Goal: Task Accomplishment & Management: Manage account settings

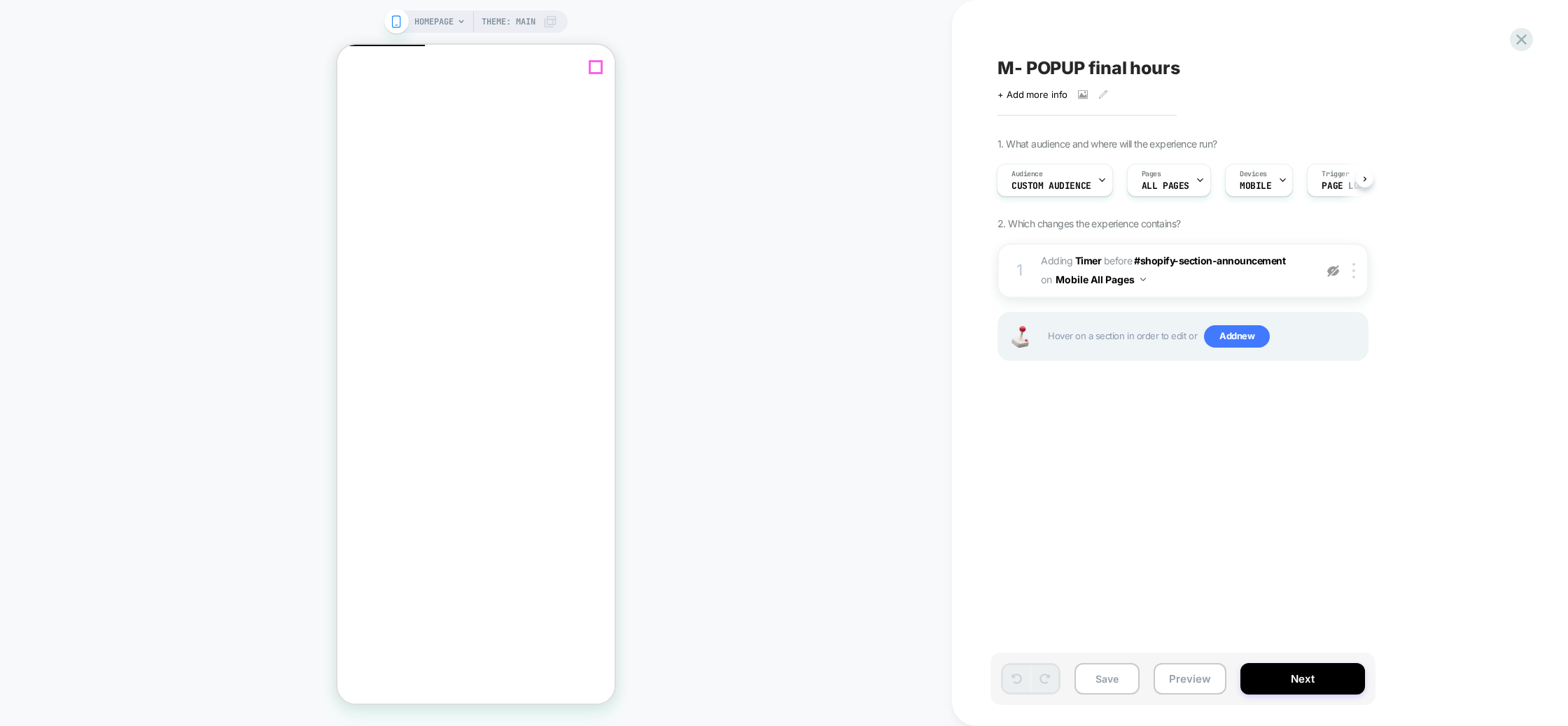
click at [343, 113] on icon "Close" at bounding box center [343, 113] width 0 height 0
click at [1289, 275] on span "#_loomi_addon_1751191589824_dup1753785016_dup1755067496_dup1758445300 Adding Ti…" at bounding box center [1173, 270] width 267 height 38
click at [1336, 272] on img at bounding box center [1333, 270] width 12 height 12
click at [1358, 269] on div at bounding box center [1356, 271] width 23 height 16
click at [1355, 271] on div at bounding box center [1356, 271] width 23 height 16
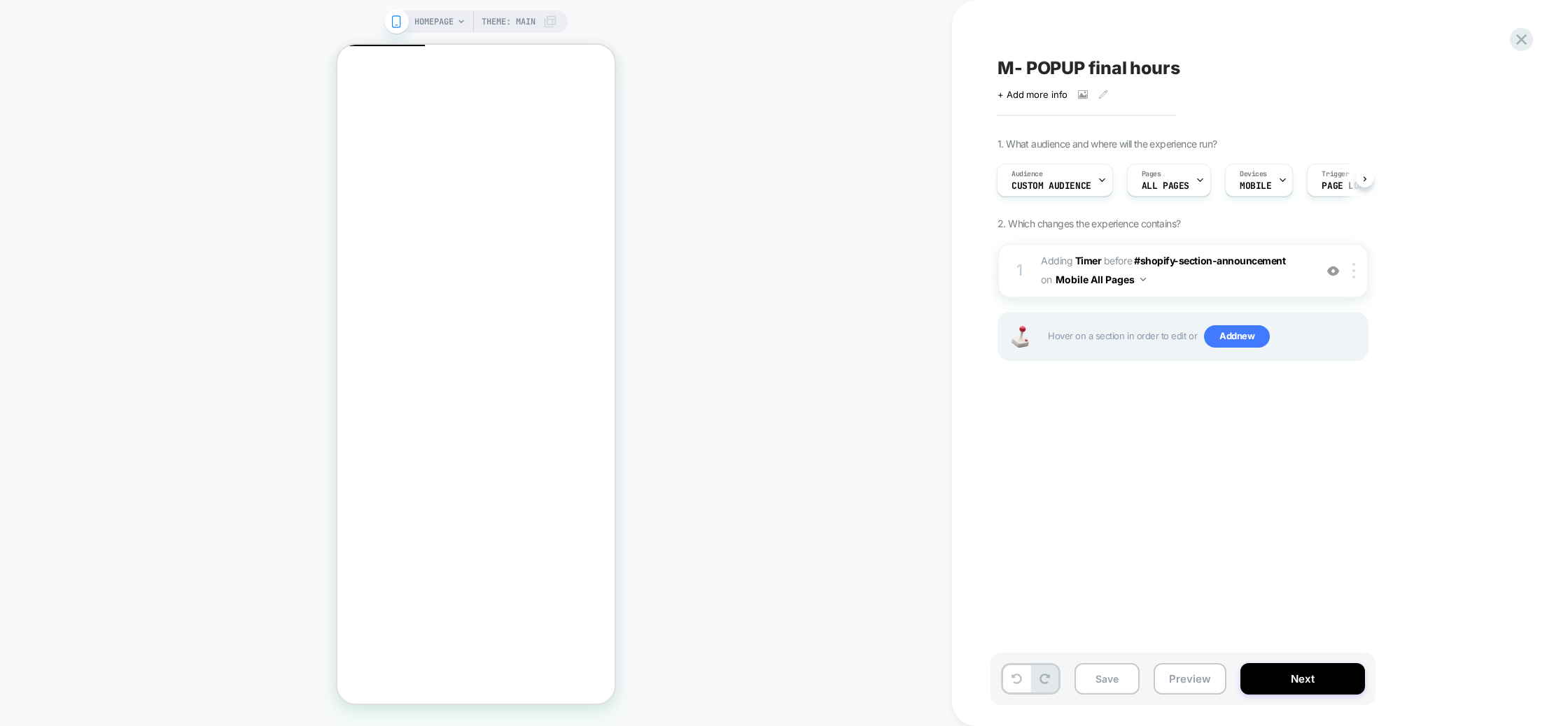
drag, startPoint x: 1155, startPoint y: 508, endPoint x: 1175, endPoint y: 381, distance: 128.6
click at [1155, 507] on div "M- POPUP final hours Click to view images Click to edit experience details + Ad…" at bounding box center [1253, 363] width 525 height 699
click at [1331, 268] on img at bounding box center [1333, 270] width 12 height 12
click at [1523, 40] on icon at bounding box center [1521, 40] width 19 height 19
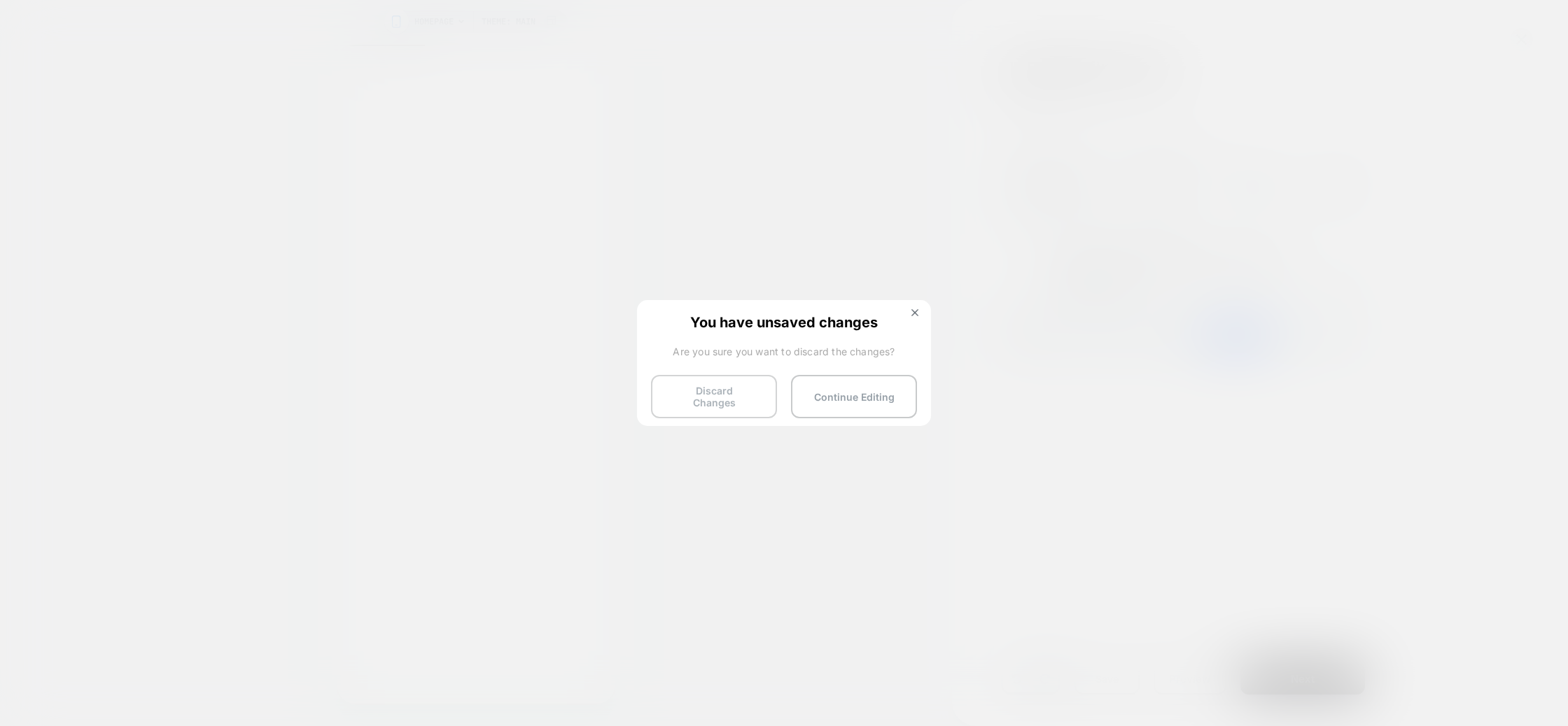
click at [766, 403] on button "Discard Changes" at bounding box center [714, 397] width 126 height 44
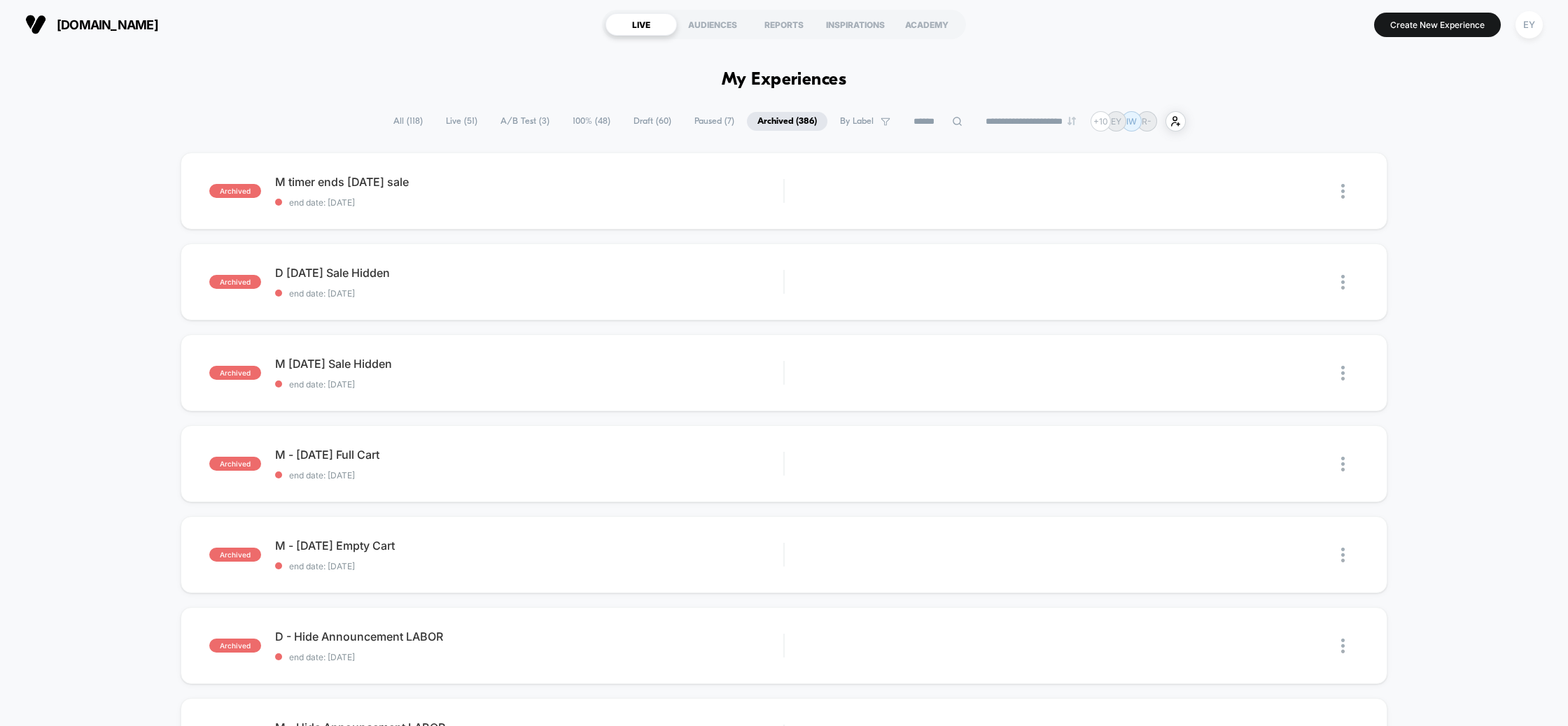
click at [404, 121] on span "All ( 118 )" at bounding box center [408, 121] width 50 height 19
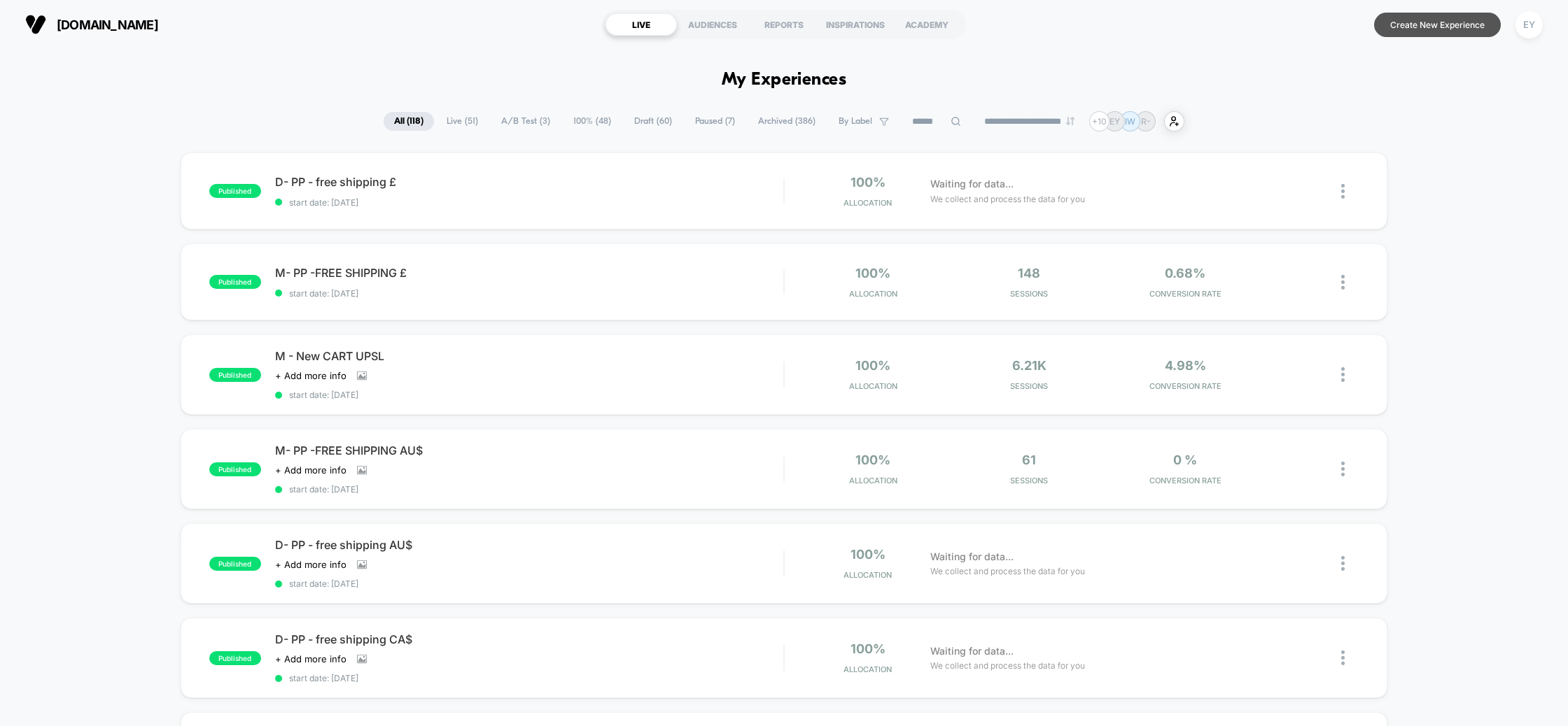
click at [1441, 15] on button "Create New Experience" at bounding box center [1437, 24] width 127 height 24
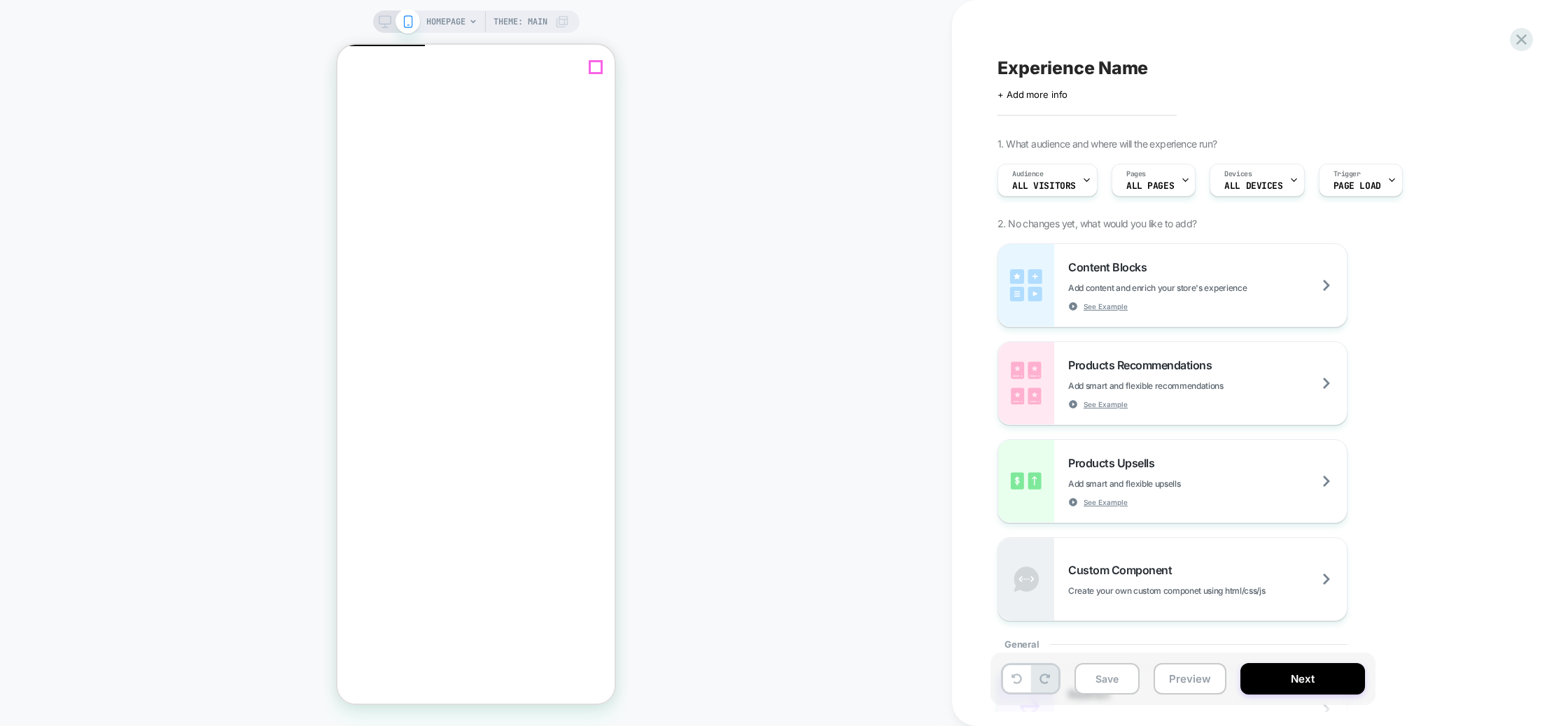
click at [356, 113] on icon "Close" at bounding box center [349, 119] width 12 height 12
click at [1183, 289] on span "Add content and enrich your store's experience" at bounding box center [1192, 288] width 249 height 10
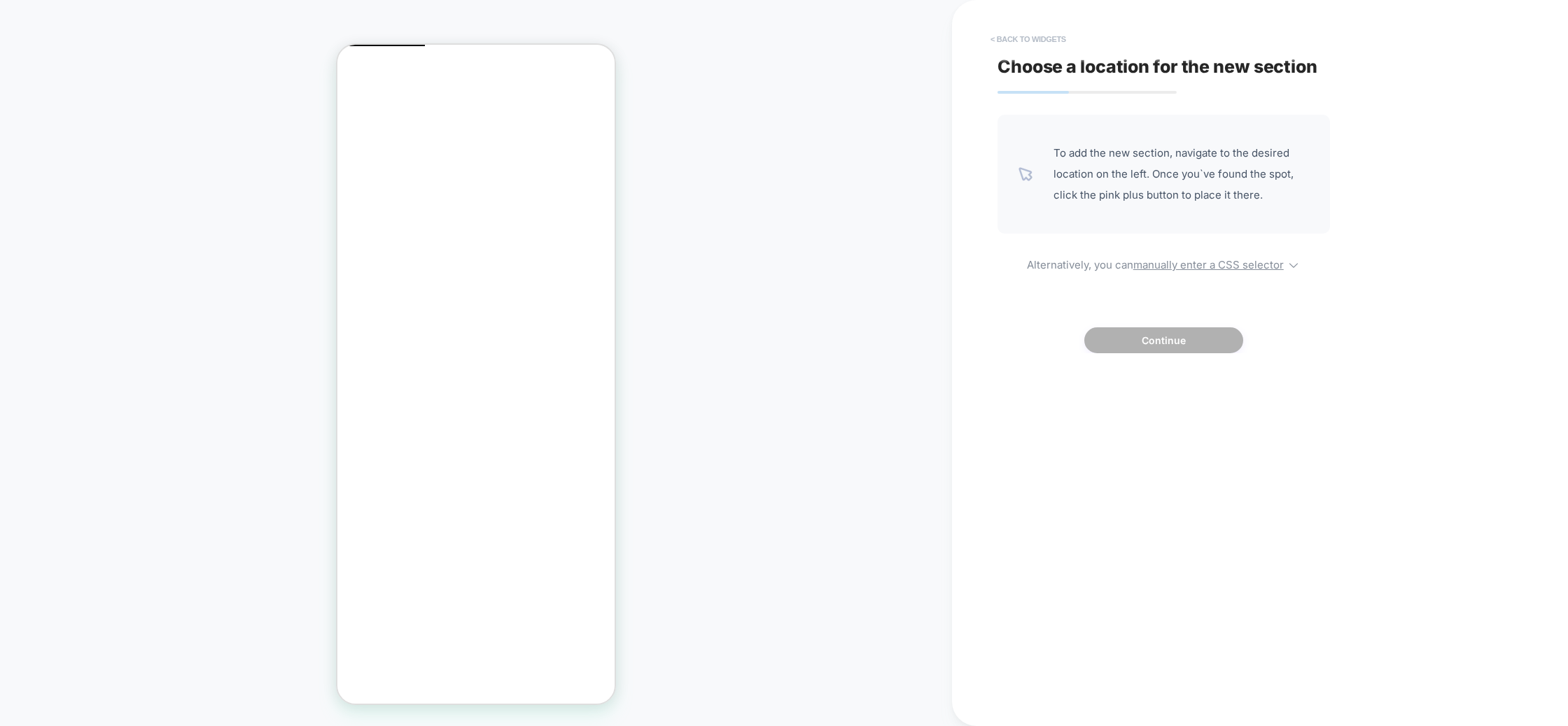
click at [1027, 34] on button "< Back to widgets" at bounding box center [1028, 39] width 90 height 23
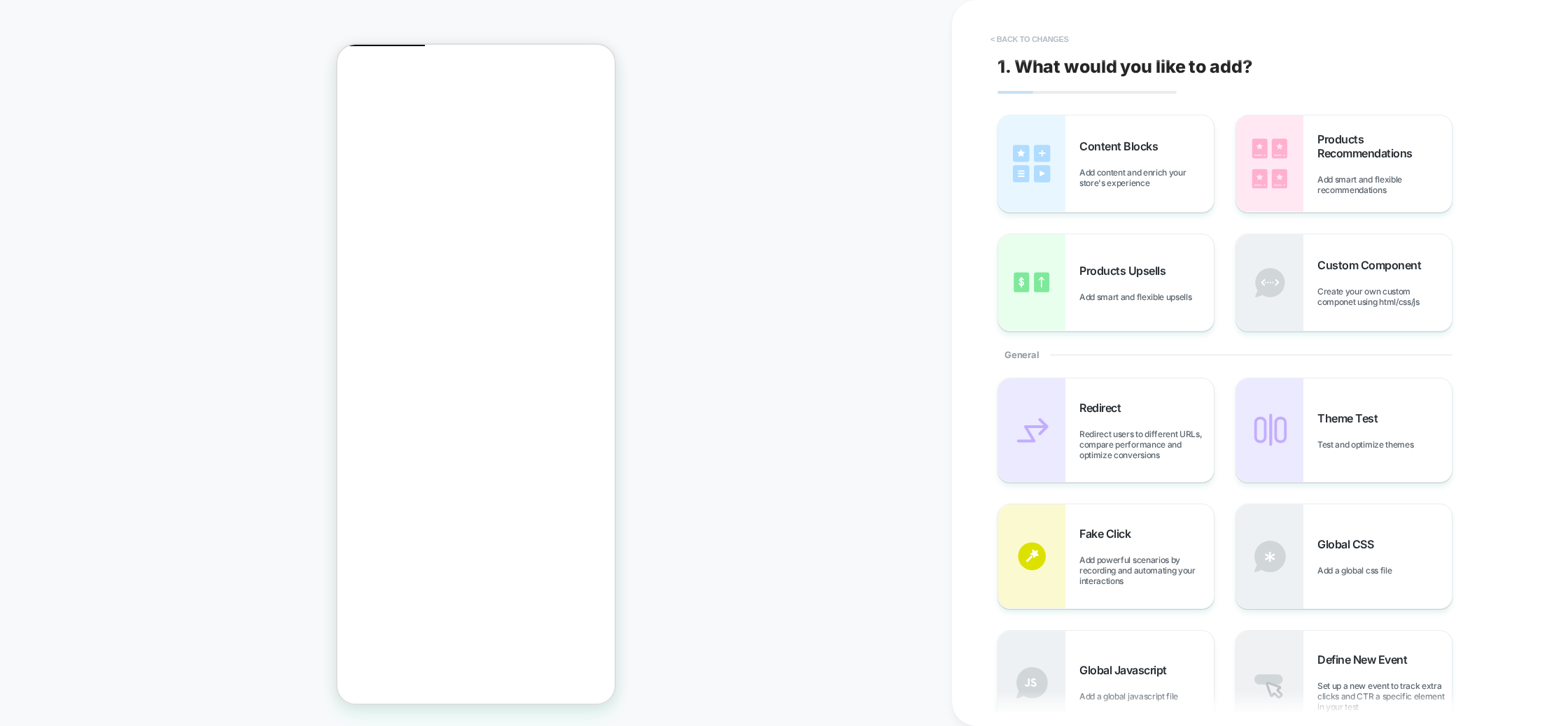
click at [1035, 50] on div "< Back to changes 1. What would you like to add? Content Blocks Add content and…" at bounding box center [1260, 363] width 525 height 726
click at [1035, 40] on button "< Back to changes" at bounding box center [1029, 39] width 92 height 23
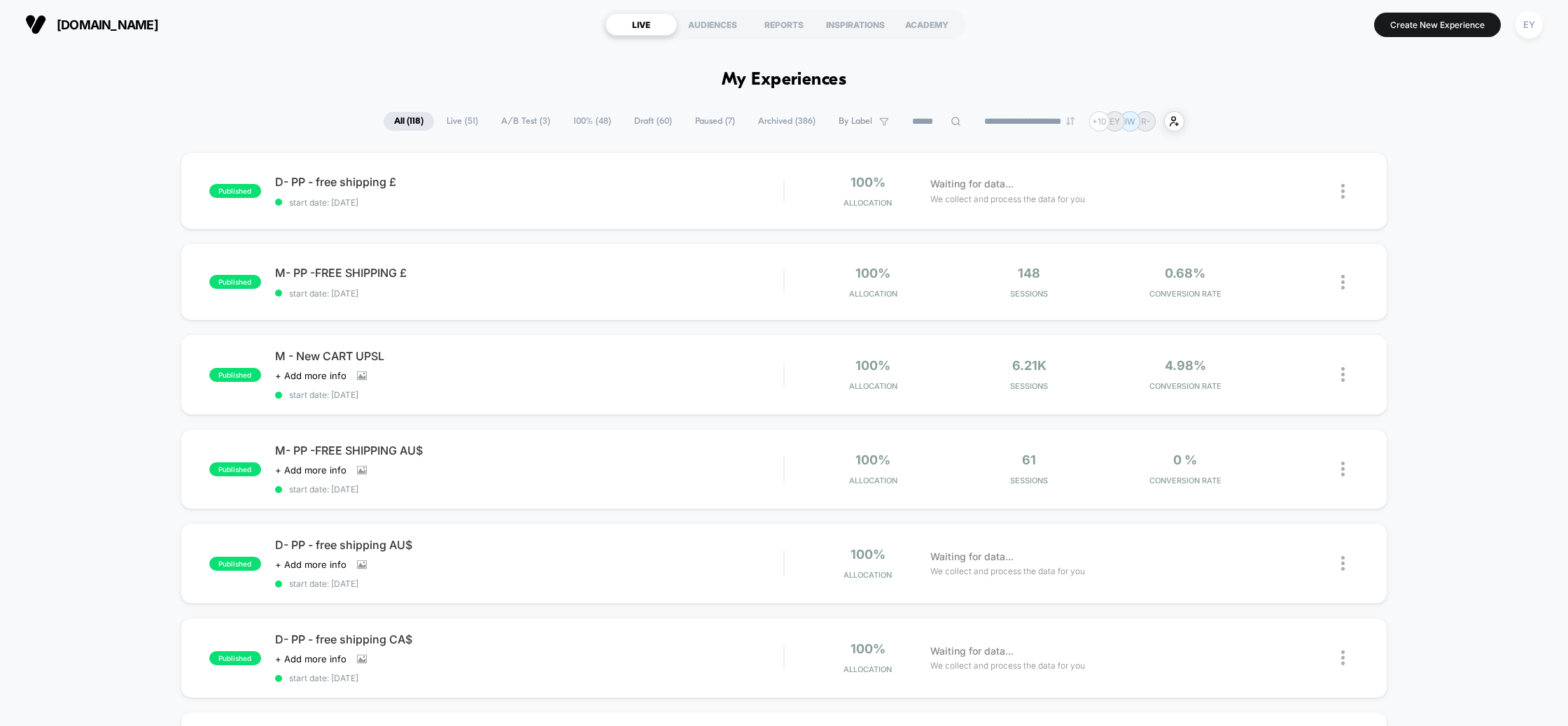
click at [685, 127] on span "Paused ( 7 )" at bounding box center [715, 121] width 61 height 19
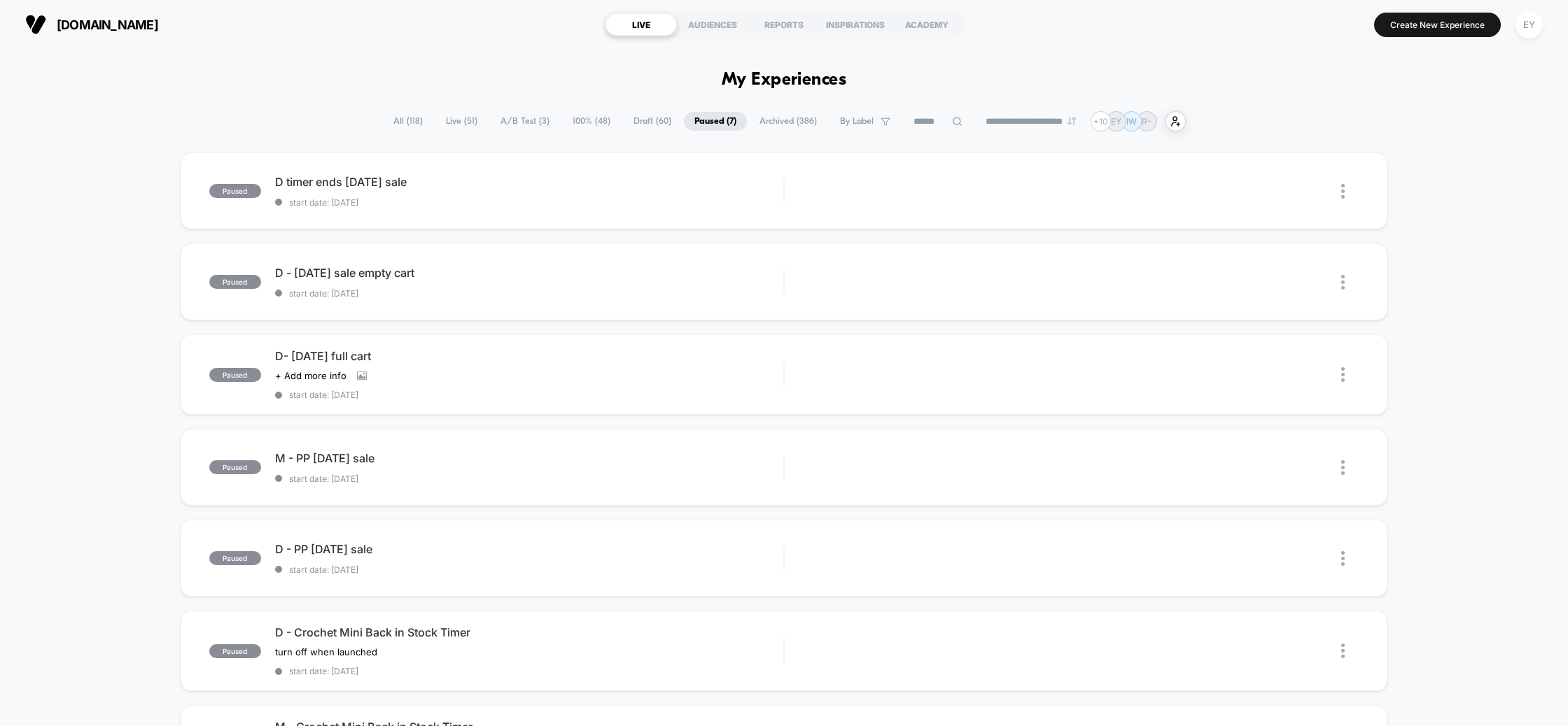
click at [783, 120] on span "Archived ( 386 )" at bounding box center [788, 121] width 78 height 19
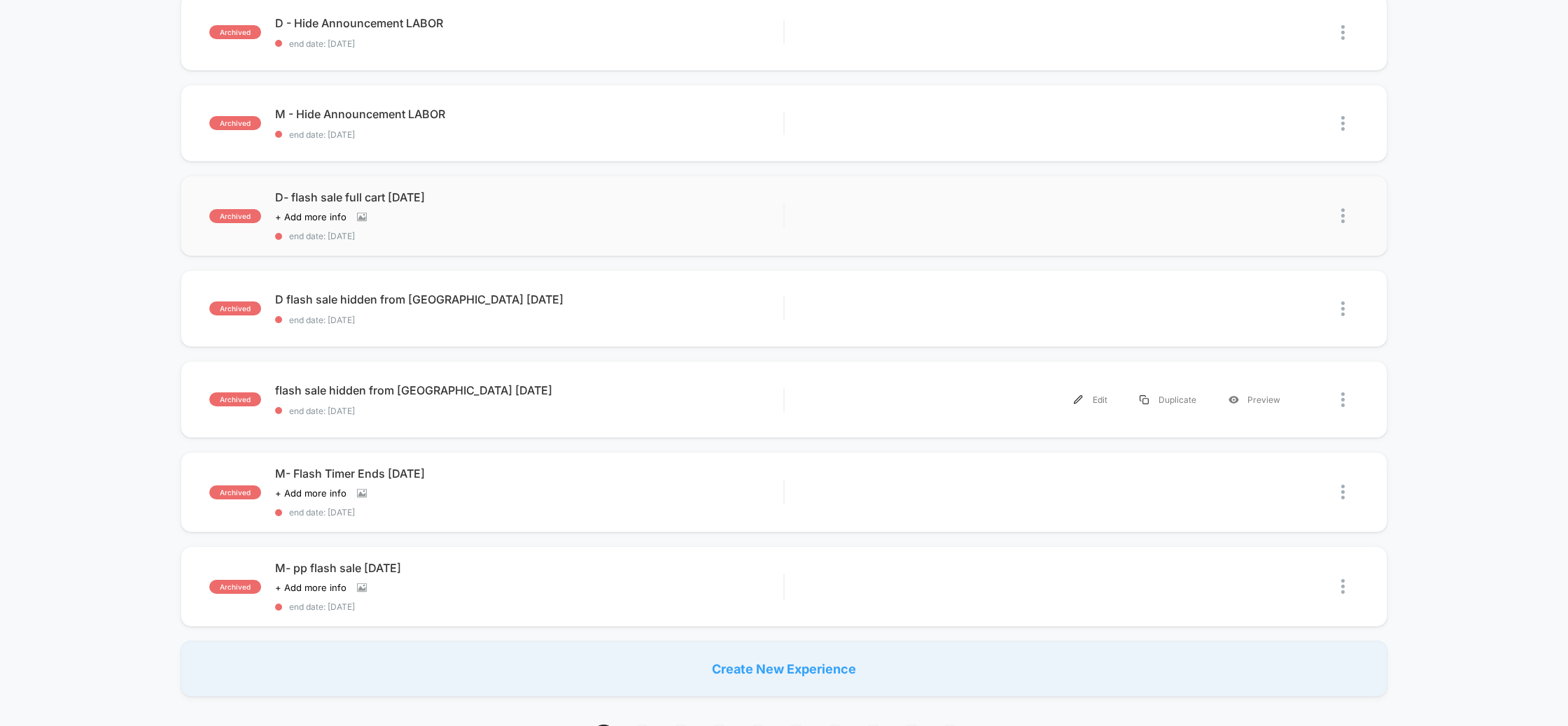
scroll to position [617, 0]
click at [1173, 492] on div "Duplicate" at bounding box center [1168, 489] width 89 height 31
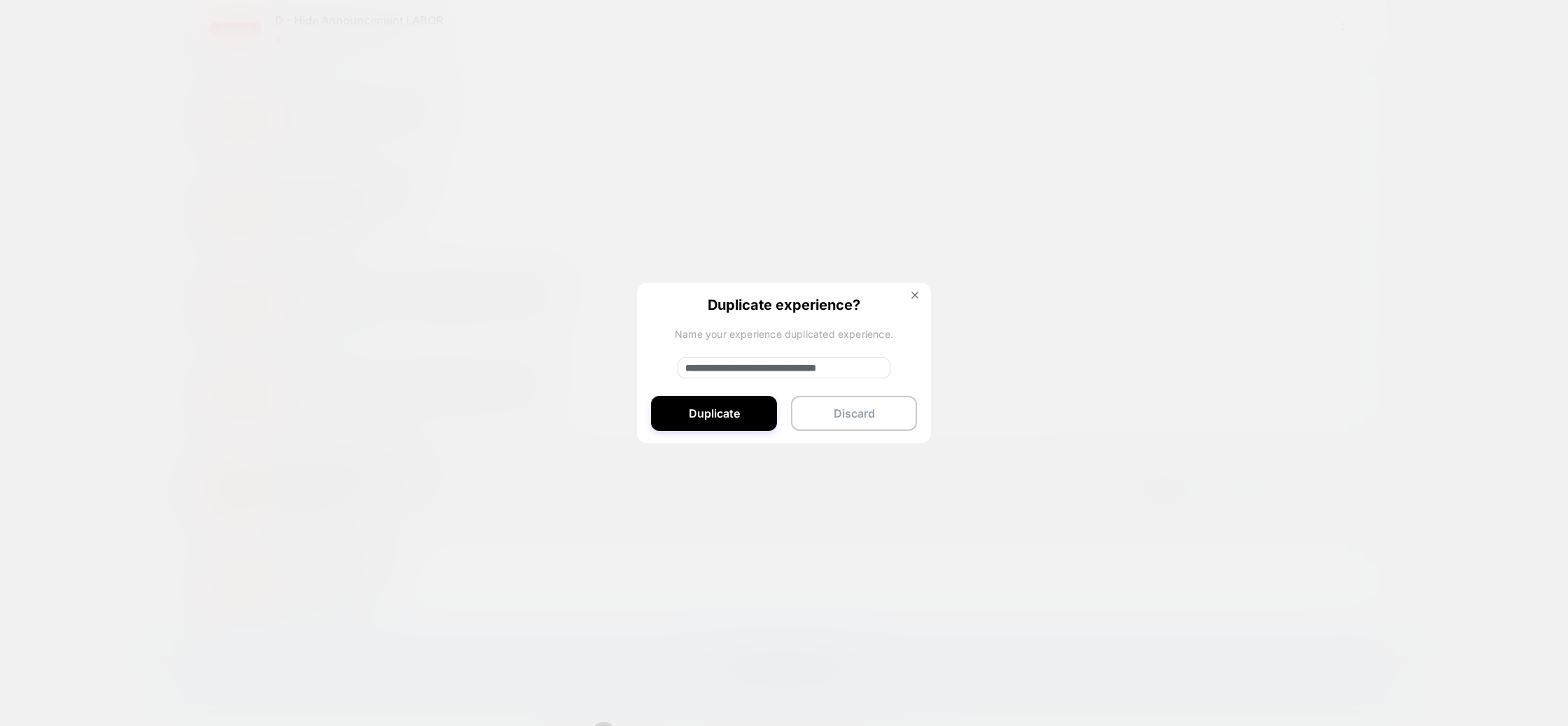
drag, startPoint x: 730, startPoint y: 369, endPoint x: 678, endPoint y: 371, distance: 52.0
click at [678, 371] on input "**********" at bounding box center [784, 368] width 213 height 21
drag, startPoint x: 873, startPoint y: 368, endPoint x: 706, endPoint y: 373, distance: 167.1
click at [706, 373] on input "**********" at bounding box center [784, 368] width 213 height 21
type input "**********"
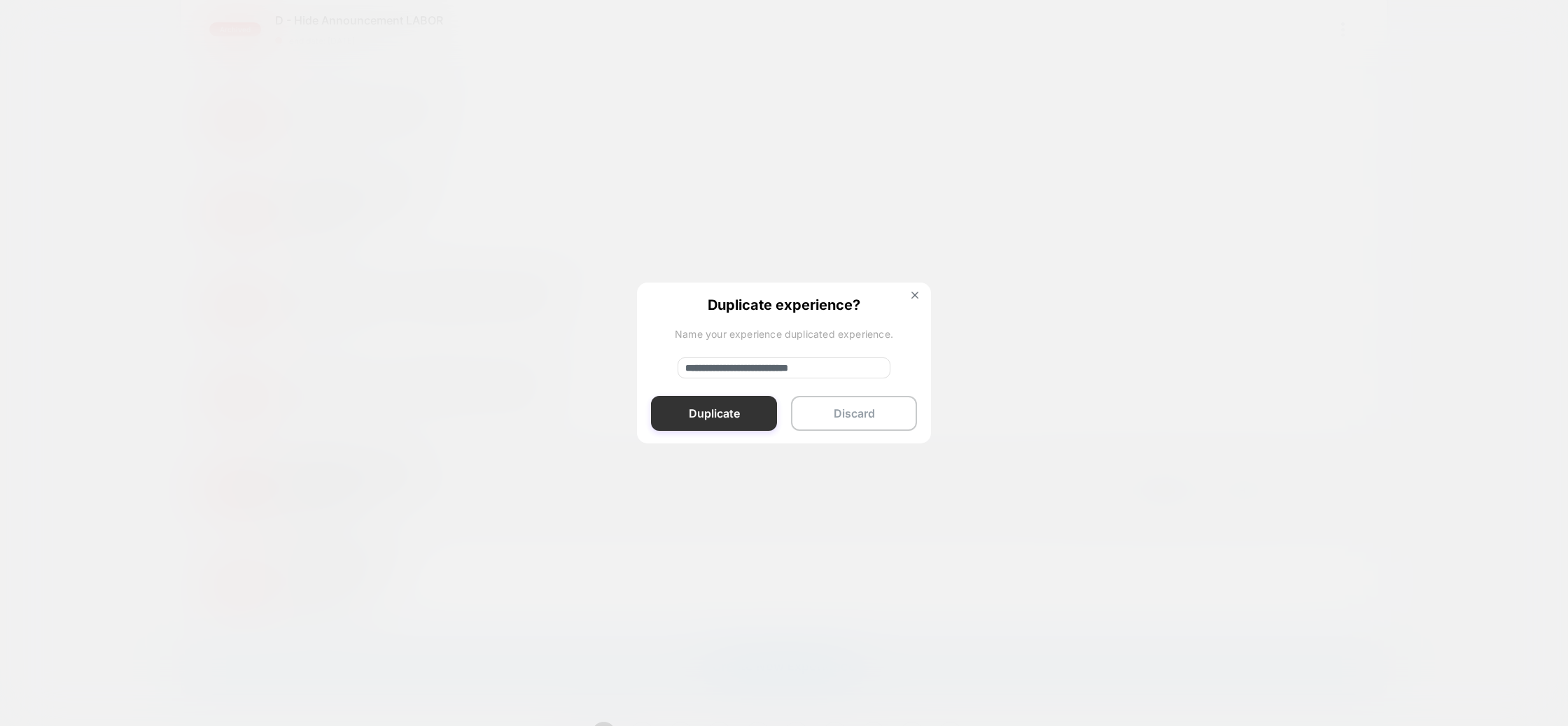
click at [711, 409] on button "Duplicate" at bounding box center [714, 413] width 126 height 35
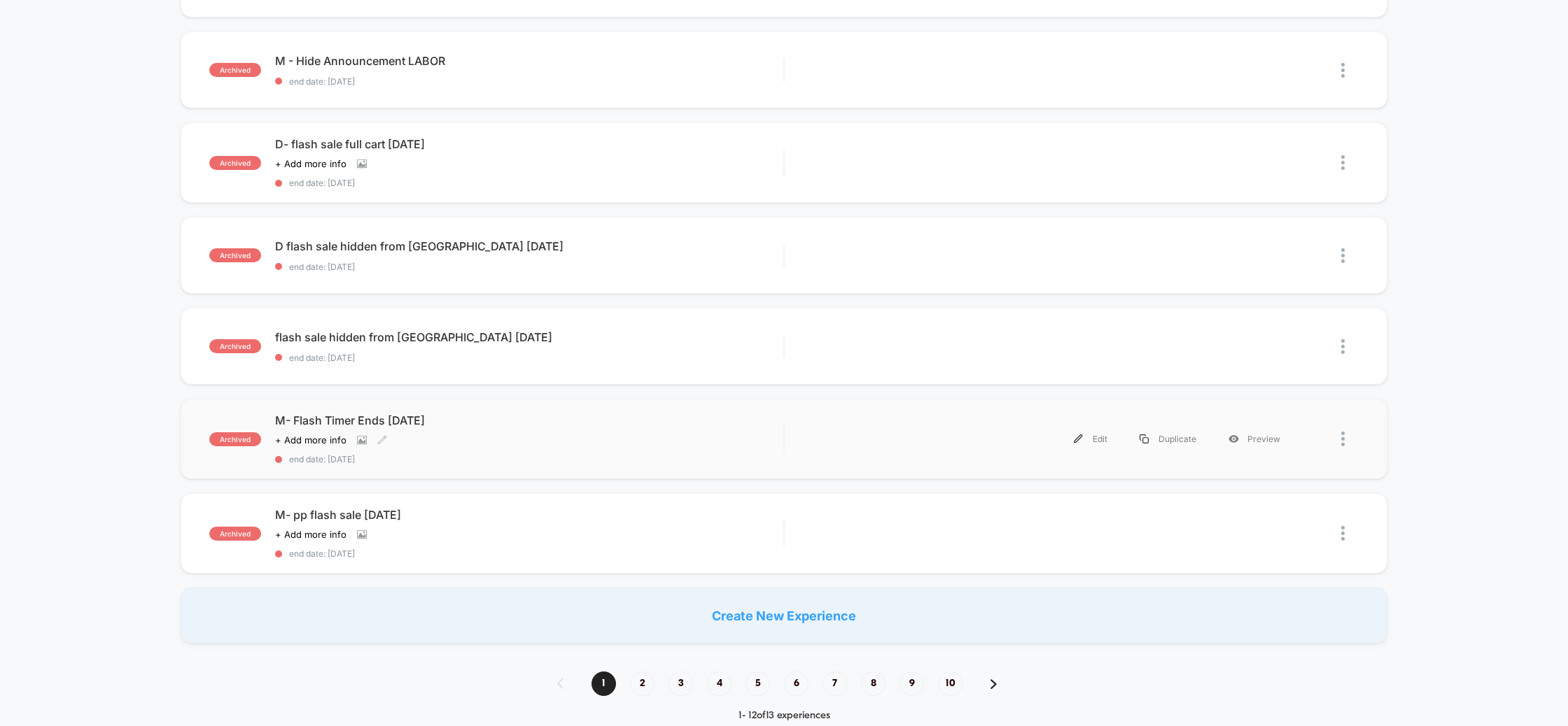
scroll to position [764, 0]
click at [653, 678] on span "2" at bounding box center [642, 681] width 24 height 24
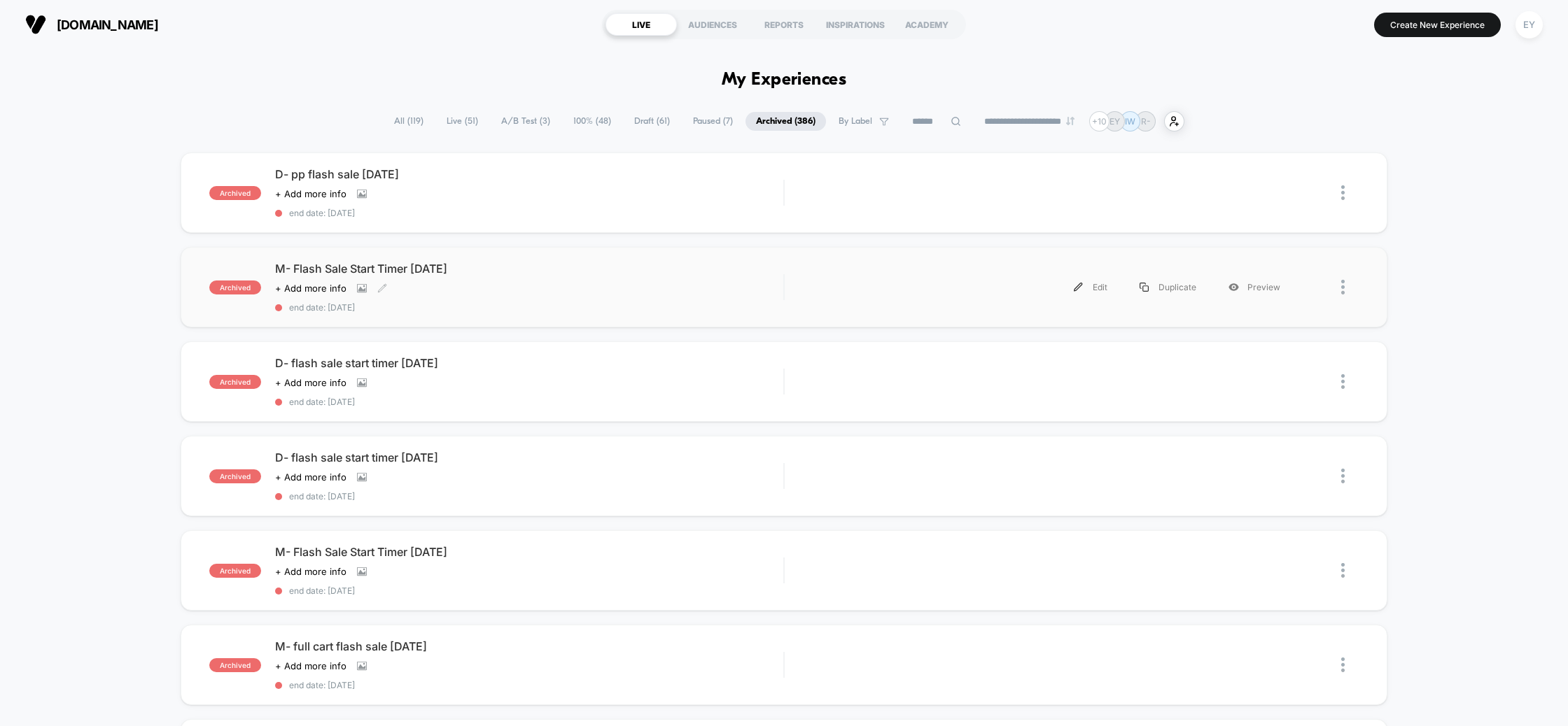
click at [431, 294] on div "M- Flash Sale Start Timer August 2025 Click to view images Click to edit experi…" at bounding box center [529, 287] width 509 height 51
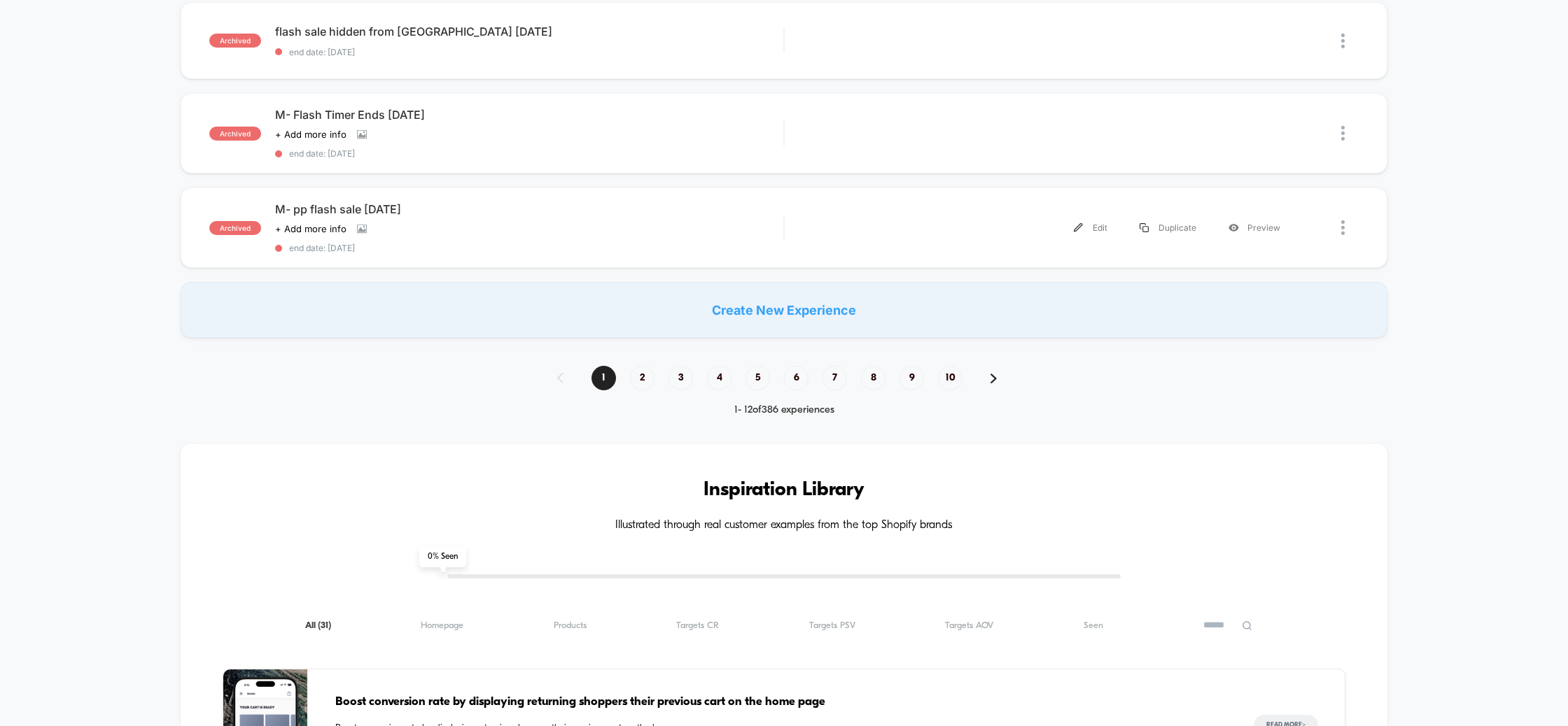
scroll to position [985, 0]
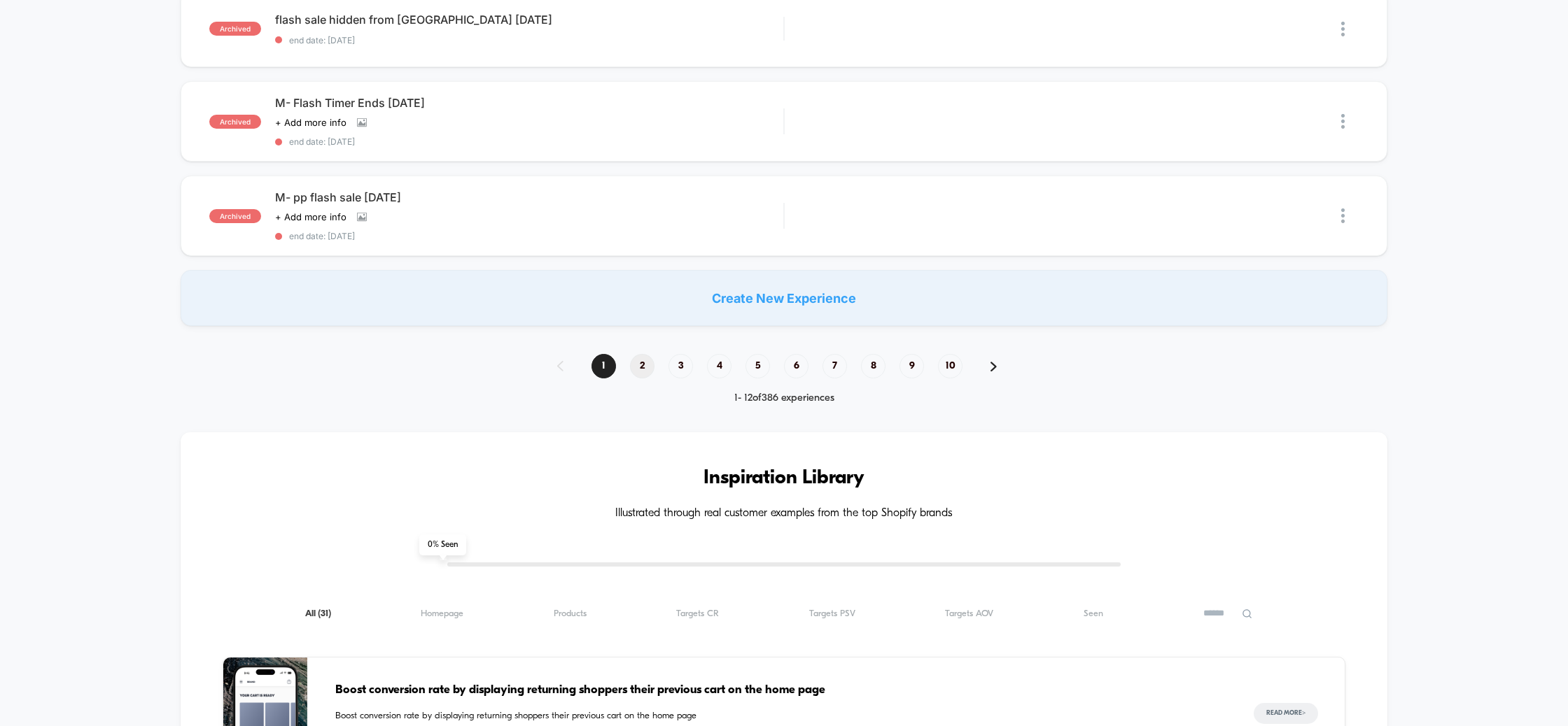
drag, startPoint x: 657, startPoint y: 353, endPoint x: 646, endPoint y: 358, distance: 12.1
click at [655, 356] on div "1 2 3 4 5 6 7 8 9 10" at bounding box center [784, 366] width 481 height 24
click at [646, 359] on span "2" at bounding box center [642, 366] width 24 height 24
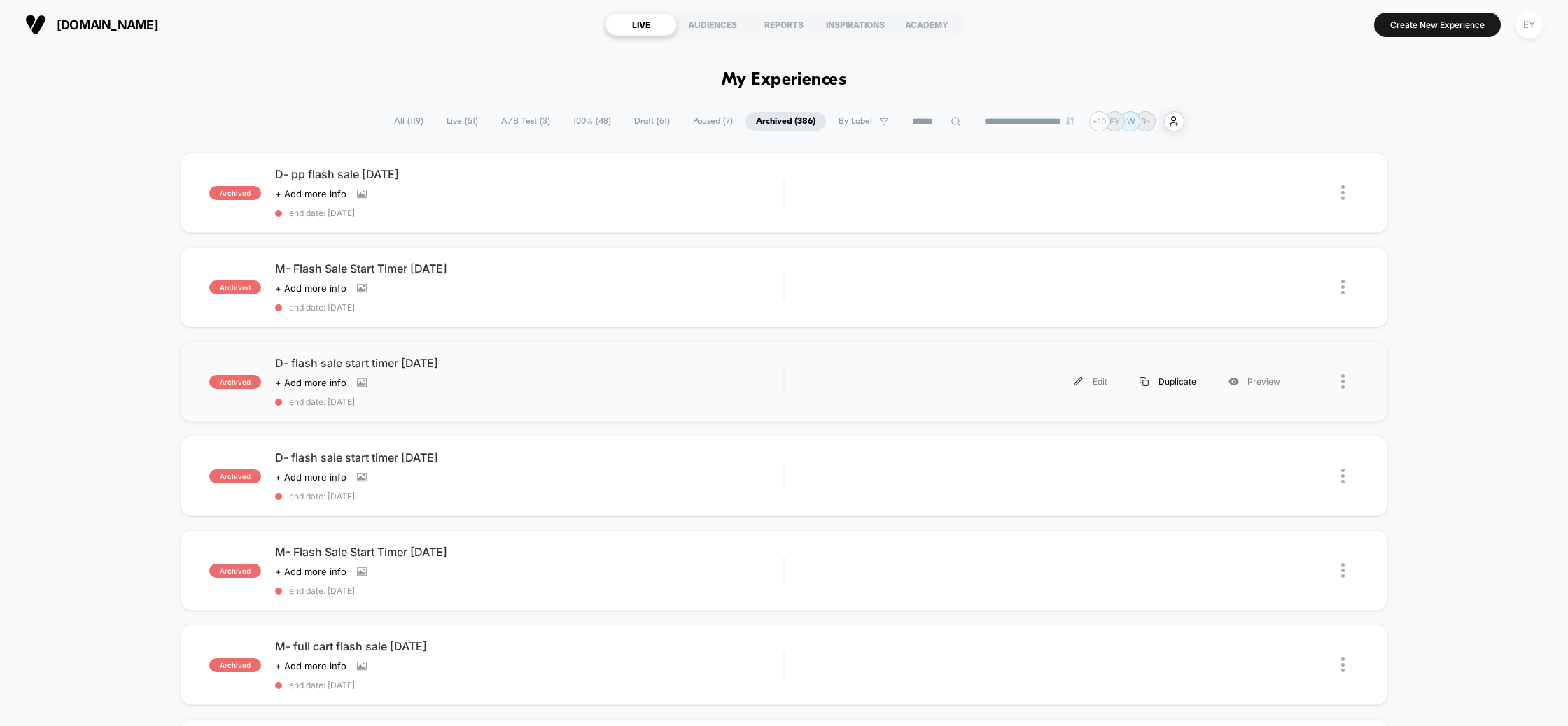
click at [1172, 384] on div "Duplicate" at bounding box center [1168, 381] width 89 height 31
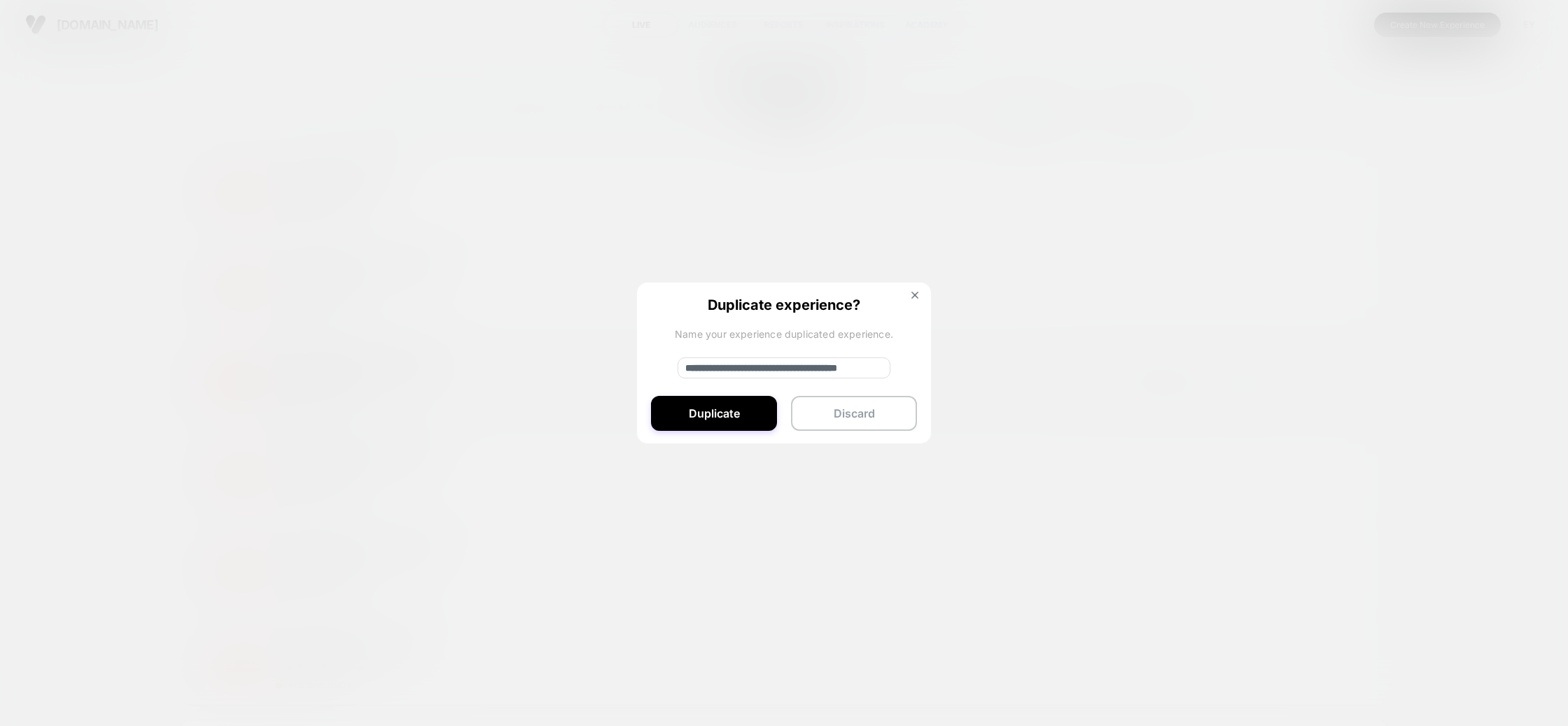
drag, startPoint x: 733, startPoint y: 370, endPoint x: 655, endPoint y: 367, distance: 78.1
click at [651, 367] on div "**********" at bounding box center [784, 364] width 294 height 163
drag, startPoint x: 886, startPoint y: 368, endPoint x: 707, endPoint y: 371, distance: 179.0
click at [703, 373] on input "**********" at bounding box center [784, 368] width 213 height 21
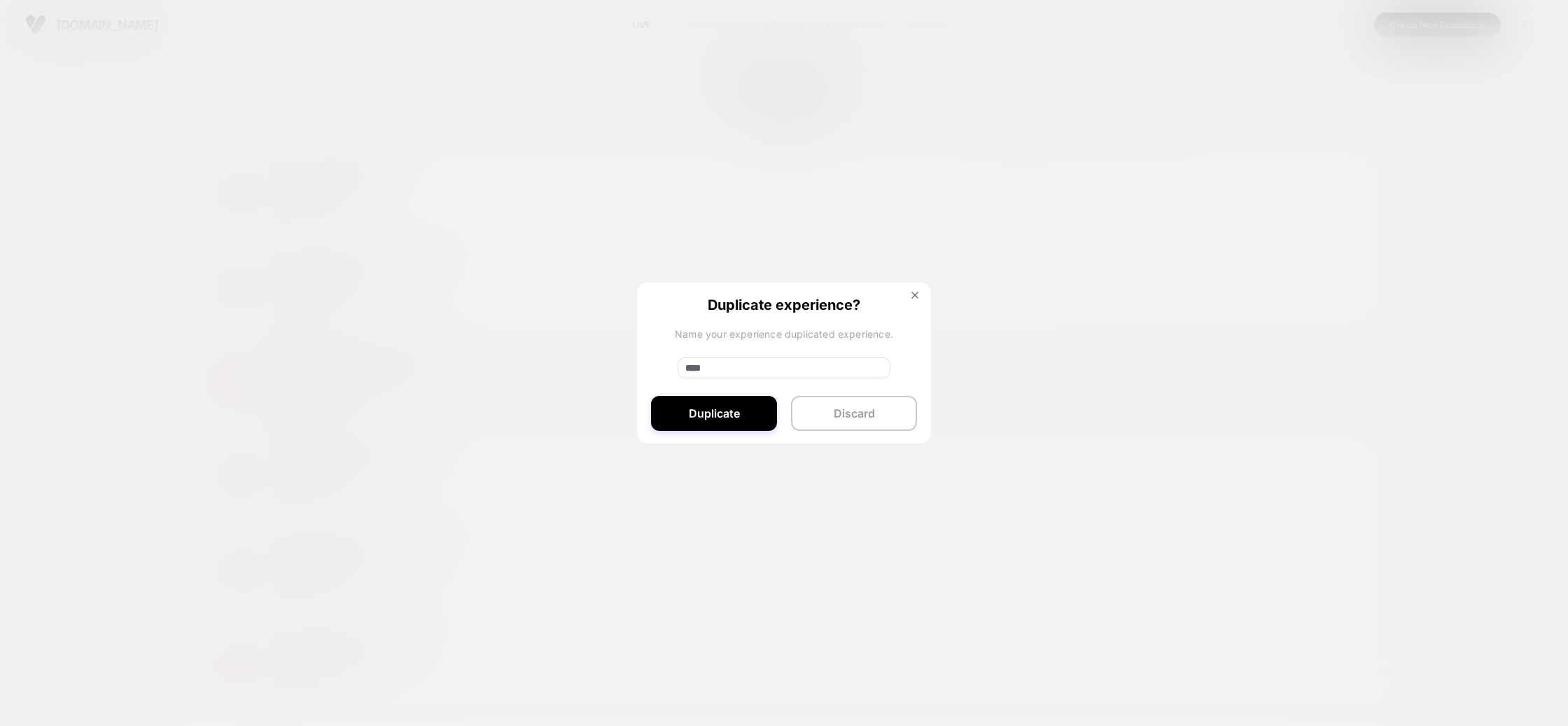
scroll to position [0, 0]
drag, startPoint x: 719, startPoint y: 371, endPoint x: 705, endPoint y: 372, distance: 14.0
click at [703, 372] on input "****" at bounding box center [784, 368] width 213 height 21
type input "**********"
click at [717, 417] on button "Duplicate" at bounding box center [714, 413] width 126 height 35
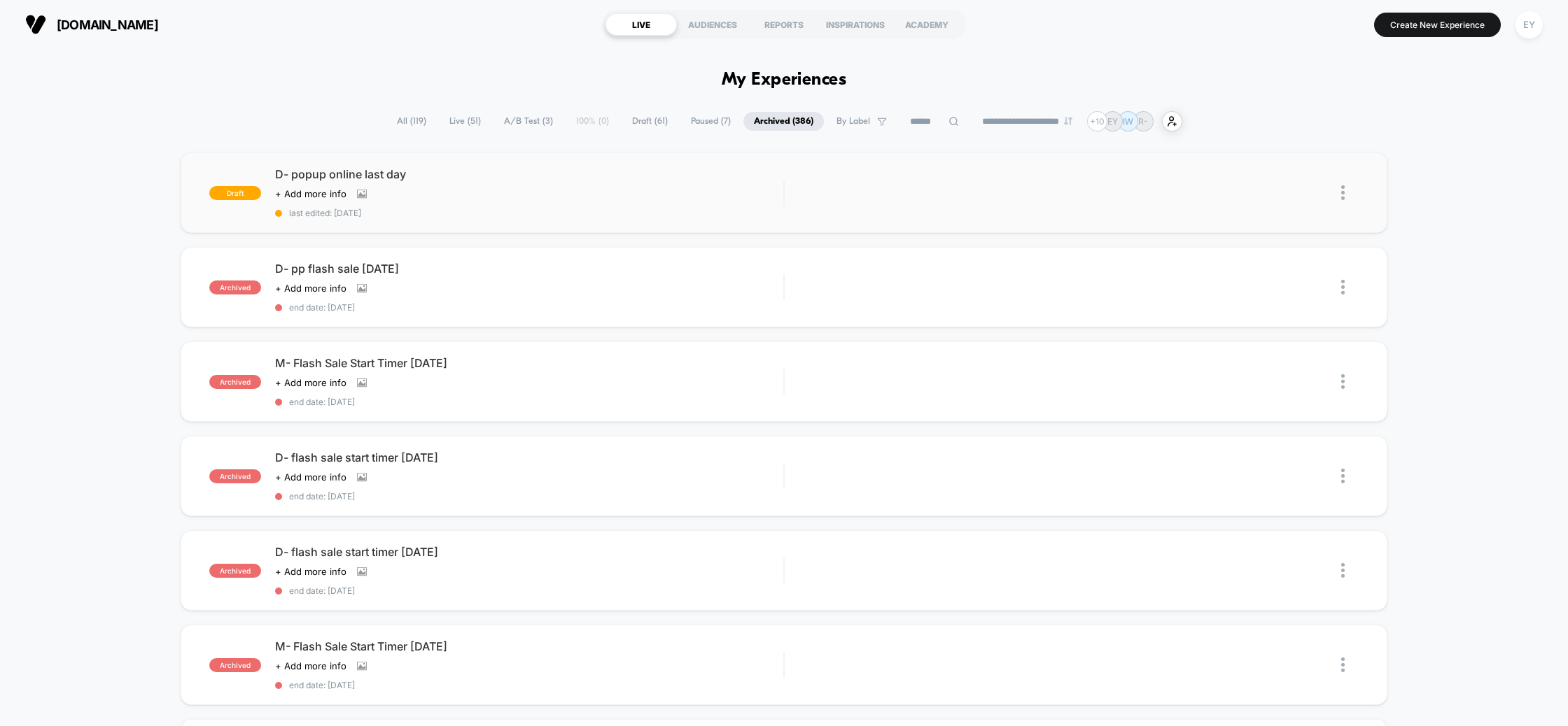
click at [1341, 185] on img at bounding box center [1343, 192] width 3 height 15
click at [1267, 129] on div "Edit" at bounding box center [1270, 128] width 126 height 31
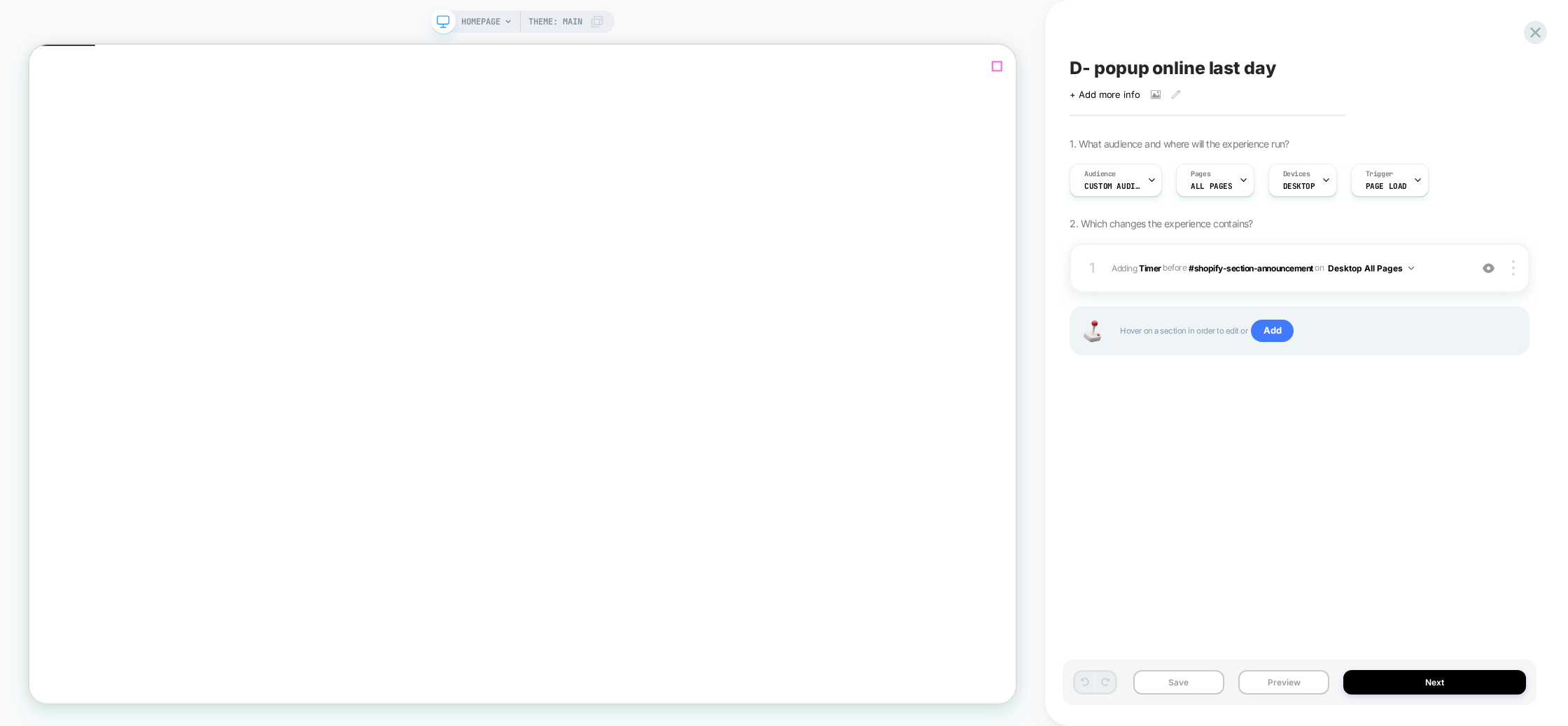
click at [35, 113] on icon "Close" at bounding box center [35, 113] width 0 height 0
click at [1405, 269] on button "Desktop All Pages" at bounding box center [1371, 268] width 86 height 17
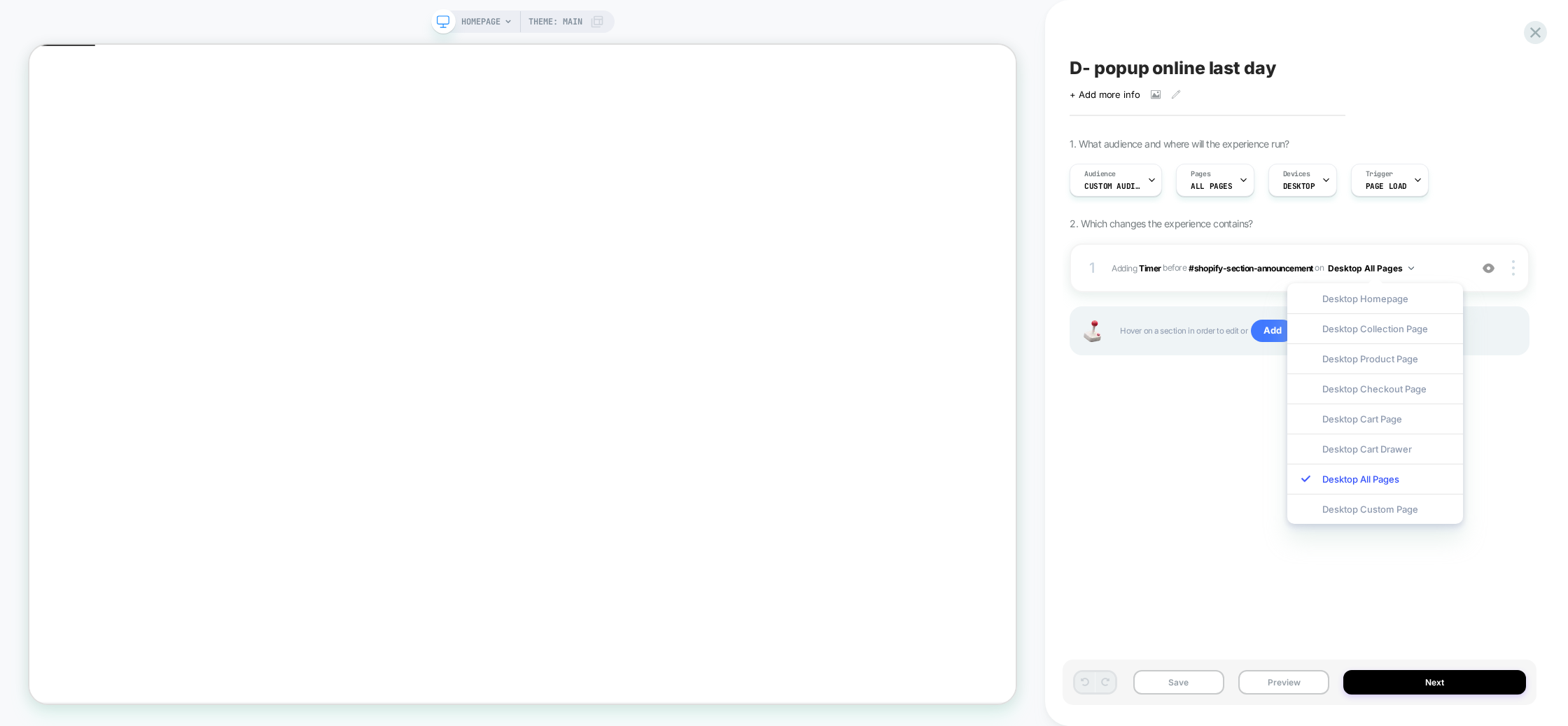
click at [1523, 477] on div "D- popup online last day Click to view images Click to edit experience details …" at bounding box center [1299, 363] width 474 height 699
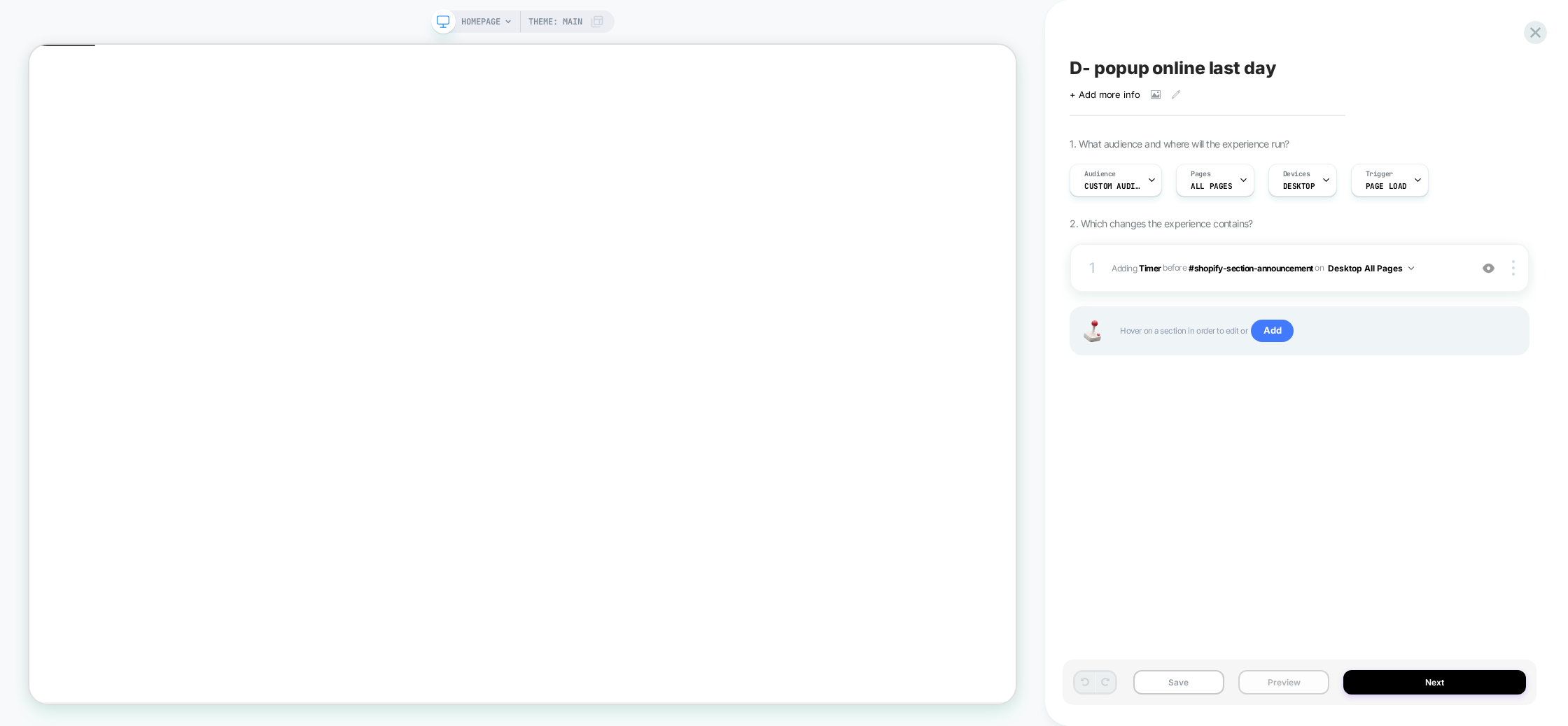
click at [1275, 686] on button "Preview" at bounding box center [1283, 682] width 91 height 24
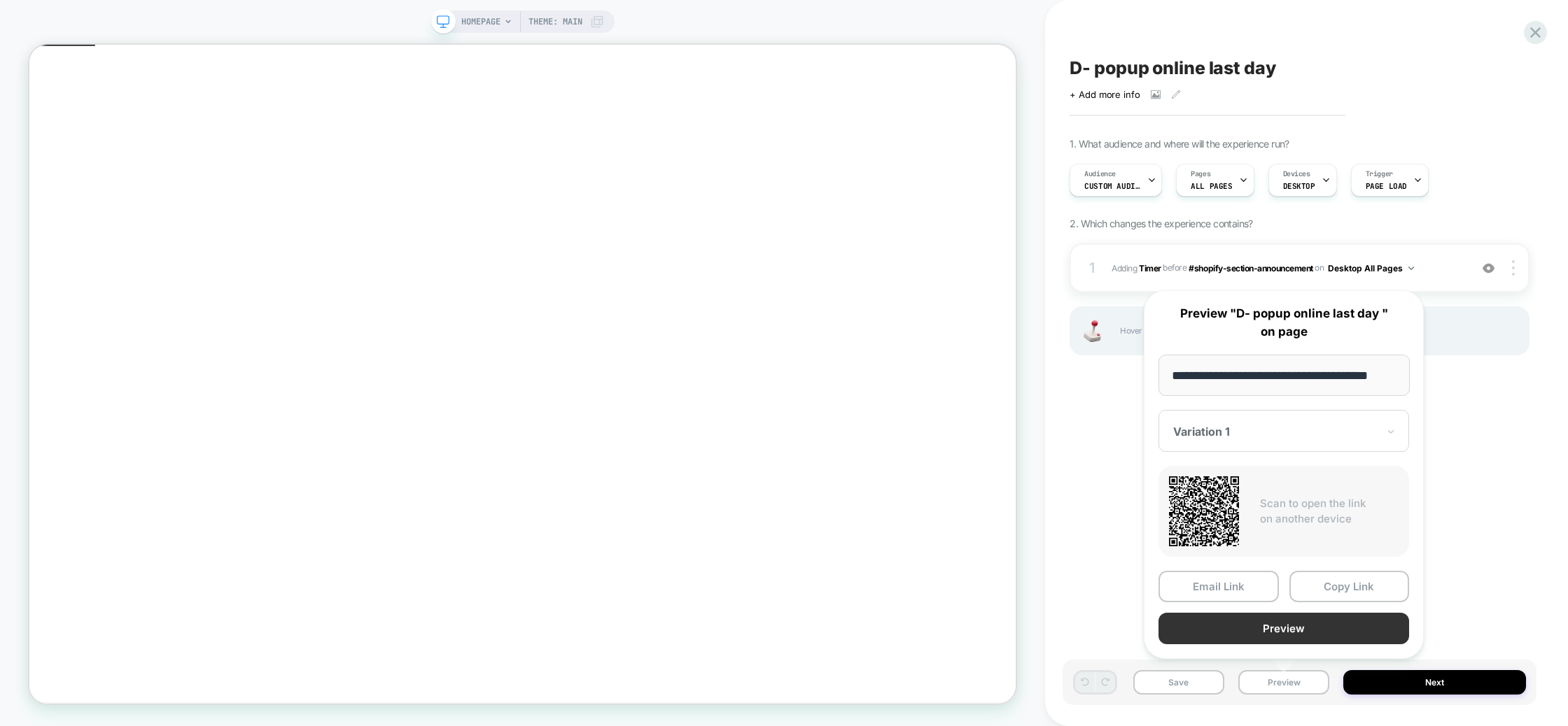
click at [1243, 632] on button "Preview" at bounding box center [1283, 628] width 251 height 31
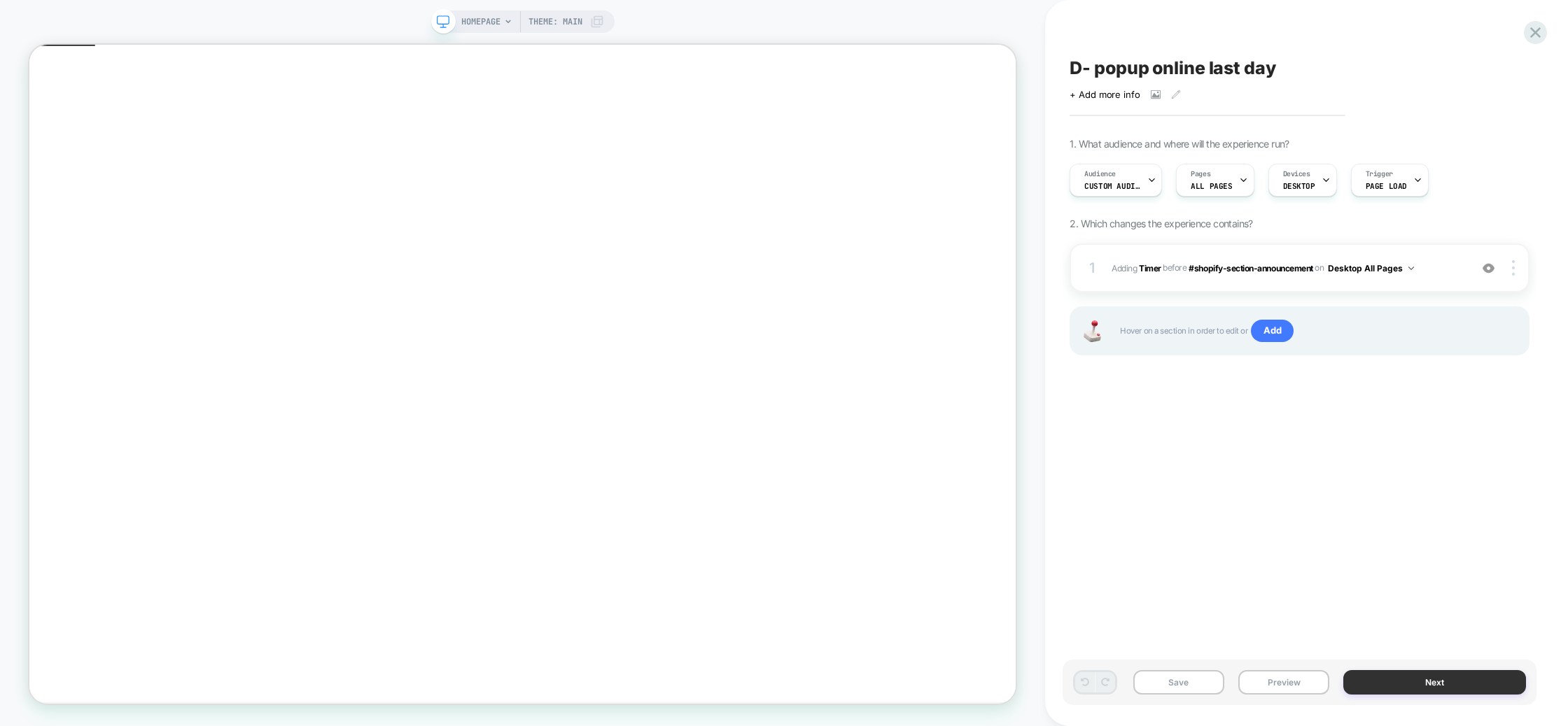
click at [1408, 675] on button "Next" at bounding box center [1434, 682] width 183 height 24
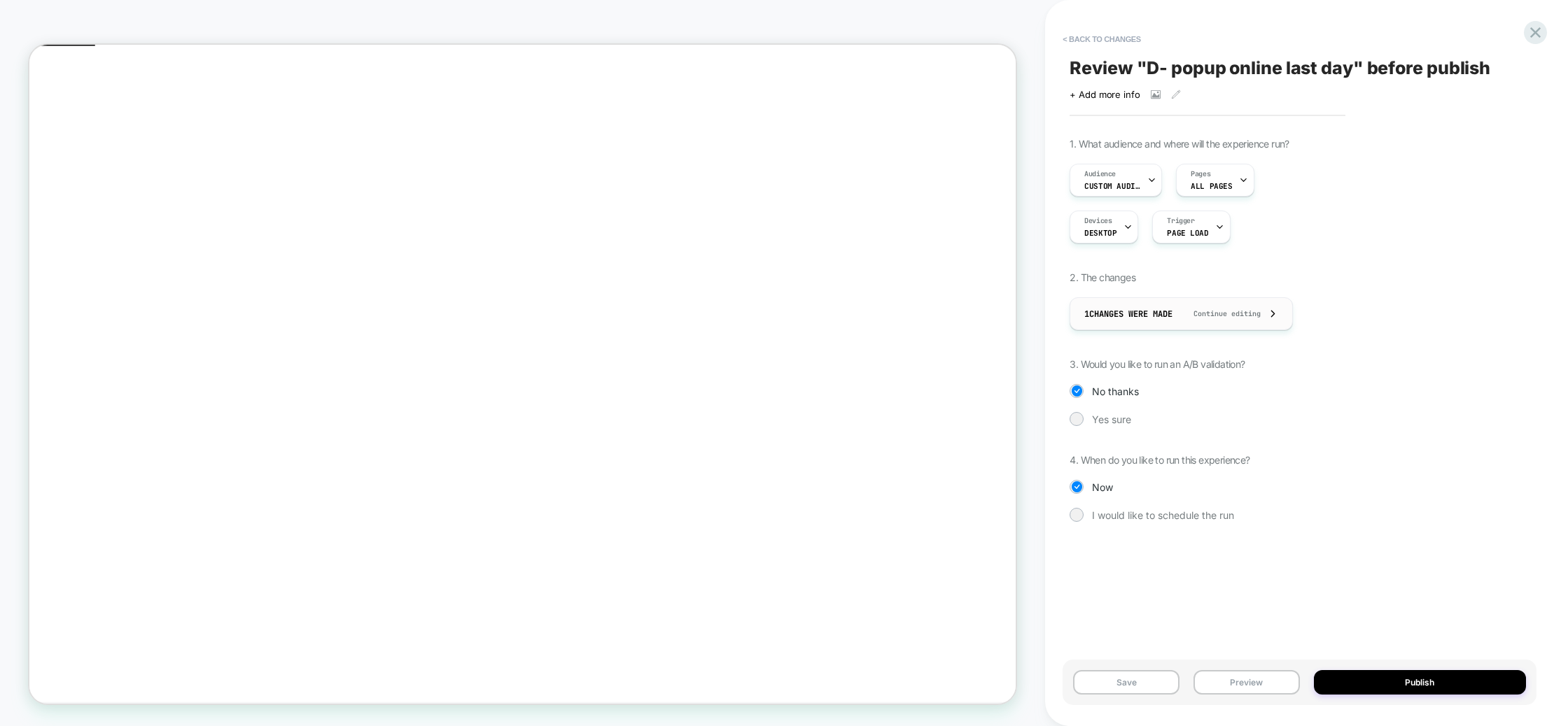
click at [1197, 318] on div "1 Changes were made Continue editing" at bounding box center [1181, 313] width 194 height 31
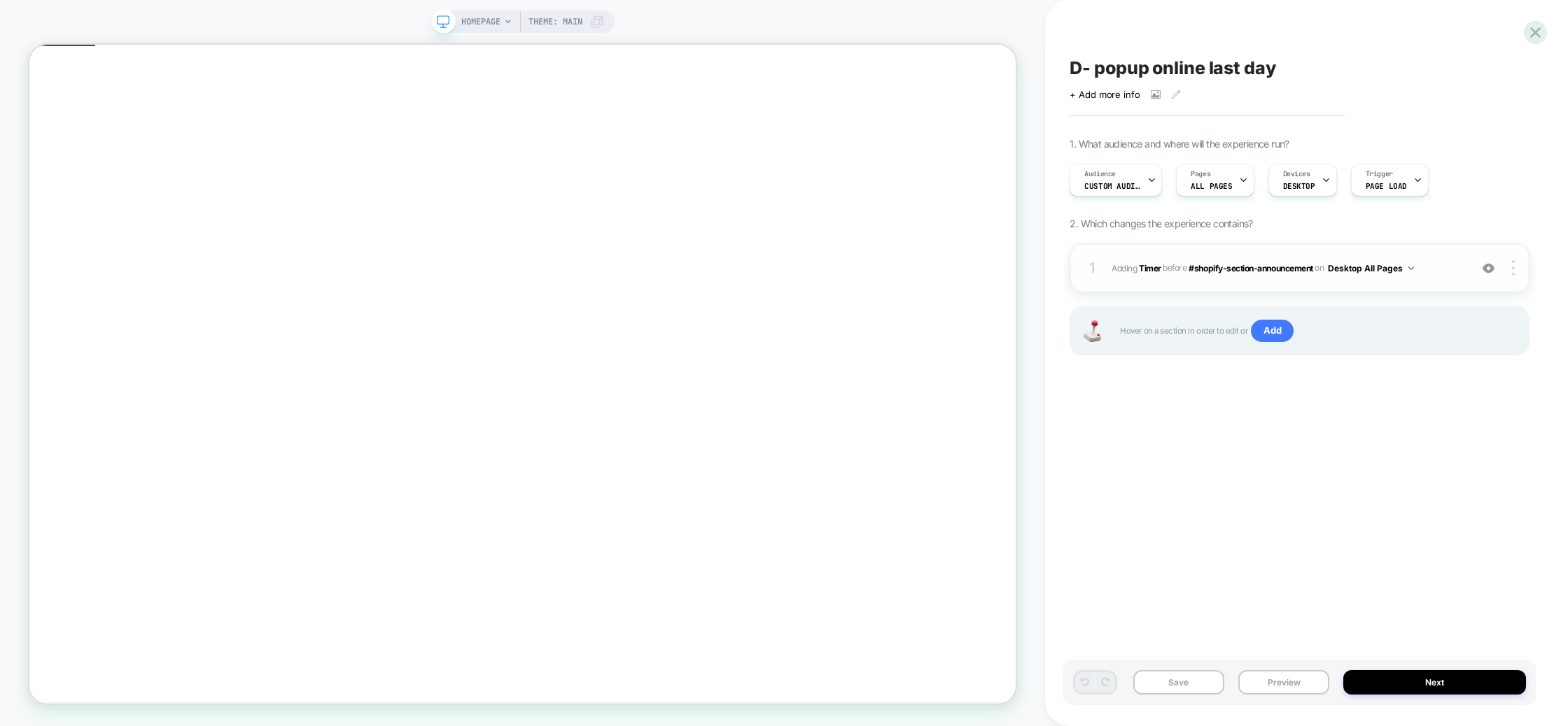
click at [1201, 256] on div "1 #_loomi_addon_1751192082750_dup1753784708_dup1755067506_dup1758445595 Adding …" at bounding box center [1299, 268] width 460 height 49
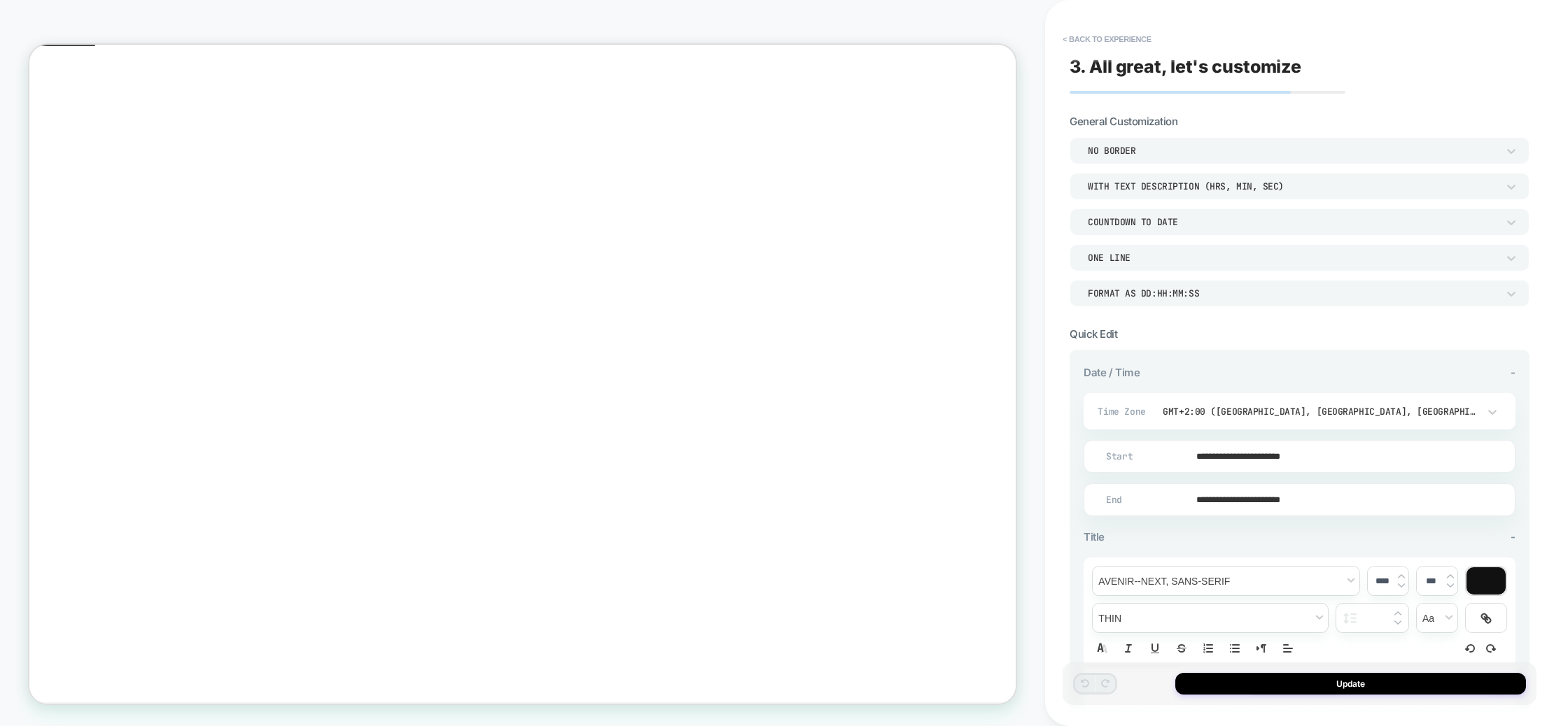
click at [1213, 449] on input "**********" at bounding box center [1296, 456] width 431 height 33
click at [1262, 256] on th "›" at bounding box center [1257, 257] width 23 height 20
click at [1255, 359] on td "27" at bounding box center [1257, 362] width 23 height 20
click at [1309, 455] on input "**********" at bounding box center [1296, 456] width 431 height 33
click at [1191, 421] on td "10:00 AM" at bounding box center [1185, 425] width 165 height 20
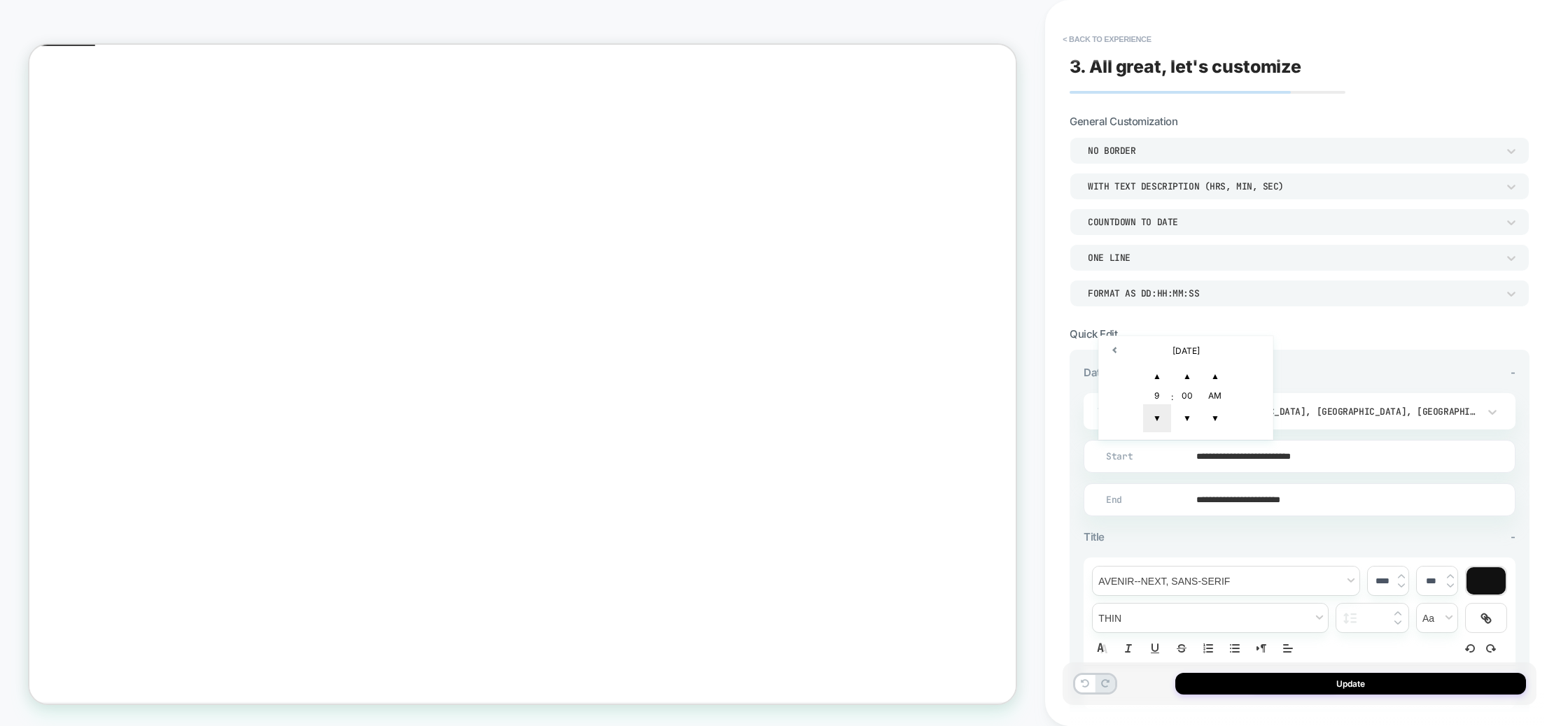
click at [1156, 415] on span "▼" at bounding box center [1157, 419] width 28 height 28
click at [1151, 377] on span "▲" at bounding box center [1157, 377] width 28 height 28
click at [1155, 371] on span "▲" at bounding box center [1157, 377] width 28 height 28
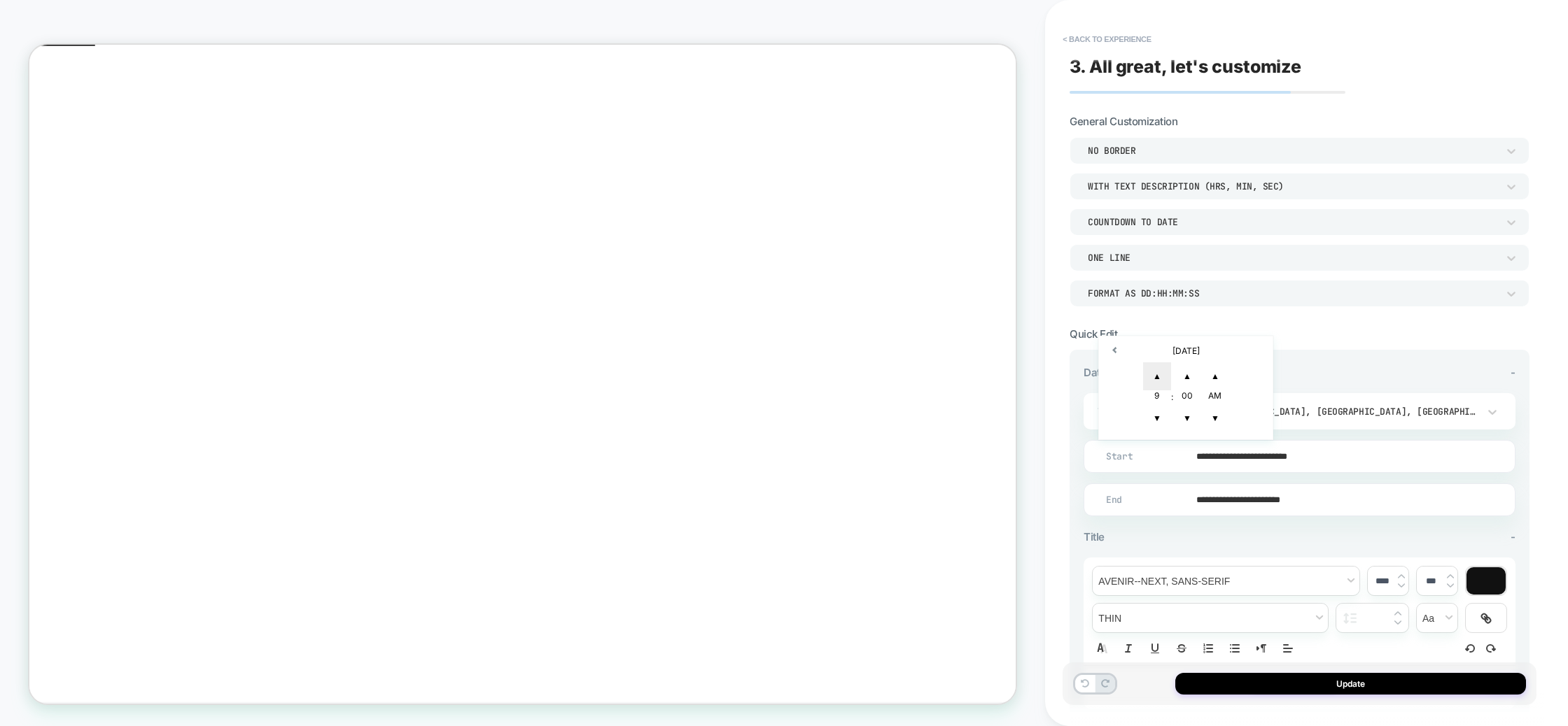
click at [1155, 371] on span "▲" at bounding box center [1157, 377] width 28 height 28
click at [1154, 418] on span "▼" at bounding box center [1157, 419] width 28 height 28
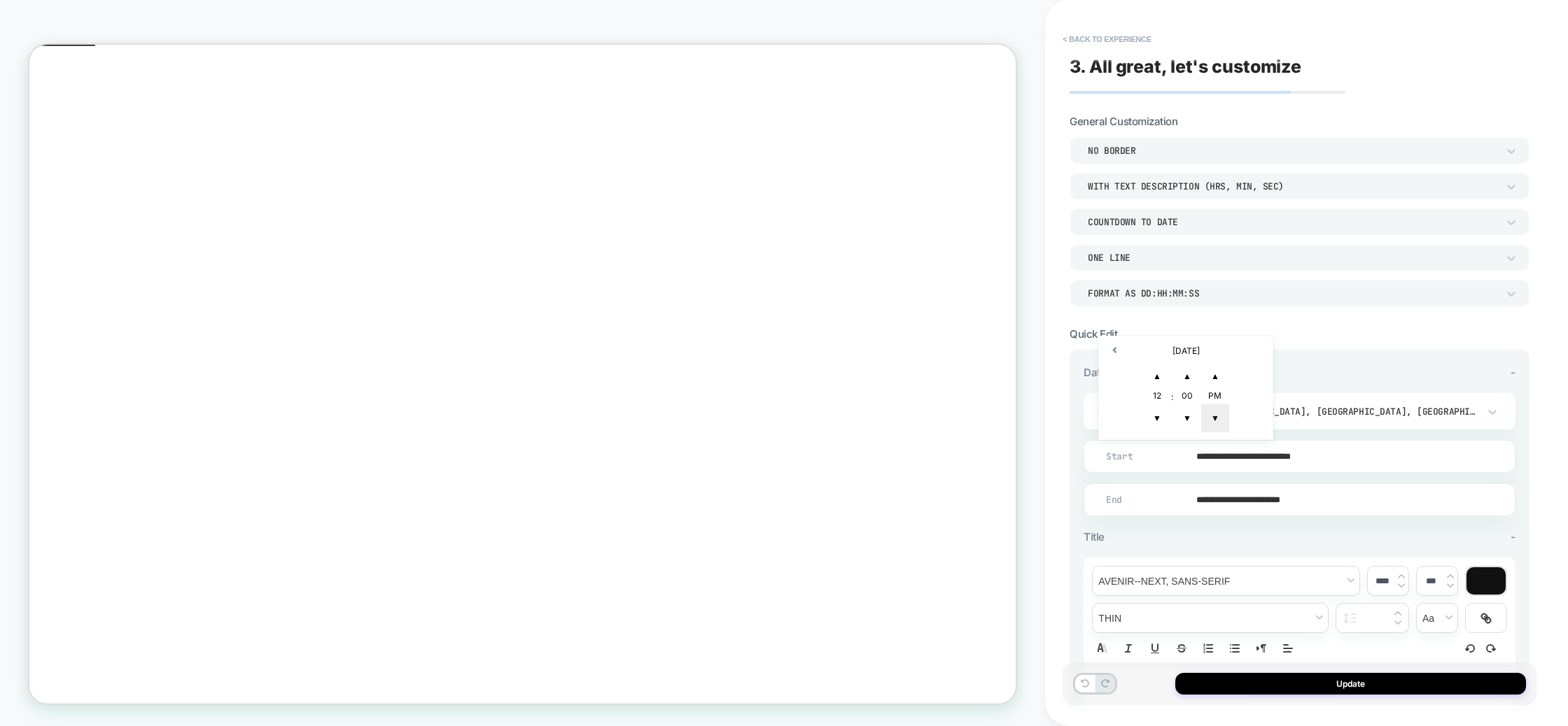
click at [1221, 418] on span "▼" at bounding box center [1215, 419] width 28 height 28
click at [1192, 378] on span "▲" at bounding box center [1187, 377] width 28 height 28
type input "**********"
click at [1325, 524] on div "**********" at bounding box center [1299, 575] width 431 height 419
click at [1250, 495] on input "**********" at bounding box center [1296, 500] width 431 height 33
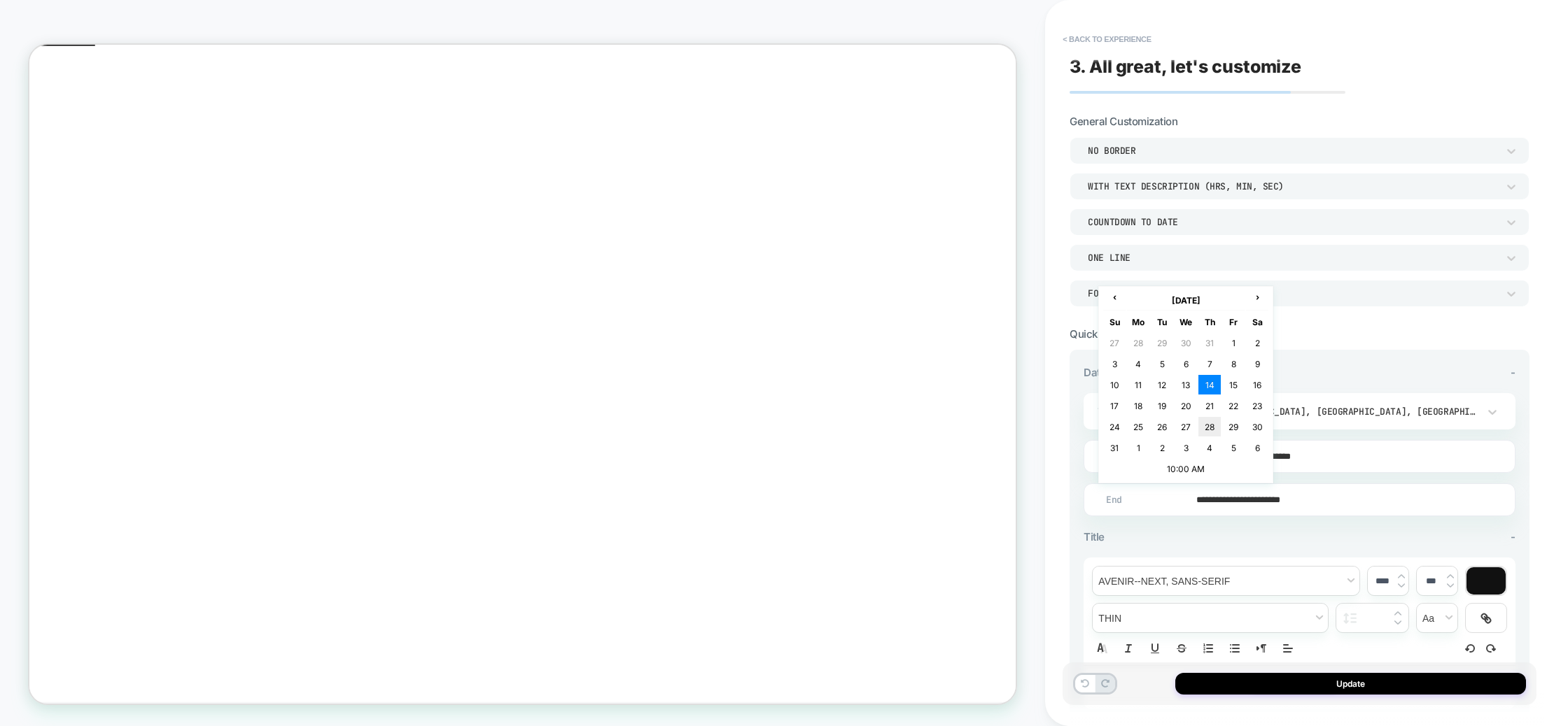
click at [1217, 425] on td "28" at bounding box center [1209, 427] width 23 height 20
click at [1282, 502] on input "**********" at bounding box center [1296, 500] width 431 height 33
click at [1201, 470] on td "10:00 AM" at bounding box center [1185, 468] width 165 height 20
drag, startPoint x: 1162, startPoint y: 414, endPoint x: 1157, endPoint y: 474, distance: 60.2
click at [1162, 415] on span "▲" at bounding box center [1157, 420] width 28 height 28
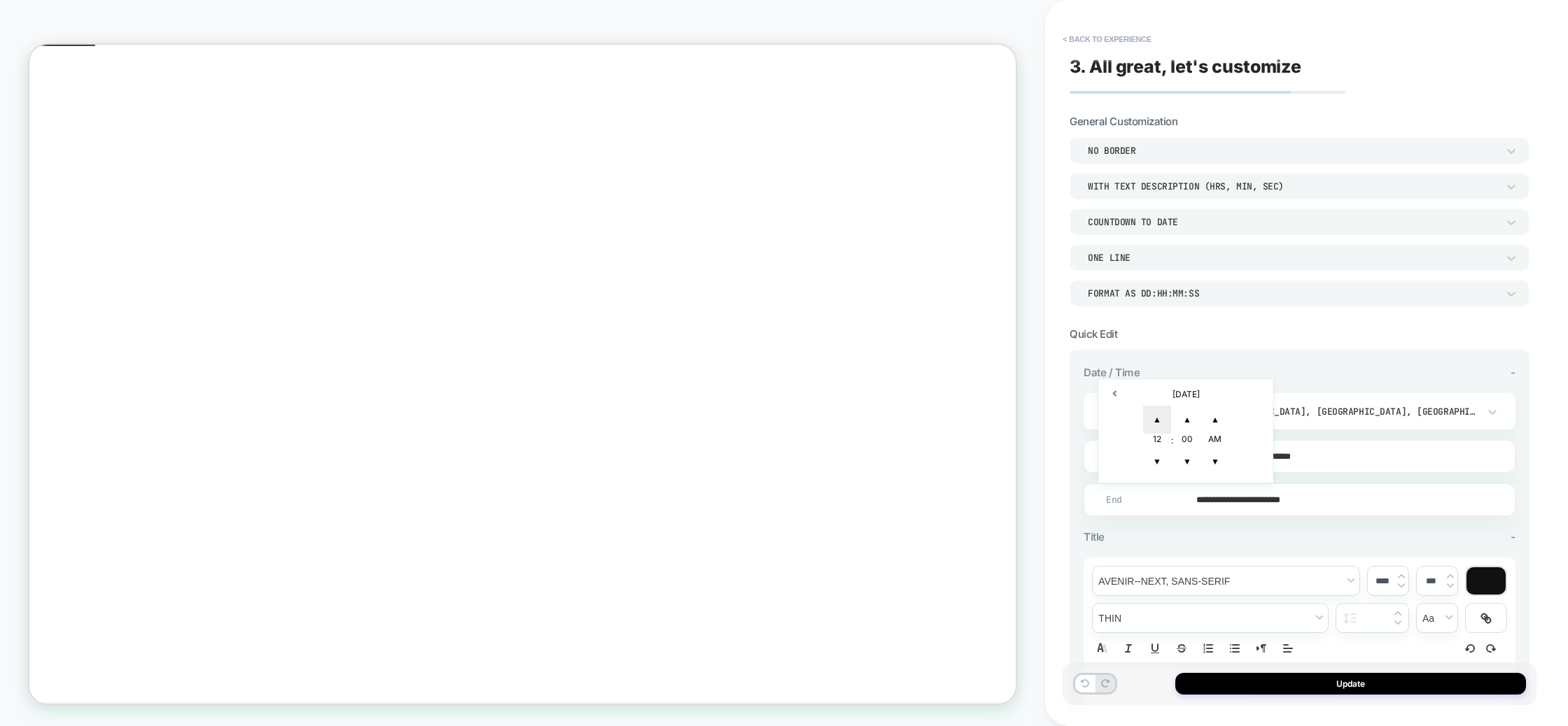
click at [1158, 420] on span "▲" at bounding box center [1157, 420] width 28 height 28
type input "**********"
click at [1221, 463] on span "▼" at bounding box center [1215, 462] width 28 height 28
click at [1299, 528] on div "**********" at bounding box center [1299, 575] width 431 height 419
click at [1194, 181] on div "WITH TEXT DESCRIPTION (HRS, MIN, SEC)" at bounding box center [1292, 186] width 410 height 12
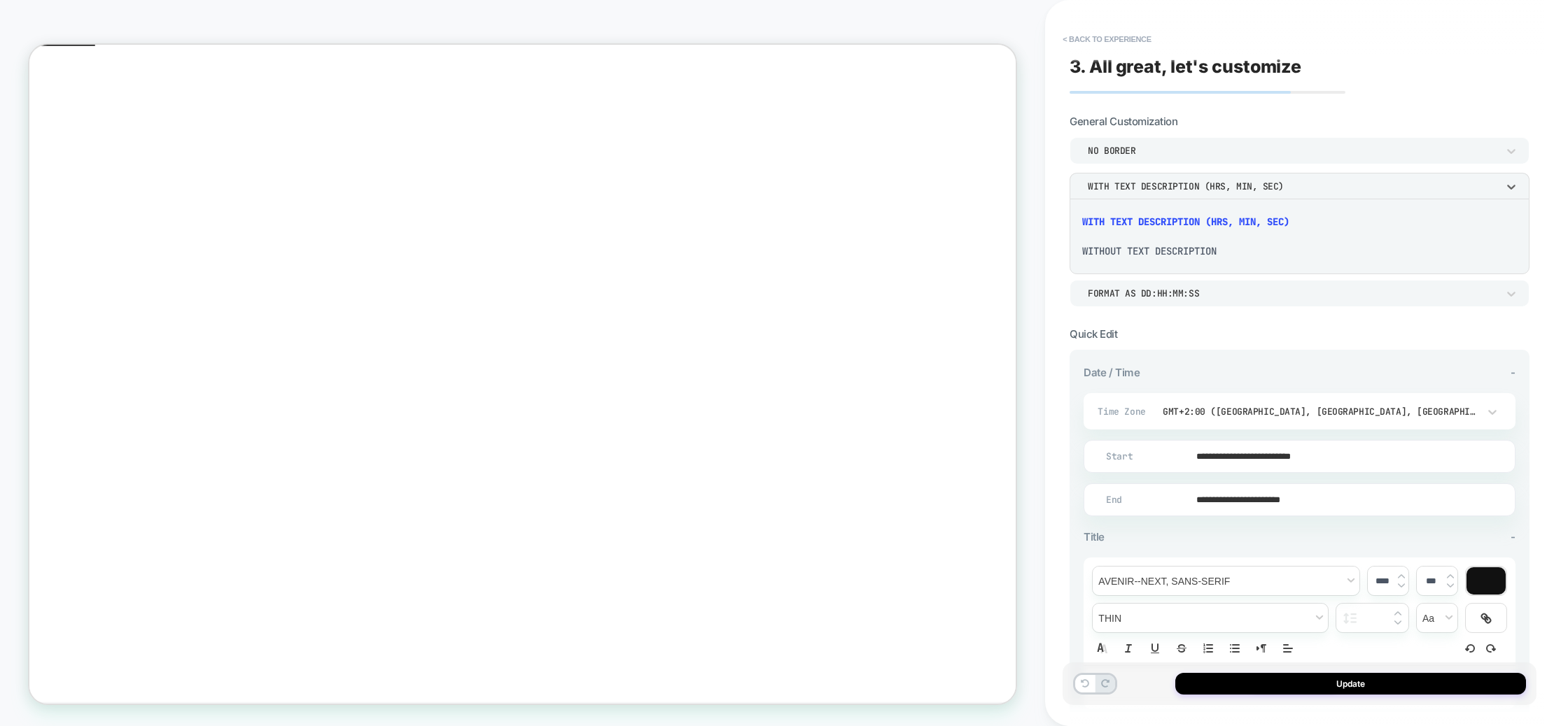
click at [1381, 309] on div at bounding box center [784, 363] width 1568 height 726
click at [1228, 291] on div "Format as DD:HH:MM:SS" at bounding box center [1292, 293] width 410 height 12
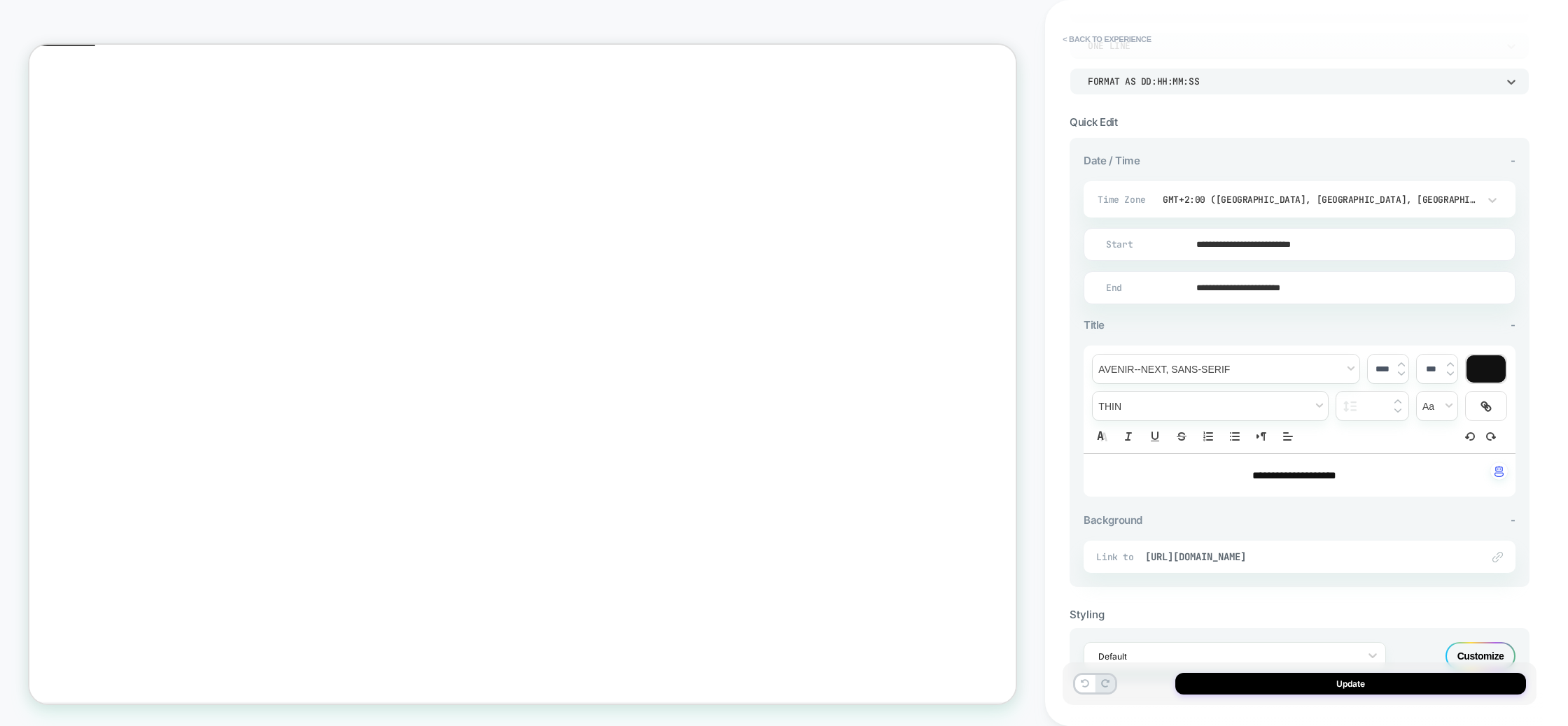
scroll to position [216, 0]
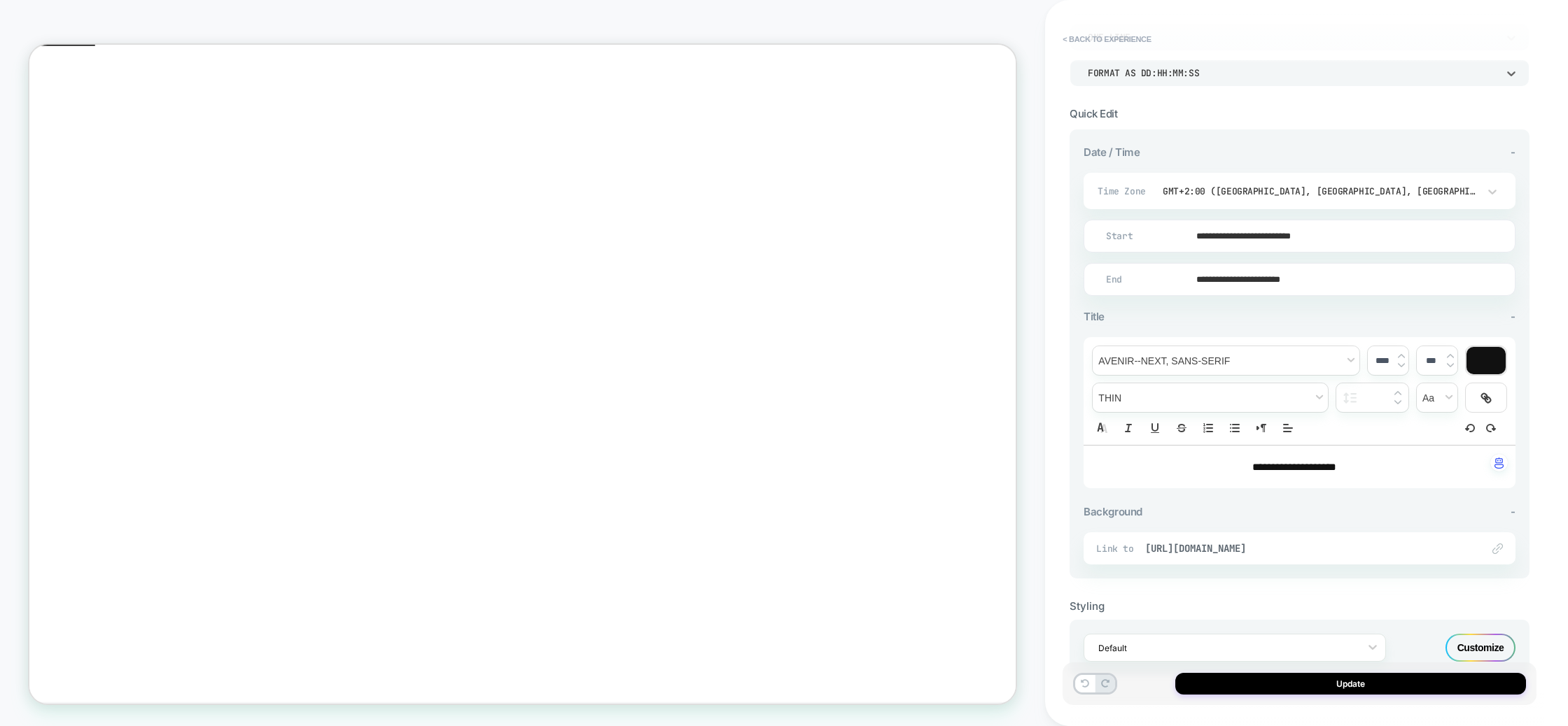
click at [1287, 471] on span "**********" at bounding box center [1294, 467] width 84 height 10
type input "****"
click at [1287, 471] on span "**********" at bounding box center [1294, 471] width 84 height 10
type input "****"
drag, startPoint x: 1365, startPoint y: 467, endPoint x: 1179, endPoint y: 465, distance: 186.0
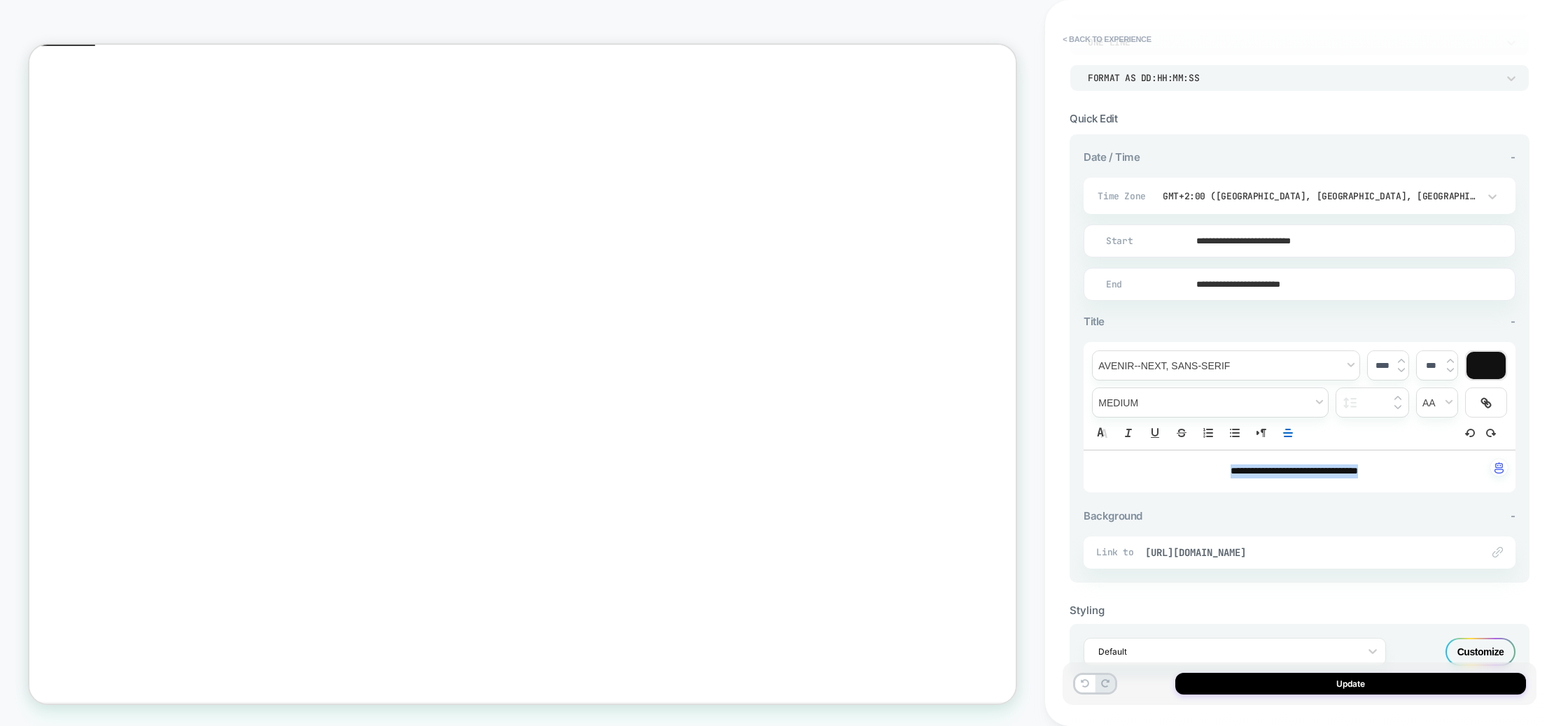
click at [1180, 465] on p "**********" at bounding box center [1294, 472] width 393 height 14
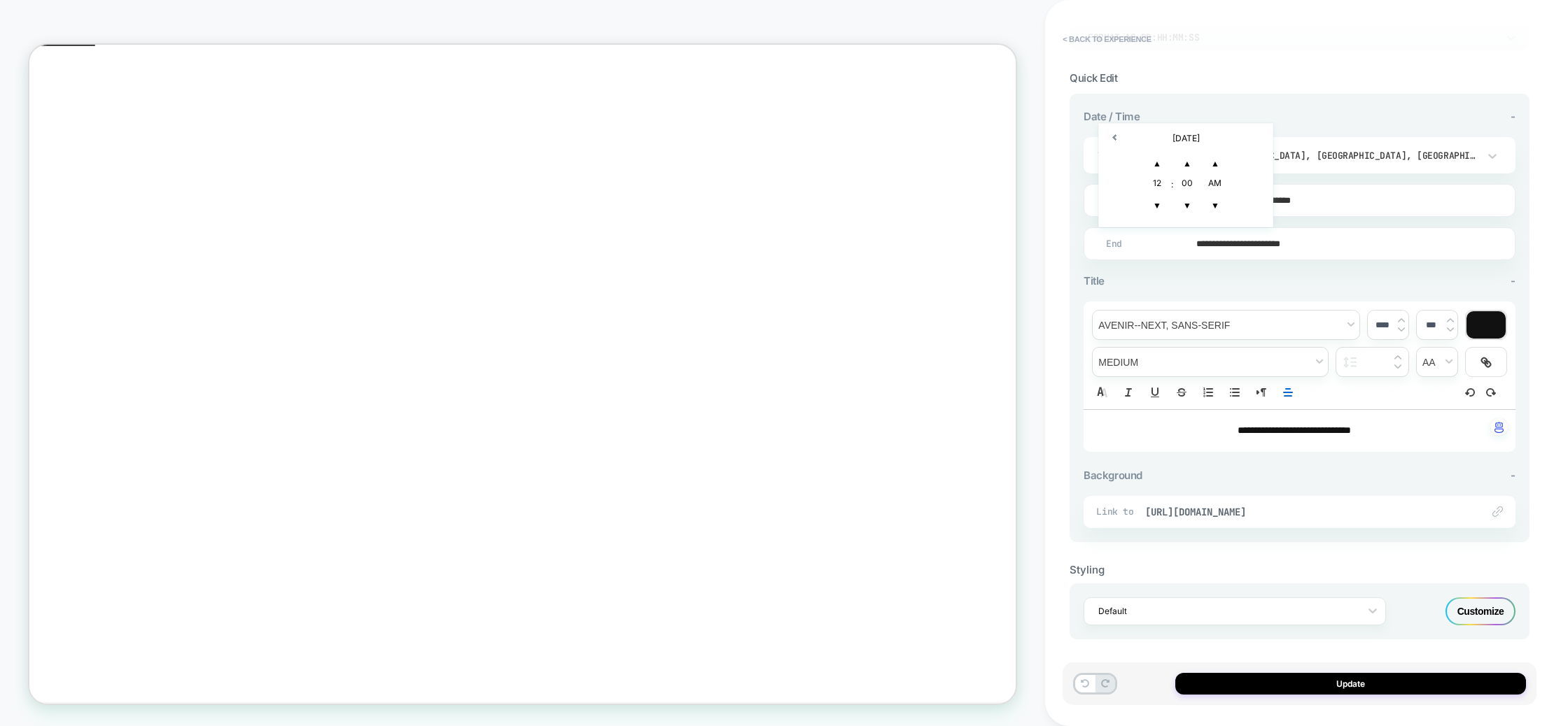
click at [1223, 241] on input "**********" at bounding box center [1296, 244] width 431 height 33
click at [1177, 134] on td "August 28, 2025" at bounding box center [1185, 138] width 165 height 20
click at [1261, 39] on span "›" at bounding box center [1257, 41] width 21 height 10
click at [1122, 165] on td "28" at bounding box center [1114, 170] width 23 height 20
type input "**********"
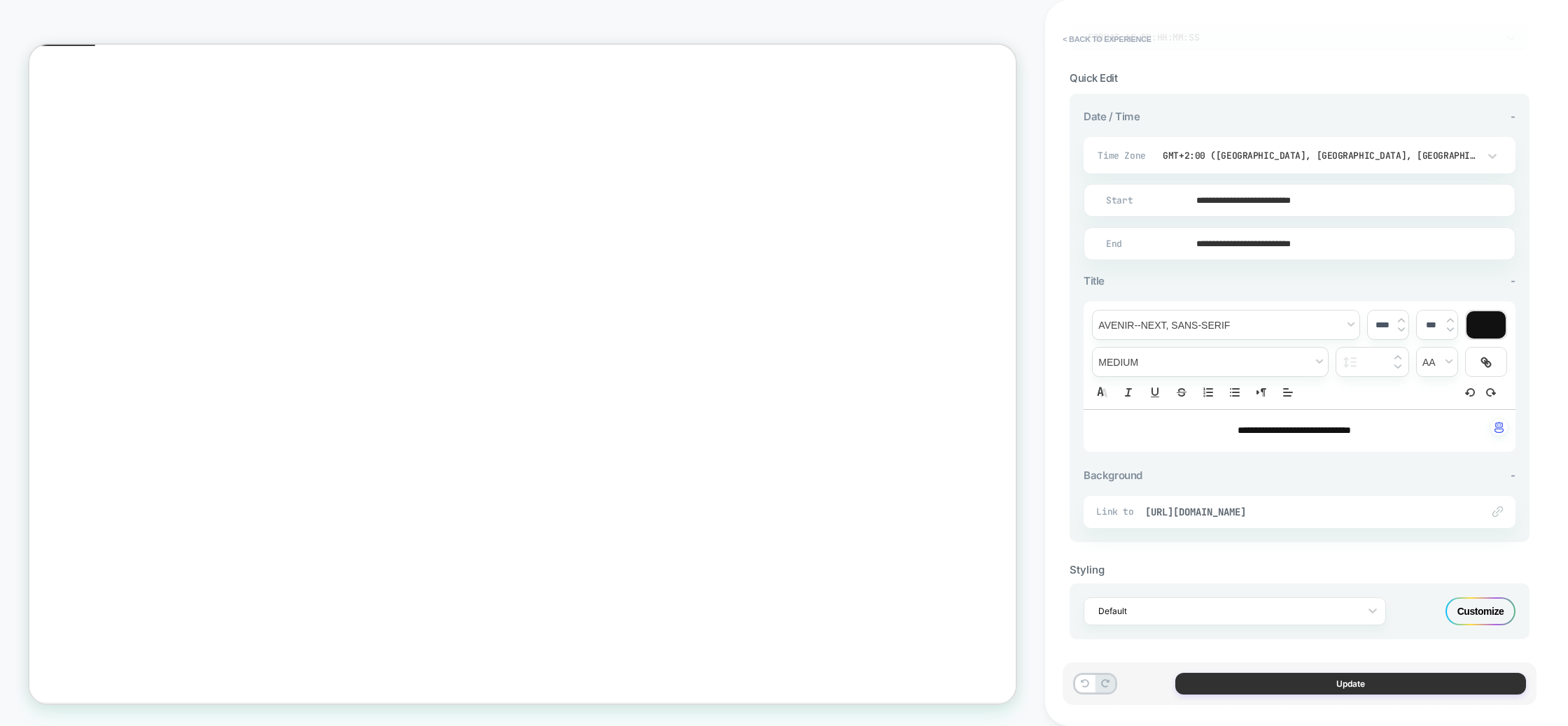
click at [1370, 682] on button "Update" at bounding box center [1350, 684] width 351 height 22
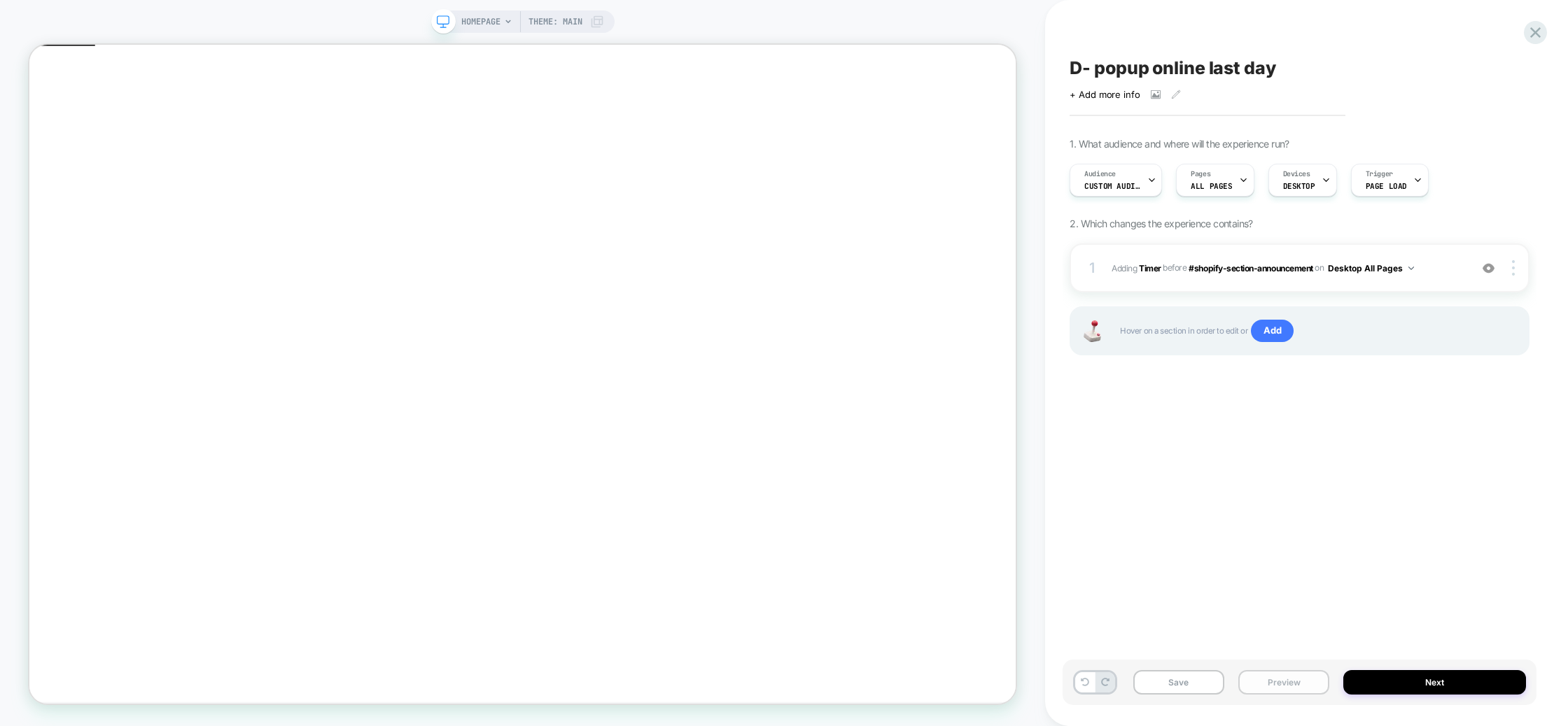
click at [1298, 674] on button "Preview" at bounding box center [1283, 682] width 91 height 24
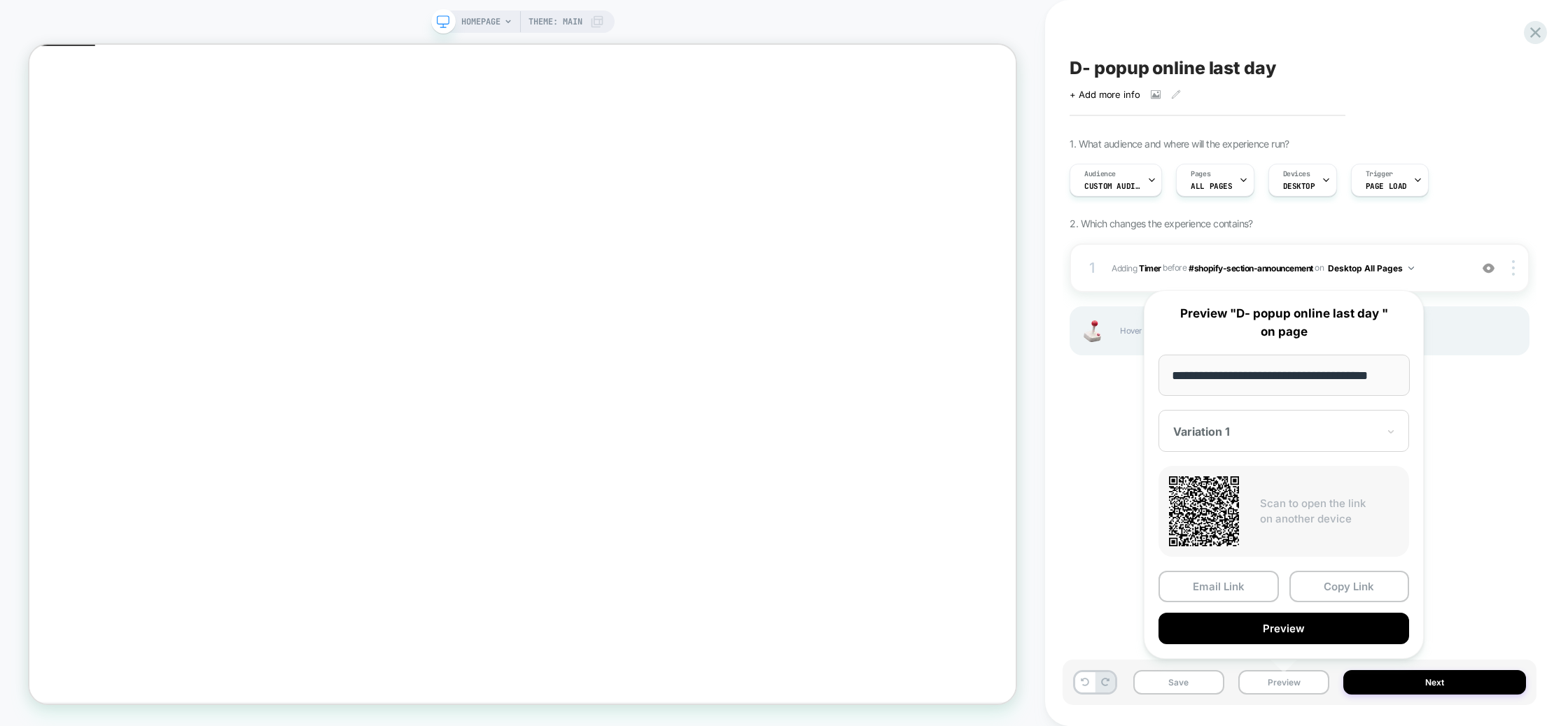
scroll to position [0, 0]
drag, startPoint x: 1272, startPoint y: 645, endPoint x: 1275, endPoint y: 638, distance: 7.6
click at [1273, 642] on div "**********" at bounding box center [1283, 475] width 280 height 369
click at [1276, 633] on button "Preview" at bounding box center [1283, 628] width 251 height 31
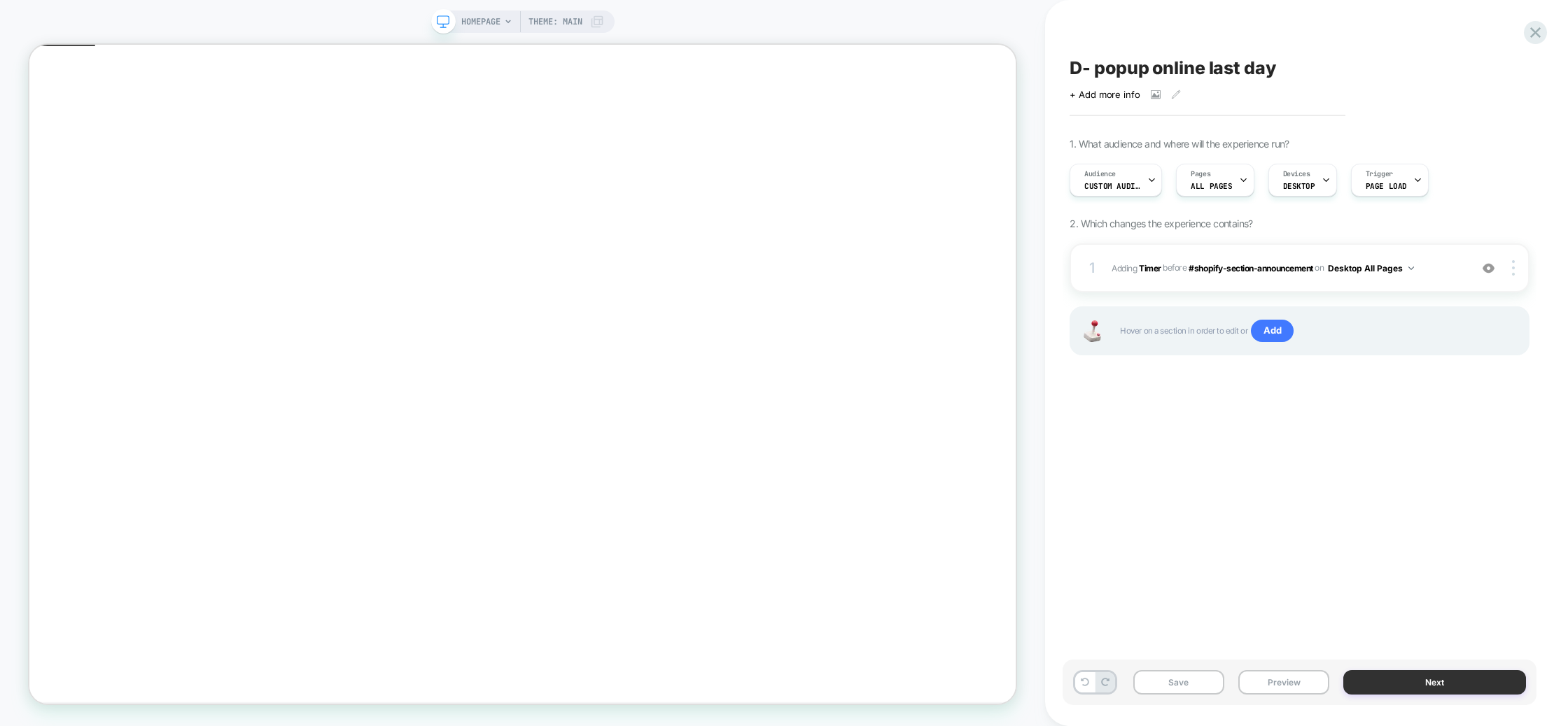
click at [1440, 679] on button "Next" at bounding box center [1434, 682] width 183 height 24
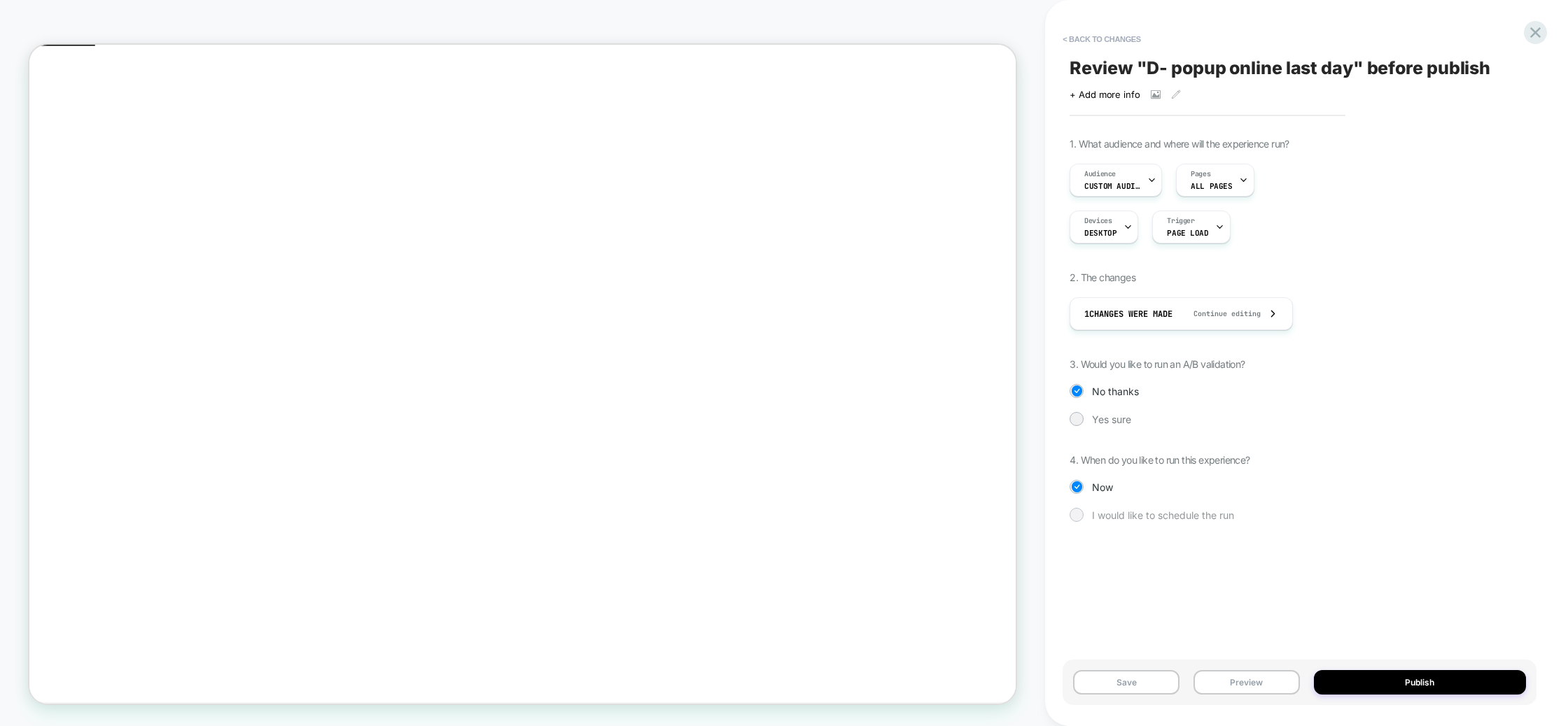
click at [1108, 511] on span "I would like to schedule the run" at bounding box center [1163, 515] width 142 height 12
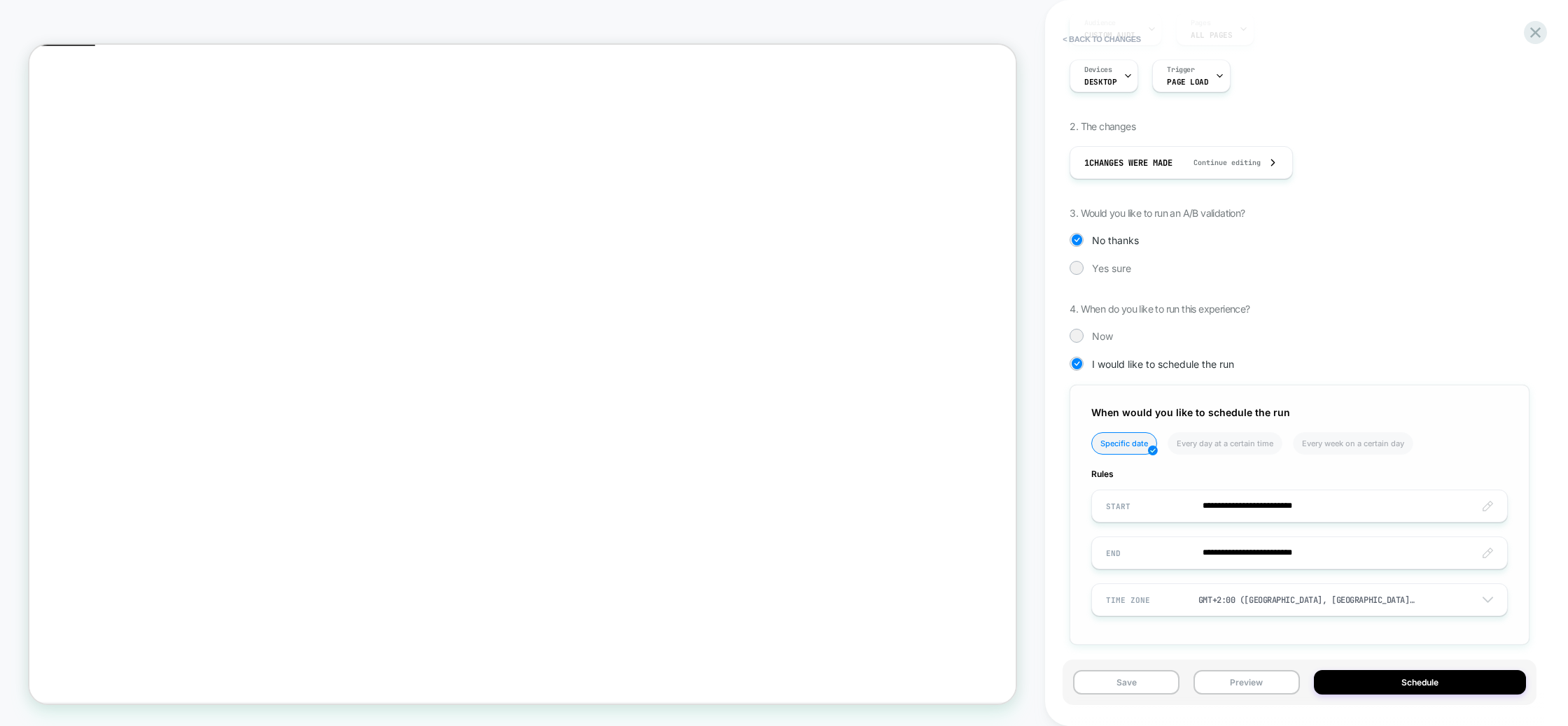
scroll to position [160, 0]
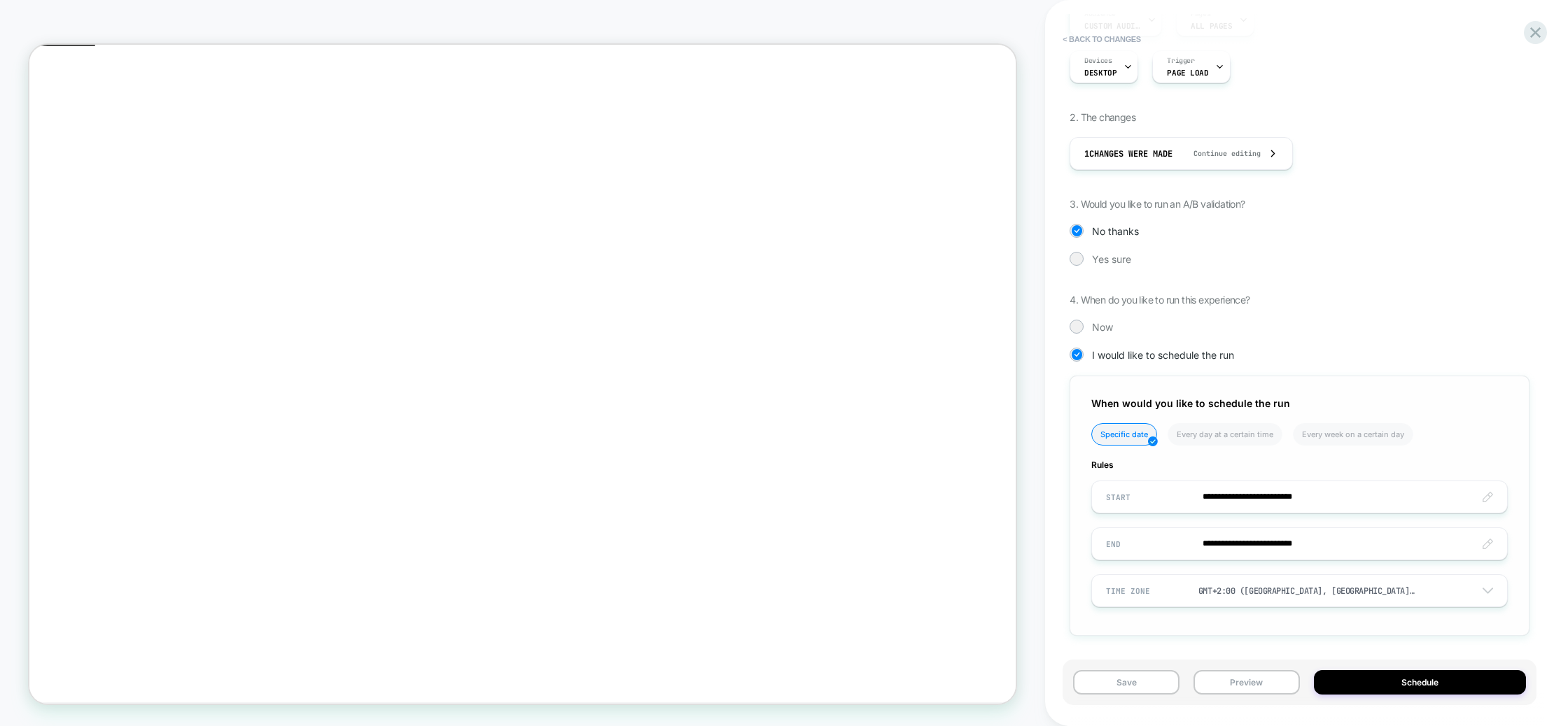
click at [1288, 504] on input "**********" at bounding box center [1299, 497] width 415 height 33
click at [1271, 396] on td "27" at bounding box center [1265, 402] width 23 height 20
type input "**********"
click at [1334, 494] on input "**********" at bounding box center [1299, 497] width 415 height 33
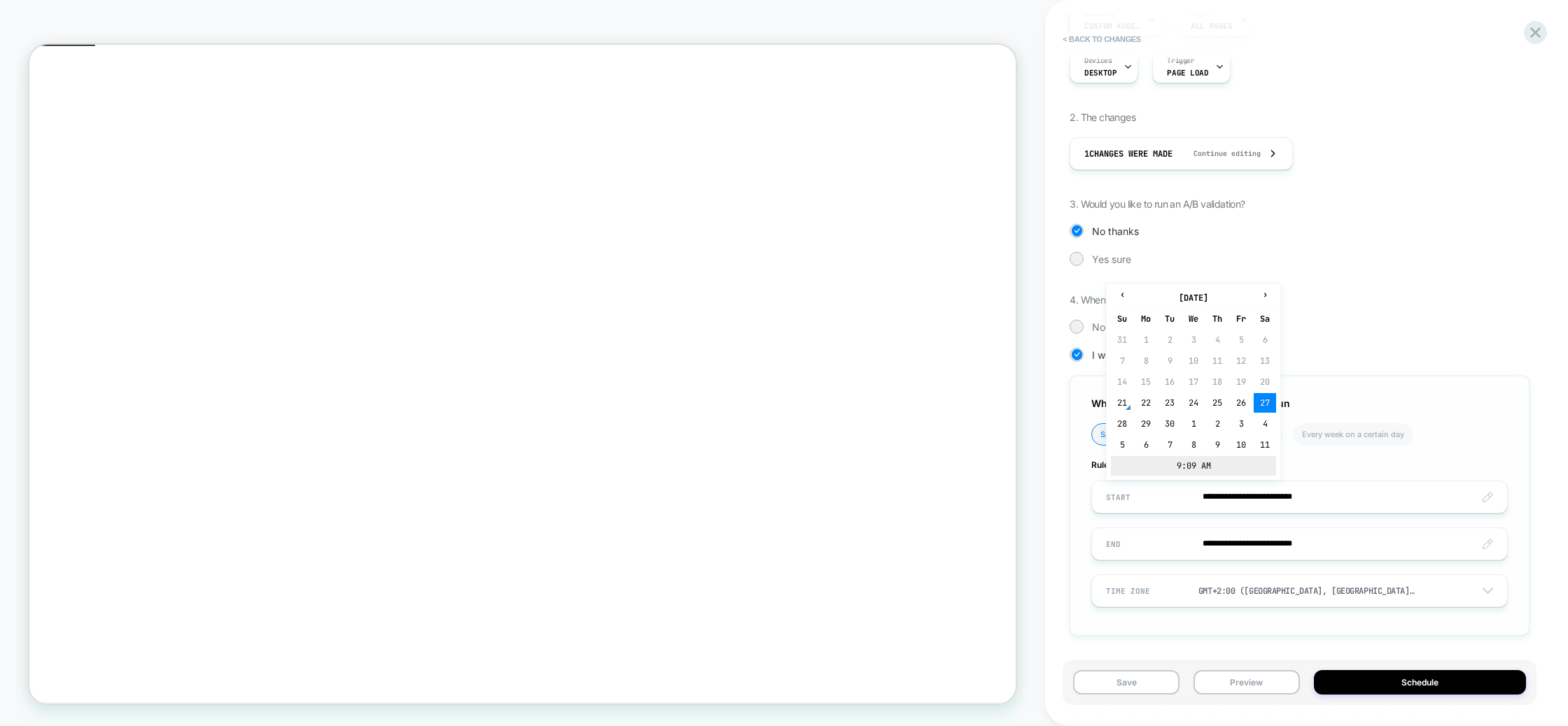
click at [1195, 471] on td "9:09 AM" at bounding box center [1193, 466] width 165 height 20
click at [1162, 412] on span "▲" at bounding box center [1163, 417] width 28 height 28
click at [1166, 413] on span "▲" at bounding box center [1163, 417] width 28 height 28
click at [1194, 460] on span "▼" at bounding box center [1196, 459] width 28 height 28
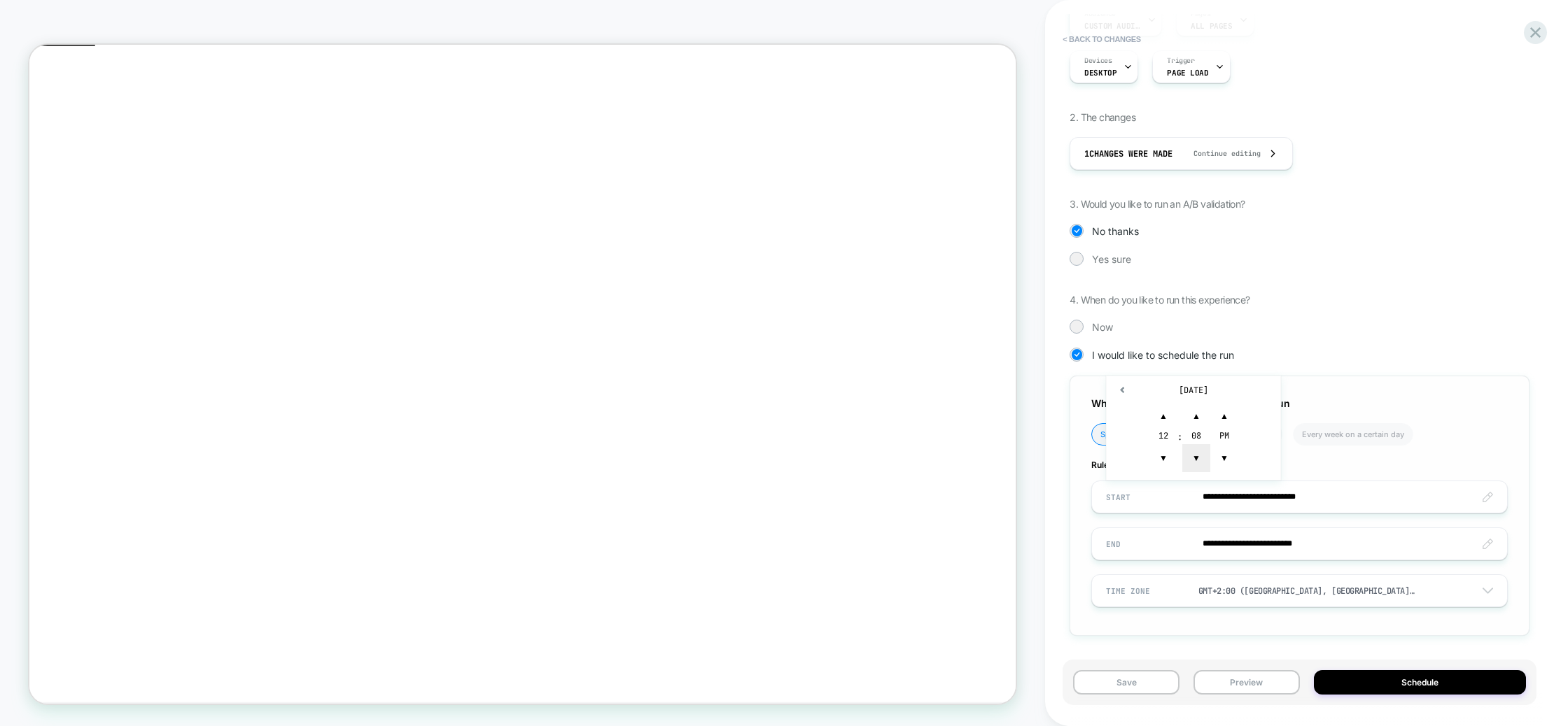
click at [1194, 460] on span "▼" at bounding box center [1196, 459] width 28 height 28
click at [1194, 460] on span "▼" at bounding box center [1196, 459] width 28 height 28
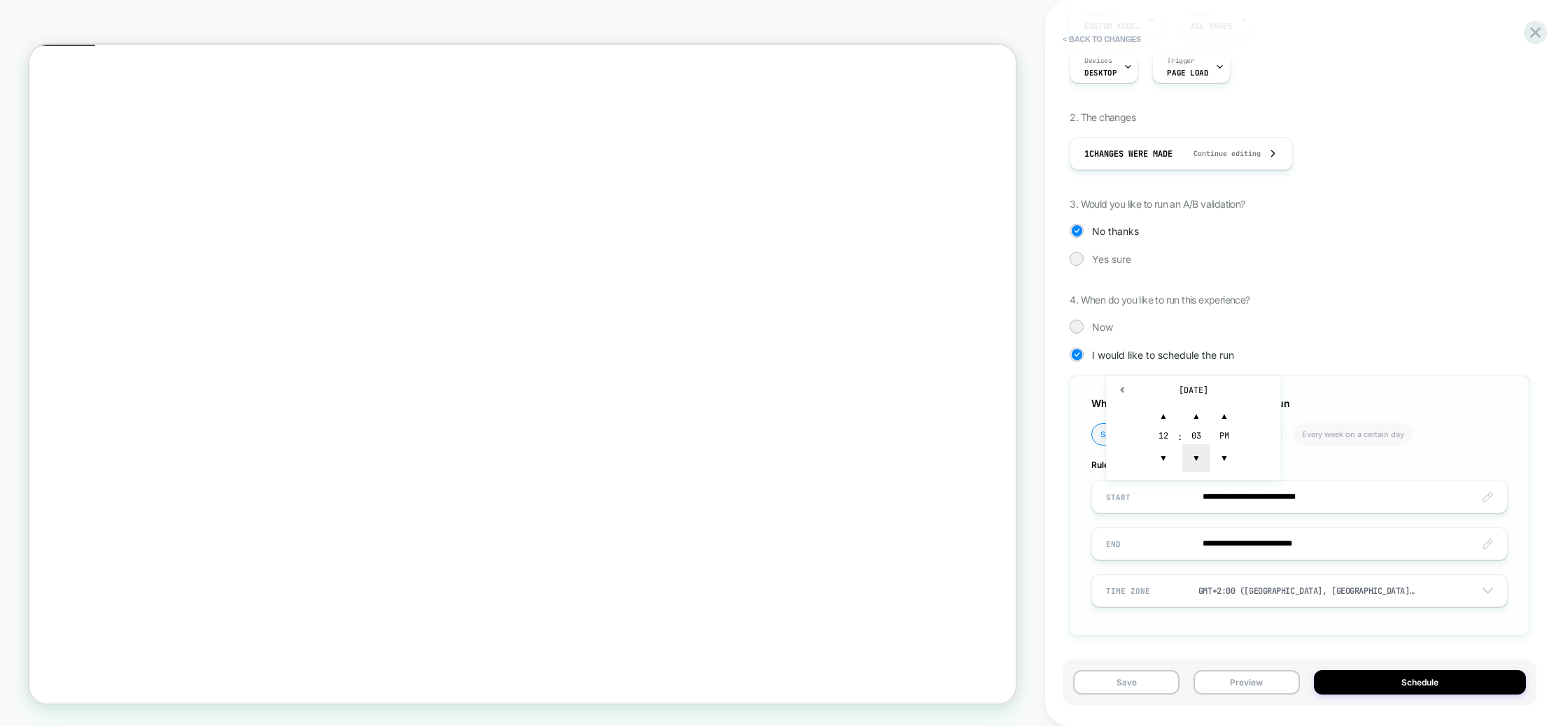
click at [1194, 460] on span "▼" at bounding box center [1196, 459] width 28 height 28
type input "**********"
click at [1233, 460] on span "▼" at bounding box center [1224, 459] width 28 height 28
click at [1466, 446] on ul "Specific date Every day at a certain time Every week on a certain day" at bounding box center [1290, 440] width 398 height 33
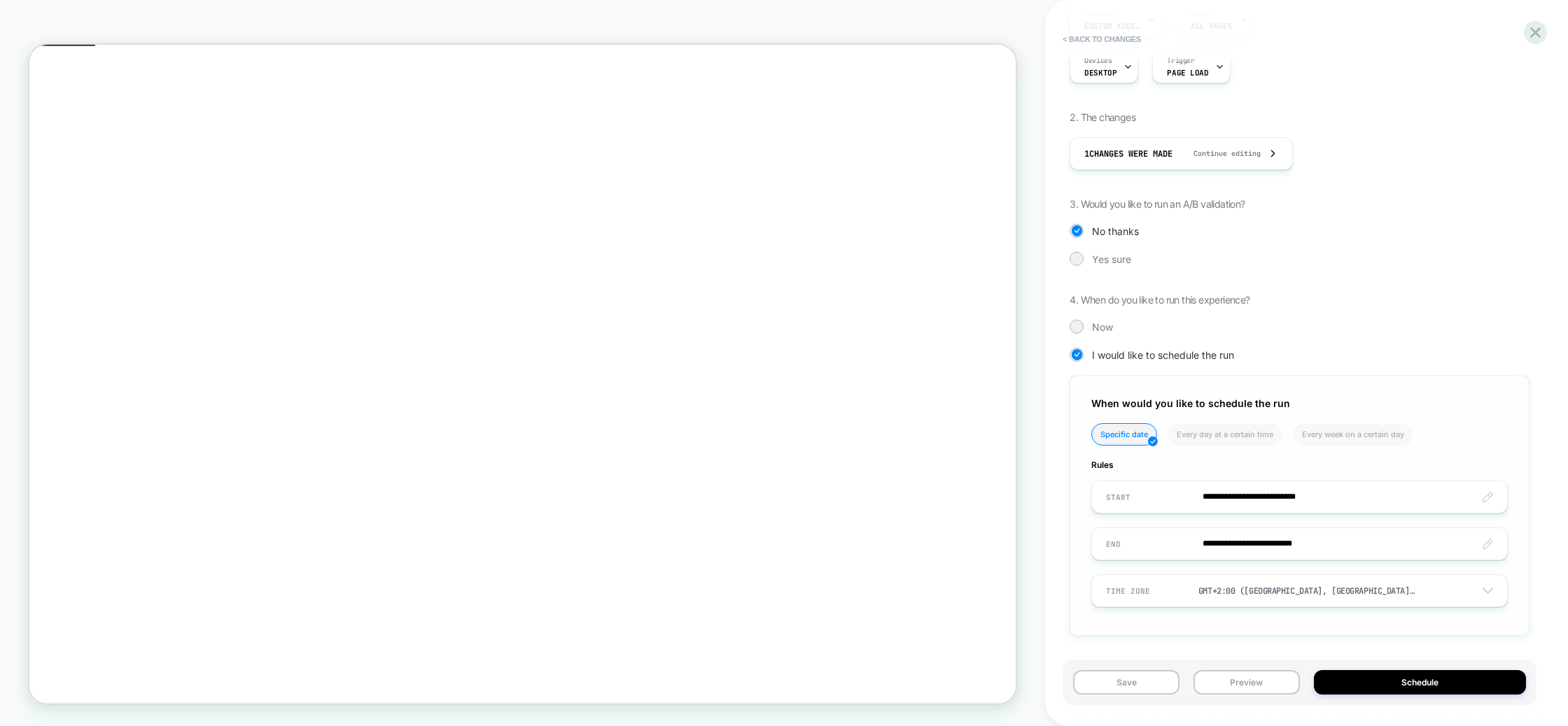
click at [1308, 549] on input "**********" at bounding box center [1299, 544] width 415 height 33
click at [1197, 518] on td "9:09 AM" at bounding box center [1193, 513] width 165 height 20
click at [1165, 508] on span "▼" at bounding box center [1163, 506] width 28 height 28
click at [1164, 508] on span "▼" at bounding box center [1163, 506] width 28 height 28
drag, startPoint x: 1164, startPoint y: 508, endPoint x: 1162, endPoint y: 492, distance: 16.1
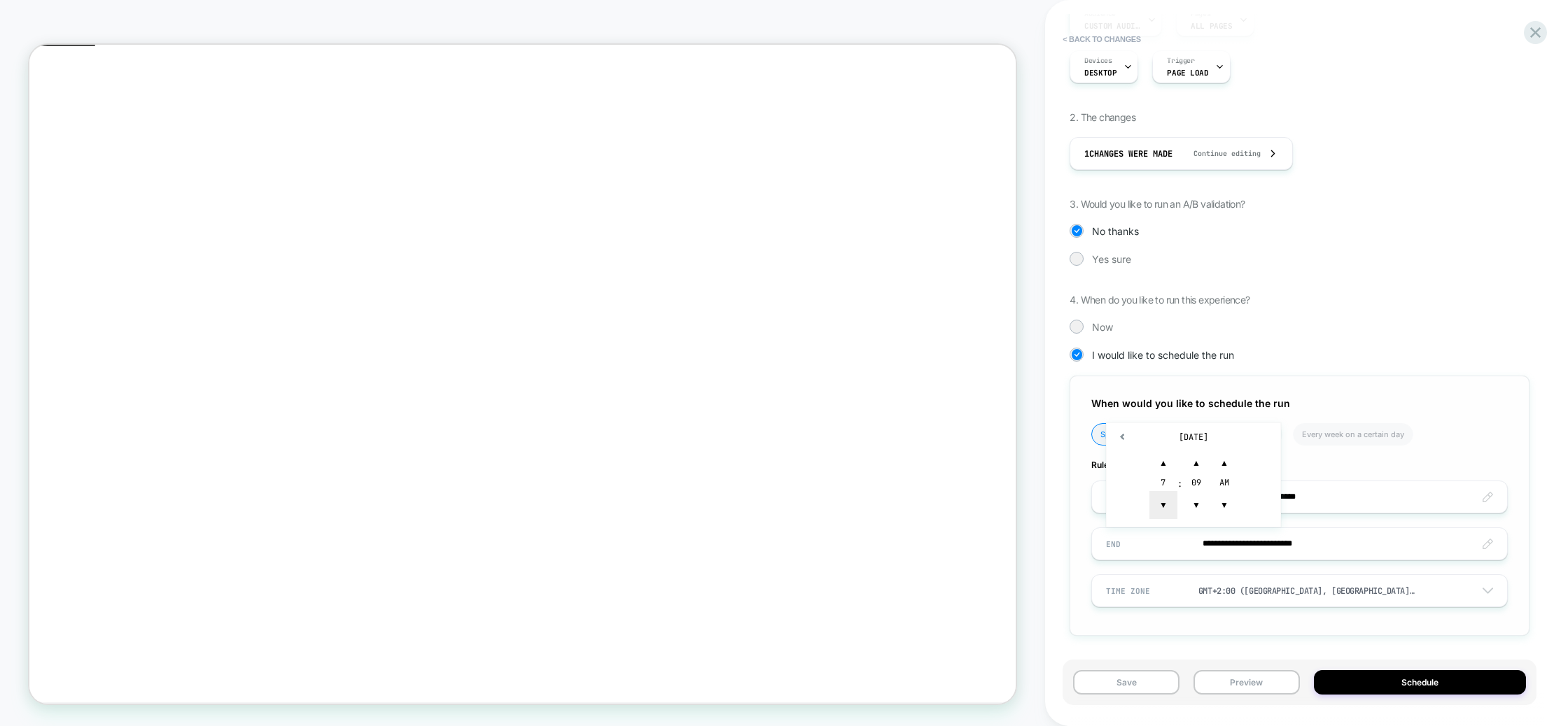
click at [1164, 508] on span "▼" at bounding box center [1163, 506] width 28 height 28
click at [1155, 455] on span "▲" at bounding box center [1163, 463] width 28 height 28
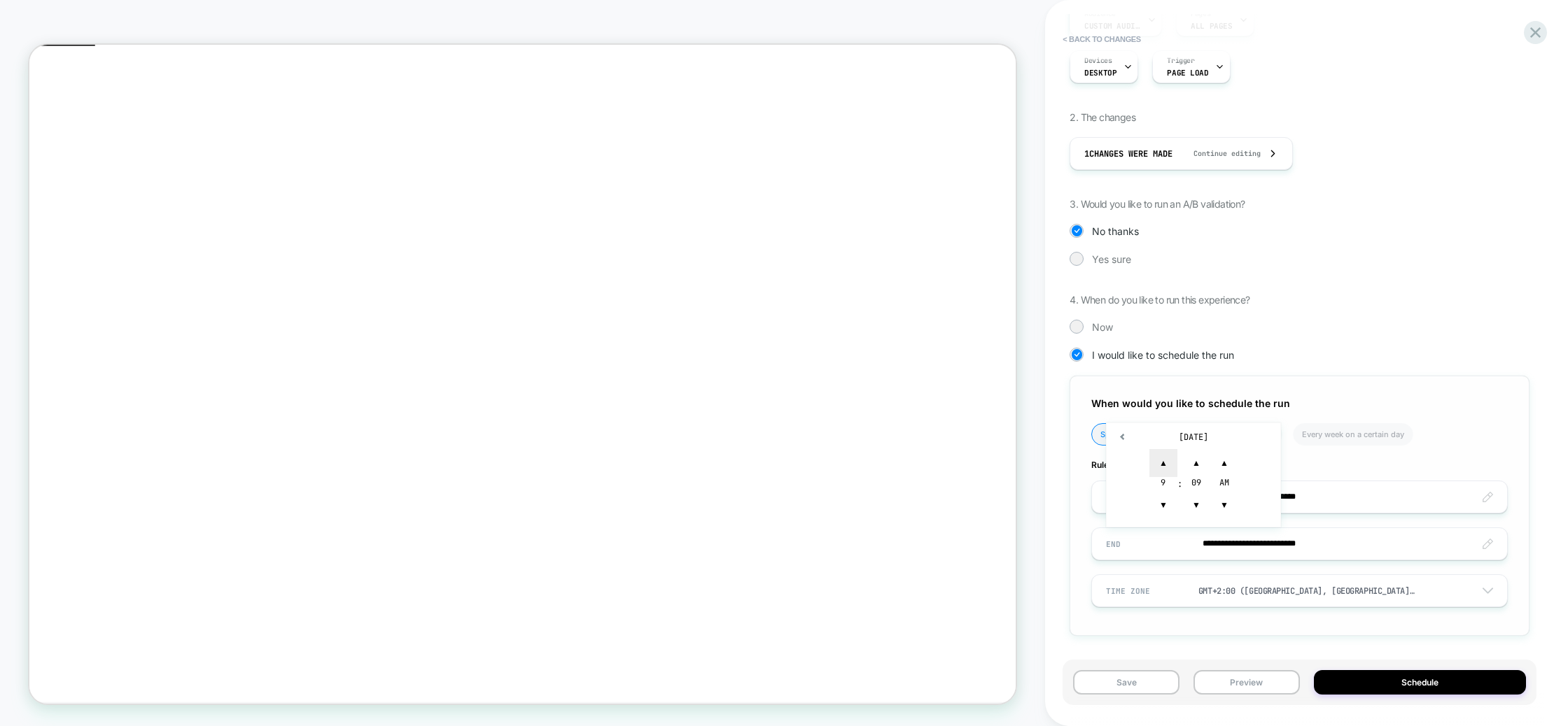
click at [1155, 455] on span "▲" at bounding box center [1163, 463] width 28 height 28
drag, startPoint x: 1165, startPoint y: 517, endPoint x: 1188, endPoint y: 506, distance: 25.5
click at [1165, 516] on span "▼" at bounding box center [1163, 506] width 28 height 28
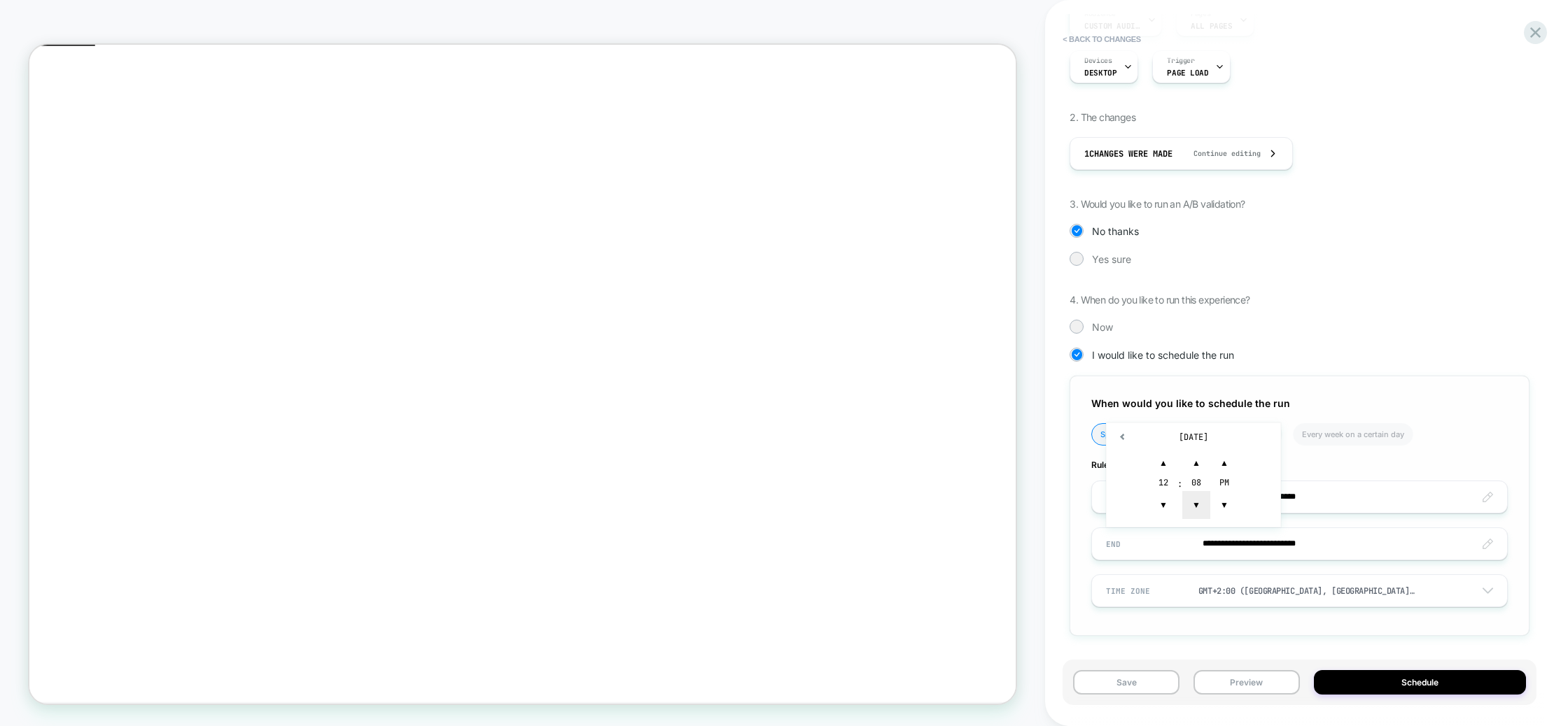
click at [1189, 506] on span "▼" at bounding box center [1196, 506] width 28 height 28
click at [1189, 505] on span "▼" at bounding box center [1196, 506] width 28 height 28
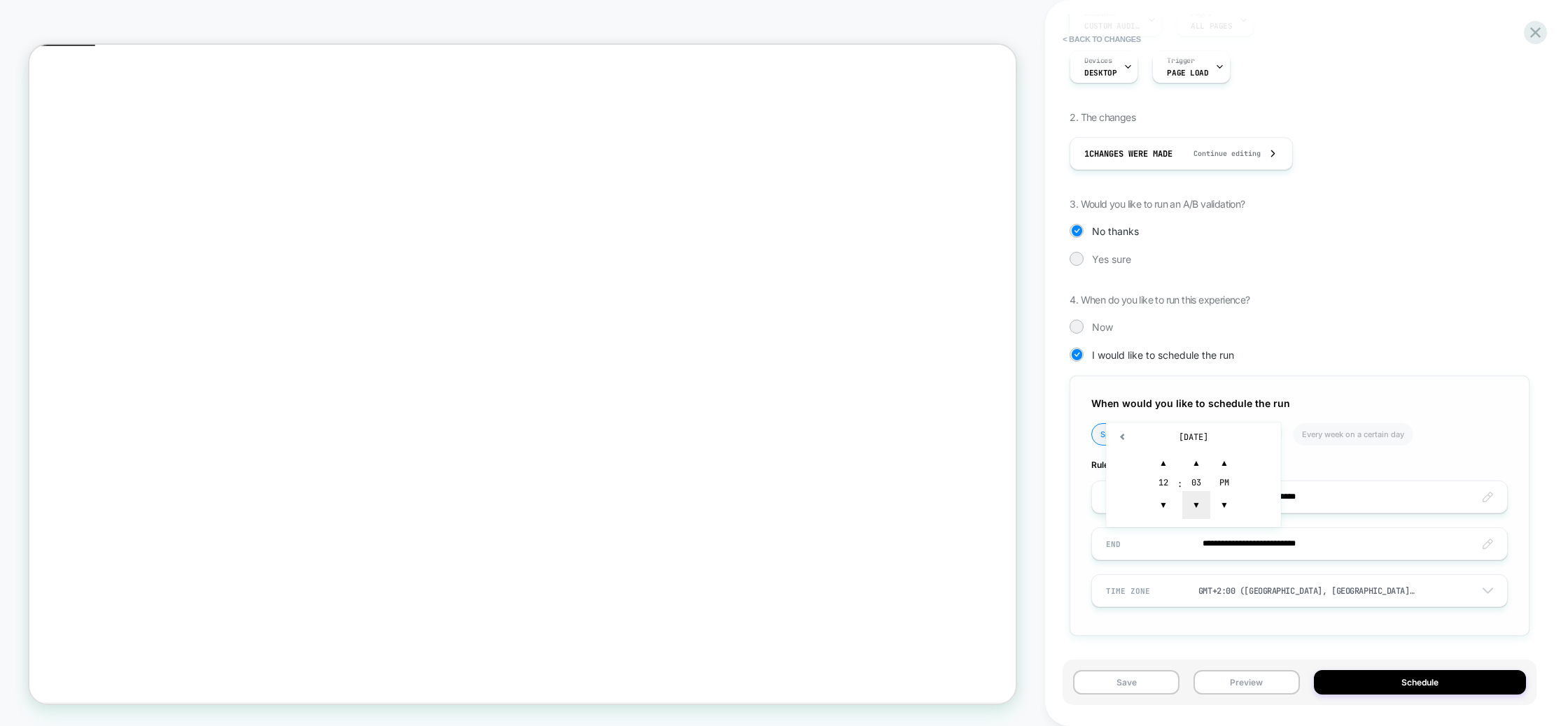
click at [1189, 505] on span "▼" at bounding box center [1196, 506] width 28 height 28
click at [1190, 505] on span "▼" at bounding box center [1196, 506] width 28 height 28
drag, startPoint x: 1190, startPoint y: 505, endPoint x: 1222, endPoint y: 504, distance: 32.0
click at [1191, 505] on span "▼" at bounding box center [1196, 506] width 28 height 28
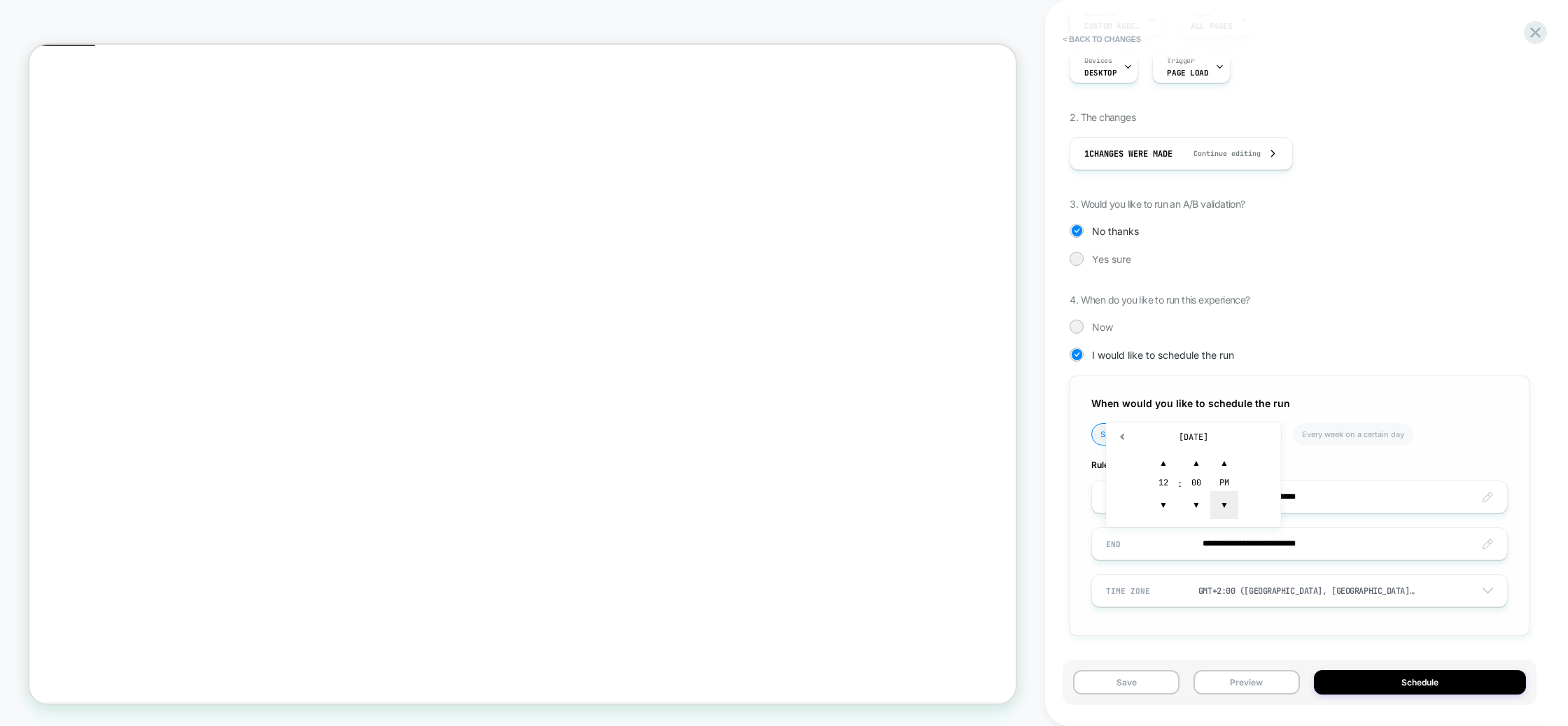
type input "**********"
click at [1223, 504] on span "▼" at bounding box center [1224, 506] width 28 height 28
click at [1439, 435] on ul "Specific date Every day at a certain time Every week on a certain day" at bounding box center [1290, 440] width 398 height 33
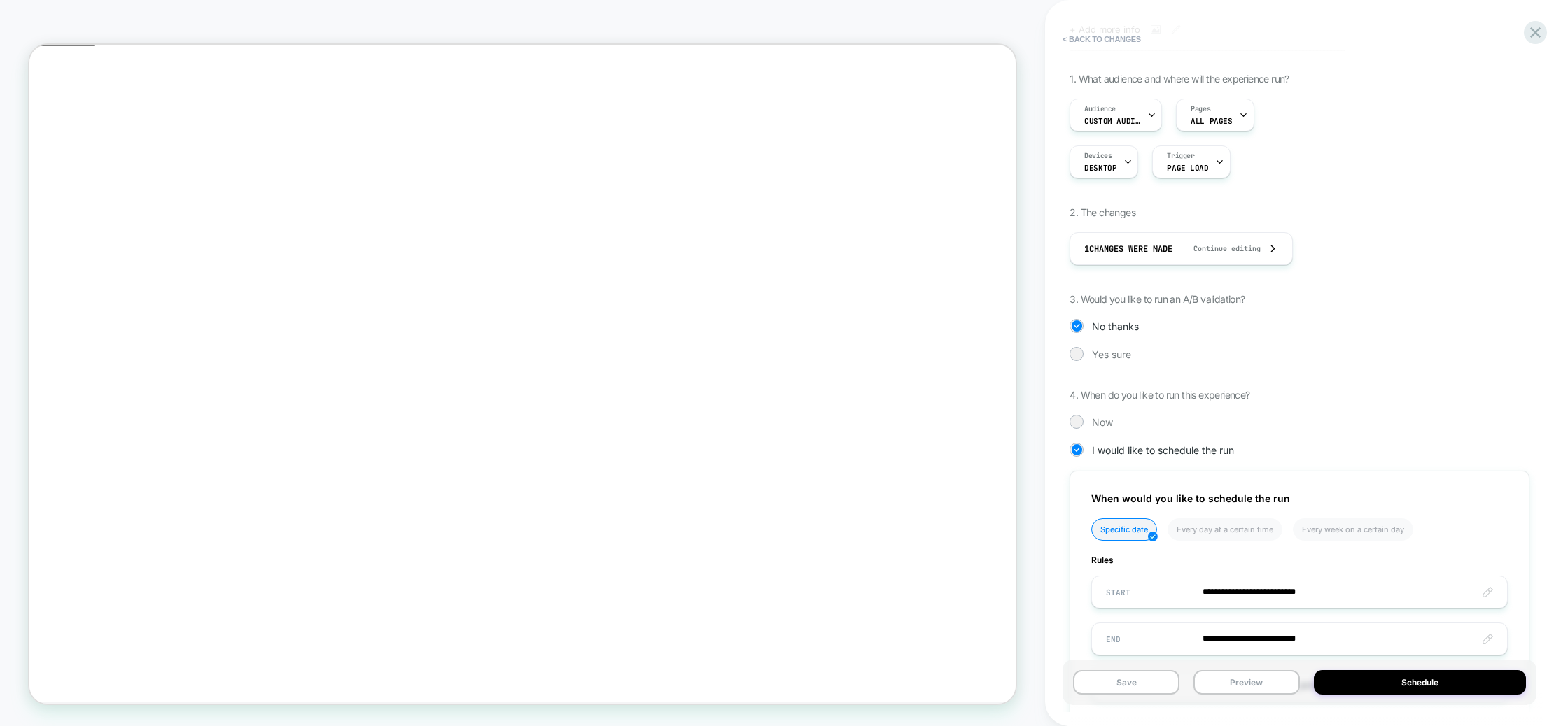
scroll to position [0, 0]
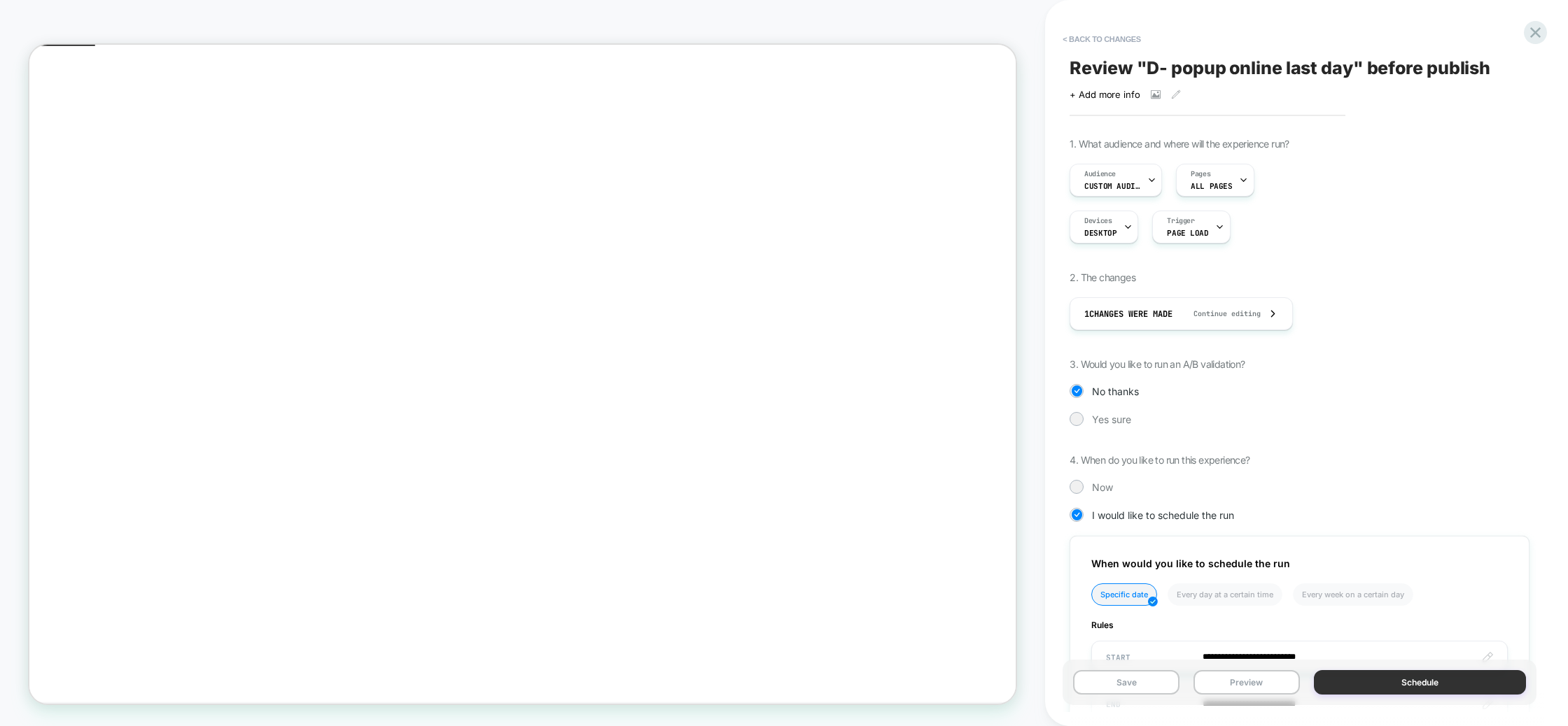
click at [1432, 688] on button "Schedule" at bounding box center [1419, 682] width 212 height 24
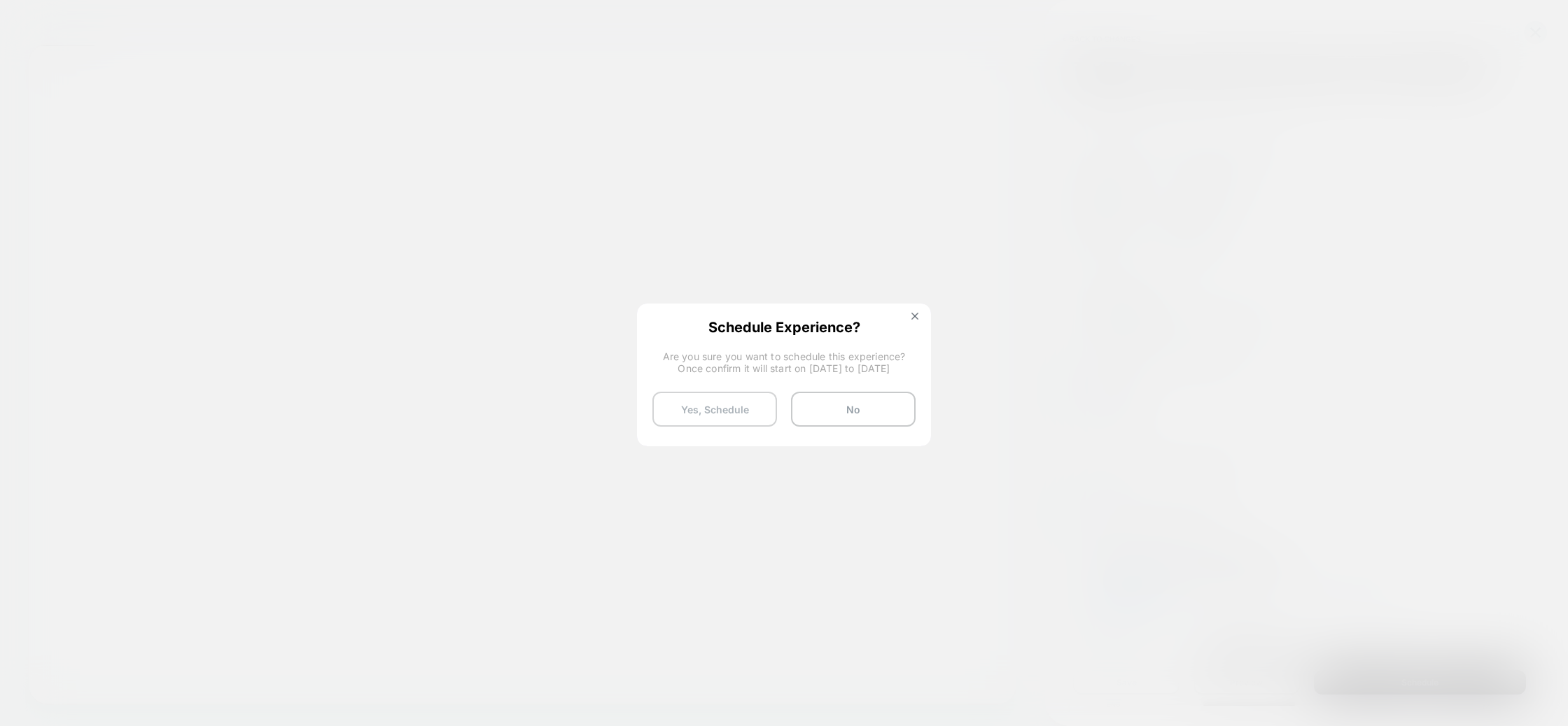
click at [713, 406] on button "Yes, Schedule" at bounding box center [714, 409] width 124 height 35
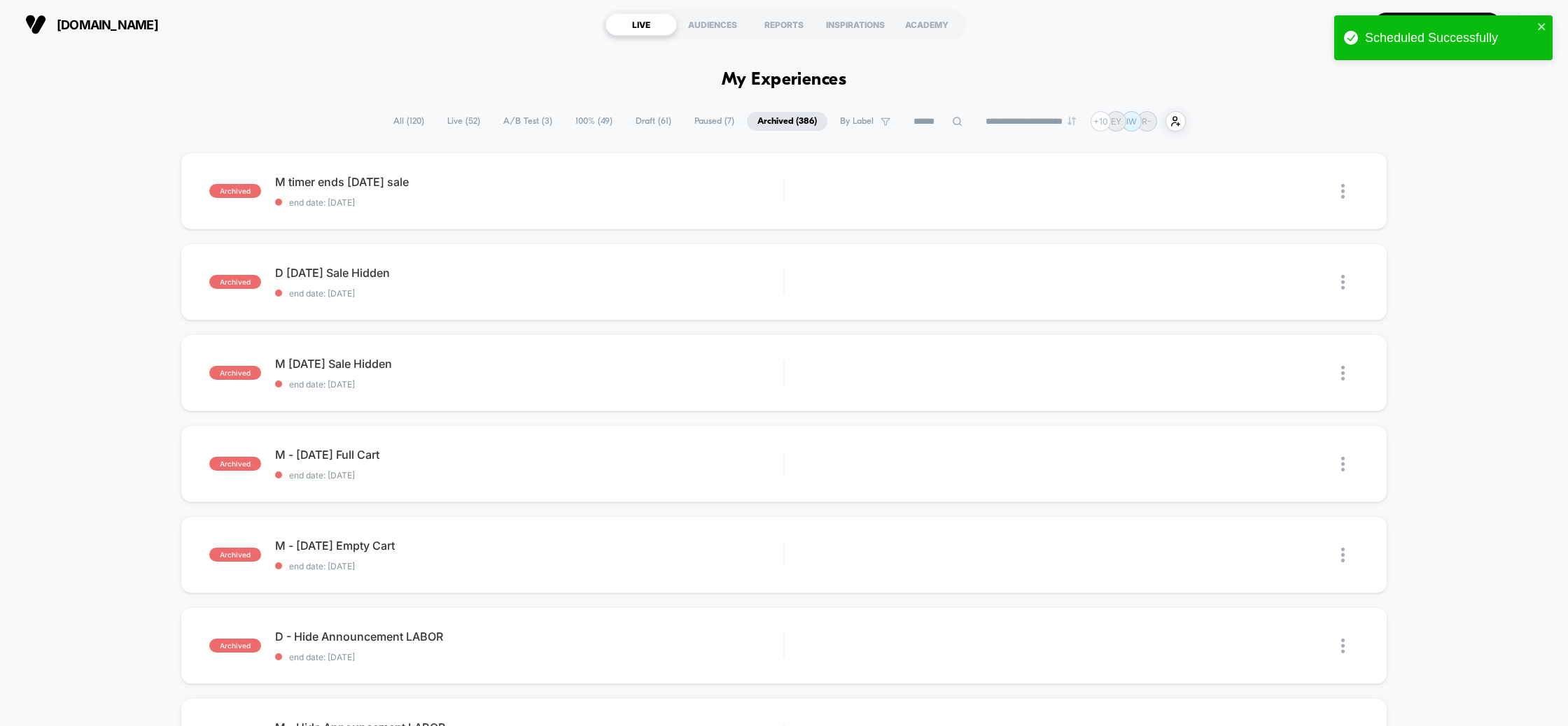
click at [389, 117] on span "All ( 120 )" at bounding box center [409, 121] width 52 height 19
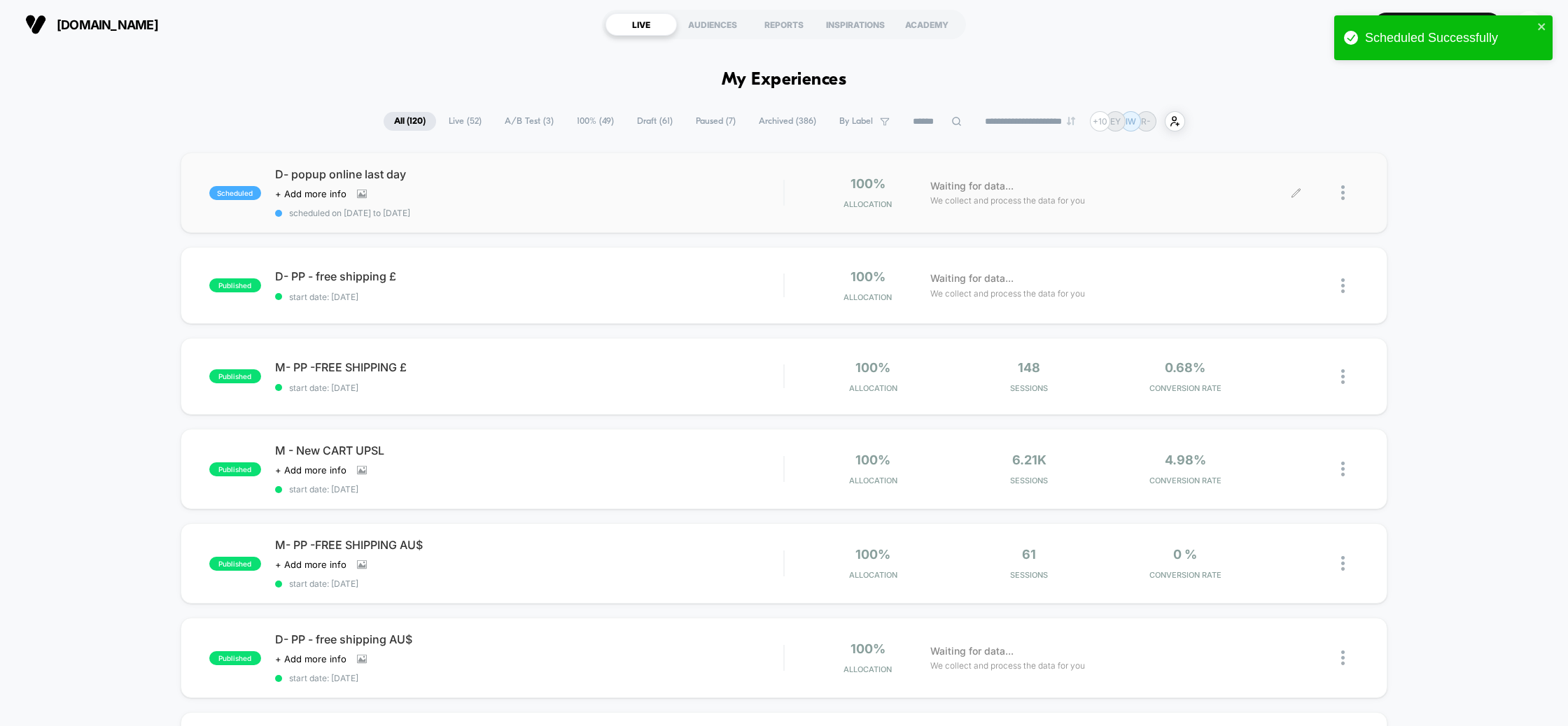
click at [1336, 194] on div at bounding box center [1327, 193] width 63 height 33
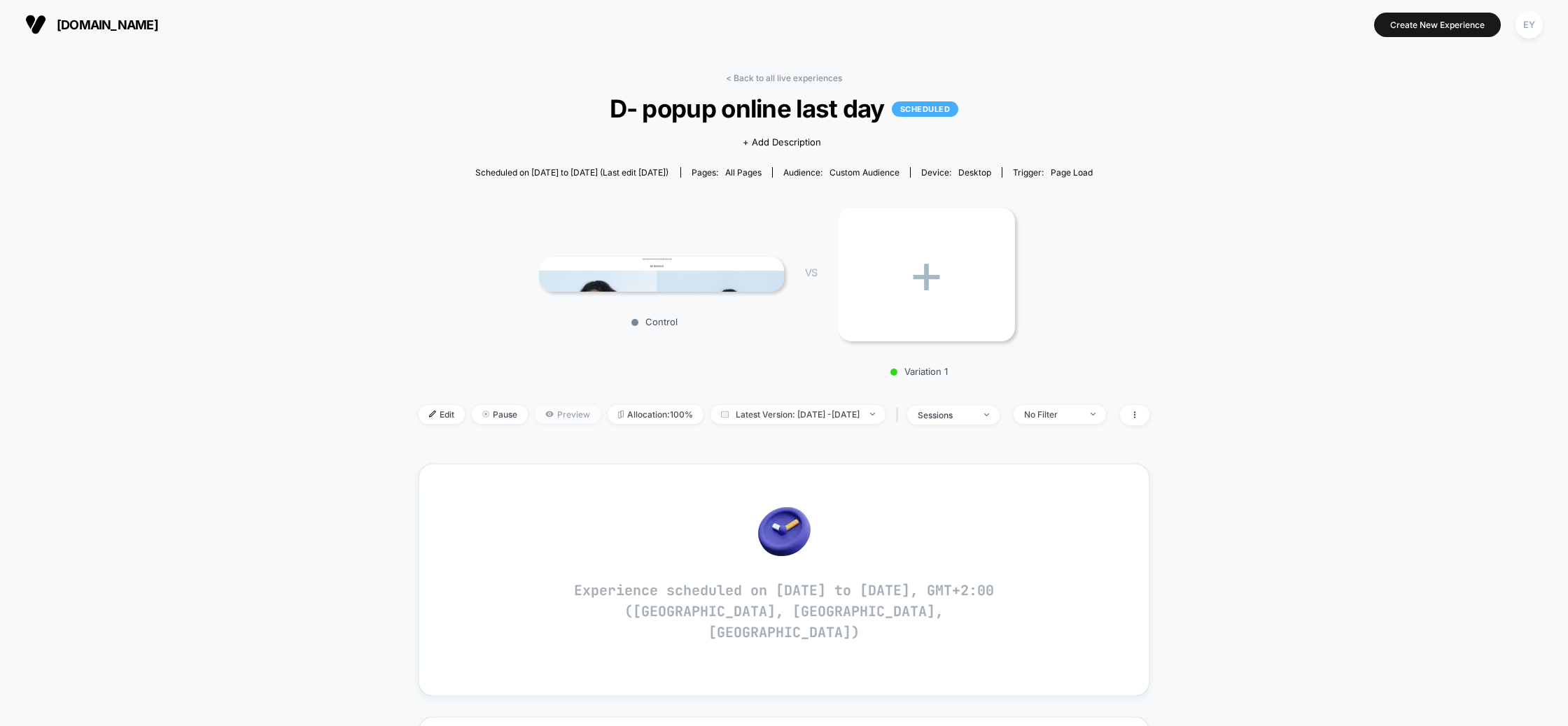
click at [551, 413] on span "Preview" at bounding box center [567, 414] width 66 height 19
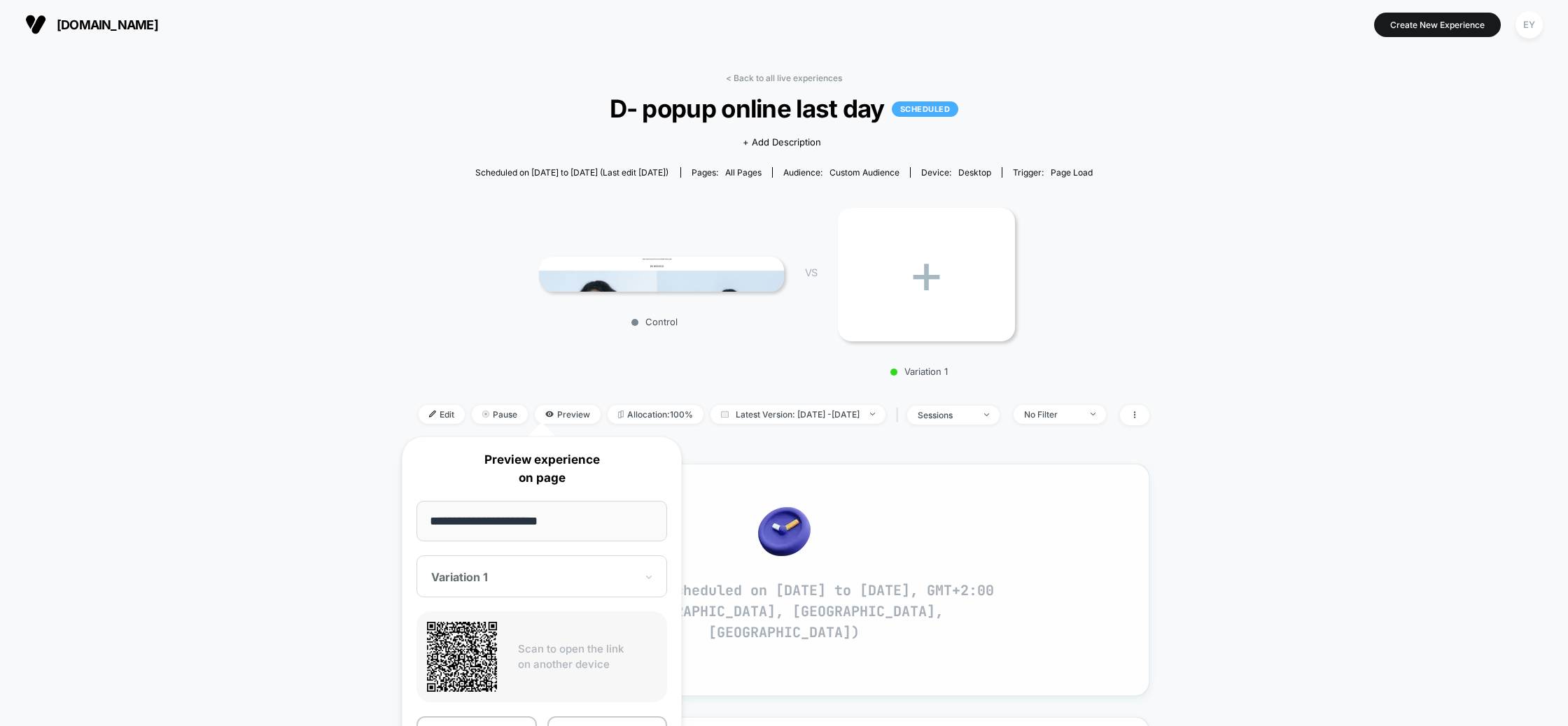
click at [922, 465] on div "Experience scheduled on 27/09/2025 to 28/09/2025, GMT+2:00 (Athens, Helsinki, J…" at bounding box center [783, 580] width 731 height 232
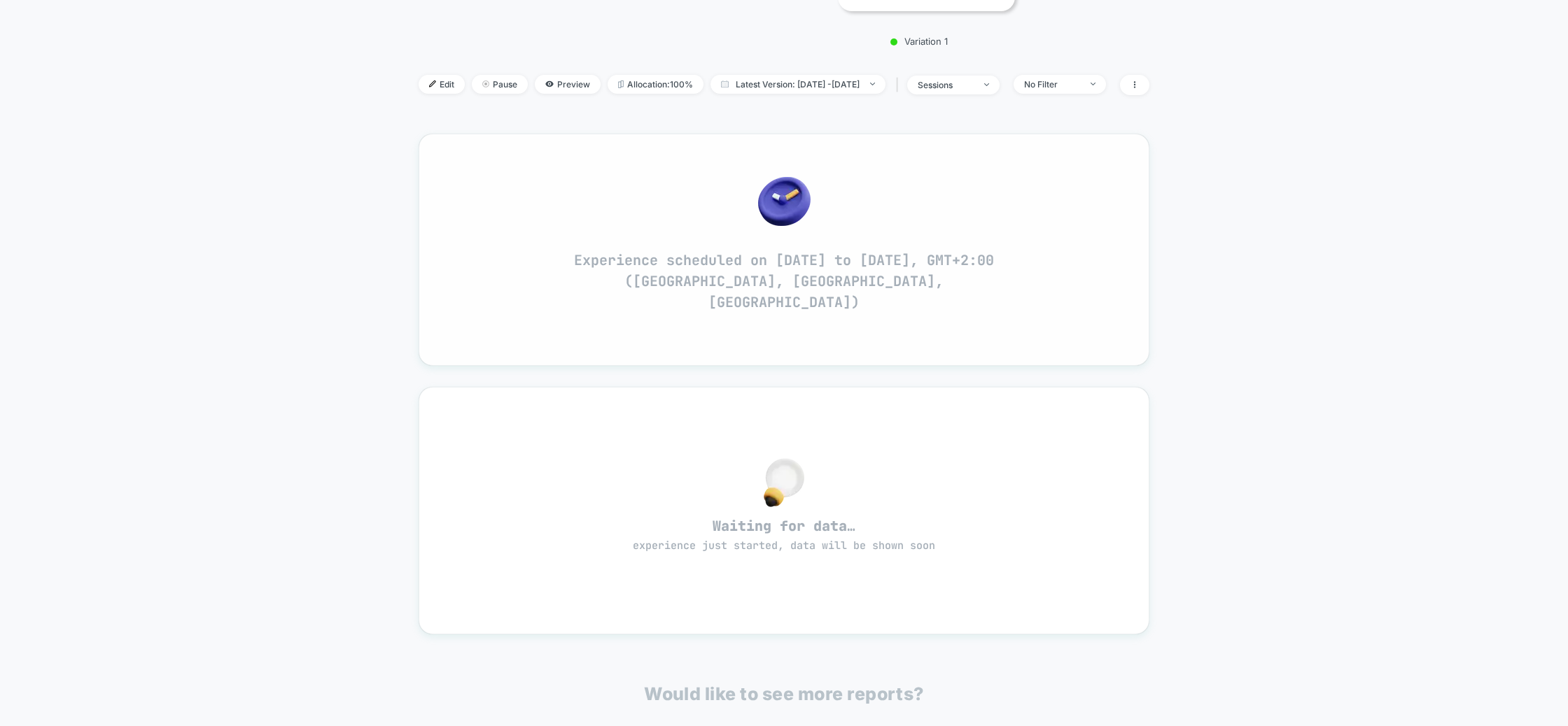
scroll to position [311, 0]
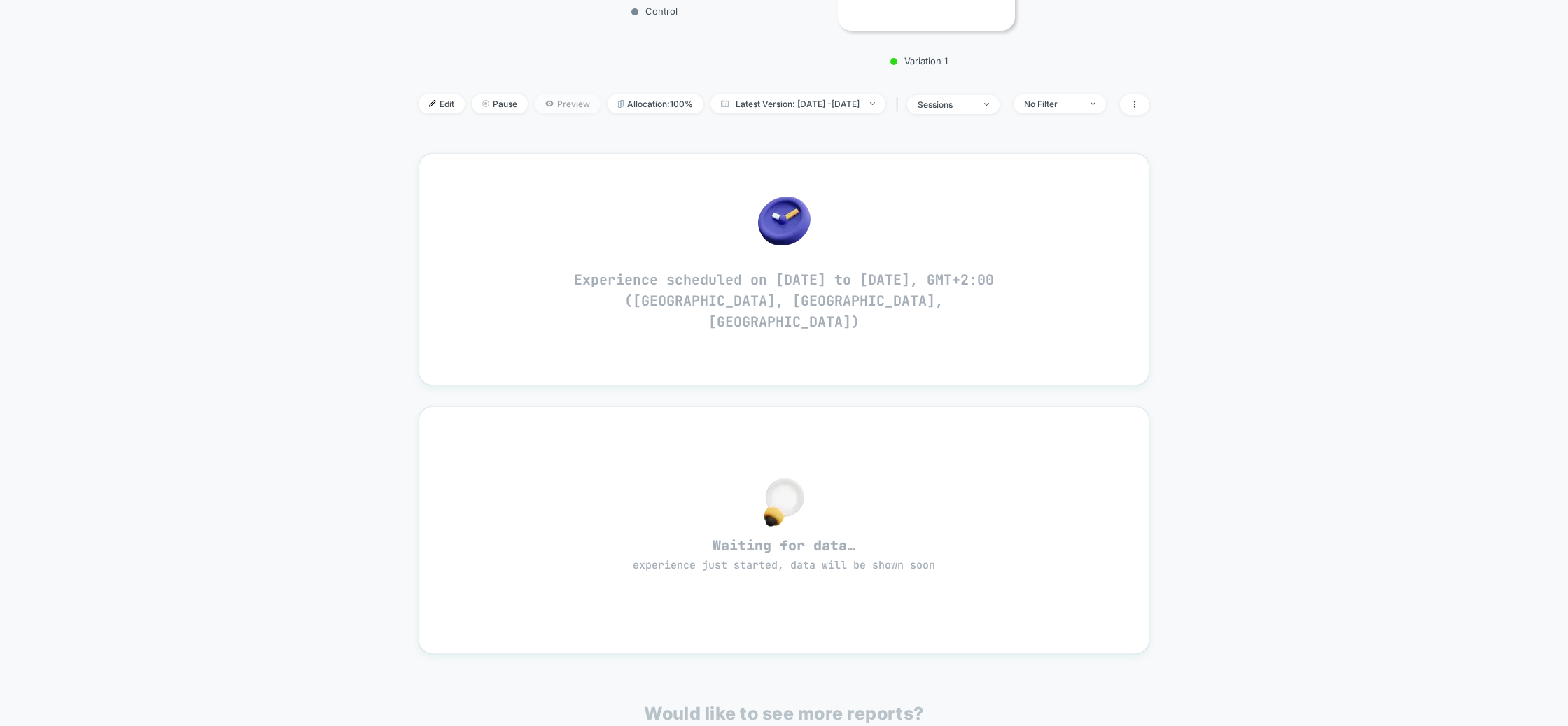
click at [546, 104] on icon at bounding box center [550, 103] width 8 height 5
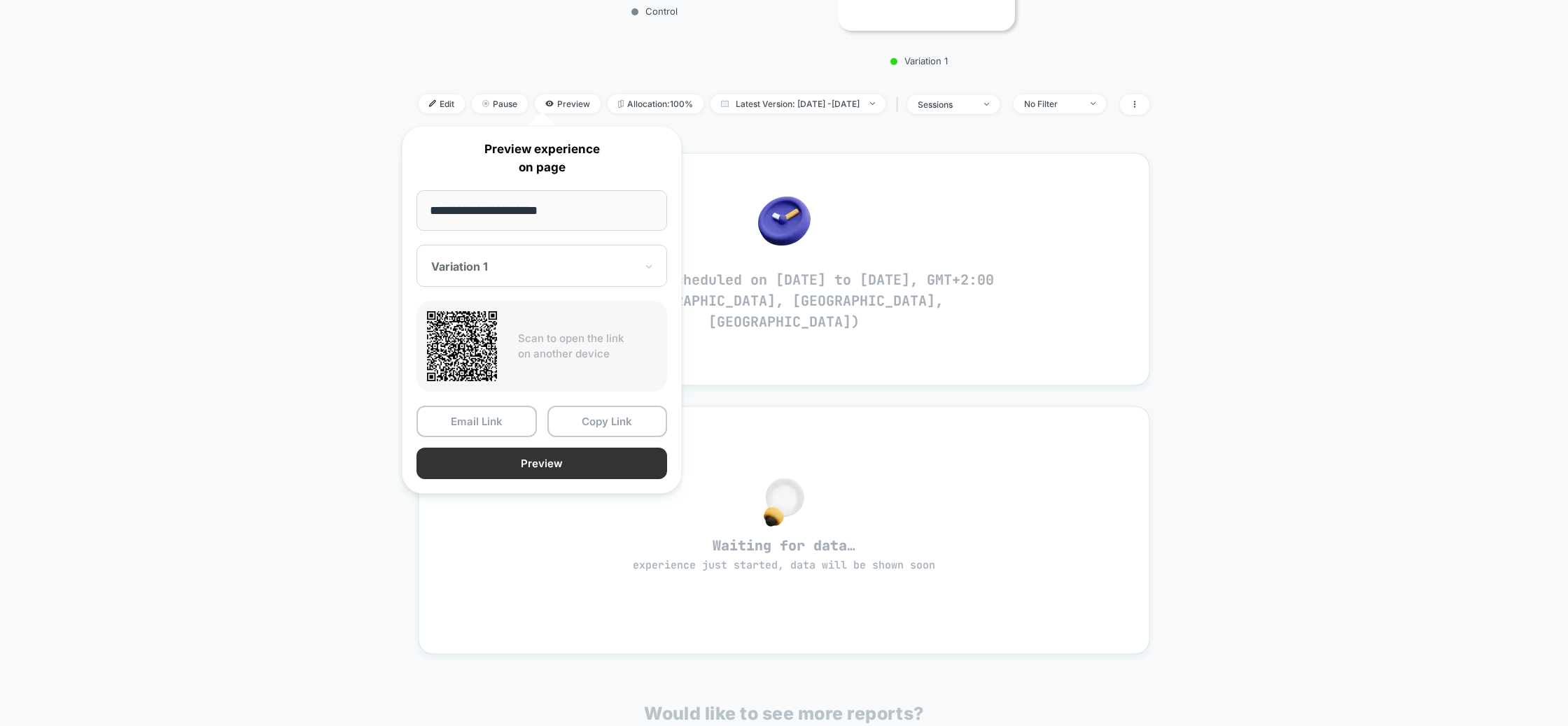
click at [539, 456] on button "Preview" at bounding box center [542, 463] width 251 height 31
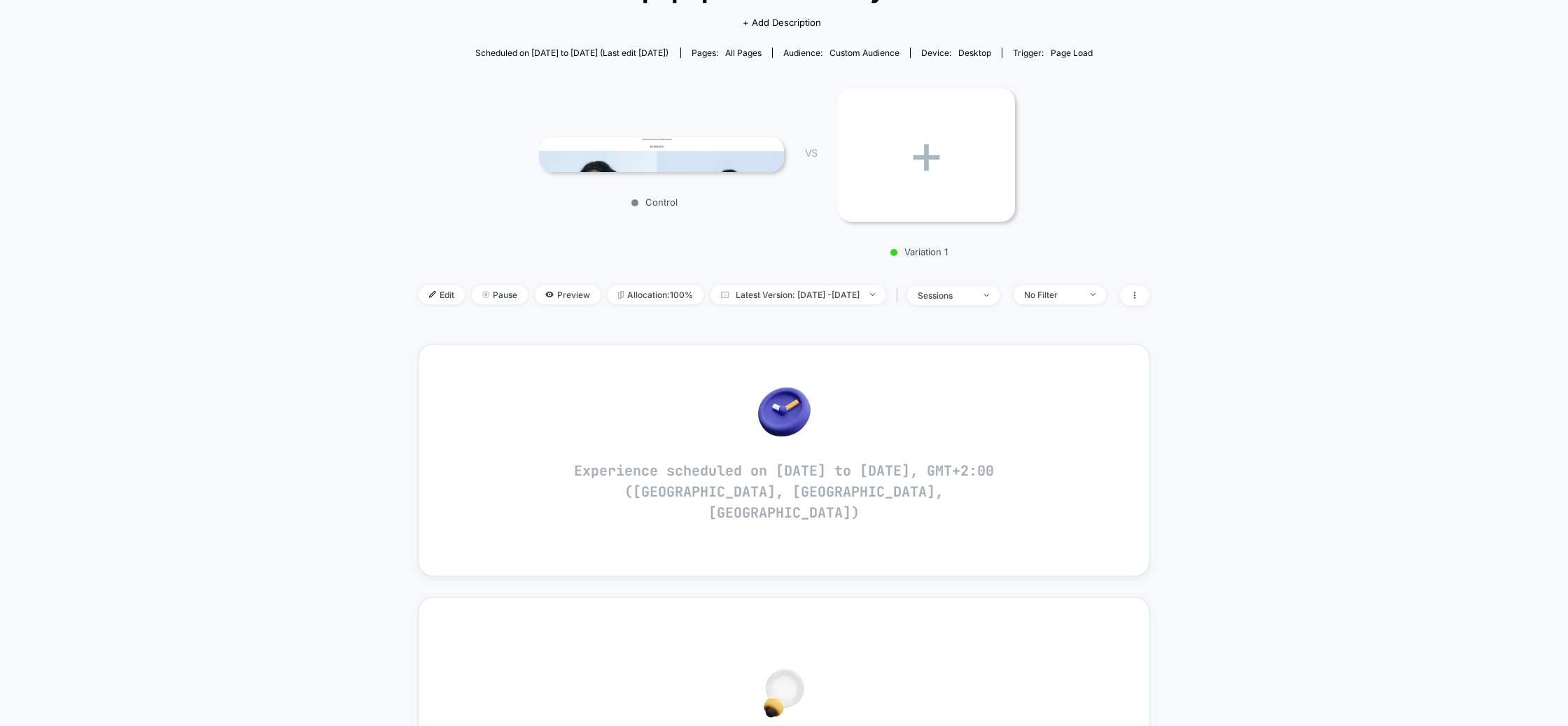
scroll to position [0, 0]
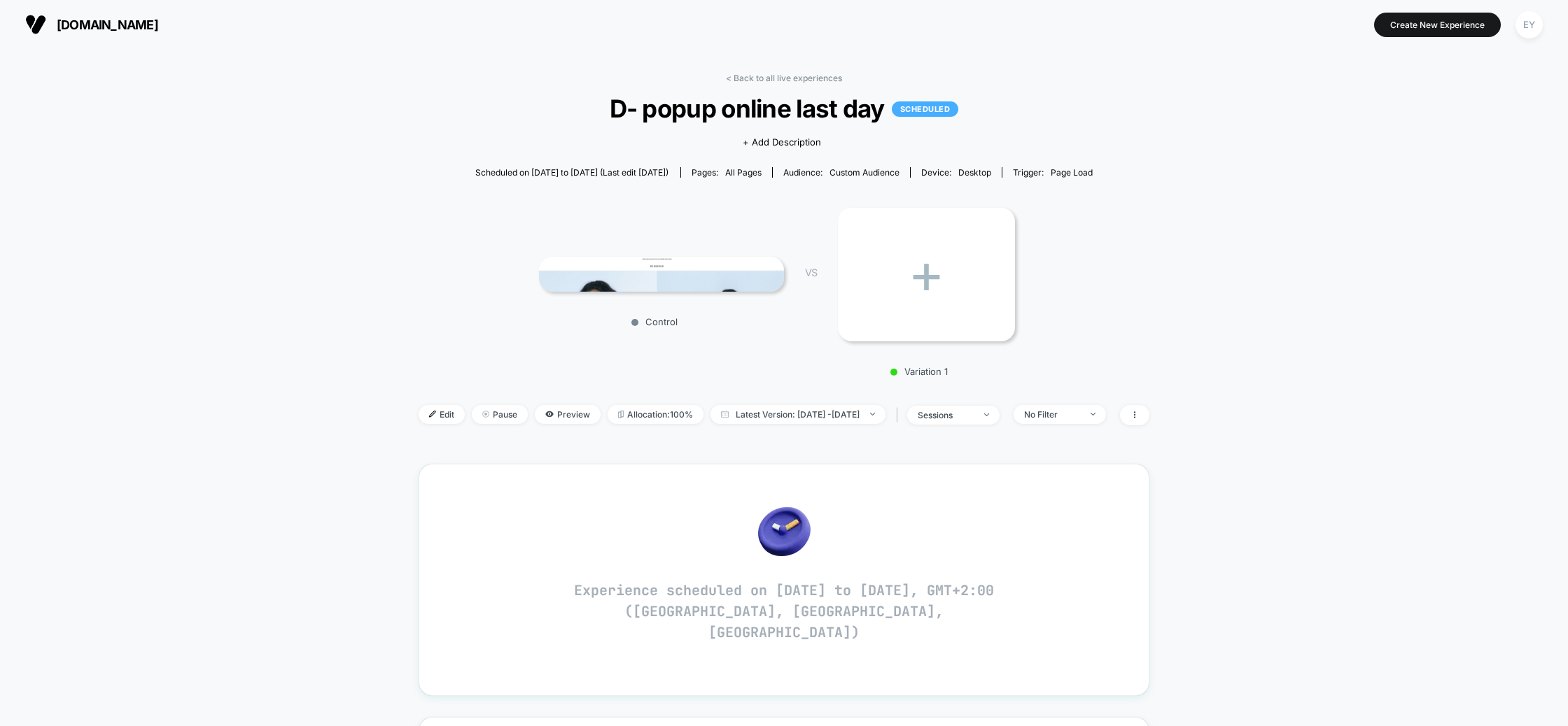
click at [109, 41] on section "[DOMAIN_NAME]" at bounding box center [272, 24] width 502 height 35
click at [1536, 31] on div "EY" at bounding box center [1529, 24] width 27 height 27
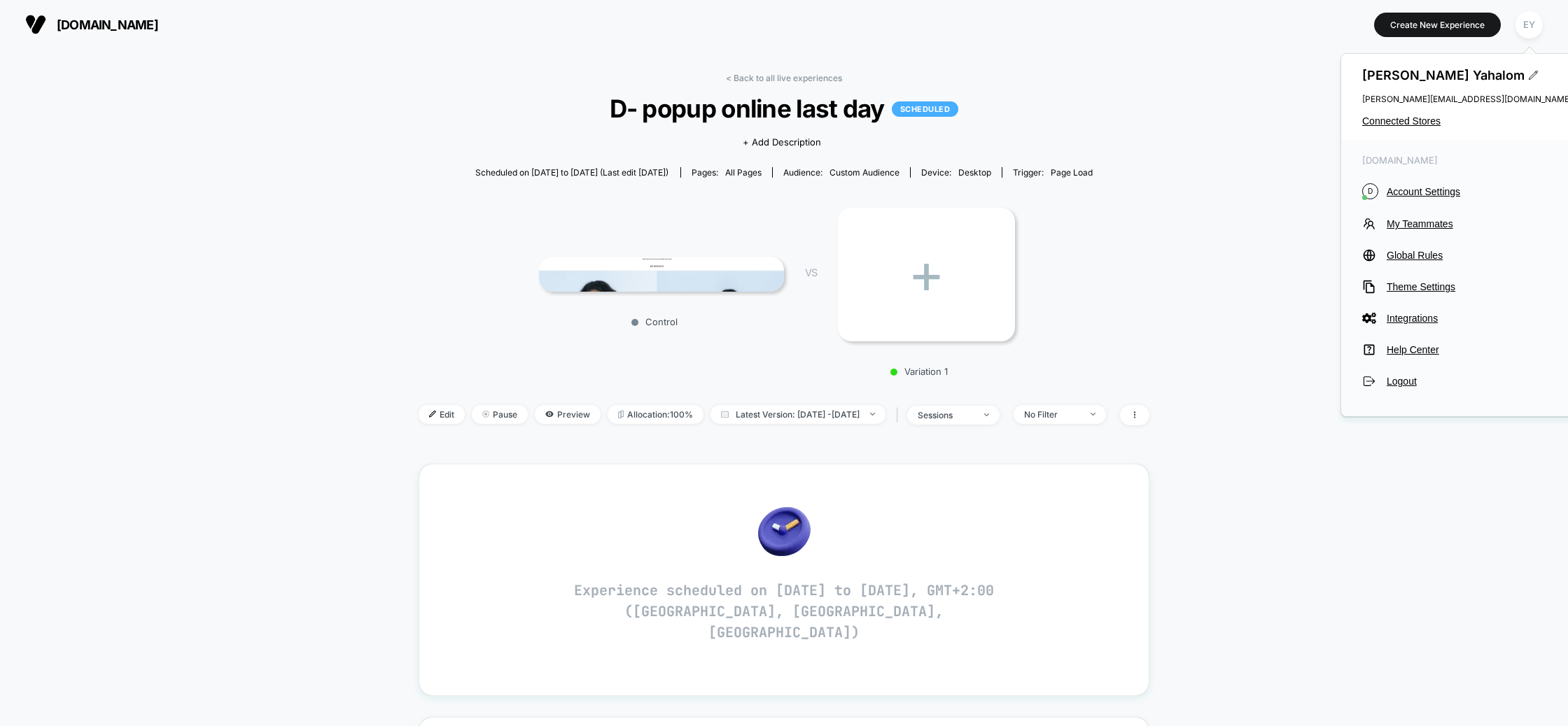
click at [1291, 134] on div "< Back to all live experiences D- popup online last day SCHEDULED Click to view…" at bounding box center [784, 670] width 1568 height 1241
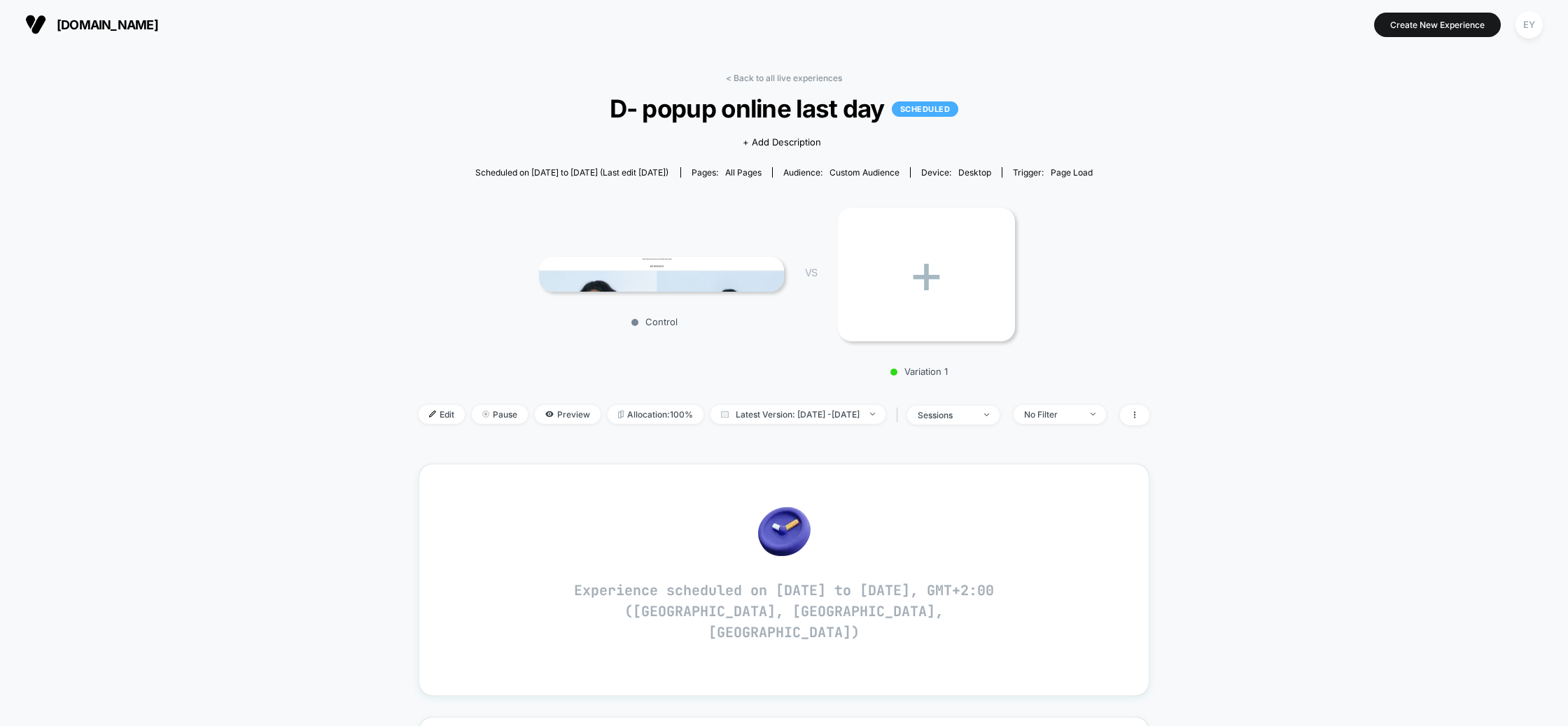
drag, startPoint x: 97, startPoint y: 4, endPoint x: 95, endPoint y: 20, distance: 16.1
click at [97, 4] on div "de-rococo.com Create New Experience EY" at bounding box center [784, 24] width 1568 height 49
click at [95, 20] on span "[DOMAIN_NAME]" at bounding box center [108, 24] width 102 height 15
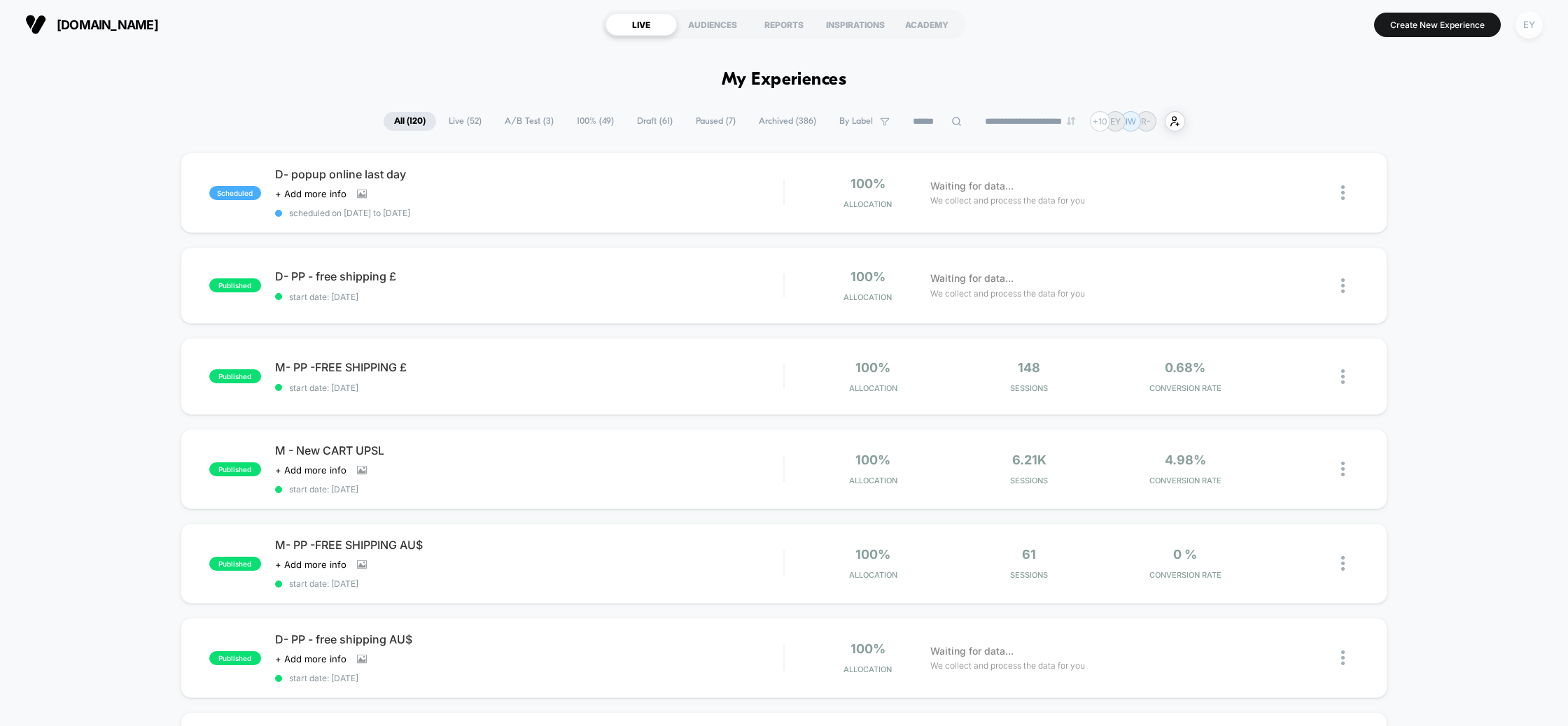
click at [1520, 24] on div "EY" at bounding box center [1529, 24] width 27 height 27
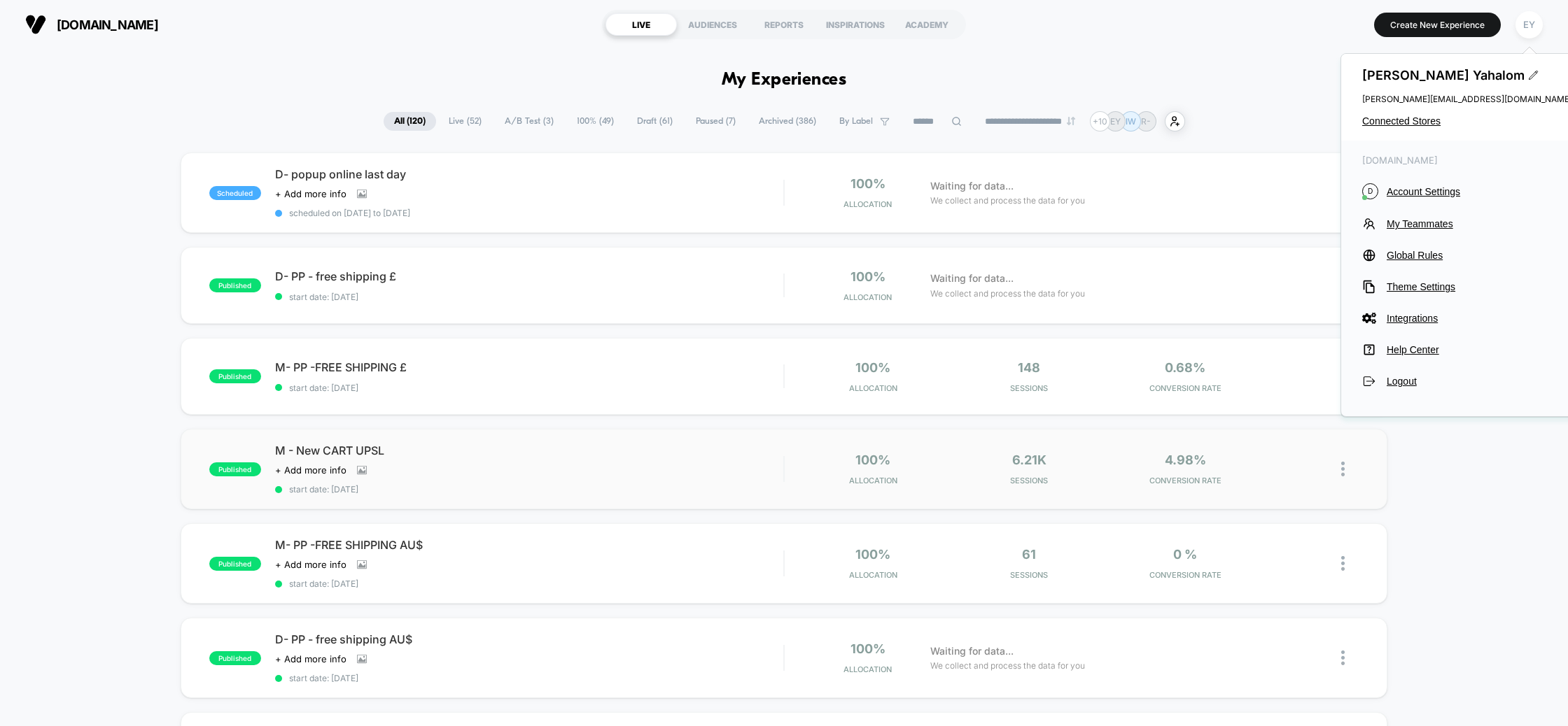
drag, startPoint x: 1457, startPoint y: 481, endPoint x: 1344, endPoint y: 472, distance: 113.4
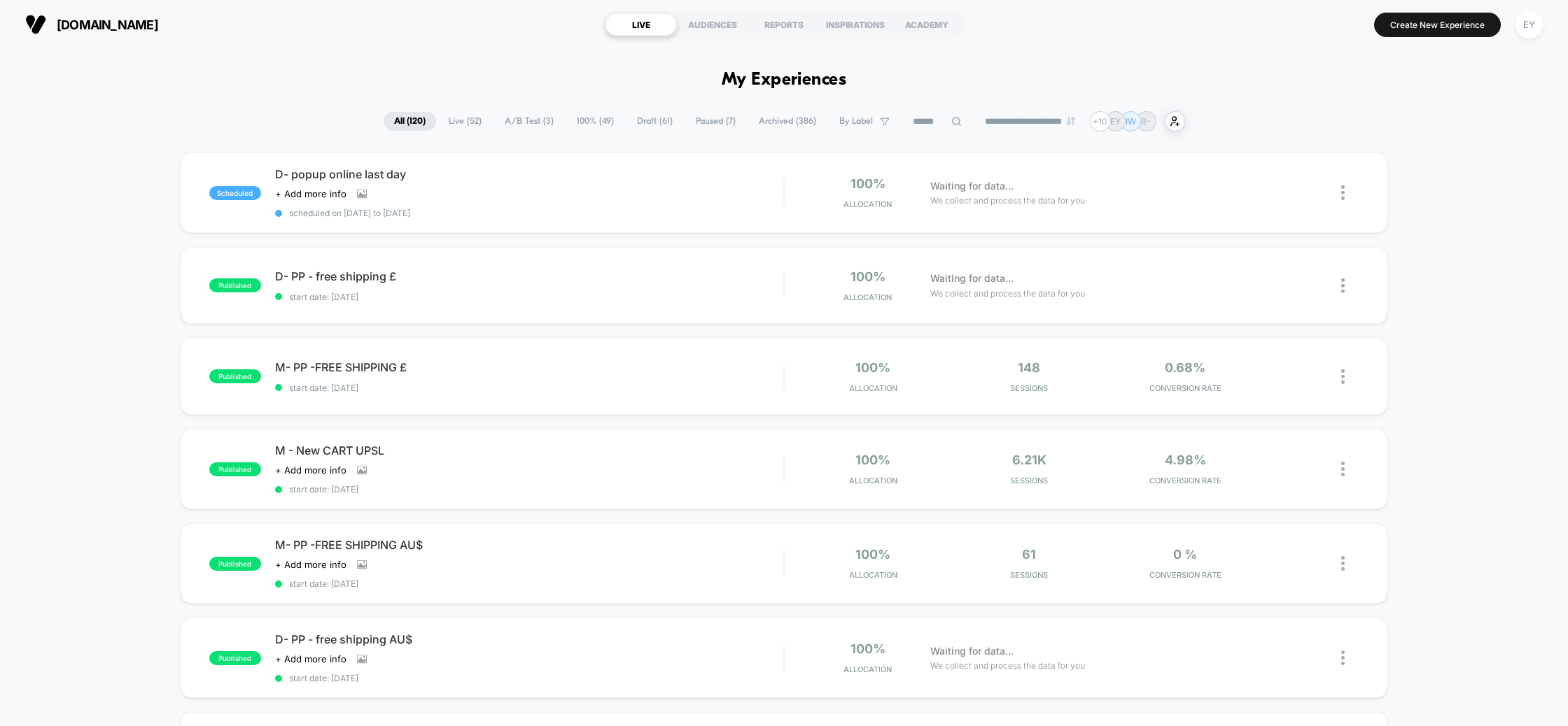
click at [151, 126] on div "**********" at bounding box center [784, 121] width 1568 height 20
click at [118, 20] on span "[DOMAIN_NAME]" at bounding box center [108, 24] width 102 height 15
click at [1527, 24] on div "EY" at bounding box center [1529, 24] width 27 height 27
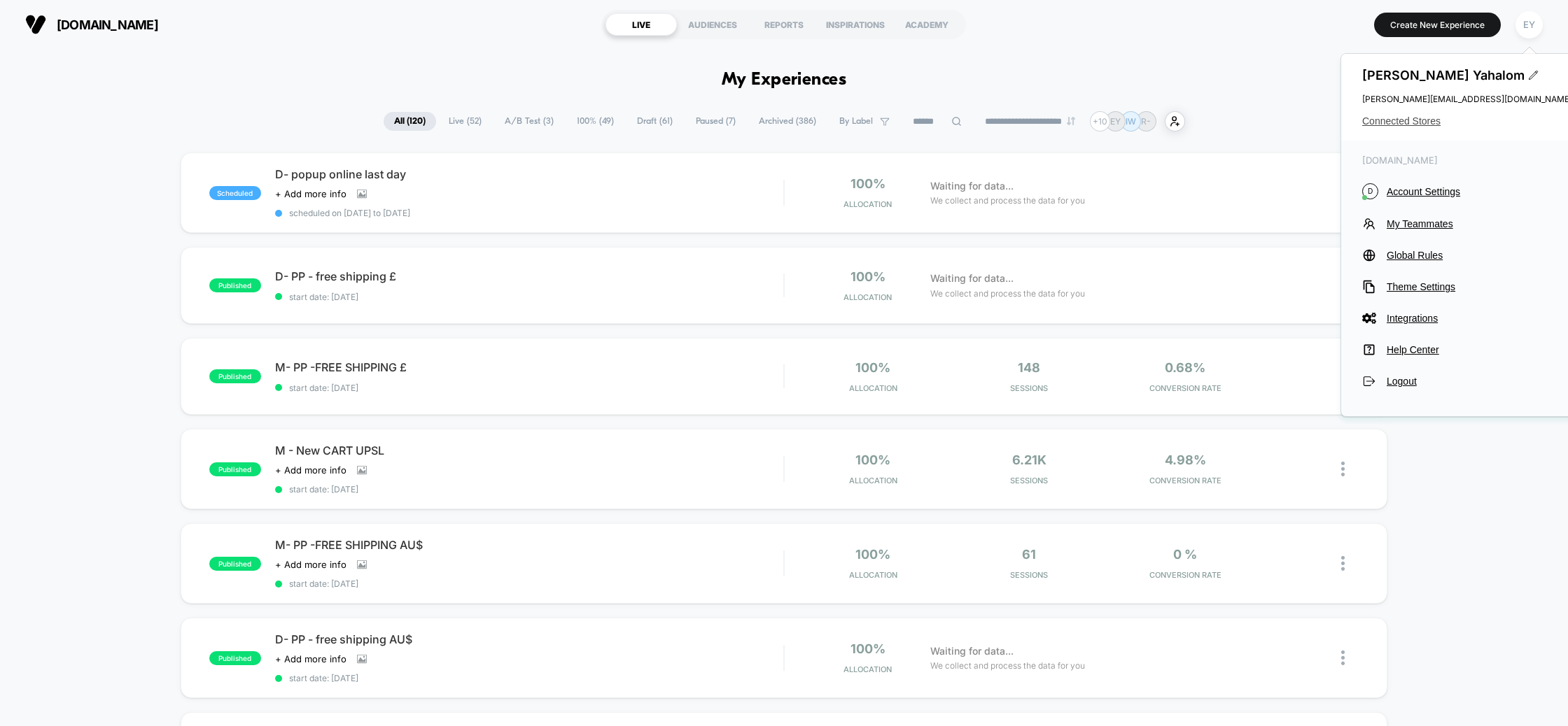
click at [1402, 124] on span "Connected Stores" at bounding box center [1466, 121] width 210 height 11
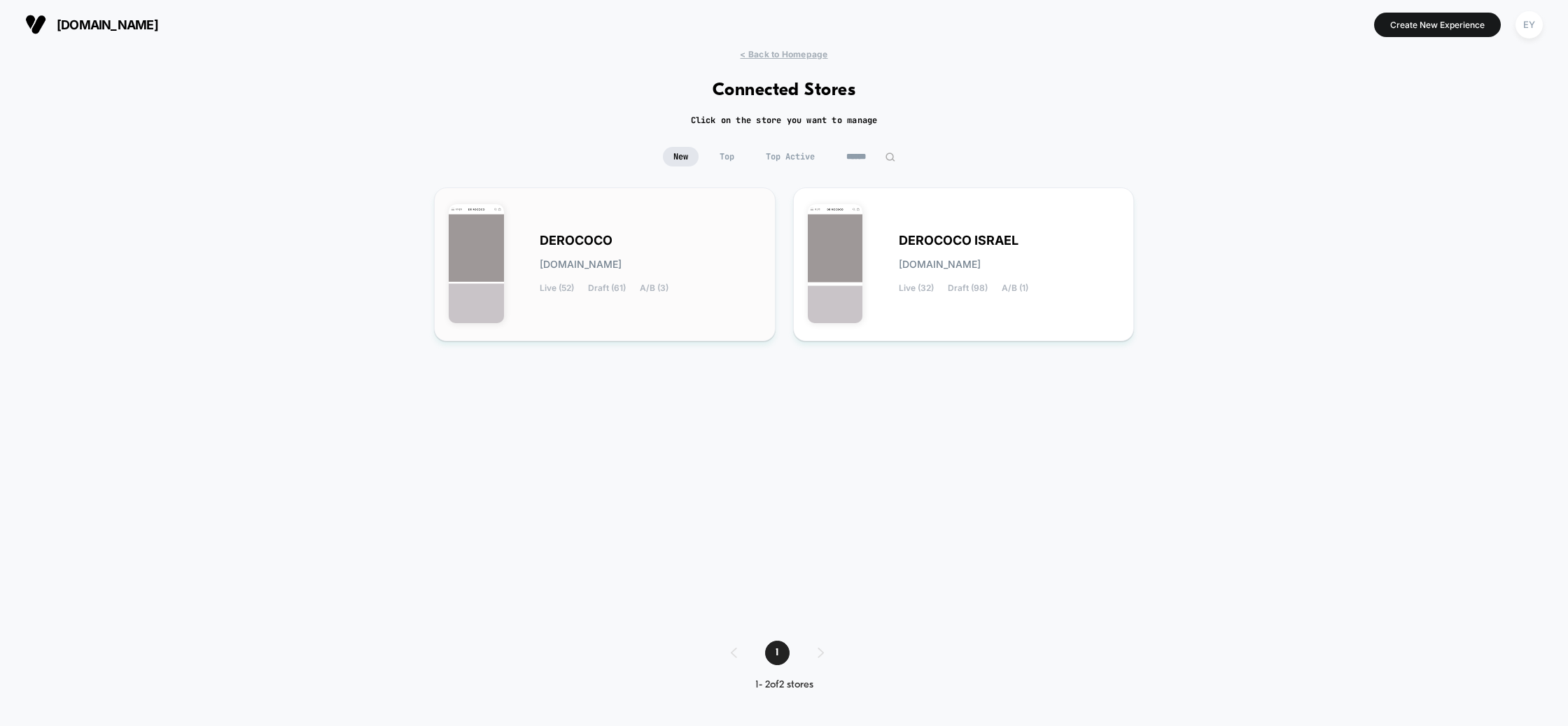
click at [609, 288] on span "Draft (61)" at bounding box center [607, 288] width 38 height 10
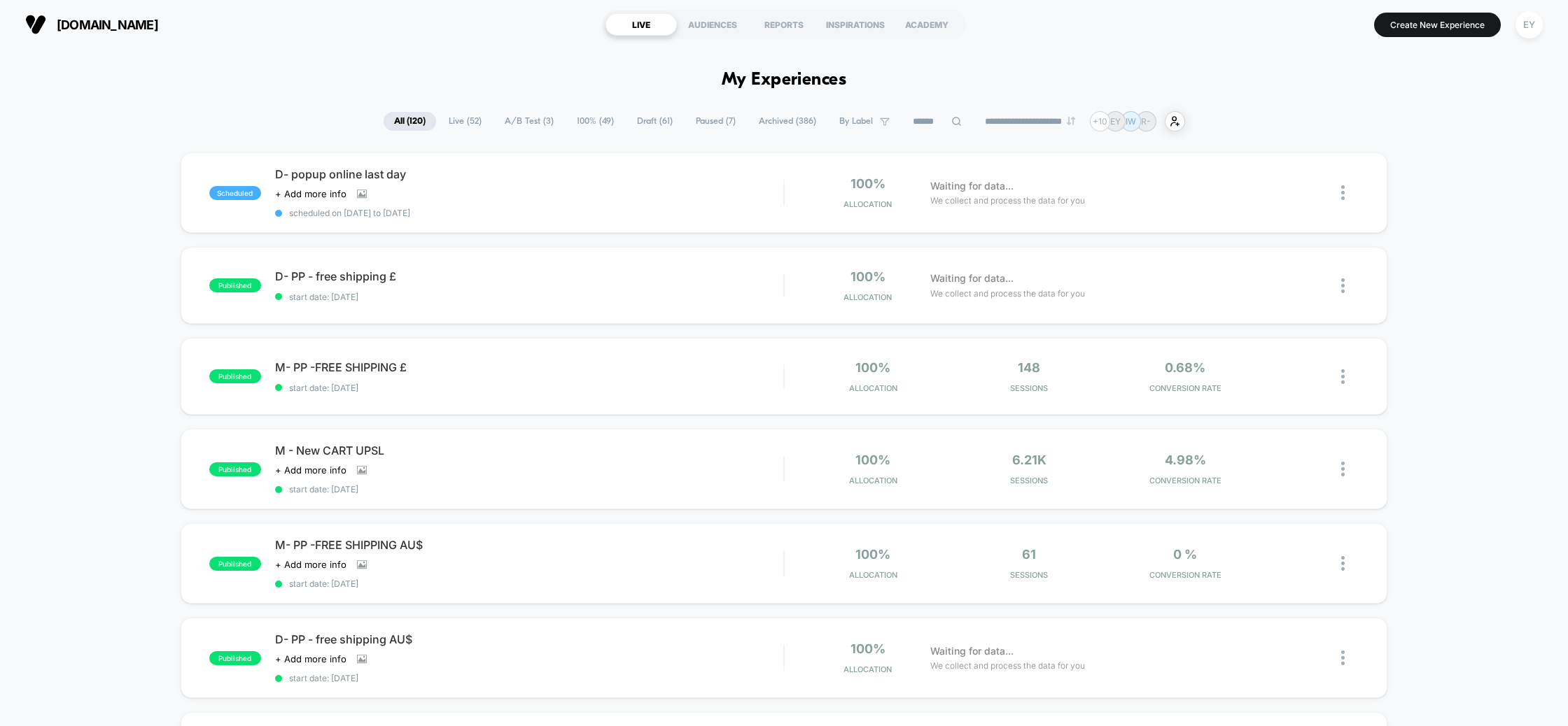
click at [1013, 120] on select "**********" at bounding box center [1030, 122] width 113 height 9
select select "*"
click at [974, 117] on select "**********" at bounding box center [1030, 122] width 113 height 9
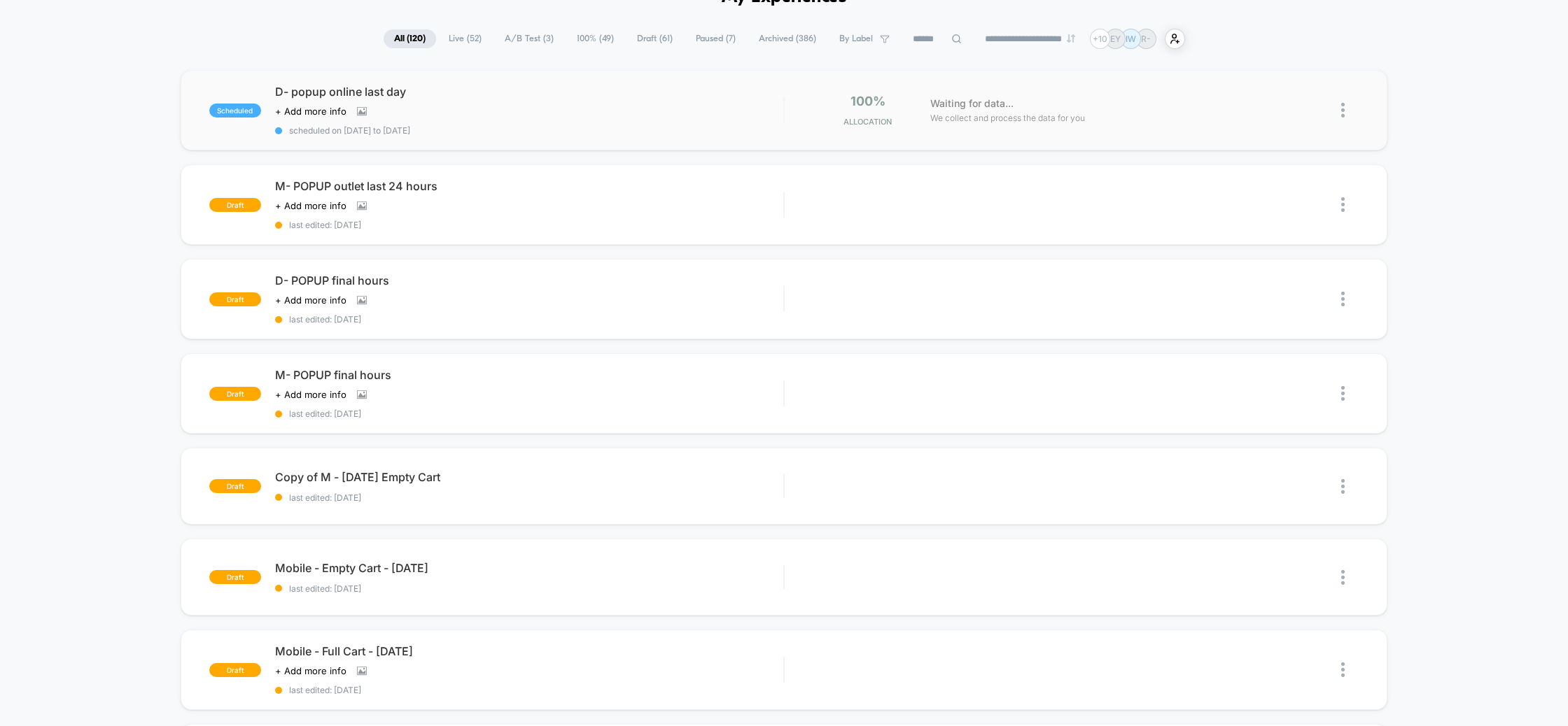
scroll to position [75, 0]
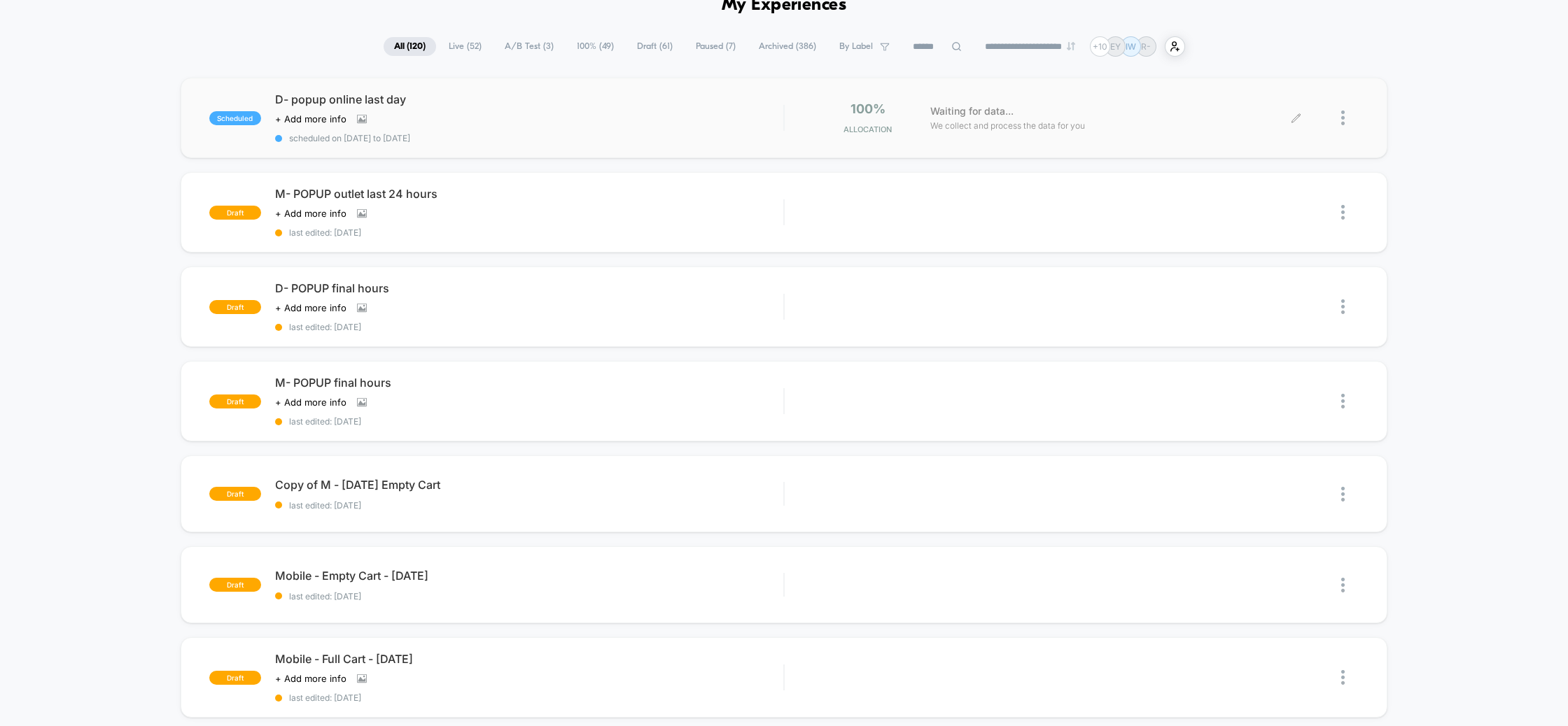
click at [1350, 113] on div at bounding box center [1350, 118] width 17 height 33
click at [1462, 127] on div "scheduled D- popup online last day Click to view images Click to edit experienc…" at bounding box center [784, 663] width 1568 height 1172
click at [1282, 117] on div "Waiting for data... We collect and process the data for you" at bounding box center [1110, 118] width 374 height 33
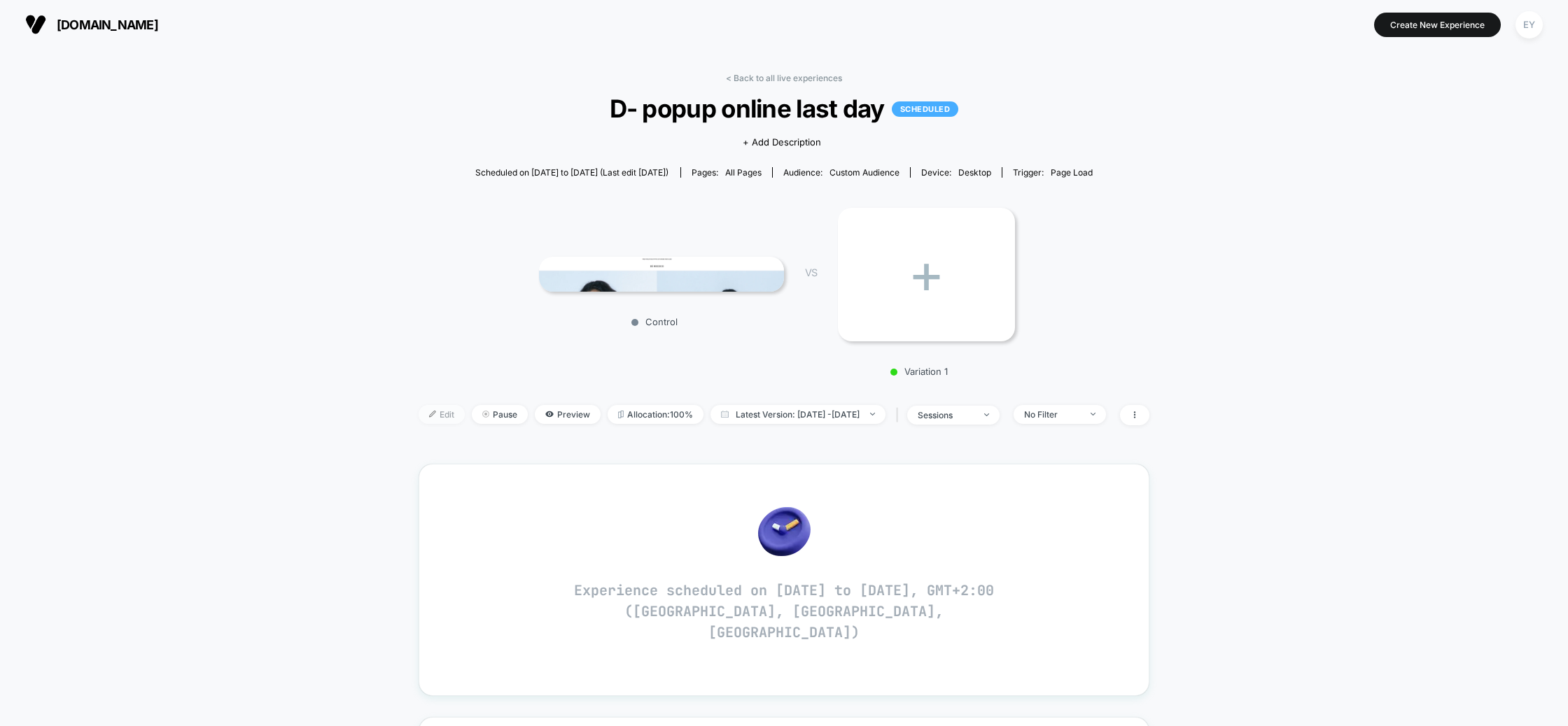
click at [425, 413] on span "Edit" at bounding box center [441, 414] width 46 height 19
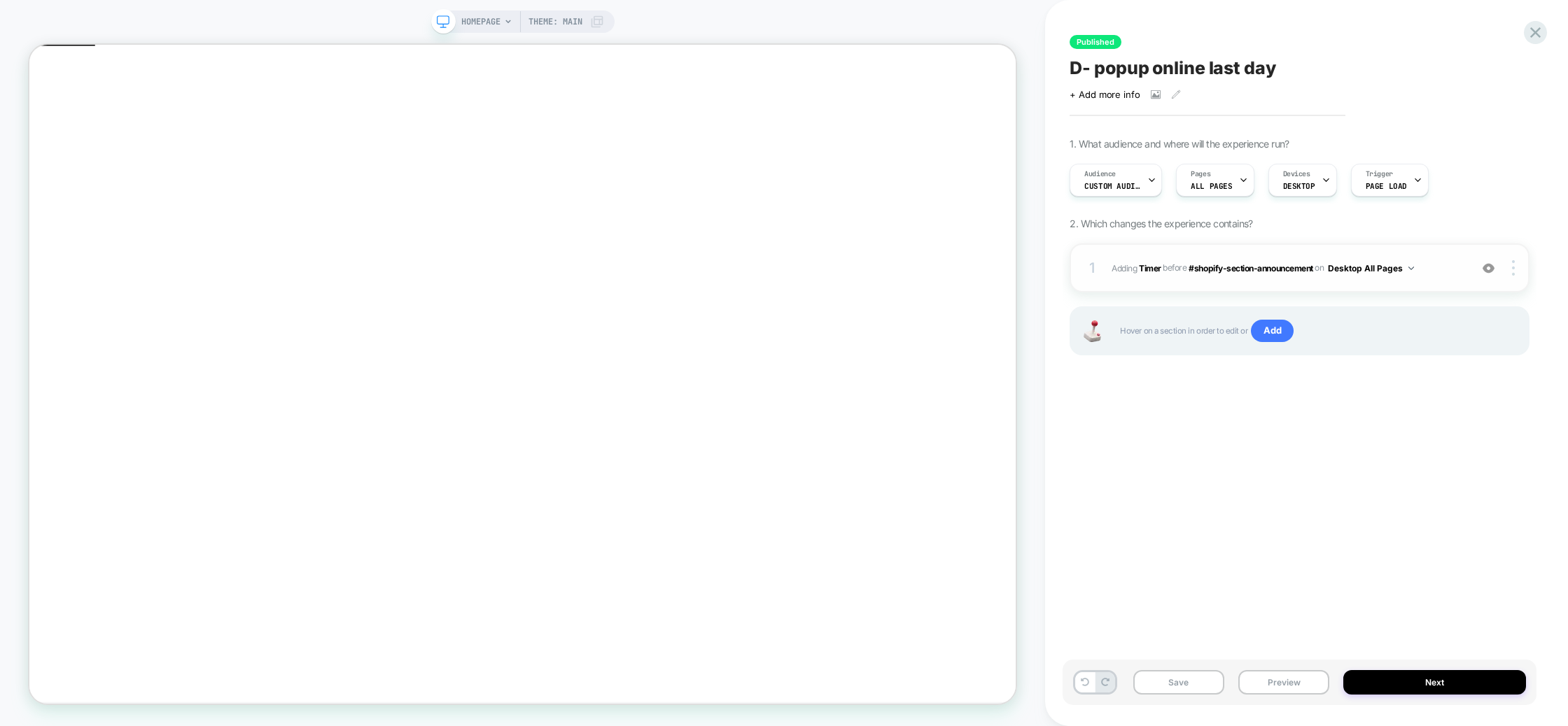
click at [1282, 274] on span "#_loomi_addon_1751192082750_dup1753784708_dup1755067506_dup1758445595 Adding Ti…" at bounding box center [1287, 268] width 352 height 17
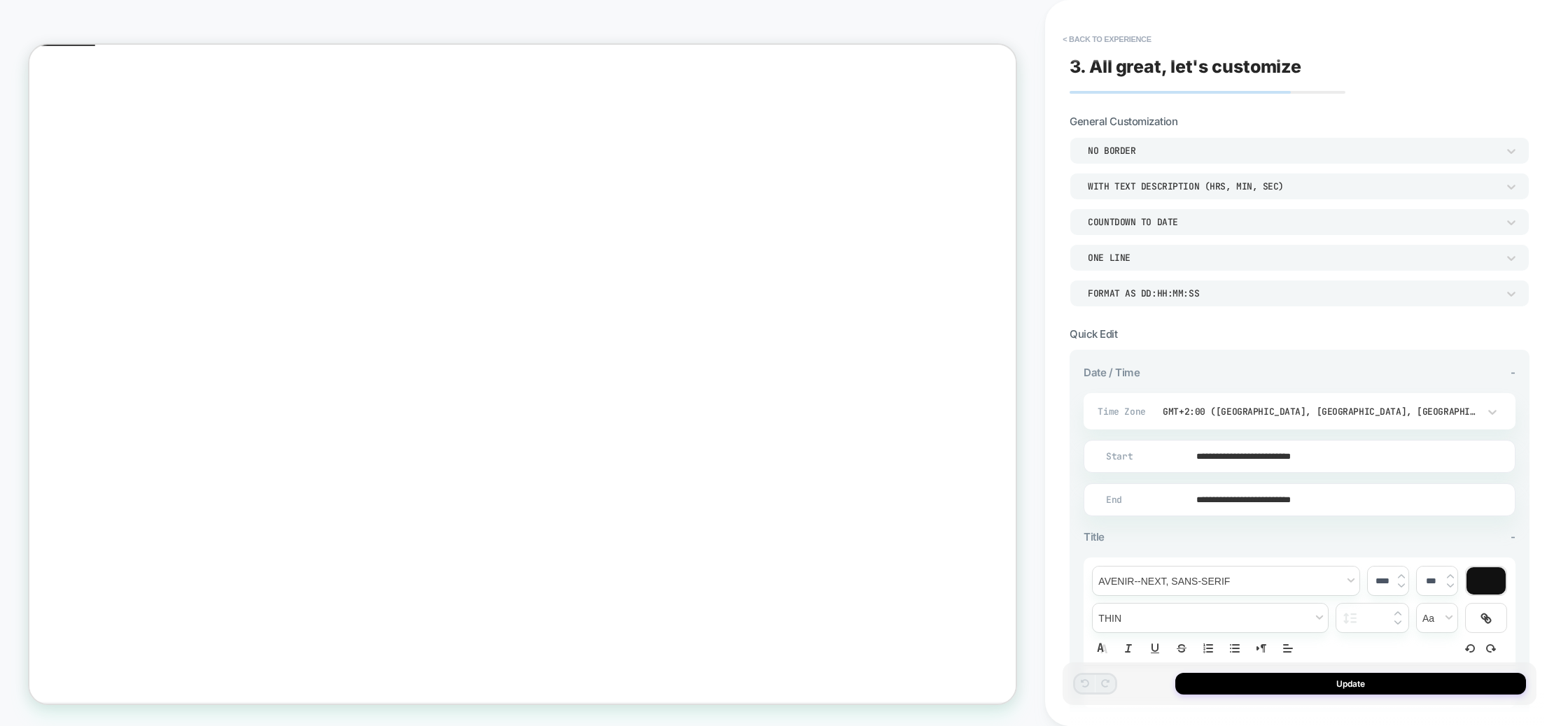
click at [1241, 457] on input "**********" at bounding box center [1296, 456] width 431 height 33
click at [1120, 378] on td "28" at bounding box center [1114, 383] width 23 height 20
click at [1276, 449] on input "**********" at bounding box center [1296, 456] width 431 height 33
click at [1176, 427] on td "12:01 AM" at bounding box center [1185, 425] width 165 height 20
click at [1162, 378] on span "▲" at bounding box center [1157, 377] width 28 height 28
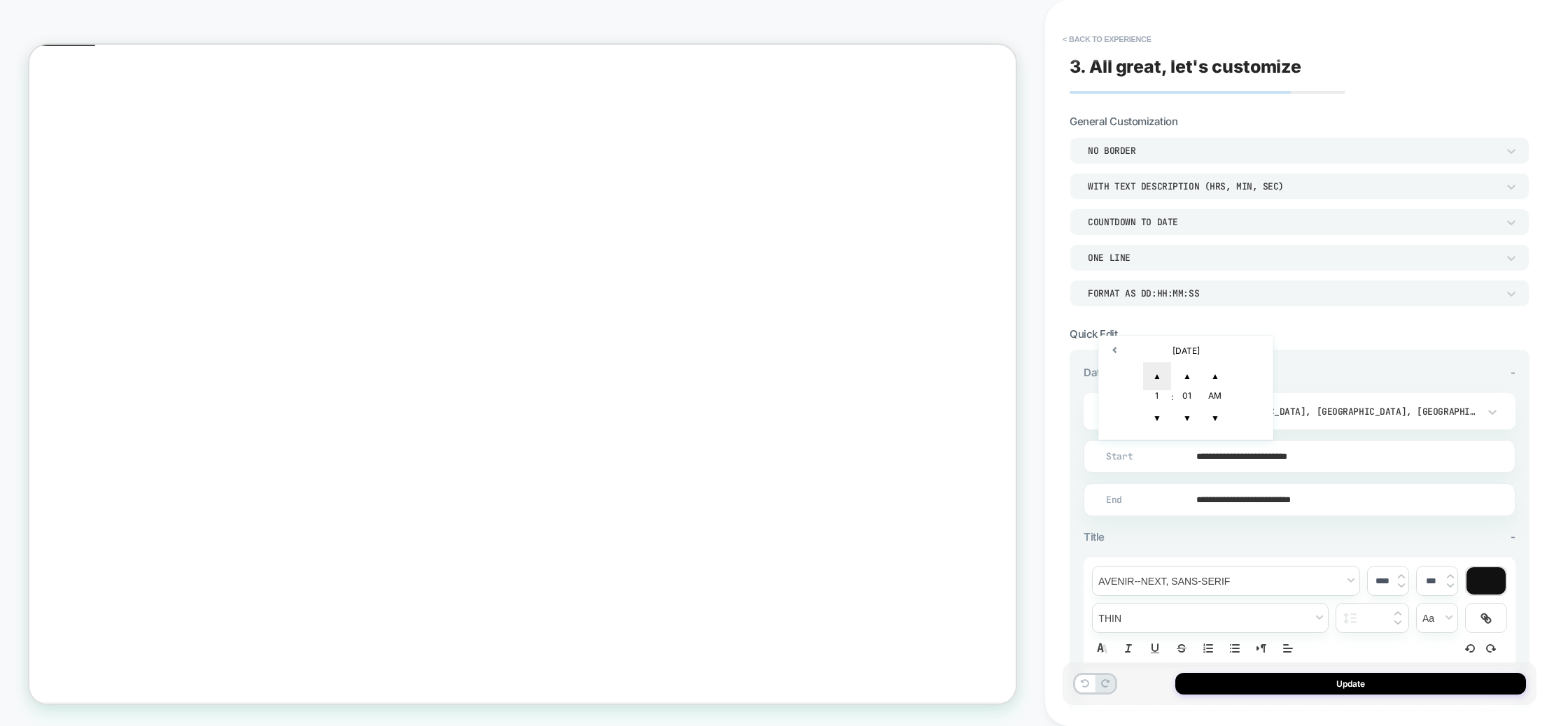
click at [1162, 378] on span "▲" at bounding box center [1157, 377] width 28 height 28
click at [1151, 417] on span "▼" at bounding box center [1157, 419] width 28 height 28
click at [1152, 417] on span "▼" at bounding box center [1157, 419] width 28 height 28
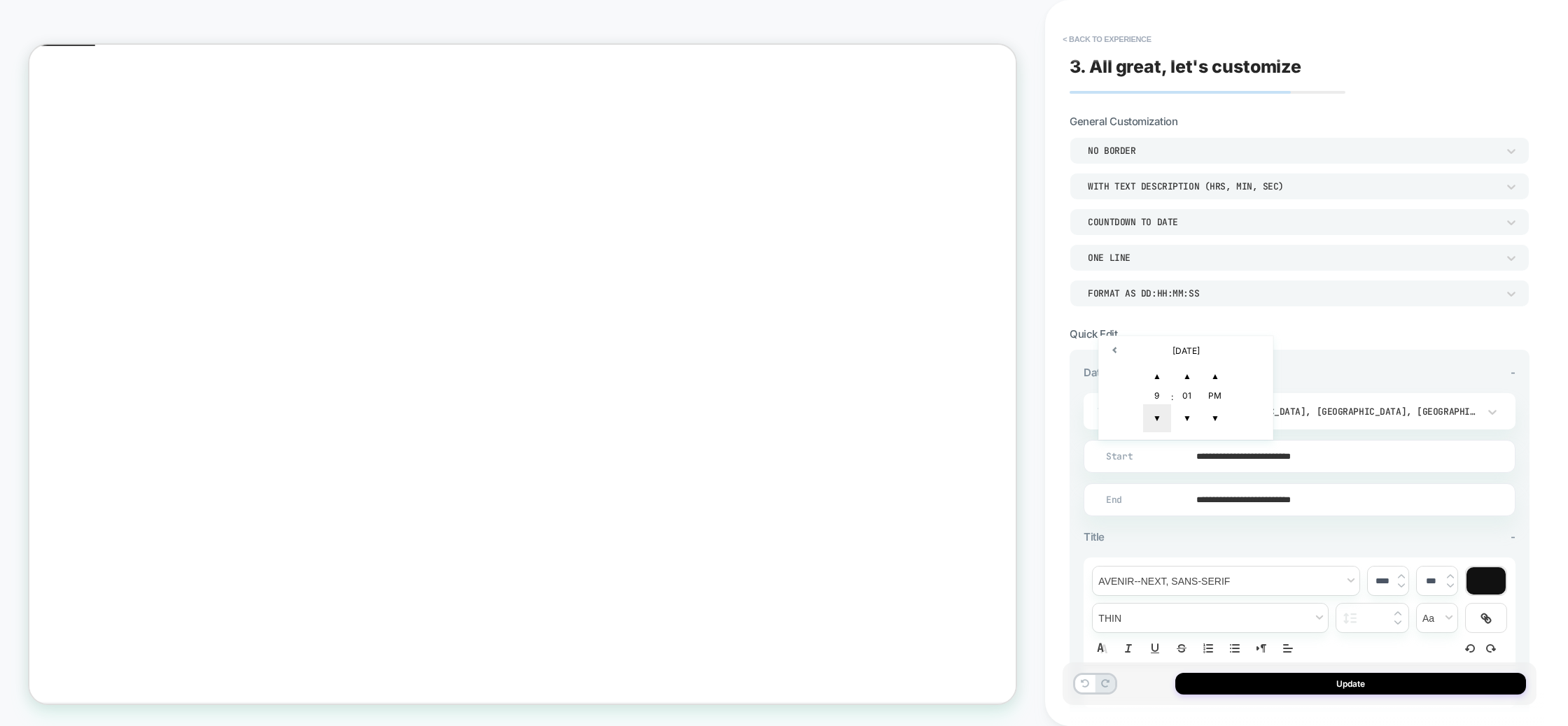
click at [1152, 417] on span "▼" at bounding box center [1157, 419] width 28 height 28
click at [1197, 416] on span "▼" at bounding box center [1187, 419] width 28 height 28
type input "**********"
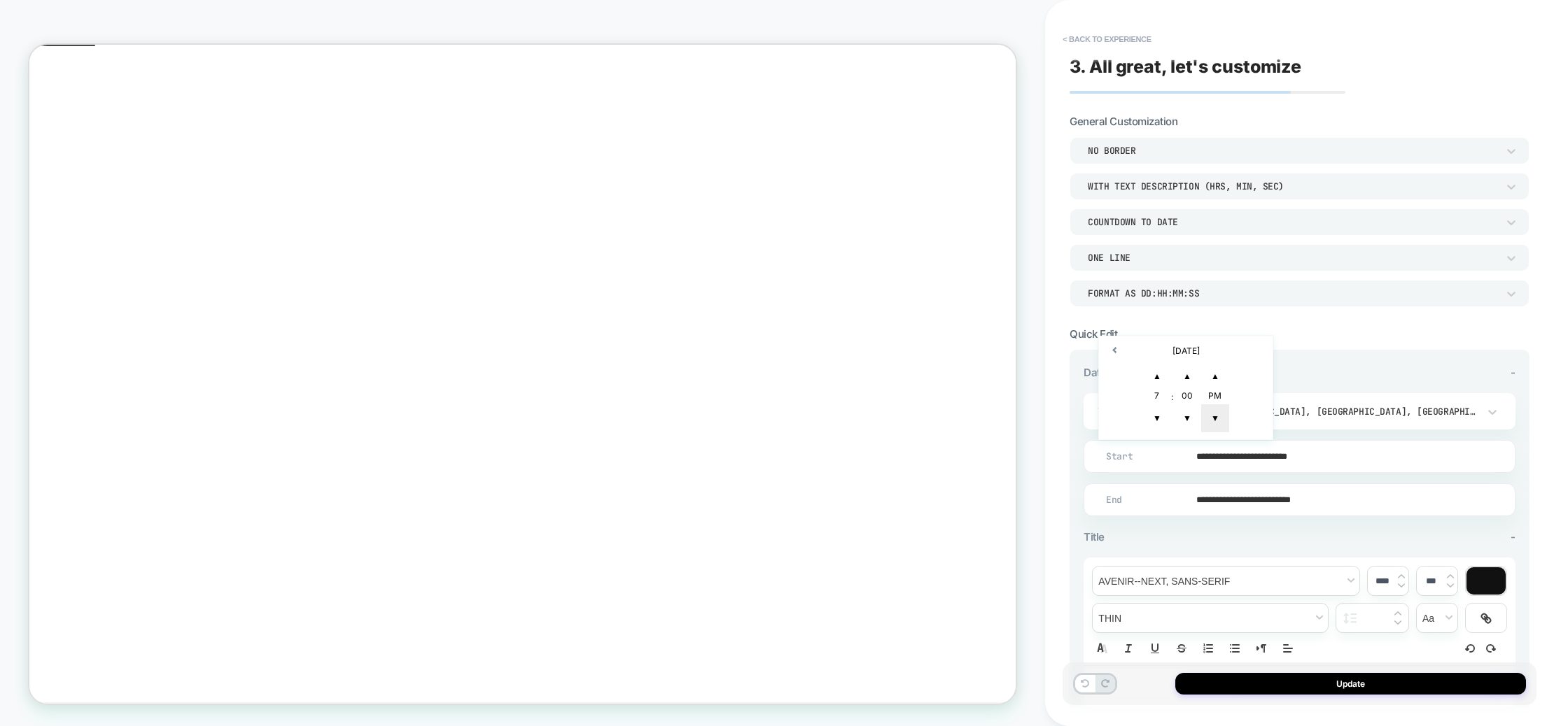
click at [1214, 417] on span "▼" at bounding box center [1215, 419] width 28 height 28
drag, startPoint x: 1453, startPoint y: 351, endPoint x: 1434, endPoint y: 367, distance: 24.8
click at [1452, 351] on div "**********" at bounding box center [1299, 574] width 460 height 449
click at [1297, 499] on input "**********" at bounding box center [1296, 500] width 431 height 33
click at [1136, 425] on td "29" at bounding box center [1138, 427] width 23 height 20
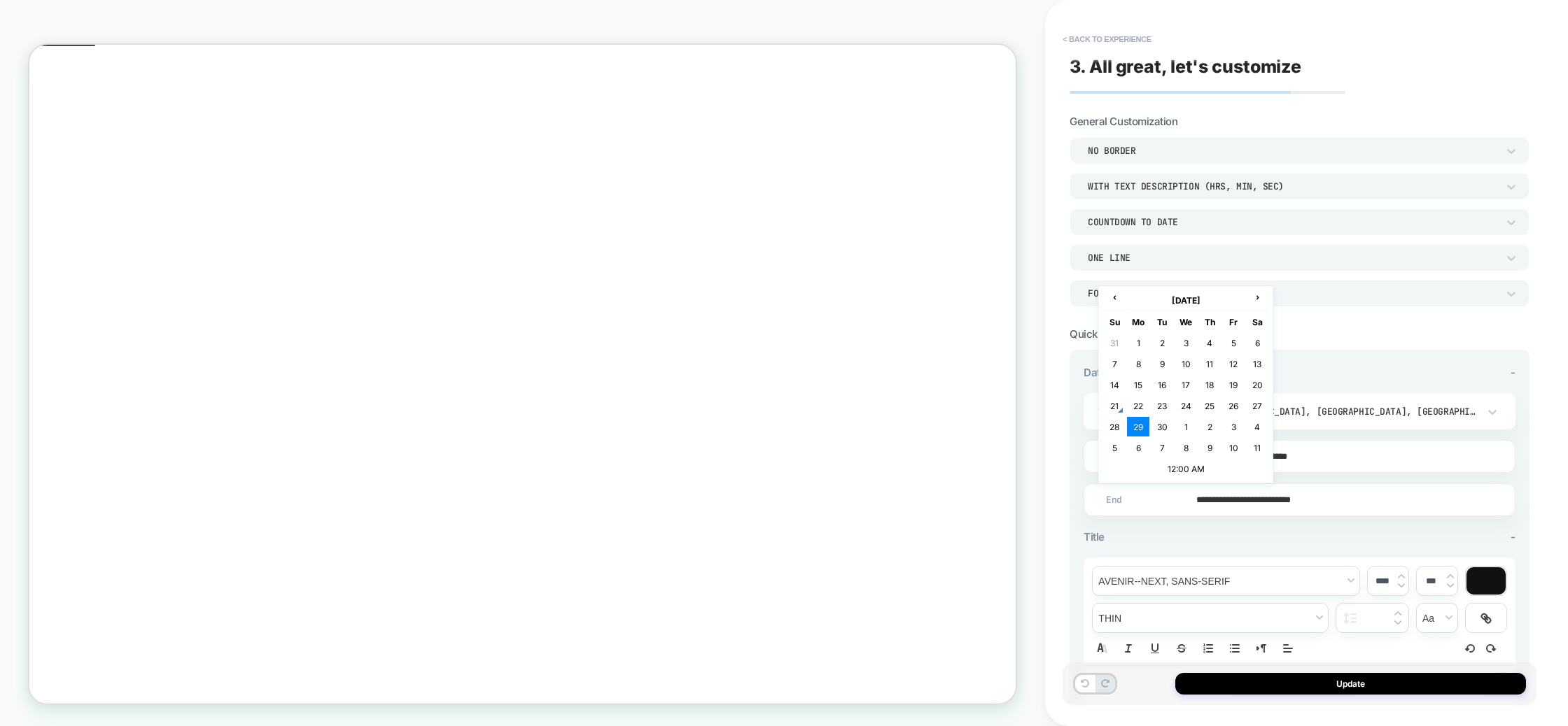
click at [1310, 502] on input "**********" at bounding box center [1296, 500] width 431 height 33
click at [1214, 459] on td "12:00 AM" at bounding box center [1185, 468] width 165 height 20
click at [1161, 458] on span "▼" at bounding box center [1157, 462] width 28 height 28
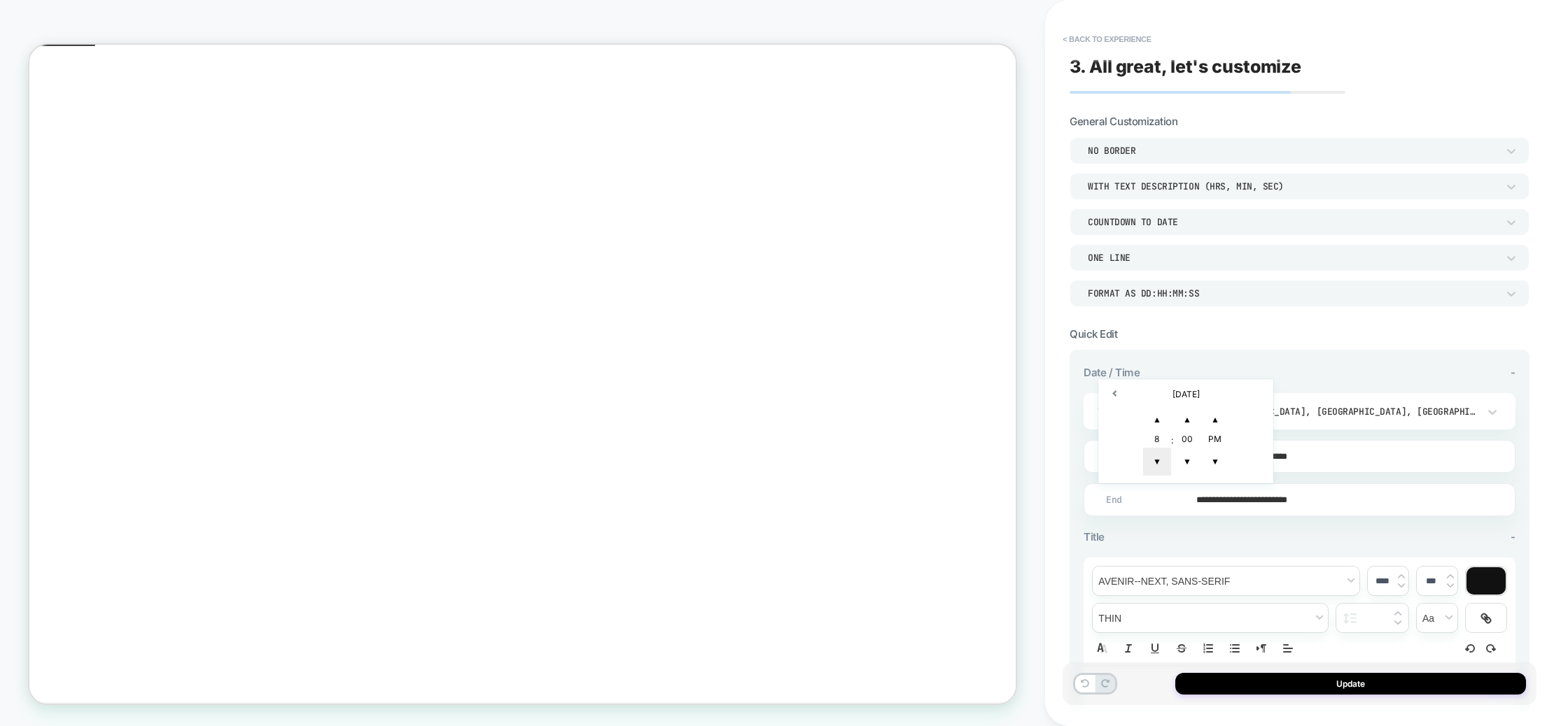
click at [1161, 458] on span "▼" at bounding box center [1157, 462] width 28 height 28
type input "**********"
click at [1222, 458] on span "▼" at bounding box center [1215, 462] width 28 height 28
click at [1240, 515] on div "**********" at bounding box center [1299, 574] width 431 height 418
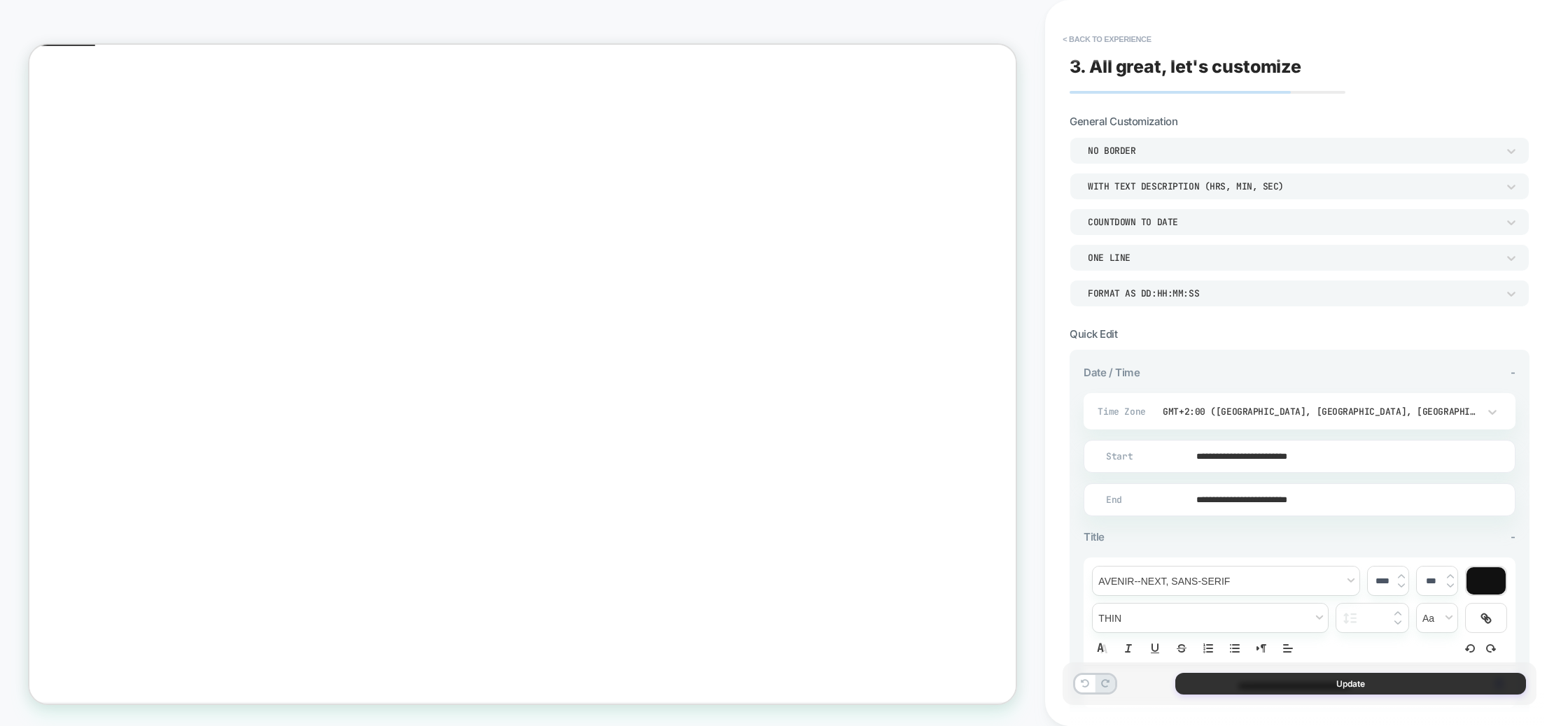
click at [1359, 686] on button "Update" at bounding box center [1350, 684] width 351 height 22
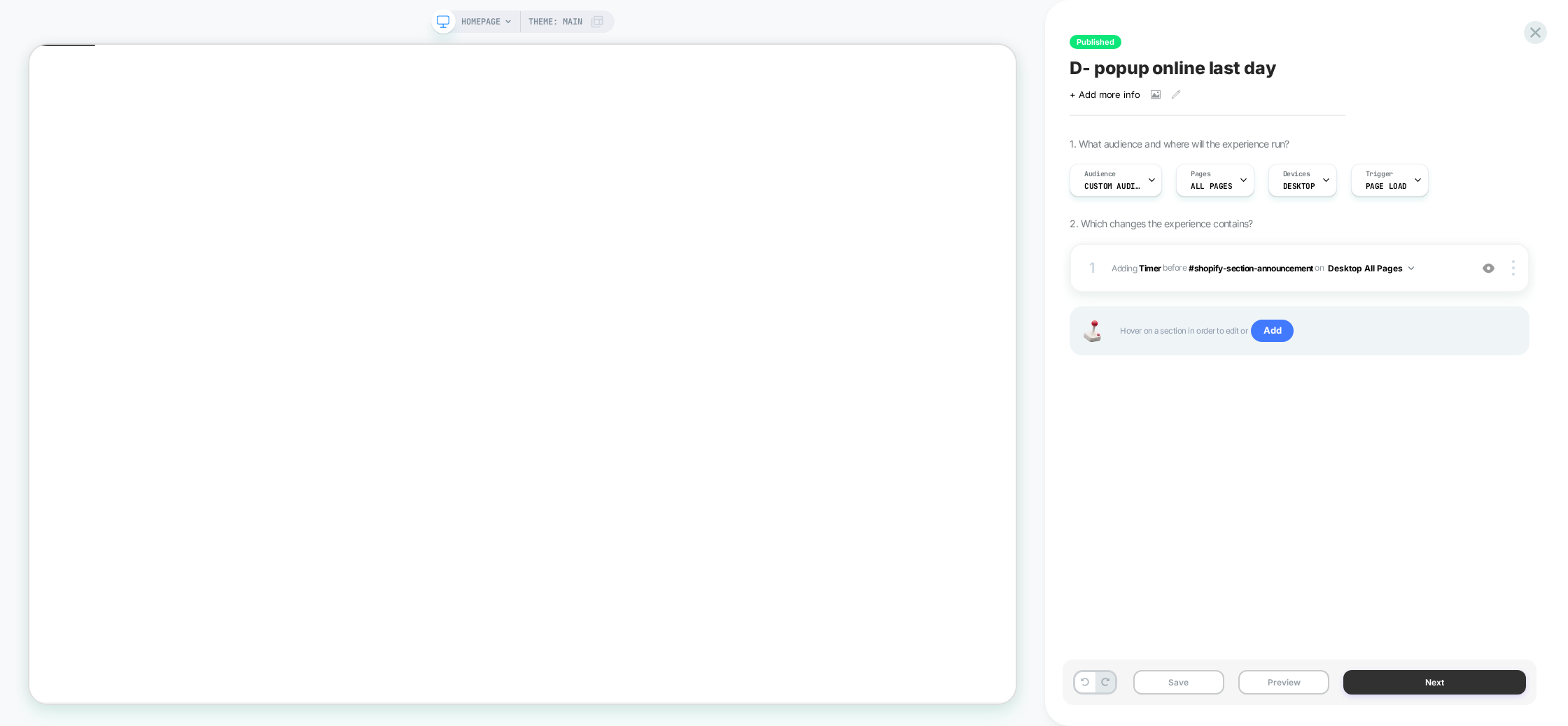
click at [1442, 675] on button "Next" at bounding box center [1434, 682] width 183 height 24
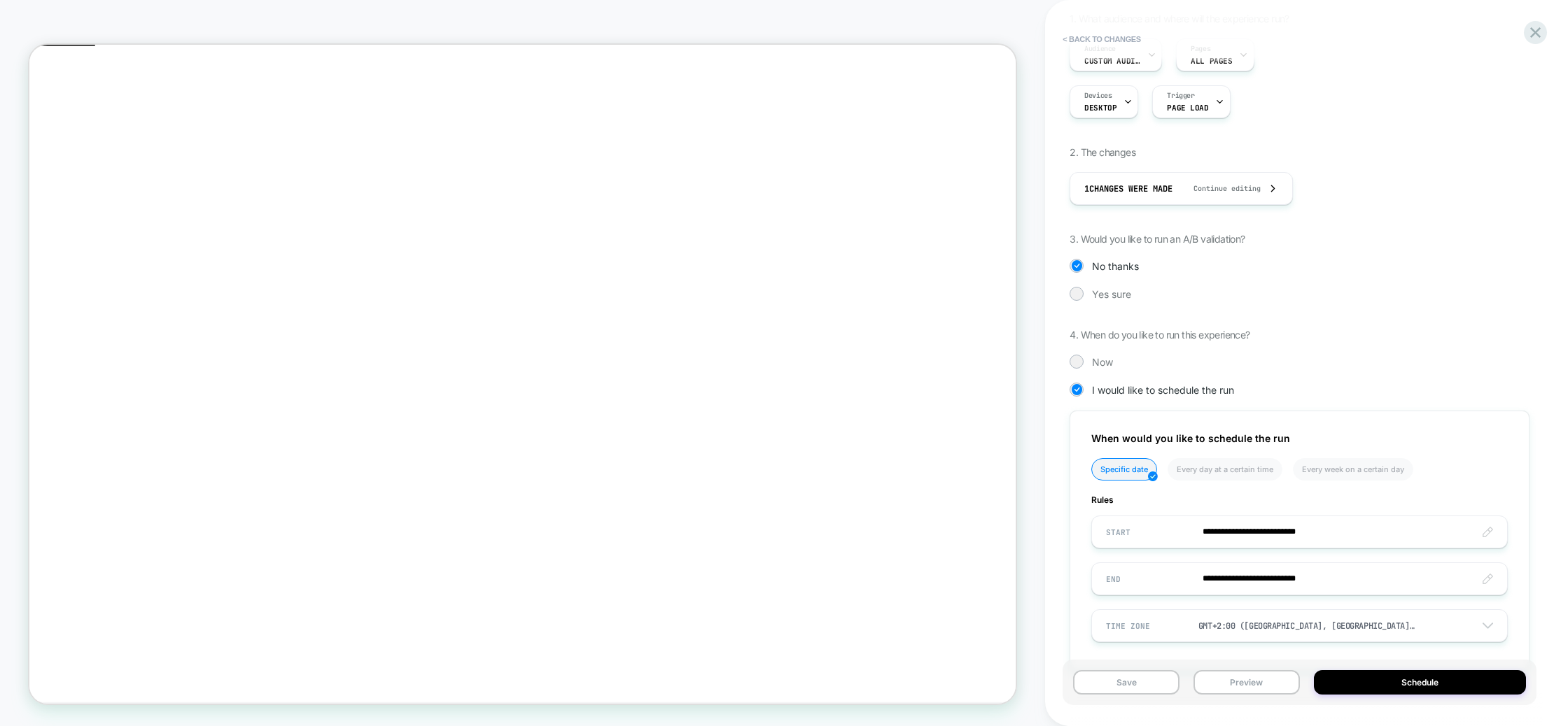
scroll to position [160, 0]
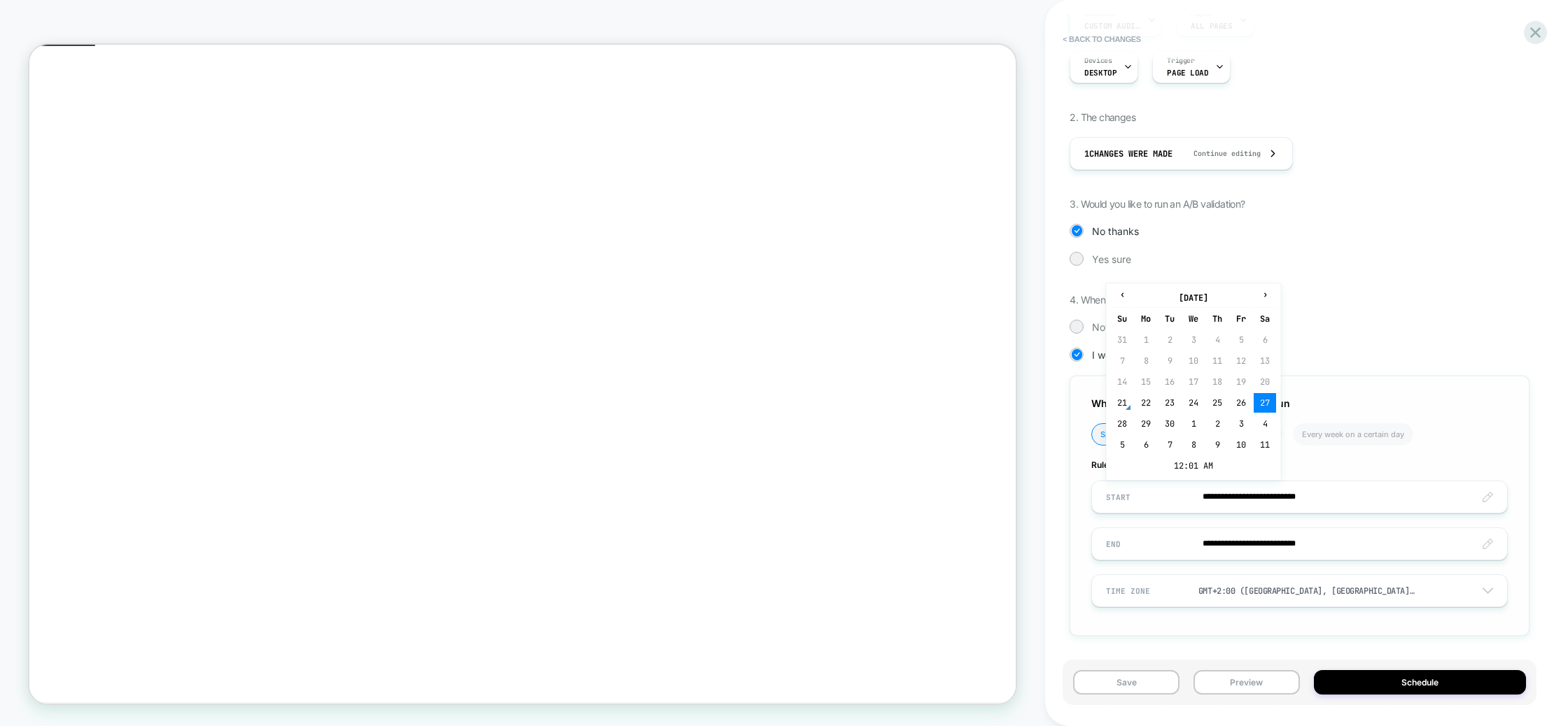
click at [1215, 498] on input "**********" at bounding box center [1299, 497] width 415 height 33
click at [1118, 420] on td "28" at bounding box center [1122, 424] width 23 height 20
type input "**********"
click at [1329, 499] on input "**********" at bounding box center [1299, 497] width 415 height 33
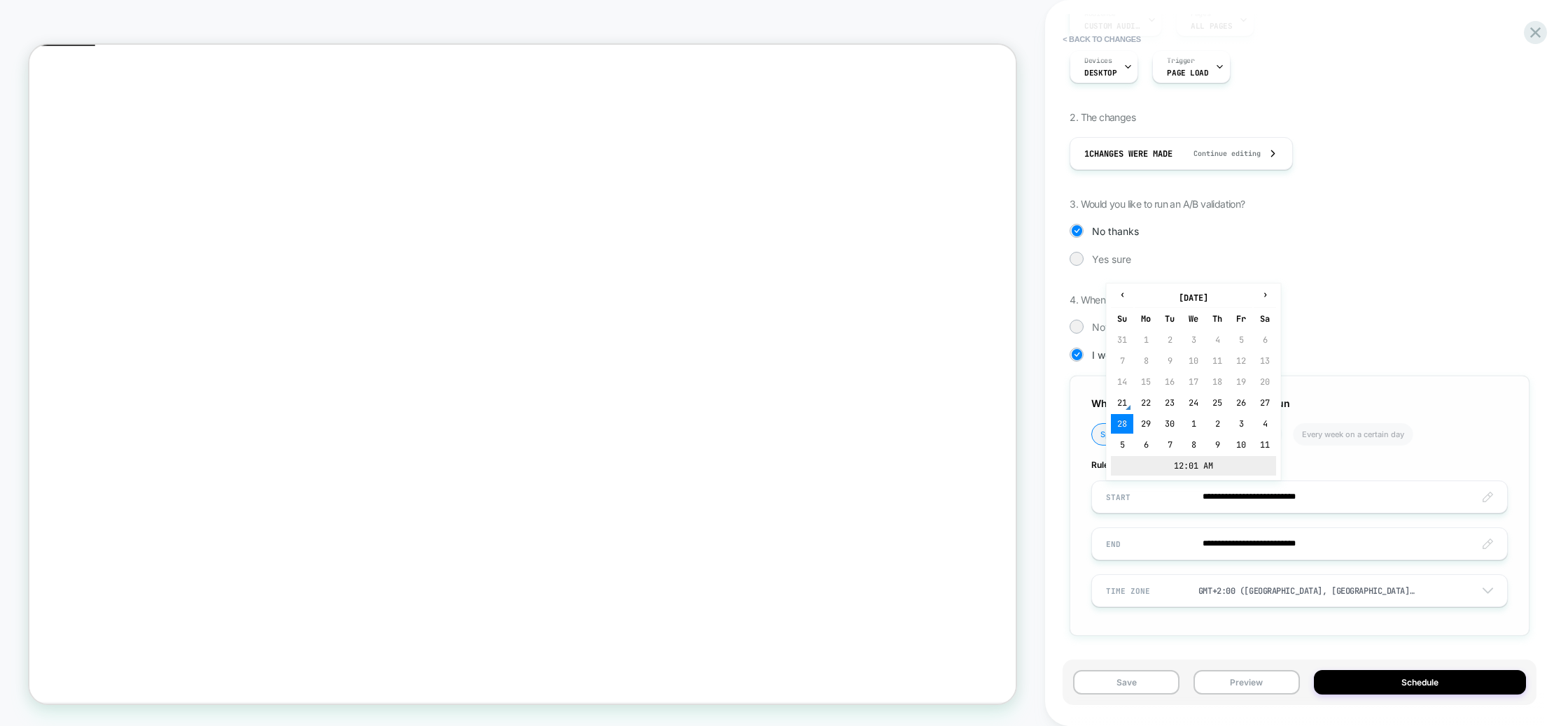
click at [1199, 468] on td "12:01 AM" at bounding box center [1193, 466] width 165 height 20
click at [1165, 453] on span "▼" at bounding box center [1163, 459] width 28 height 28
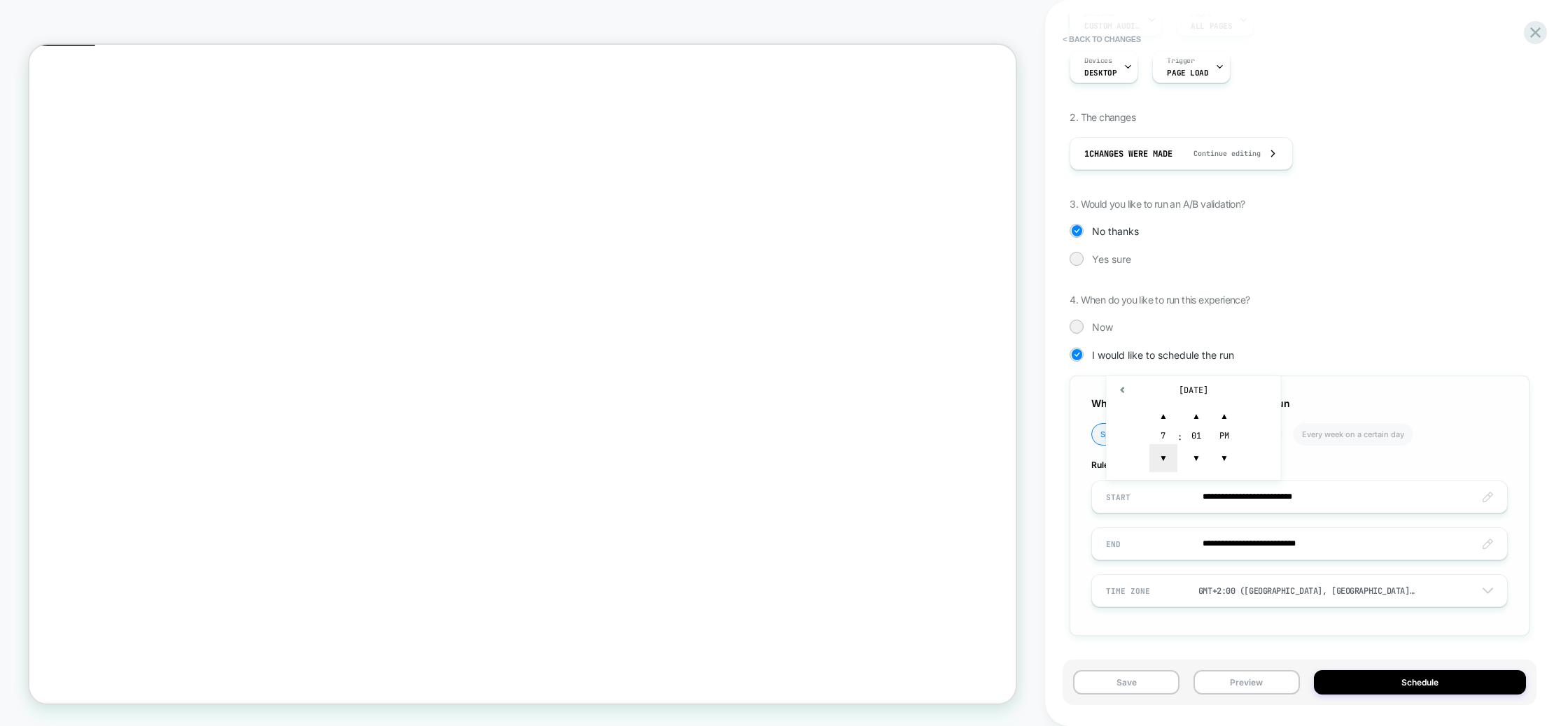
click at [1165, 453] on span "▼" at bounding box center [1163, 459] width 28 height 28
click at [1199, 461] on span "▼" at bounding box center [1196, 459] width 28 height 28
type input "**********"
click at [1224, 462] on span "▼" at bounding box center [1224, 459] width 28 height 28
drag, startPoint x: 1433, startPoint y: 449, endPoint x: 1382, endPoint y: 532, distance: 97.4
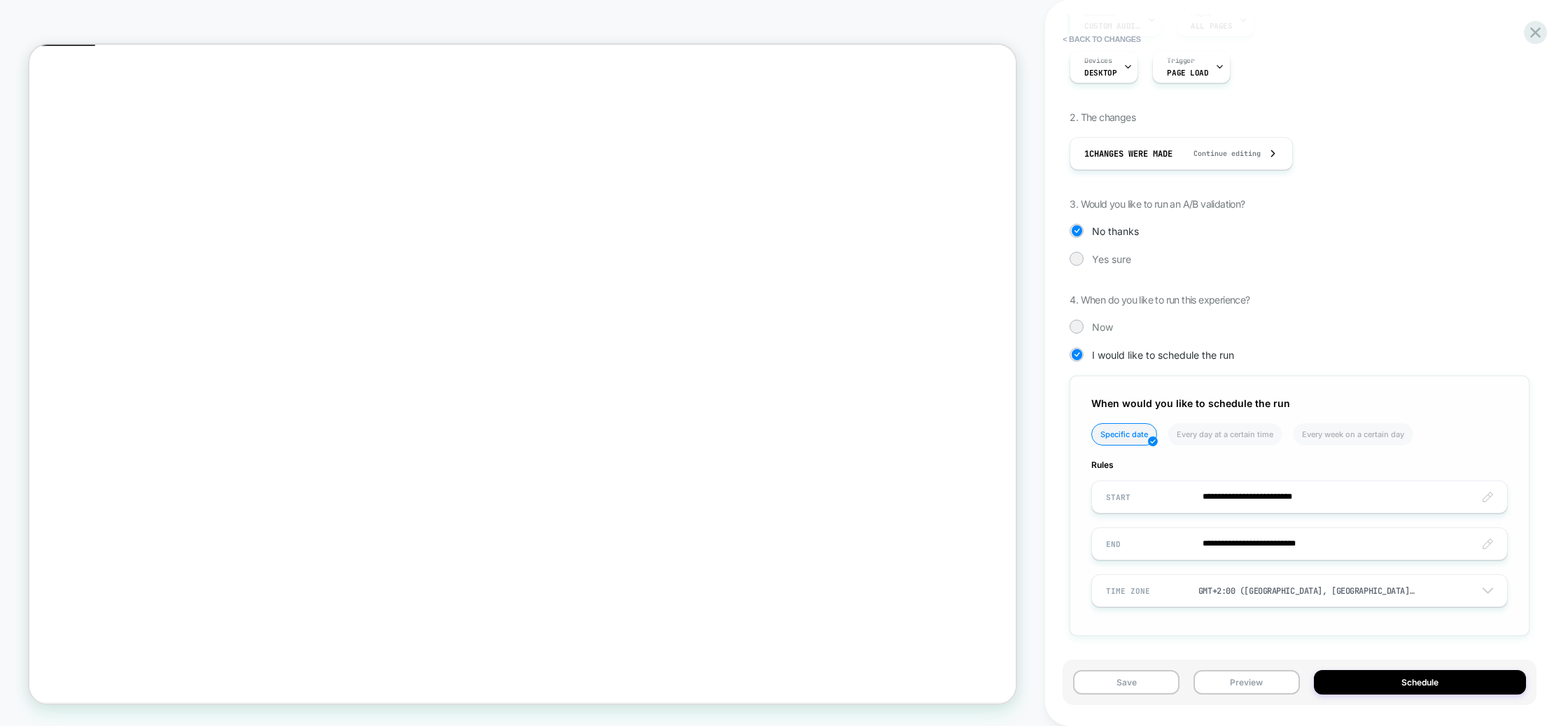
click at [1434, 449] on ul "Specific date Every day at a certain time Every week on a certain day" at bounding box center [1290, 440] width 398 height 33
click at [1324, 545] on input "**********" at bounding box center [1299, 544] width 415 height 33
click at [1206, 507] on td "12:01 AM" at bounding box center [1193, 513] width 165 height 20
click at [1172, 503] on span "▼" at bounding box center [1163, 506] width 28 height 28
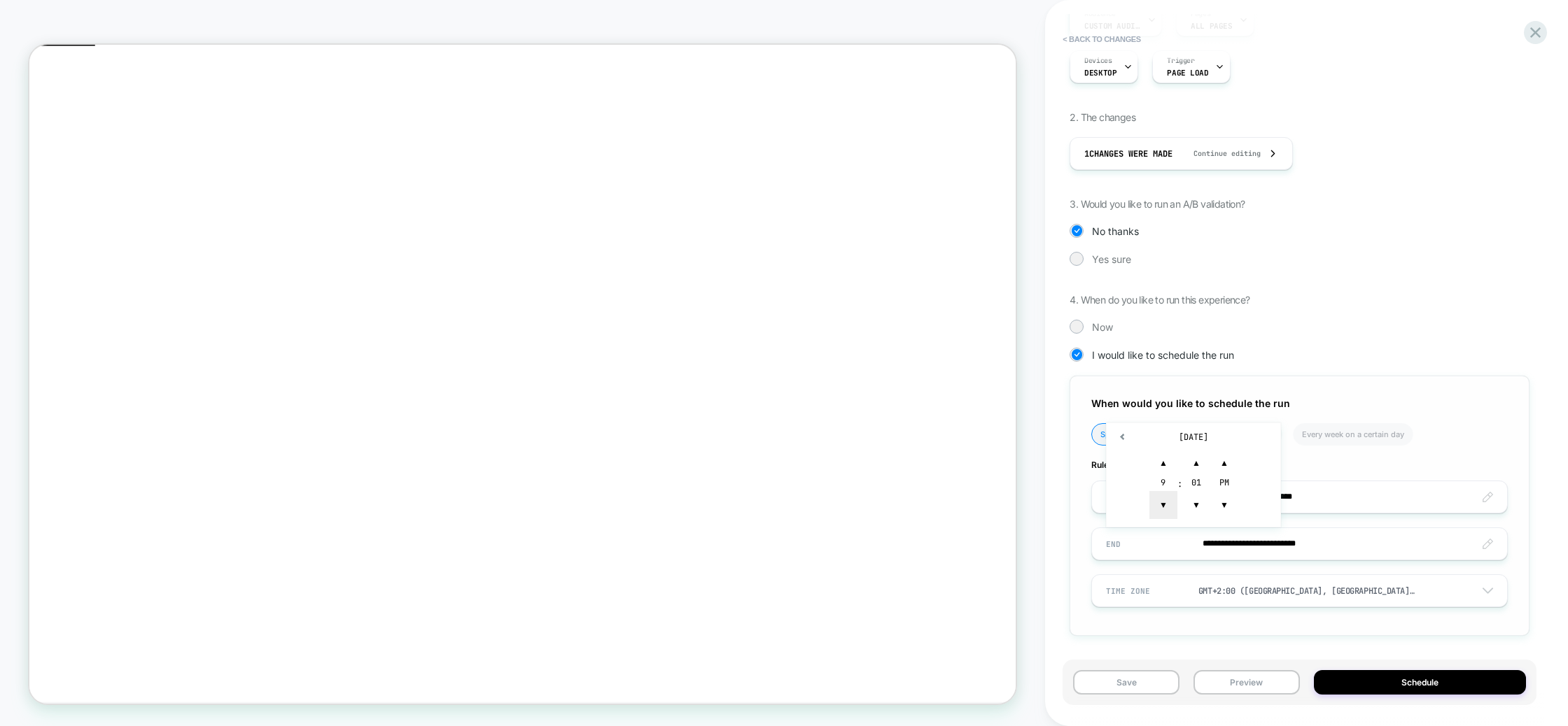
click at [1172, 503] on span "▼" at bounding box center [1163, 506] width 28 height 28
drag, startPoint x: 1201, startPoint y: 508, endPoint x: 1226, endPoint y: 507, distance: 25.0
click at [1201, 508] on span "▼" at bounding box center [1196, 506] width 28 height 28
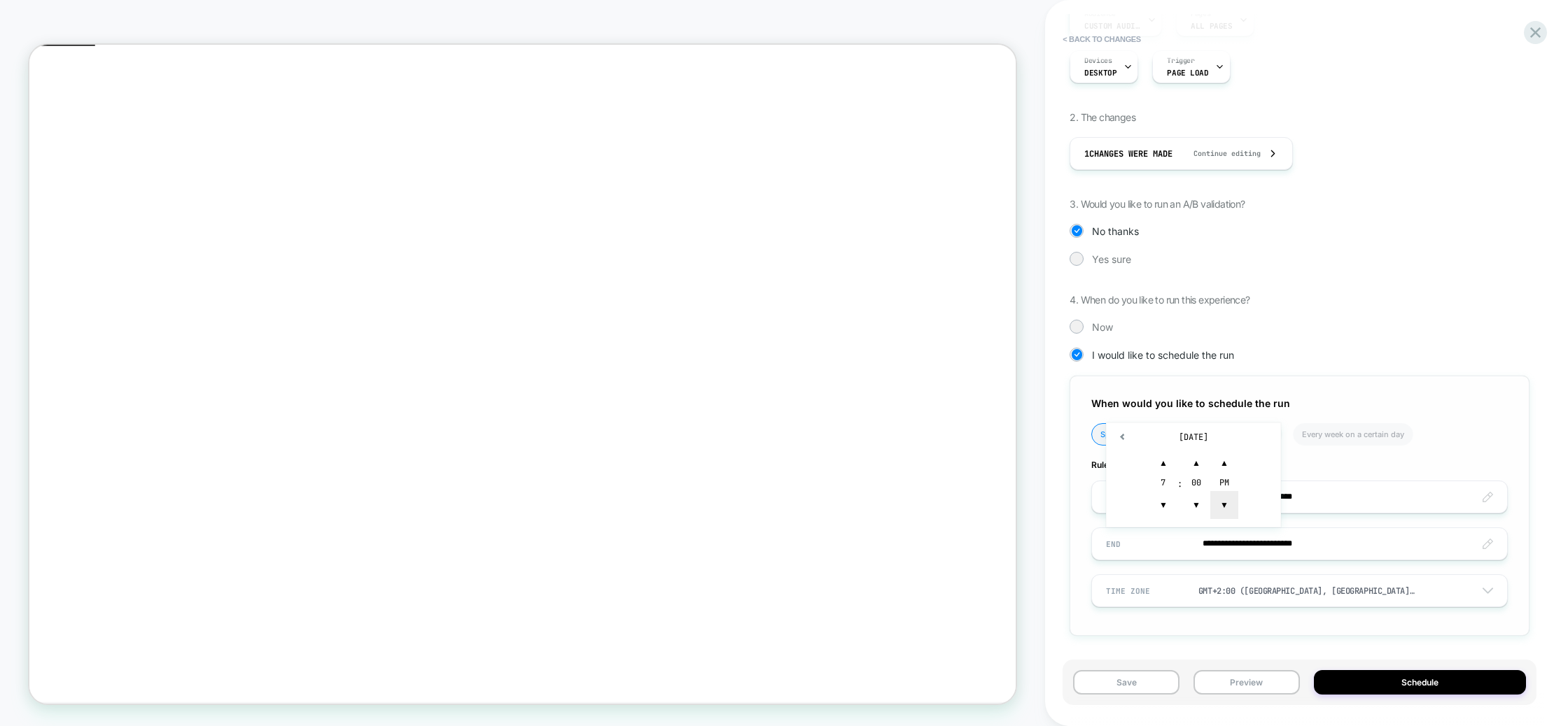
type input "**********"
click at [1226, 508] on span "▼" at bounding box center [1224, 506] width 28 height 28
click at [1452, 437] on ul "Specific date Every day at a certain time Every week on a certain day" at bounding box center [1290, 440] width 398 height 33
click at [1401, 682] on button "Schedule" at bounding box center [1419, 682] width 212 height 24
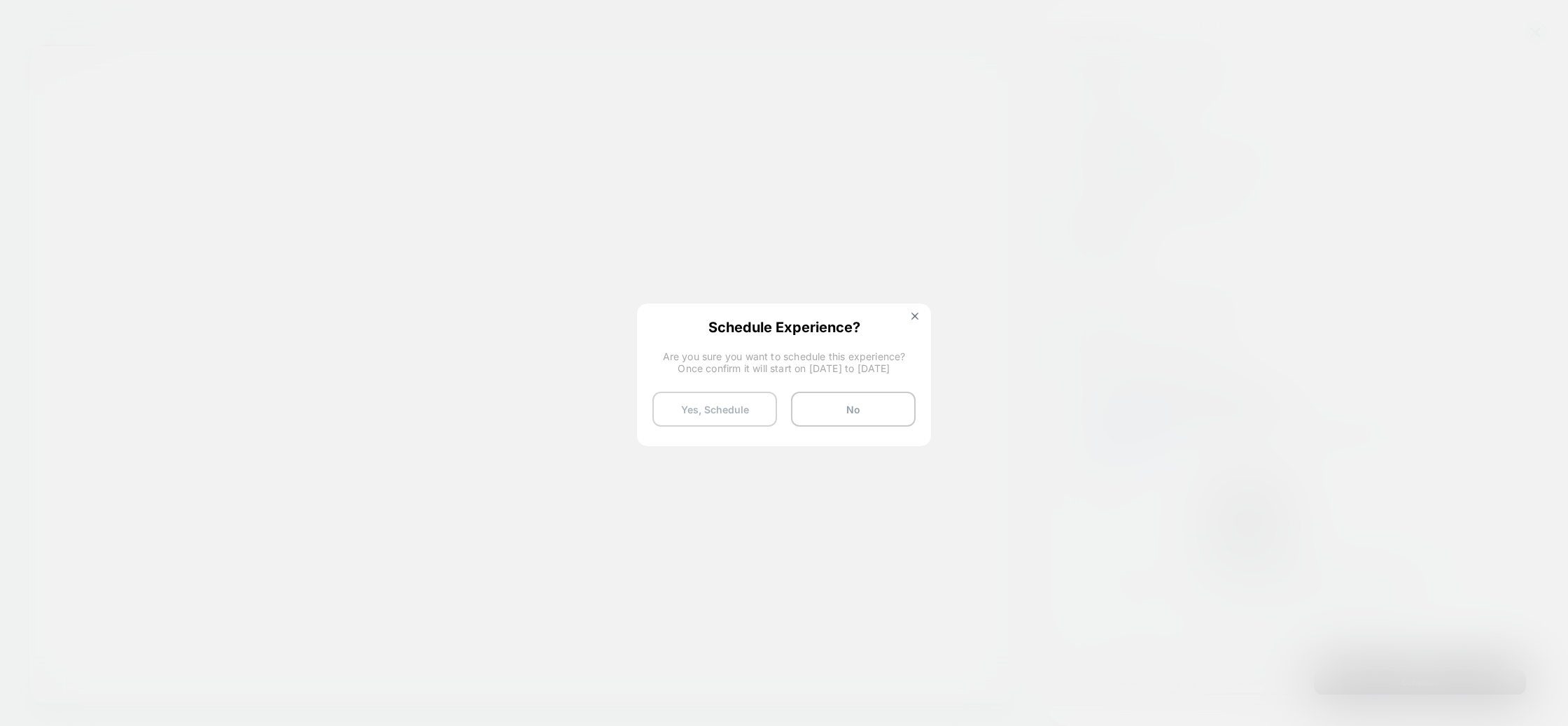
click at [714, 413] on button "Yes, Schedule" at bounding box center [714, 409] width 124 height 35
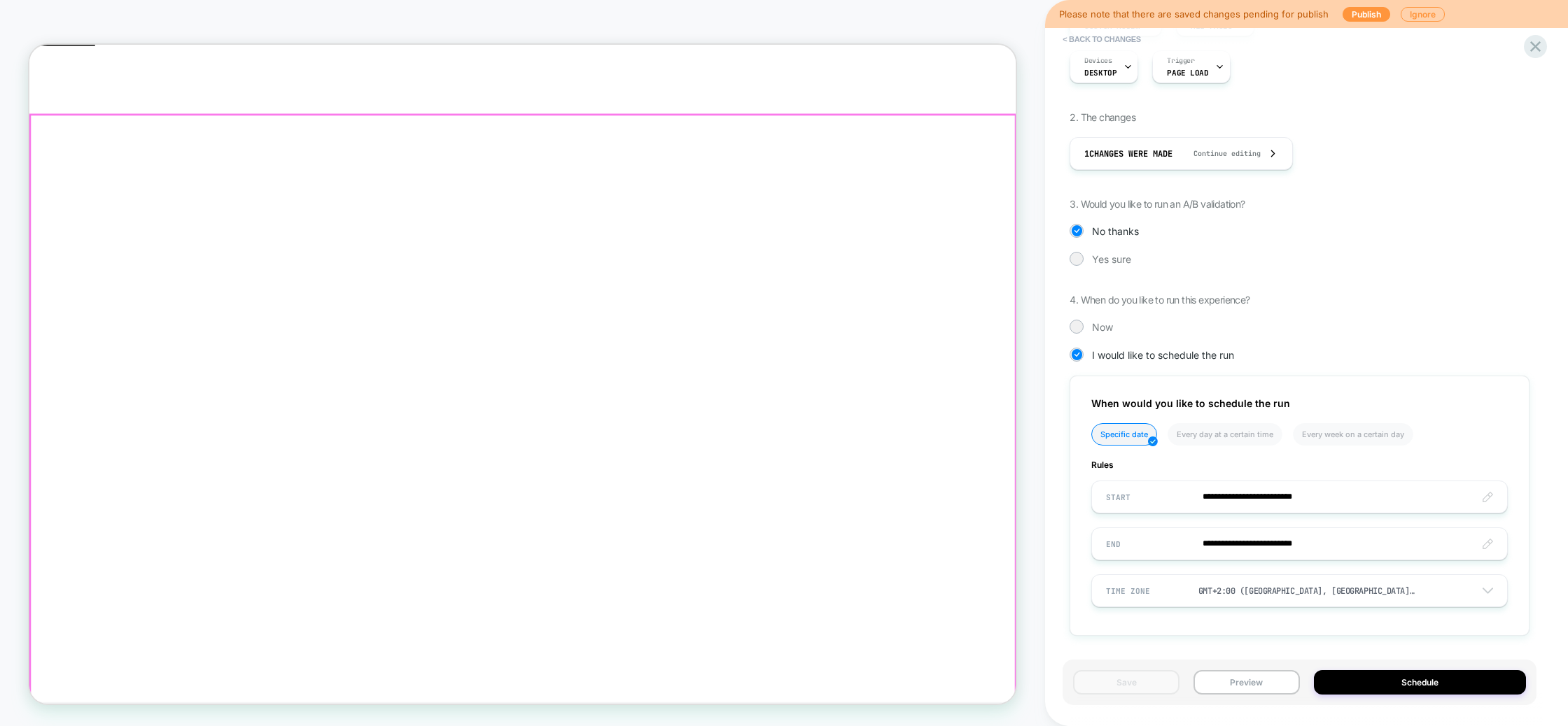
select select "*"
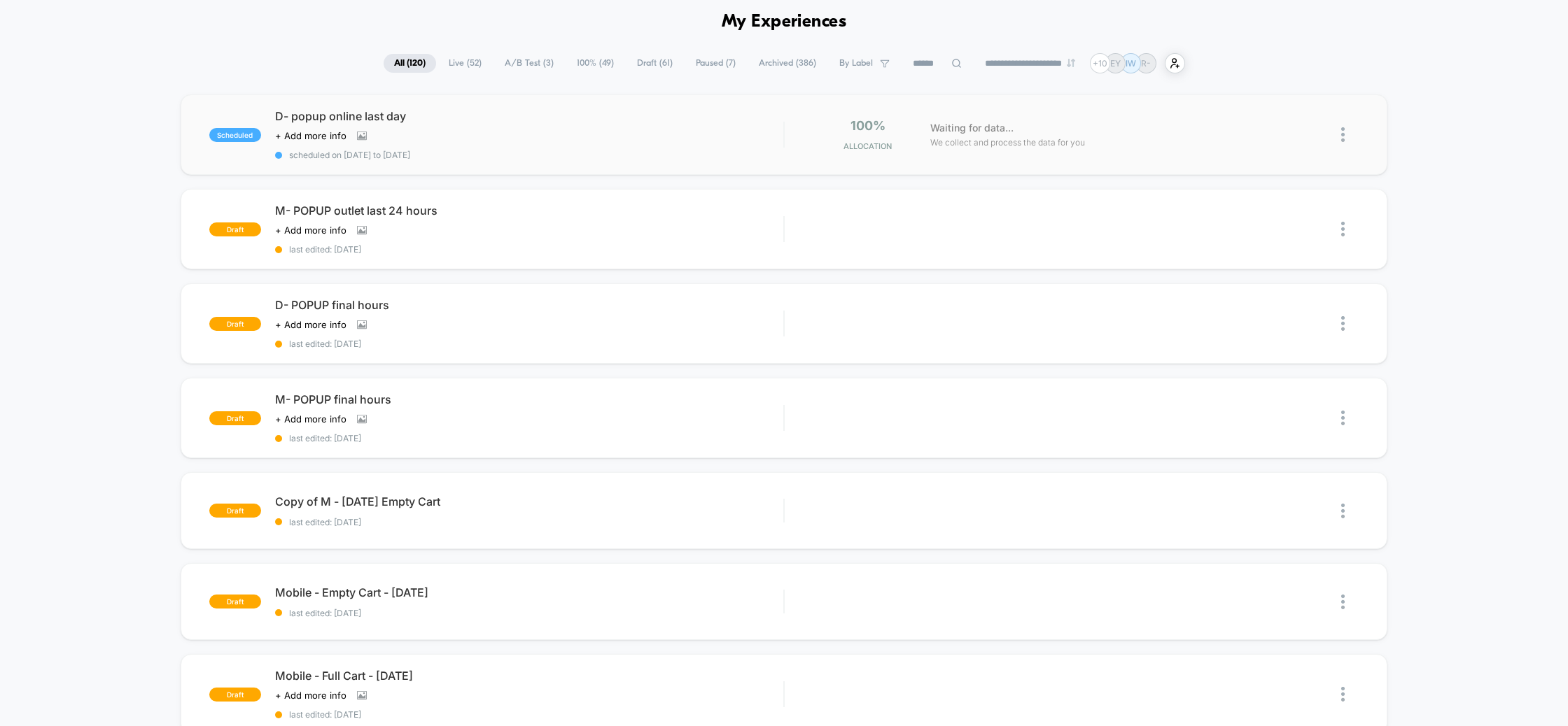
scroll to position [95, 0]
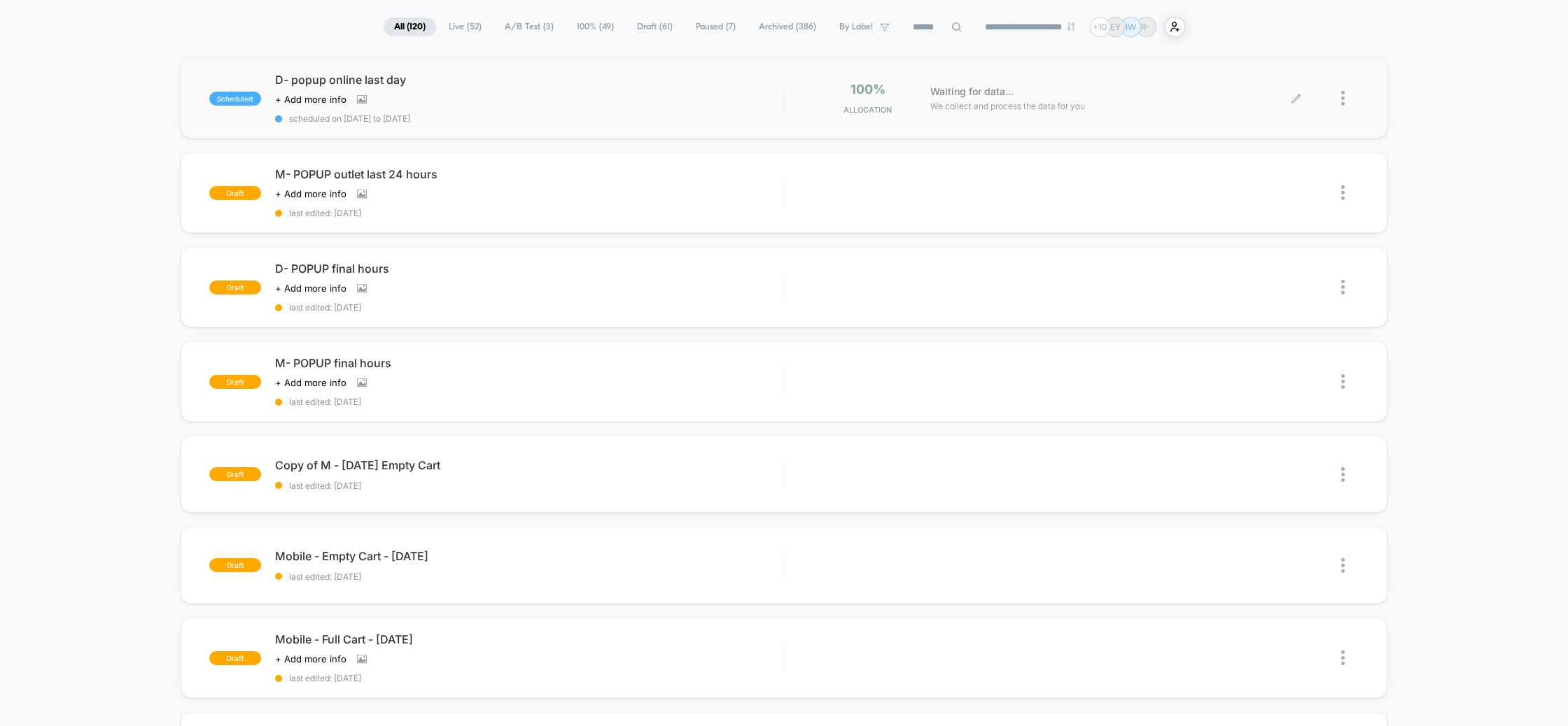
click at [1346, 97] on div at bounding box center [1350, 98] width 17 height 33
click at [1277, 55] on div "Duplicate" at bounding box center [1270, 55] width 126 height 31
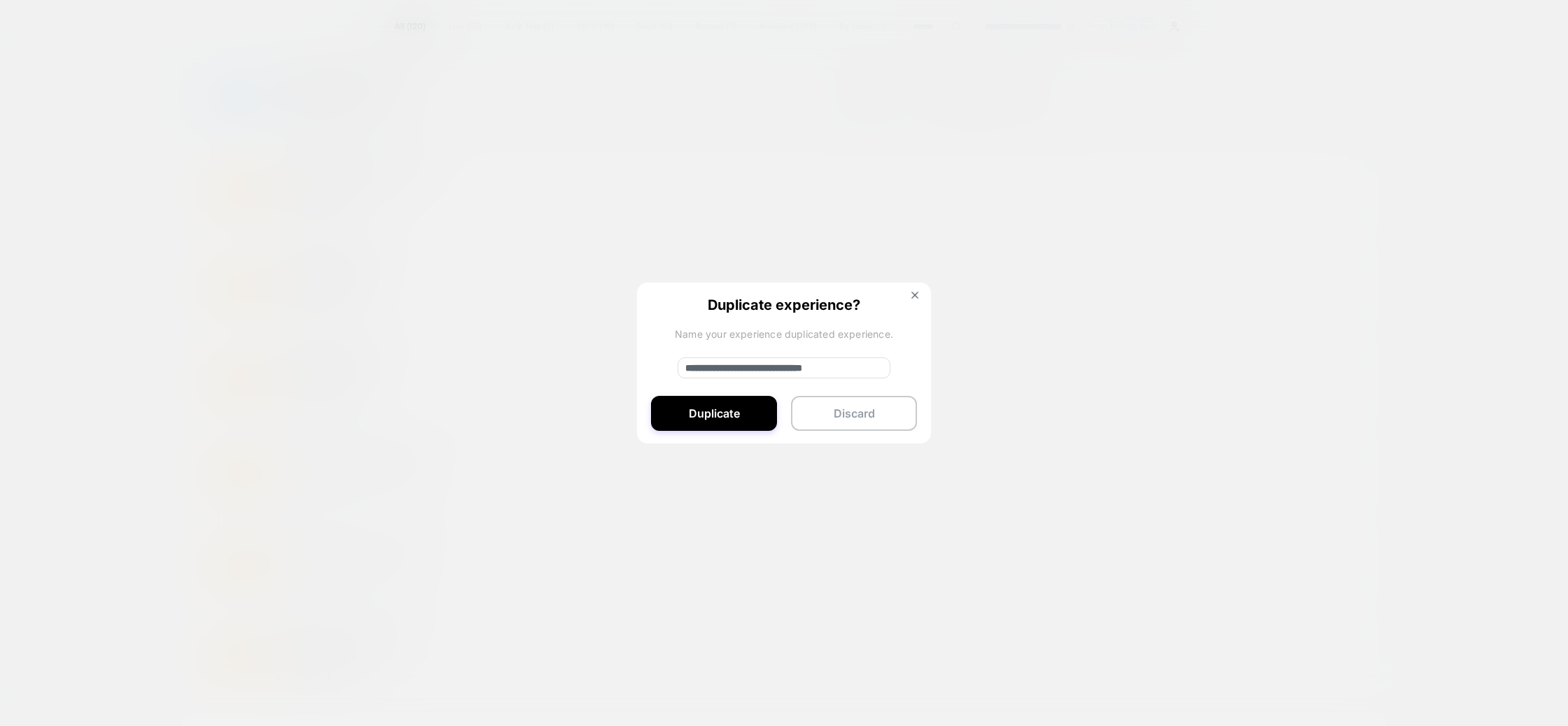
drag, startPoint x: 739, startPoint y: 369, endPoint x: 674, endPoint y: 370, distance: 65.0
click at [674, 369] on div "**********" at bounding box center [784, 364] width 294 height 163
type input "**********"
click at [712, 415] on button "Duplicate" at bounding box center [714, 413] width 126 height 35
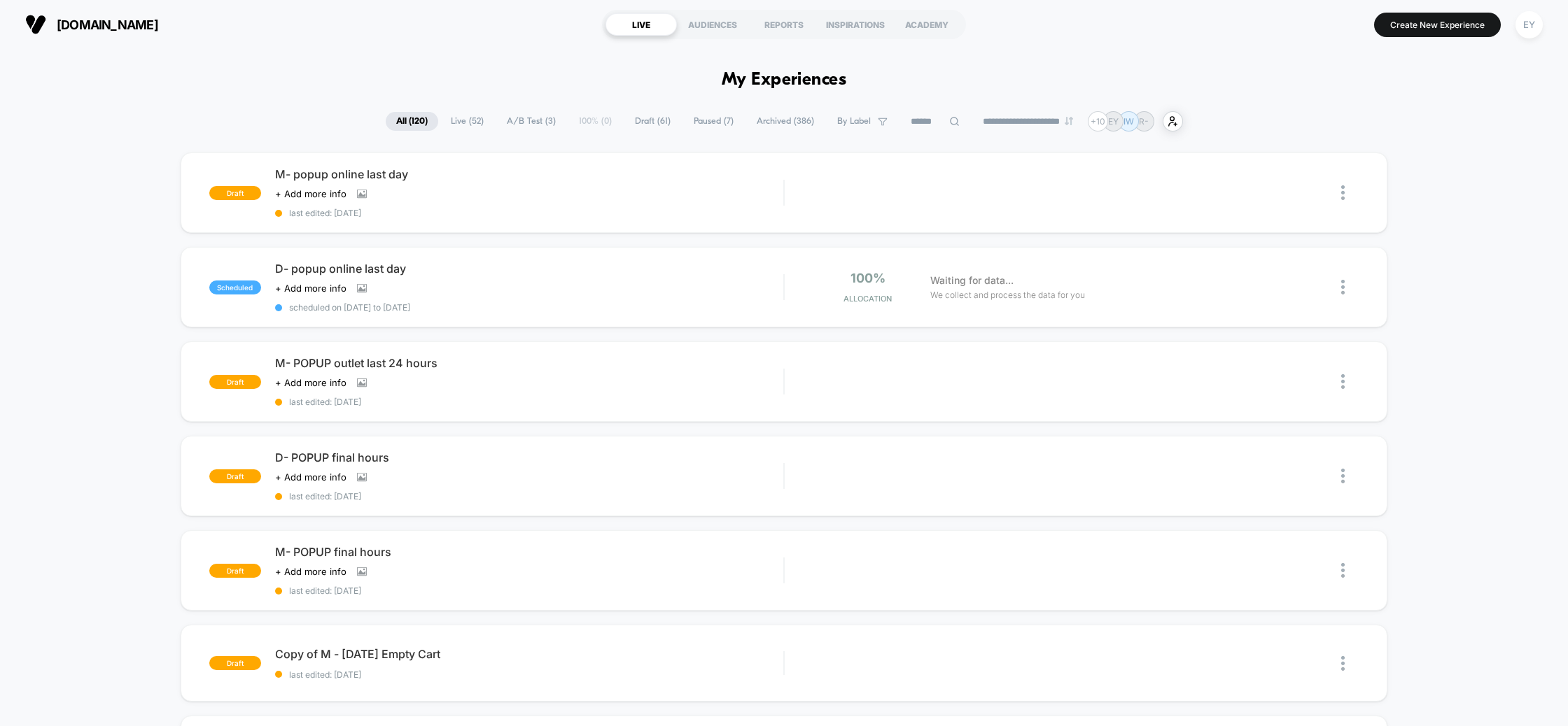
scroll to position [61, 0]
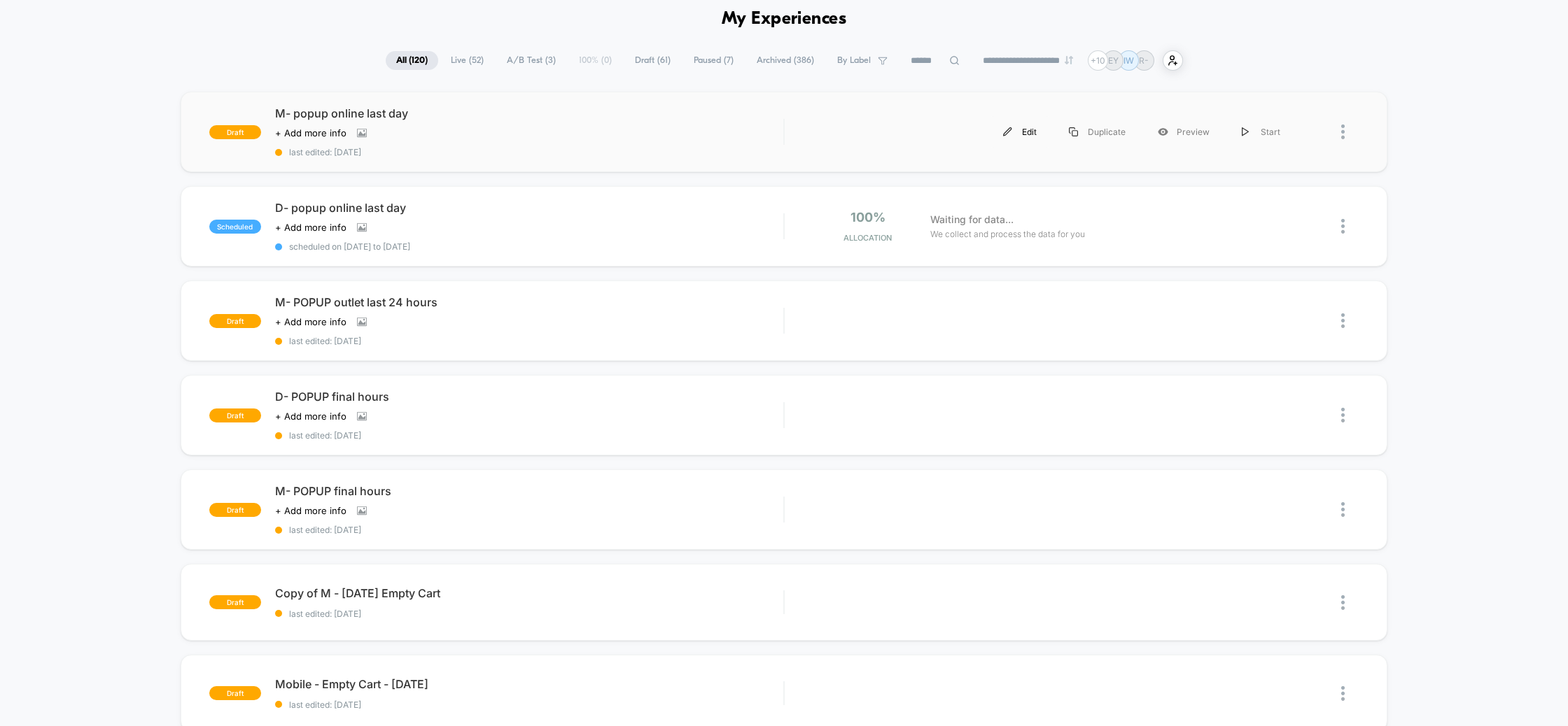
click at [1036, 135] on div "Edit" at bounding box center [1020, 132] width 66 height 31
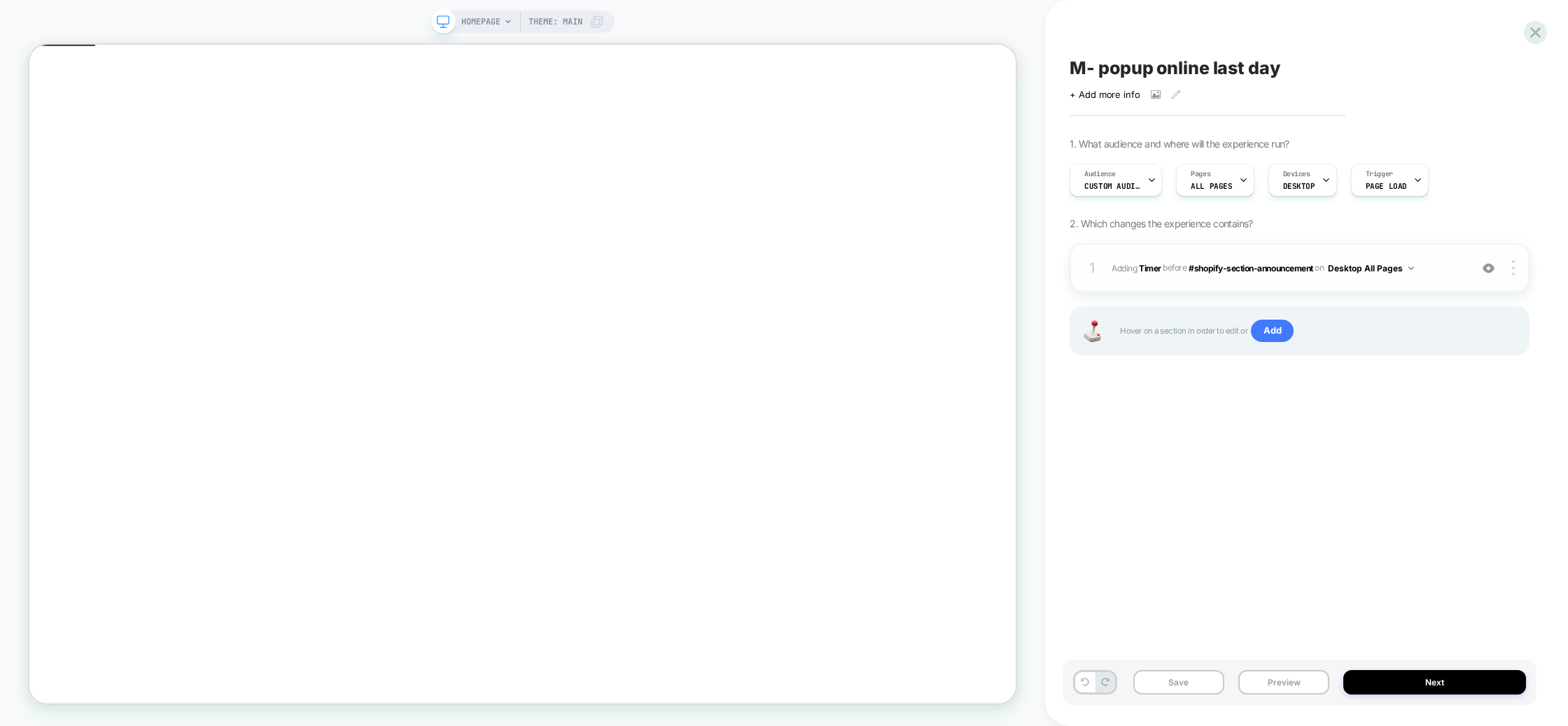
click at [1469, 270] on div "1 #_loomi_addon_1751192082750_dup1753784708_dup1755067506_dup1758445595_dup1758…" at bounding box center [1299, 268] width 460 height 49
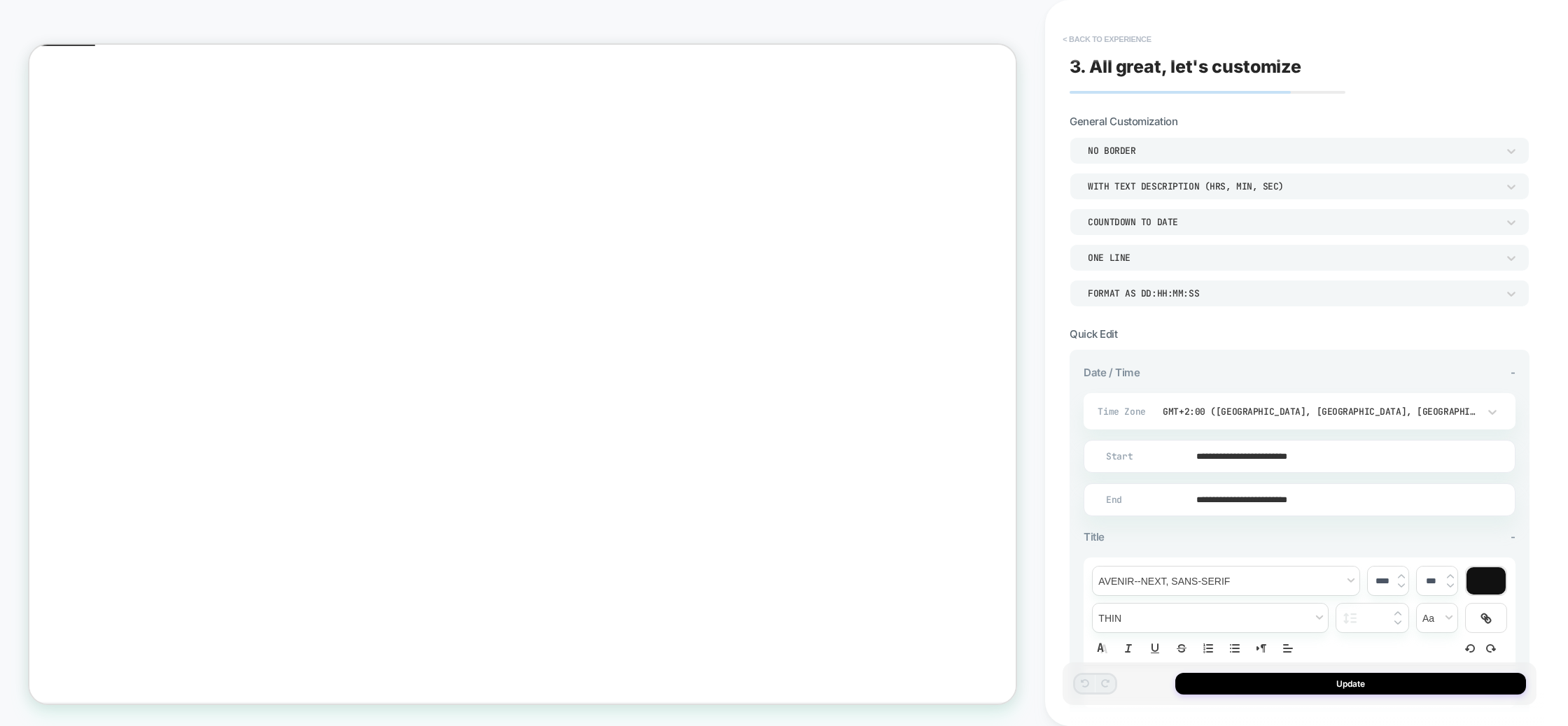
click at [1071, 36] on button "< Back to experience" at bounding box center [1106, 39] width 102 height 23
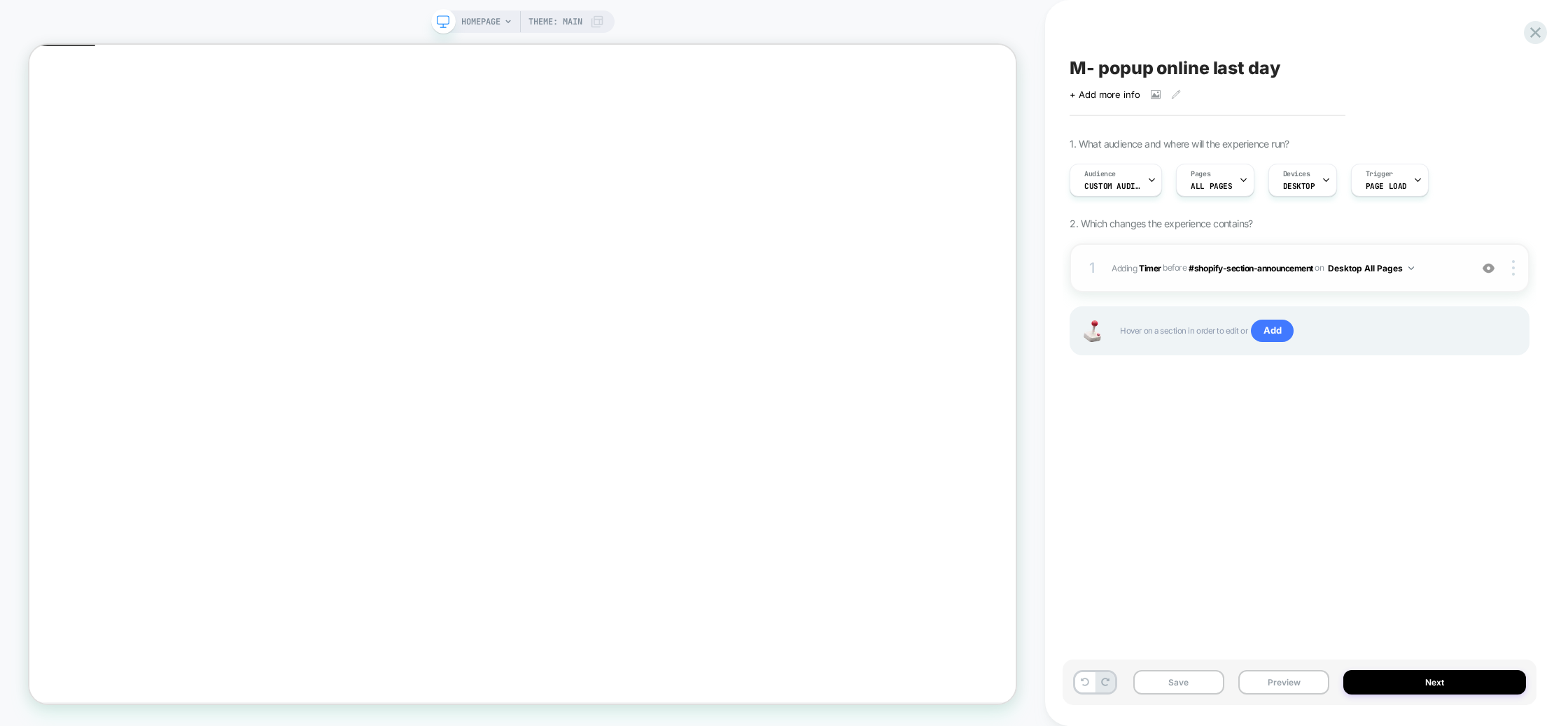
click at [1382, 267] on button "Desktop All Pages" at bounding box center [1371, 268] width 86 height 17
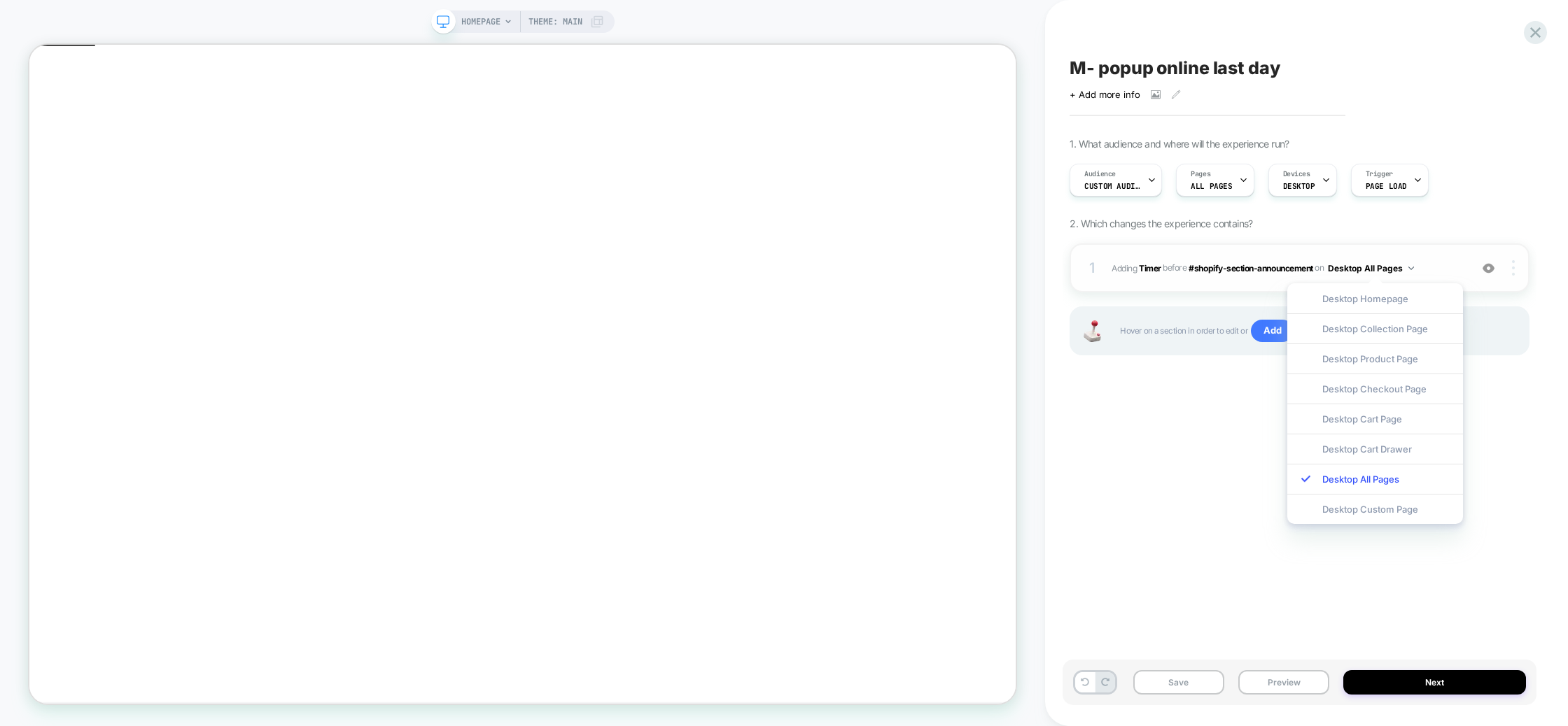
click at [1516, 266] on div at bounding box center [1516, 268] width 27 height 16
click at [1536, 213] on div "M- popup online last day Click to view images Click to edit experience details …" at bounding box center [1306, 363] width 474 height 726
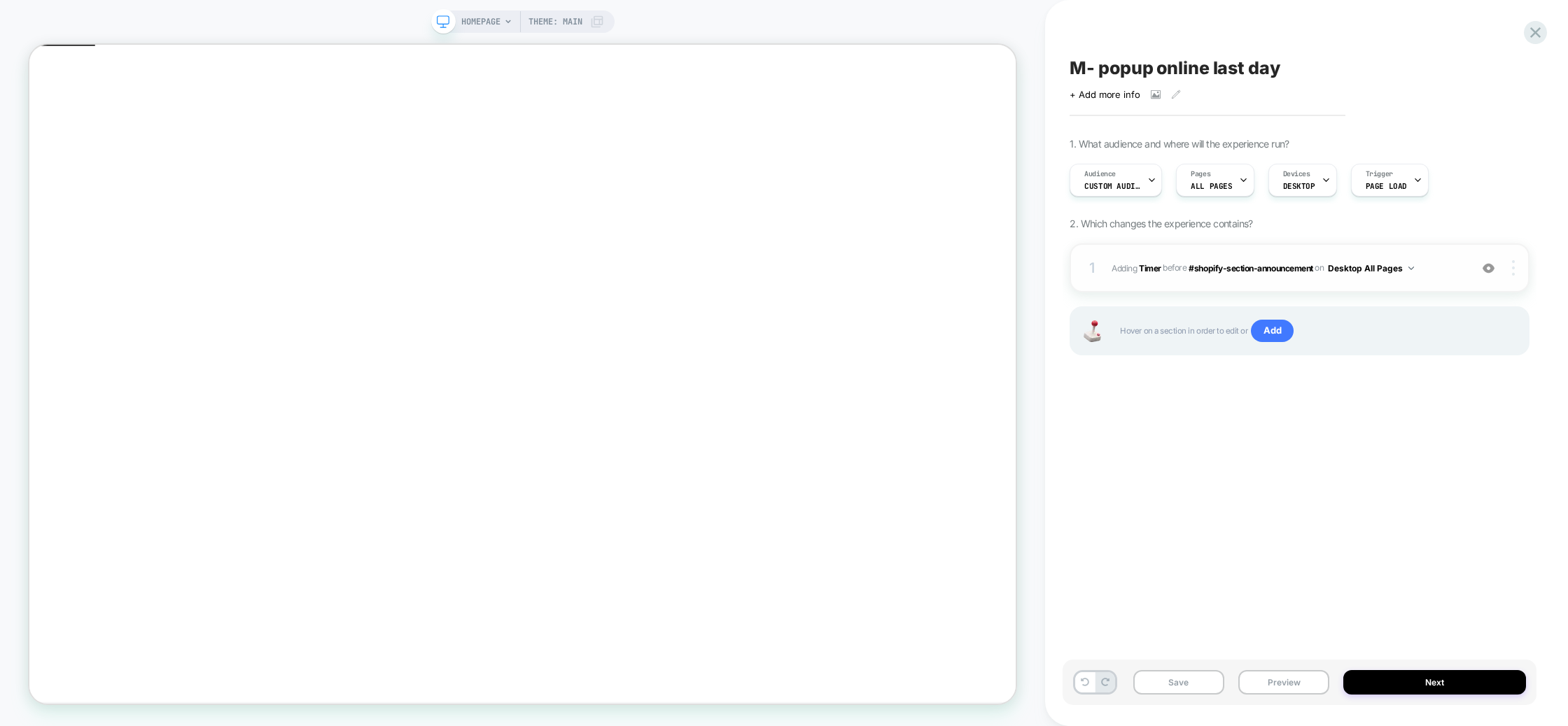
click at [1518, 270] on div at bounding box center [1516, 268] width 27 height 16
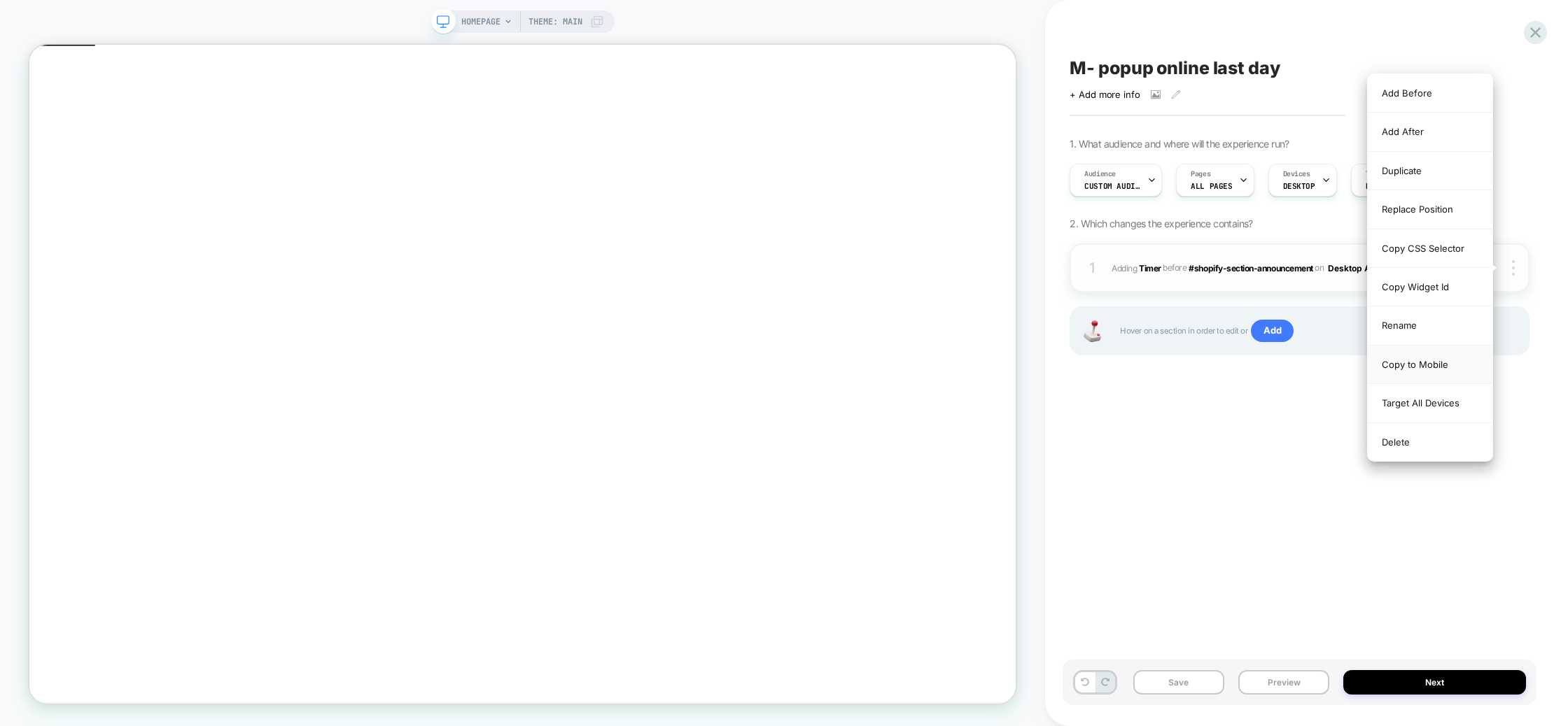
click at [1413, 363] on div "Copy to Mobile" at bounding box center [1430, 364] width 124 height 38
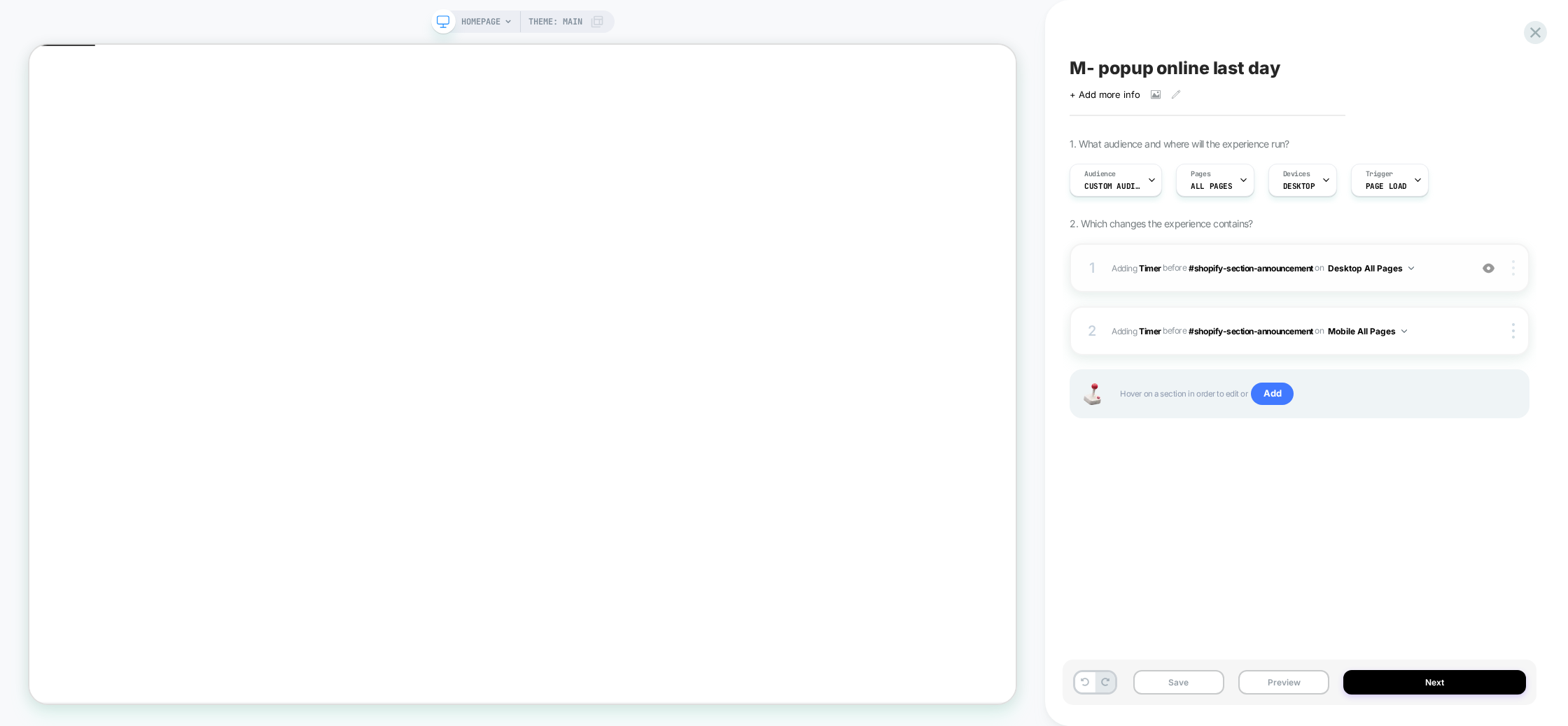
click at [1513, 260] on div at bounding box center [1516, 268] width 27 height 16
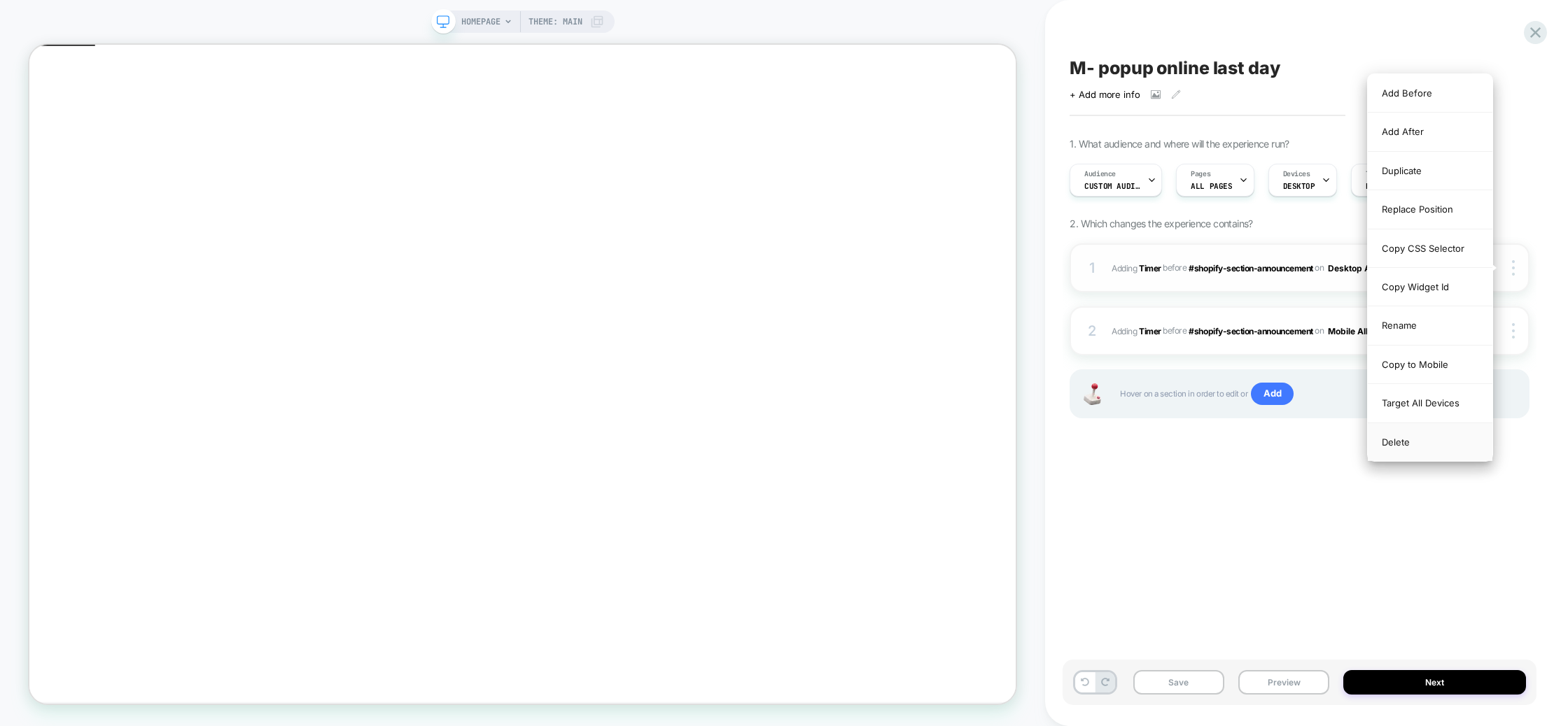
click at [1404, 441] on div "Delete" at bounding box center [1430, 442] width 124 height 38
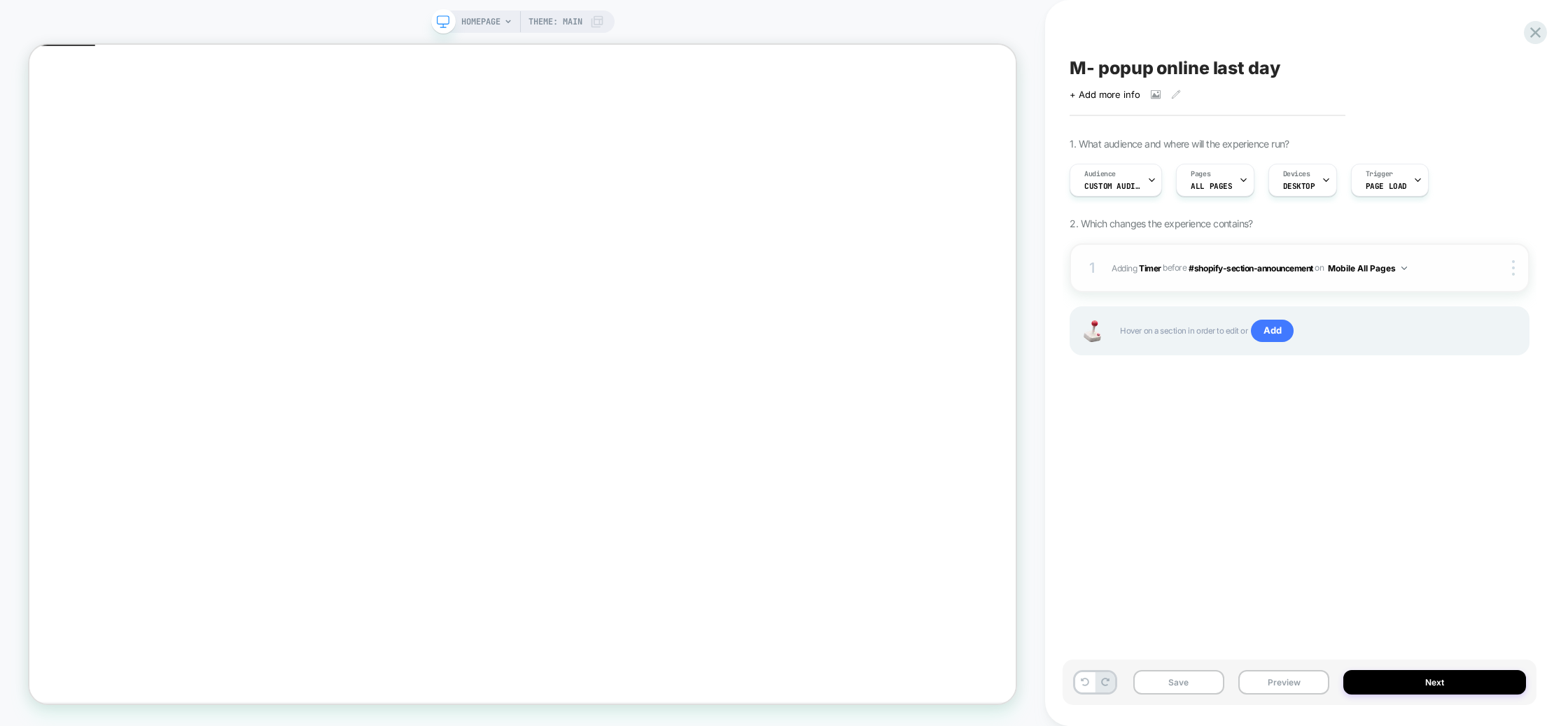
click at [1373, 266] on button "Mobile All Pages" at bounding box center [1367, 268] width 79 height 17
click at [1334, 483] on div "Mobile All Pages" at bounding box center [1372, 479] width 170 height 30
click at [1187, 463] on div "M- popup online last day Click to view images Click to edit experience details …" at bounding box center [1299, 363] width 474 height 699
click at [1128, 175] on div "Audience Custom Audience" at bounding box center [1112, 180] width 84 height 31
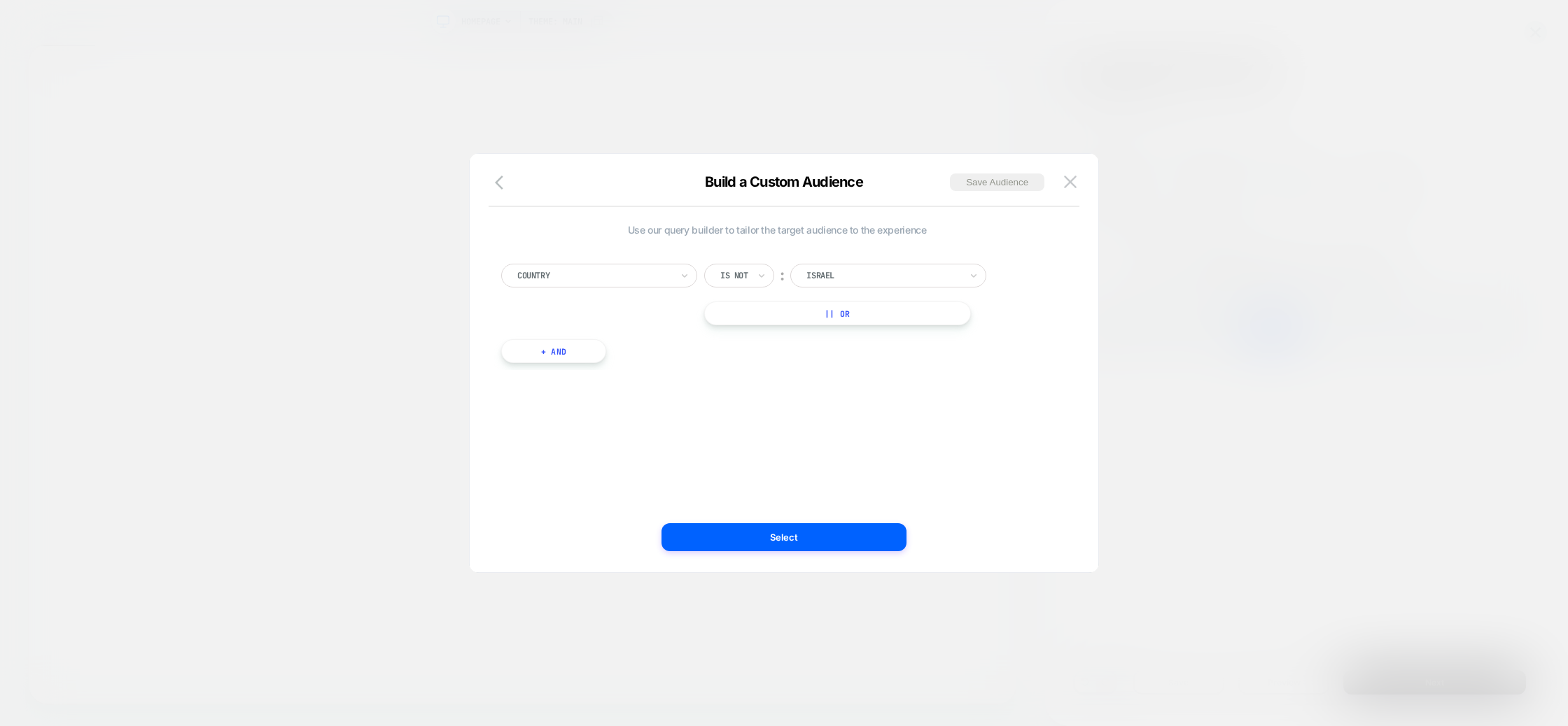
click at [750, 267] on div "Is not" at bounding box center [739, 276] width 70 height 23
click at [765, 313] on div "Is" at bounding box center [764, 314] width 91 height 23
click at [739, 270] on icon at bounding box center [743, 276] width 10 height 14
click at [749, 331] on div "Is not" at bounding box center [764, 336] width 91 height 23
click at [1079, 179] on button at bounding box center [1070, 181] width 21 height 21
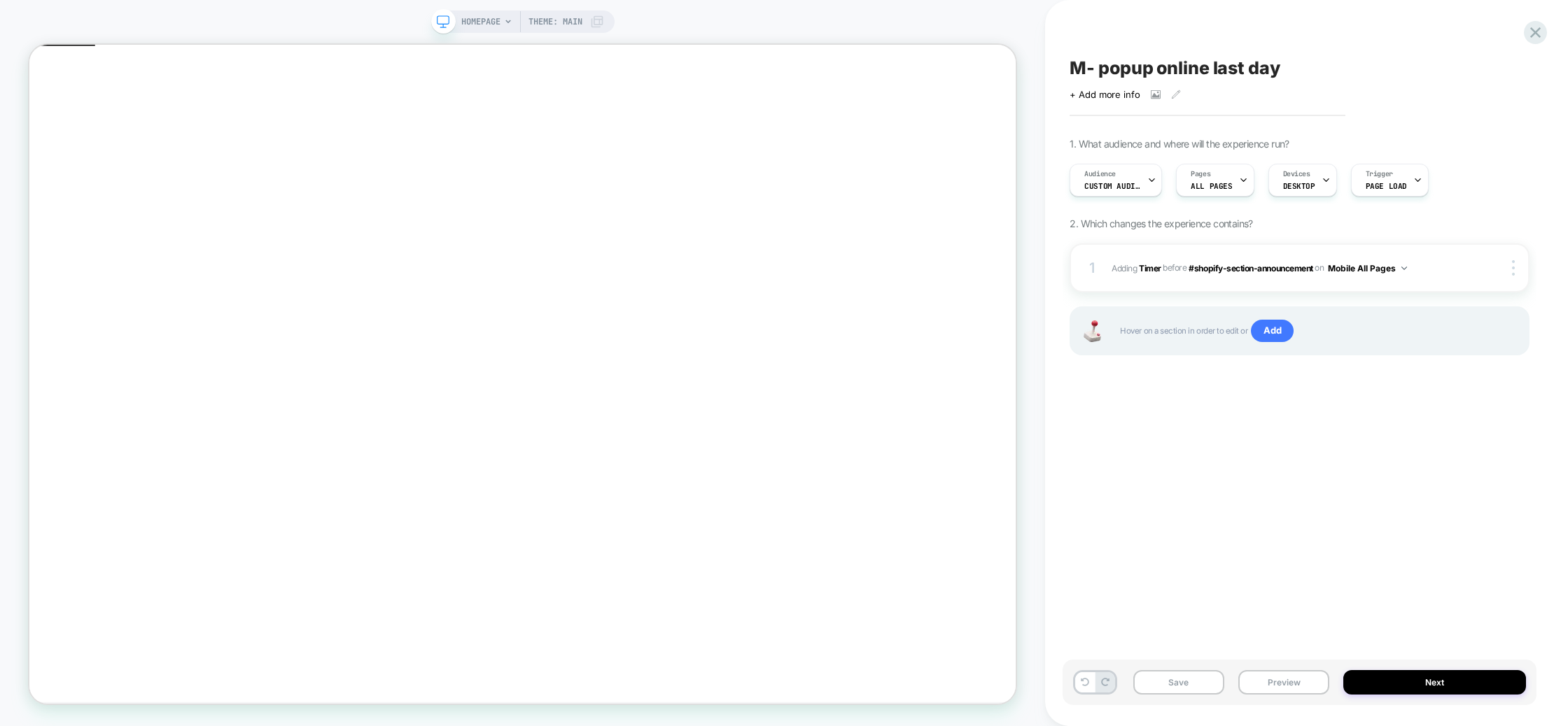
click at [1262, 477] on div "M- popup online last day Click to view images Click to edit experience details …" at bounding box center [1299, 363] width 474 height 699
click at [1373, 388] on div "1 #_loomi_addon_1758446208402 Adding Timer BEFORE #shopify-section-announcement…" at bounding box center [1299, 317] width 460 height 147
click at [35, 104] on span "Close" at bounding box center [35, 109] width 0 height 10
click at [1285, 183] on span "DESKTOP" at bounding box center [1298, 186] width 32 height 10
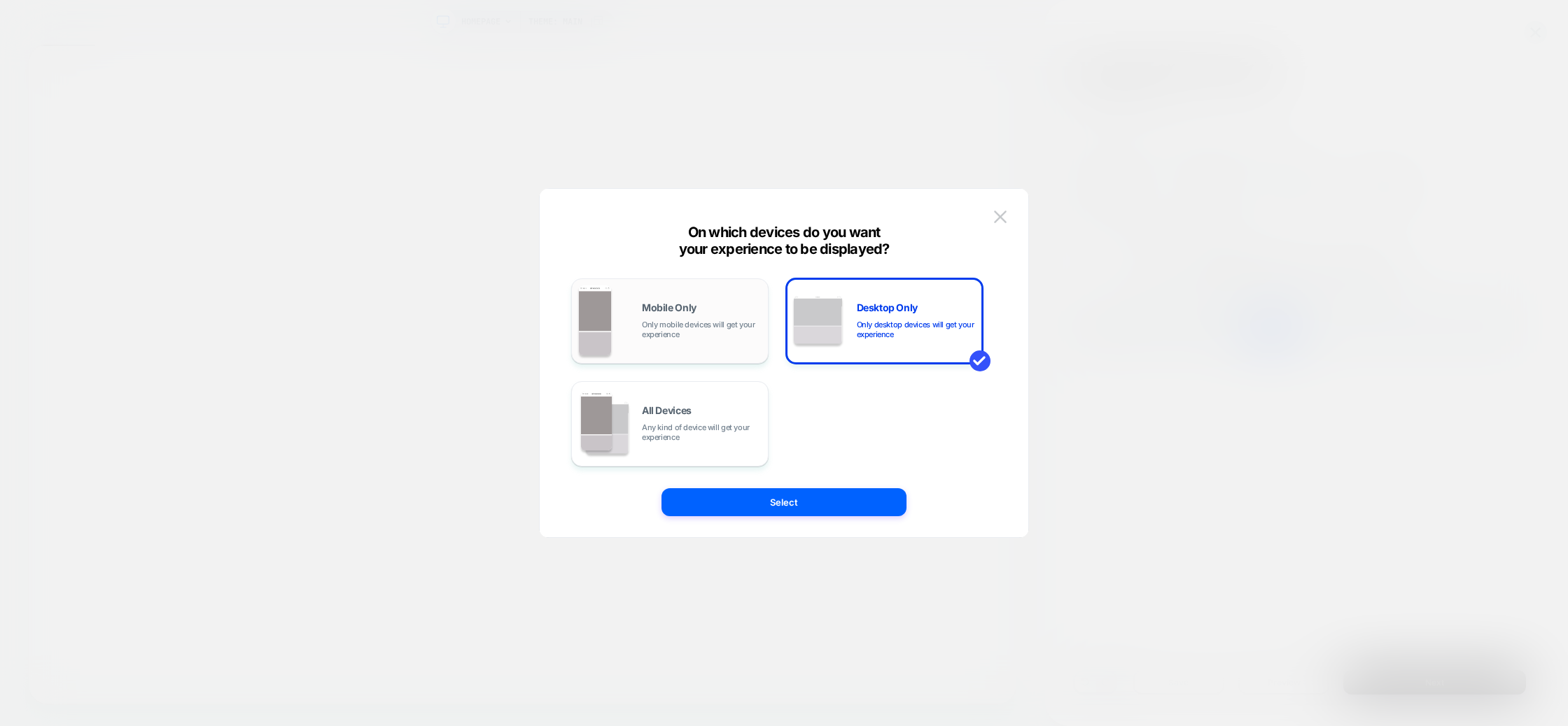
drag, startPoint x: 678, startPoint y: 338, endPoint x: 686, endPoint y: 352, distance: 16.1
click at [678, 338] on span "Only mobile devices will get your experience" at bounding box center [701, 329] width 119 height 20
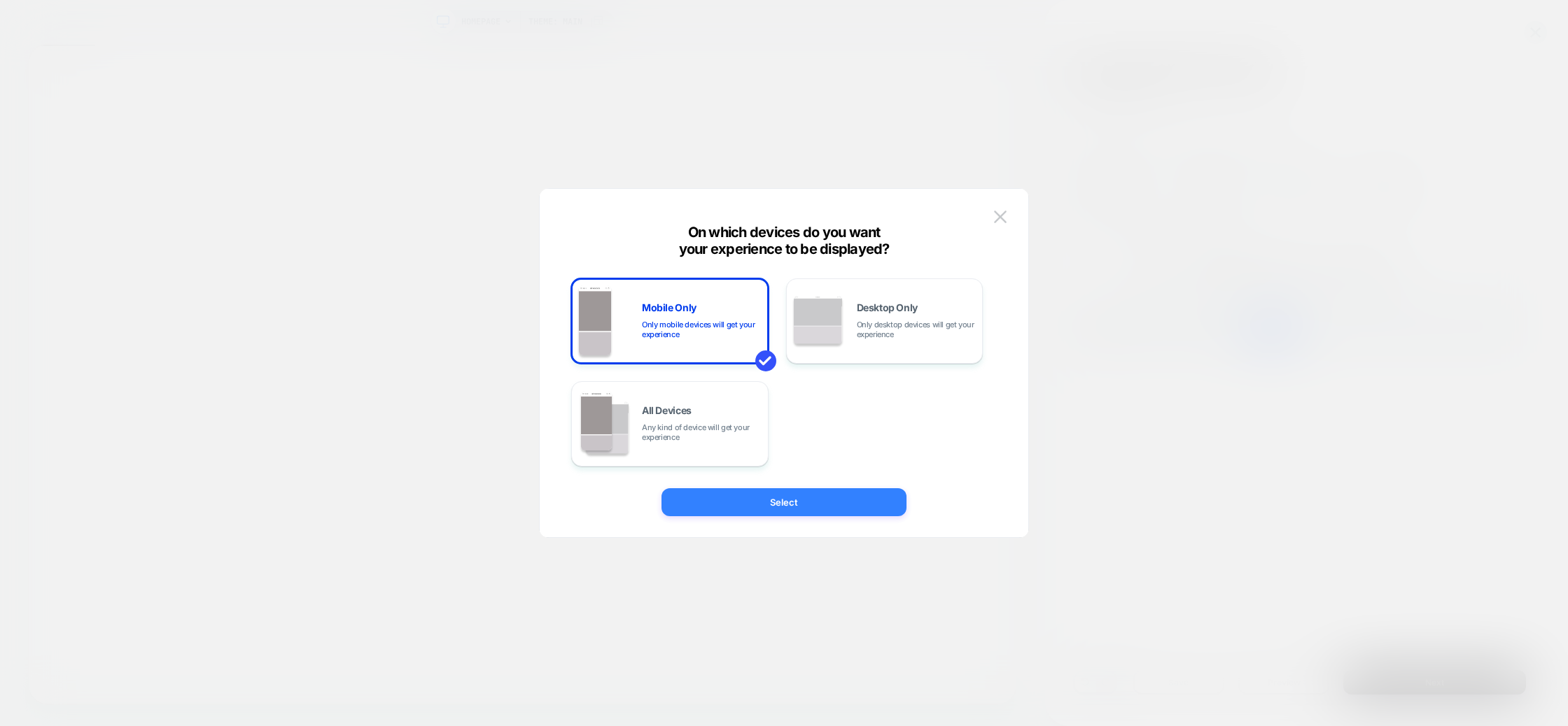
click at [795, 507] on button "Select" at bounding box center [783, 502] width 245 height 28
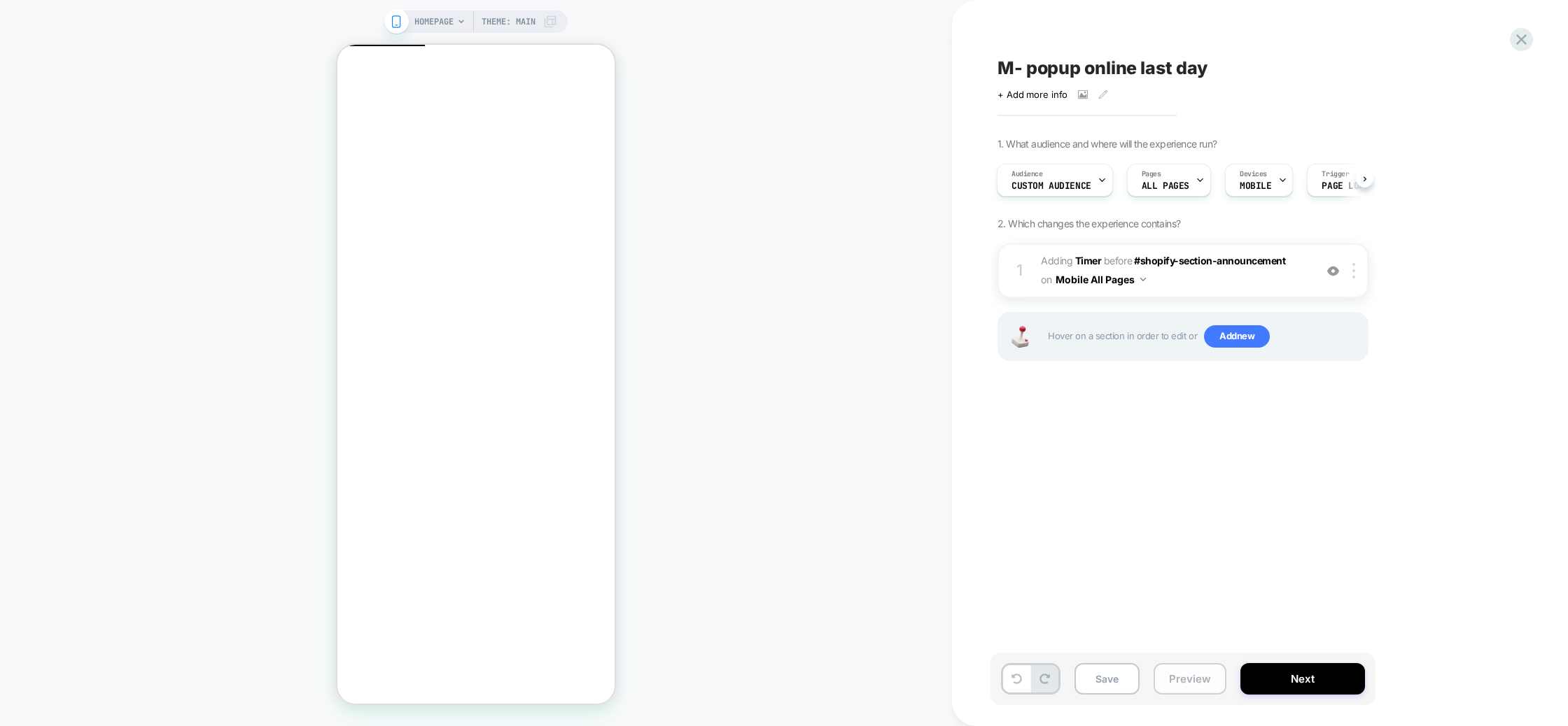
click at [1190, 679] on button "Preview" at bounding box center [1190, 679] width 73 height 31
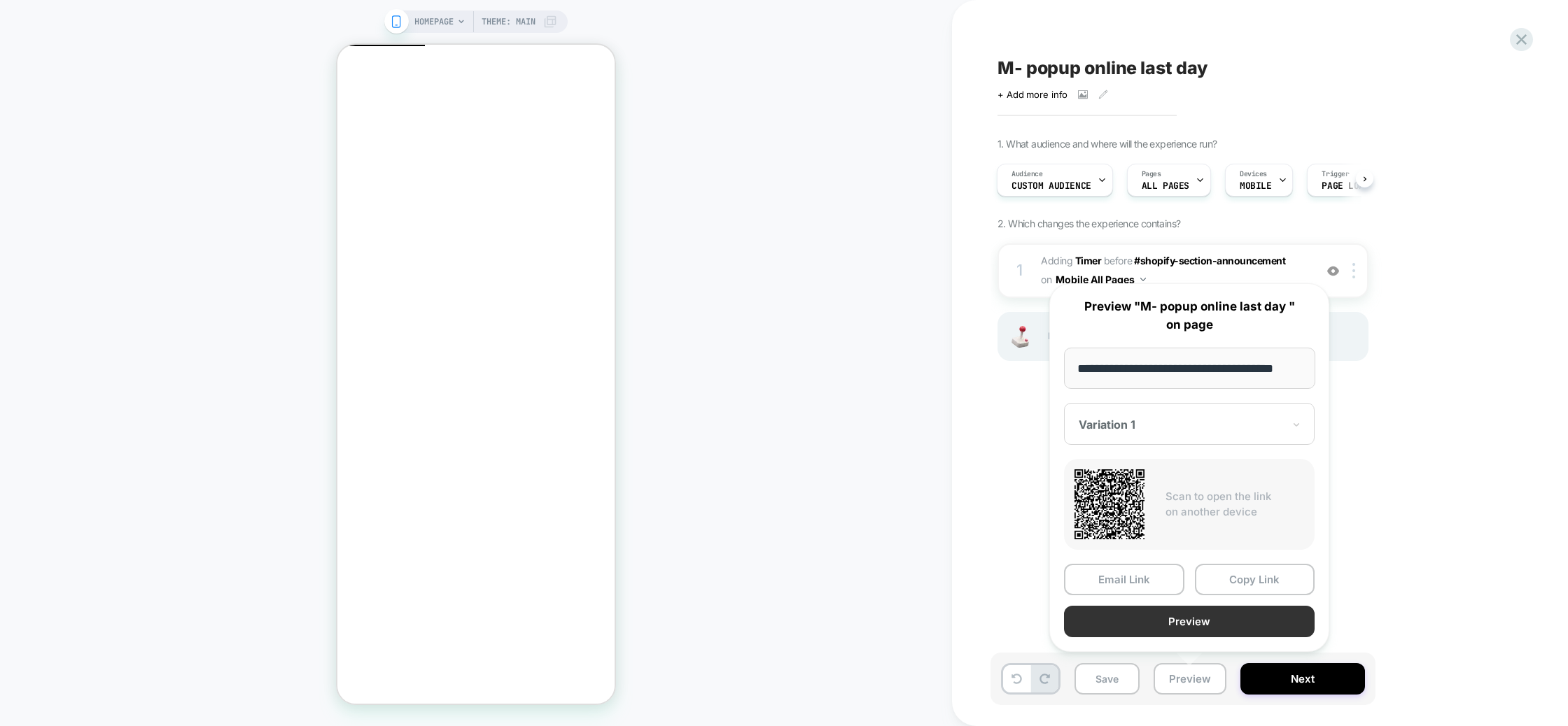
click at [1181, 625] on button "Preview" at bounding box center [1189, 621] width 251 height 31
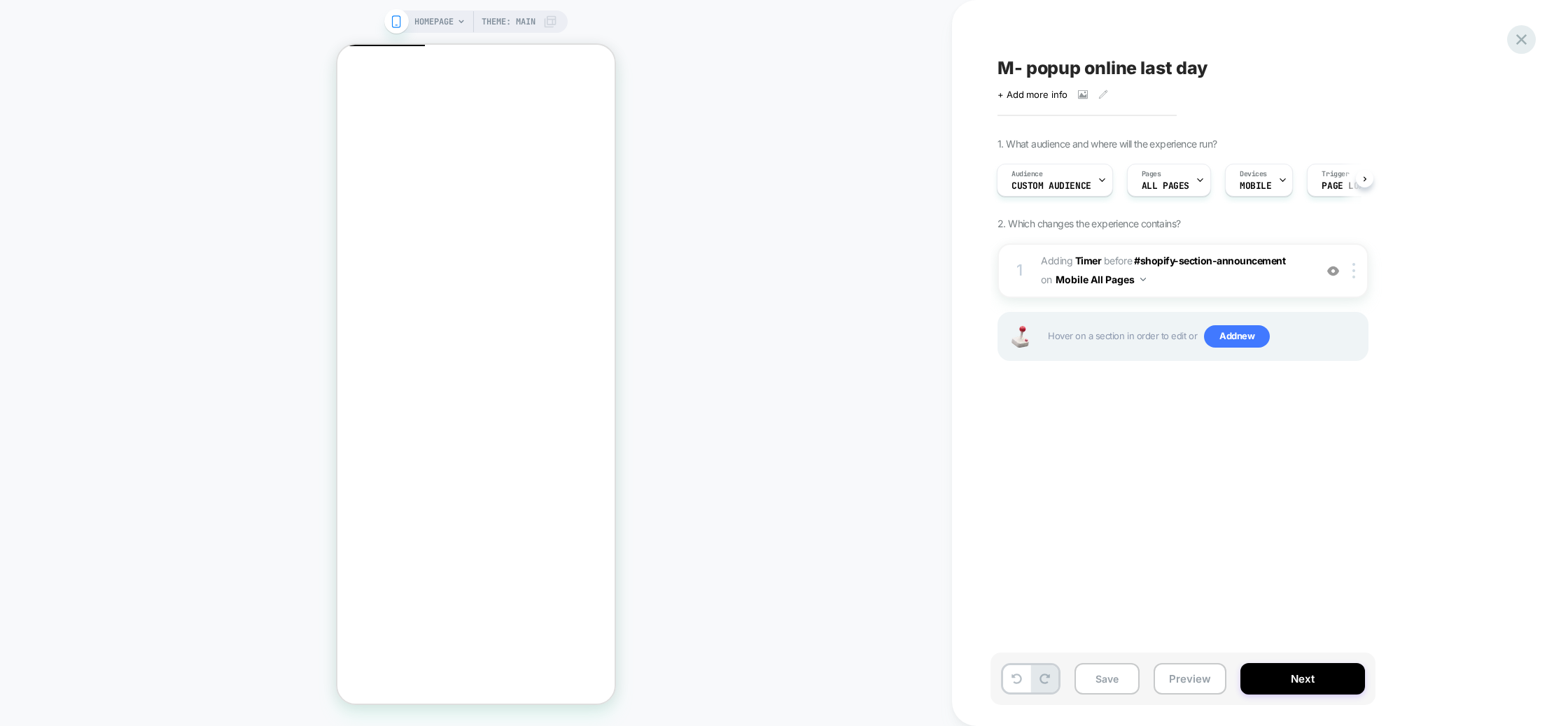
click at [1525, 40] on icon at bounding box center [1521, 40] width 19 height 19
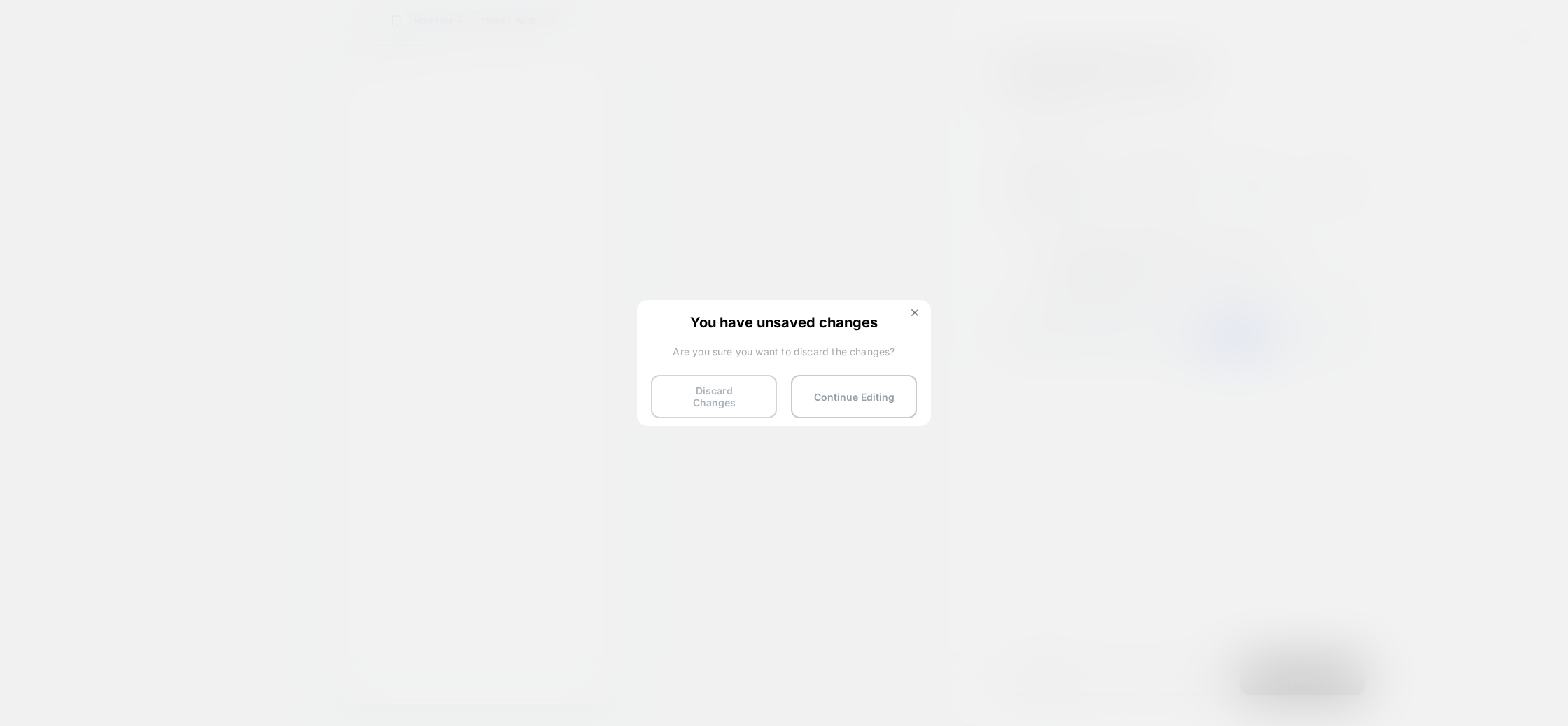
click at [748, 389] on button "Discard Changes" at bounding box center [714, 397] width 126 height 44
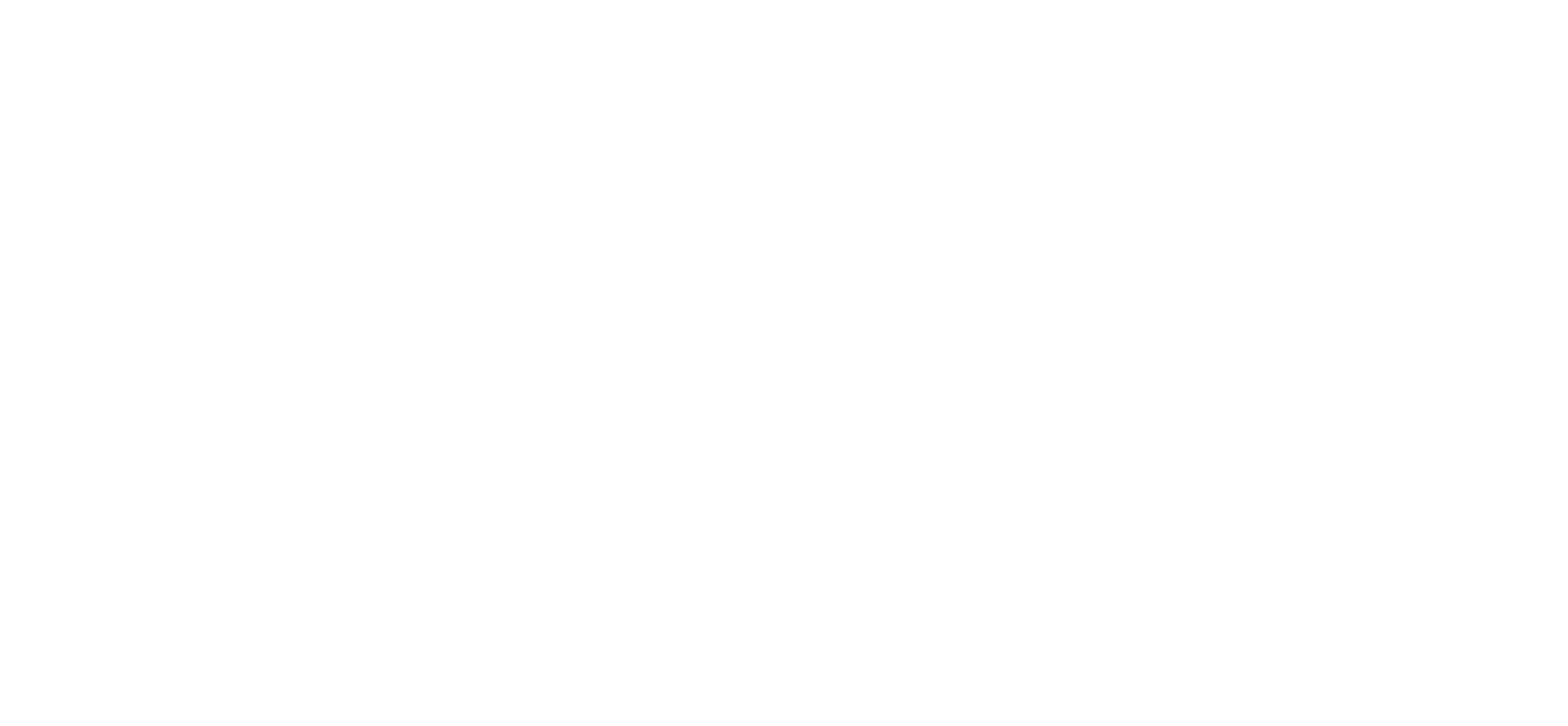
select select "*"
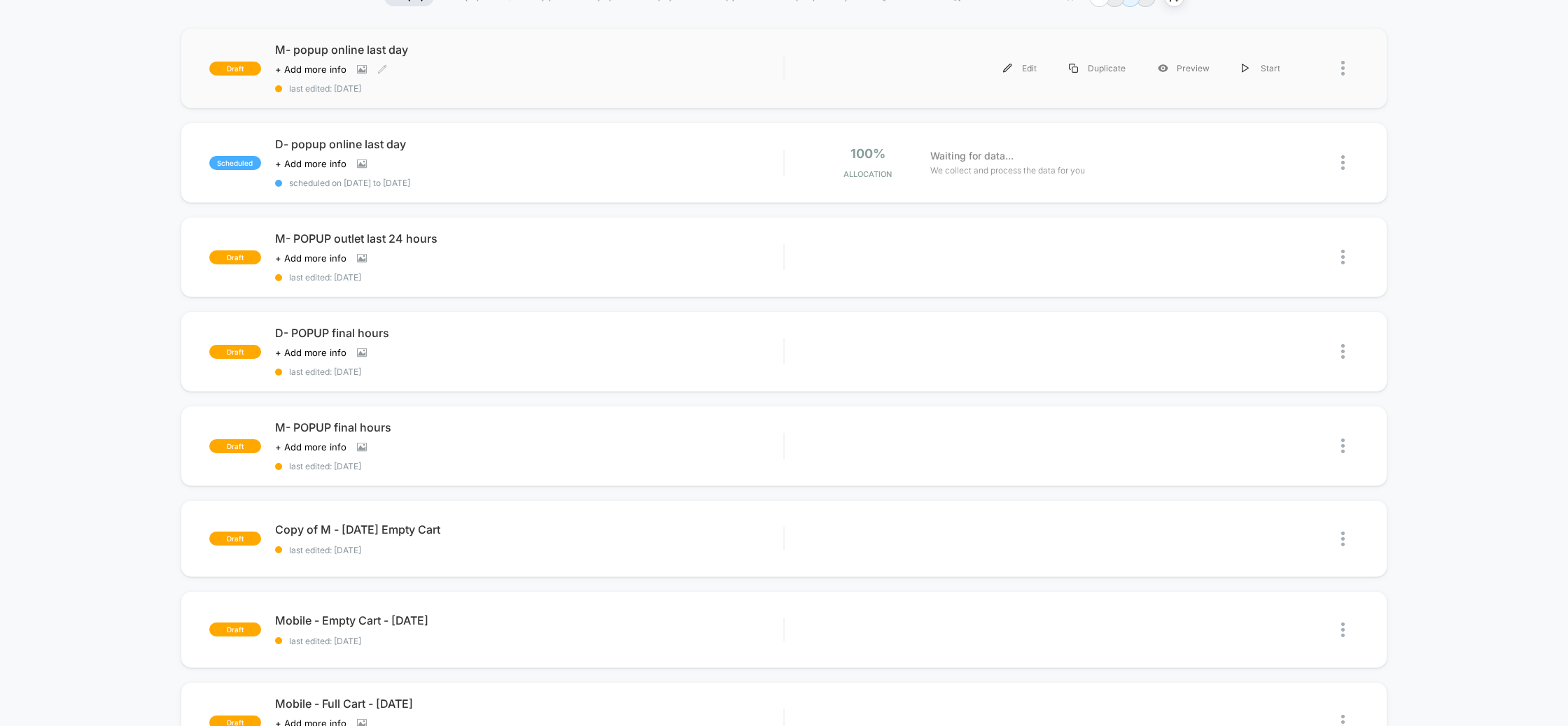
scroll to position [134, 0]
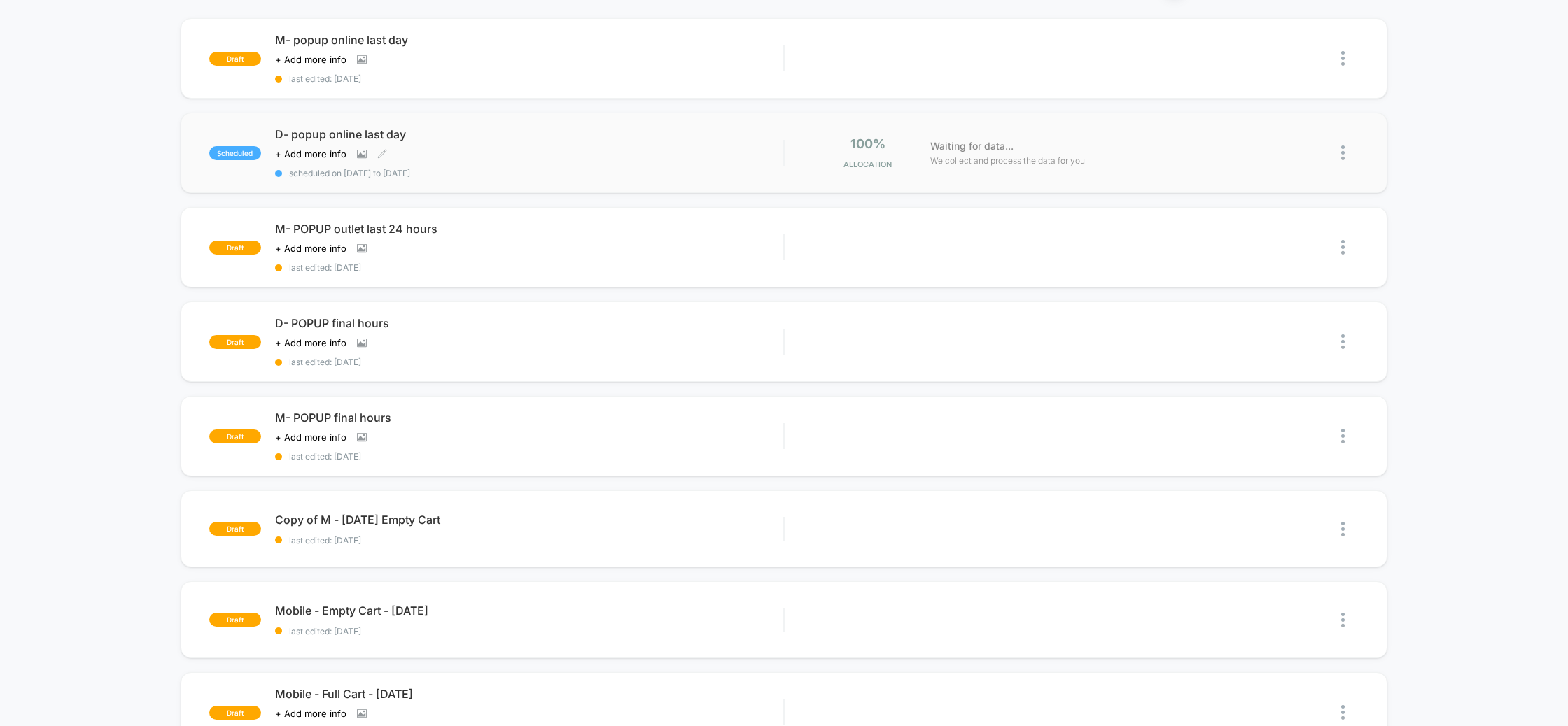
click at [454, 152] on div "Click to view images Click to edit experience details + Add more info" at bounding box center [453, 154] width 356 height 11
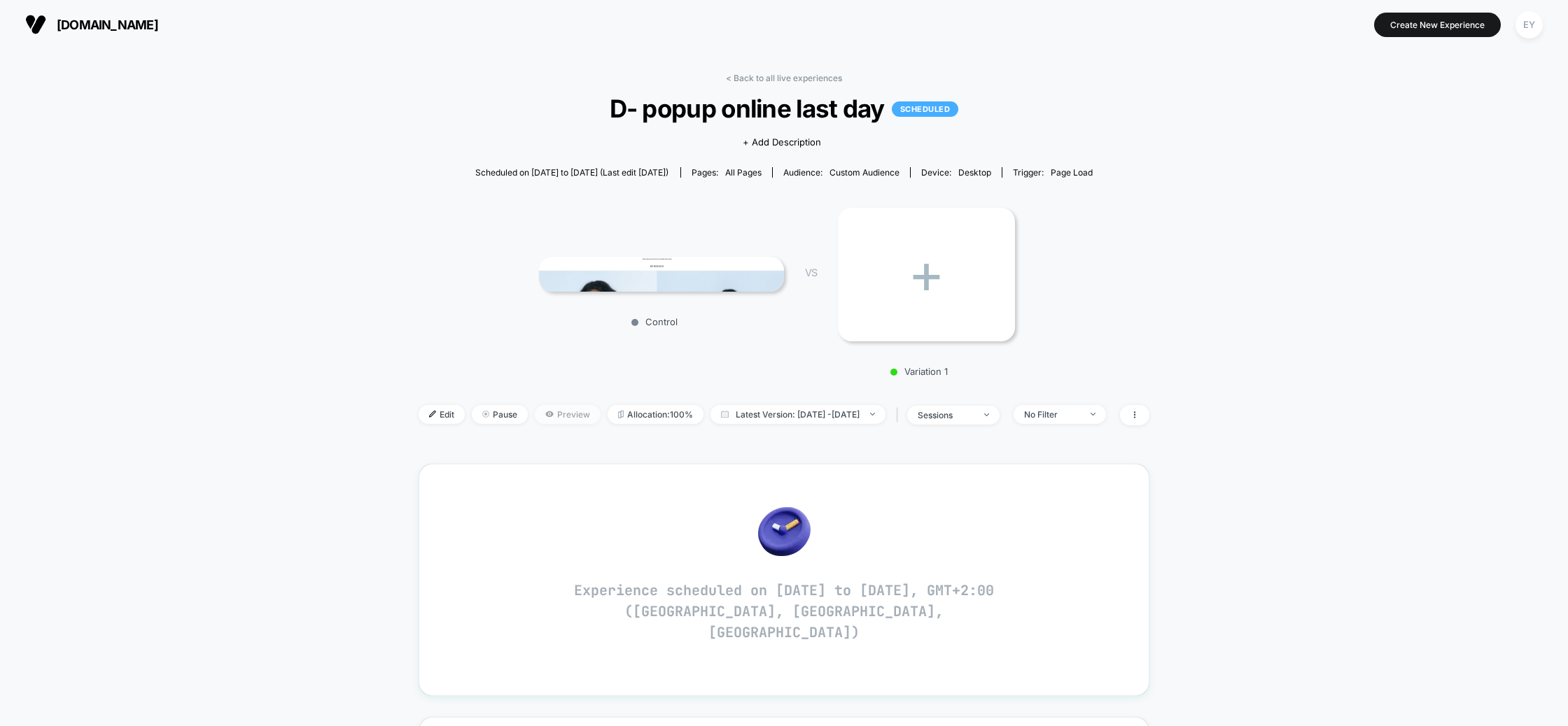
click at [535, 406] on span "Preview" at bounding box center [567, 414] width 66 height 19
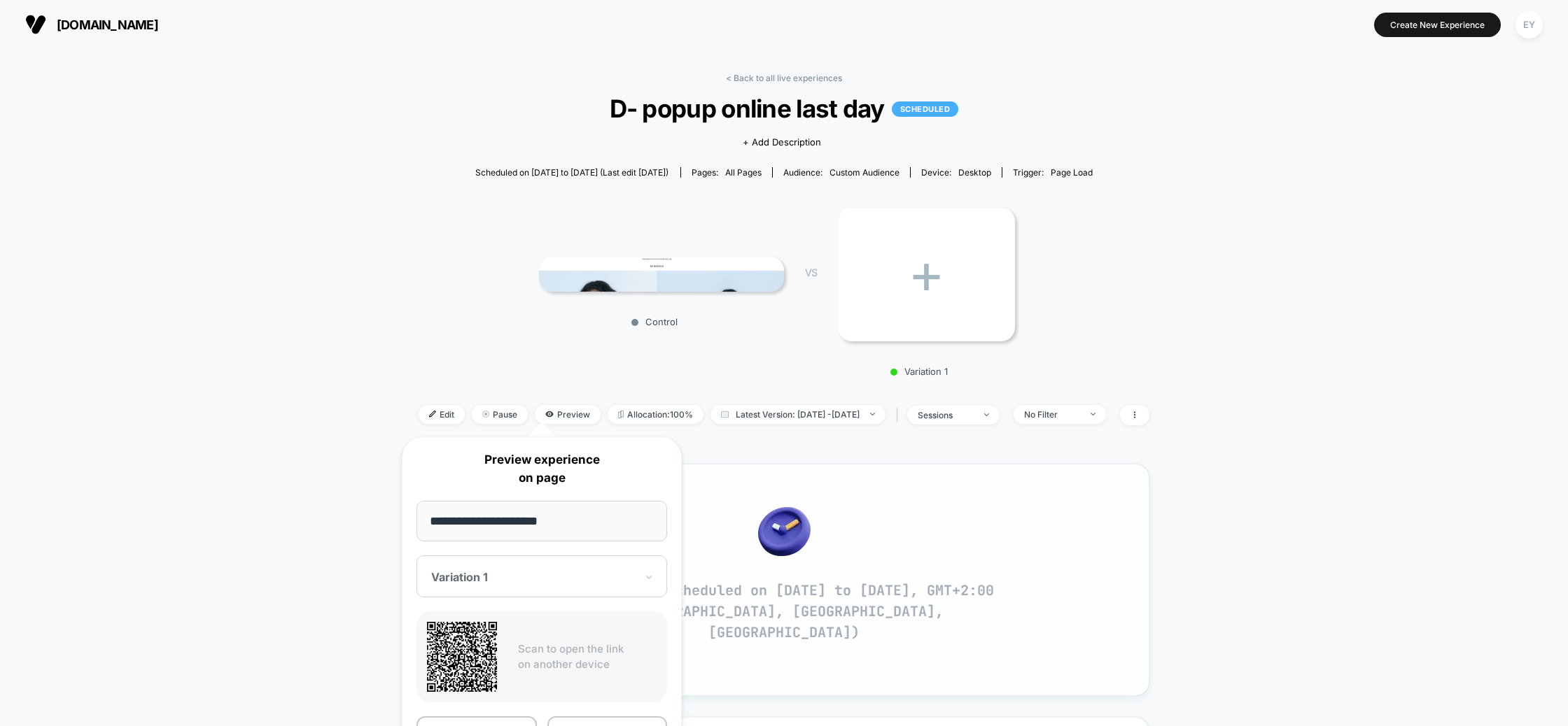
click at [833, 646] on div "Experience scheduled on 28/09/2025 to 29/09/2025, GMT+2:00 (Athens, Helsinki, J…" at bounding box center [784, 580] width 694 height 196
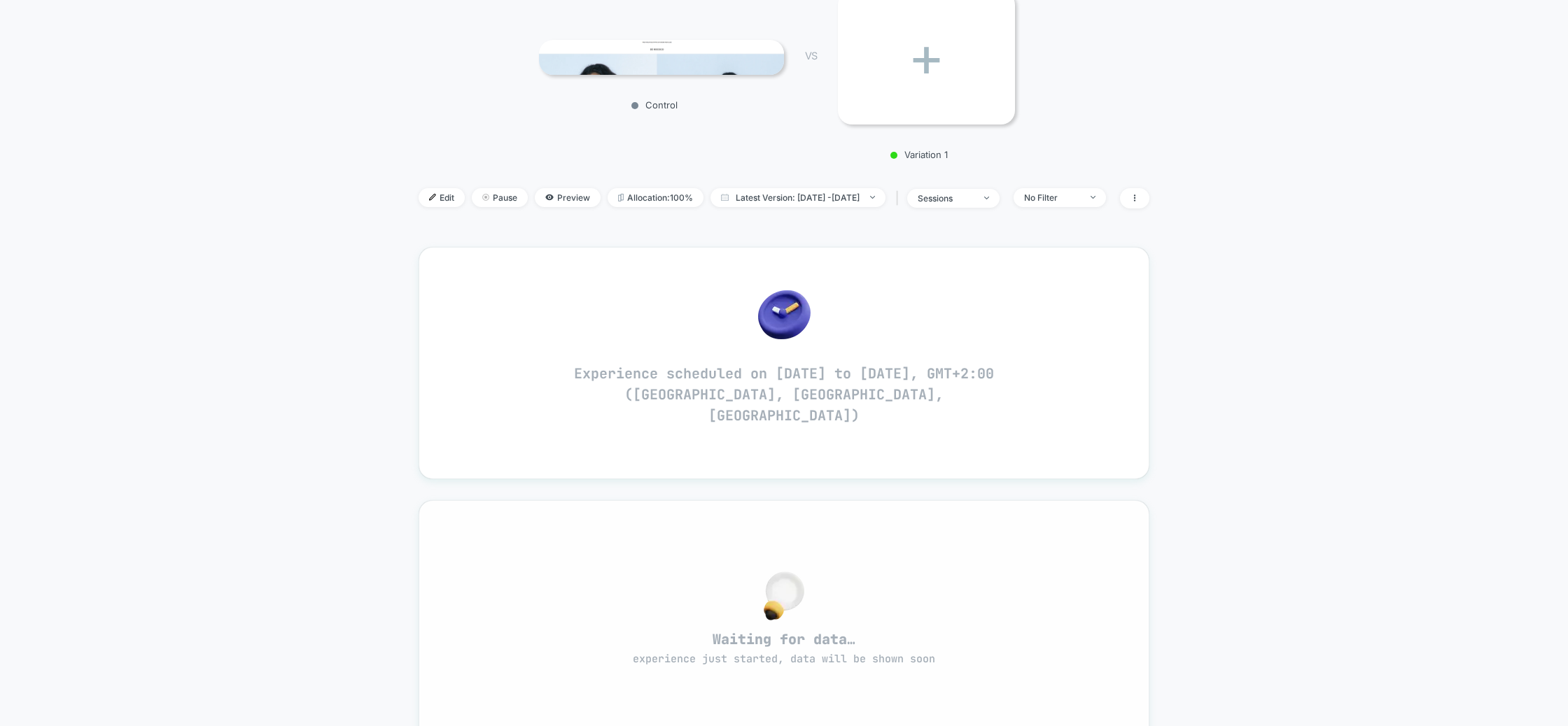
scroll to position [223, 0]
click at [567, 188] on span "Preview" at bounding box center [567, 192] width 66 height 19
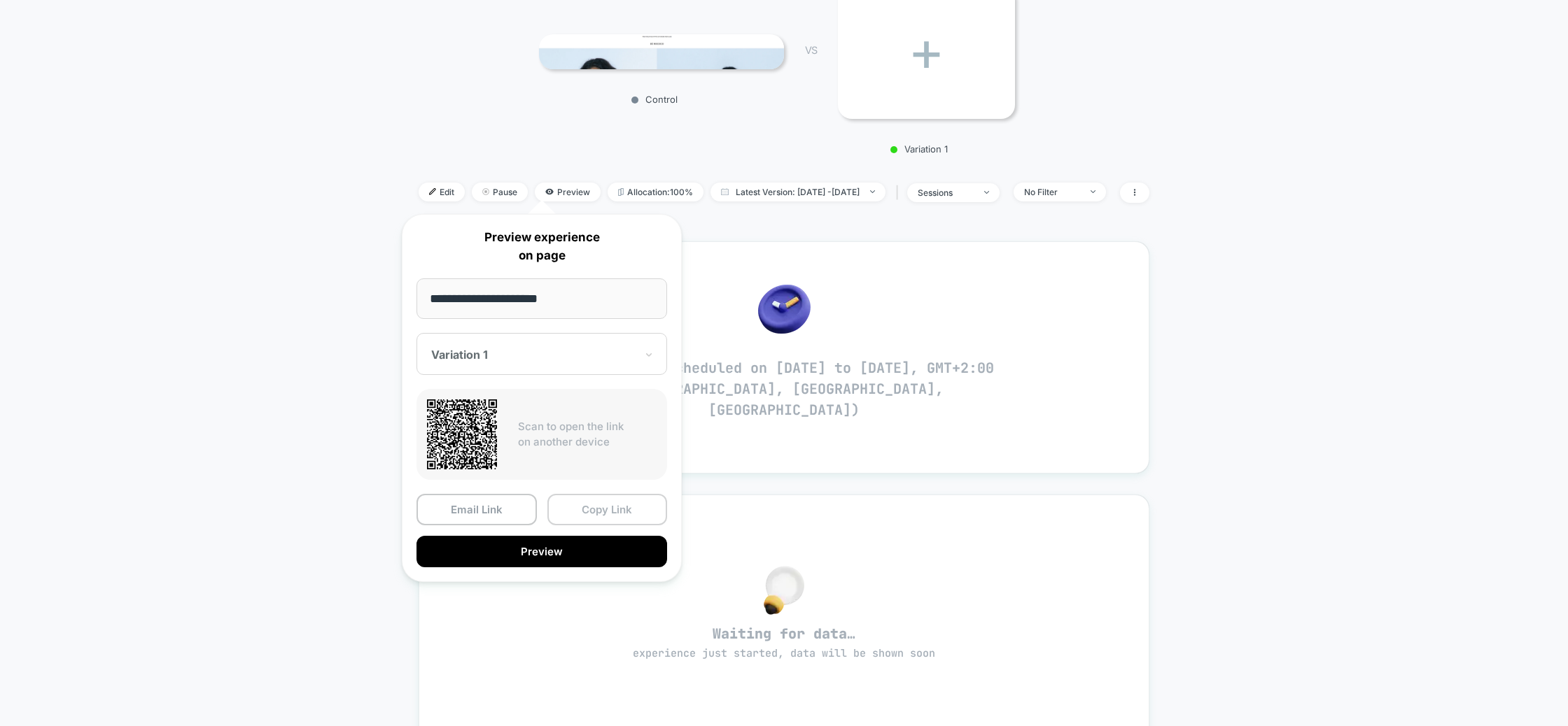
drag, startPoint x: 603, startPoint y: 499, endPoint x: 603, endPoint y: 521, distance: 22.0
click at [603, 499] on button "Copy Link" at bounding box center [607, 510] width 120 height 31
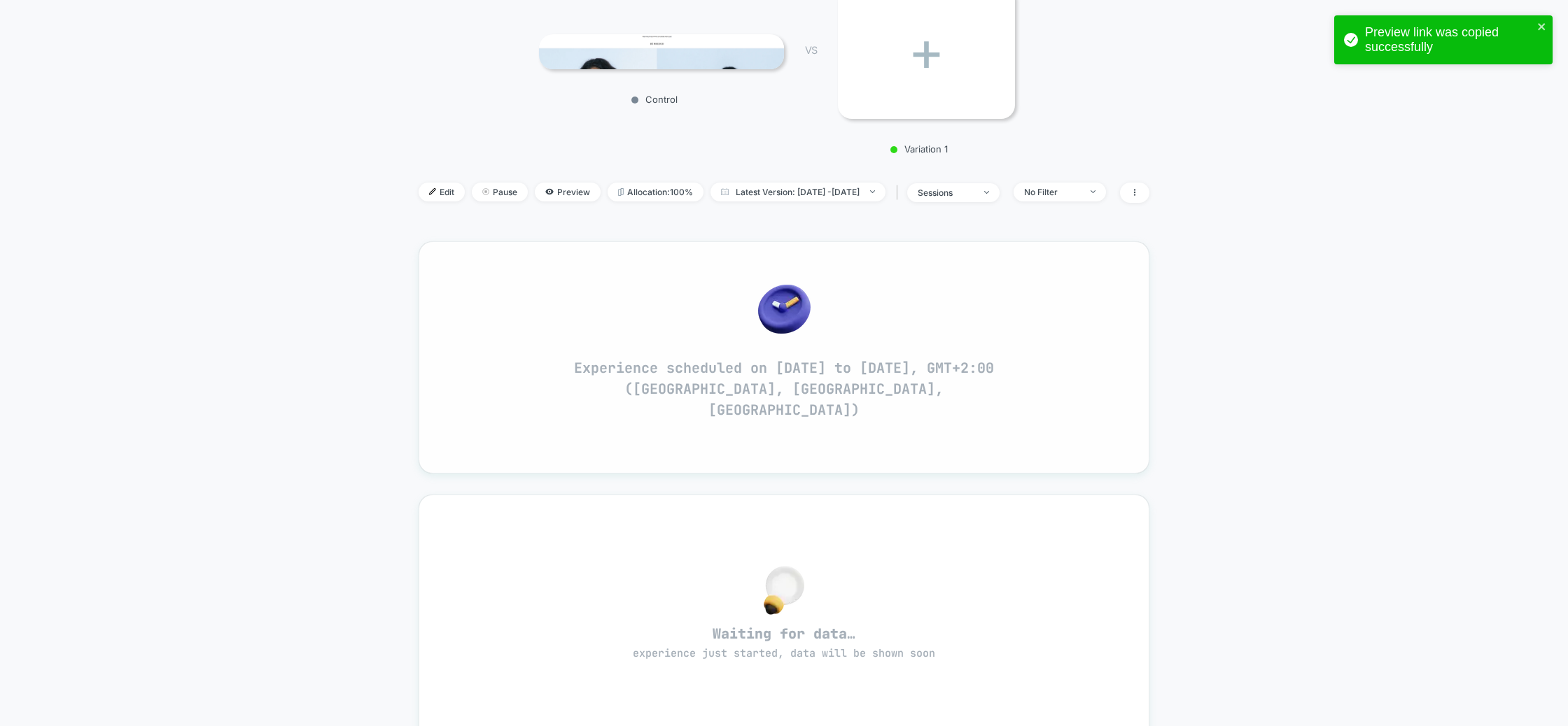
click at [437, 307] on div at bounding box center [784, 309] width 694 height 30
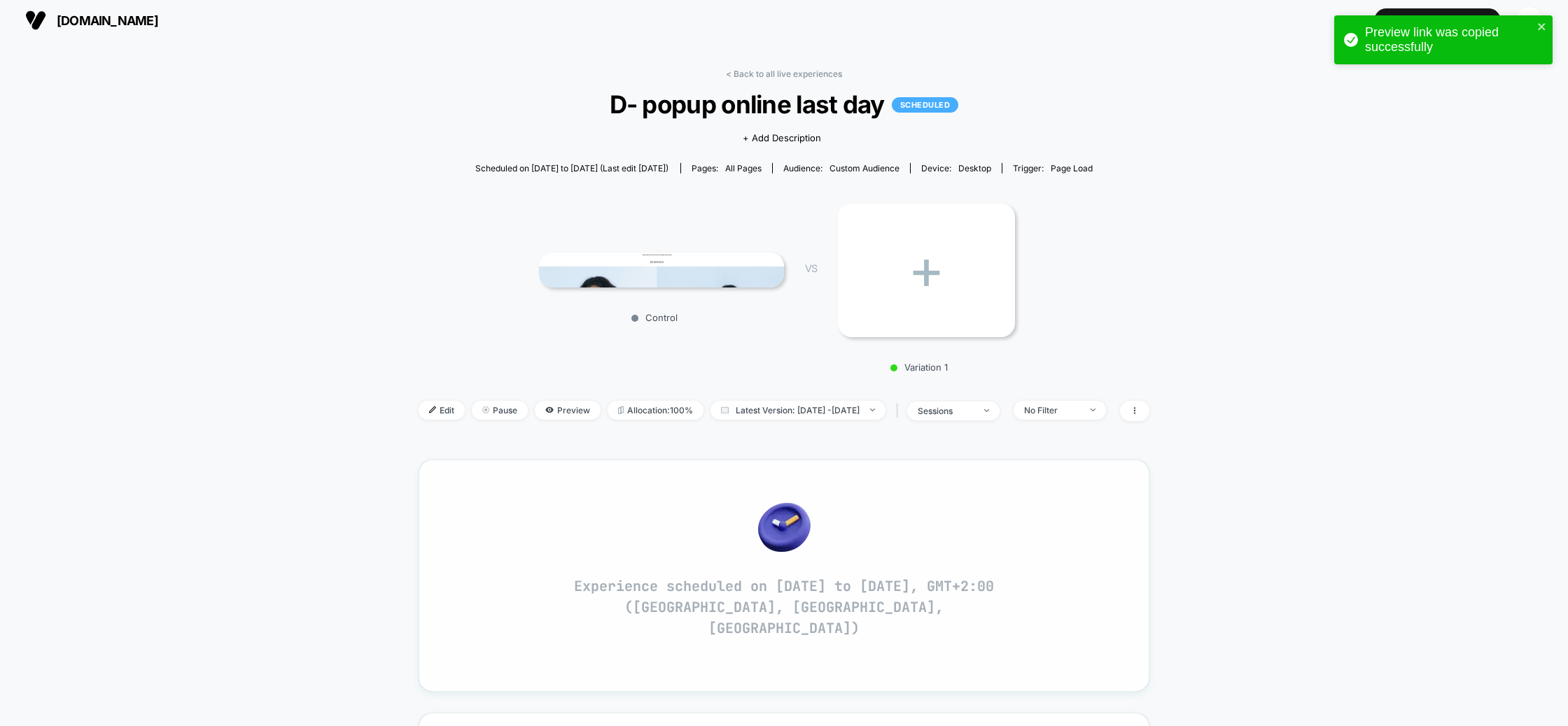
scroll to position [0, 0]
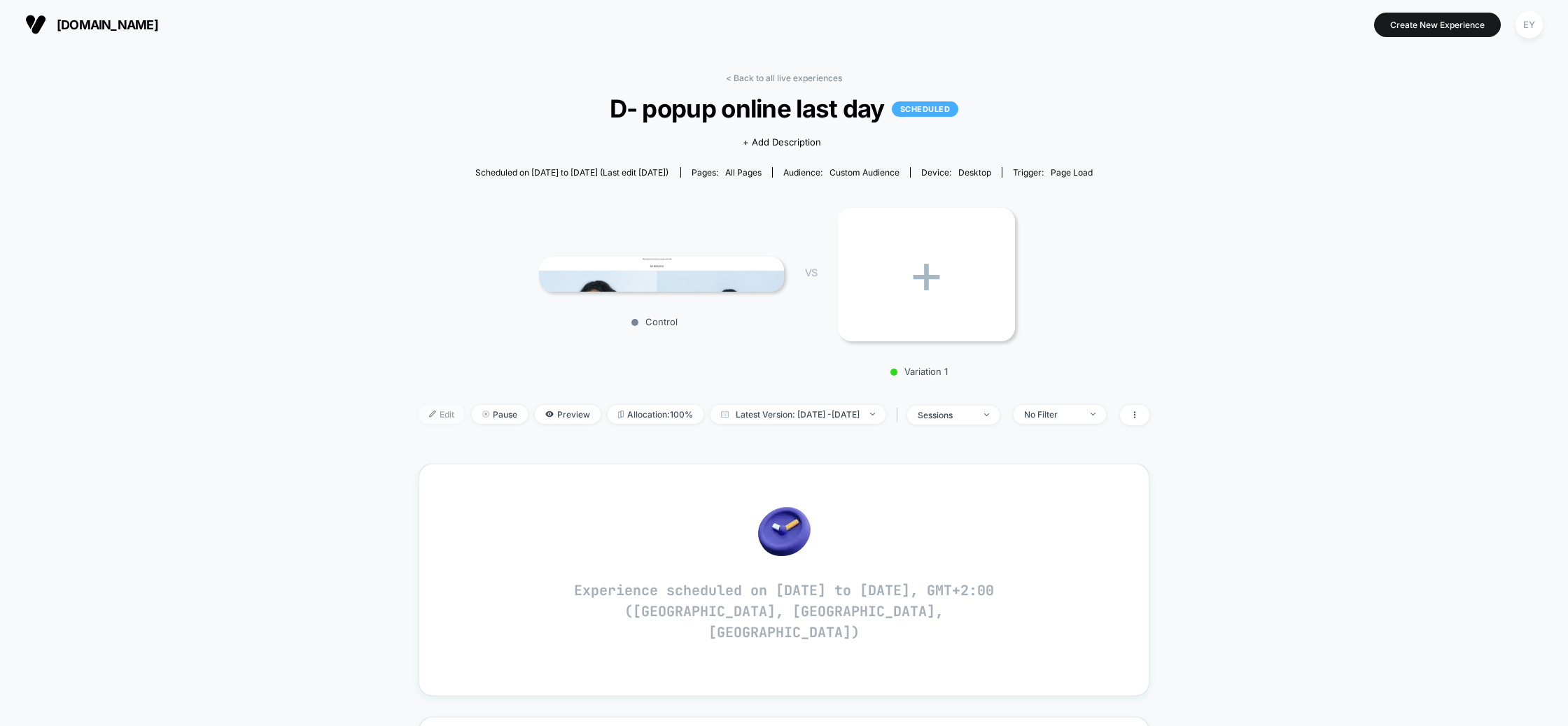
click at [425, 420] on span "Edit" at bounding box center [441, 414] width 46 height 19
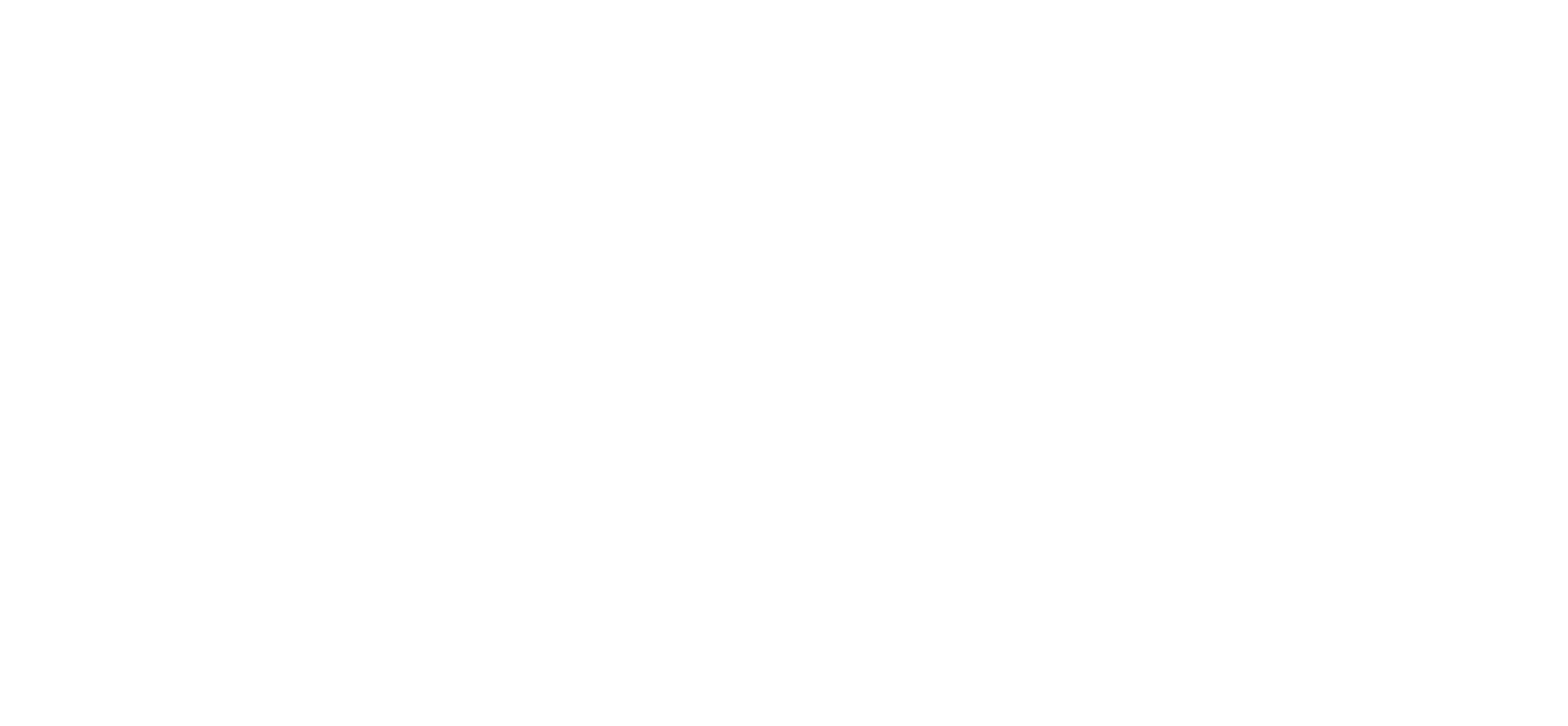
select select "*"
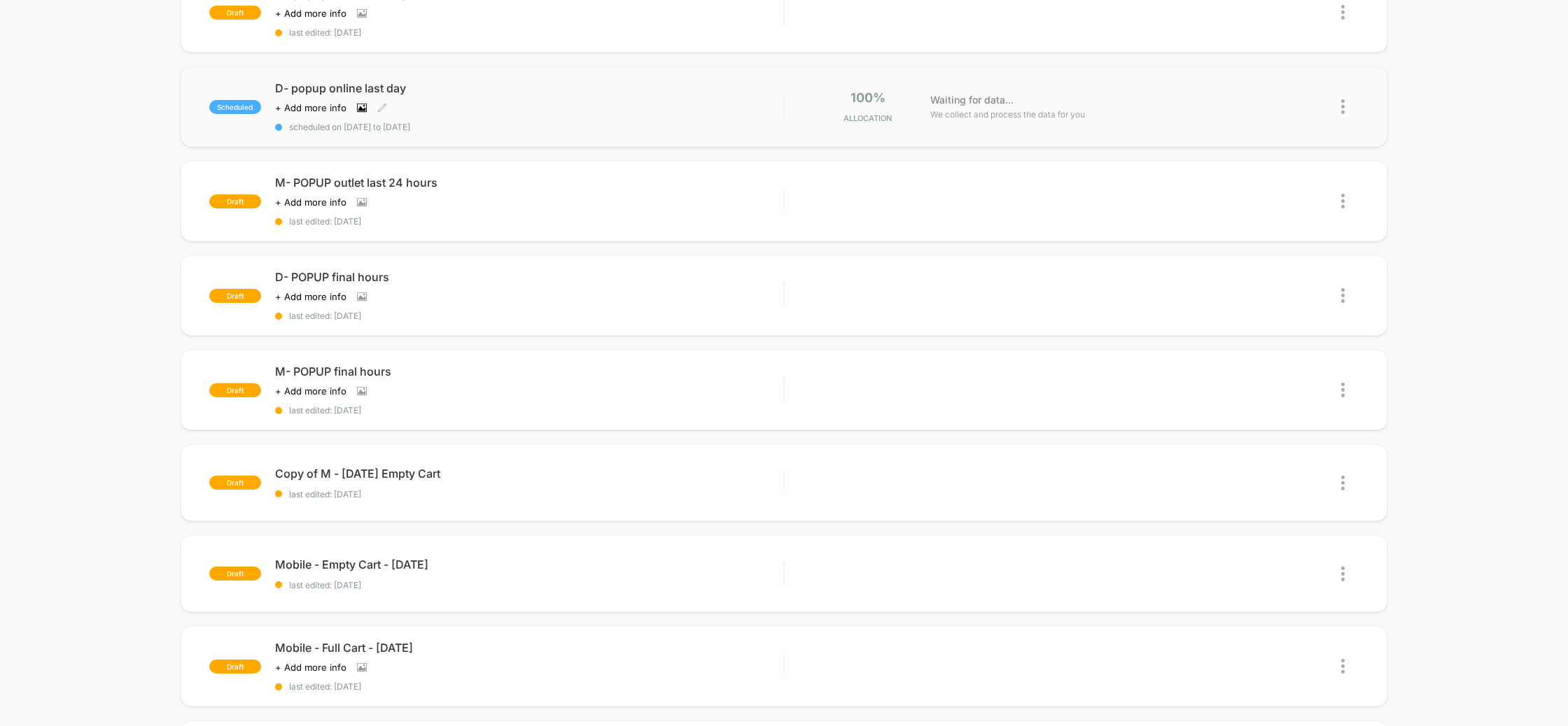
scroll to position [184, 0]
click at [371, 86] on span "D- popup online last day" at bounding box center [529, 85] width 509 height 14
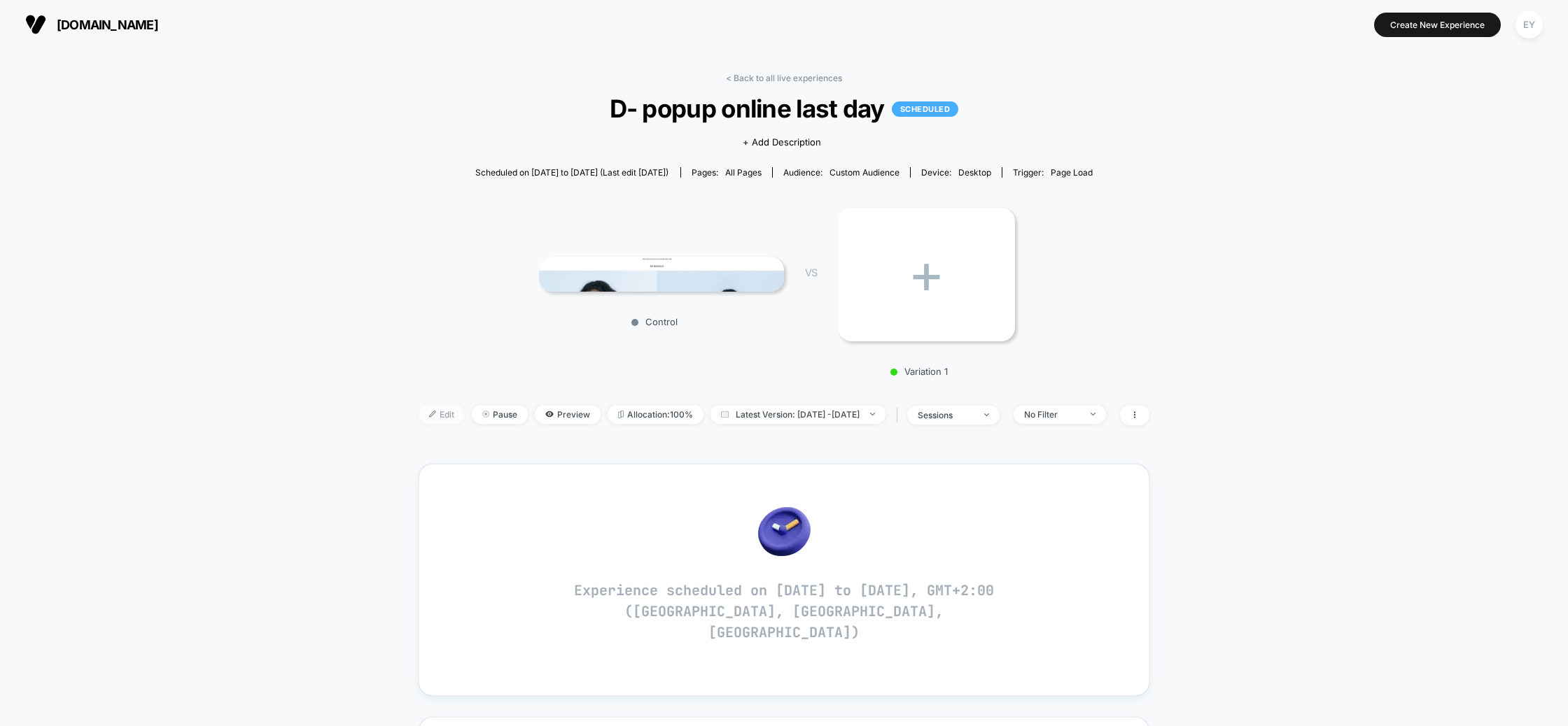
click at [432, 410] on span "Edit" at bounding box center [441, 414] width 46 height 19
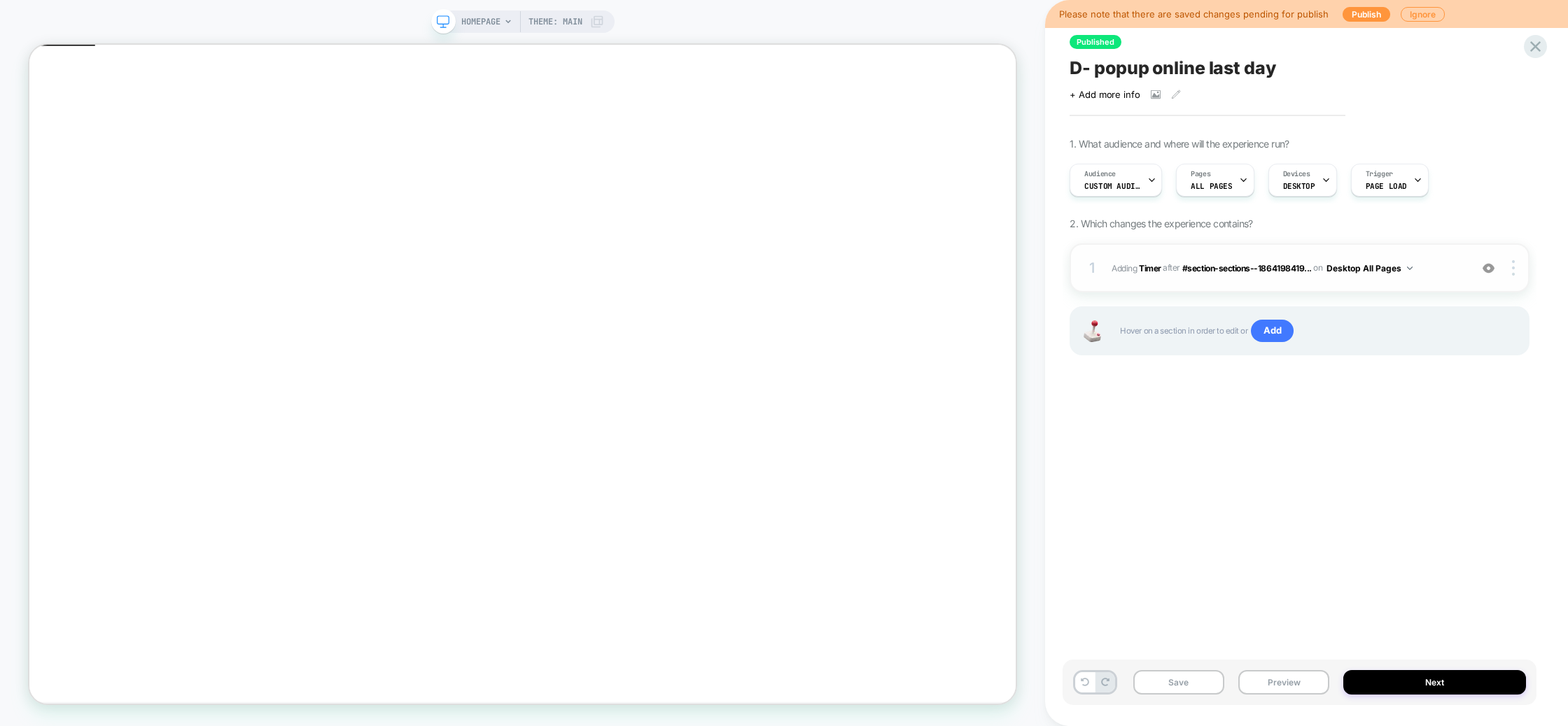
click at [1397, 268] on button "Desktop All Pages" at bounding box center [1369, 268] width 86 height 17
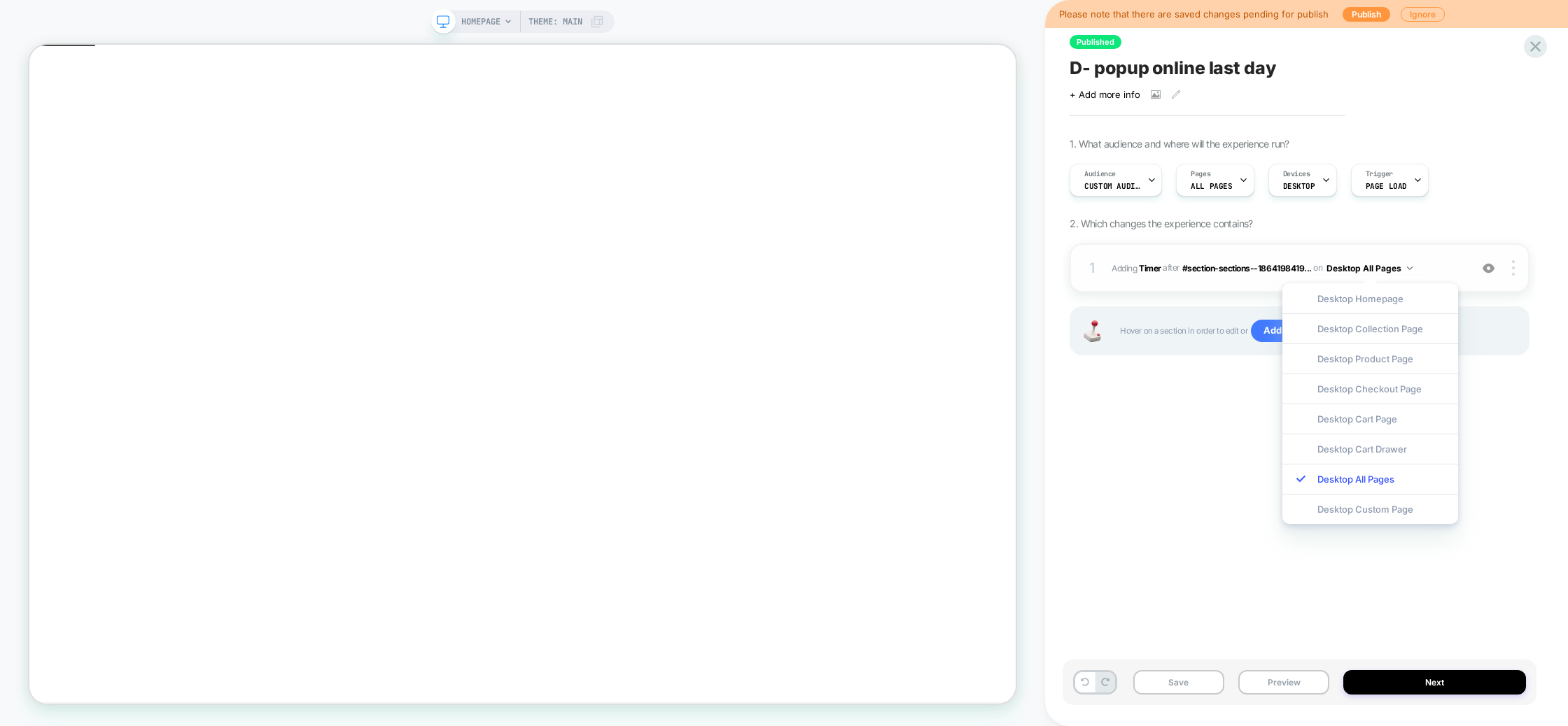
click at [1420, 267] on span "#_loomi_addon_1751192082750_dup1753784708_dup1755067506_dup1758445595 Adding Ti…" at bounding box center [1287, 268] width 352 height 17
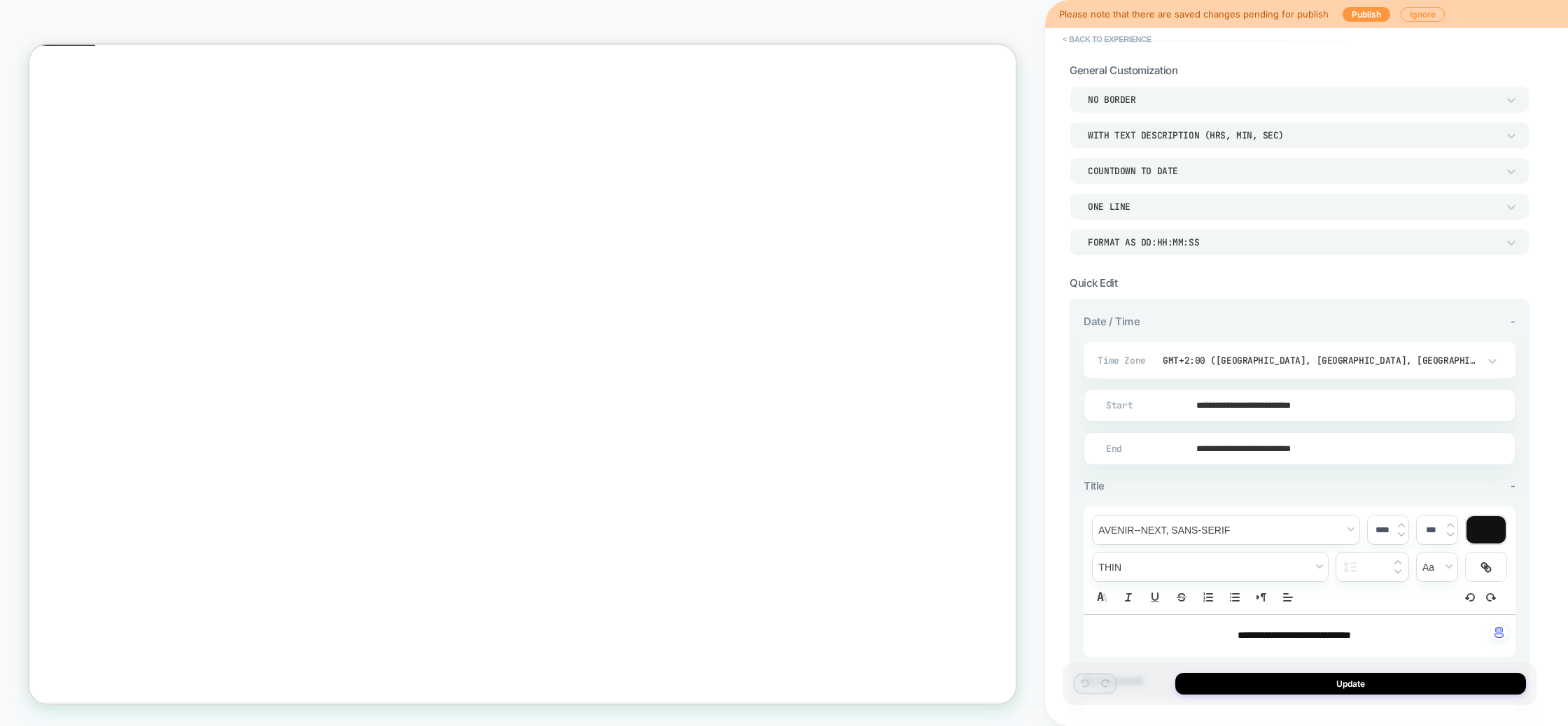
click at [1464, 255] on div "**********" at bounding box center [1299, 464] width 460 height 802
click at [1468, 247] on div "Format as DD:HH:MM:SS" at bounding box center [1292, 242] width 410 height 12
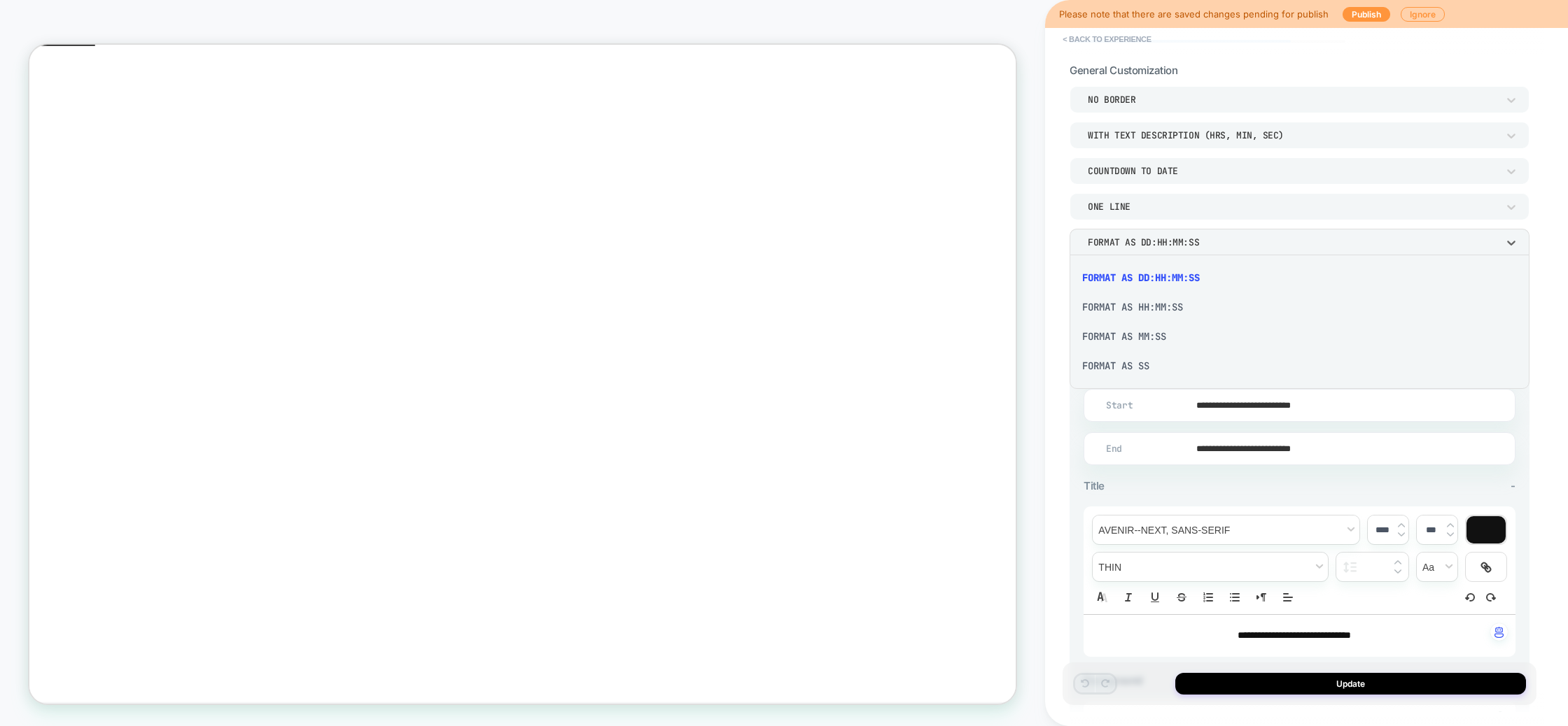
click at [1169, 309] on div "Format as HH:MM:SS" at bounding box center [1299, 307] width 449 height 30
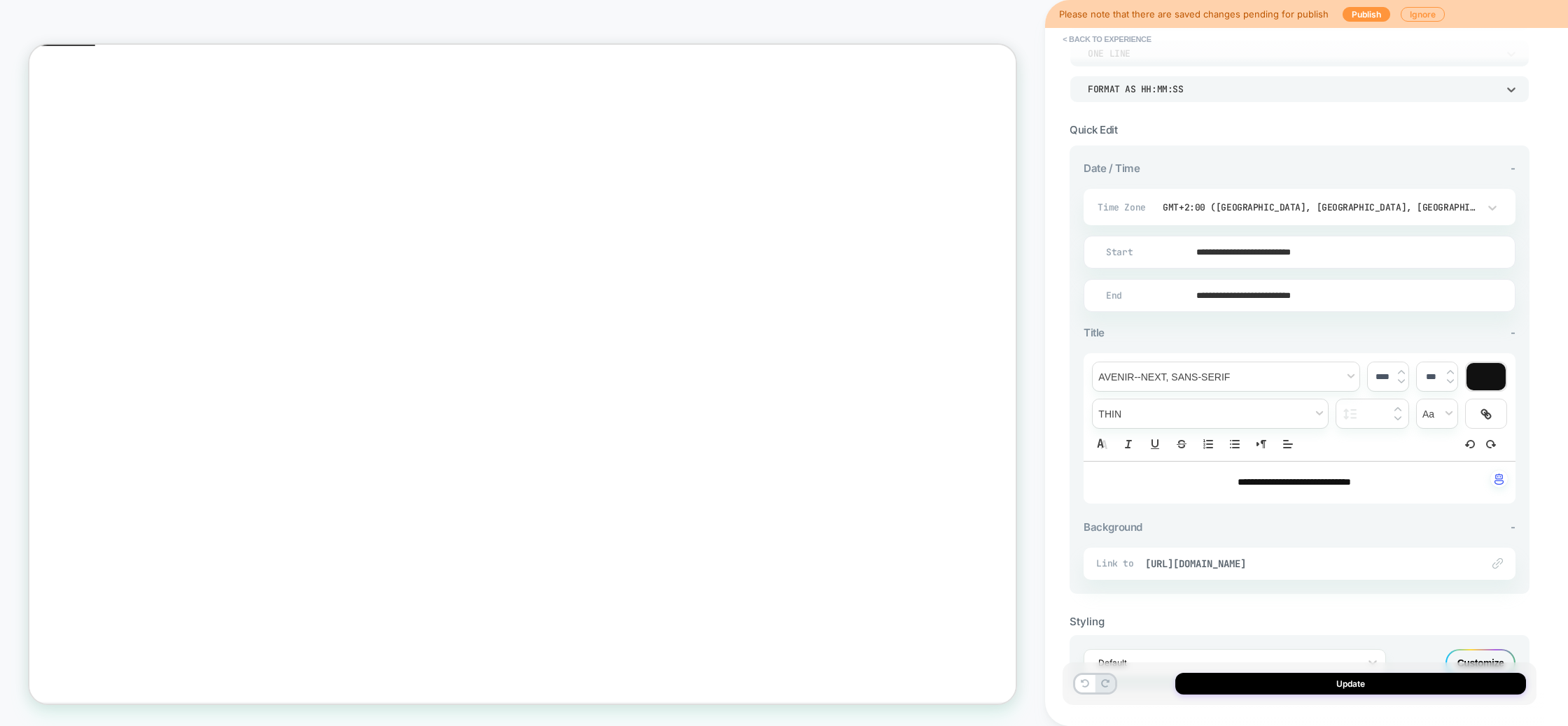
scroll to position [256, 0]
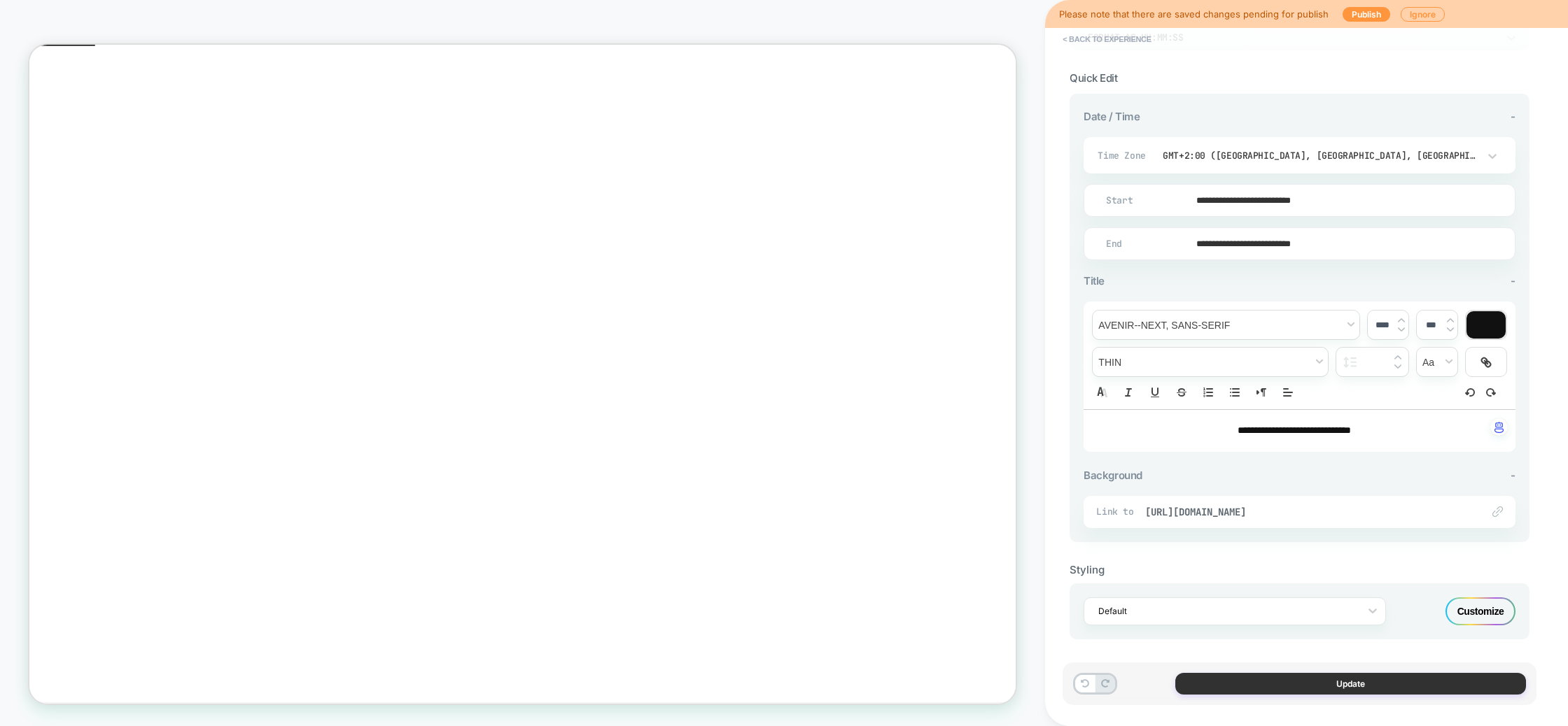
click at [1344, 679] on button "Update" at bounding box center [1350, 684] width 351 height 22
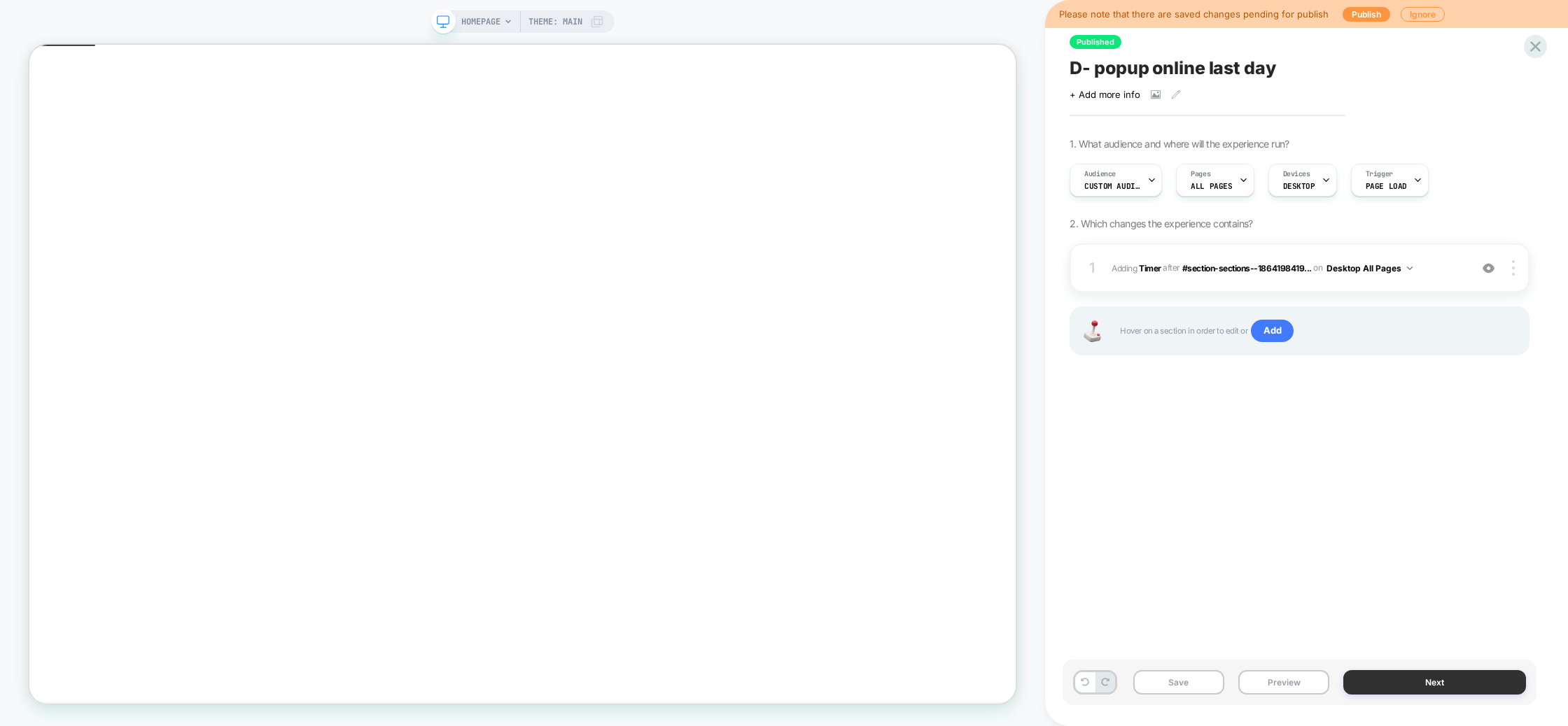
click at [1419, 672] on button "Next" at bounding box center [1434, 682] width 183 height 24
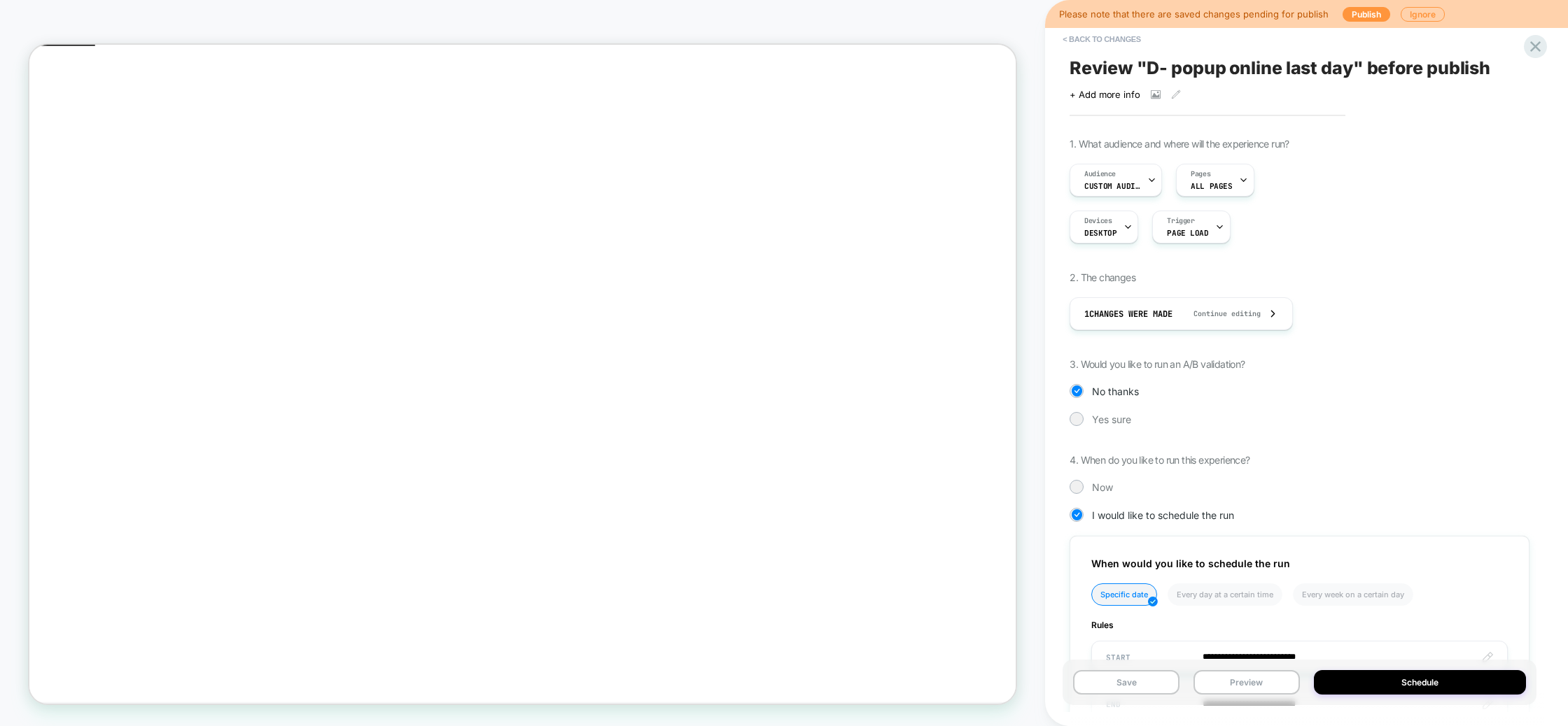
scroll to position [160, 0]
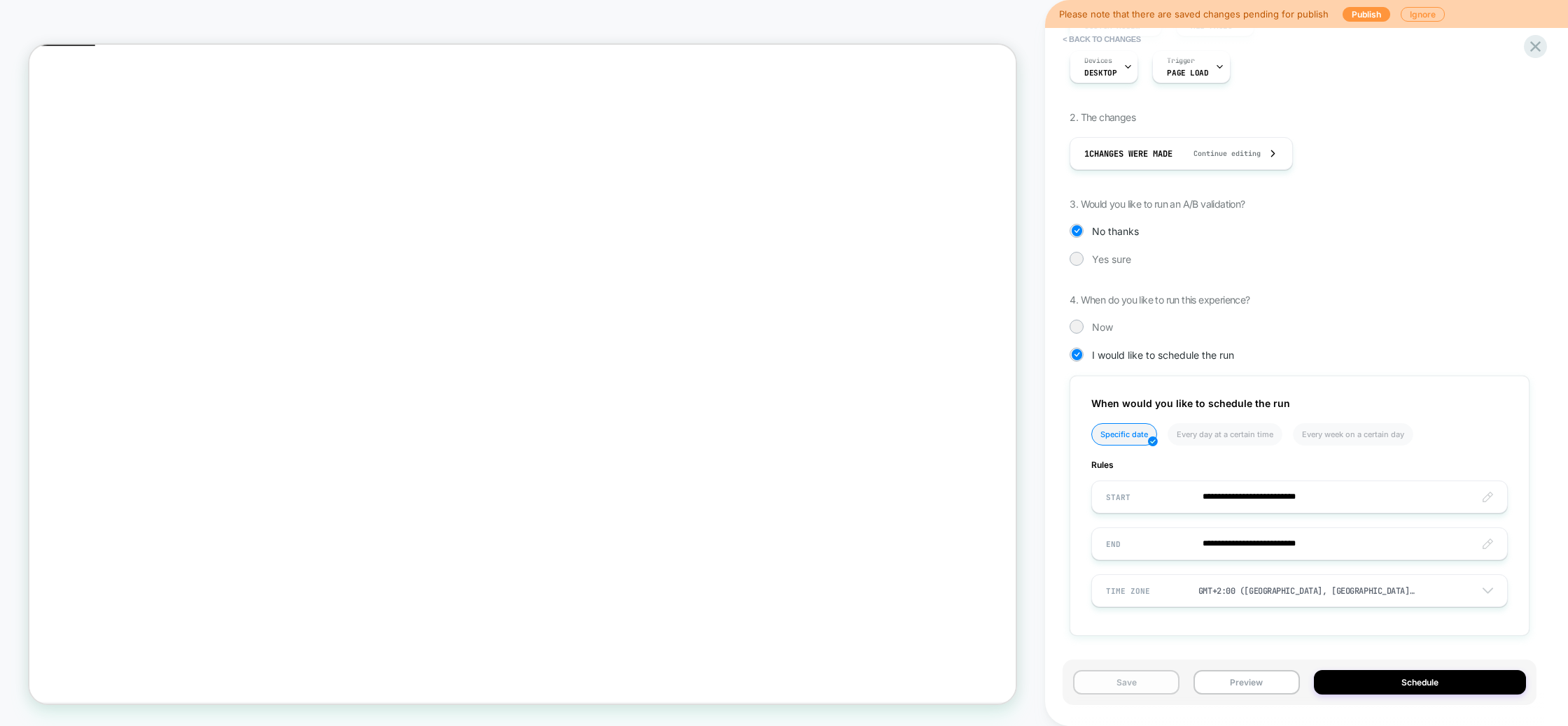
click at [1146, 681] on button "Save" at bounding box center [1126, 682] width 106 height 24
click at [1423, 12] on button "Ignore" at bounding box center [1423, 14] width 44 height 15
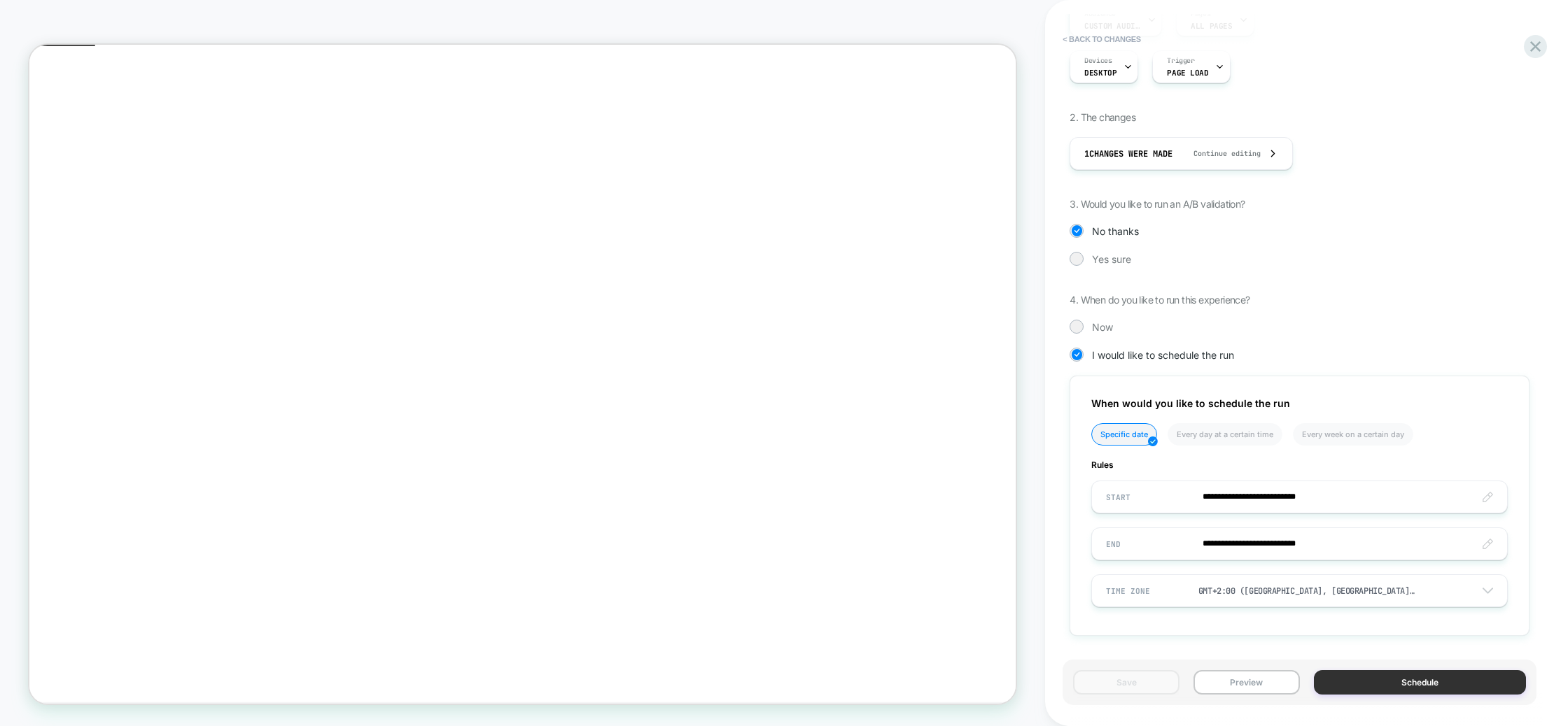
click at [1473, 681] on button "Schedule" at bounding box center [1419, 682] width 212 height 24
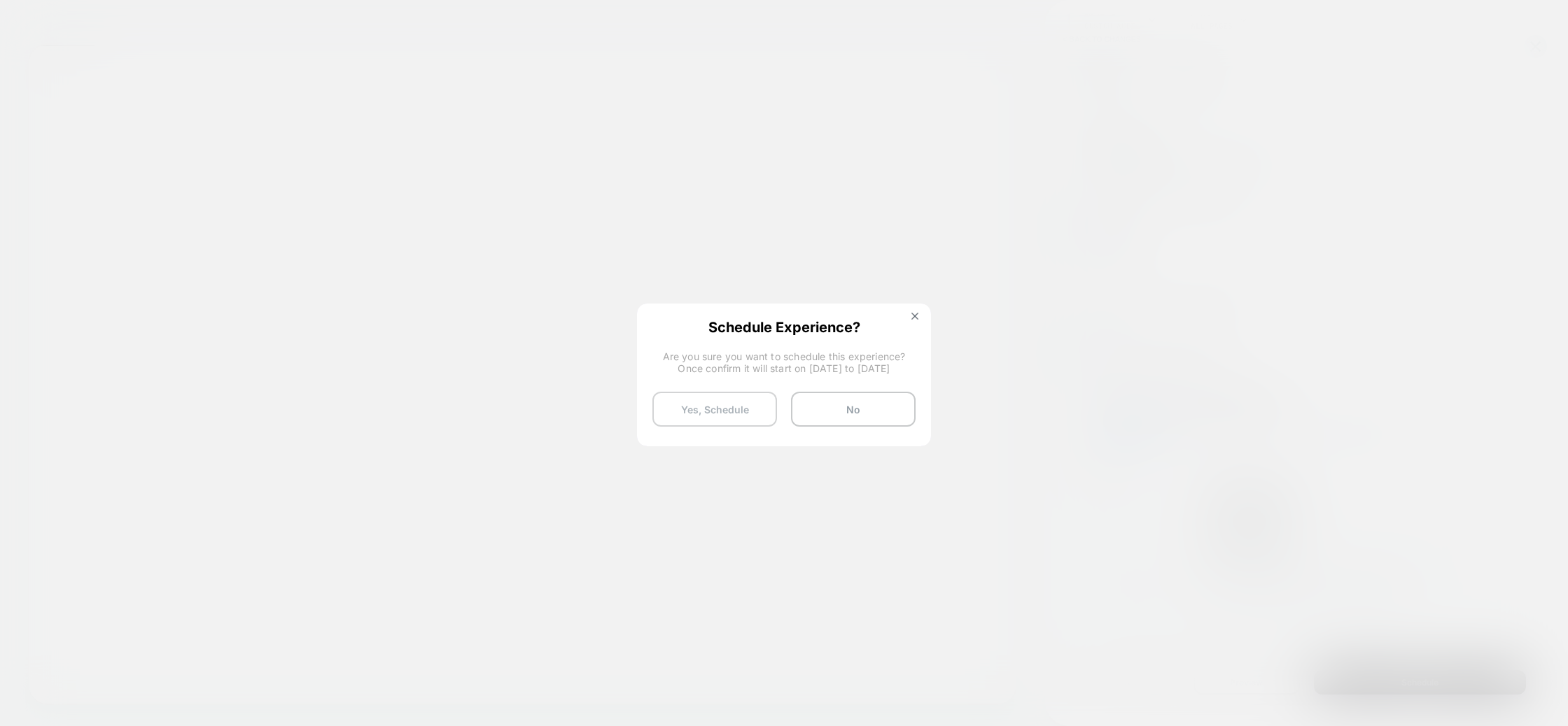
click at [731, 413] on button "Yes, Schedule" at bounding box center [714, 409] width 124 height 35
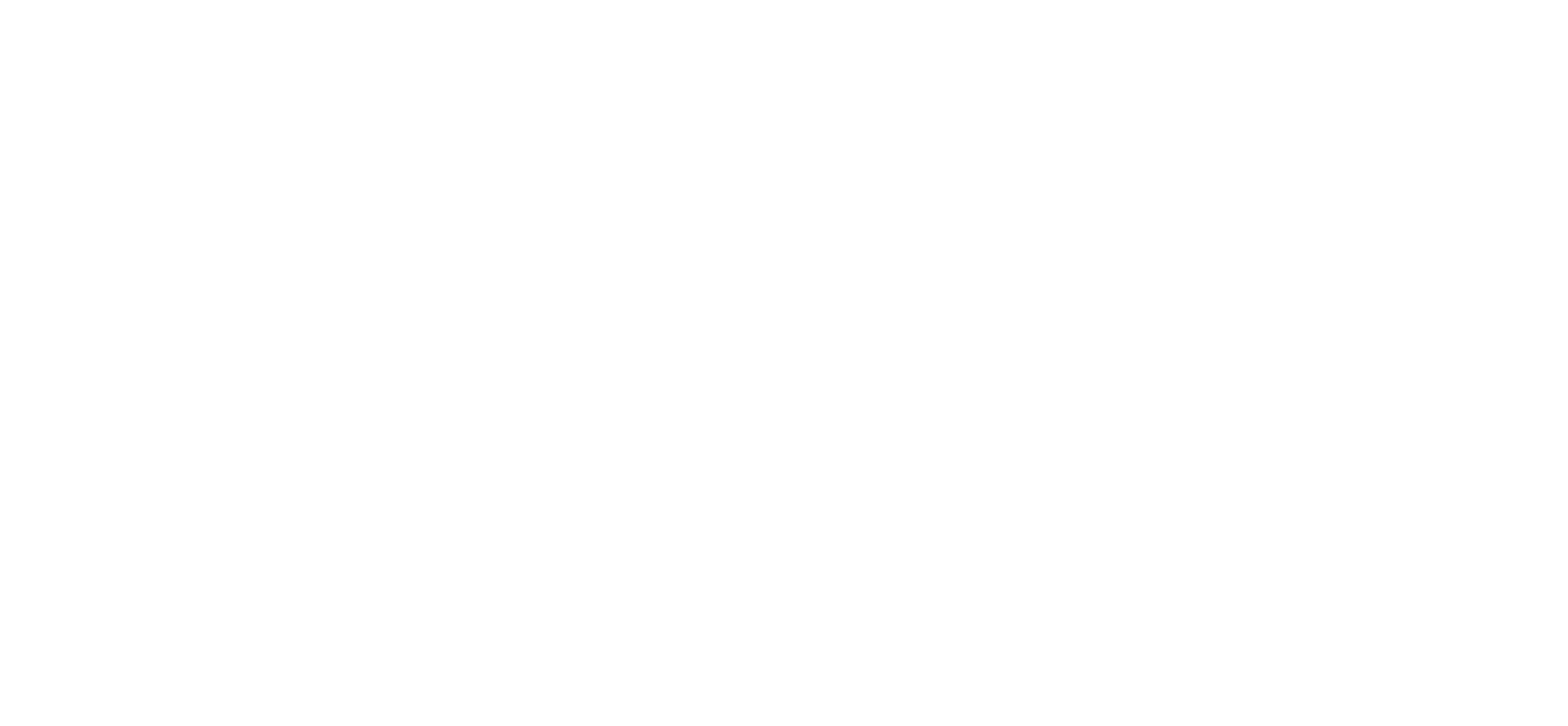
select select "*"
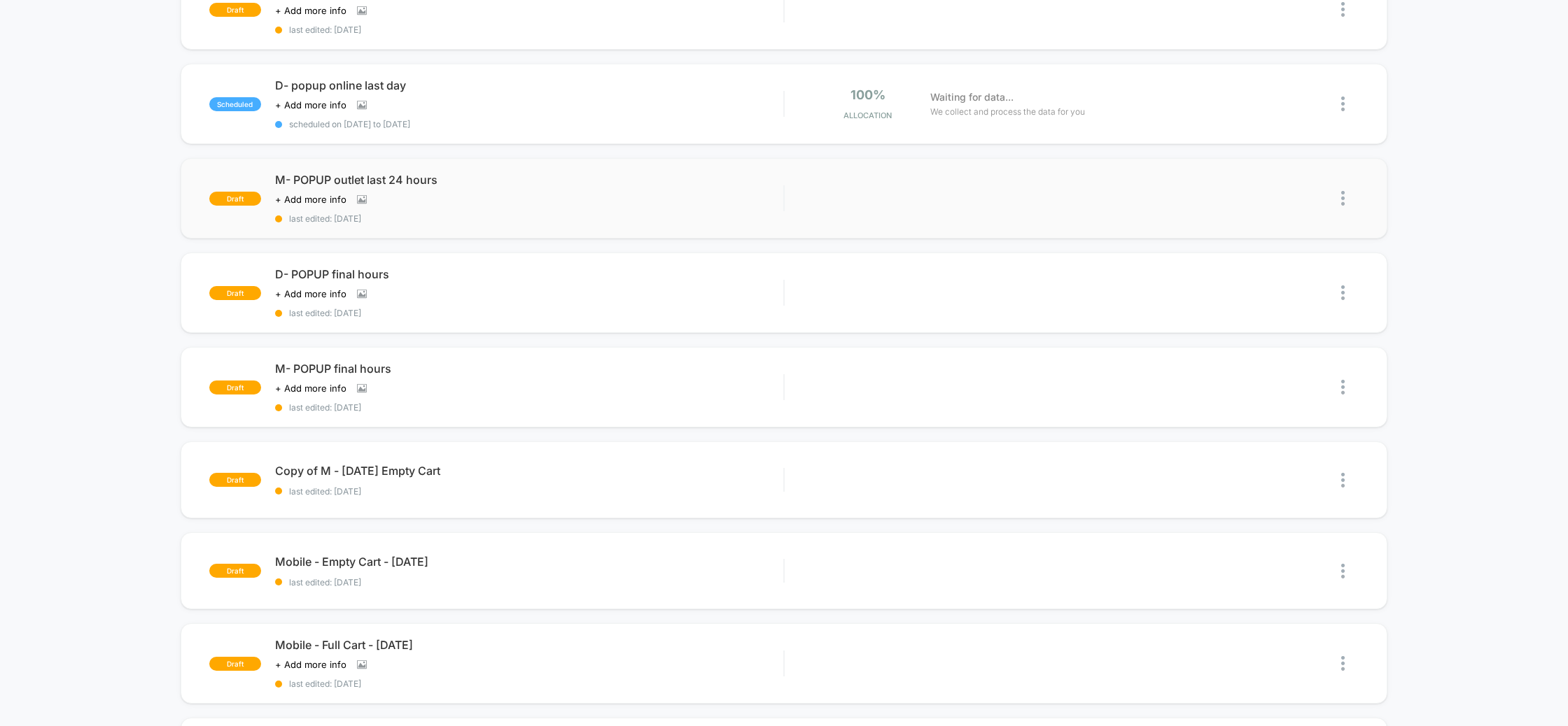
scroll to position [184, 0]
click at [1341, 113] on div at bounding box center [1350, 102] width 17 height 33
drag, startPoint x: 1253, startPoint y: 22, endPoint x: 970, endPoint y: 127, distance: 301.9
click at [1253, 22] on div "Edit" at bounding box center [1270, 23] width 126 height 31
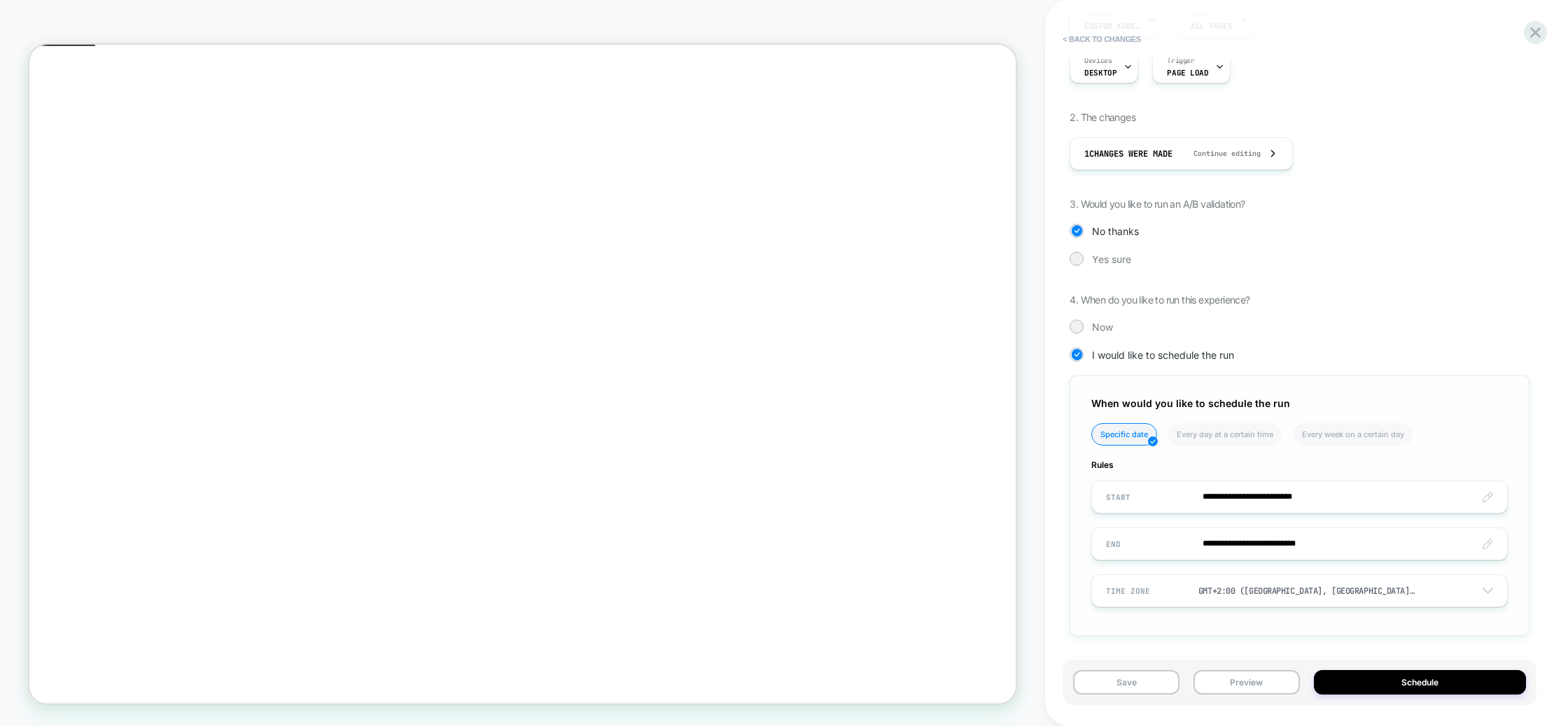
click at [1449, 458] on div "**********" at bounding box center [1299, 506] width 460 height 260
click at [1309, 539] on input "**********" at bounding box center [1299, 544] width 415 height 33
click at [1198, 503] on td "12:01 AM" at bounding box center [1193, 513] width 165 height 20
click at [1165, 499] on span "▼" at bounding box center [1163, 506] width 28 height 28
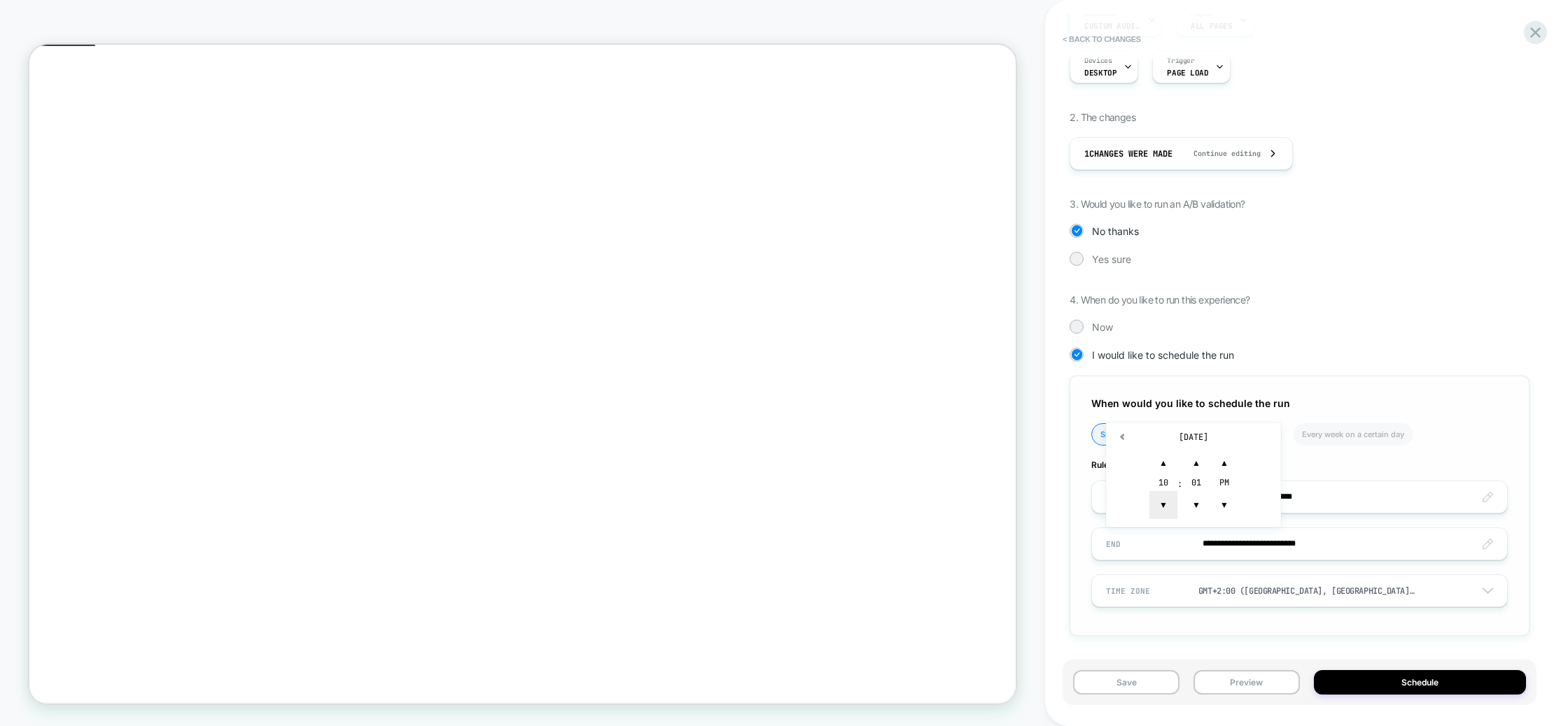
click at [1165, 499] on span "▼" at bounding box center [1163, 506] width 28 height 28
click at [1166, 499] on span "▼" at bounding box center [1163, 506] width 28 height 28
drag, startPoint x: 1194, startPoint y: 506, endPoint x: 1212, endPoint y: 506, distance: 18.0
click at [1194, 506] on span "▼" at bounding box center [1196, 506] width 28 height 28
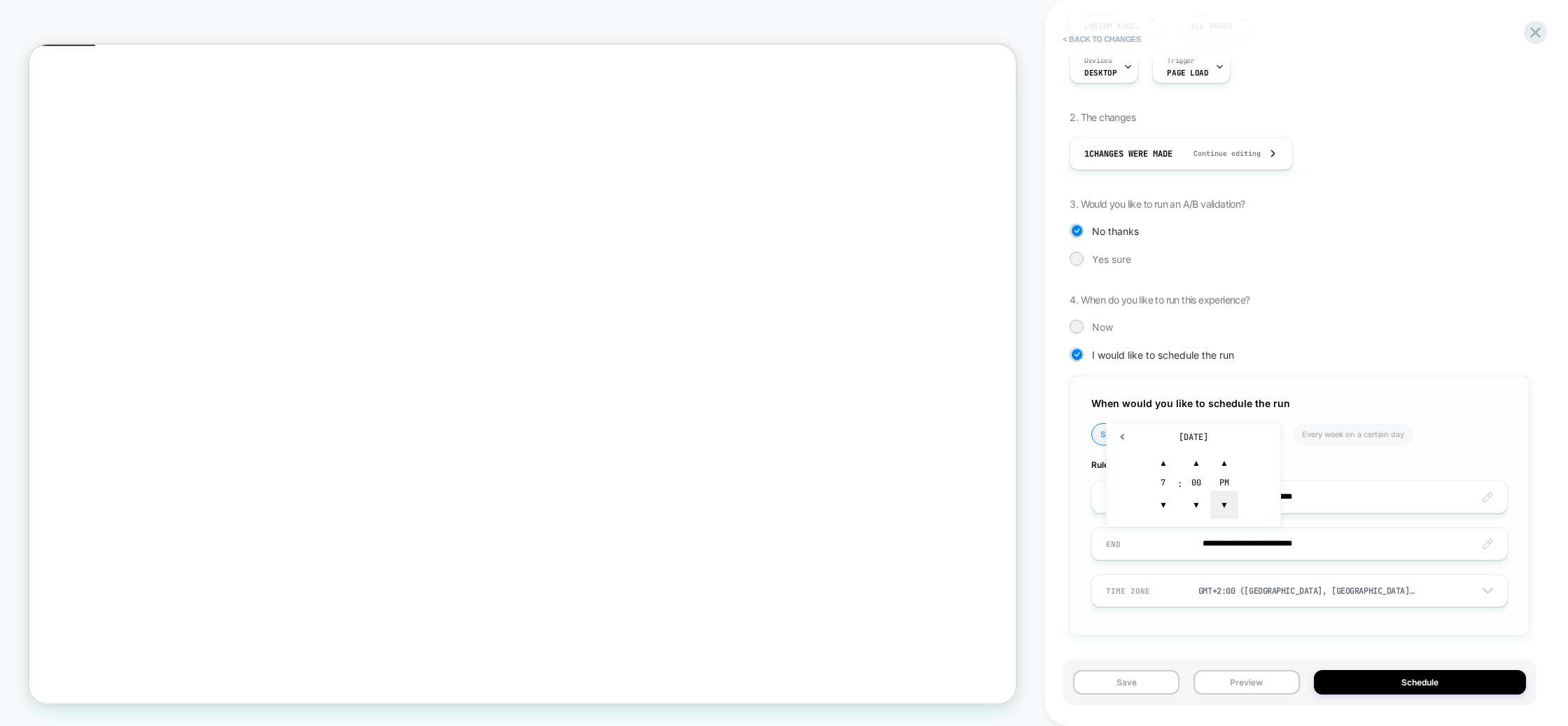
type input "**********"
click at [1215, 506] on span "▼" at bounding box center [1224, 506] width 28 height 28
click at [1360, 626] on div "**********" at bounding box center [1299, 506] width 460 height 260
click at [1384, 679] on button "Schedule" at bounding box center [1419, 682] width 212 height 24
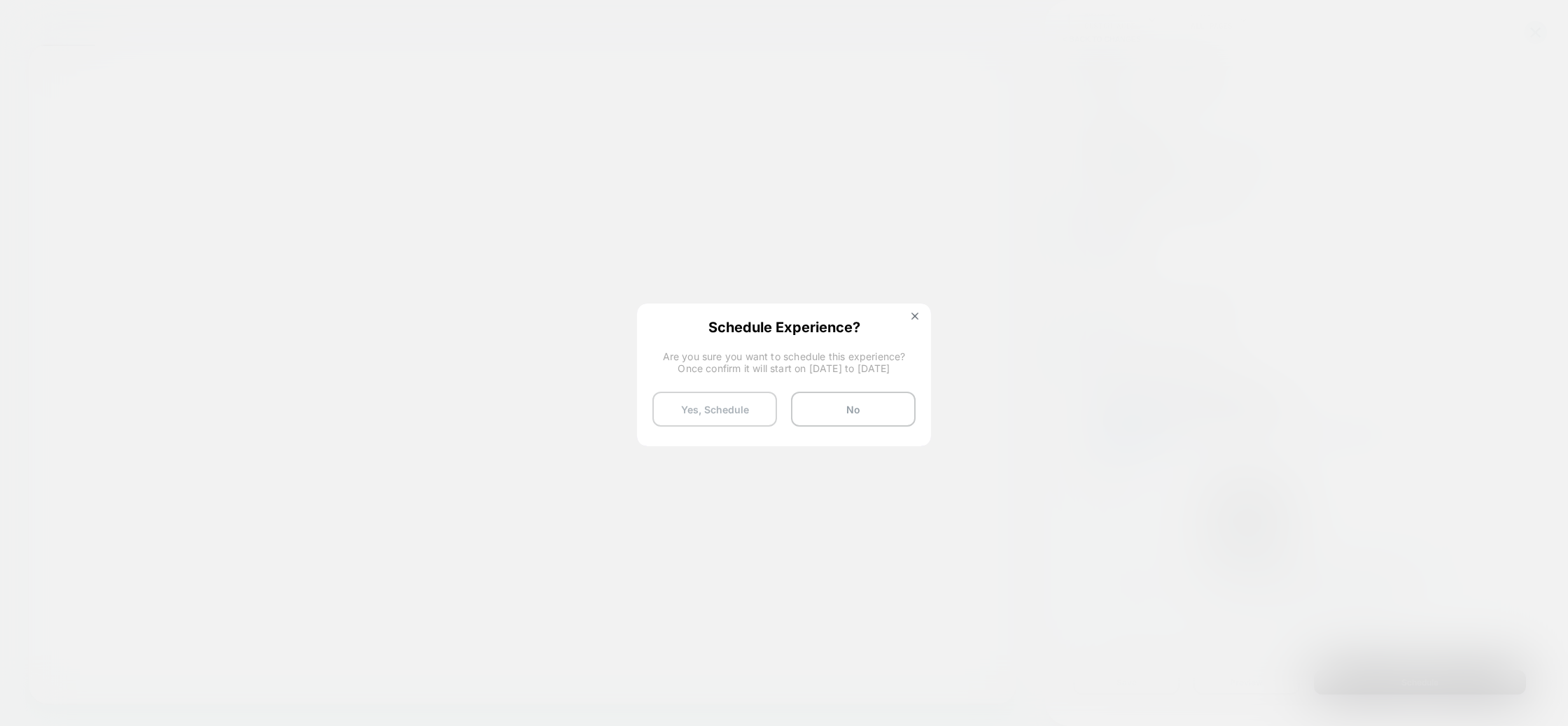
drag, startPoint x: 720, startPoint y: 405, endPoint x: 700, endPoint y: 411, distance: 20.9
click at [720, 405] on button "Yes, Schedule" at bounding box center [714, 409] width 124 height 35
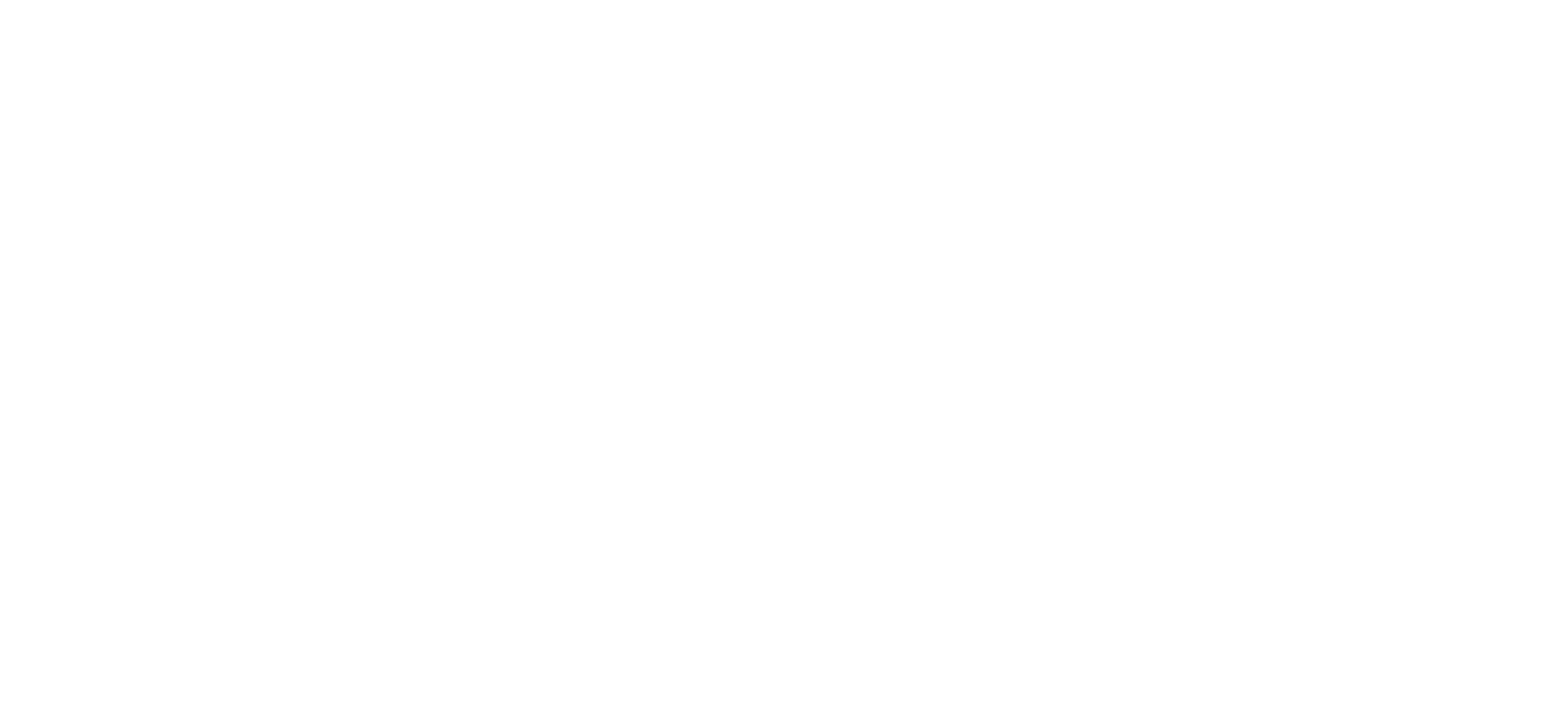
select select "*"
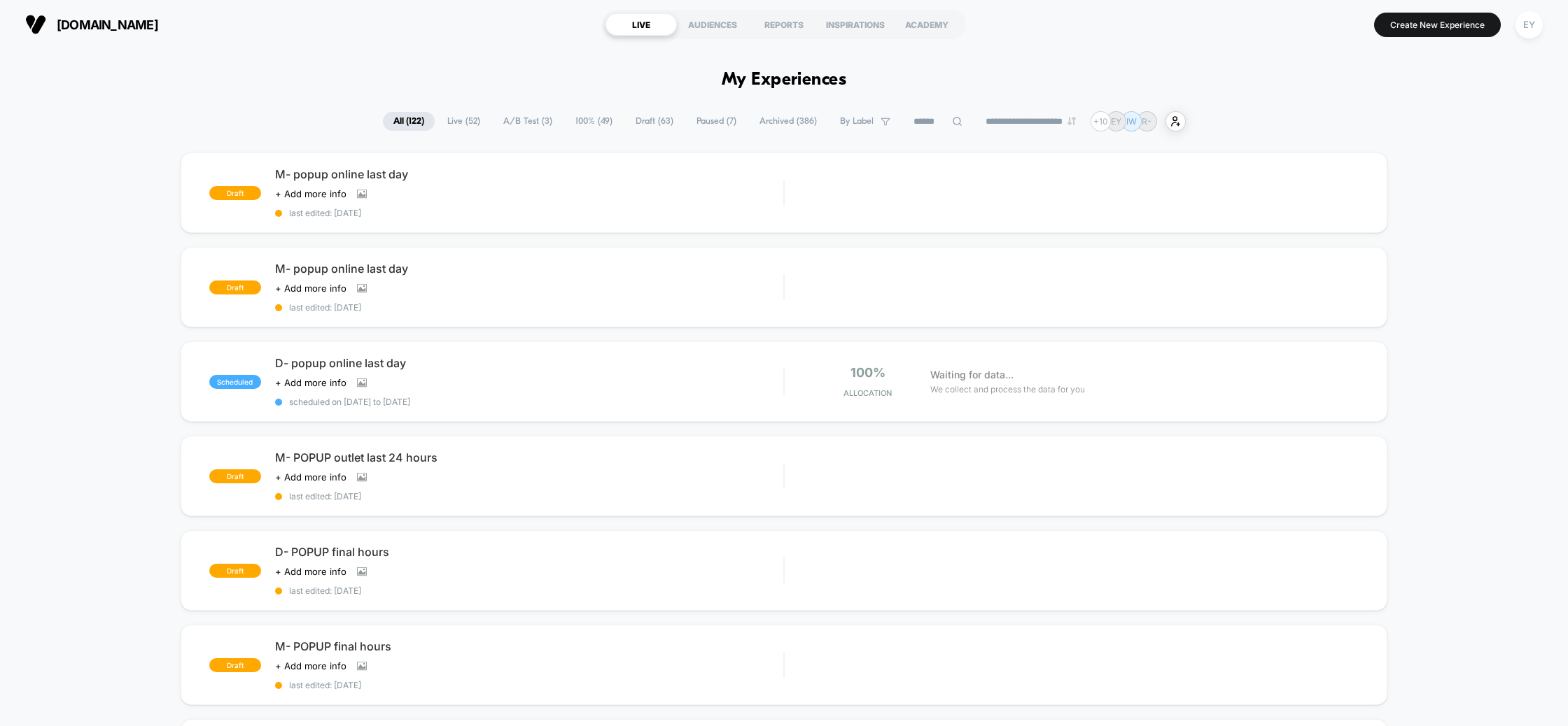
select select "*"
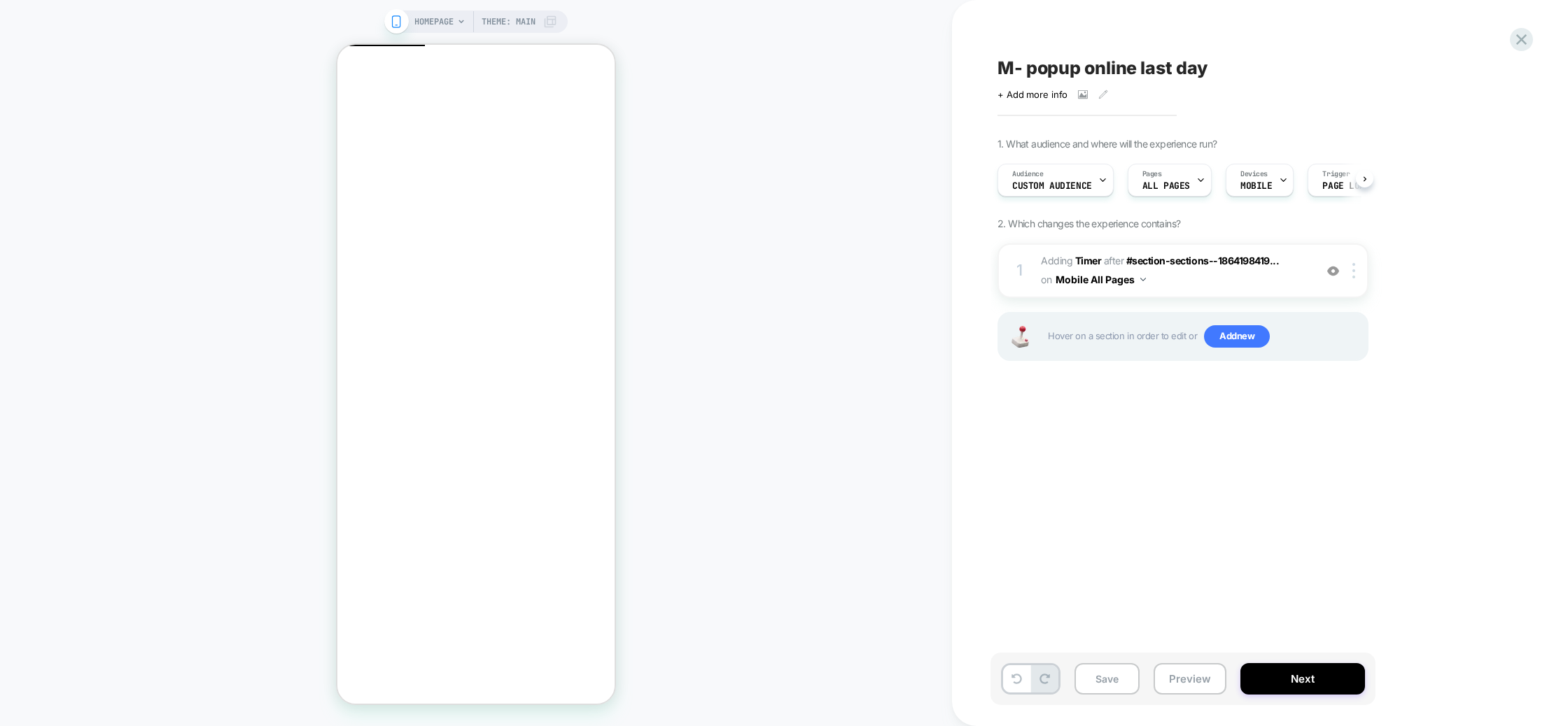
scroll to position [0, 1]
click at [1094, 181] on div "Audience Custom Audience" at bounding box center [1051, 180] width 108 height 31
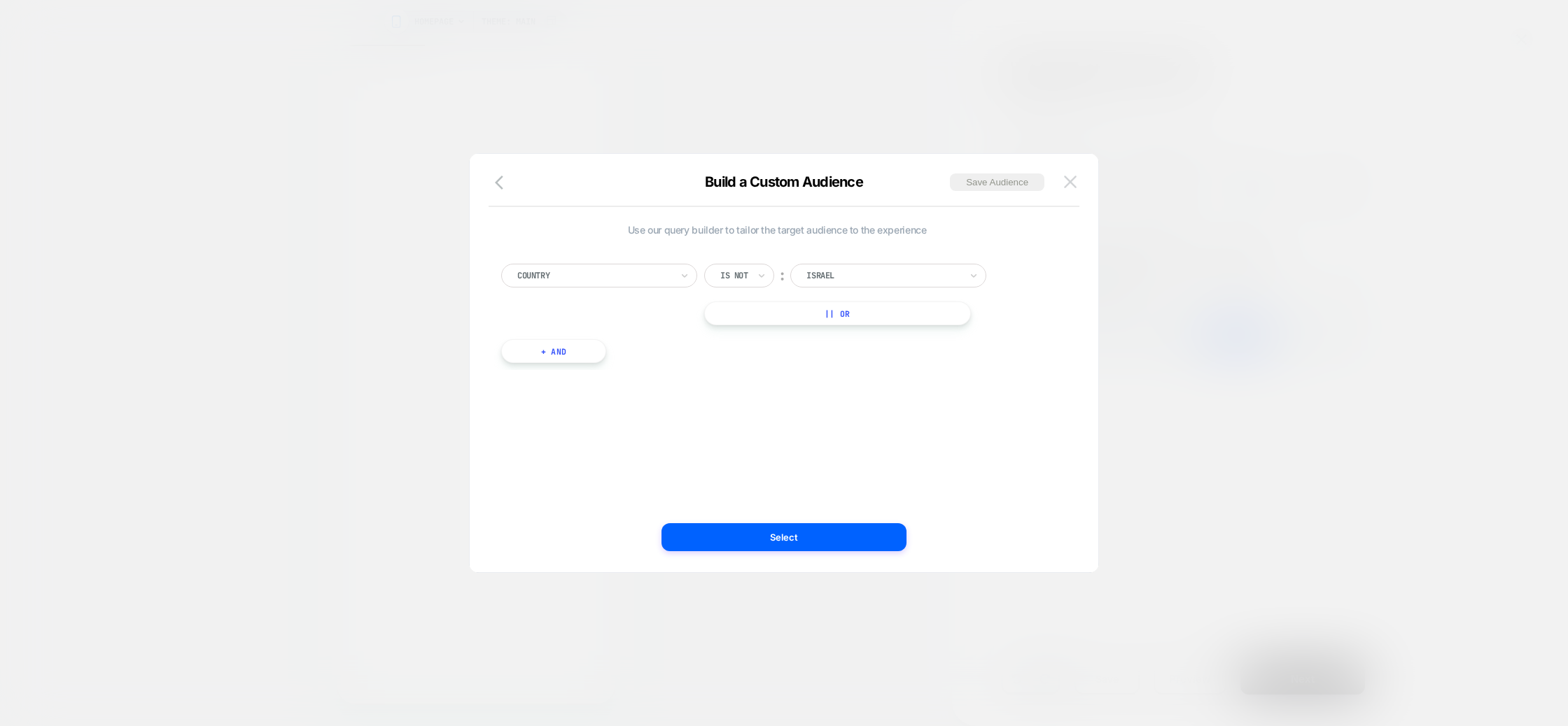
click at [1077, 182] on button at bounding box center [1070, 181] width 21 height 21
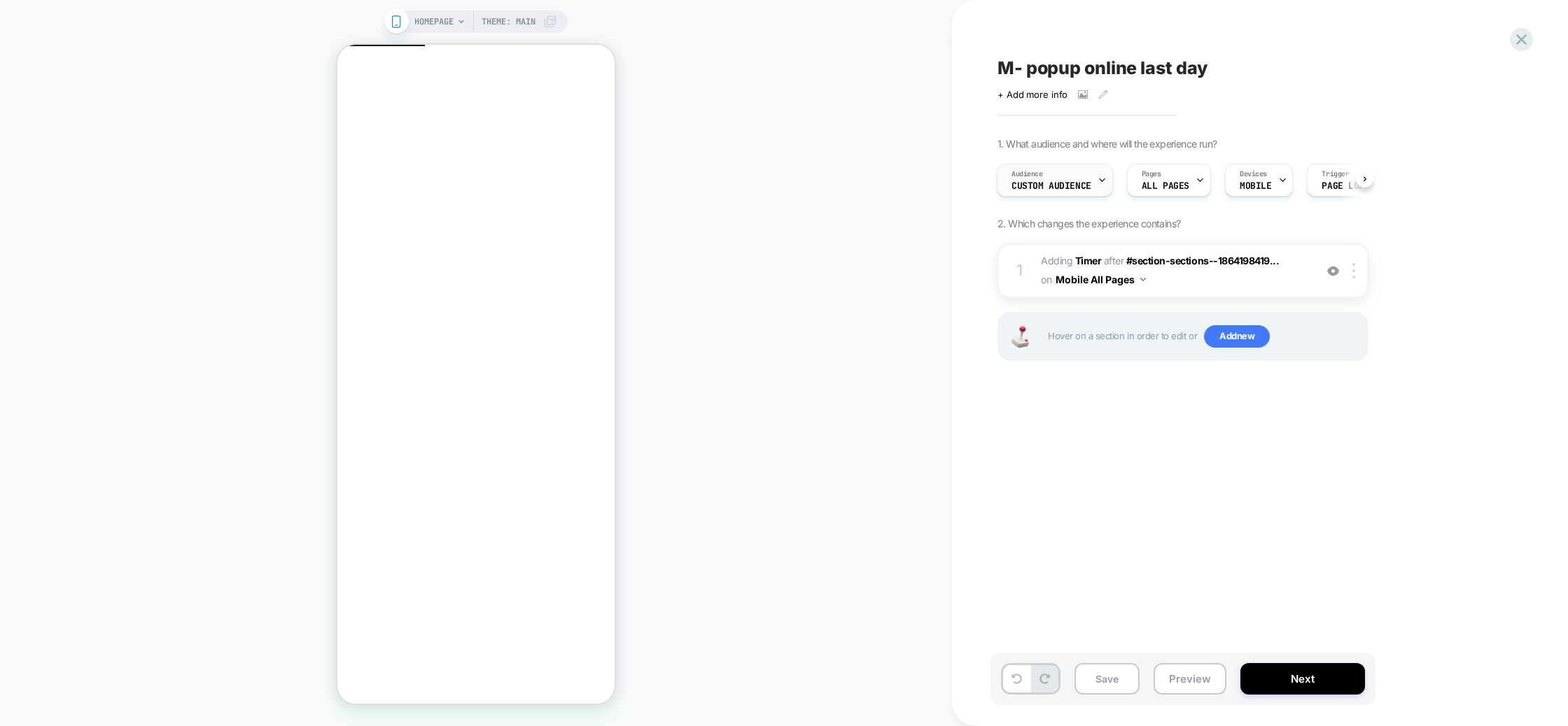
click at [1091, 175] on div "Audience Custom Audience" at bounding box center [1051, 180] width 108 height 31
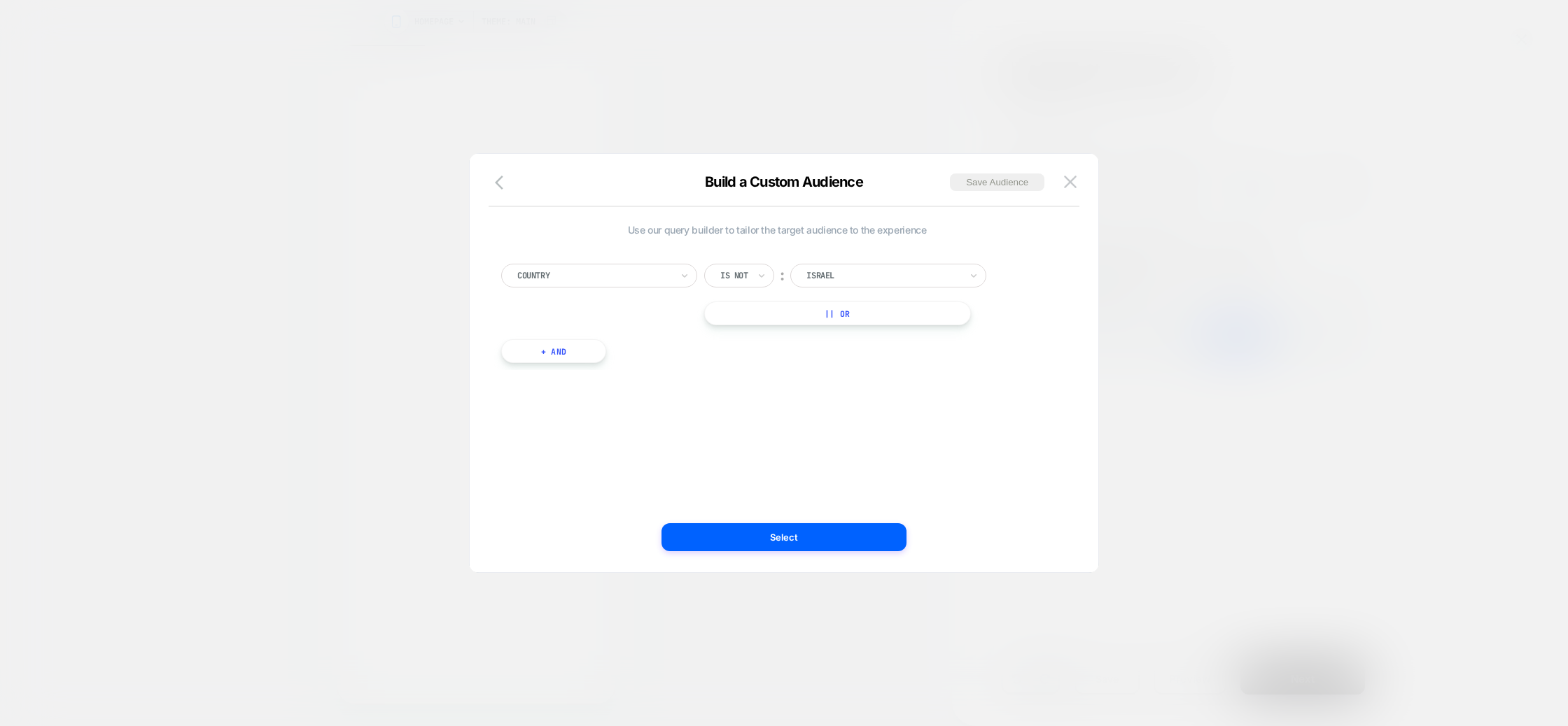
click at [1063, 183] on button at bounding box center [1070, 181] width 21 height 21
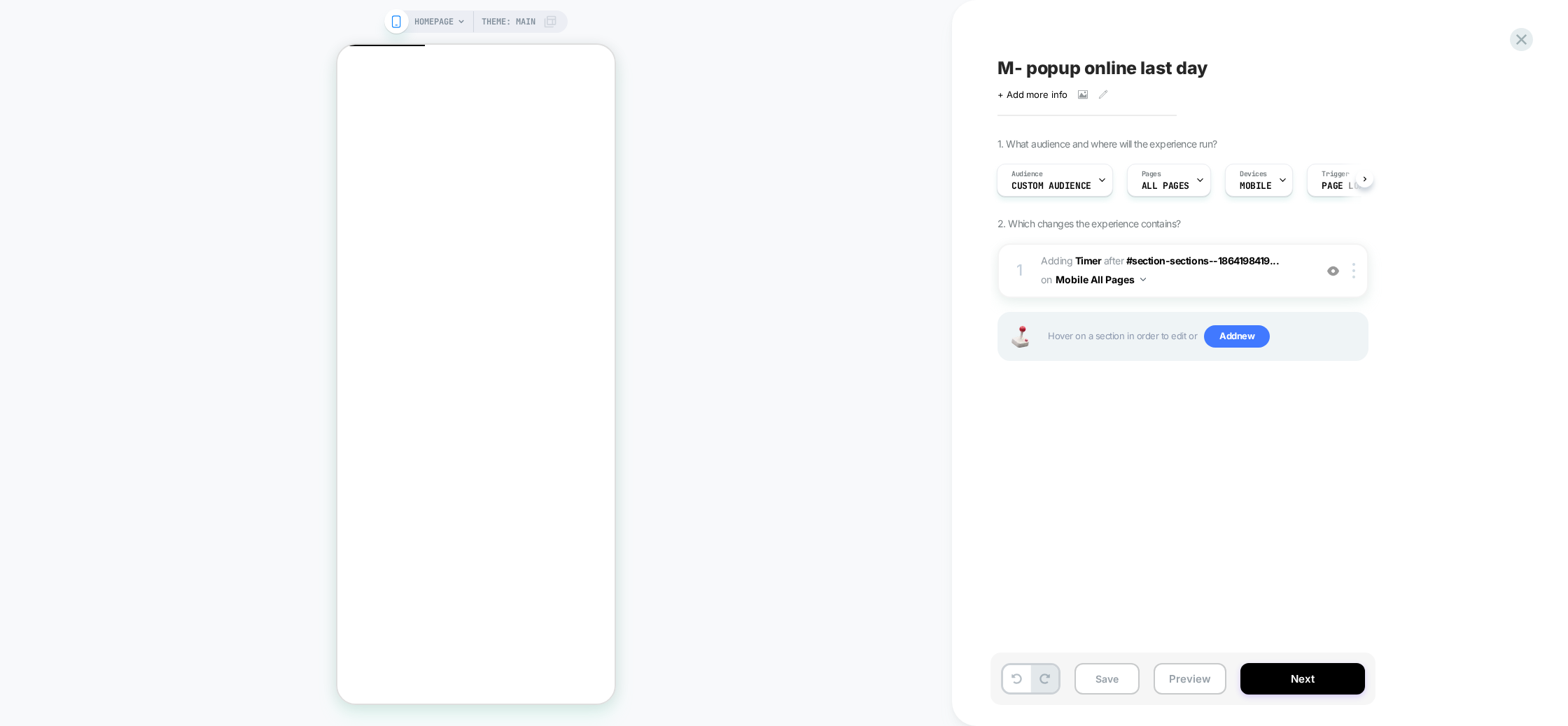
scroll to position [0, 74]
click at [1308, 671] on button "Next" at bounding box center [1302, 679] width 124 height 31
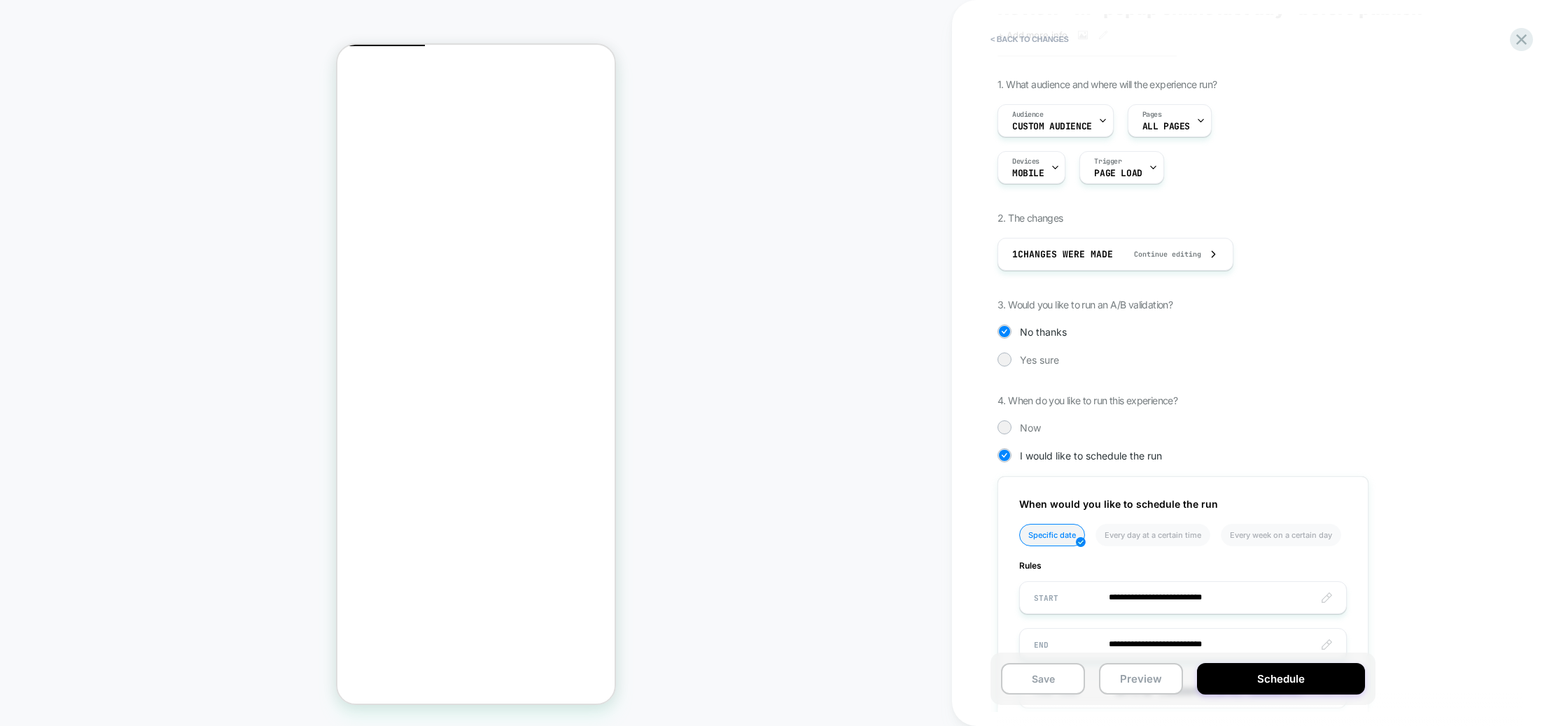
scroll to position [60, 0]
click at [1176, 248] on div "1 Changes were made Continue editing" at bounding box center [1115, 253] width 206 height 31
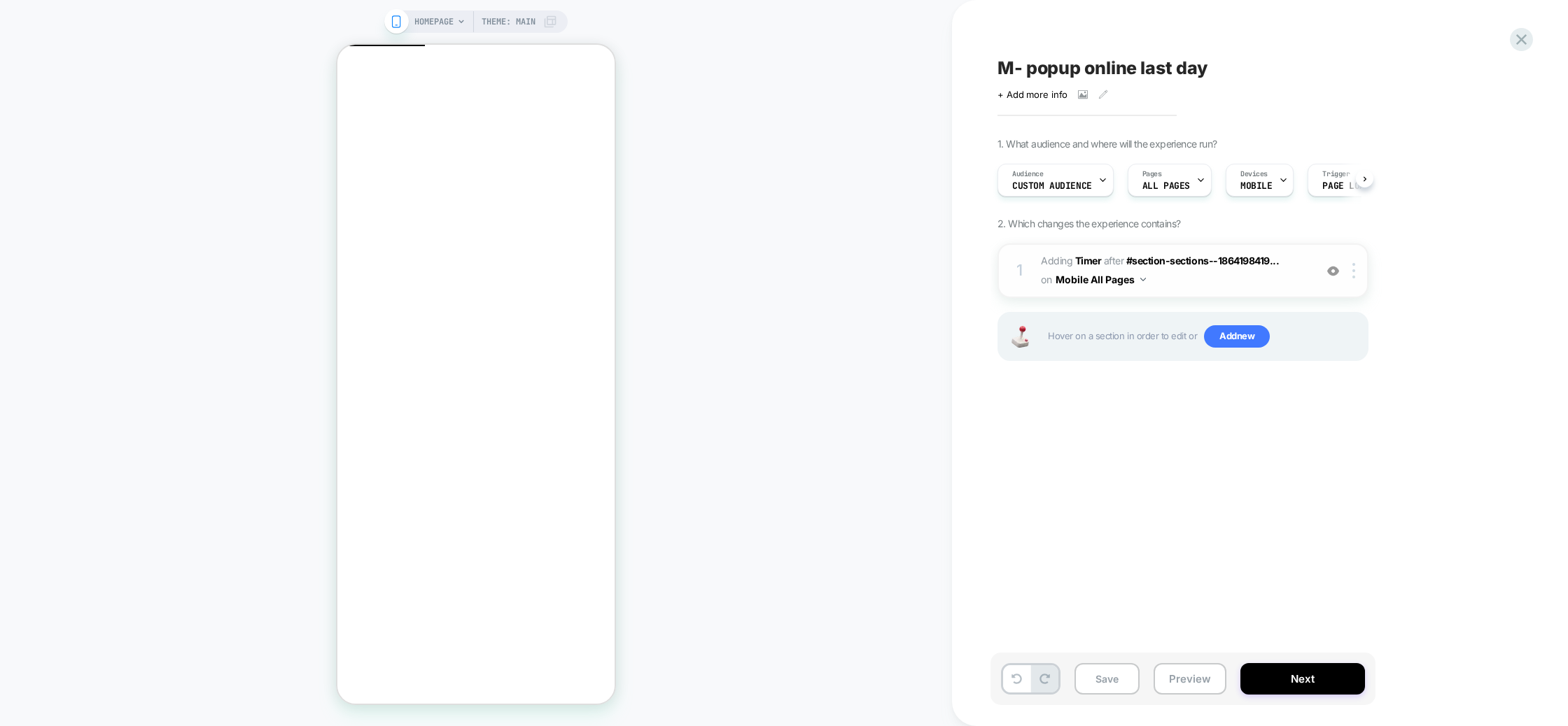
scroll to position [0, 1]
click at [1171, 274] on span "#_loomi_addon_1758446995833 Adding Timer AFTER #section-sections--1864198419...…" at bounding box center [1173, 270] width 267 height 38
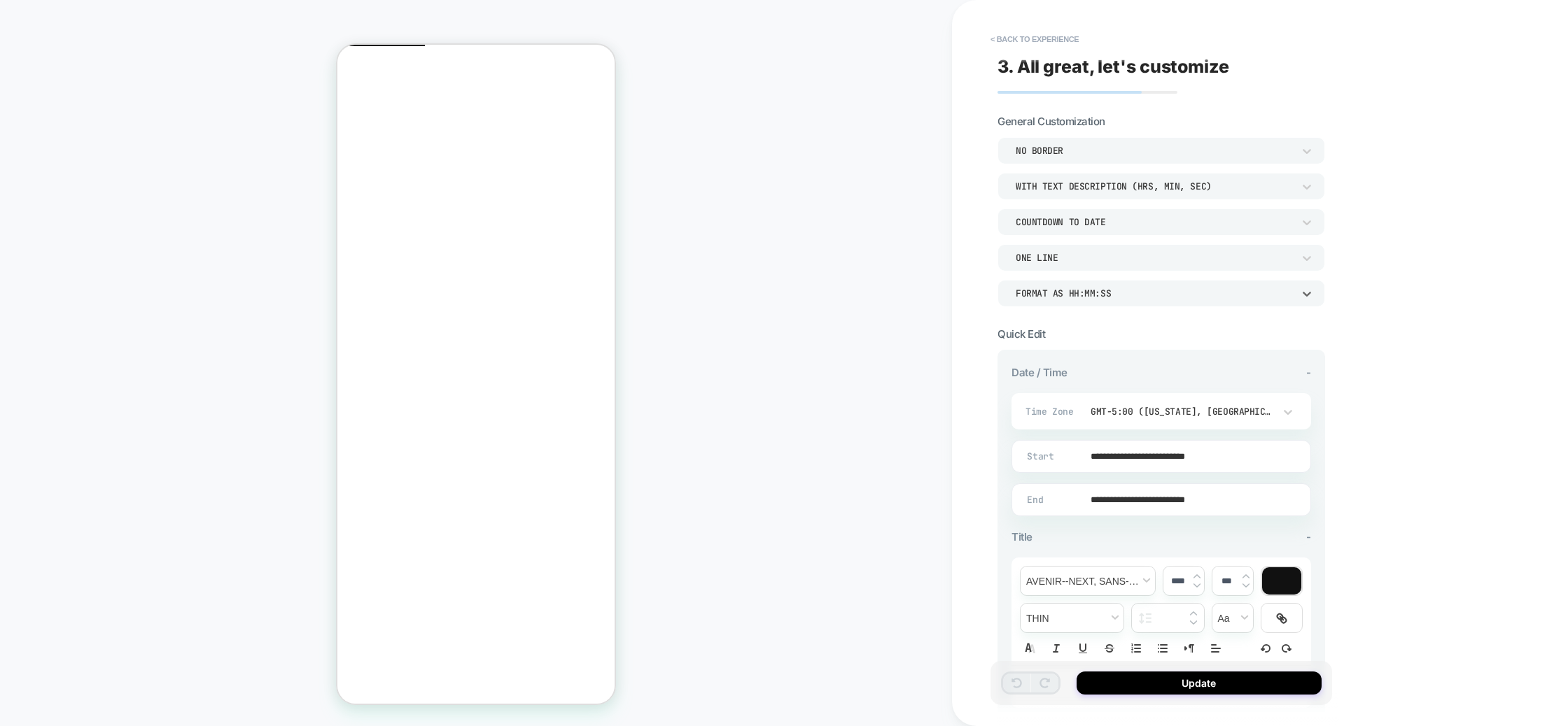
click at [1134, 291] on div "Format as HH:MM:SS" at bounding box center [1154, 293] width 277 height 12
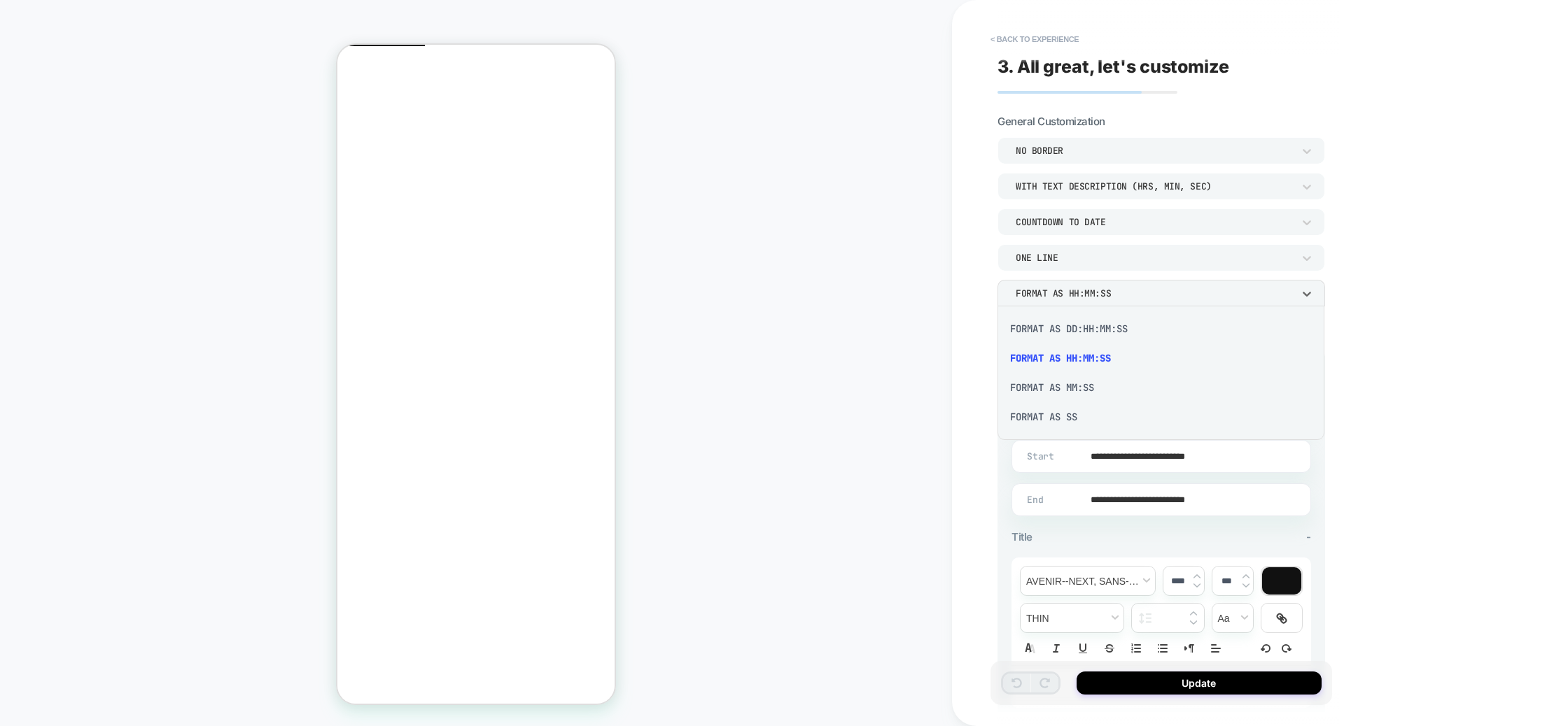
click at [1076, 360] on div "Format as HH:MM:SS" at bounding box center [1161, 359] width 316 height 30
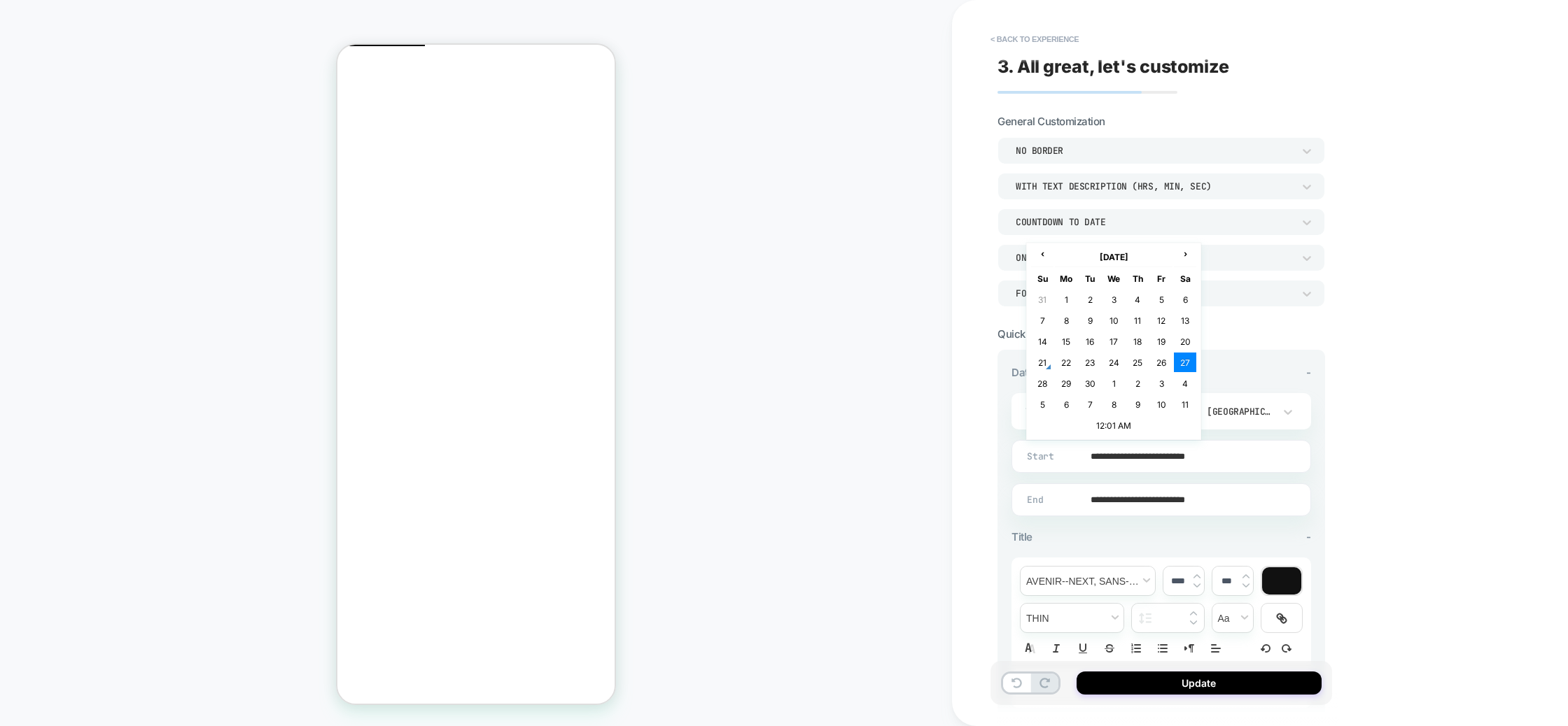
click at [1142, 456] on input "**********" at bounding box center [1158, 456] width 298 height 33
click at [1047, 381] on td "28" at bounding box center [1042, 383] width 23 height 20
click at [1165, 453] on input "**********" at bounding box center [1158, 456] width 298 height 33
click at [1118, 425] on td "12:01 AM" at bounding box center [1113, 425] width 165 height 20
click at [1087, 412] on span "▼" at bounding box center [1085, 419] width 28 height 28
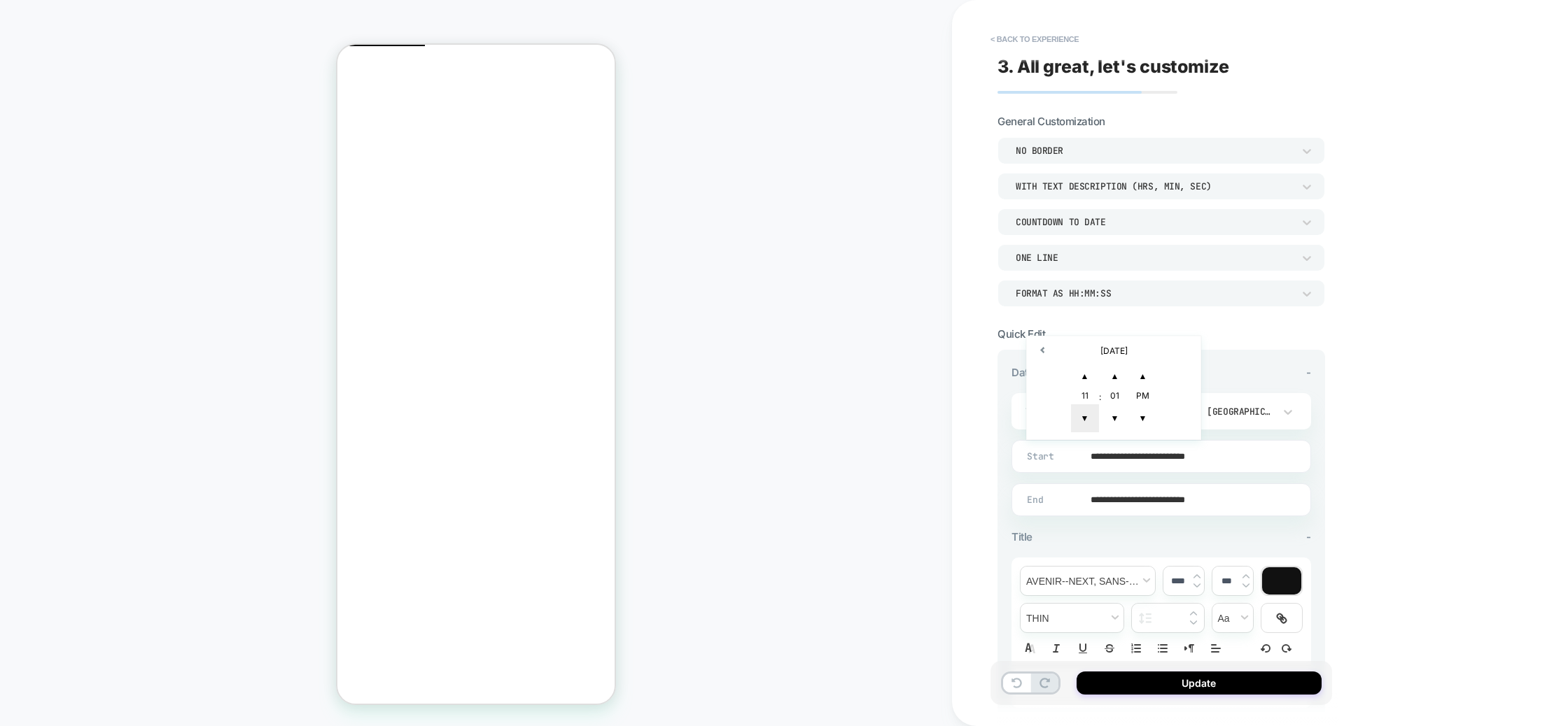
click at [1087, 412] on span "▼" at bounding box center [1085, 419] width 28 height 28
drag, startPoint x: 1108, startPoint y: 417, endPoint x: 1141, endPoint y: 420, distance: 33.1
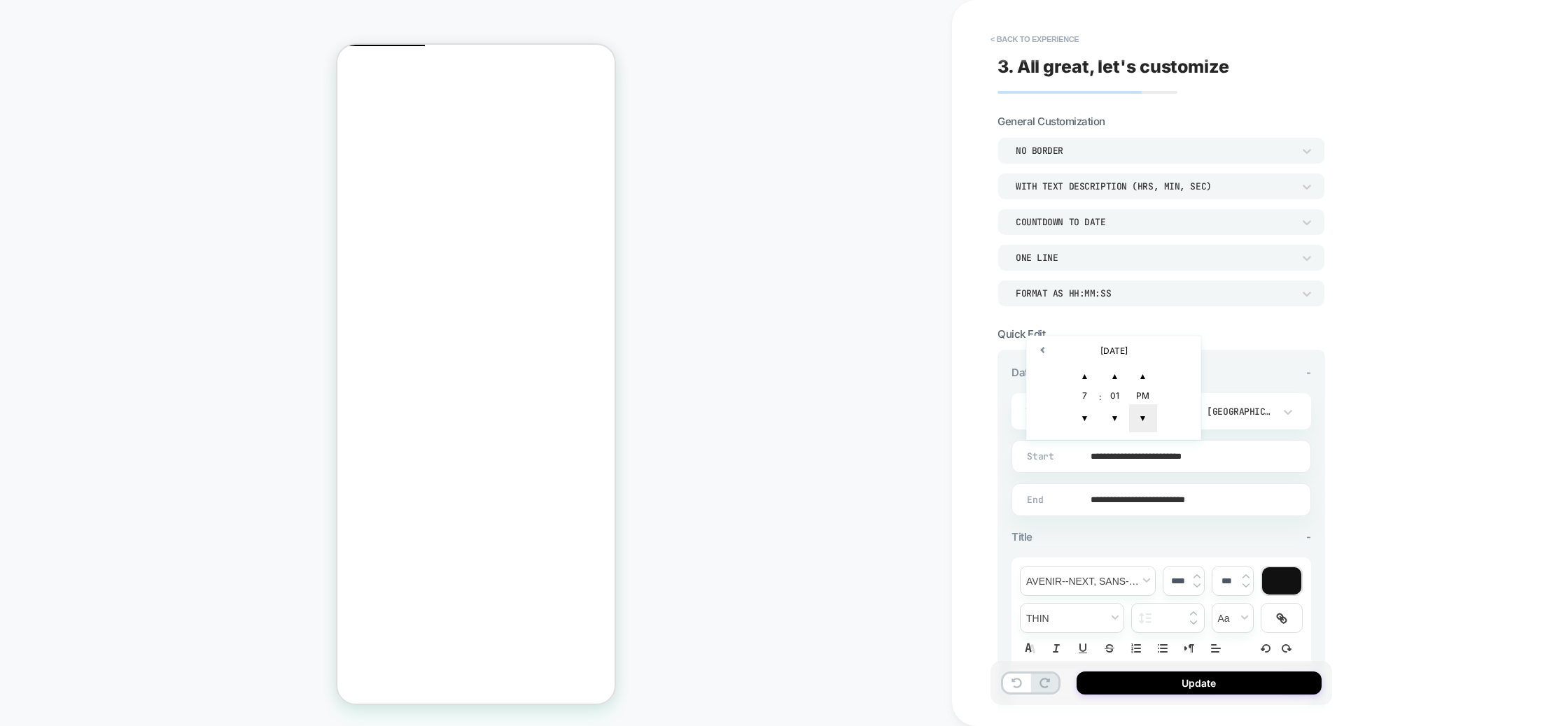
click at [1108, 417] on span "▼" at bounding box center [1115, 419] width 28 height 28
type input "**********"
click at [1141, 419] on span "▼" at bounding box center [1143, 419] width 28 height 28
drag, startPoint x: 1394, startPoint y: 480, endPoint x: 1257, endPoint y: 515, distance: 141.4
click at [1389, 482] on div "**********" at bounding box center [1260, 363] width 616 height 726
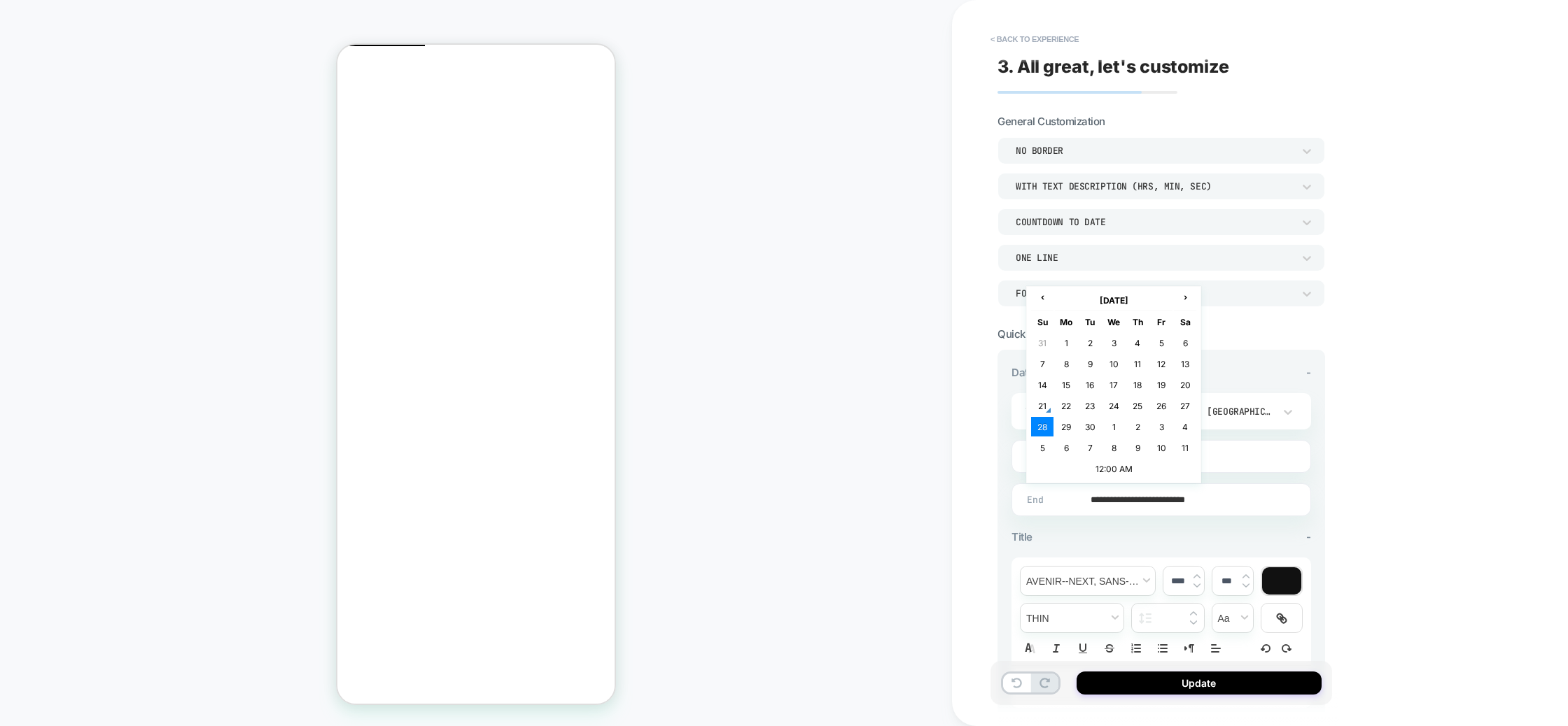
click at [1111, 500] on input "**********" at bounding box center [1158, 500] width 298 height 33
click at [1062, 428] on td "29" at bounding box center [1065, 427] width 23 height 20
drag, startPoint x: 1185, startPoint y: 501, endPoint x: 1169, endPoint y: 499, distance: 16.1
click at [1185, 501] on input "**********" at bounding box center [1158, 500] width 298 height 33
click at [1122, 470] on td "12:00 AM" at bounding box center [1113, 468] width 165 height 20
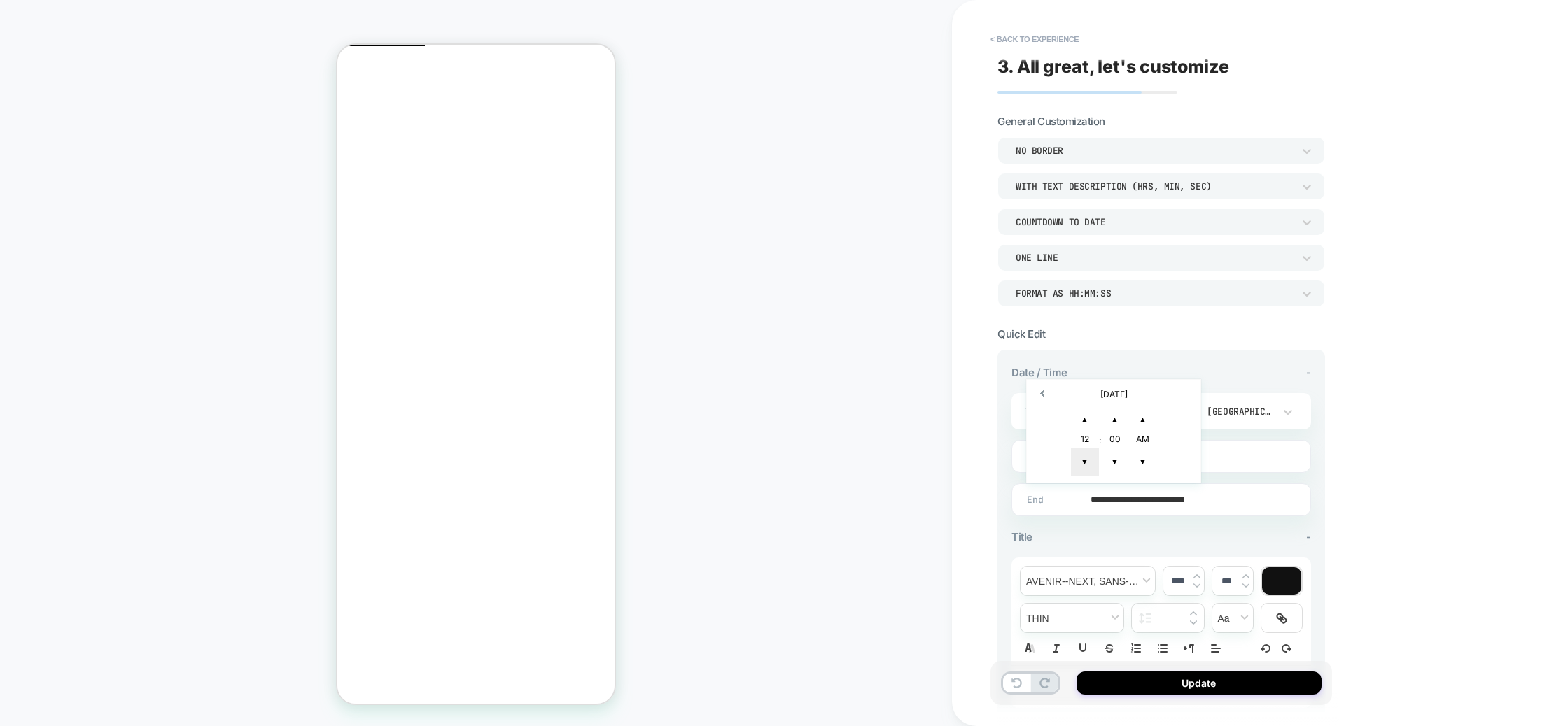
click at [1097, 459] on span "▼" at bounding box center [1085, 462] width 28 height 28
click at [1095, 460] on span "▼" at bounding box center [1085, 462] width 28 height 28
click at [1096, 460] on span "▼" at bounding box center [1085, 462] width 28 height 28
click at [1093, 459] on span "▼" at bounding box center [1085, 462] width 28 height 28
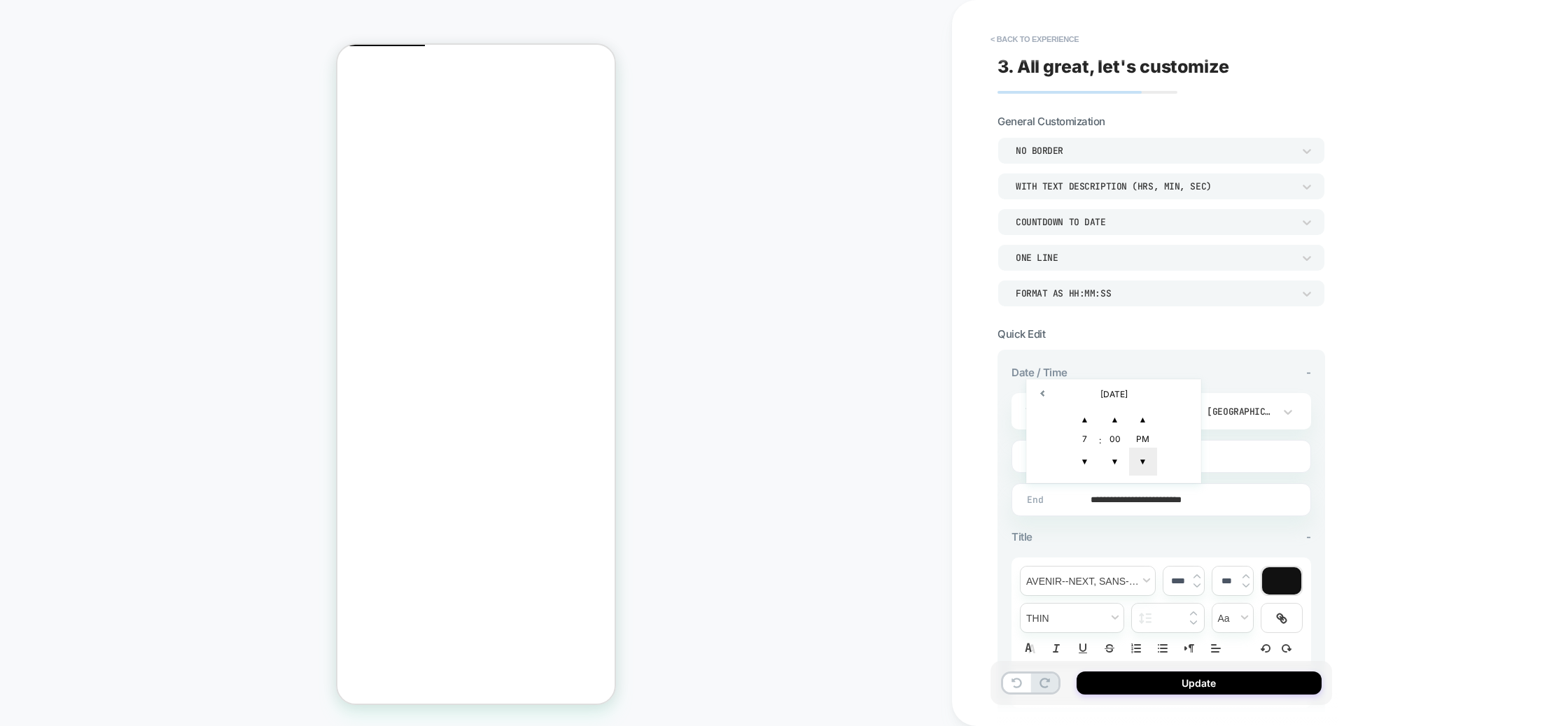
type input "**********"
click at [1139, 459] on span "▼" at bounding box center [1143, 462] width 28 height 28
click at [1395, 532] on div "**********" at bounding box center [1260, 363] width 616 height 726
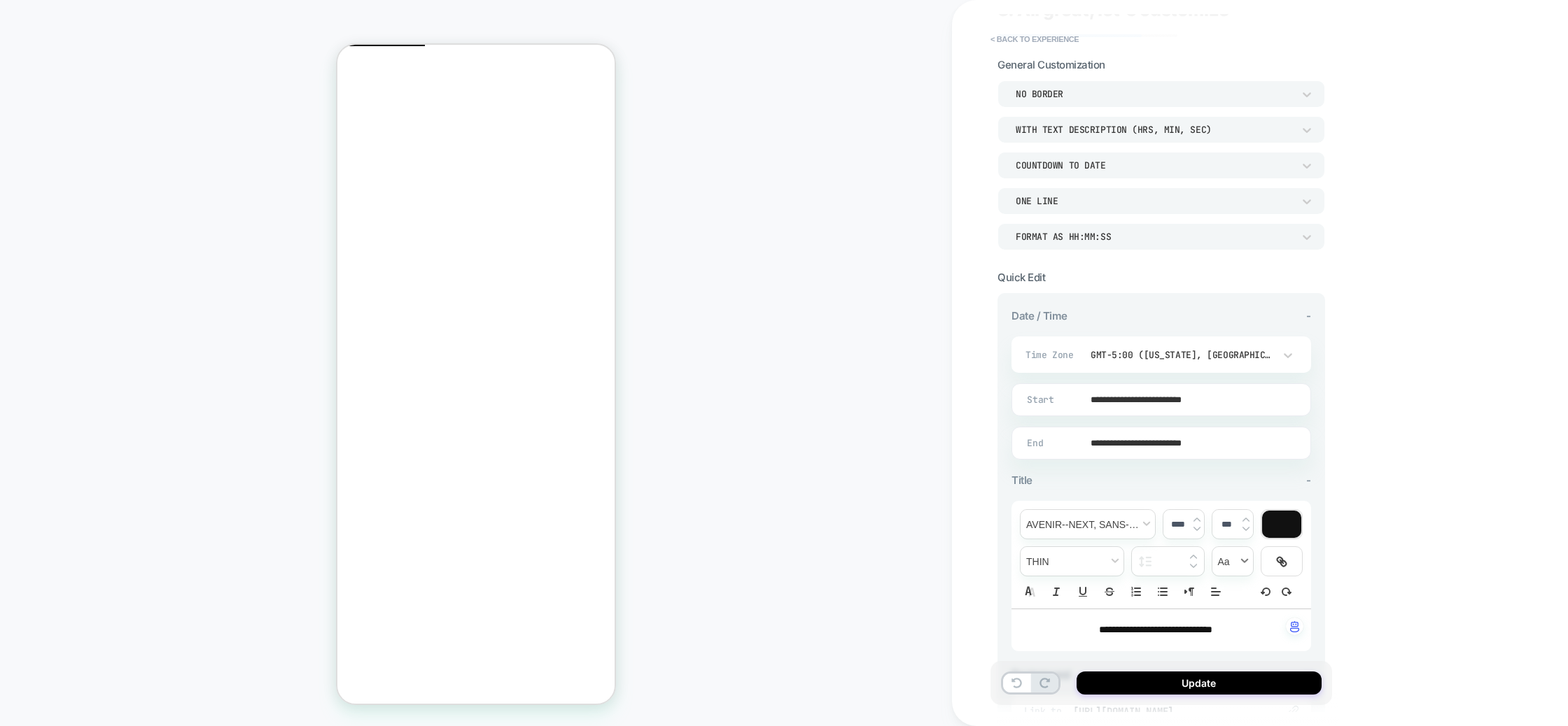
scroll to position [57, 0]
click at [1215, 349] on div "GMT-5:00 (New York, Bogota, Lima)" at bounding box center [1182, 354] width 184 height 12
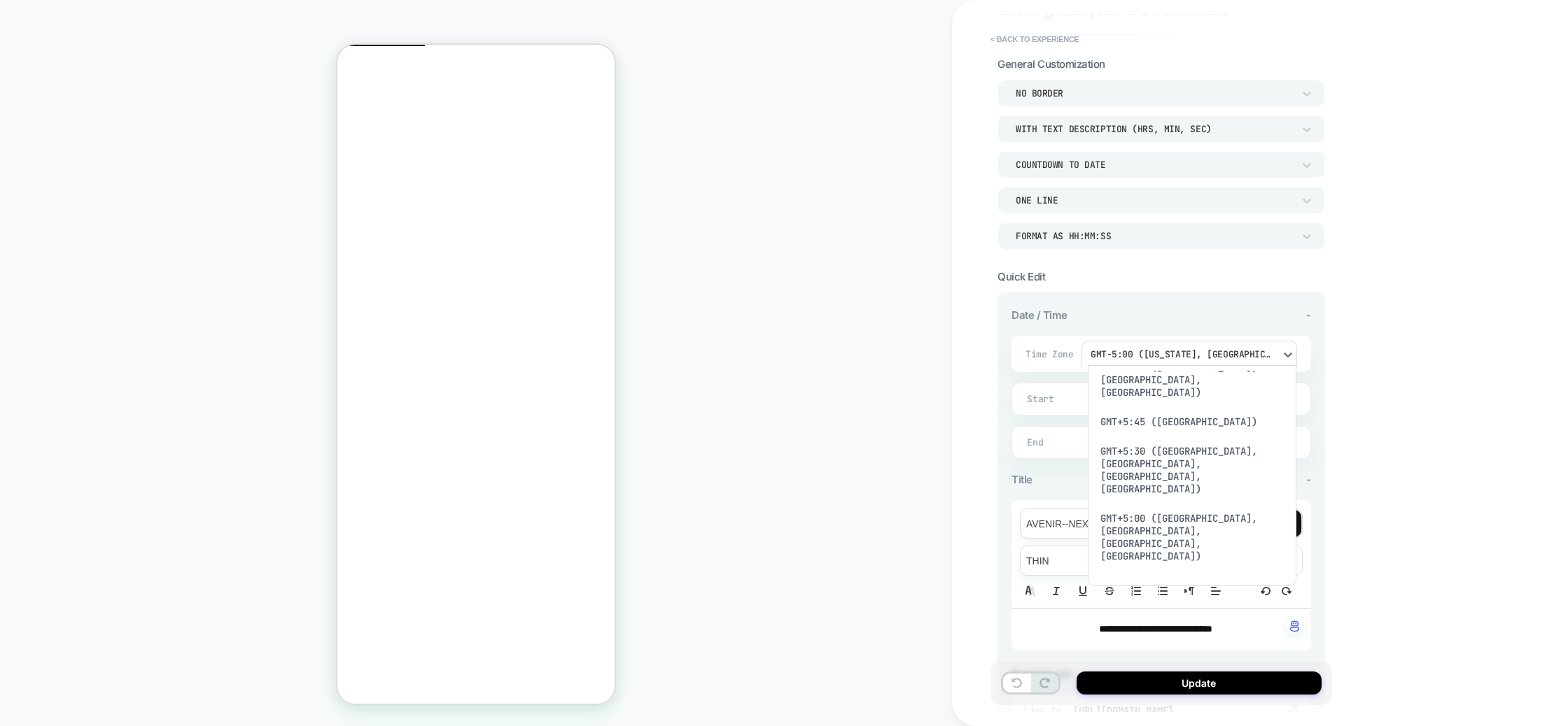
scroll to position [628, 0]
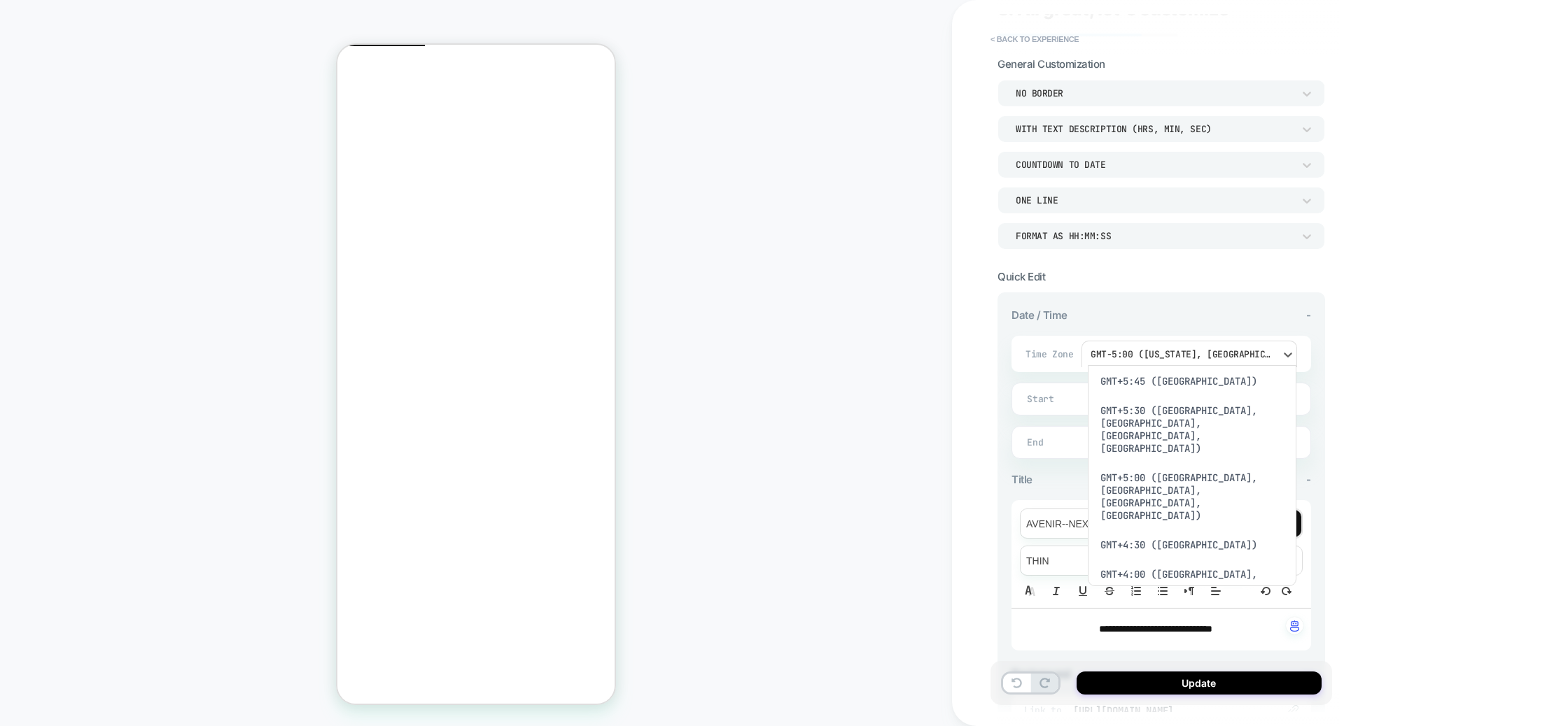
click at [1168, 686] on div "GMT+2:00 ([GEOGRAPHIC_DATA], [GEOGRAPHIC_DATA], [GEOGRAPHIC_DATA])" at bounding box center [1192, 713] width 198 height 55
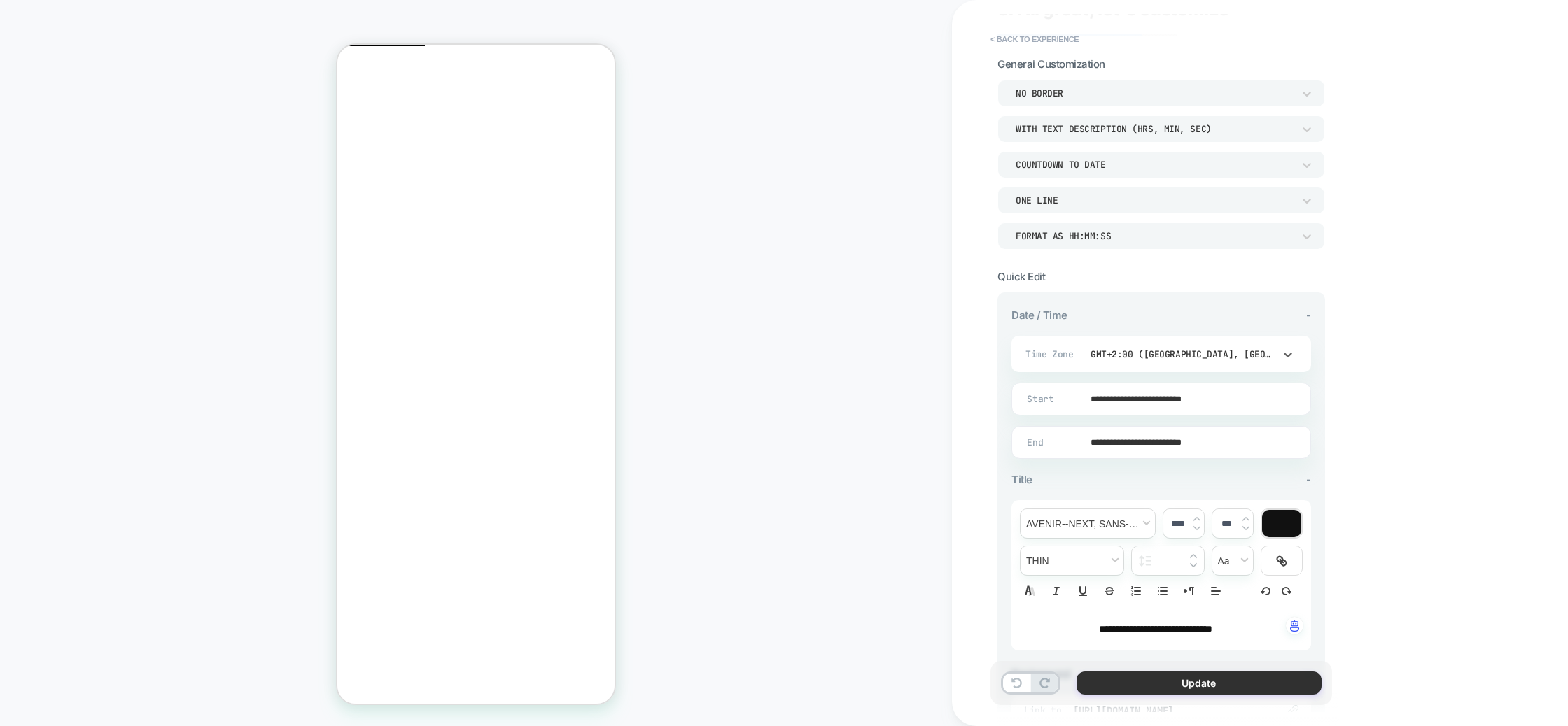
click at [1258, 682] on button "Update" at bounding box center [1198, 684] width 245 height 23
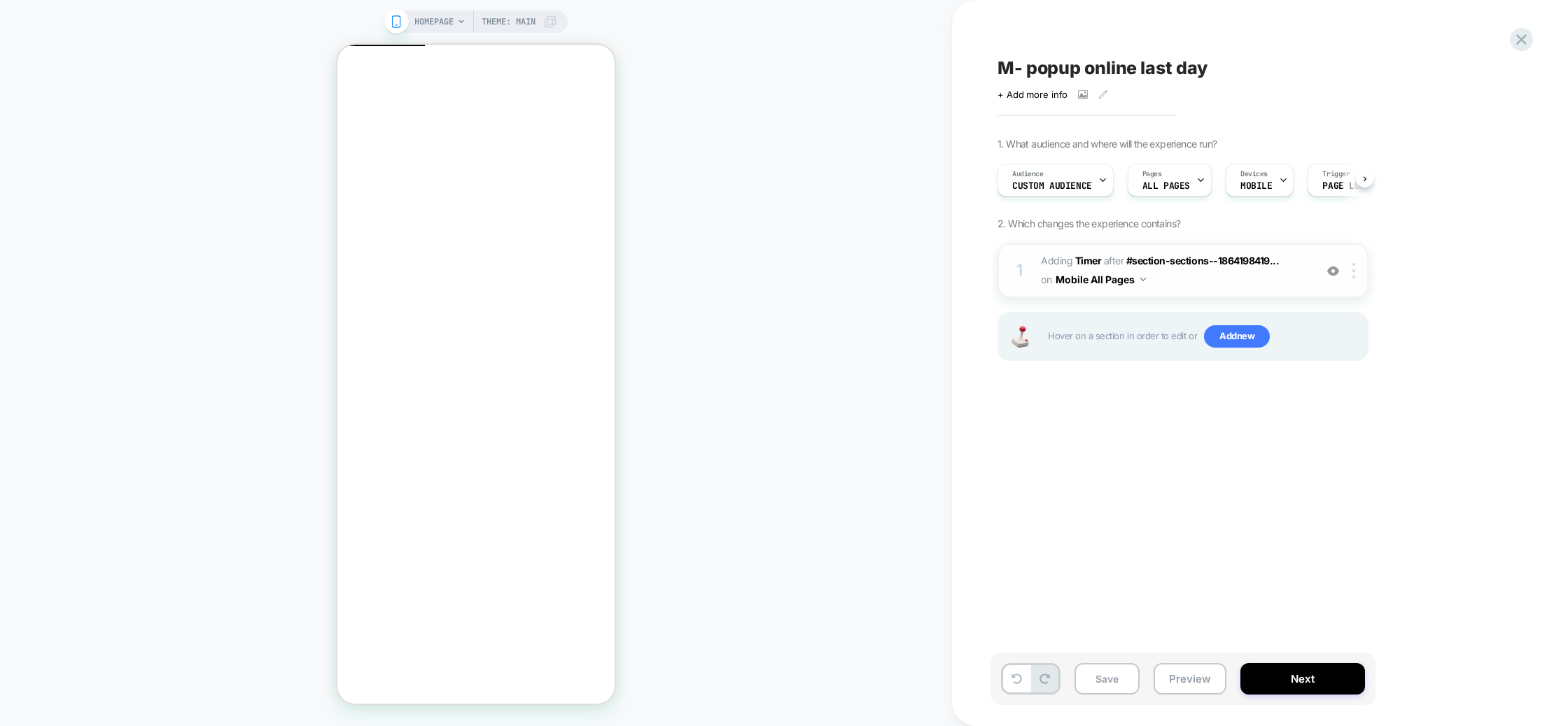
scroll to position [0, 1]
click at [1100, 678] on button "Save" at bounding box center [1106, 679] width 65 height 31
click at [1283, 683] on button "Next" at bounding box center [1302, 679] width 124 height 31
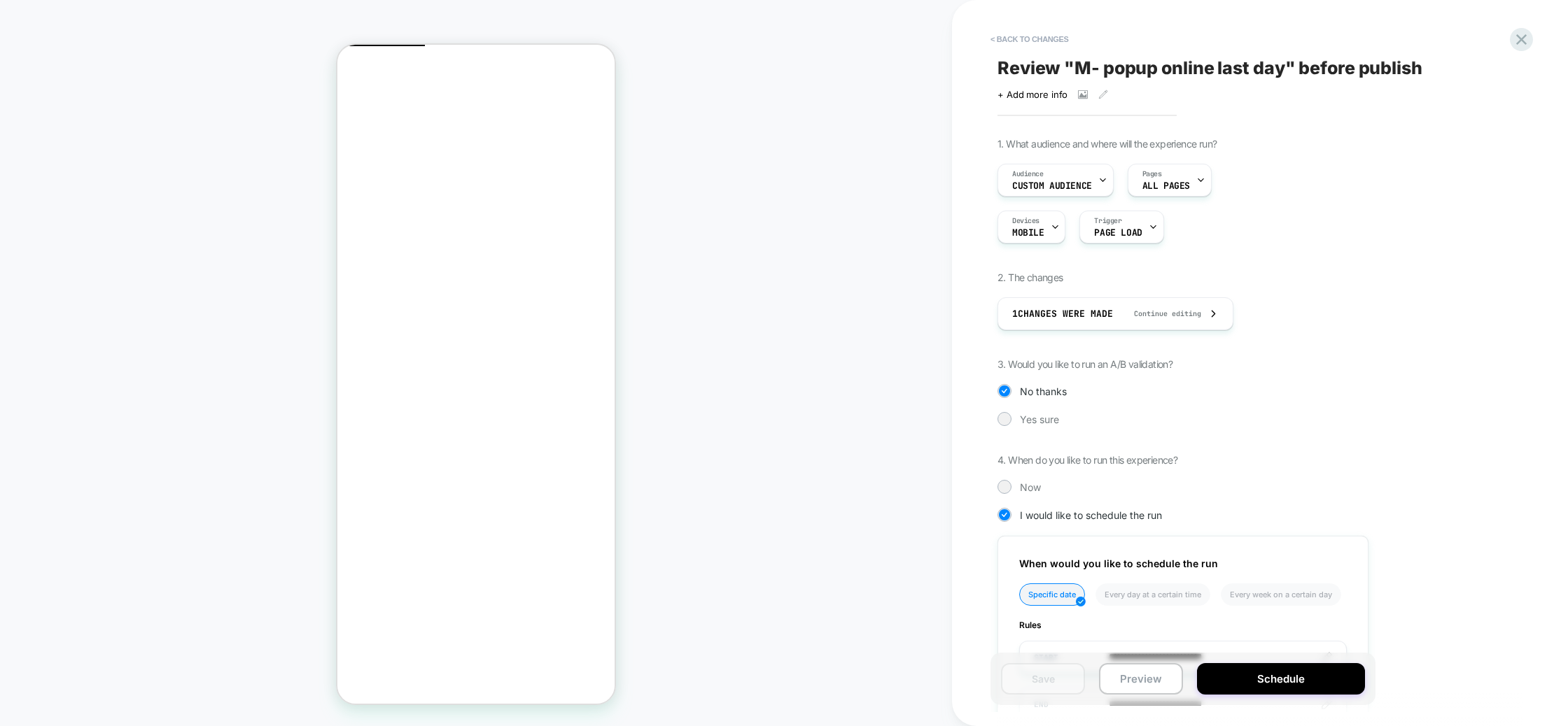
scroll to position [160, 0]
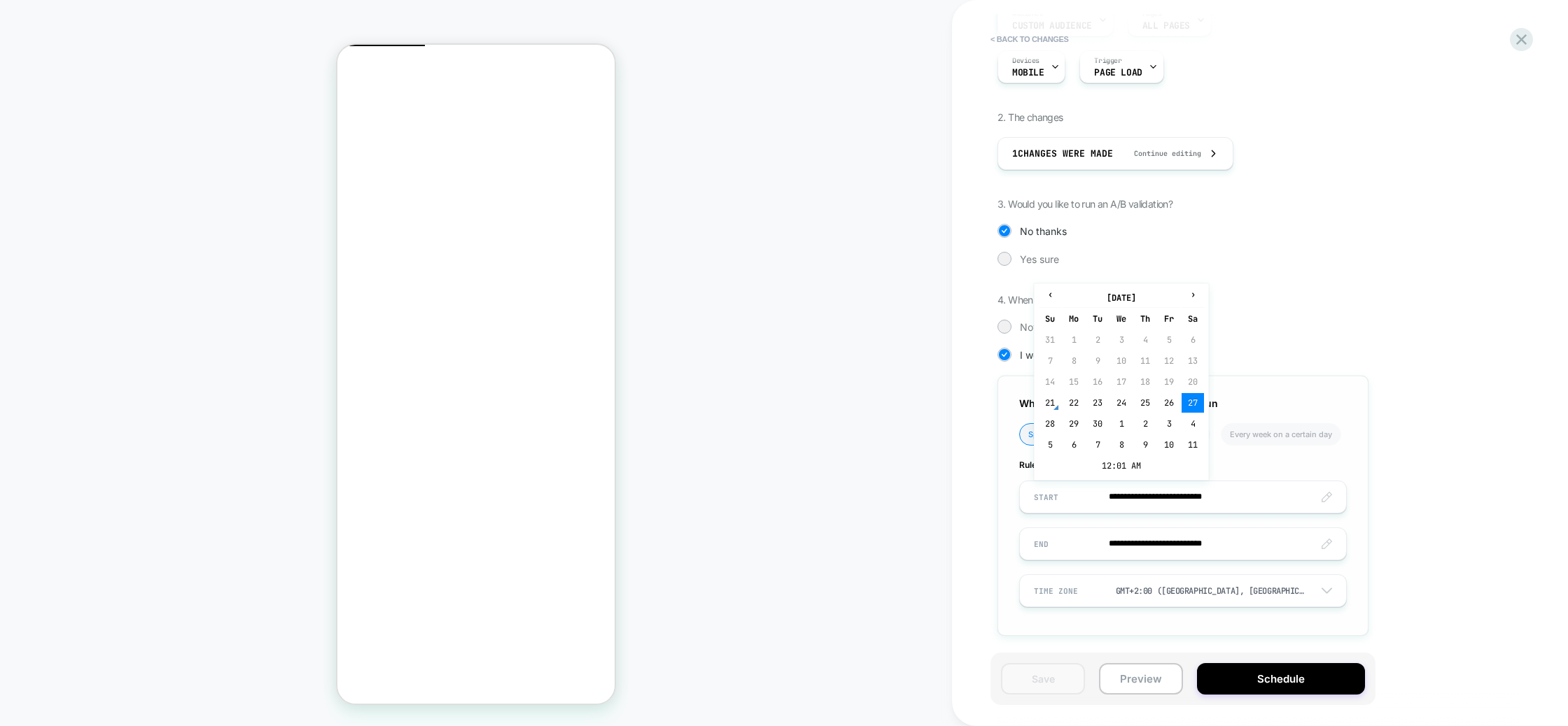
click at [1237, 499] on input "**********" at bounding box center [1183, 497] width 326 height 33
click at [1050, 420] on td "28" at bounding box center [1050, 424] width 23 height 20
type input "**********"
click at [1276, 499] on input "**********" at bounding box center [1183, 497] width 326 height 33
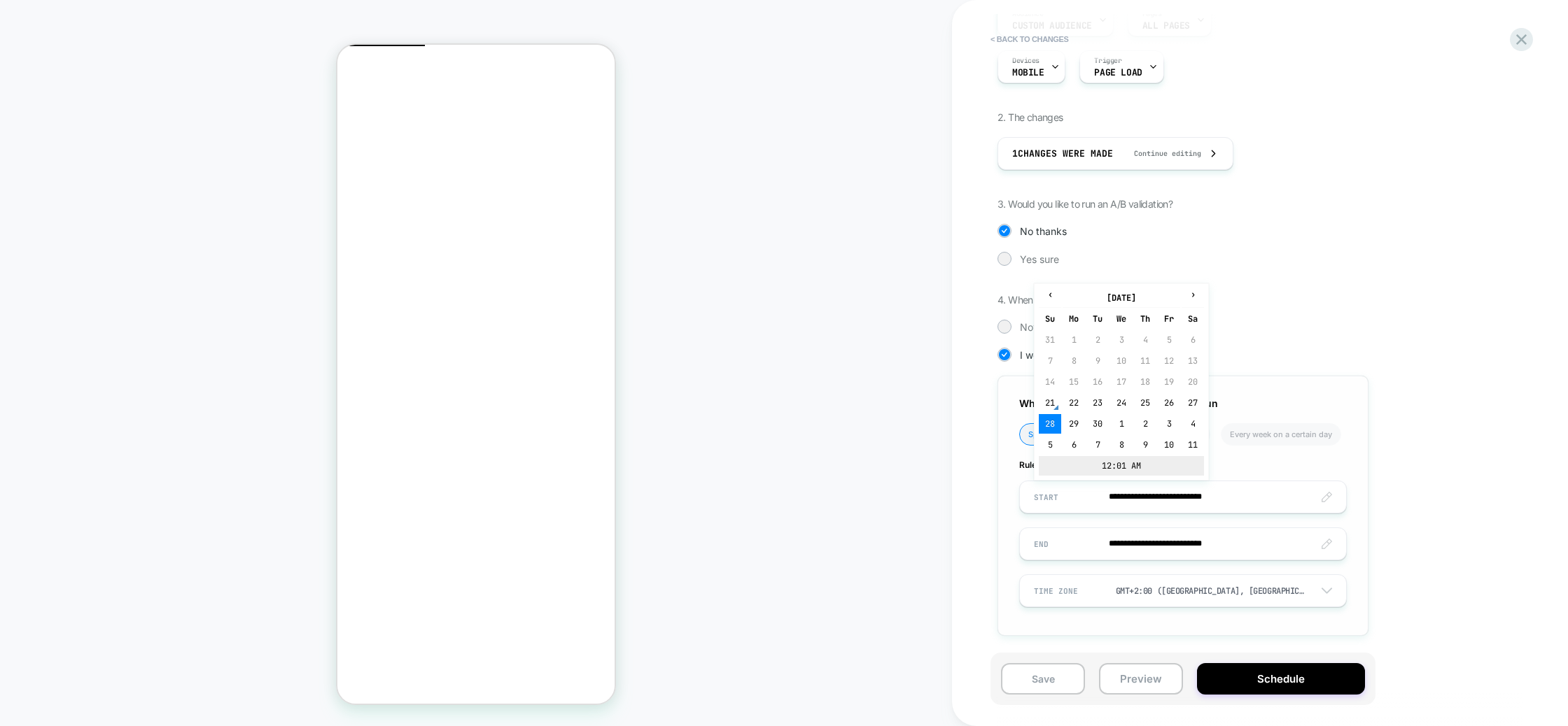
click at [1138, 468] on td "12:01 AM" at bounding box center [1121, 466] width 165 height 20
drag, startPoint x: 1072, startPoint y: 460, endPoint x: 1094, endPoint y: 460, distance: 22.0
click at [1074, 460] on td "▲ 12 ▼ : ▲ 01 ▼ ▲ AM ▼" at bounding box center [1121, 438] width 165 height 74
click at [1094, 460] on span "▼" at bounding box center [1091, 459] width 28 height 28
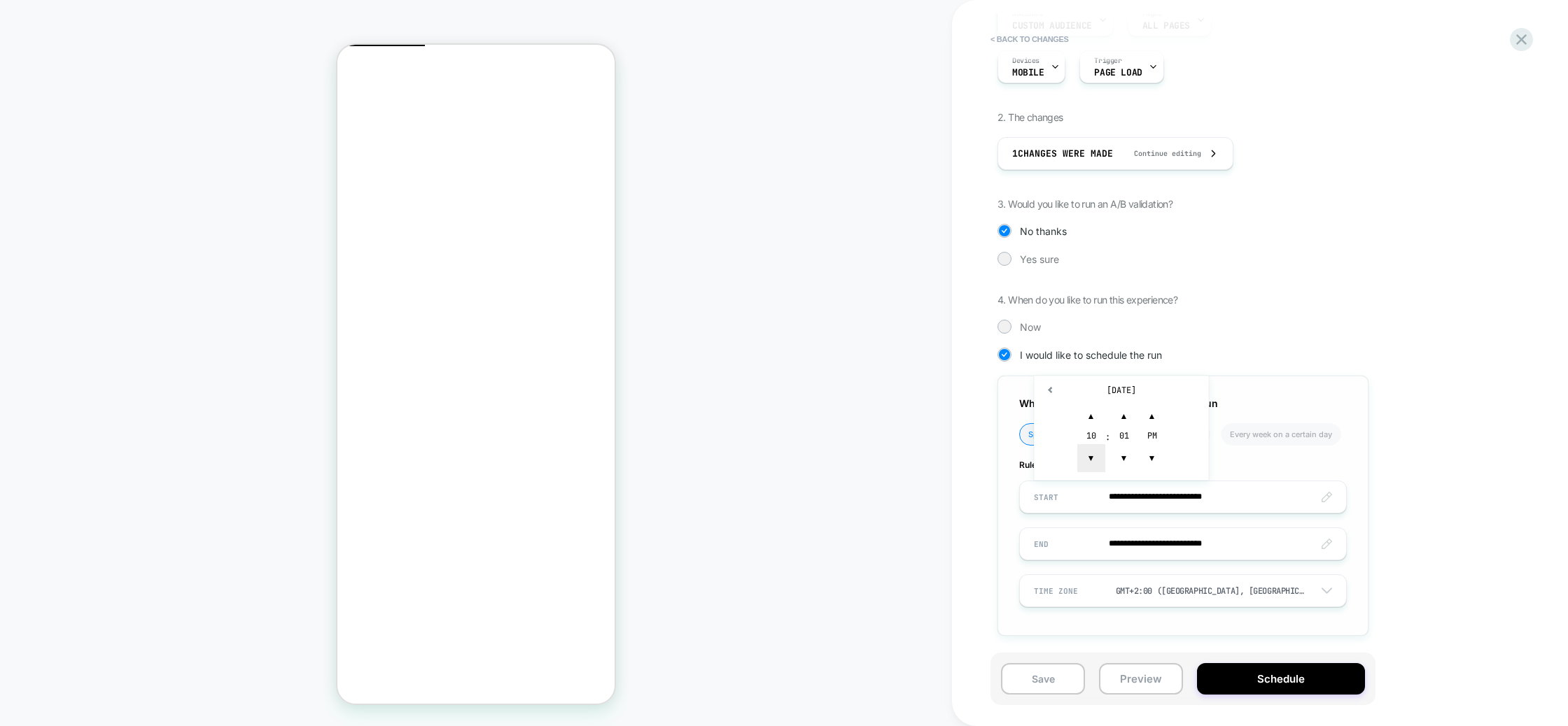
click at [1094, 459] on span "▼" at bounding box center [1091, 459] width 28 height 28
click at [1083, 462] on span "▼" at bounding box center [1091, 459] width 28 height 28
drag, startPoint x: 1090, startPoint y: 462, endPoint x: 1108, endPoint y: 461, distance: 18.0
click at [1090, 462] on span "▼" at bounding box center [1091, 459] width 28 height 28
click at [1112, 461] on span "▼" at bounding box center [1124, 459] width 28 height 28
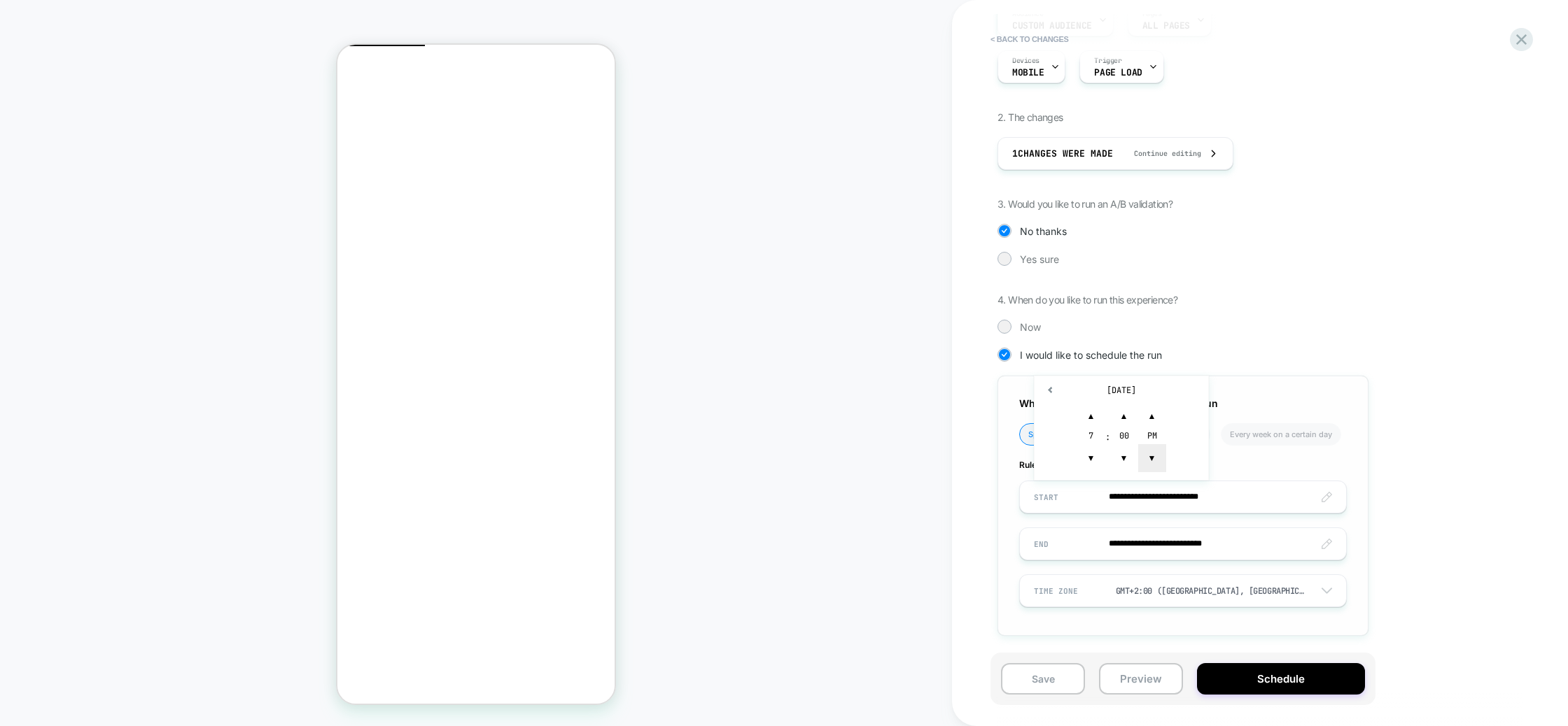
type input "**********"
click at [1162, 465] on span "▼" at bounding box center [1152, 459] width 28 height 28
drag, startPoint x: 1443, startPoint y: 470, endPoint x: 1438, endPoint y: 483, distance: 13.9
click at [1443, 472] on div "**********" at bounding box center [1253, 317] width 511 height 679
click at [1188, 543] on input "**********" at bounding box center [1183, 544] width 326 height 33
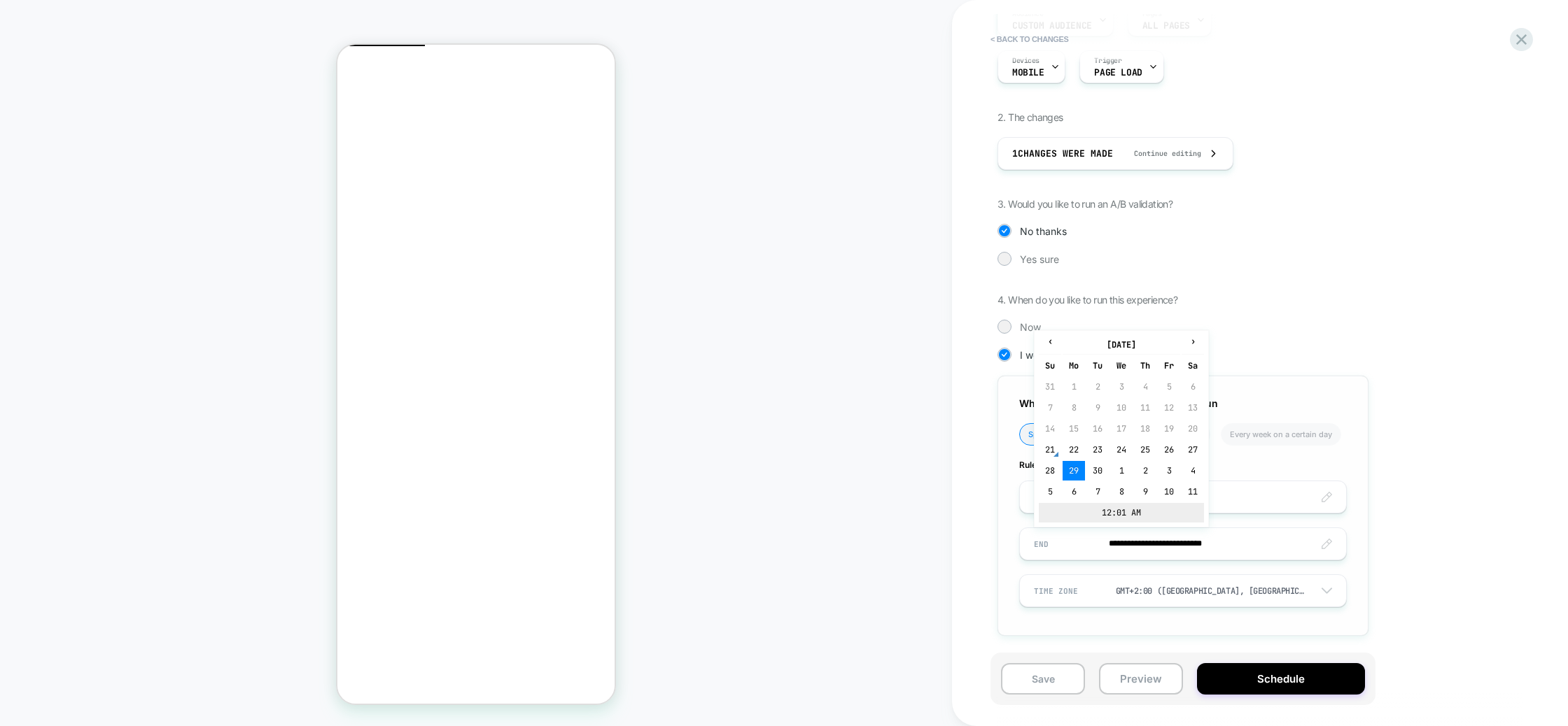
click at [1119, 512] on td "12:01 AM" at bounding box center [1121, 513] width 165 height 20
click at [1094, 505] on span "▼" at bounding box center [1091, 506] width 28 height 28
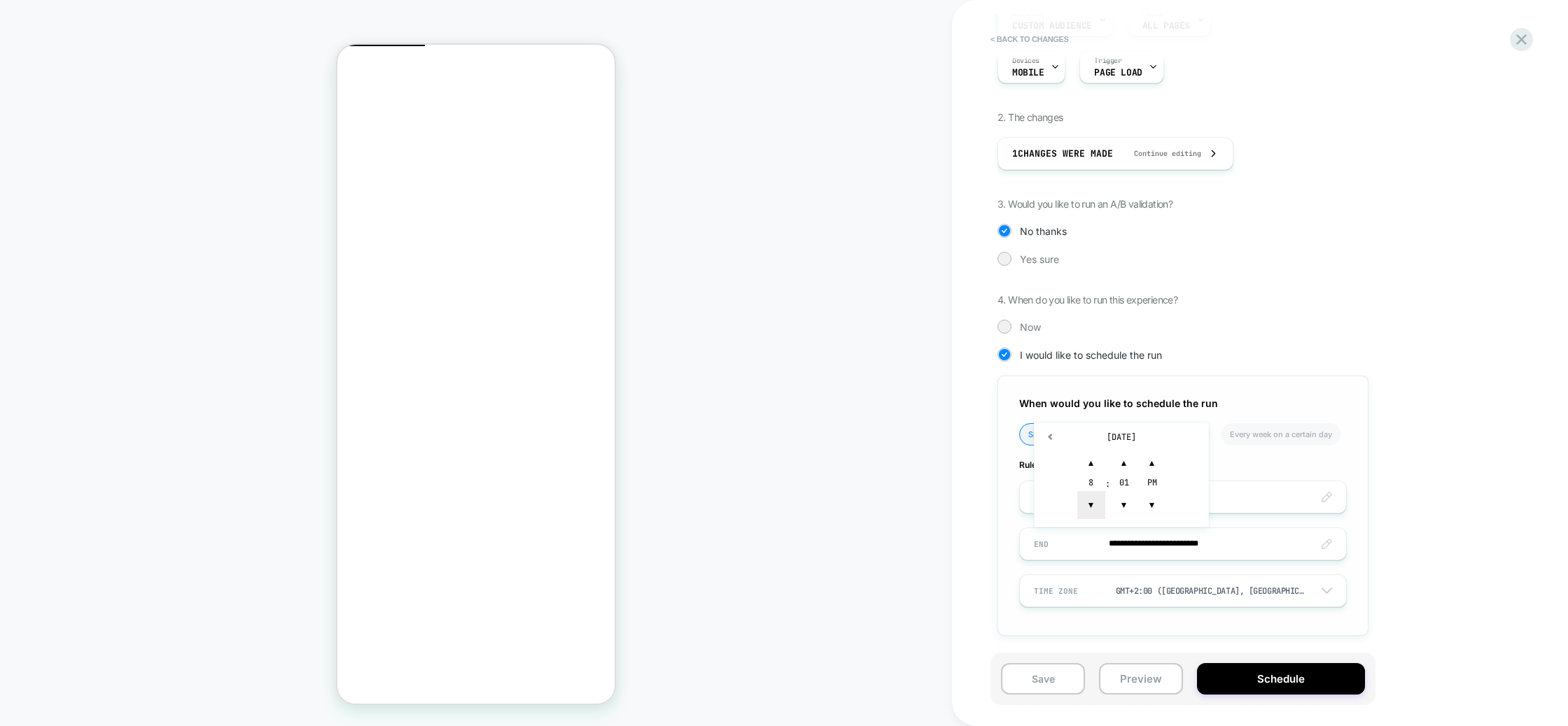
click at [1097, 505] on span "▼" at bounding box center [1091, 506] width 28 height 28
click at [1128, 505] on span "▼" at bounding box center [1124, 506] width 28 height 28
type input "**********"
drag, startPoint x: 1156, startPoint y: 504, endPoint x: 1430, endPoint y: 506, distance: 274.0
click at [1159, 505] on span "▼" at bounding box center [1152, 506] width 28 height 28
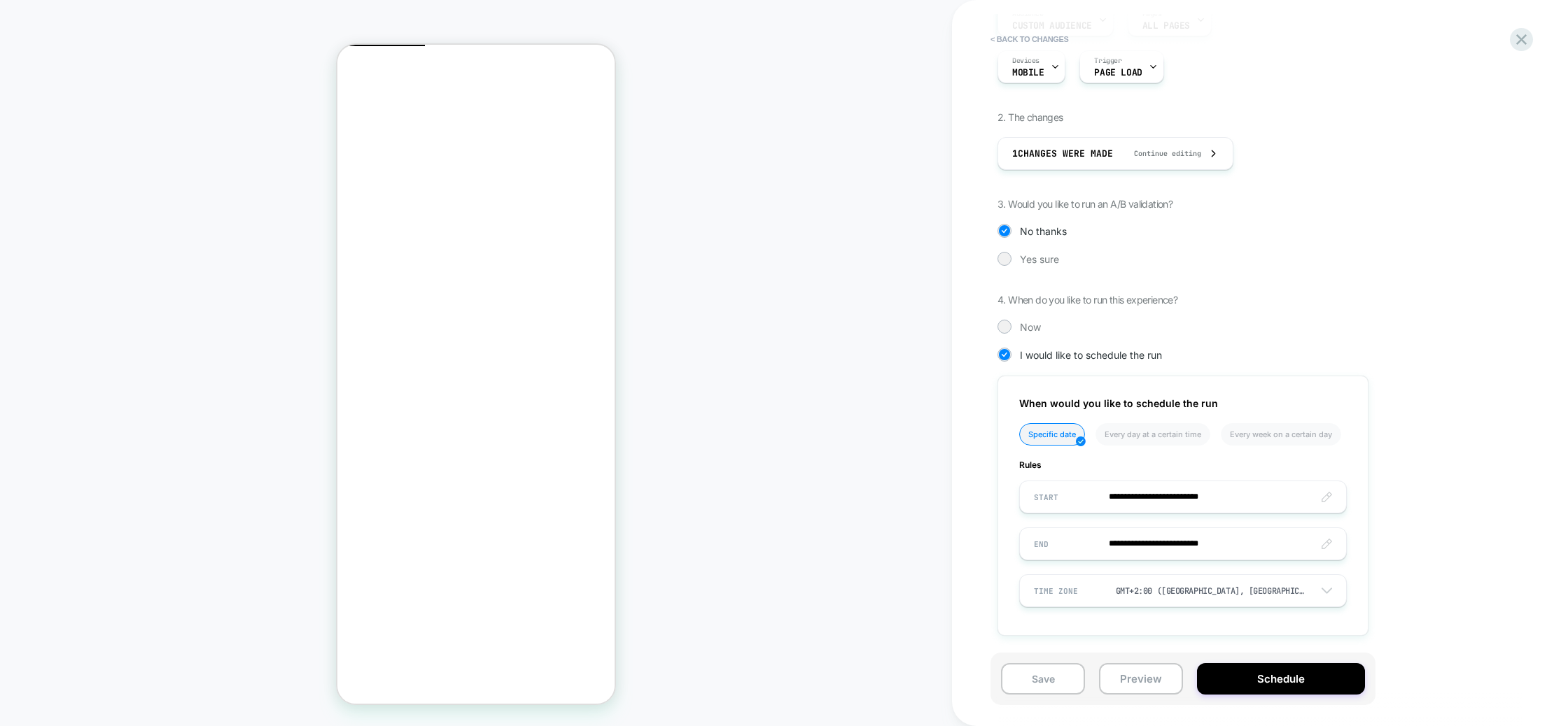
click at [1564, 504] on div "**********" at bounding box center [1260, 363] width 616 height 726
click at [1300, 675] on button "Schedule" at bounding box center [1280, 679] width 168 height 31
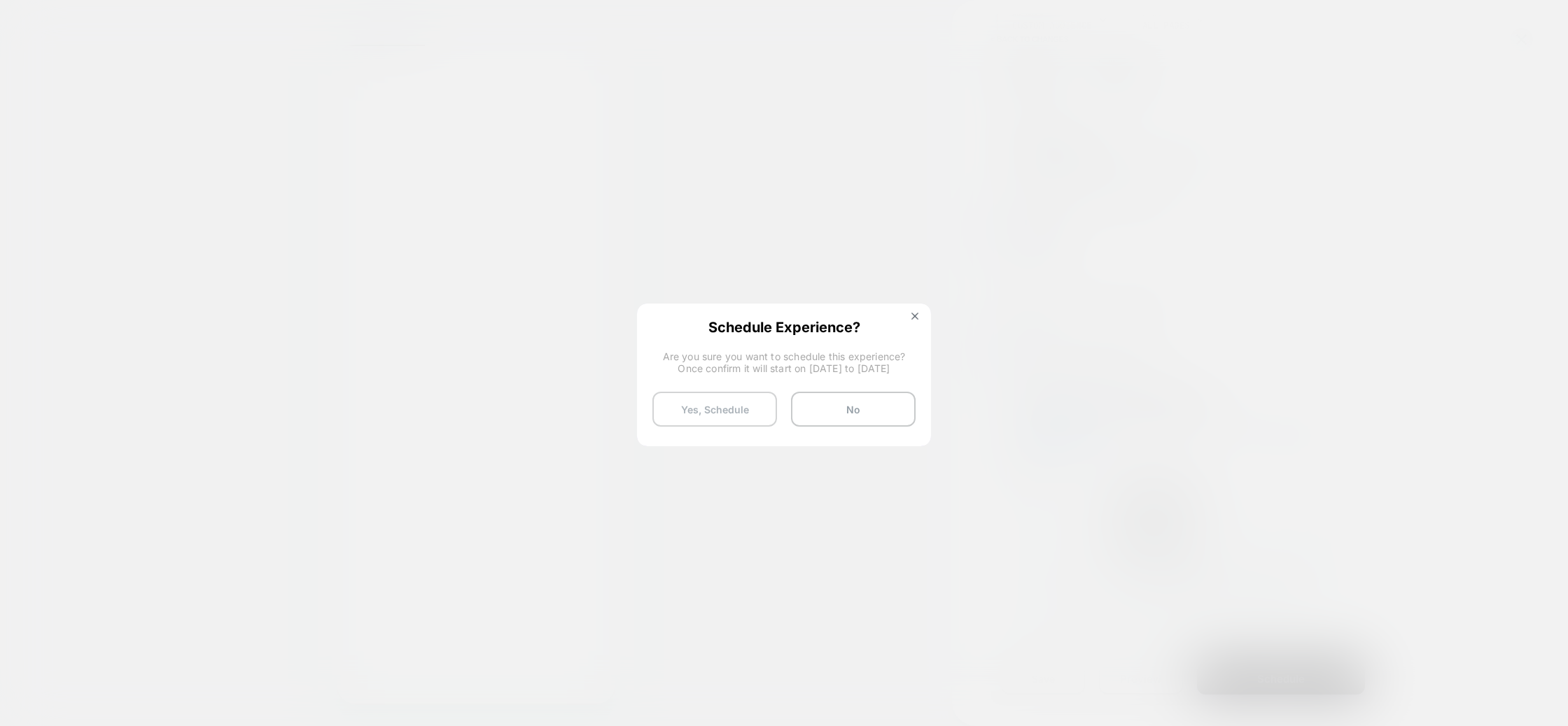
click at [719, 409] on button "Yes, Schedule" at bounding box center [714, 409] width 124 height 35
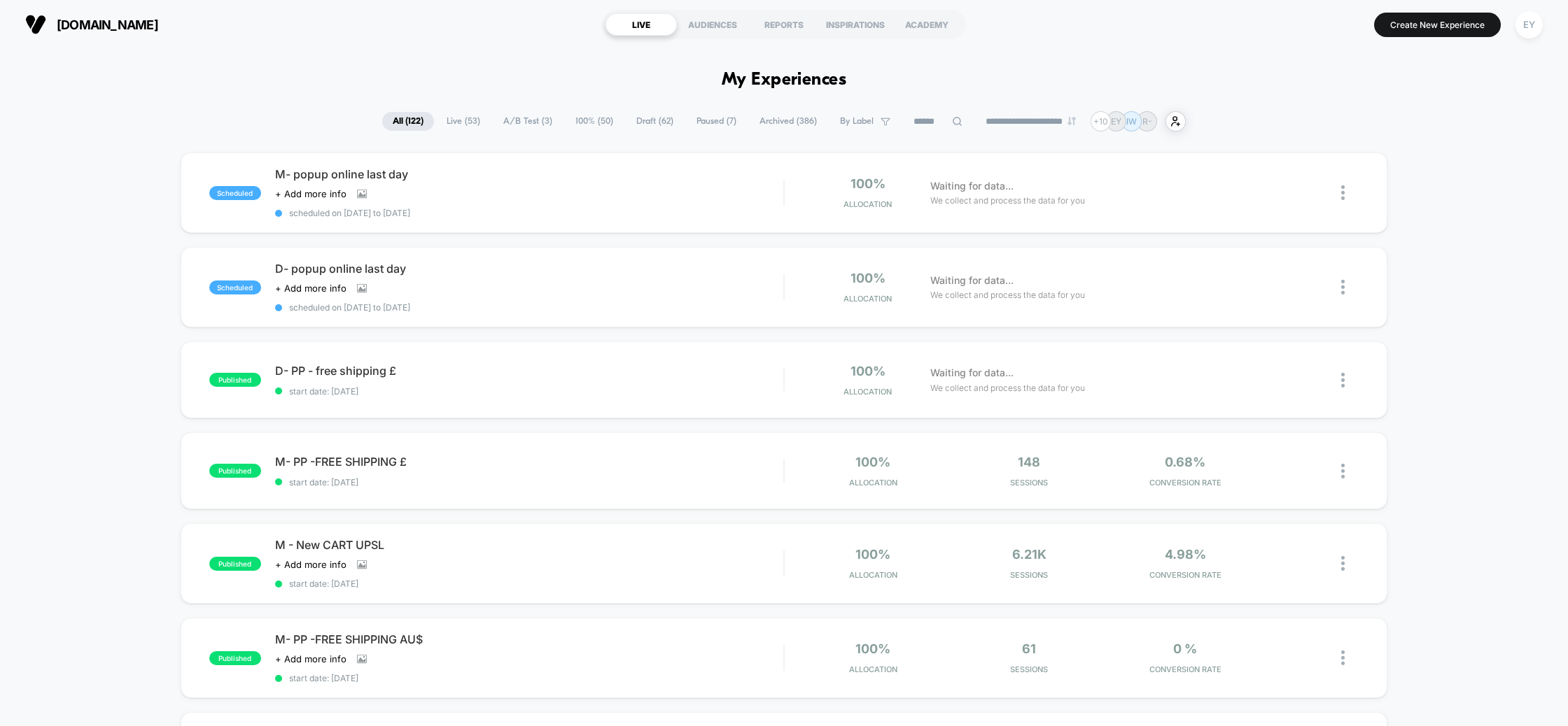
click at [76, 23] on span "de-rococo.com" at bounding box center [108, 24] width 102 height 15
click at [67, 26] on span "de-rococo.com" at bounding box center [108, 24] width 102 height 15
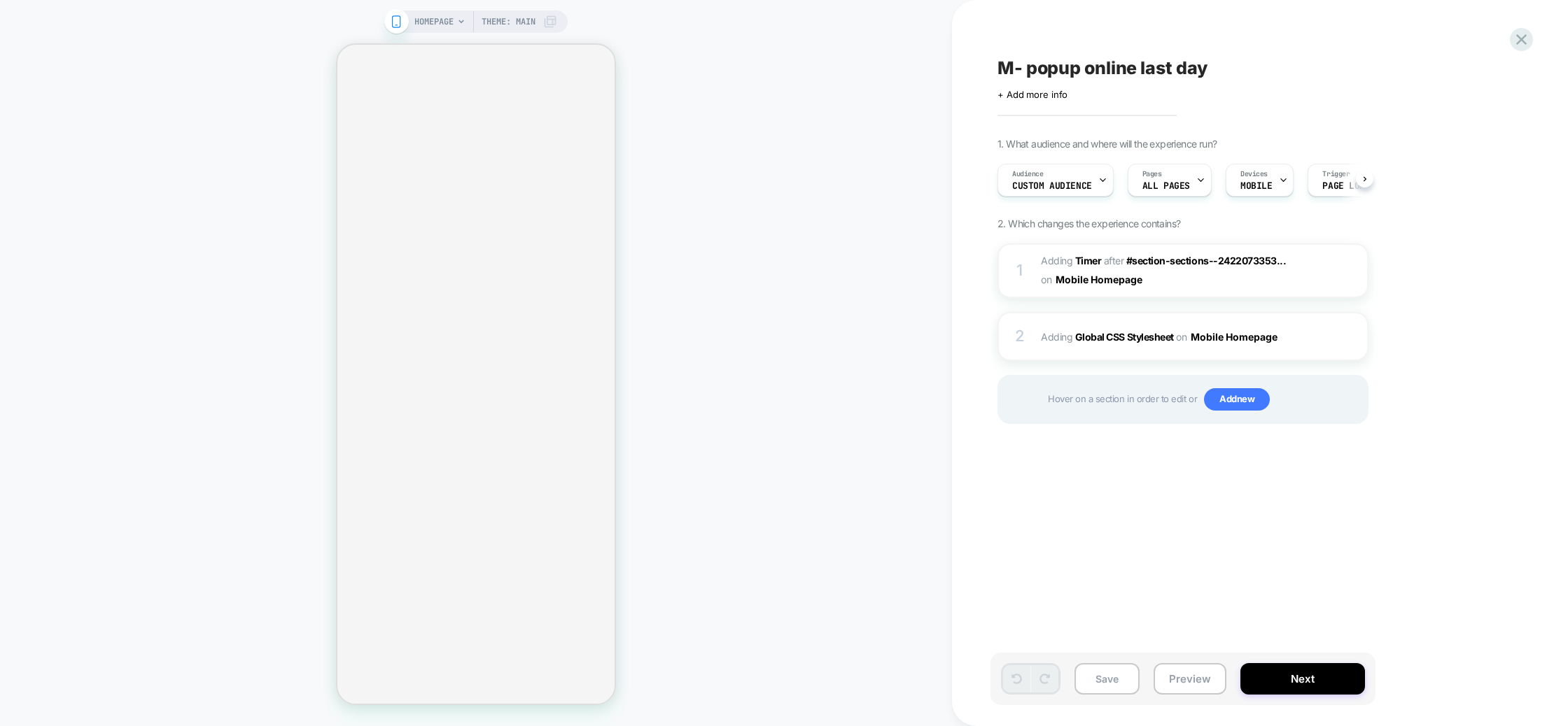
scroll to position [0, 1]
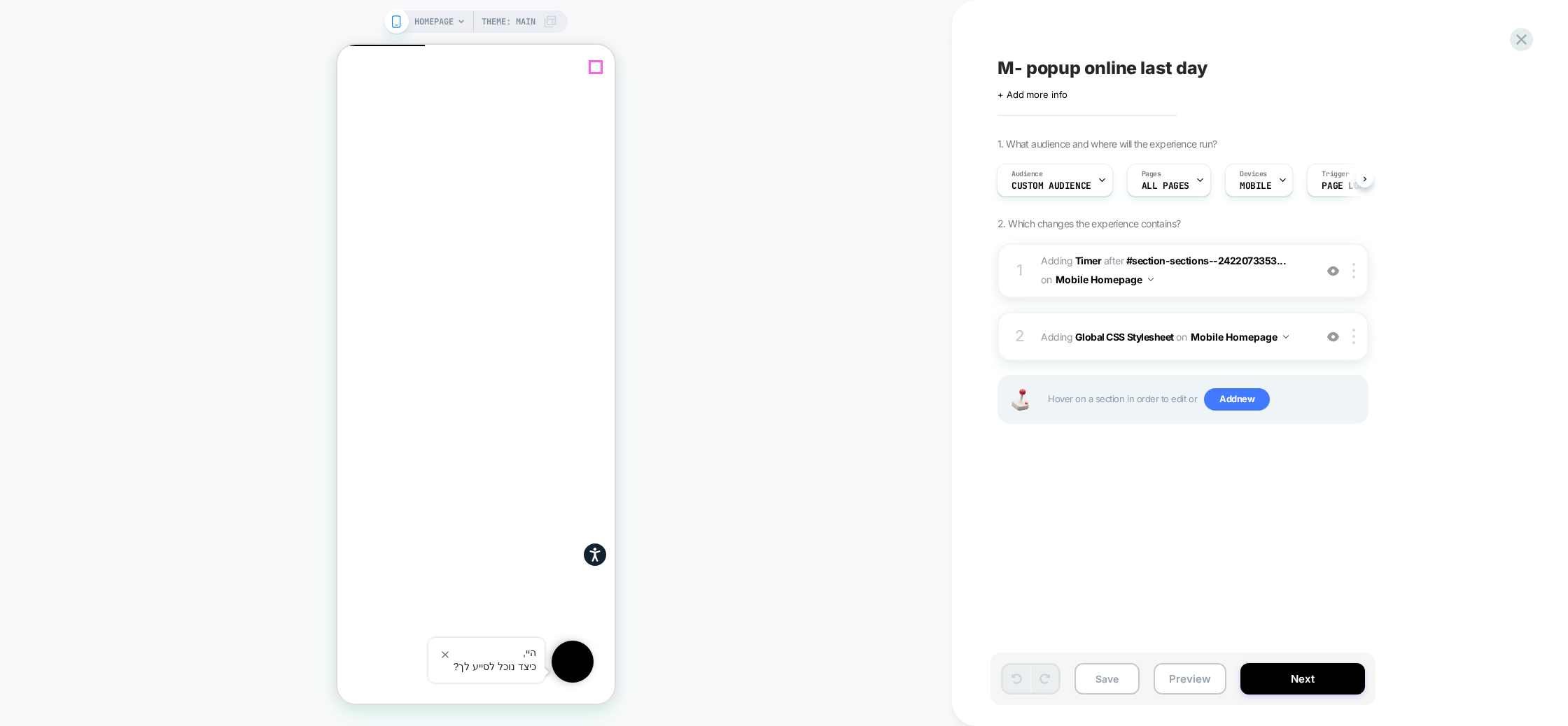
click at [343, 113] on icon "Close" at bounding box center [343, 113] width 0 height 0
click at [1219, 288] on span "#_loomi_addon_1758449263308 Adding Timer AFTER #section-sections--2422073353...…" at bounding box center [1173, 270] width 267 height 38
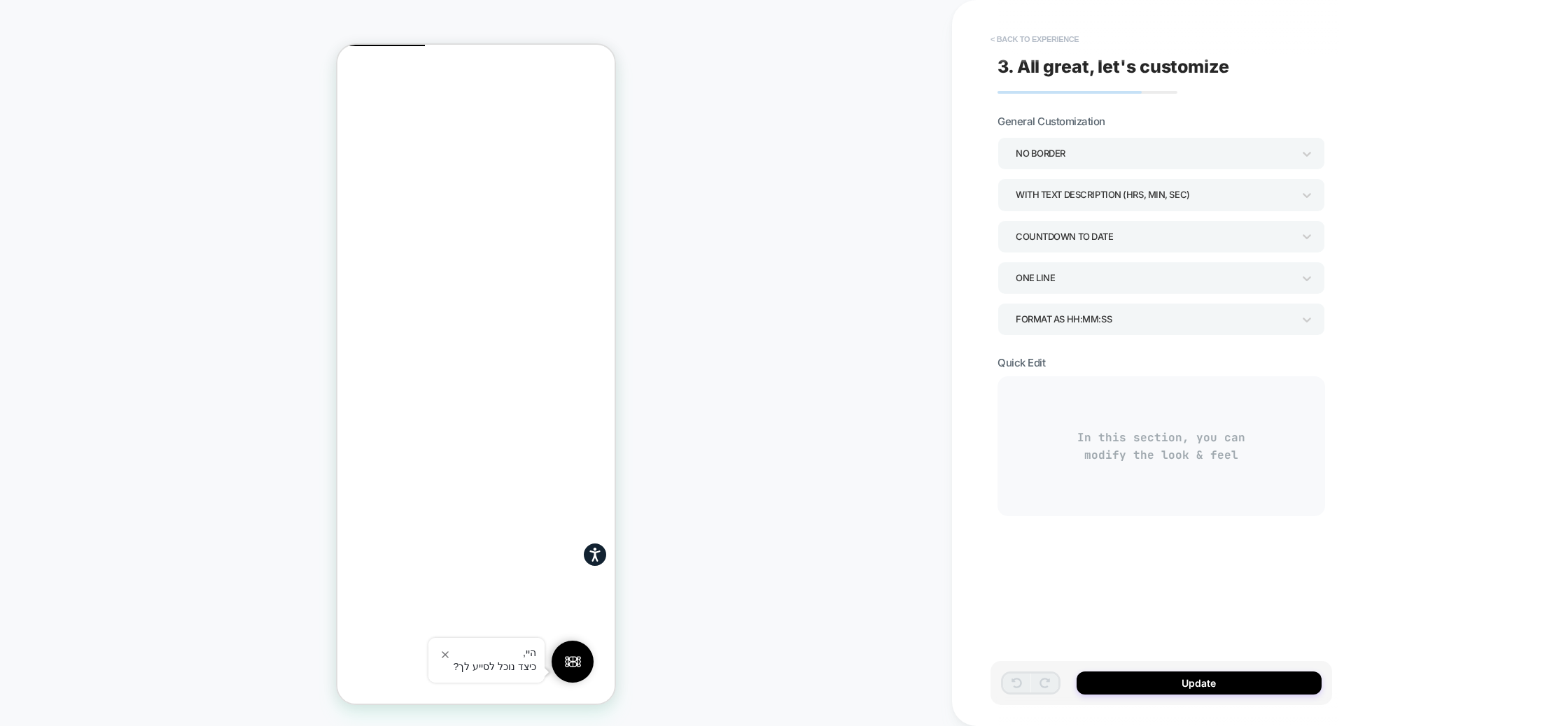
click at [1001, 43] on button "< Back to experience" at bounding box center [1034, 39] width 102 height 23
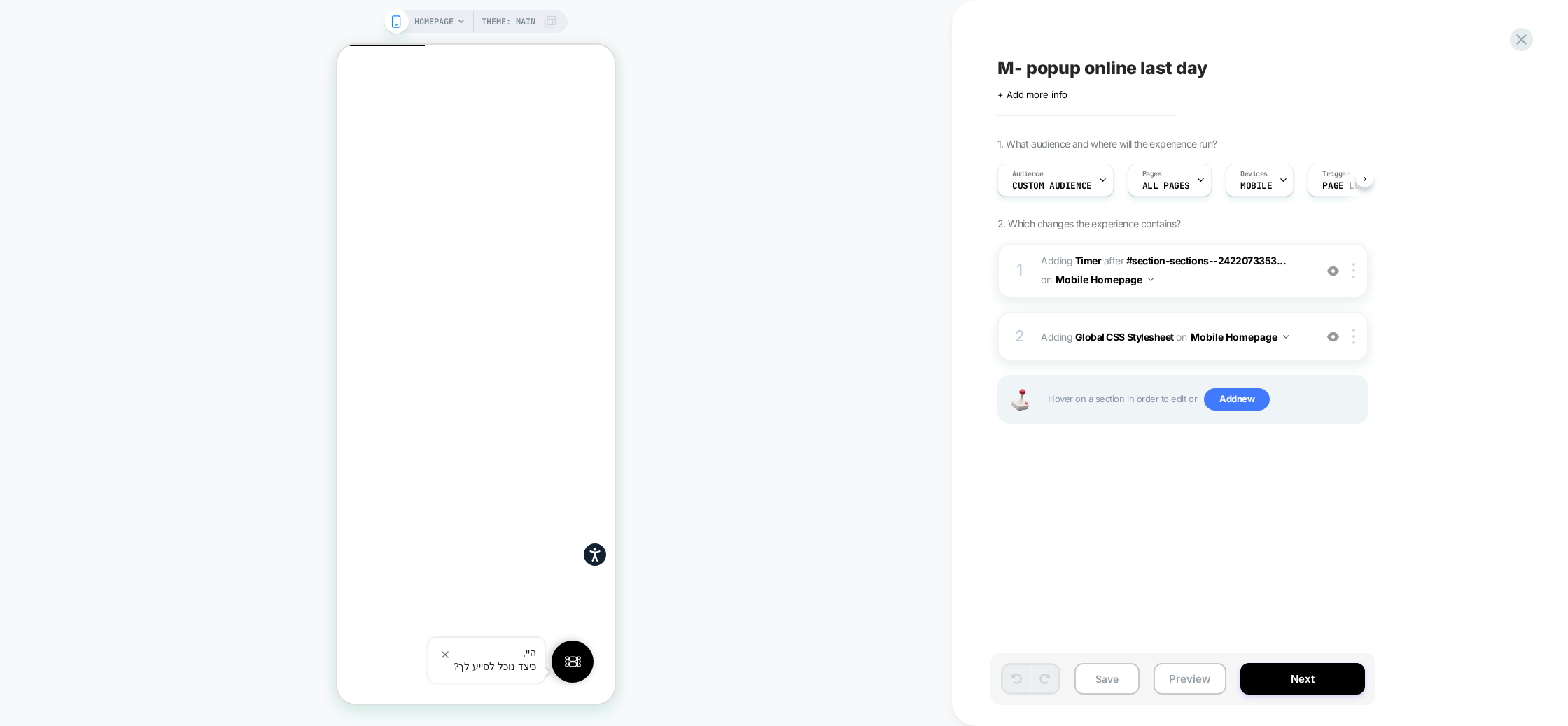
scroll to position [0, 1]
click at [1165, 327] on span "Adding Global CSS Stylesheet on Mobile Homepage" at bounding box center [1173, 337] width 267 height 20
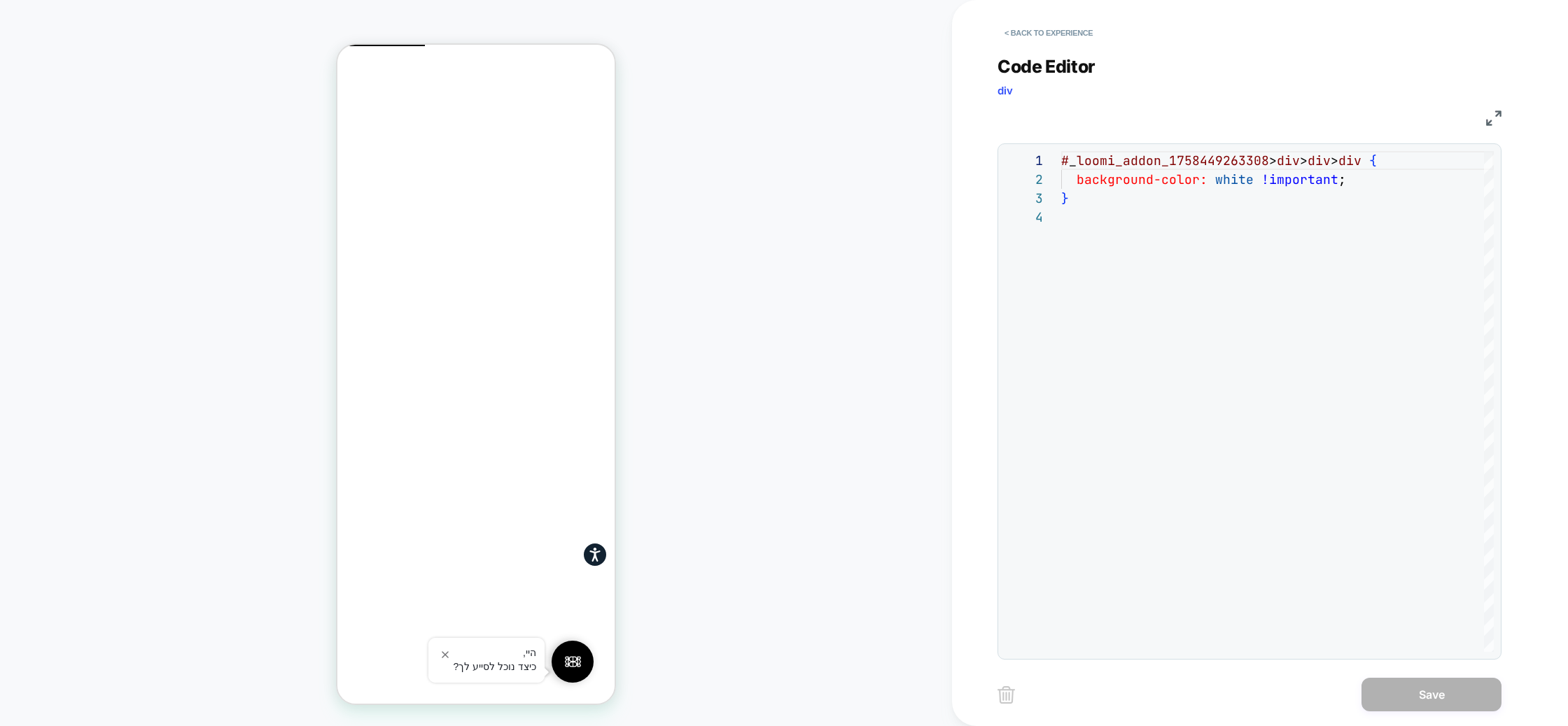
scroll to position [57, 0]
click at [1016, 30] on button "< Back to experience" at bounding box center [1048, 33] width 102 height 23
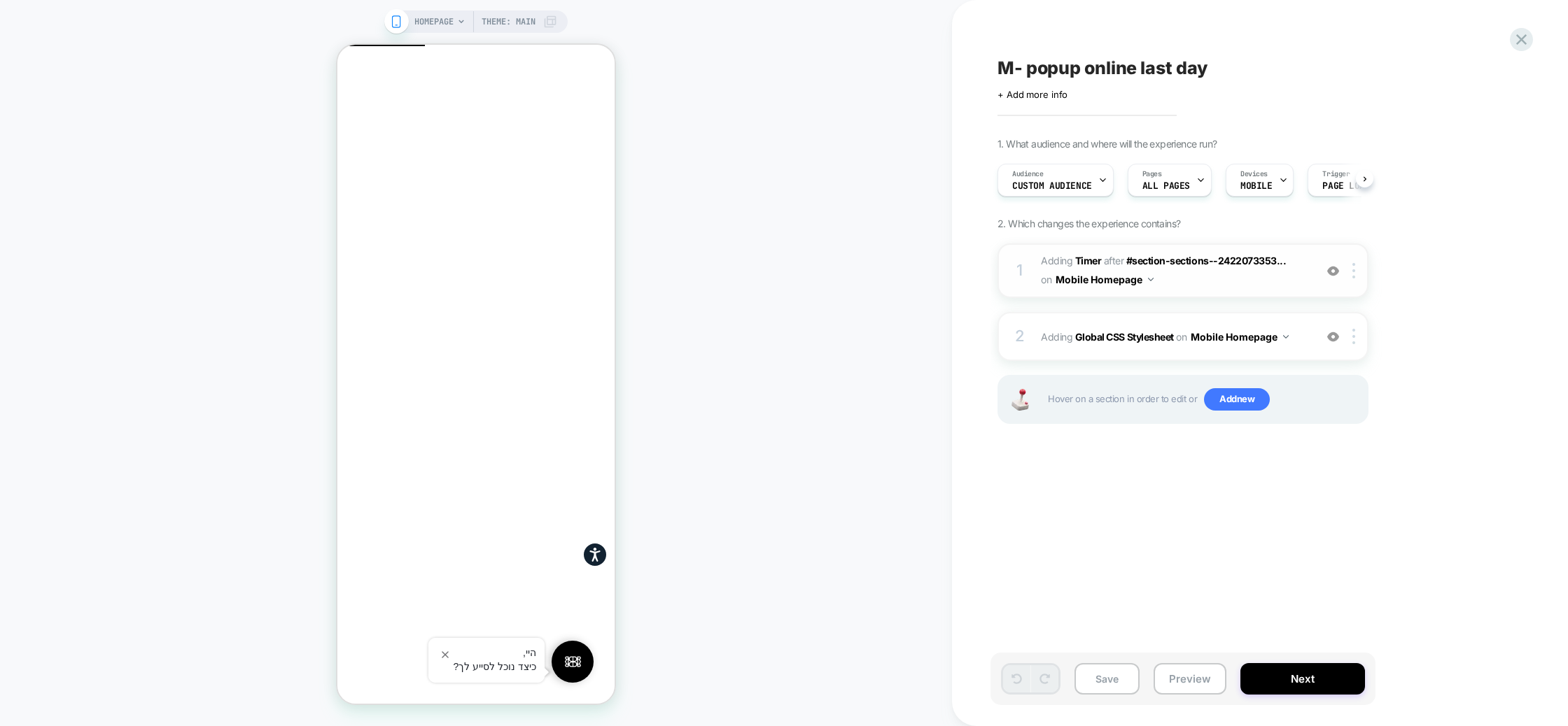
scroll to position [0, 1]
click at [1050, 279] on span "on" at bounding box center [1045, 280] width 10 height 17
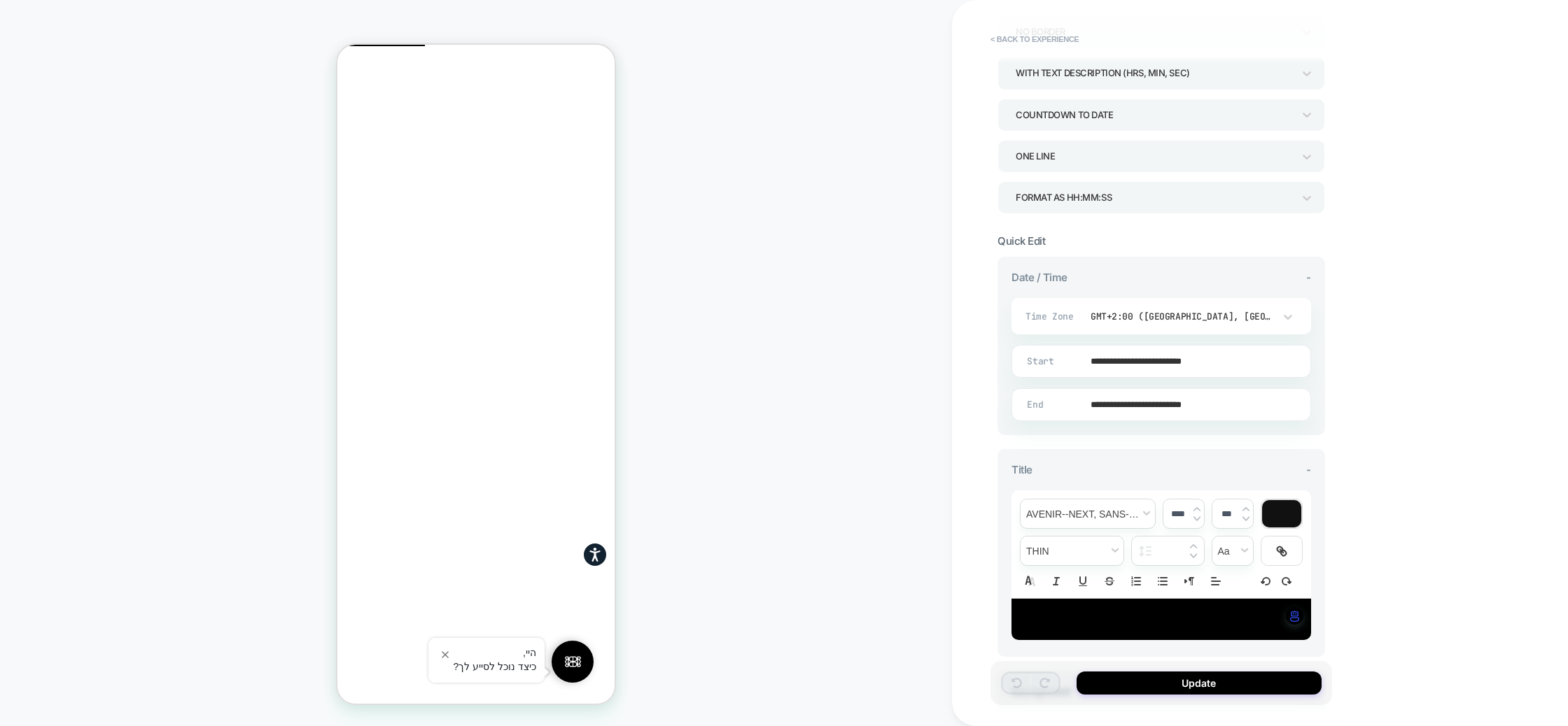
scroll to position [123, 0]
click at [1150, 360] on input "**********" at bounding box center [1158, 361] width 298 height 33
click at [1190, 270] on td "27" at bounding box center [1185, 266] width 23 height 20
click at [1195, 356] on input "**********" at bounding box center [1158, 361] width 298 height 33
click at [1130, 331] on td "7:00 AM" at bounding box center [1113, 329] width 165 height 20
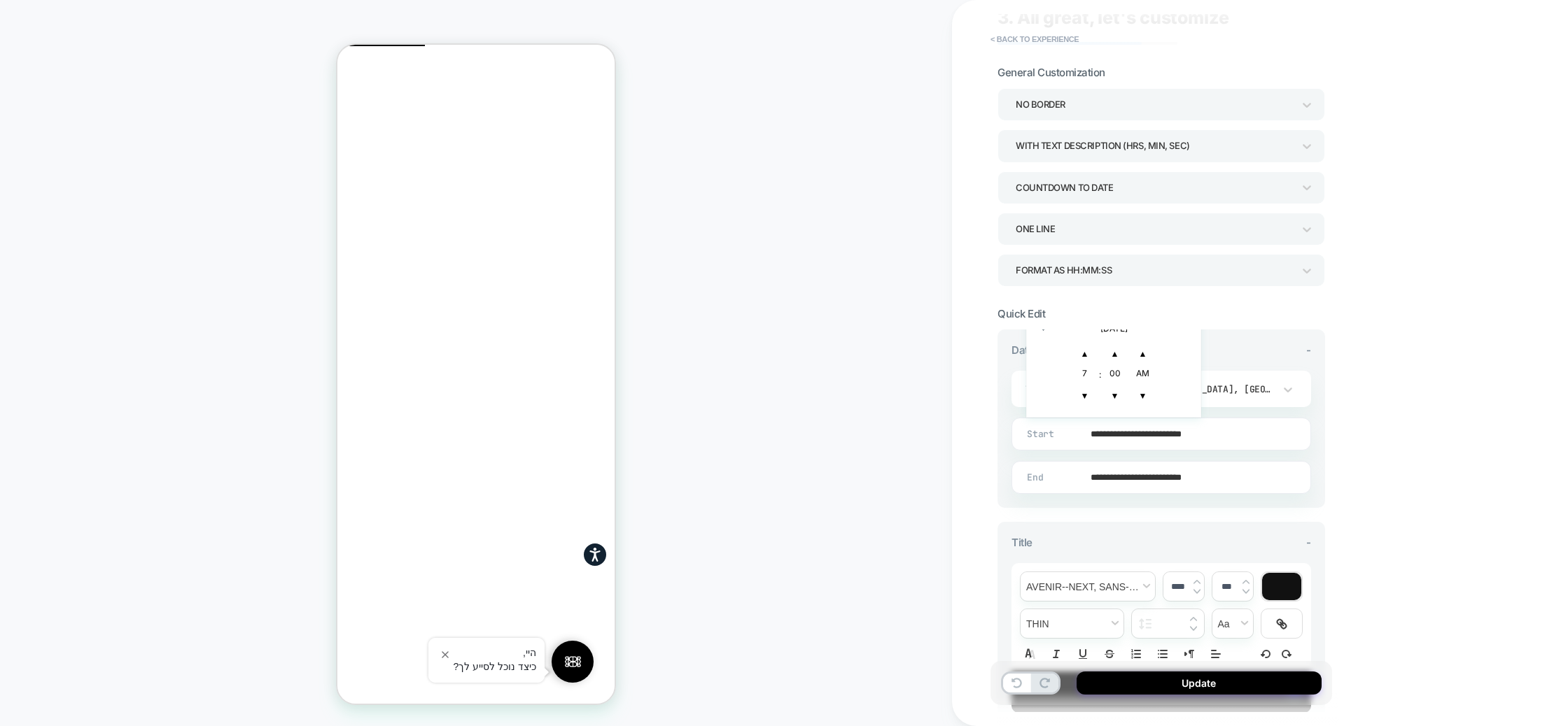
scroll to position [49, 0]
click at [1092, 387] on span "▼" at bounding box center [1085, 396] width 28 height 28
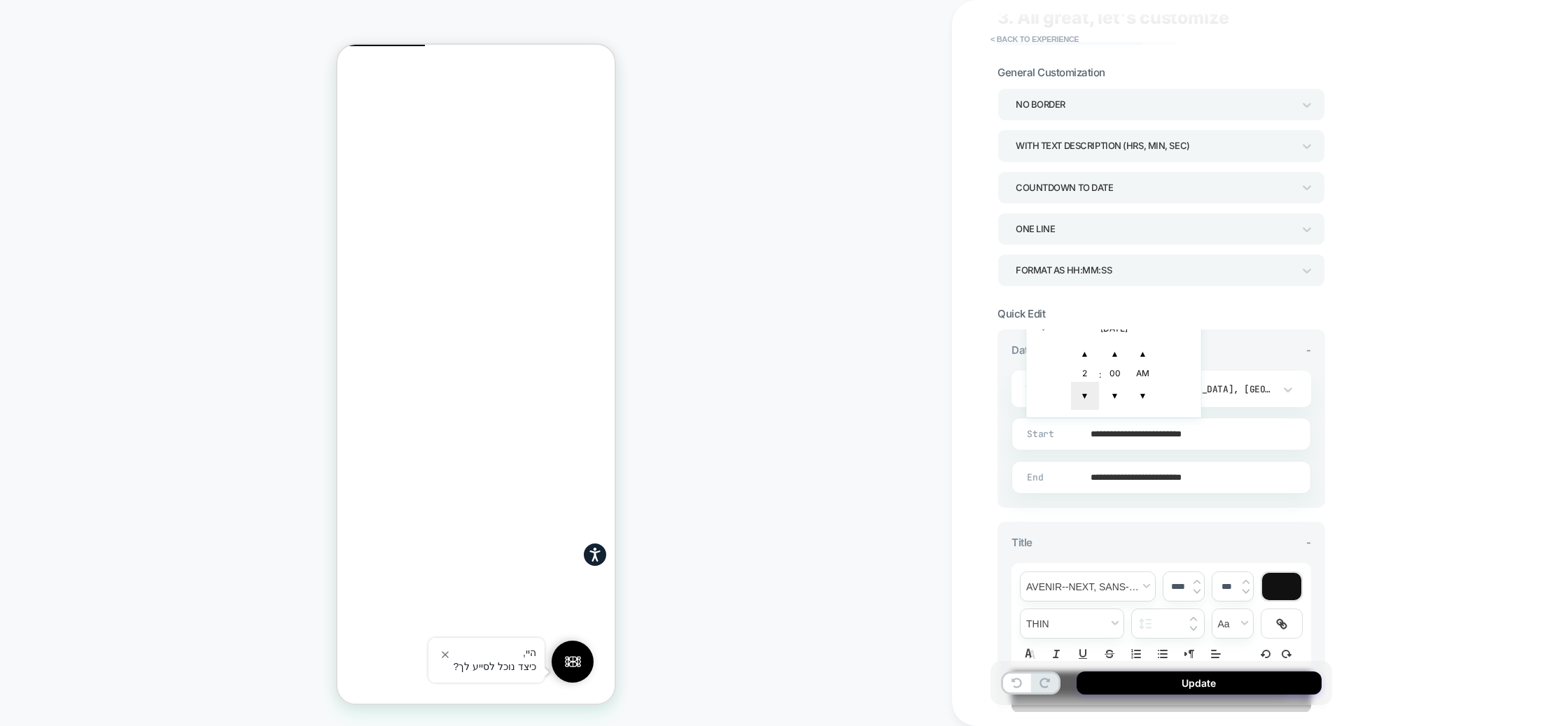
click at [1092, 387] on span "▼" at bounding box center [1085, 396] width 28 height 28
click at [1121, 360] on span "▲" at bounding box center [1115, 354] width 28 height 28
type input "**********"
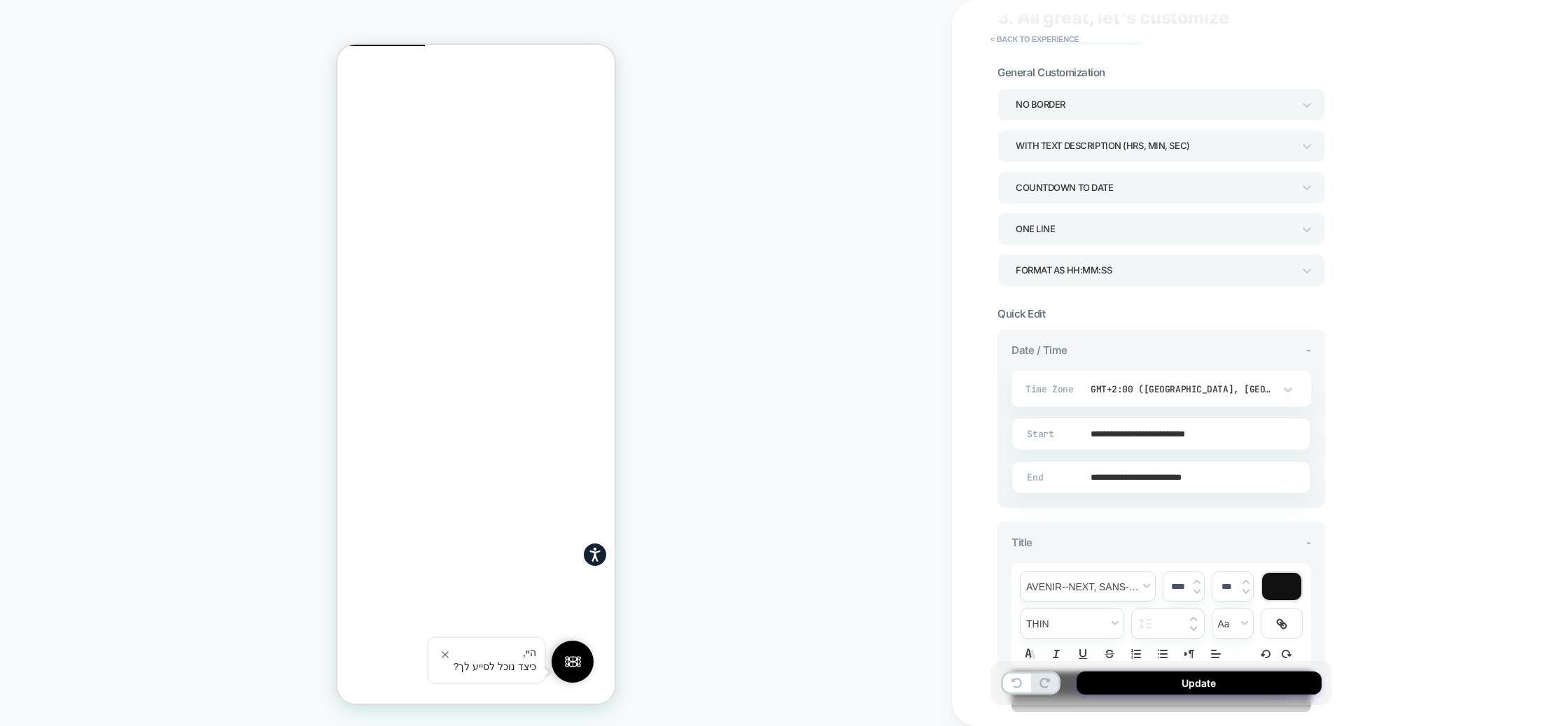
click at [1495, 392] on div "**********" at bounding box center [1260, 363] width 616 height 726
click at [1147, 479] on input "**********" at bounding box center [1158, 477] width 298 height 33
click at [1041, 402] on td "28" at bounding box center [1042, 404] width 23 height 20
click at [1155, 476] on input "**********" at bounding box center [1158, 477] width 298 height 33
click at [1121, 452] on td "7:00 AM" at bounding box center [1113, 446] width 165 height 20
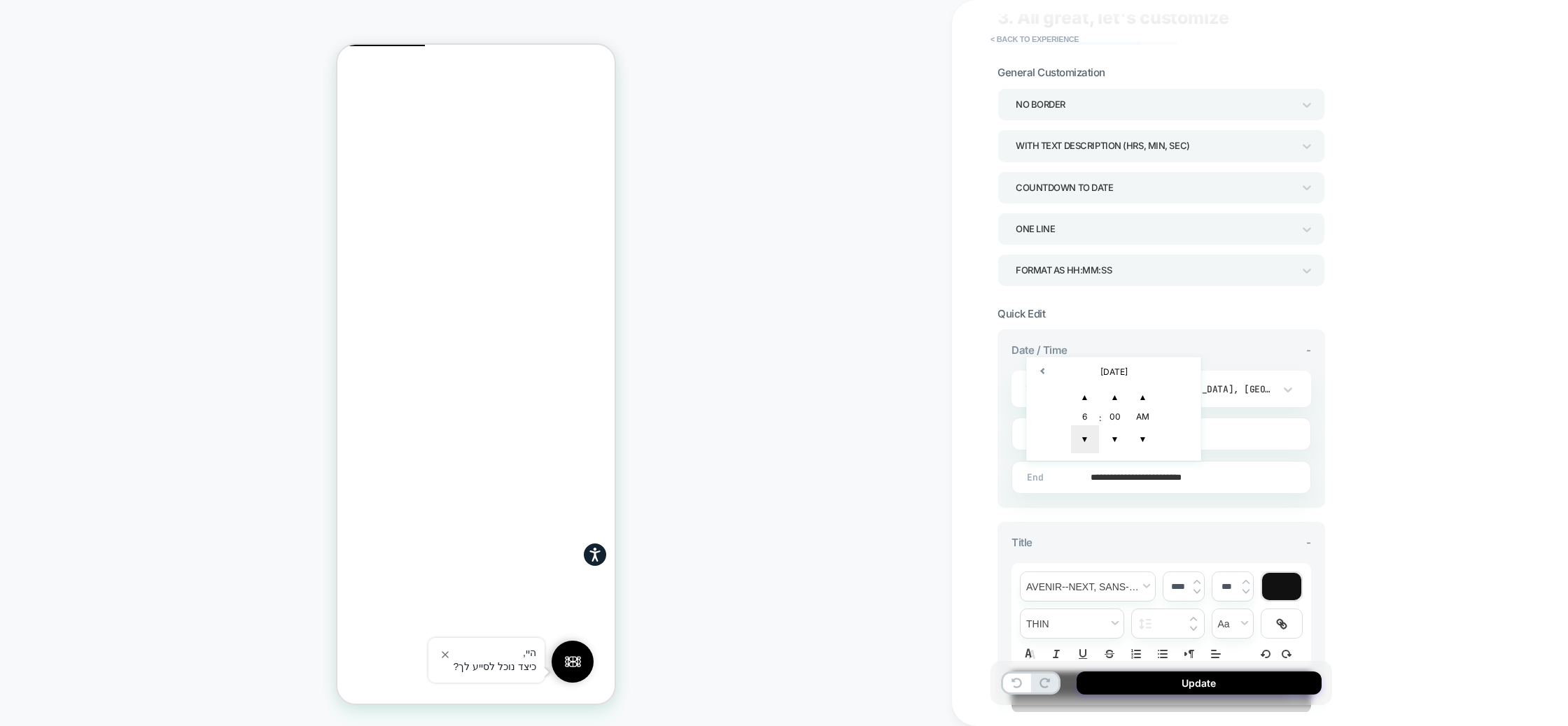
click at [1082, 440] on span "▼" at bounding box center [1085, 439] width 28 height 28
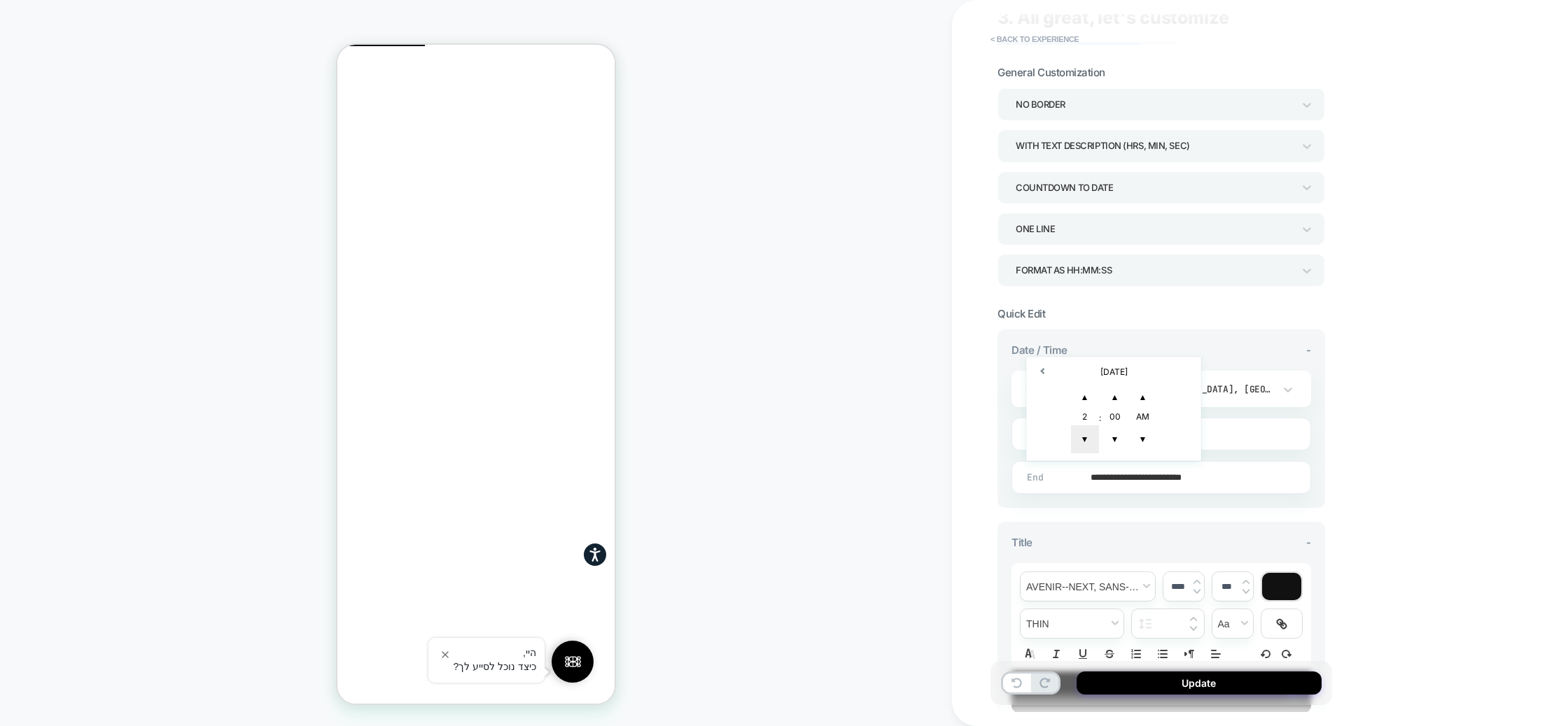
click at [1082, 440] on span "▼" at bounding box center [1085, 439] width 28 height 28
type input "**********"
click at [1409, 442] on div "**********" at bounding box center [1260, 363] width 616 height 726
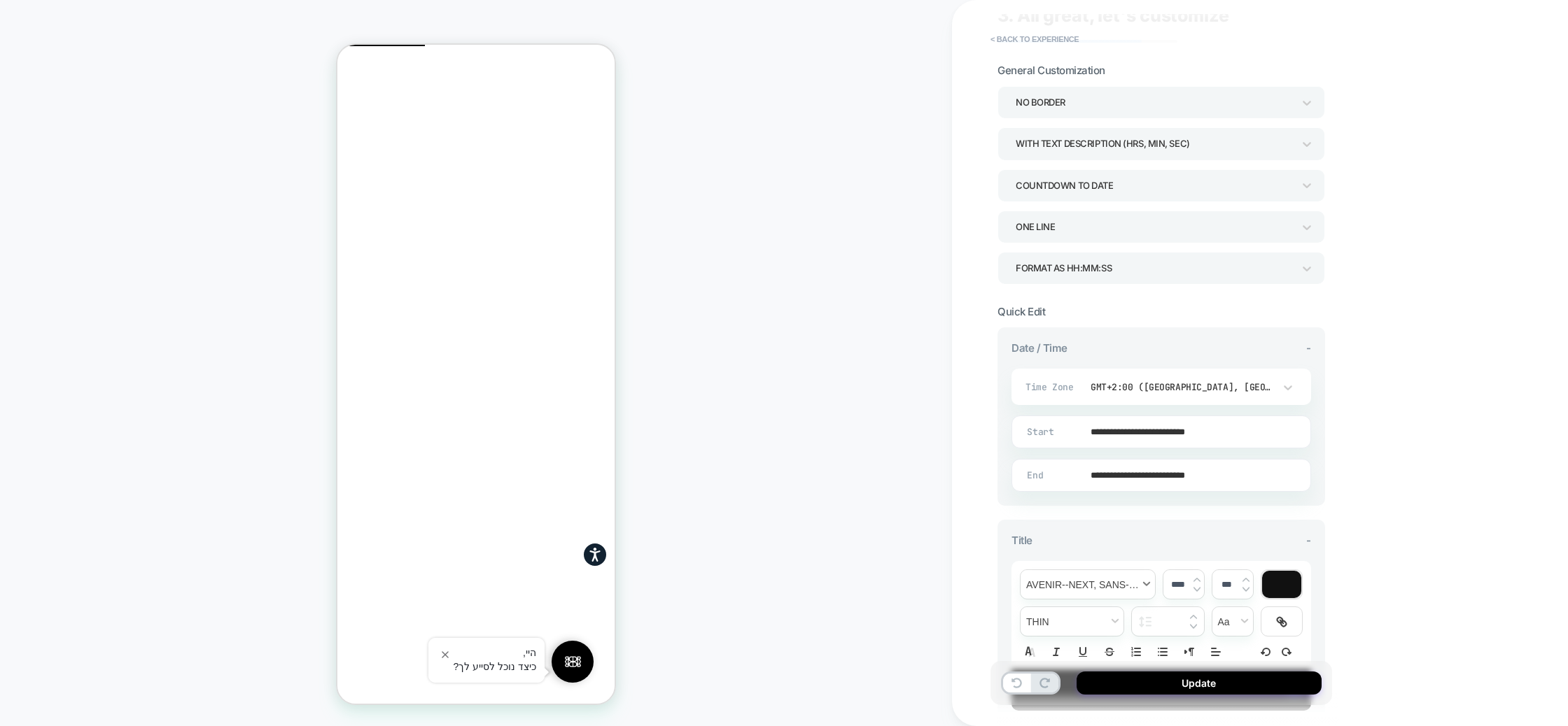
scroll to position [0, 0]
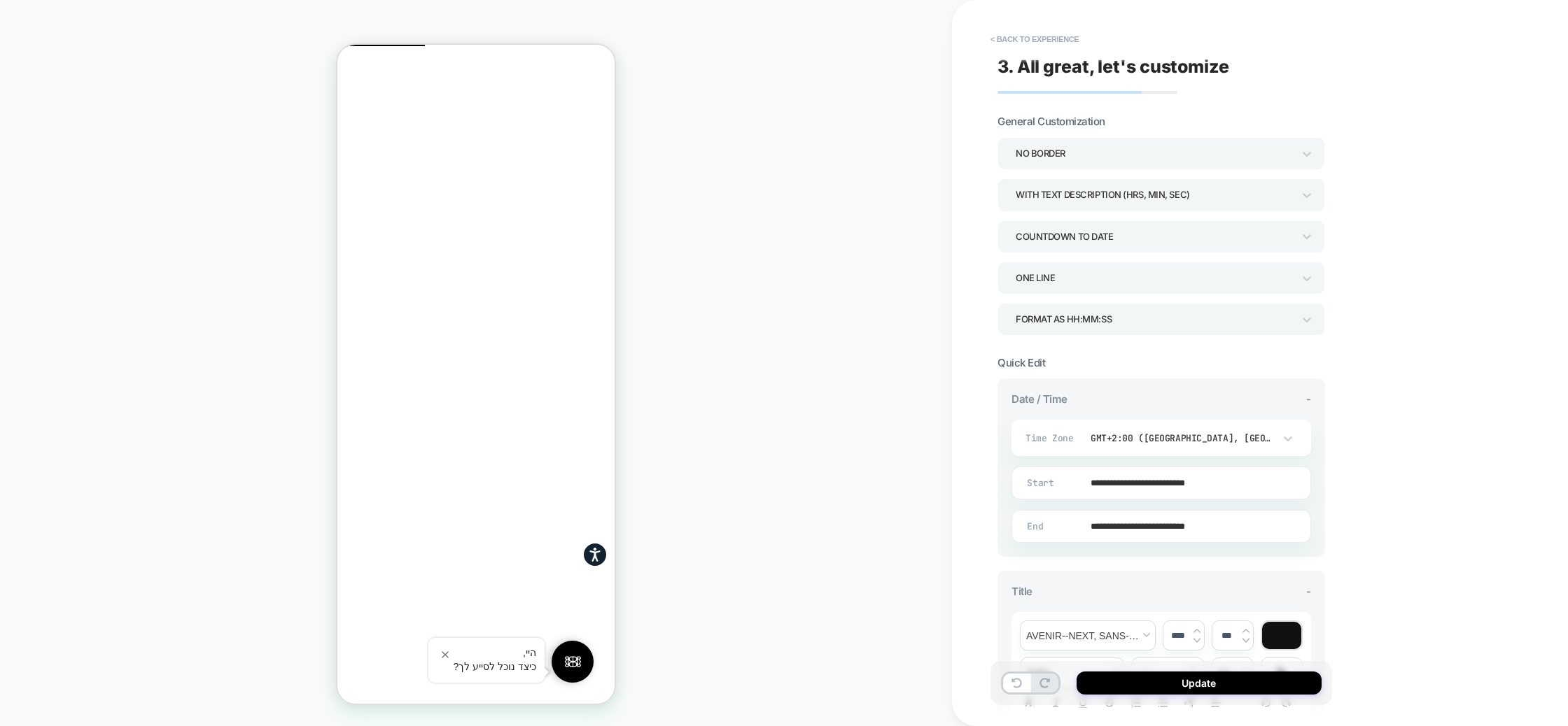
click at [1528, 220] on div "**********" at bounding box center [1260, 363] width 616 height 726
click at [1452, 256] on div "**********" at bounding box center [1260, 363] width 616 height 726
click at [1235, 684] on button "Update" at bounding box center [1198, 684] width 245 height 23
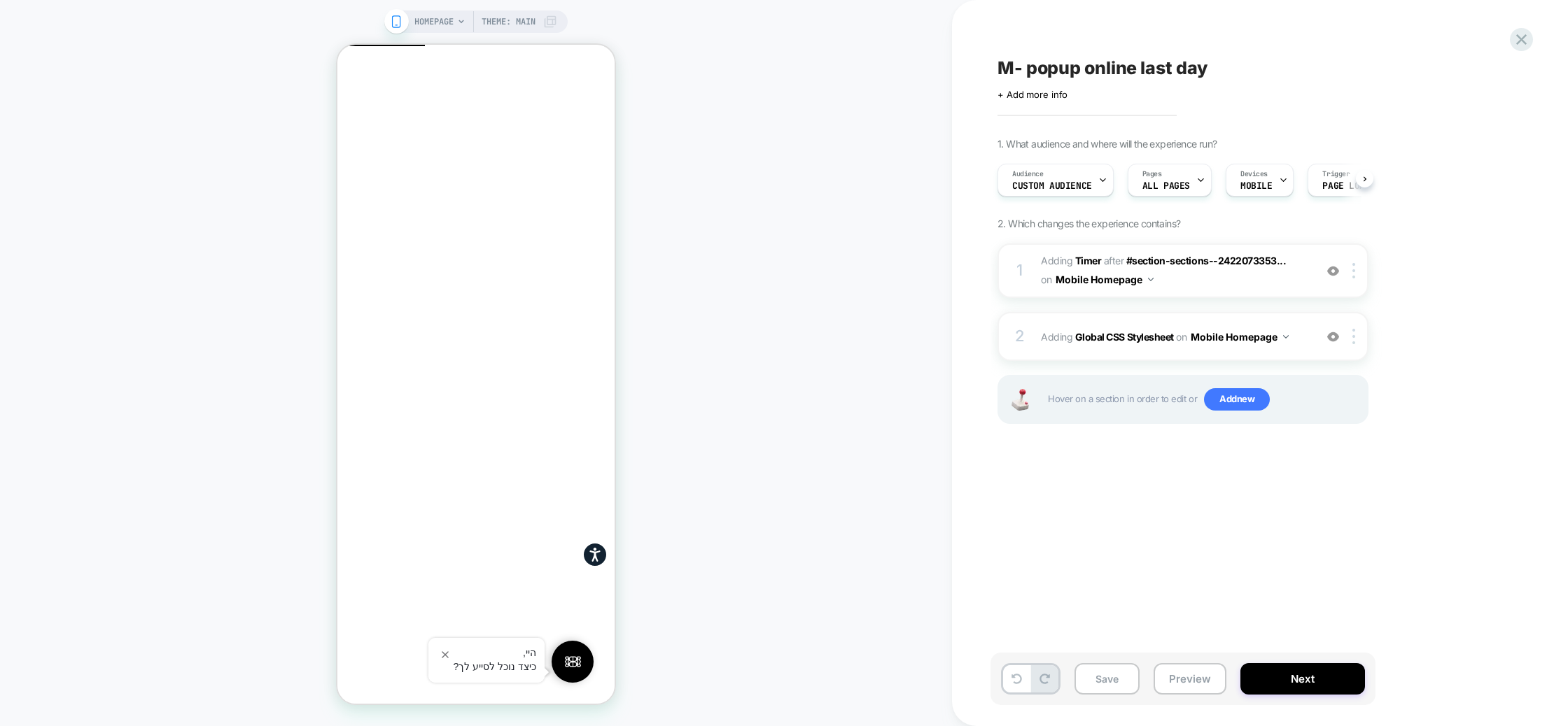
scroll to position [0, 1]
click at [1104, 681] on button "Save" at bounding box center [1106, 679] width 65 height 31
click at [1303, 678] on button "Next" at bounding box center [1302, 679] width 124 height 31
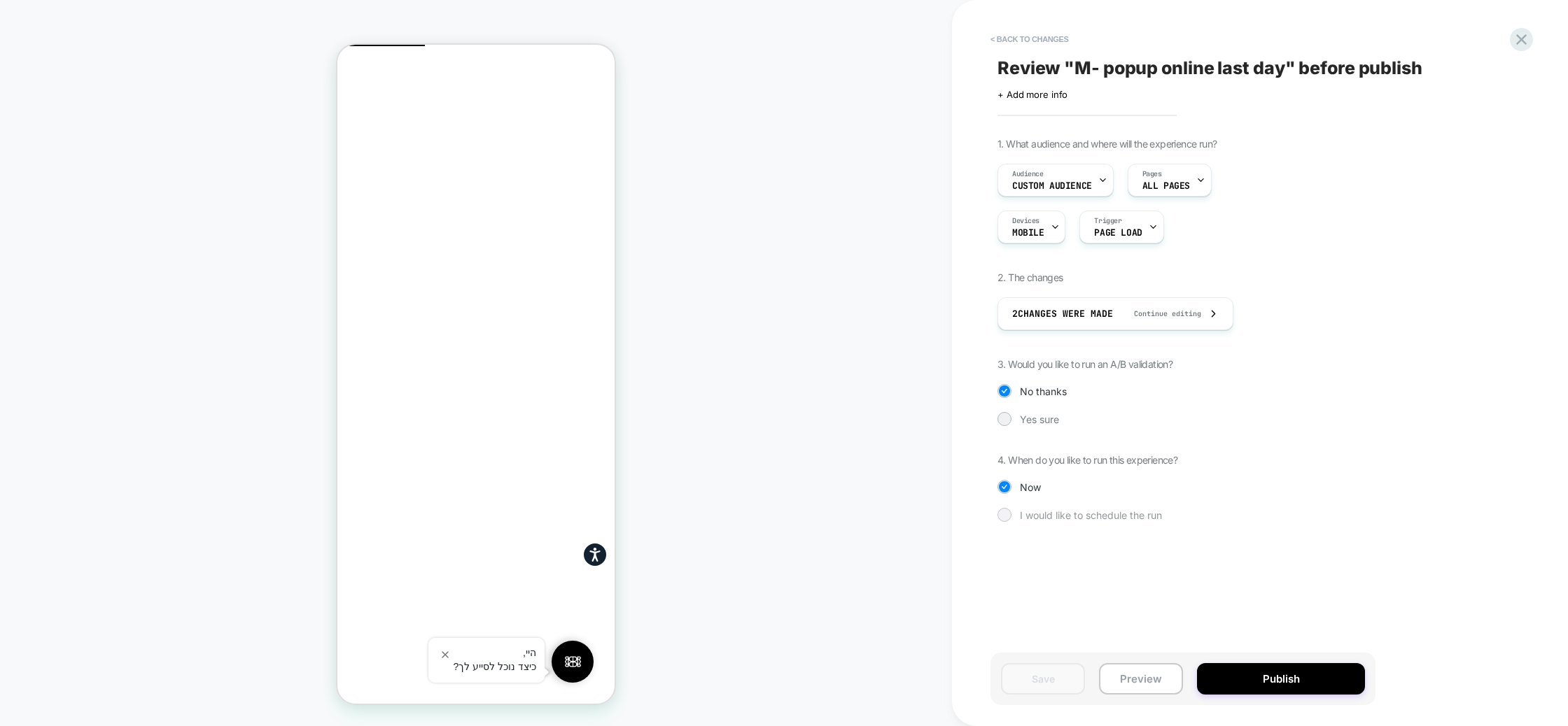
click at [1008, 513] on div at bounding box center [1004, 514] width 10 height 10
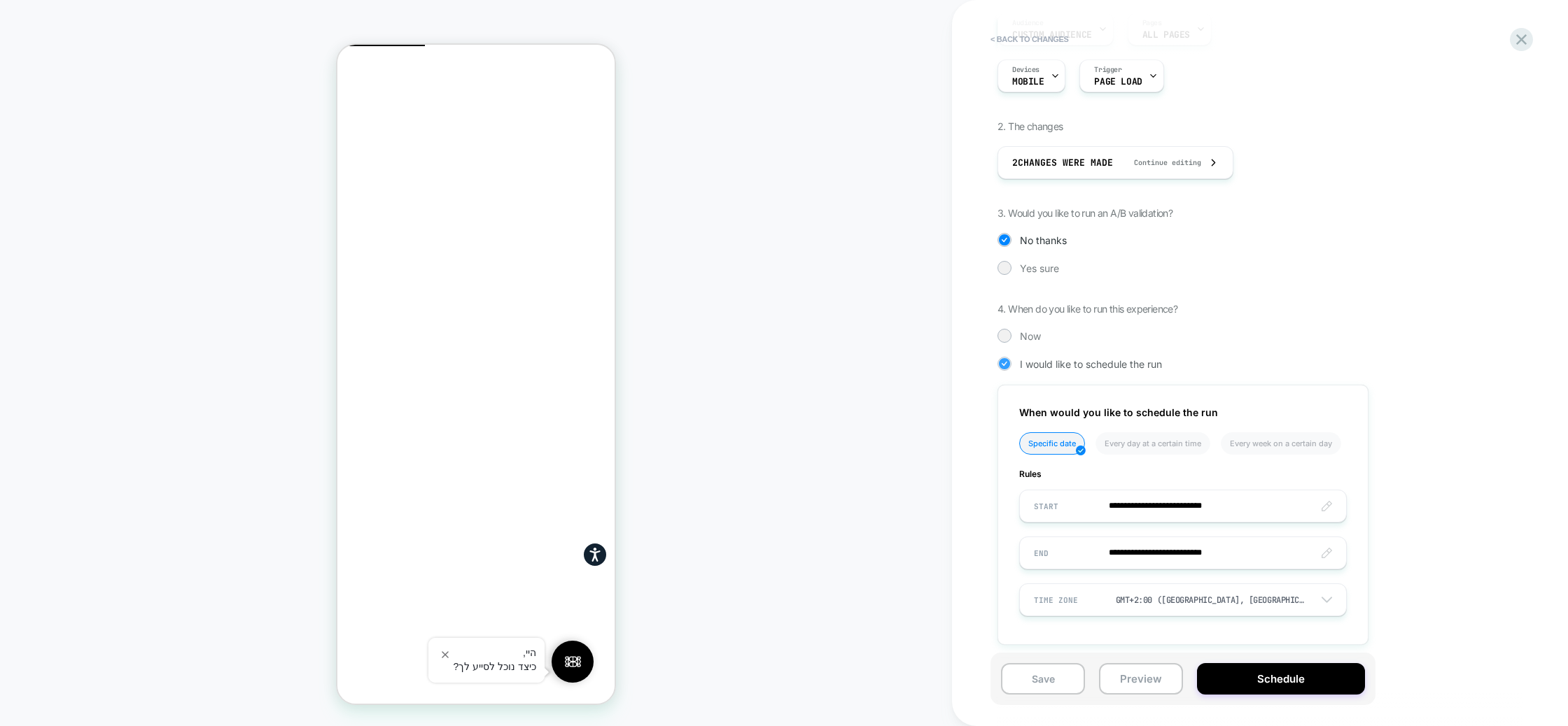
scroll to position [160, 0]
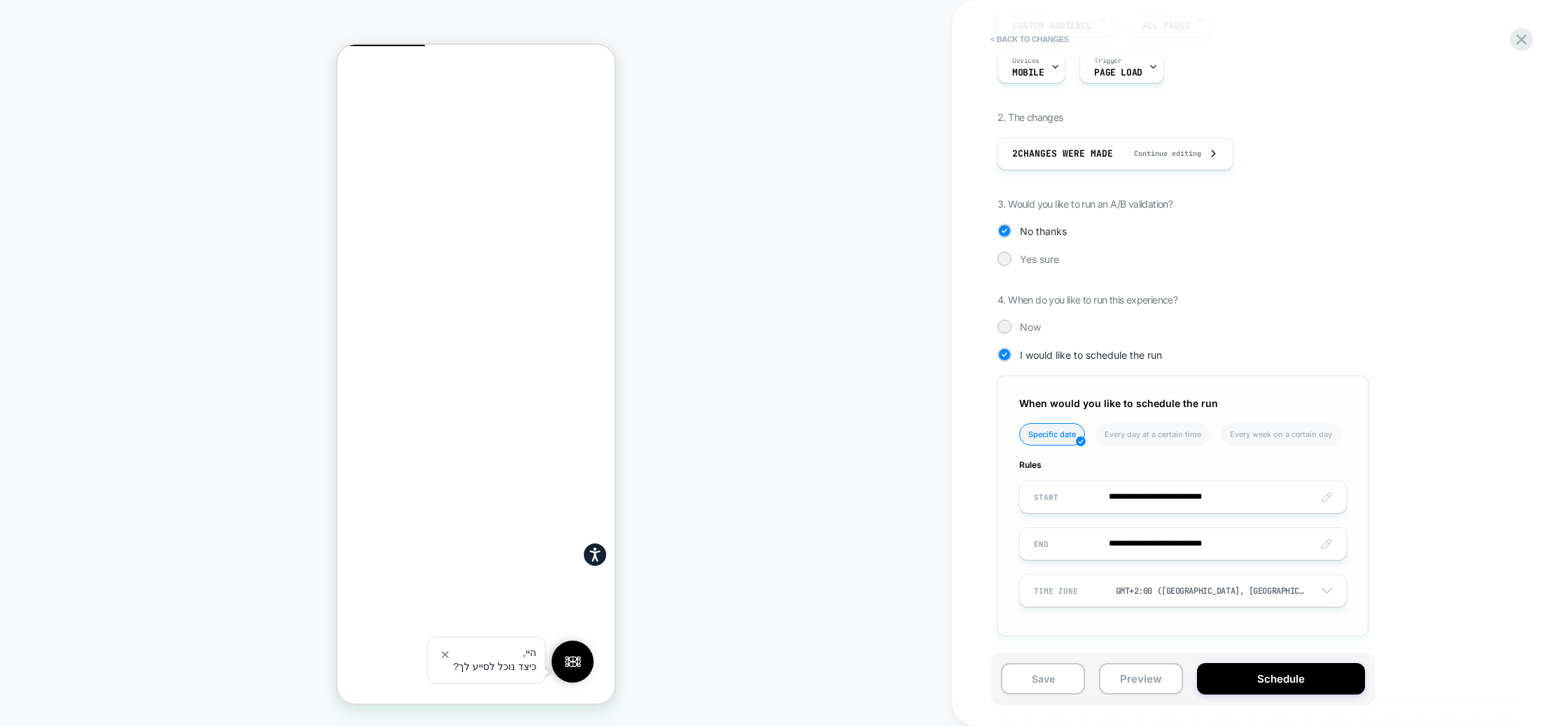
click at [1190, 501] on input "**********" at bounding box center [1183, 497] width 326 height 33
click at [1190, 406] on td "27" at bounding box center [1192, 402] width 23 height 20
type input "**********"
click at [1201, 499] on input "**********" at bounding box center [1183, 497] width 326 height 33
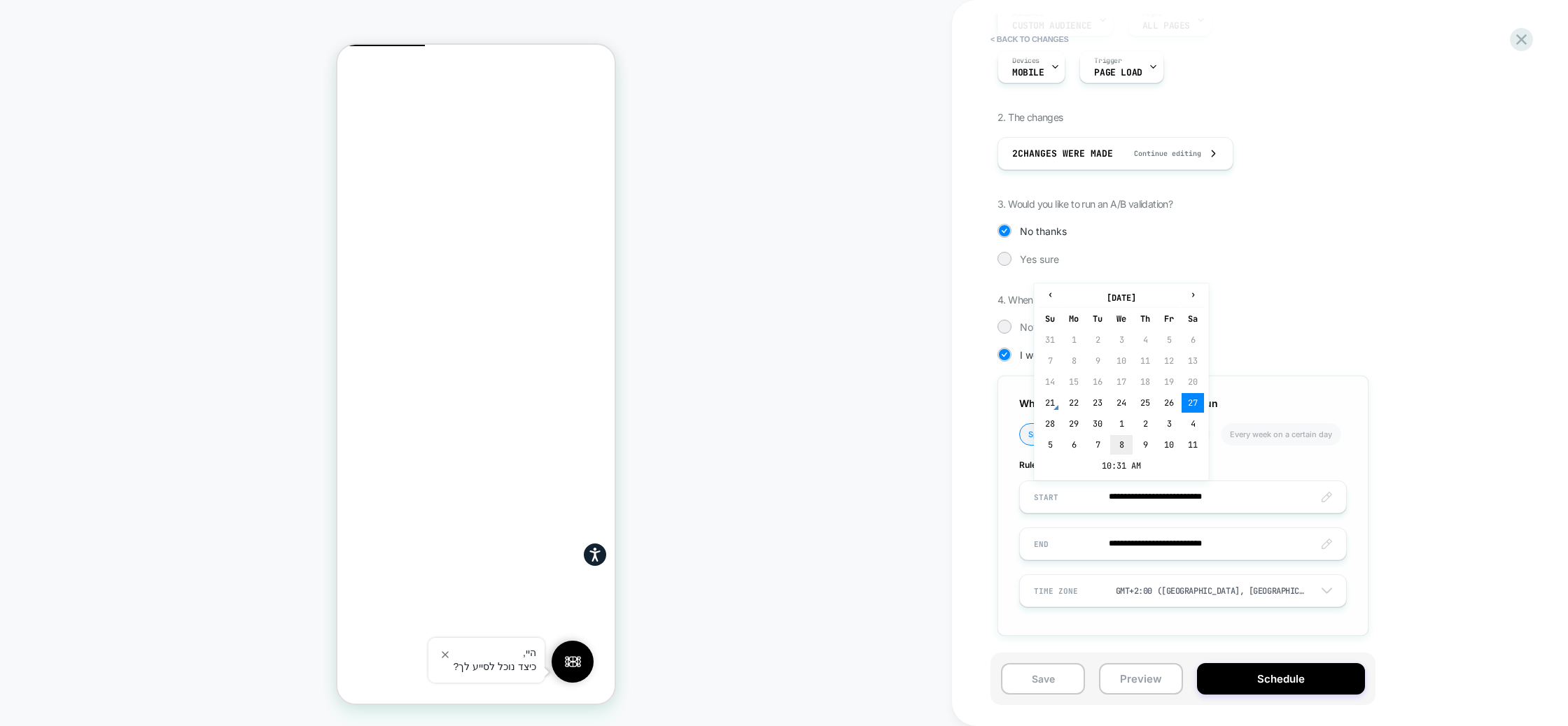
click at [1116, 453] on td "8" at bounding box center [1121, 445] width 23 height 20
type input "**********"
click at [1208, 484] on input "**********" at bounding box center [1183, 497] width 326 height 33
drag, startPoint x: 1047, startPoint y: 297, endPoint x: 1053, endPoint y: 306, distance: 10.8
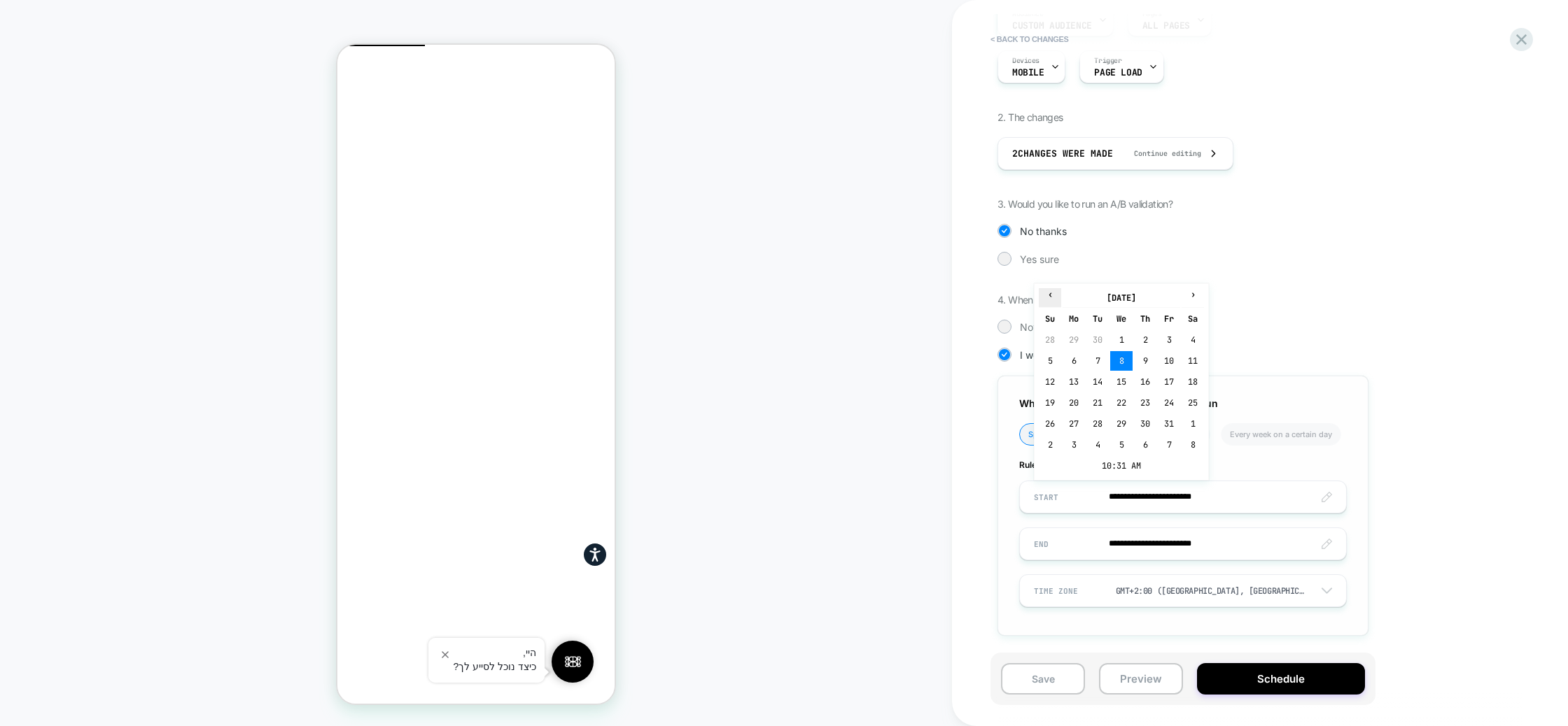
click at [1047, 297] on span "‹" at bounding box center [1050, 295] width 21 height 11
drag, startPoint x: 1192, startPoint y: 402, endPoint x: 1196, endPoint y: 411, distance: 9.8
click at [1192, 402] on td "27" at bounding box center [1192, 402] width 23 height 20
click at [1205, 505] on input "**********" at bounding box center [1183, 497] width 326 height 33
click at [1129, 464] on td "10:31 AM" at bounding box center [1121, 466] width 165 height 20
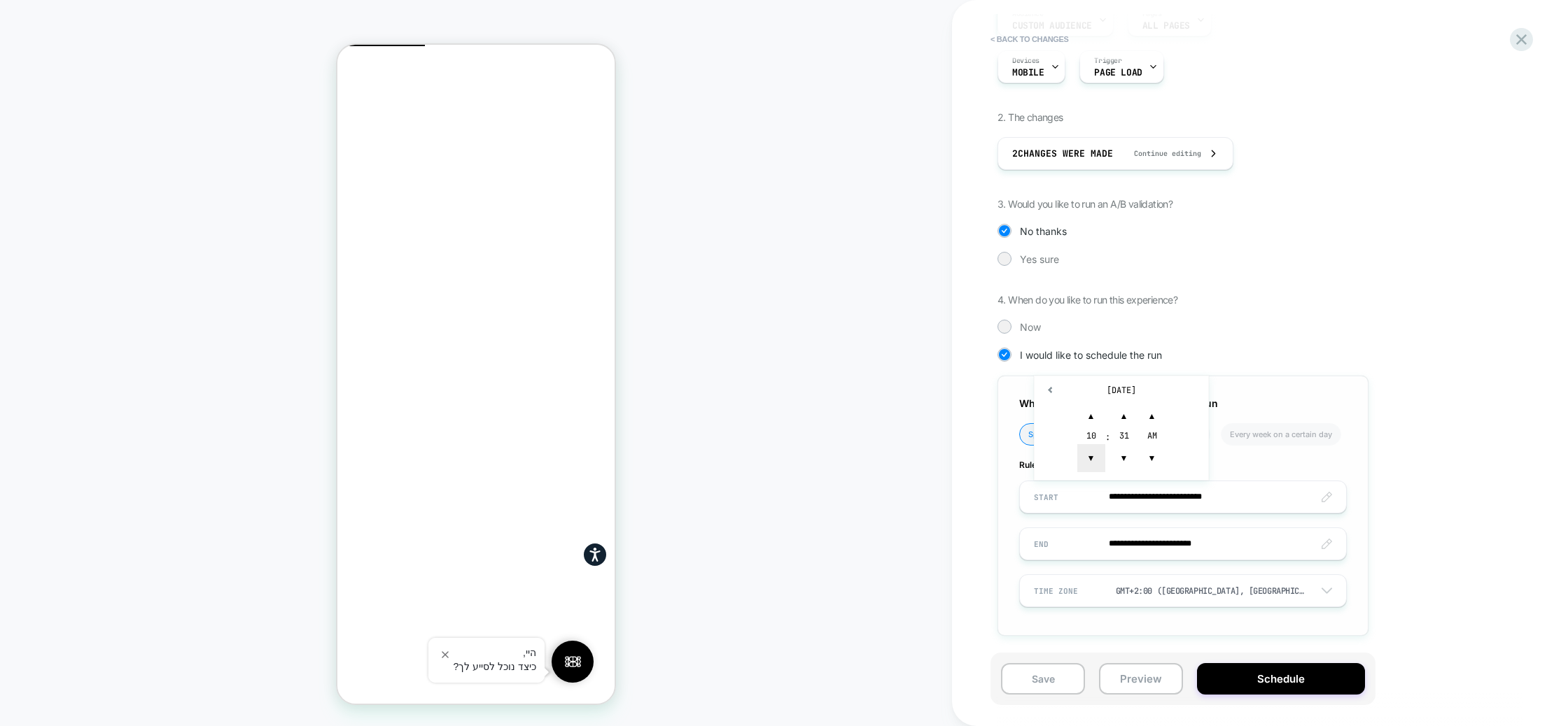
click at [1095, 456] on span "▼" at bounding box center [1091, 459] width 28 height 28
click at [1094, 456] on span "▼" at bounding box center [1091, 459] width 28 height 28
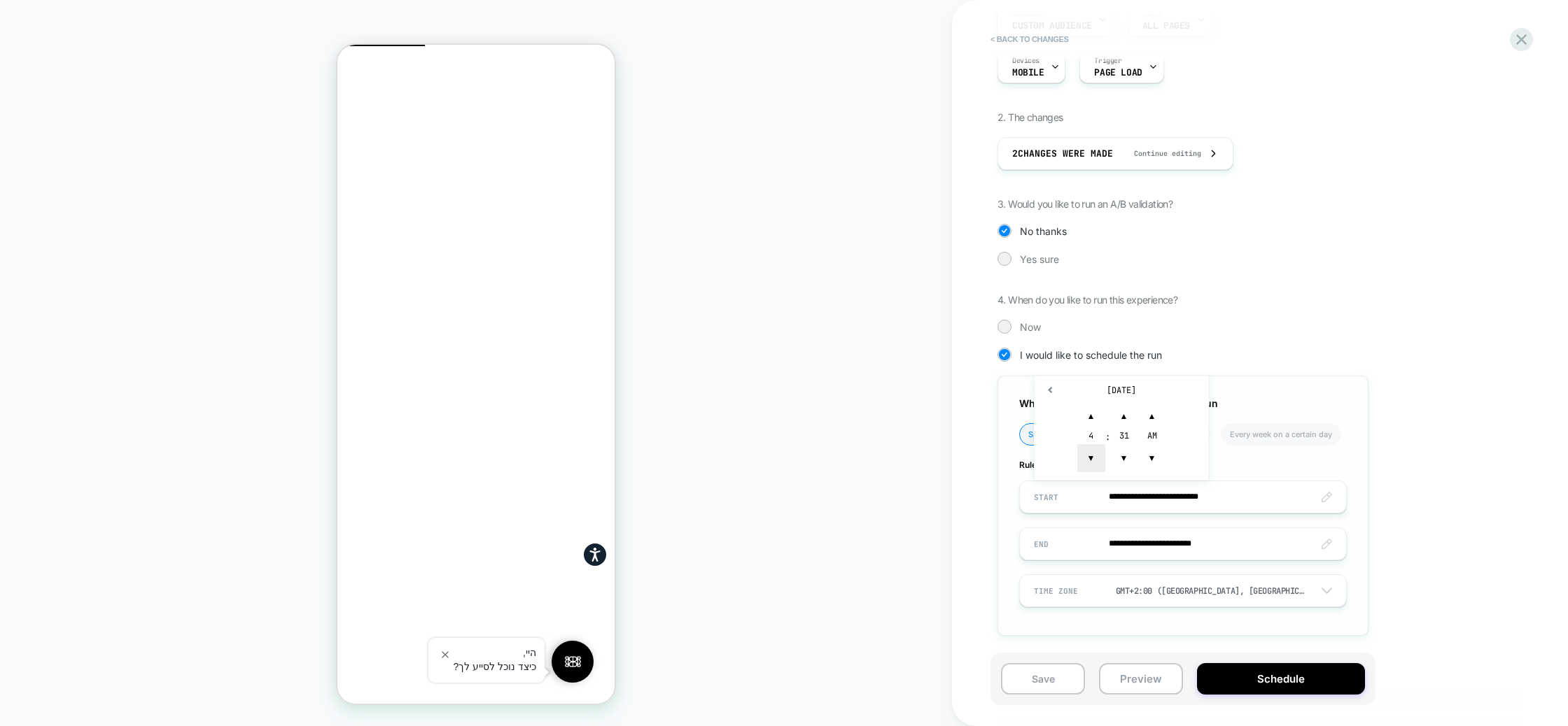
click at [1094, 456] on span "▼" at bounding box center [1091, 459] width 28 height 28
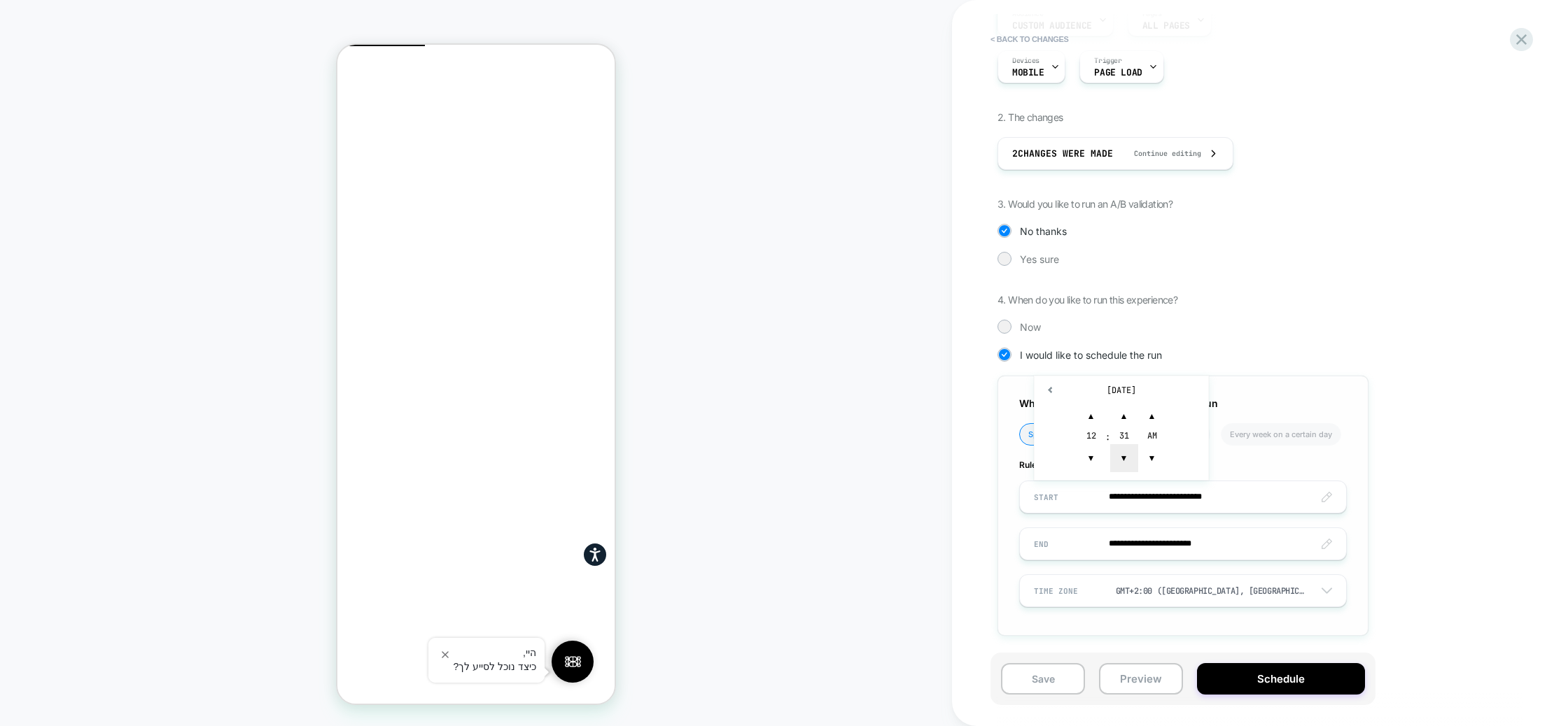
click at [1129, 454] on span "▼" at bounding box center [1124, 459] width 28 height 28
click at [1129, 454] on span "▼" at bounding box center [1124, 459] width 28 height 28
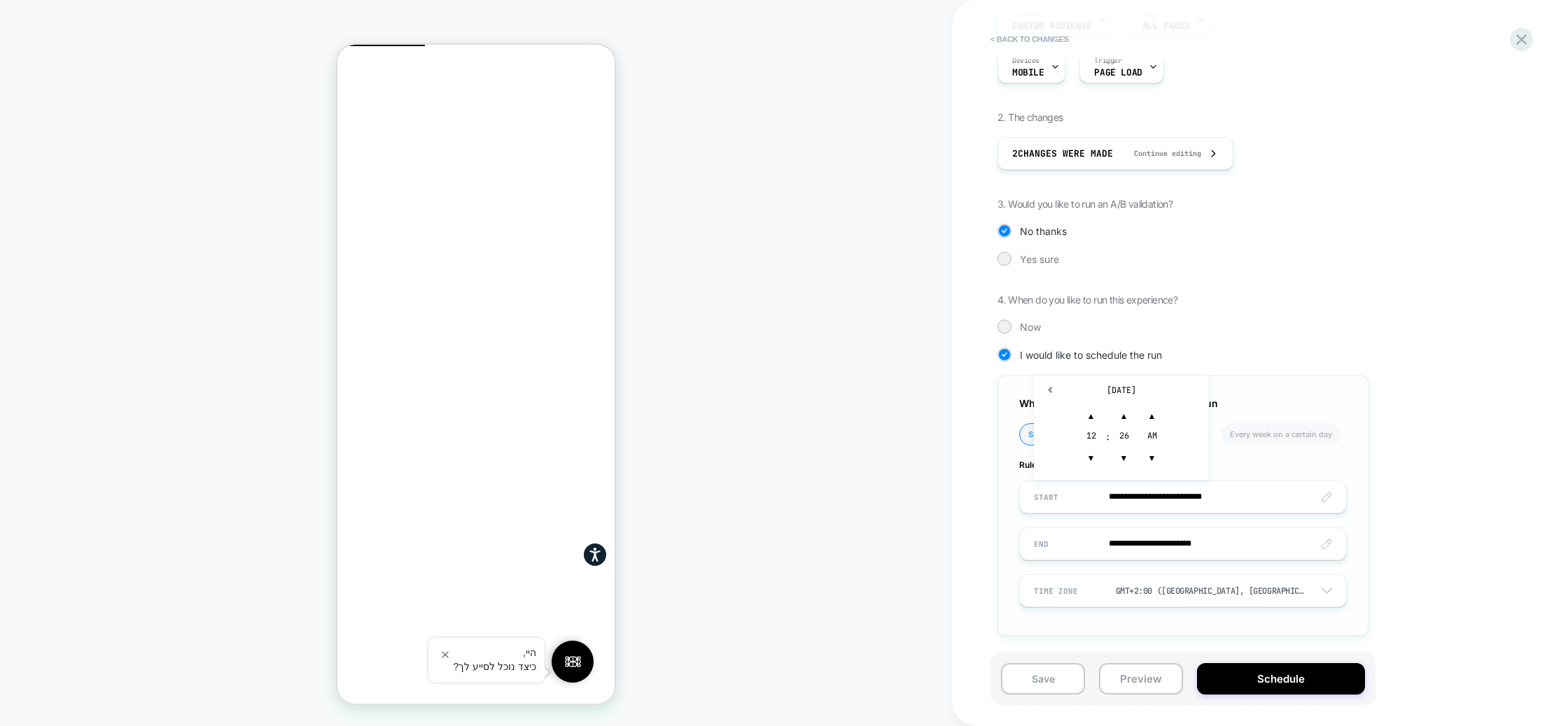
click at [1121, 438] on div "26" at bounding box center [1124, 438] width 28 height 14
click at [1120, 461] on span "▼" at bounding box center [1124, 459] width 28 height 28
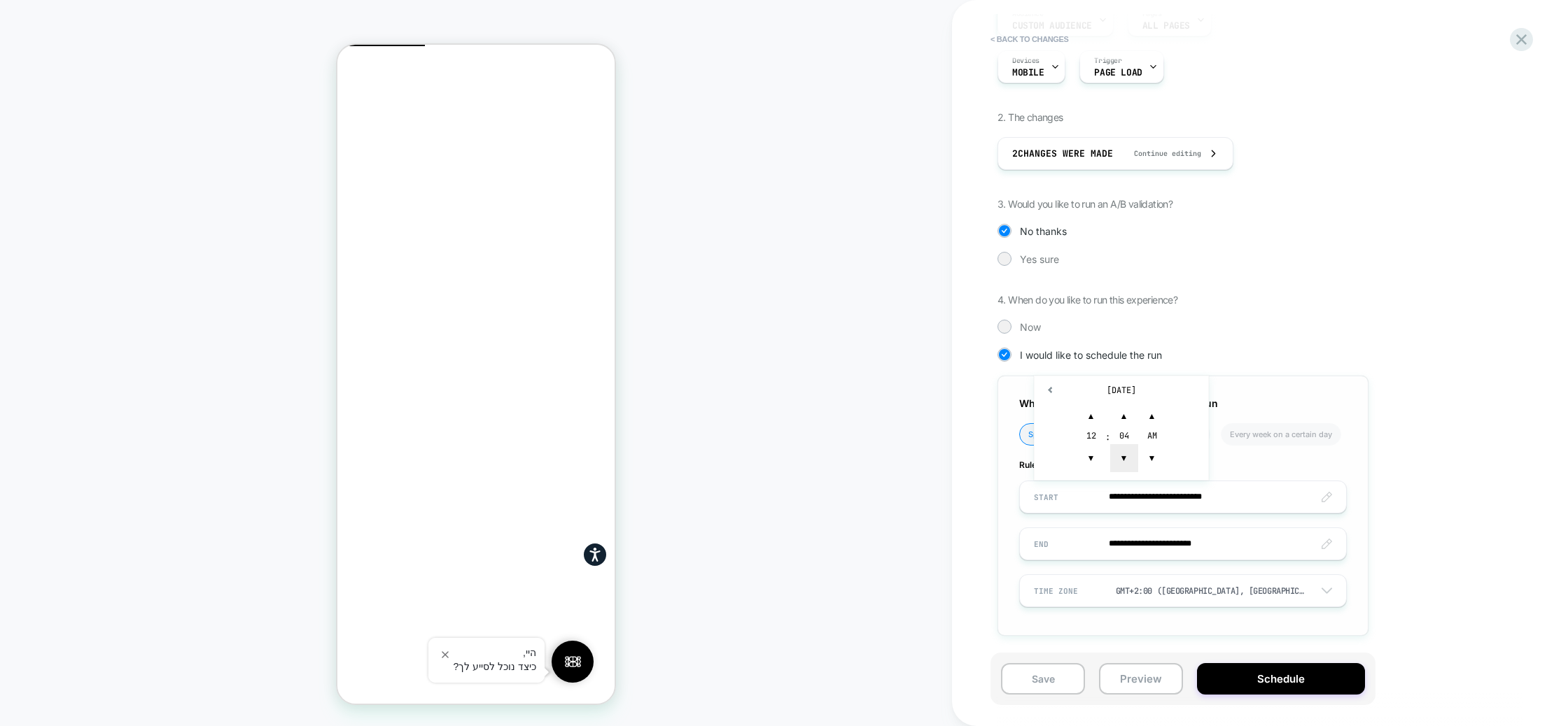
click at [1120, 461] on span "▼" at bounding box center [1124, 459] width 28 height 28
type input "**********"
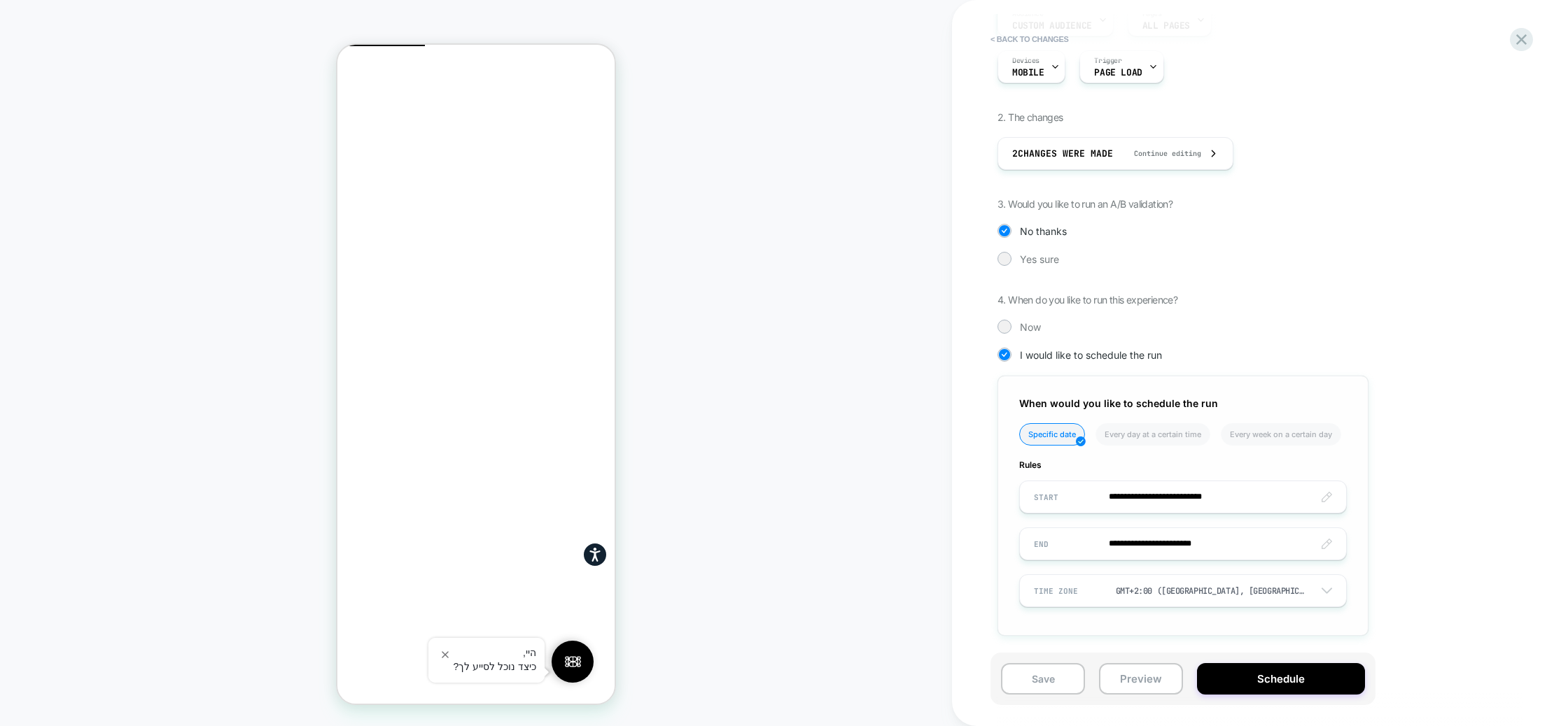
drag, startPoint x: 1420, startPoint y: 450, endPoint x: 1222, endPoint y: 535, distance: 215.5
click at [1420, 451] on div "**********" at bounding box center [1253, 317] width 511 height 679
click at [1155, 542] on input "**********" at bounding box center [1183, 544] width 326 height 33
click at [1054, 388] on td "28" at bounding box center [1050, 387] width 23 height 20
click at [1198, 548] on input "**********" at bounding box center [1183, 544] width 326 height 33
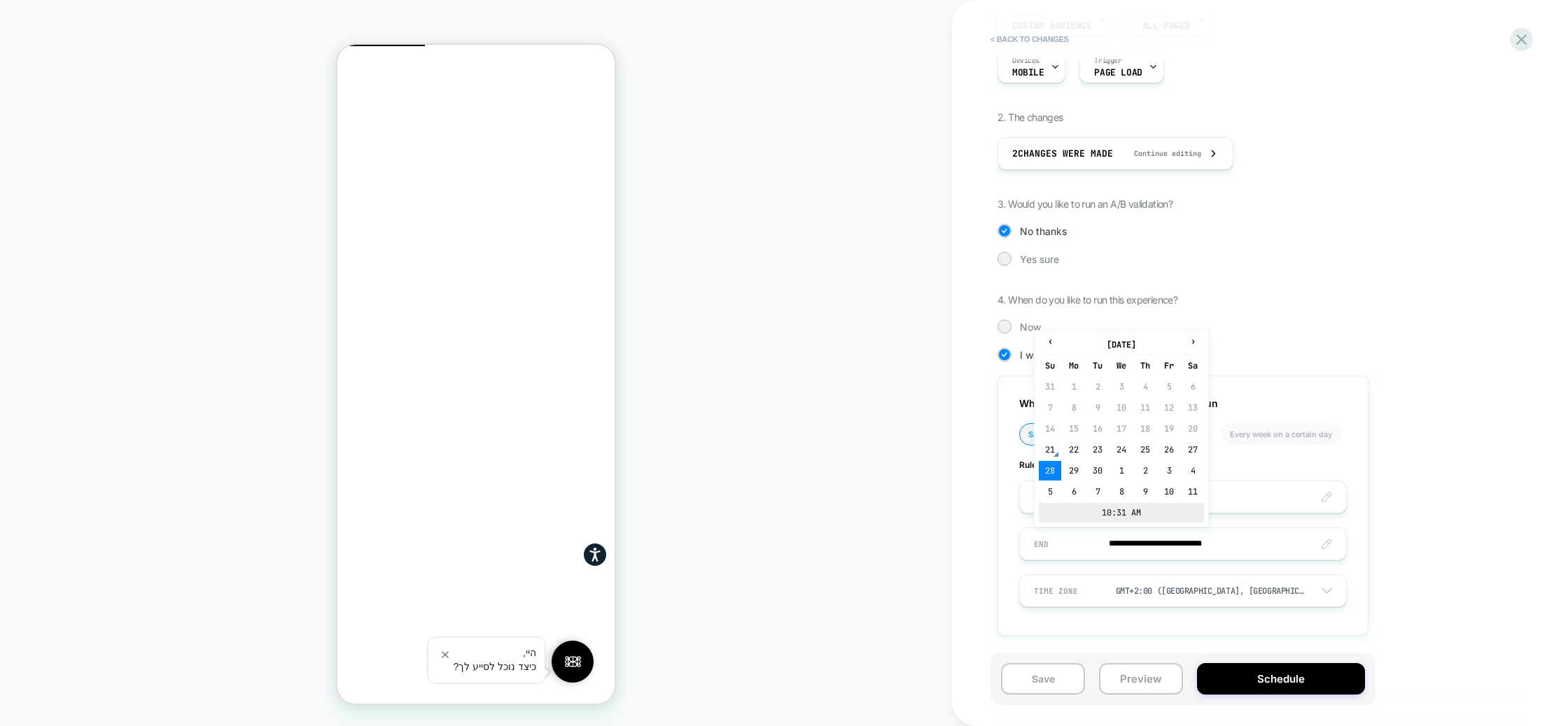
click at [1115, 507] on td "10:31 AM" at bounding box center [1121, 513] width 165 height 20
click at [1090, 499] on span "▼" at bounding box center [1091, 506] width 28 height 28
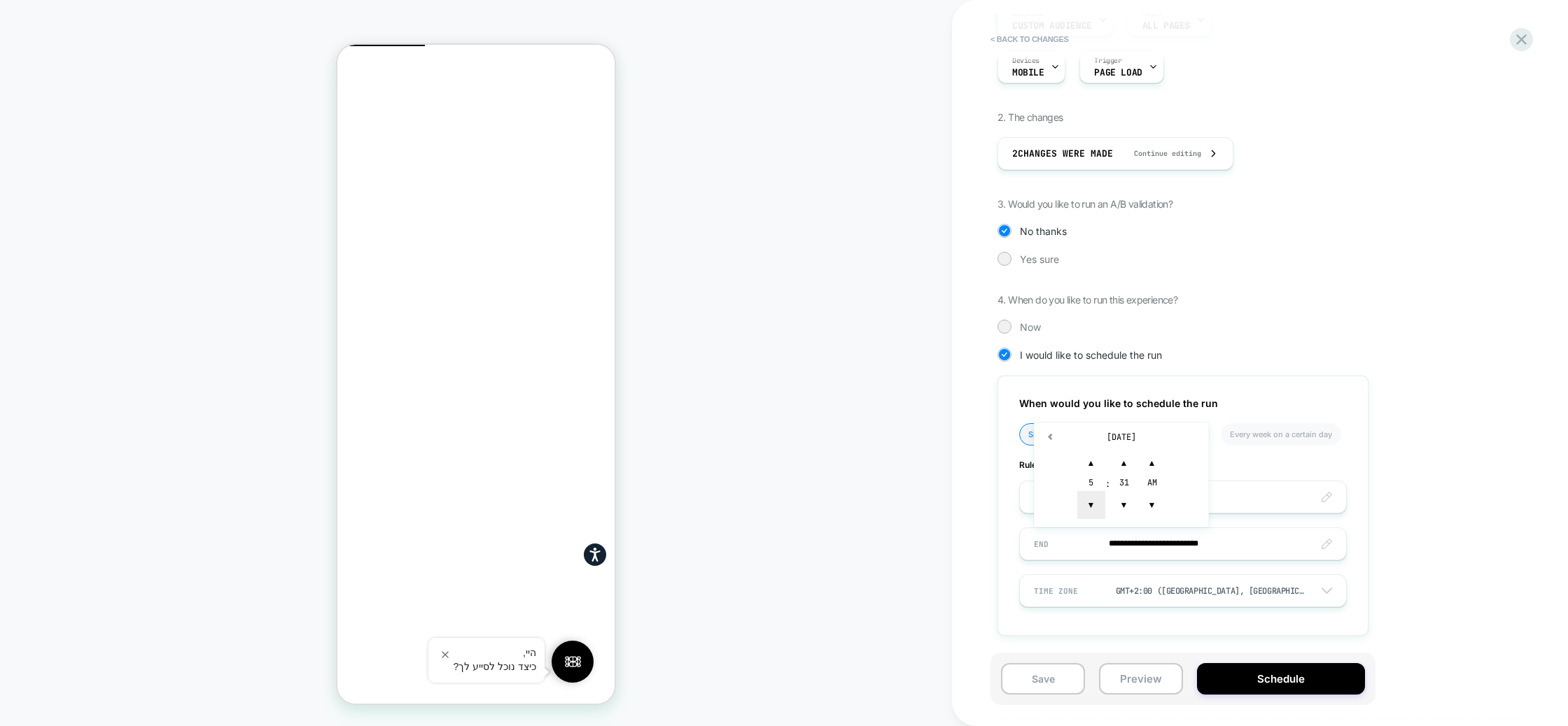
click at [1090, 499] on span "▼" at bounding box center [1091, 506] width 28 height 28
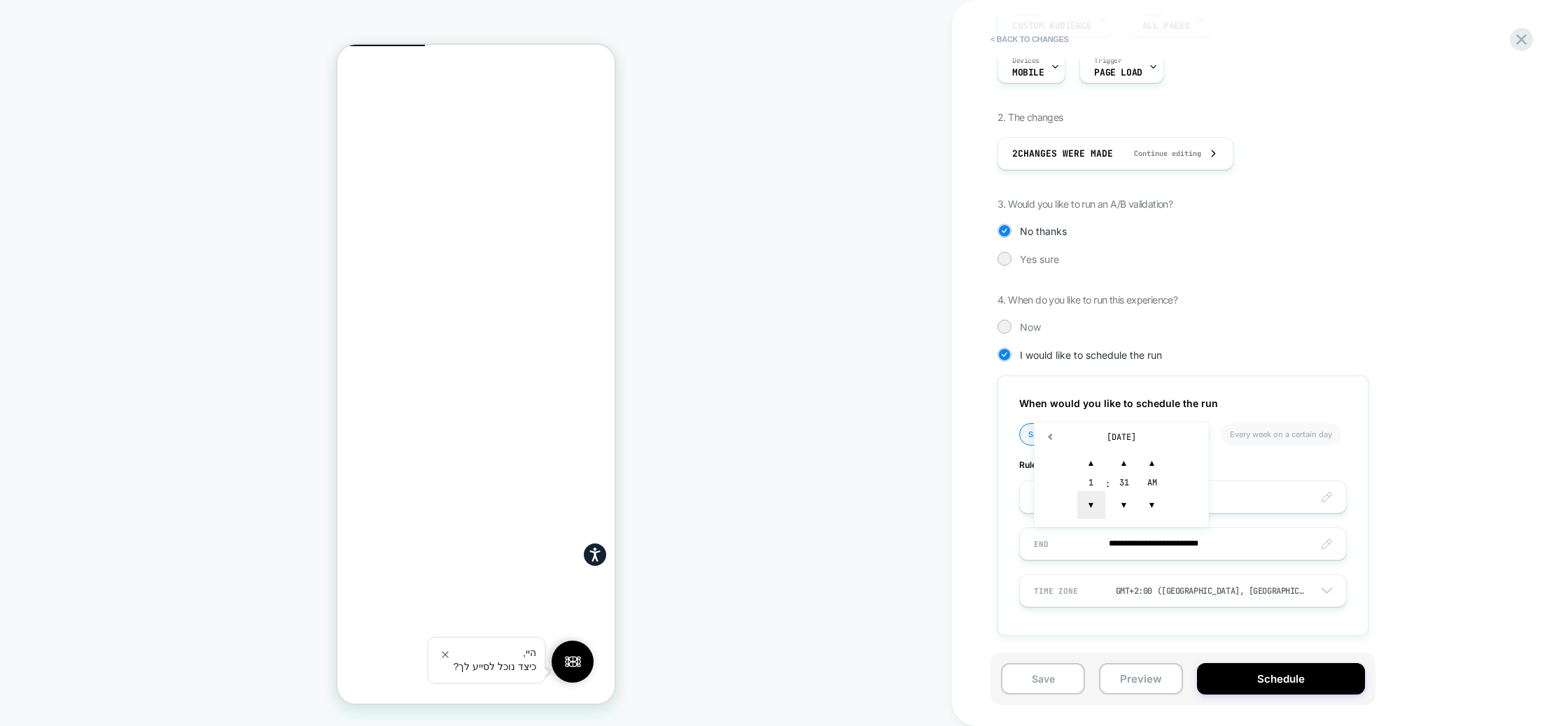
click at [1090, 499] on span "▼" at bounding box center [1091, 506] width 28 height 28
click at [1090, 460] on span "▲" at bounding box center [1091, 463] width 28 height 28
click at [1115, 502] on span "▼" at bounding box center [1124, 506] width 28 height 28
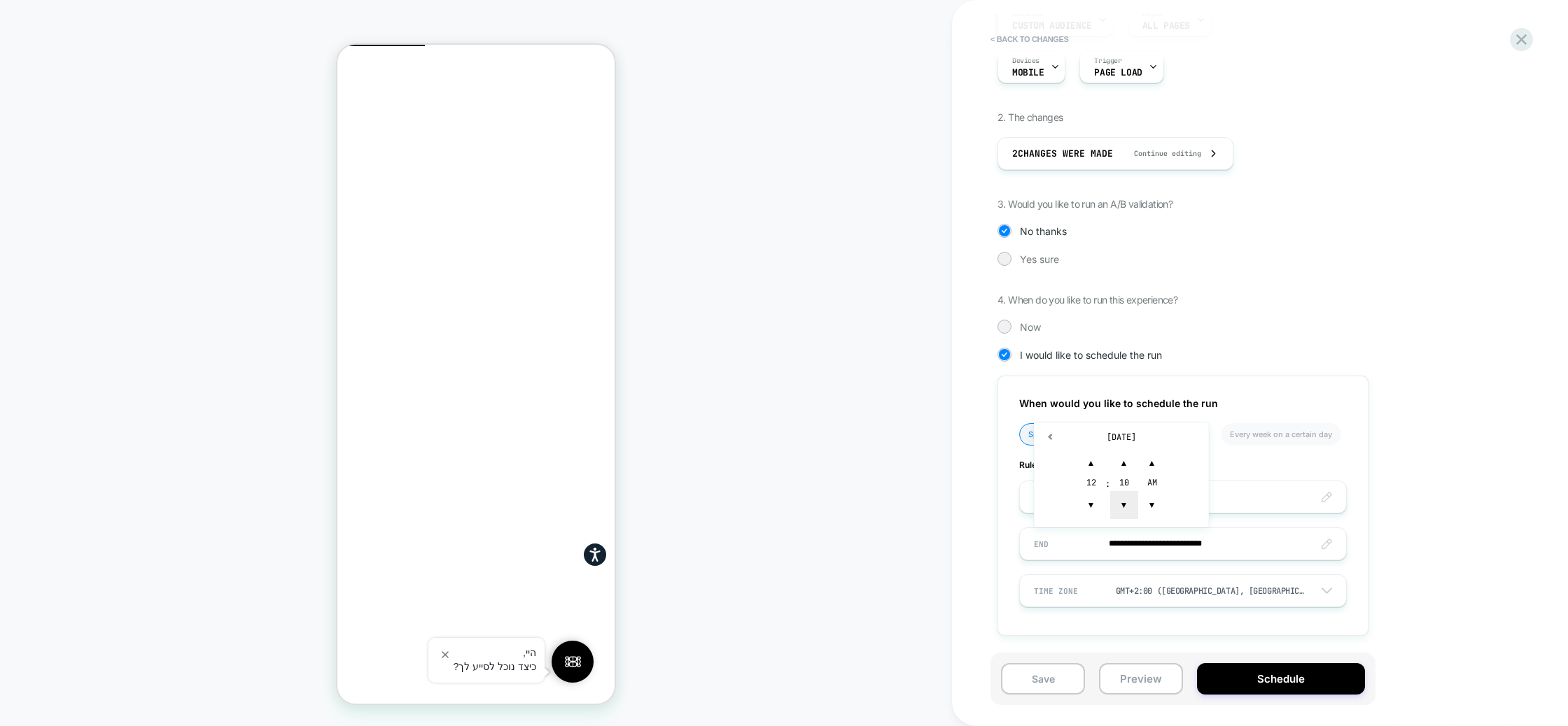
click at [1115, 502] on span "▼" at bounding box center [1124, 506] width 28 height 28
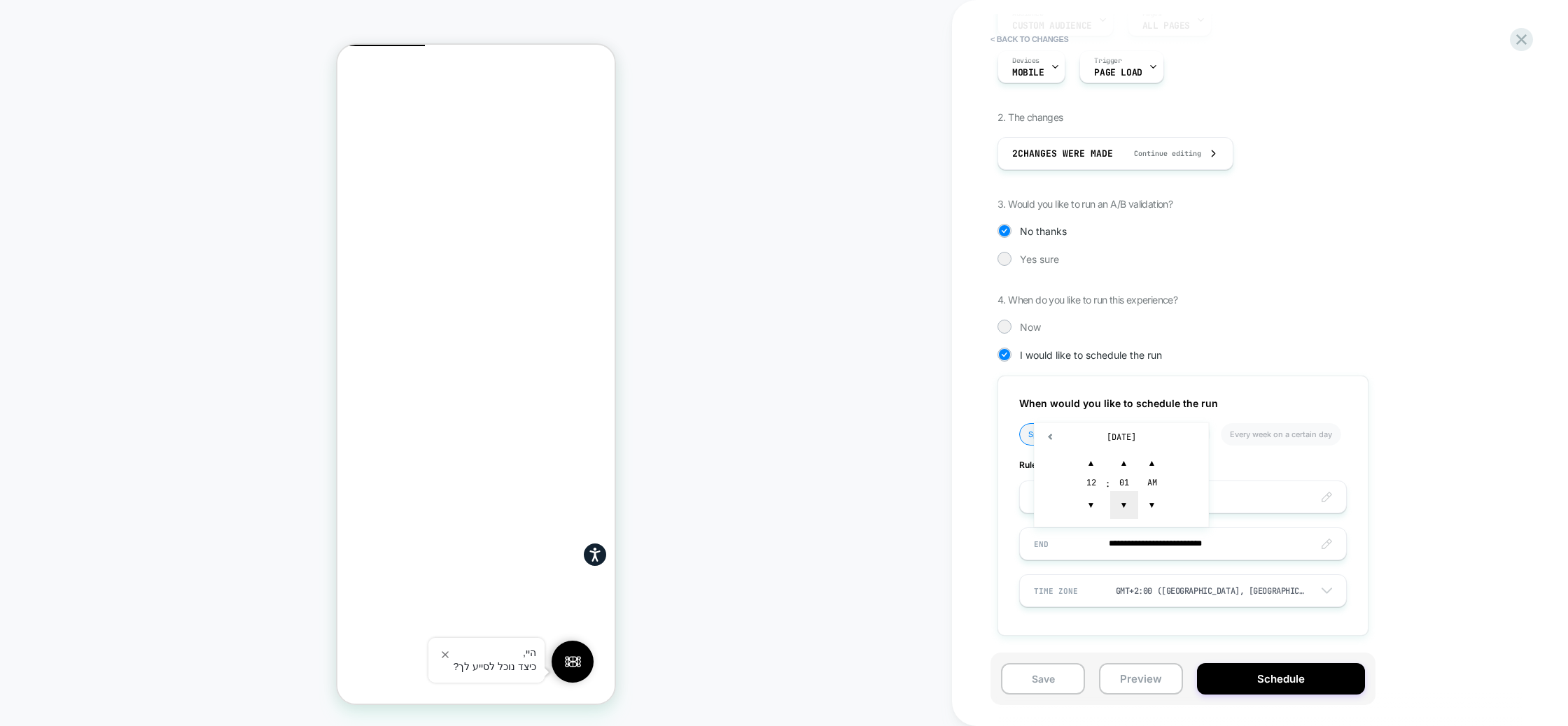
click at [1115, 502] on span "▼" at bounding box center [1124, 506] width 28 height 28
type input "**********"
click at [1436, 490] on div "**********" at bounding box center [1253, 317] width 511 height 679
click at [1273, 679] on button "Schedule" at bounding box center [1280, 679] width 168 height 31
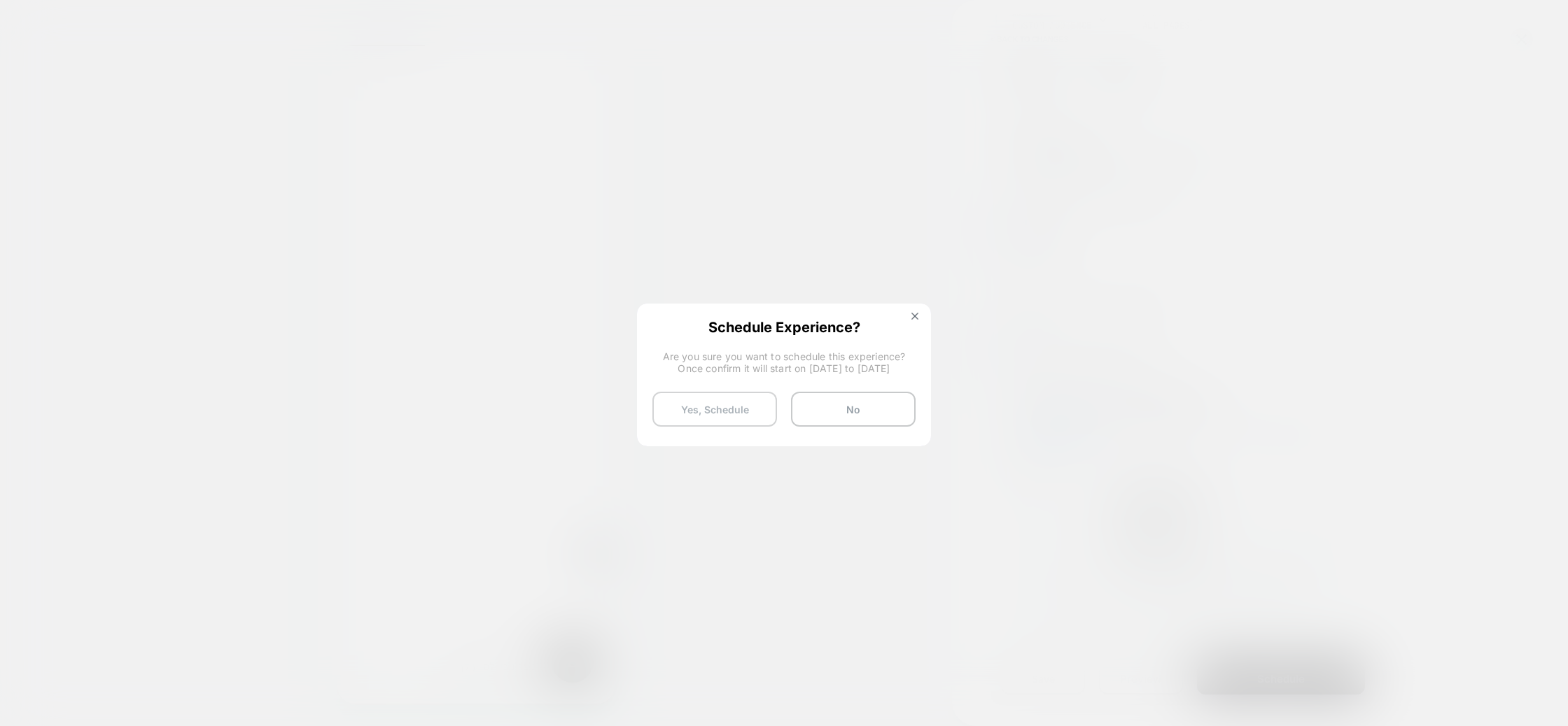
click at [731, 403] on button "Yes, Schedule" at bounding box center [714, 409] width 124 height 35
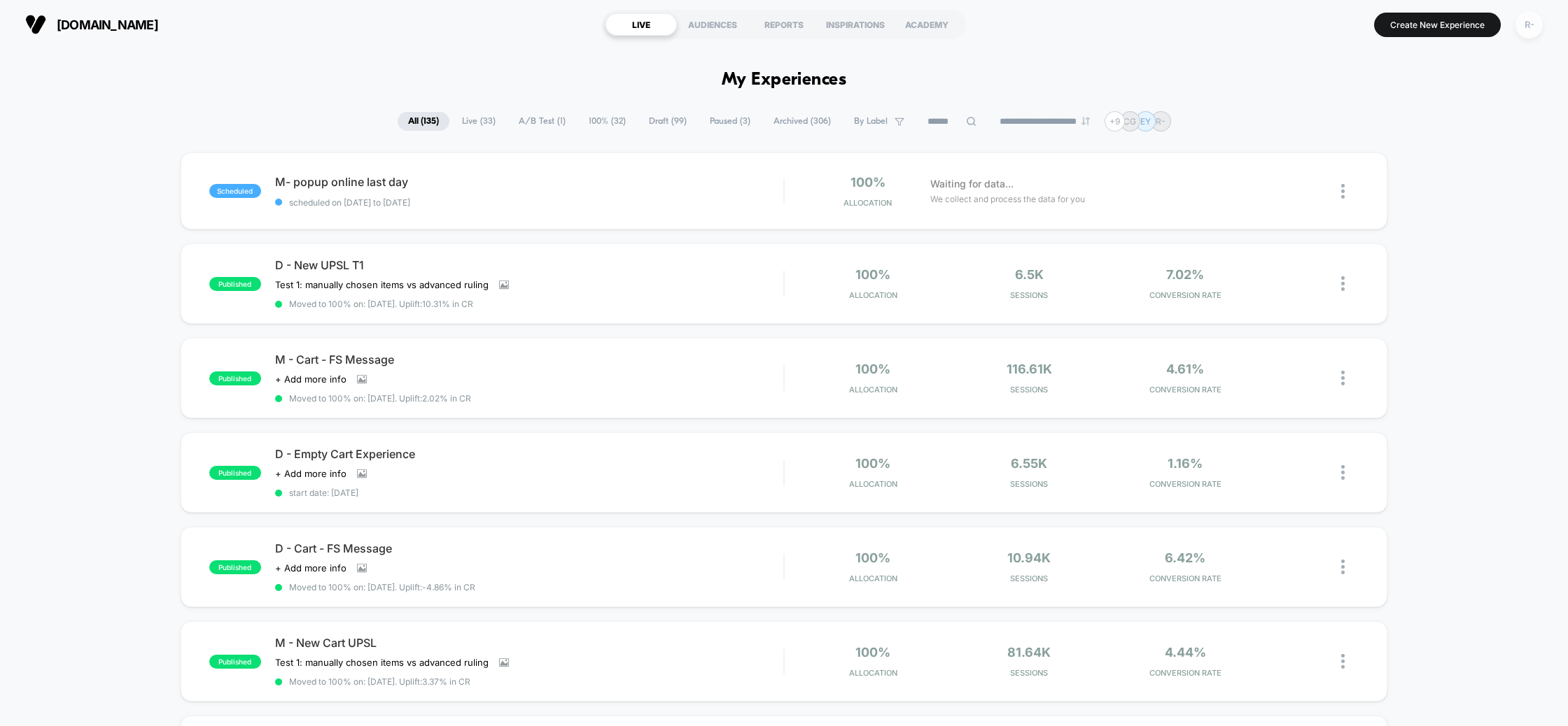
click at [1531, 27] on div "R-" at bounding box center [1529, 24] width 27 height 27
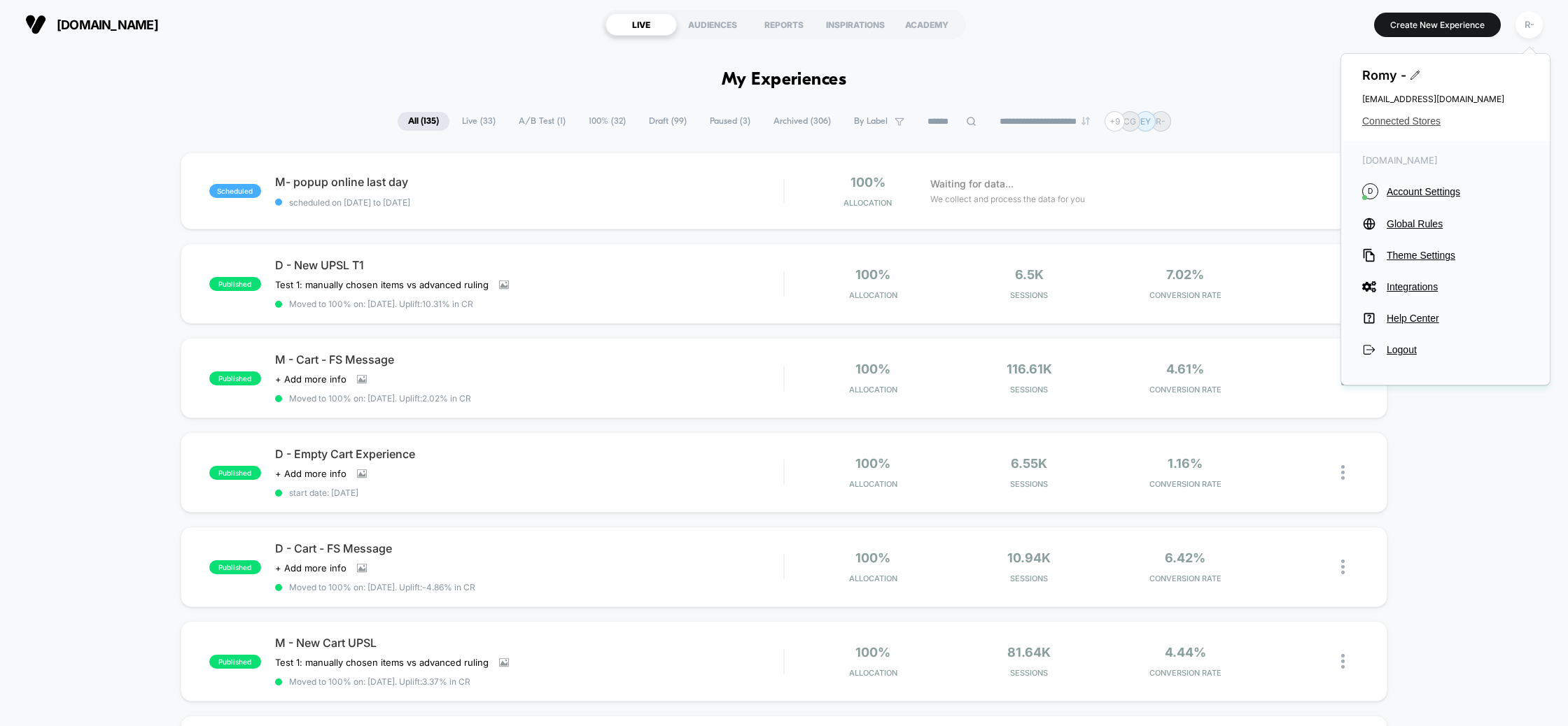
click at [1420, 120] on span "Connected Stores" at bounding box center [1444, 121] width 166 height 11
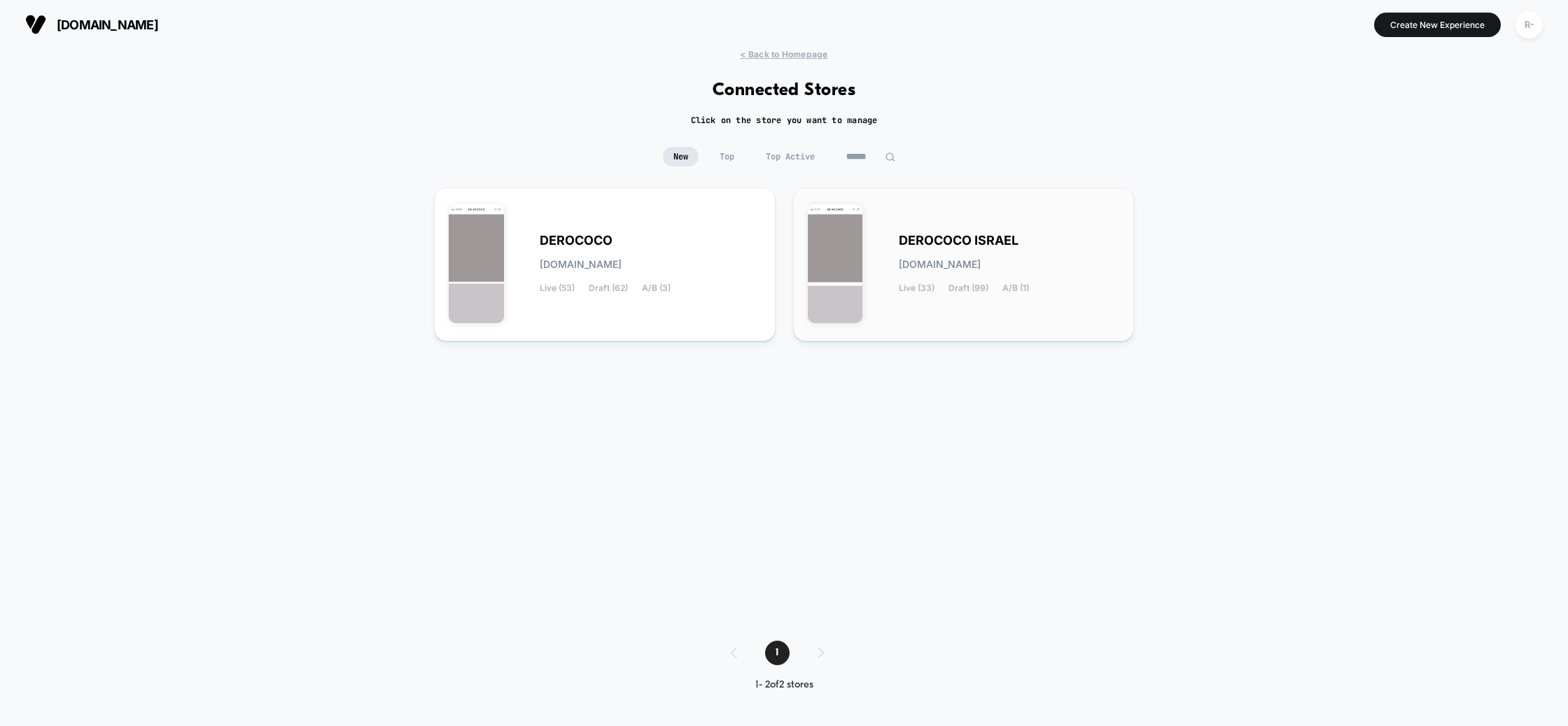
click at [890, 247] on div "DEROCOCO ISRAEL [DOMAIN_NAME] Live (33) Draft (99) A/B (1)" at bounding box center [963, 264] width 312 height 124
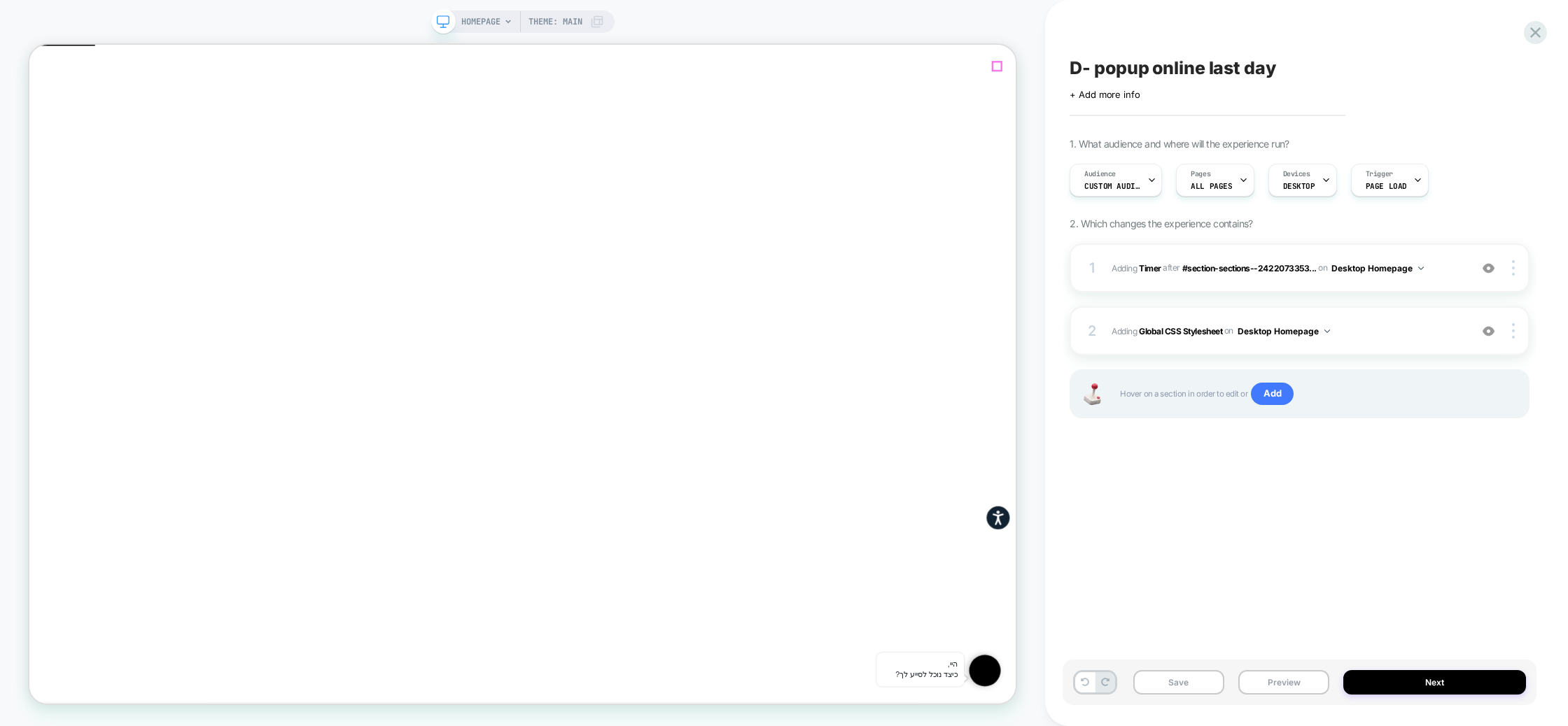
click at [35, 104] on span "Close" at bounding box center [35, 109] width 0 height 10
click at [1450, 275] on span "#_loomi_addon_1758449952415 Adding Timer AFTER #section-sections--2422073353...…" at bounding box center [1287, 268] width 352 height 17
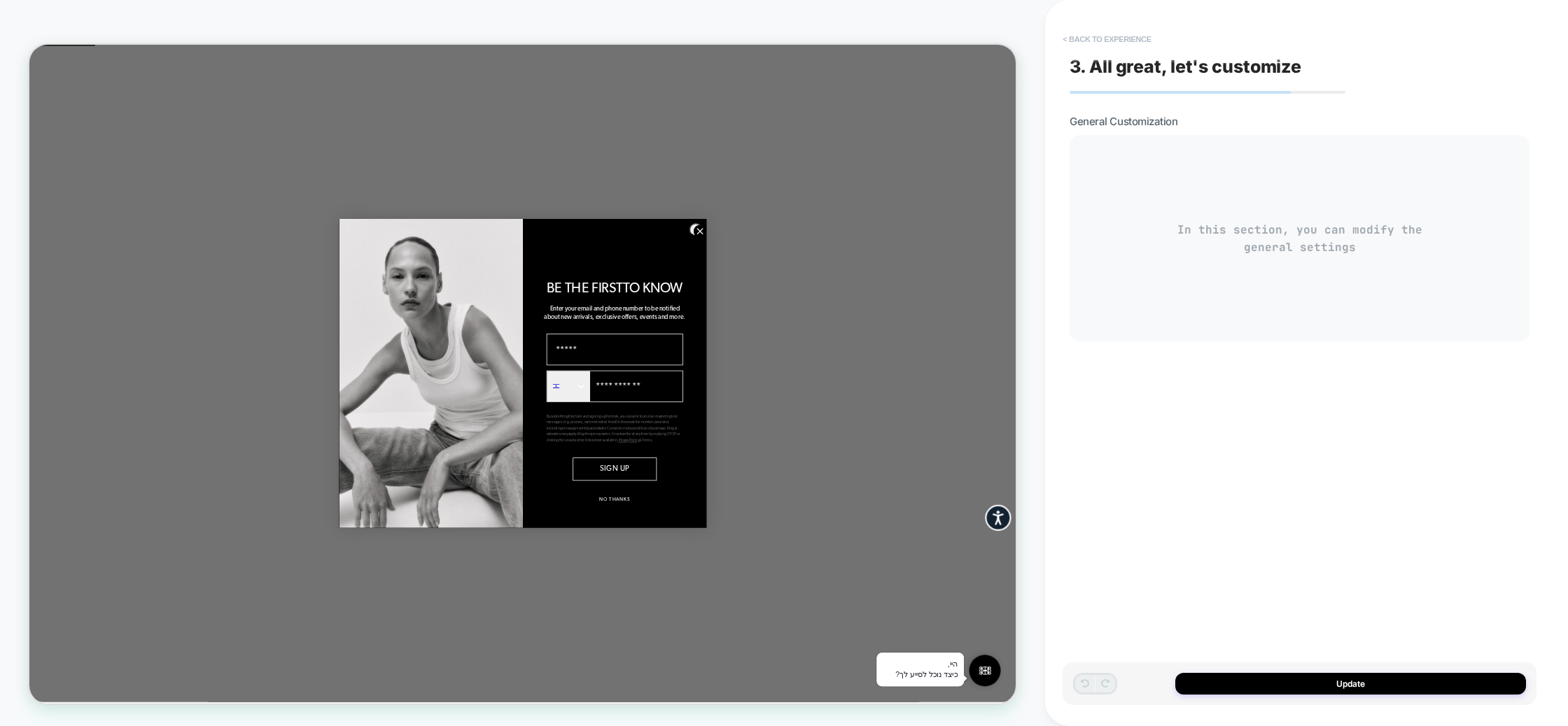
click at [1064, 44] on button "< Back to experience" at bounding box center [1106, 39] width 102 height 23
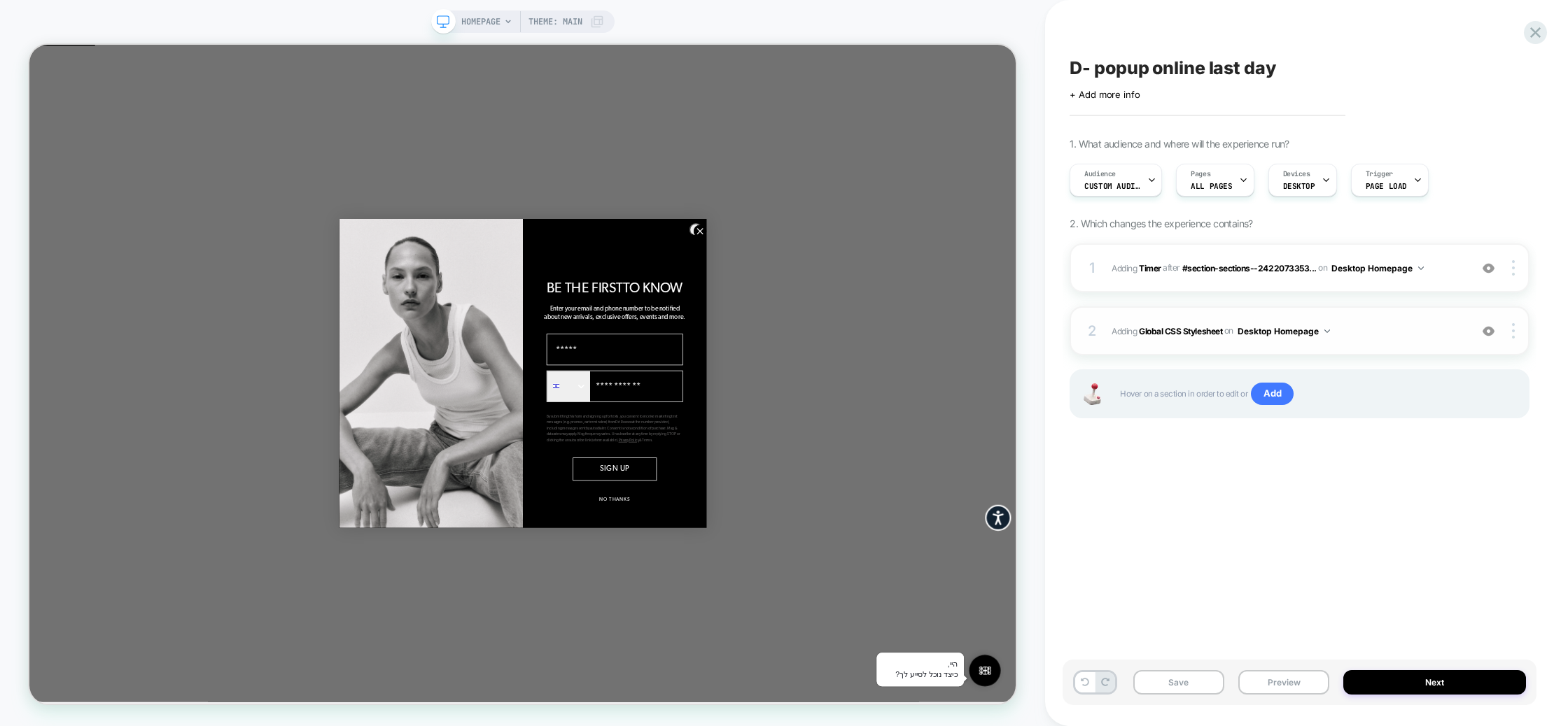
click at [1419, 336] on span "Adding Global CSS Stylesheet on Desktop Homepage" at bounding box center [1287, 331] width 352 height 17
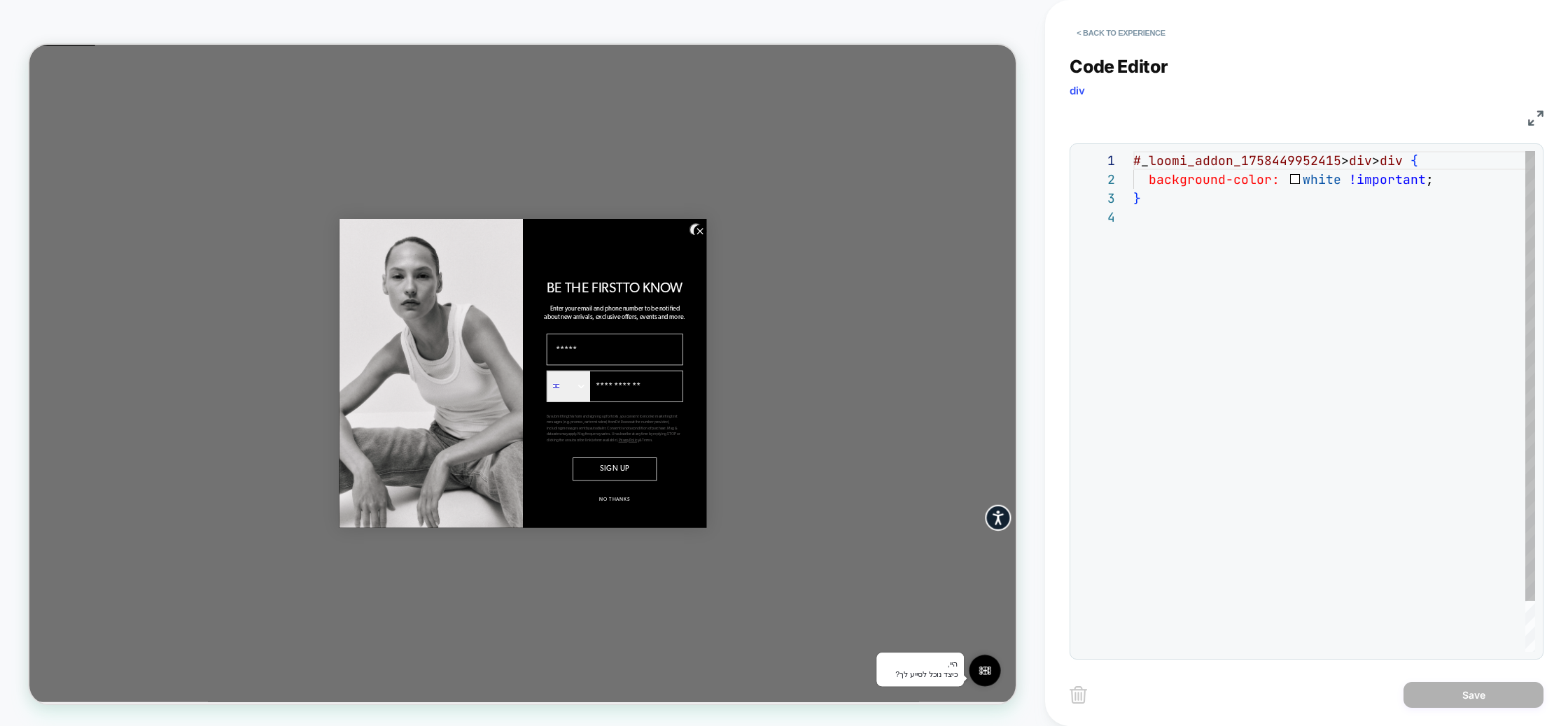
scroll to position [57, 0]
drag, startPoint x: 1101, startPoint y: 44, endPoint x: 1104, endPoint y: 37, distance: 7.6
click at [1102, 40] on button "< Back to experience" at bounding box center [1120, 33] width 102 height 23
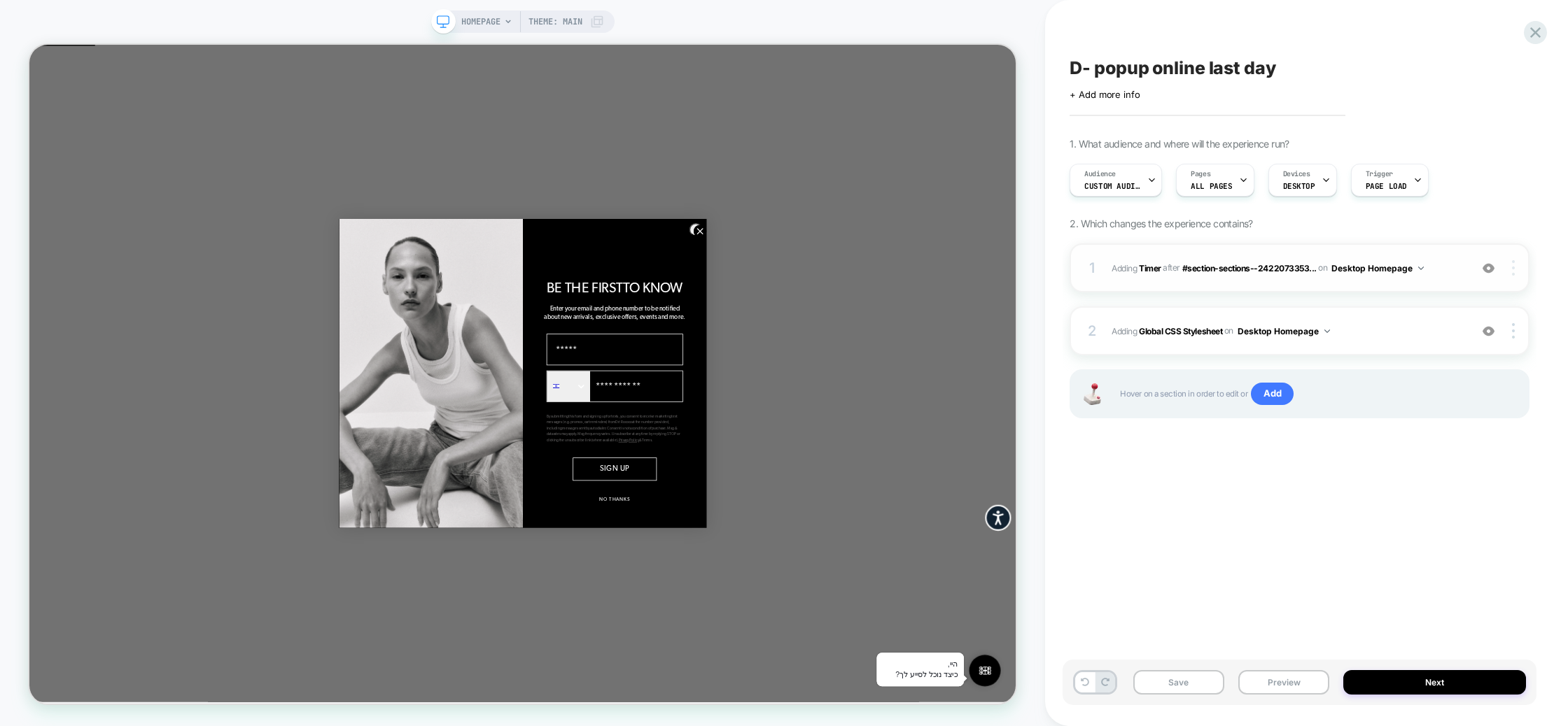
click at [1518, 266] on div at bounding box center [1516, 268] width 27 height 16
drag, startPoint x: 1549, startPoint y: 198, endPoint x: 1520, endPoint y: 226, distance: 40.3
click at [1545, 200] on div "D- popup online last day Click to edit experience details + Add more info 1. Wh…" at bounding box center [1306, 363] width 523 height 726
click at [1496, 264] on div at bounding box center [1489, 268] width 27 height 16
click at [1393, 268] on button "Desktop Homepage" at bounding box center [1377, 268] width 92 height 17
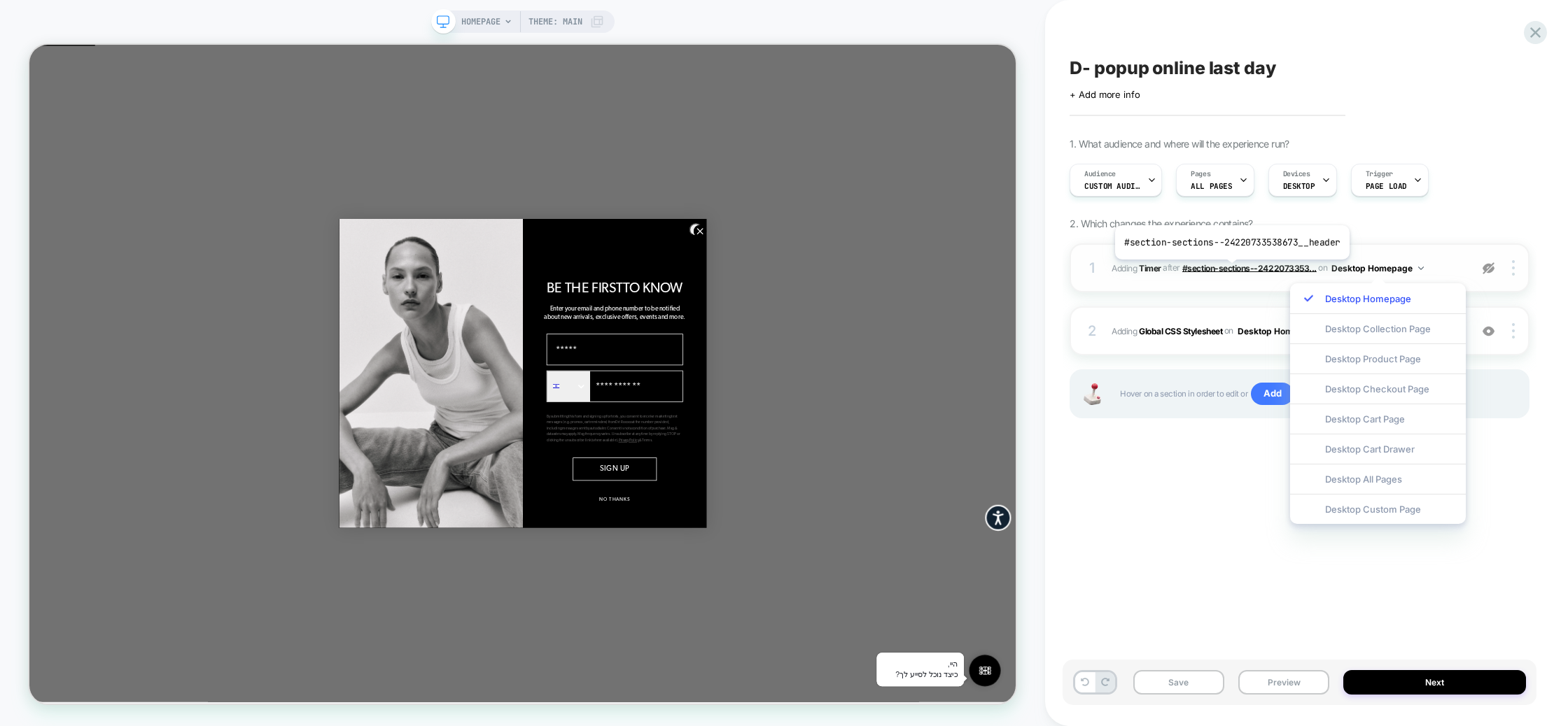
click at [1229, 270] on span "#section-sections--2422073353..." at bounding box center [1249, 267] width 134 height 10
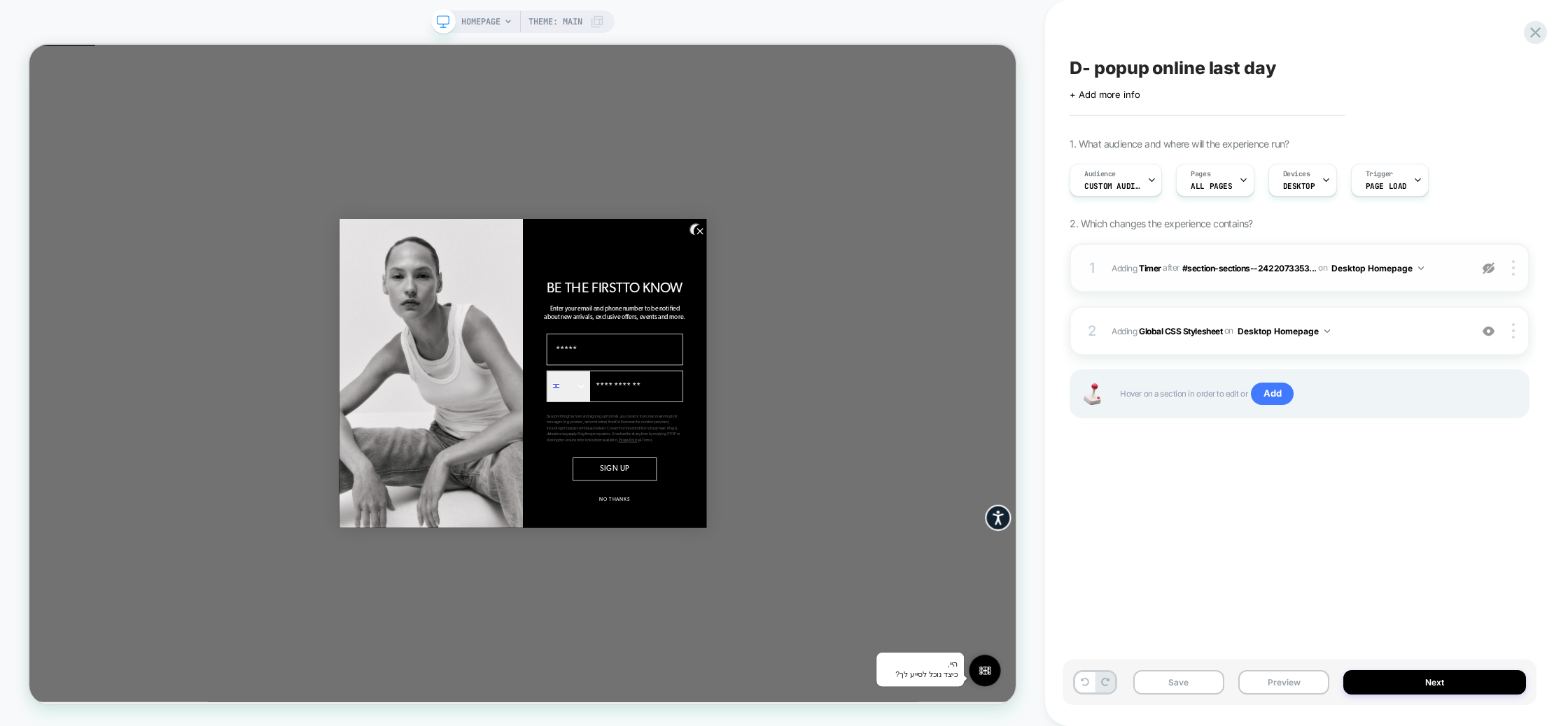
click at [1226, 284] on div "1 #_loomi_addon_1758449952415 Adding Timer AFTER #section-sections--2422073353.…" at bounding box center [1299, 268] width 460 height 49
click at [1144, 259] on span "#_loomi_addon_1758449952415 Adding Timer AFTER #section-sections--2422073353...…" at bounding box center [1287, 268] width 352 height 17
click at [1488, 271] on img at bounding box center [1487, 268] width 12 height 12
click at [1514, 149] on div "1. What audience and where will the experience run? Audience Custom Audience Pa…" at bounding box center [1299, 295] width 460 height 316
click at [1248, 263] on span "#section-sections--2422073353..." at bounding box center [1249, 267] width 134 height 10
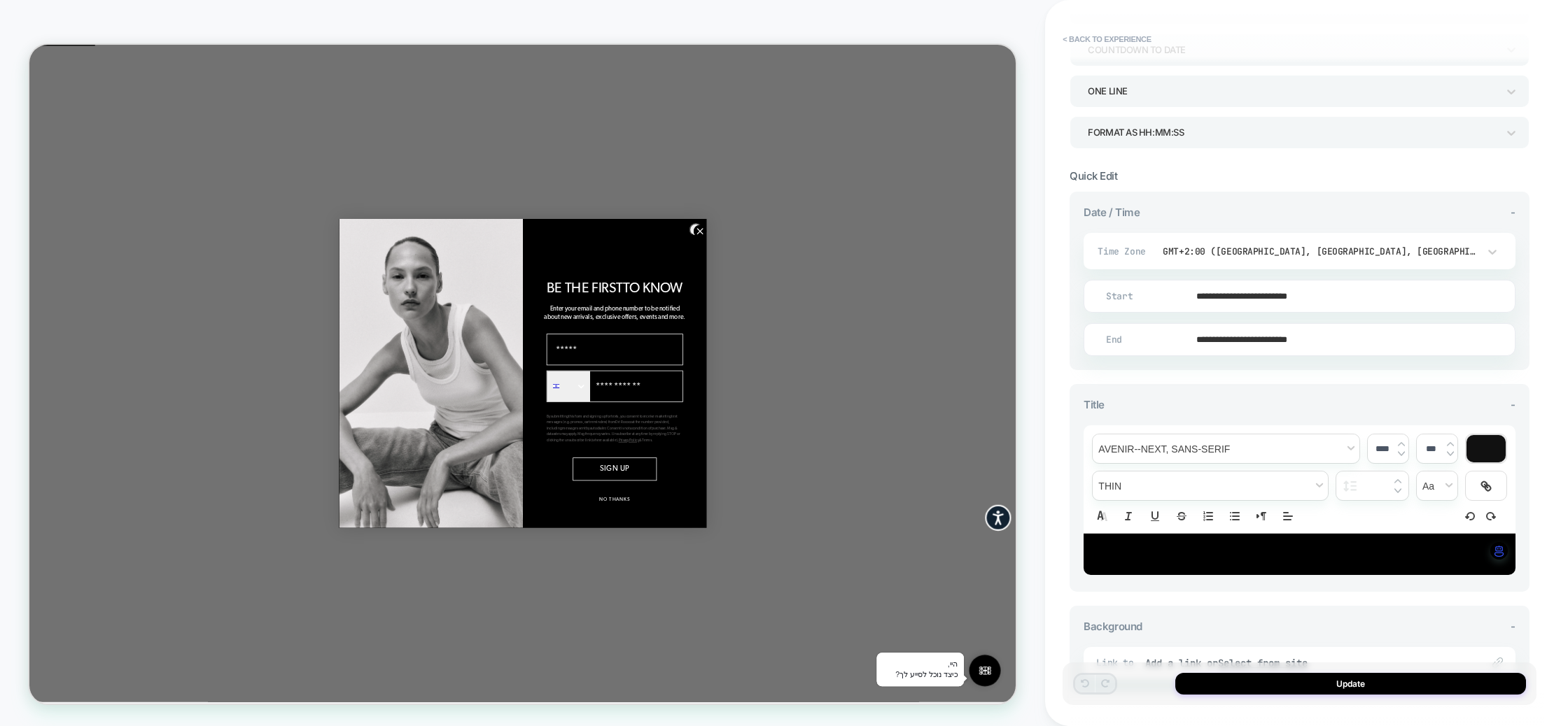
scroll to position [198, 0]
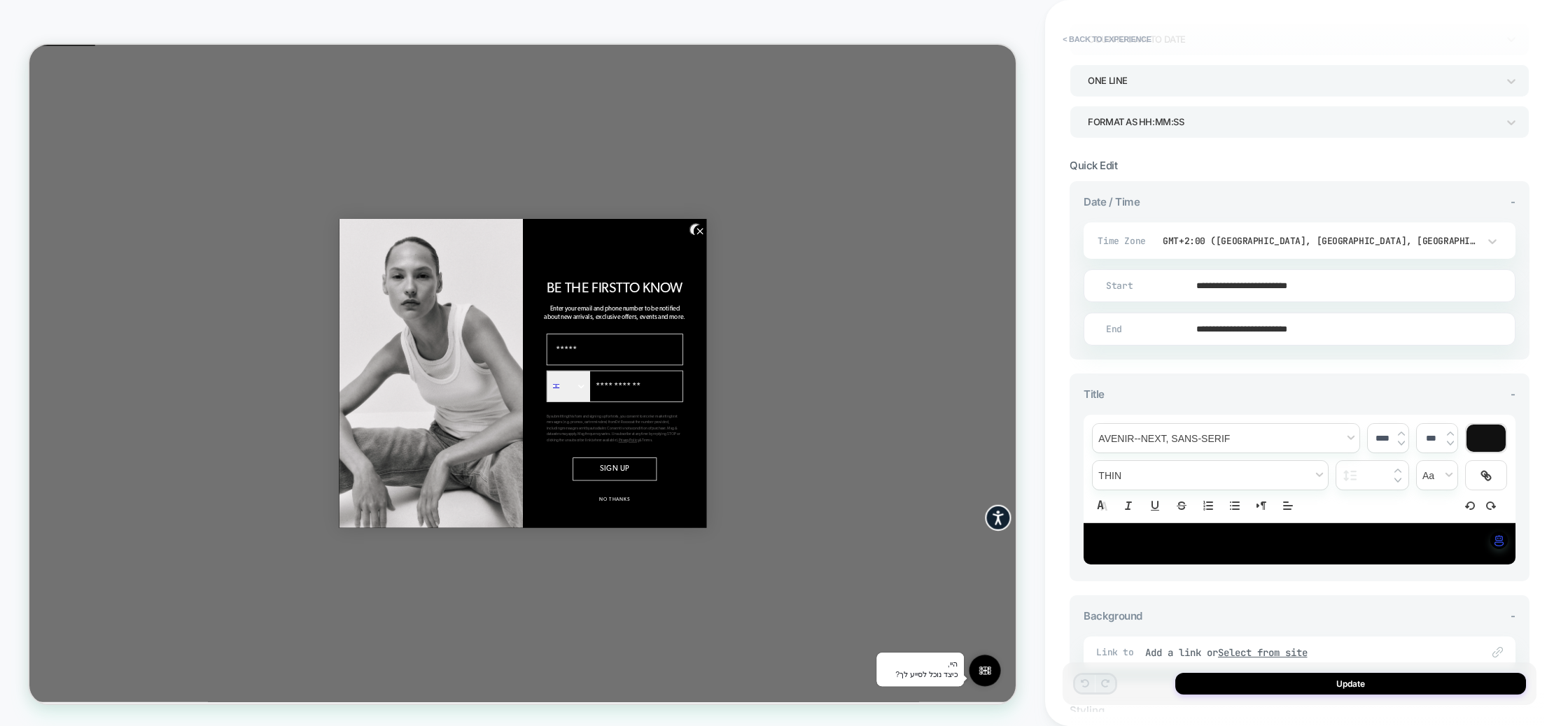
click at [1256, 292] on input "**********" at bounding box center [1296, 286] width 431 height 33
click at [1257, 195] on td "27" at bounding box center [1257, 191] width 23 height 20
click at [1310, 279] on input "**********" at bounding box center [1296, 286] width 431 height 33
click at [1183, 251] on td "7:00 AM" at bounding box center [1185, 254] width 165 height 20
click at [1155, 241] on span "▼" at bounding box center [1157, 248] width 28 height 28
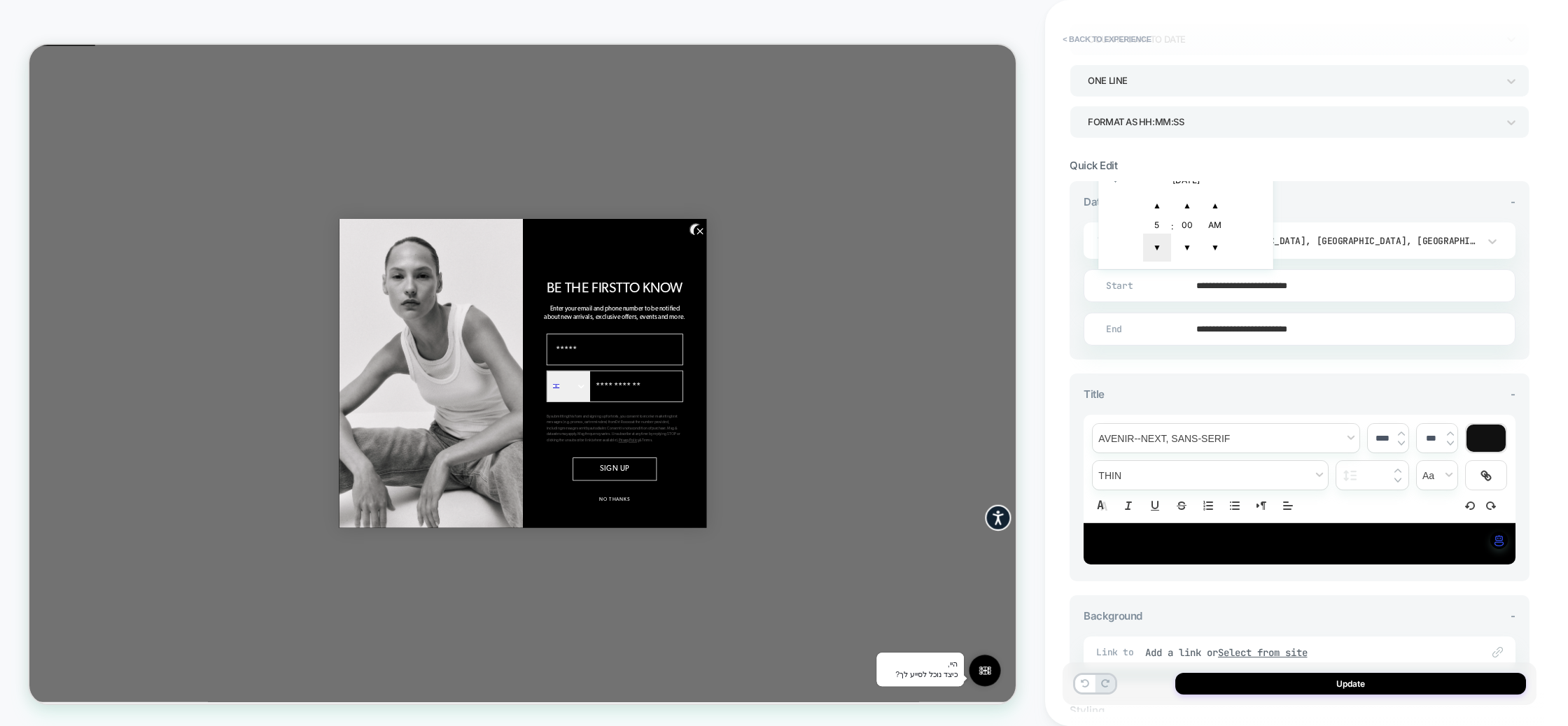
click at [1155, 241] on span "▼" at bounding box center [1157, 248] width 28 height 28
click at [1155, 240] on span "▼" at bounding box center [1157, 248] width 28 height 28
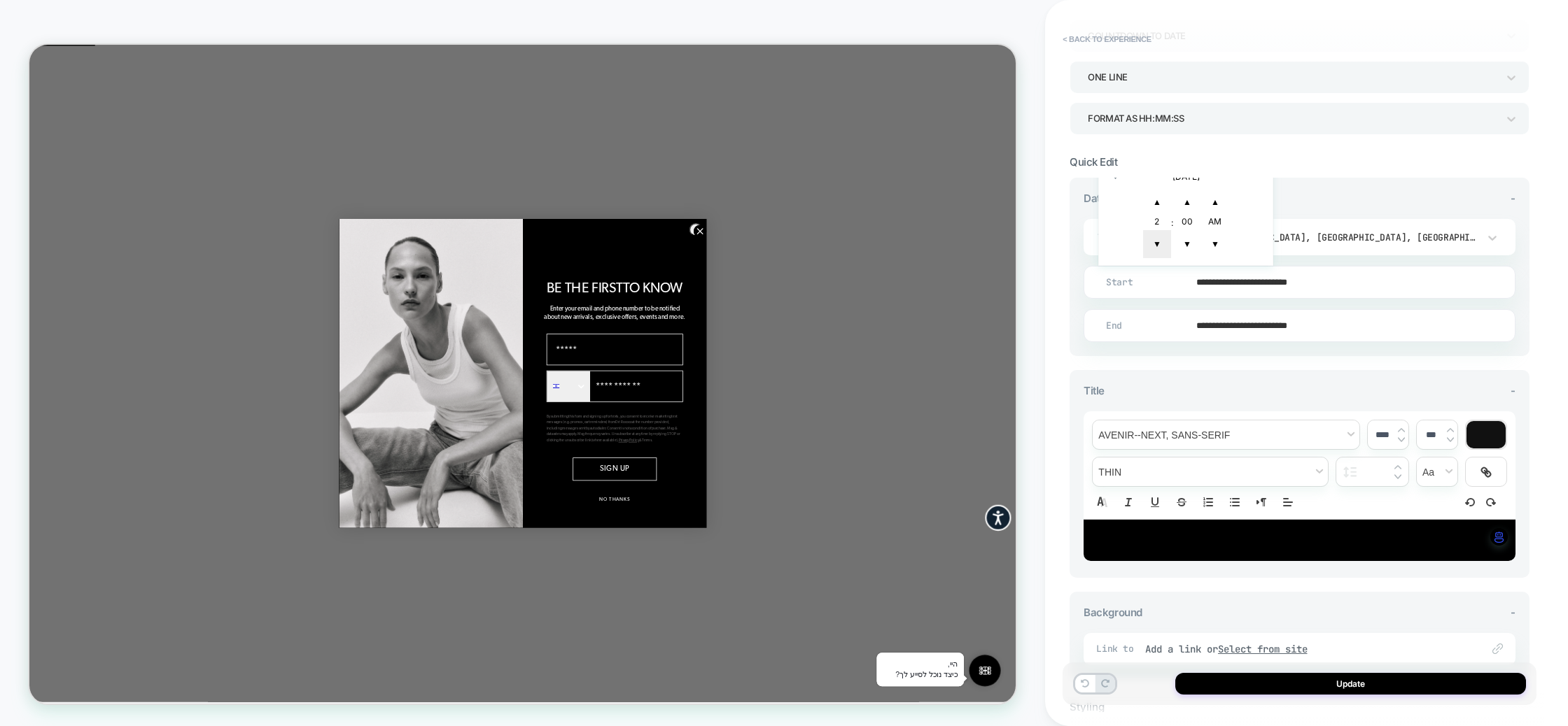
click at [1155, 240] on span "▼" at bounding box center [1157, 245] width 28 height 28
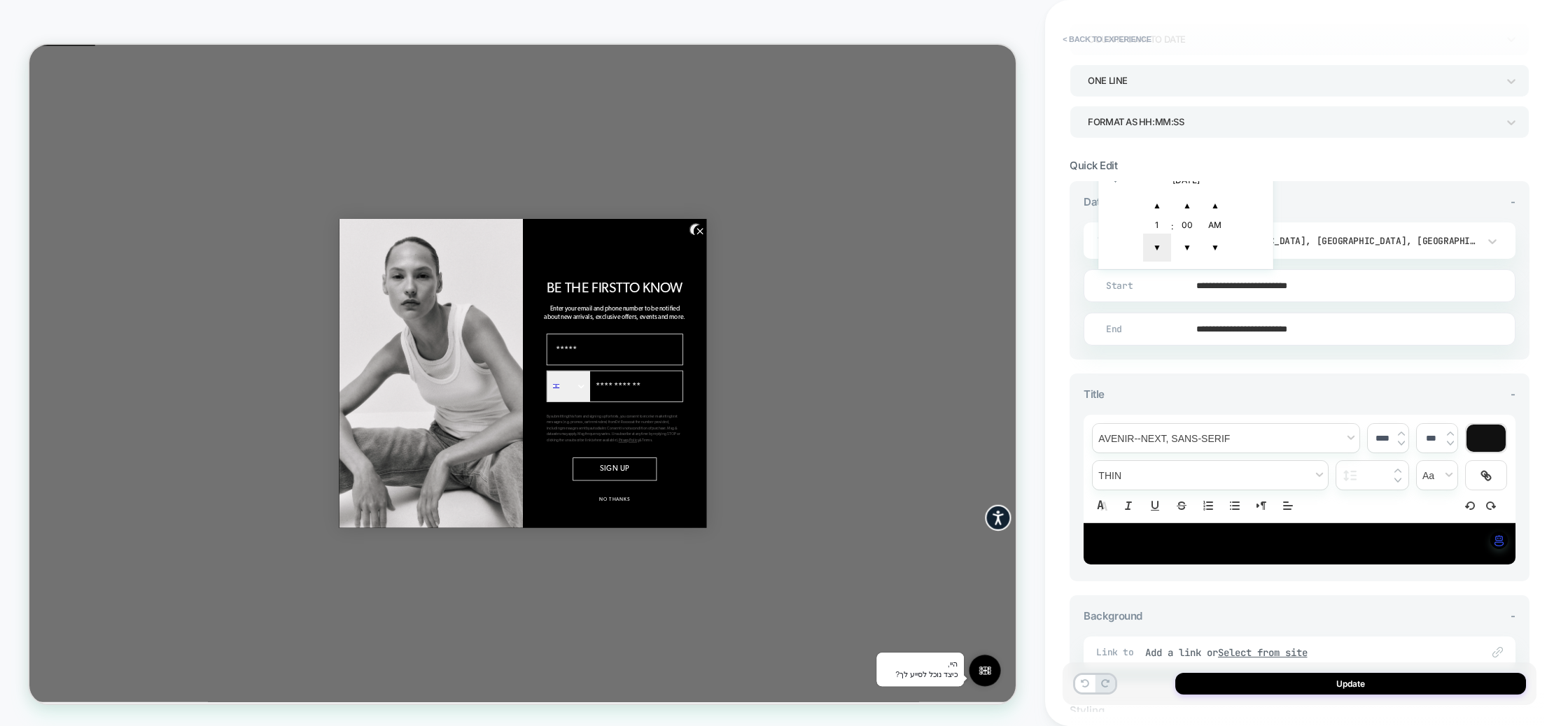
click at [1159, 241] on span "▼" at bounding box center [1157, 248] width 28 height 28
click at [1190, 191] on span "▲" at bounding box center [1187, 206] width 28 height 28
type input "**********"
click at [1394, 324] on input "**********" at bounding box center [1296, 329] width 431 height 33
click at [1120, 250] on td "28" at bounding box center [1114, 256] width 23 height 20
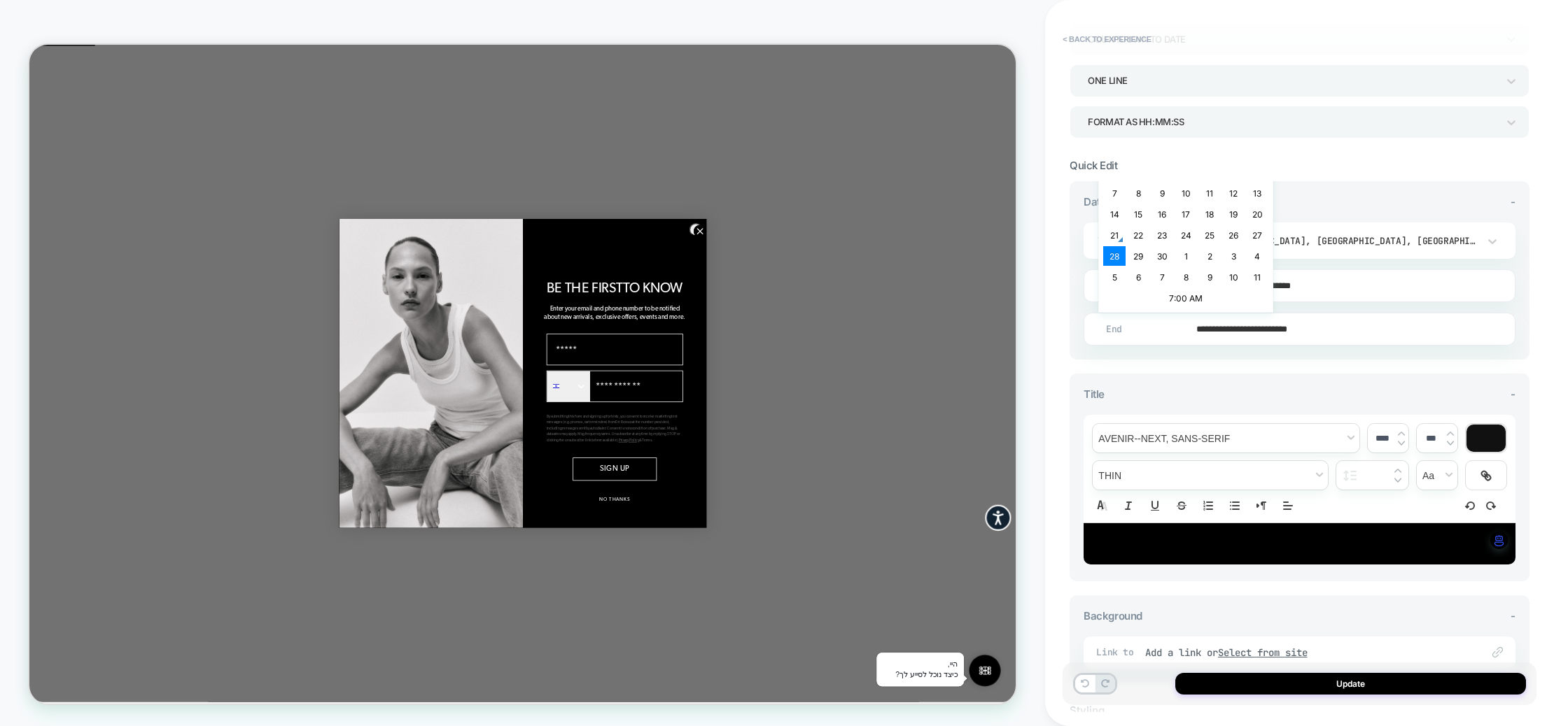
click at [1294, 328] on input "**********" at bounding box center [1296, 329] width 431 height 33
click at [1180, 293] on td "7:00 AM" at bounding box center [1185, 298] width 165 height 20
click at [1158, 291] on span "▼" at bounding box center [1157, 291] width 28 height 28
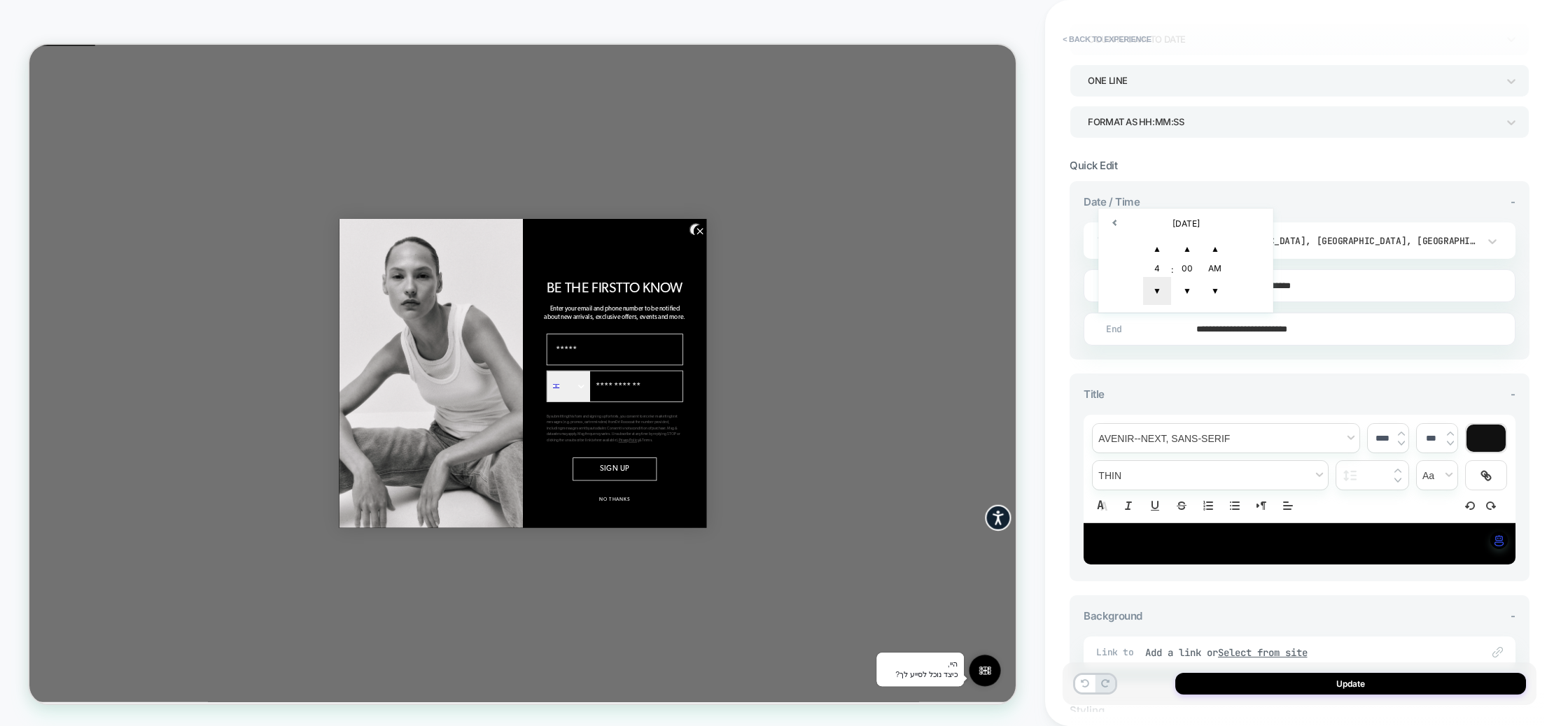
click at [1158, 291] on span "▼" at bounding box center [1157, 291] width 28 height 28
type input "**********"
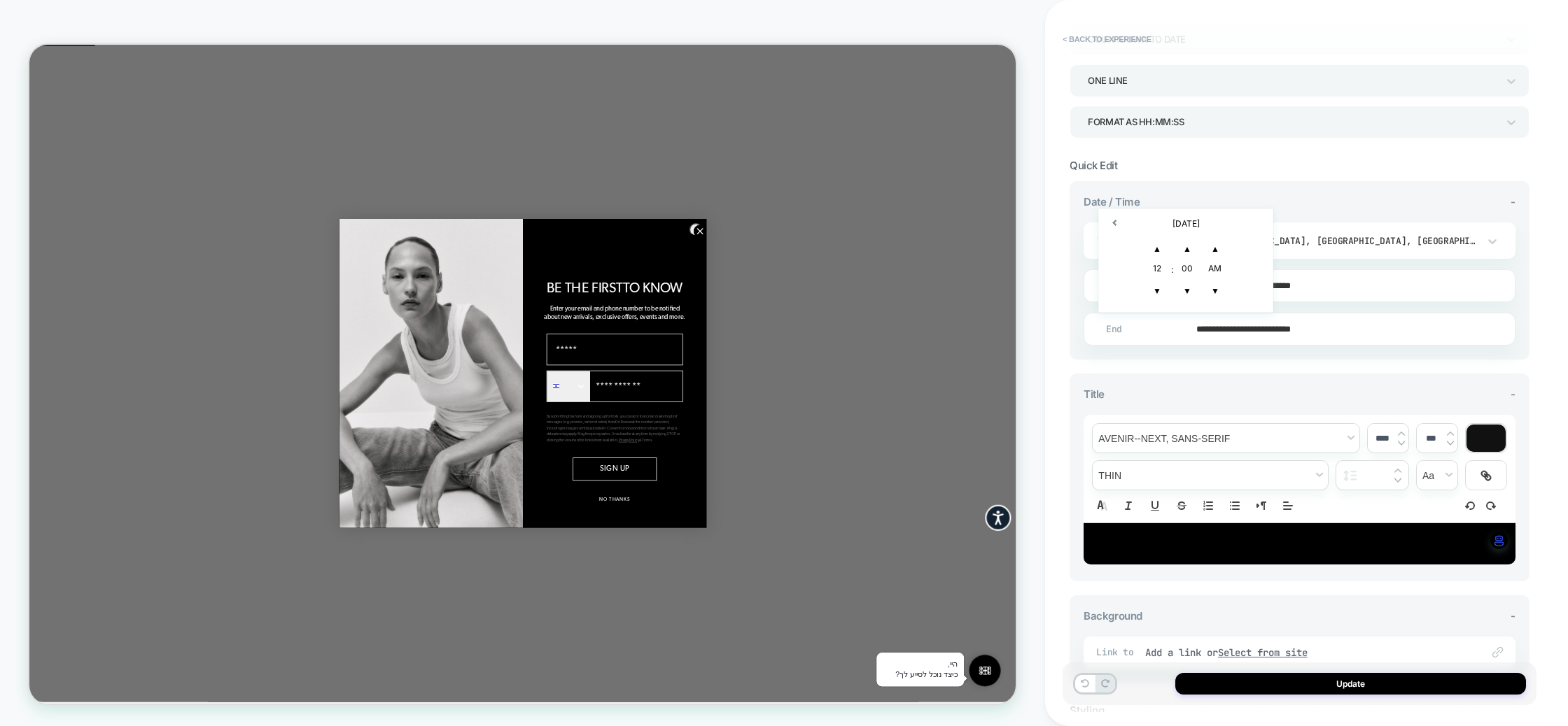
click at [1527, 359] on div "**********" at bounding box center [1299, 431] width 460 height 501
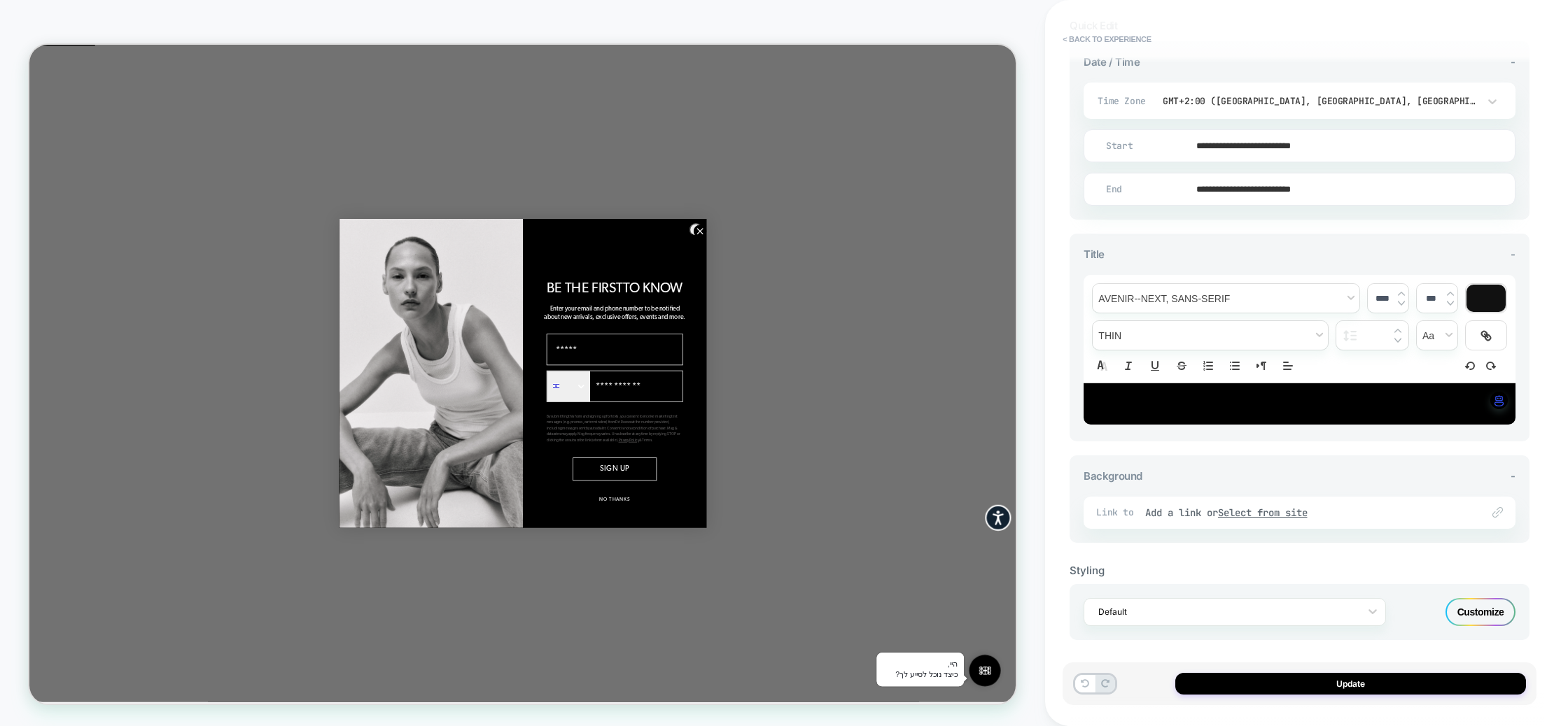
scroll to position [338, 0]
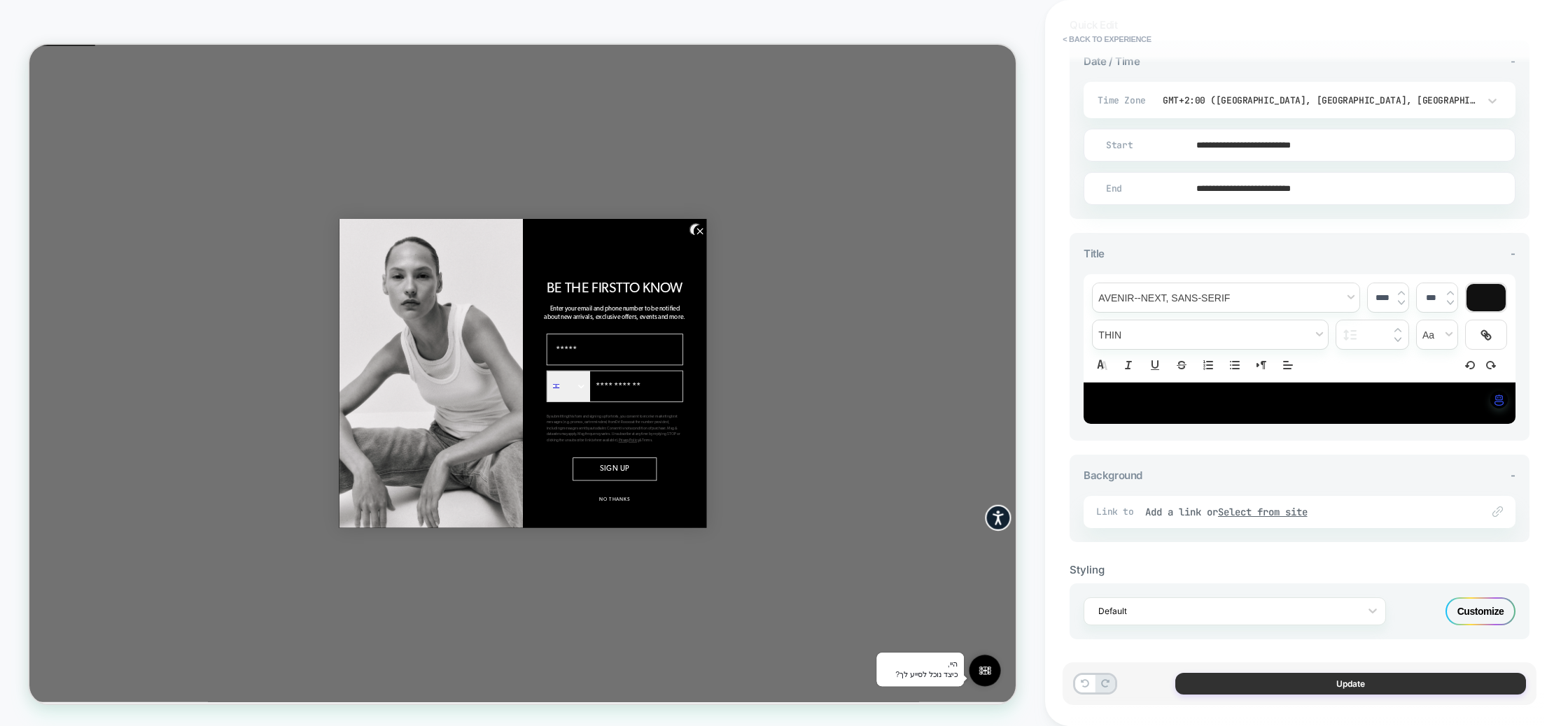
click at [1302, 678] on button "Update" at bounding box center [1350, 684] width 351 height 22
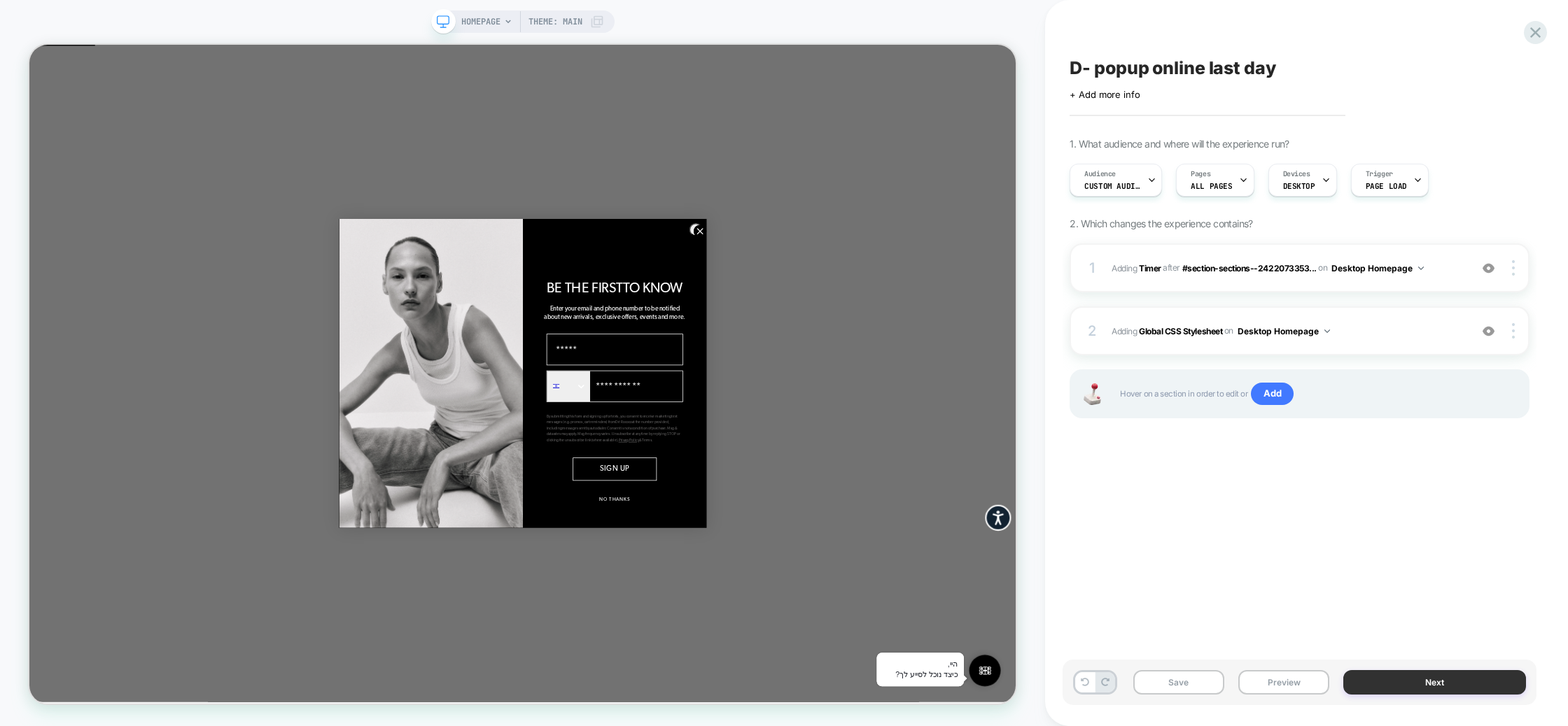
click at [1409, 679] on button "Next" at bounding box center [1434, 682] width 183 height 24
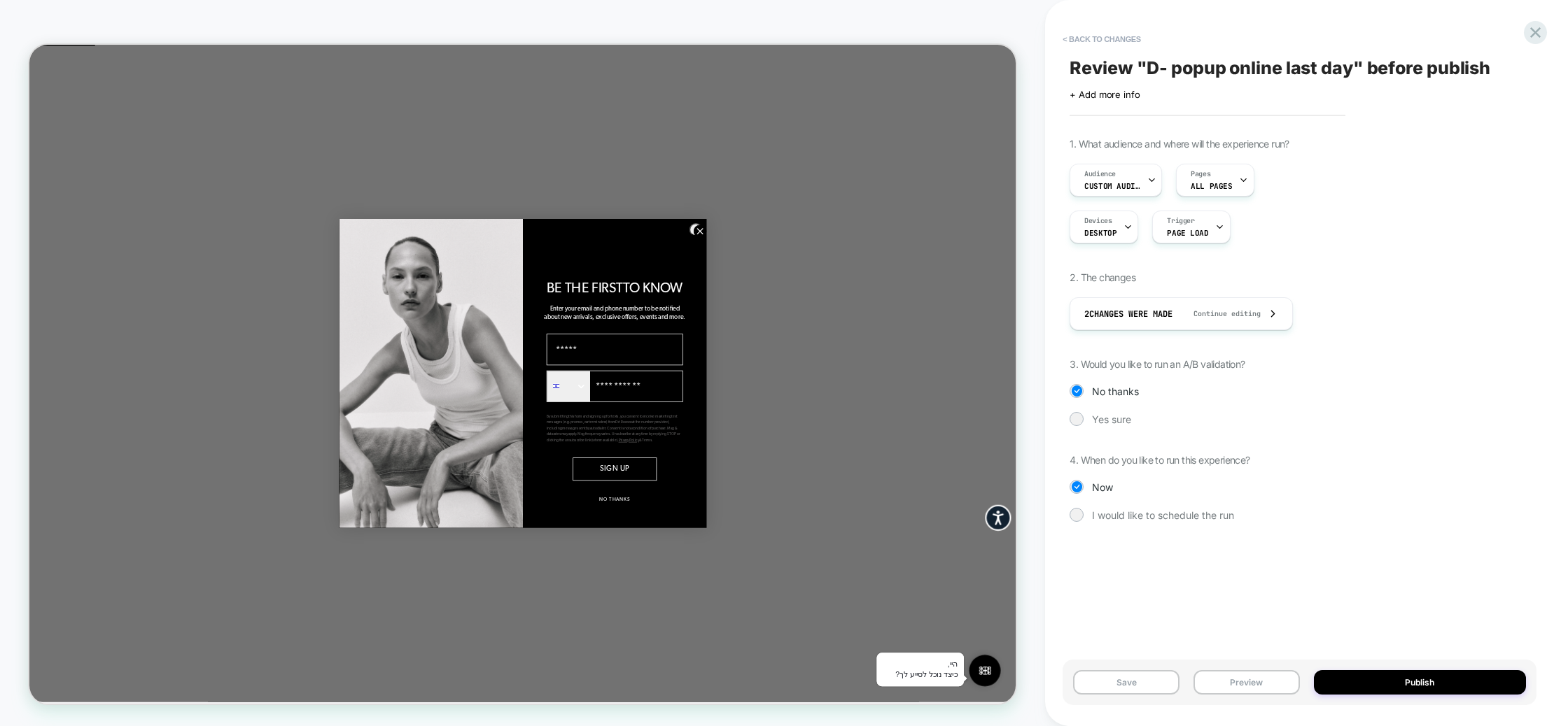
click at [1084, 506] on div "1. What audience and where will the experience run? Audience Custom Audience Pa…" at bounding box center [1299, 340] width 460 height 405
click at [1094, 516] on span "I would like to schedule the run" at bounding box center [1163, 515] width 142 height 12
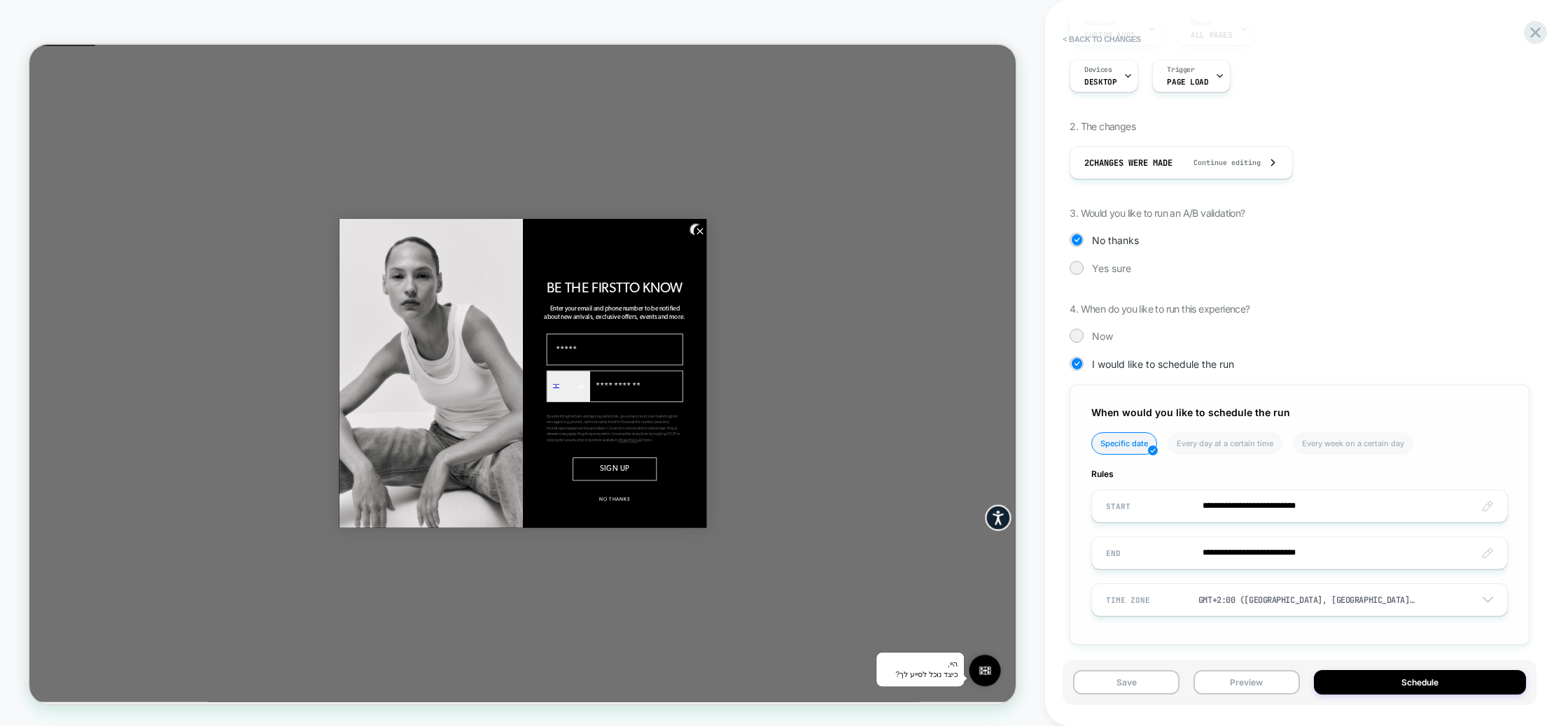
scroll to position [160, 0]
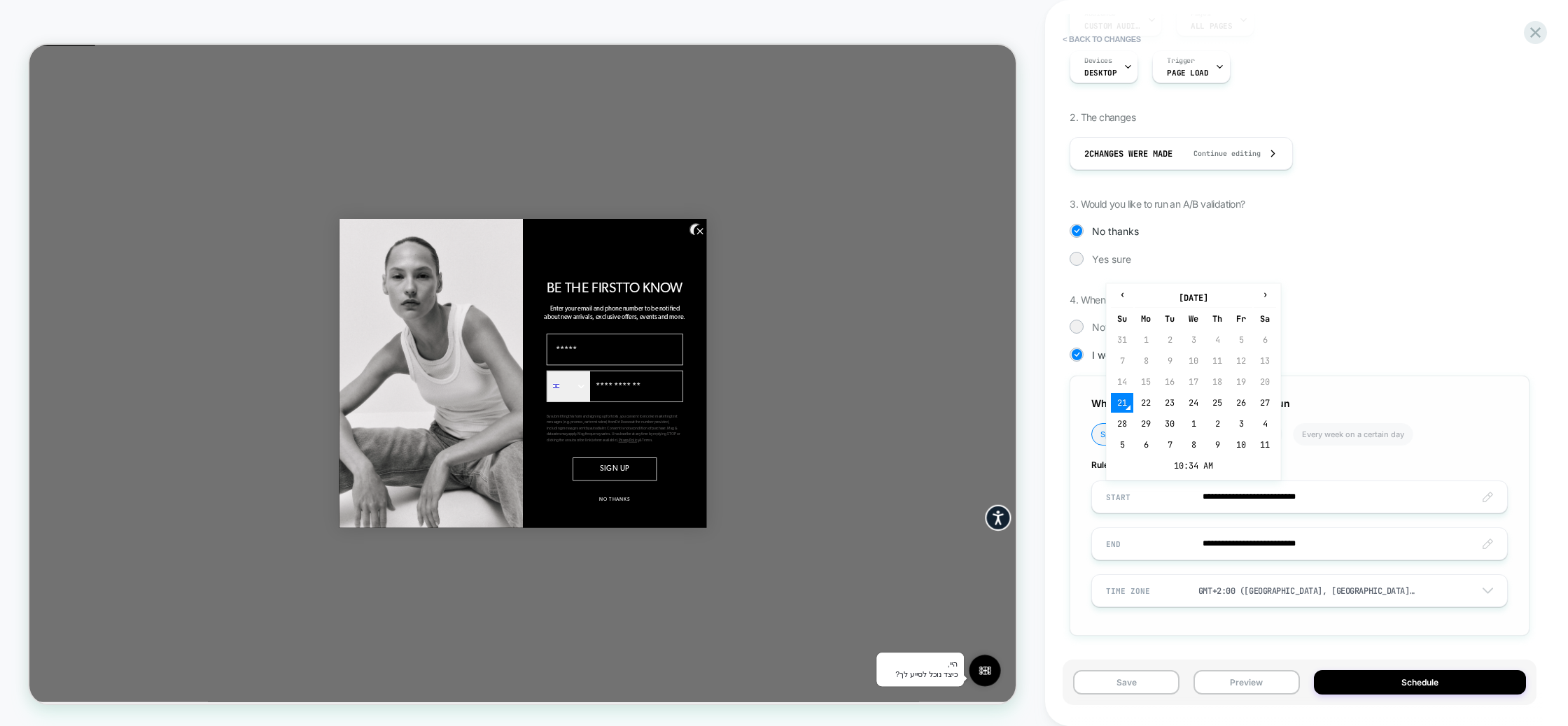
click at [1279, 499] on input "**********" at bounding box center [1299, 497] width 415 height 33
click at [1263, 406] on td "27" at bounding box center [1265, 402] width 23 height 20
type input "**********"
click at [1251, 495] on input "**********" at bounding box center [1299, 497] width 415 height 33
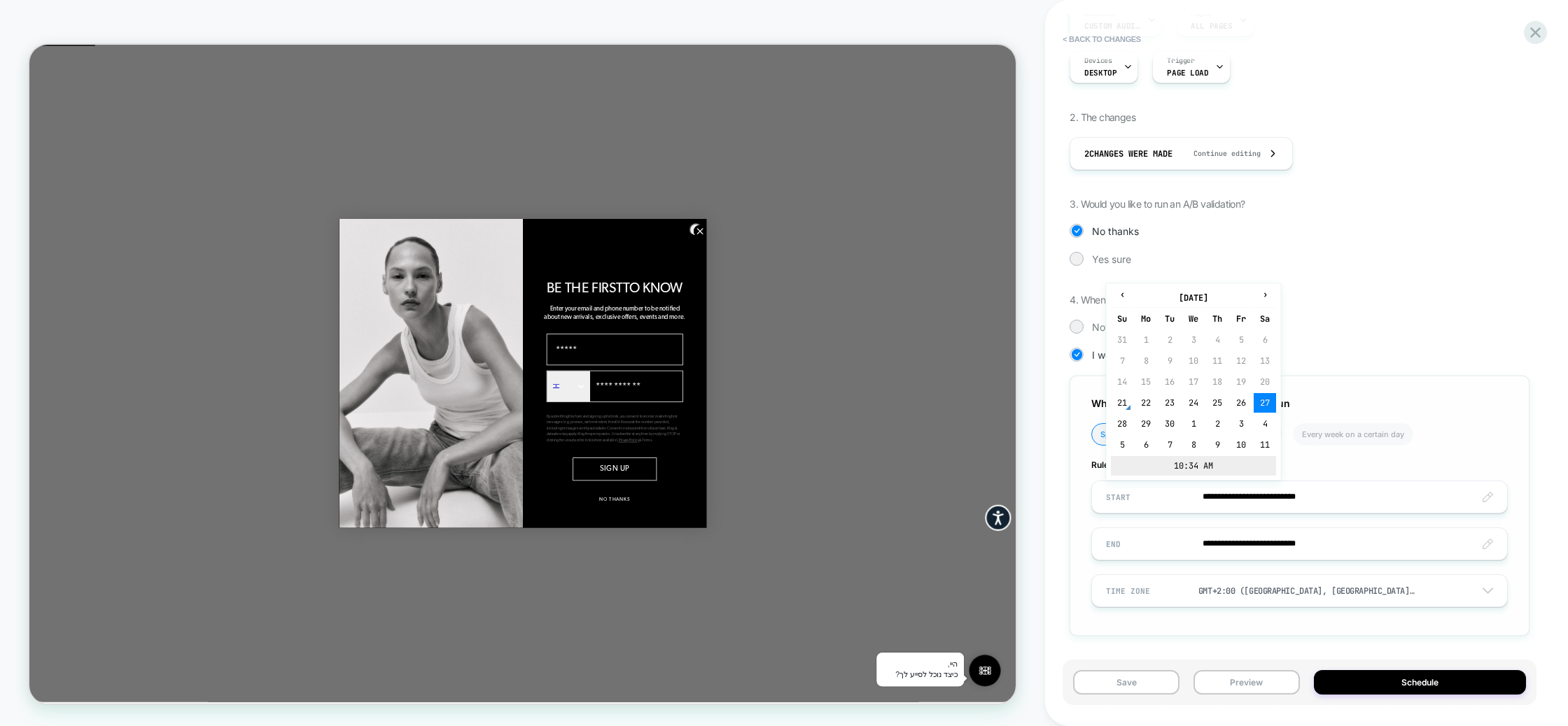
click at [1208, 467] on td "10:34 AM" at bounding box center [1193, 466] width 165 height 20
click at [1162, 459] on span "▼" at bounding box center [1163, 459] width 28 height 28
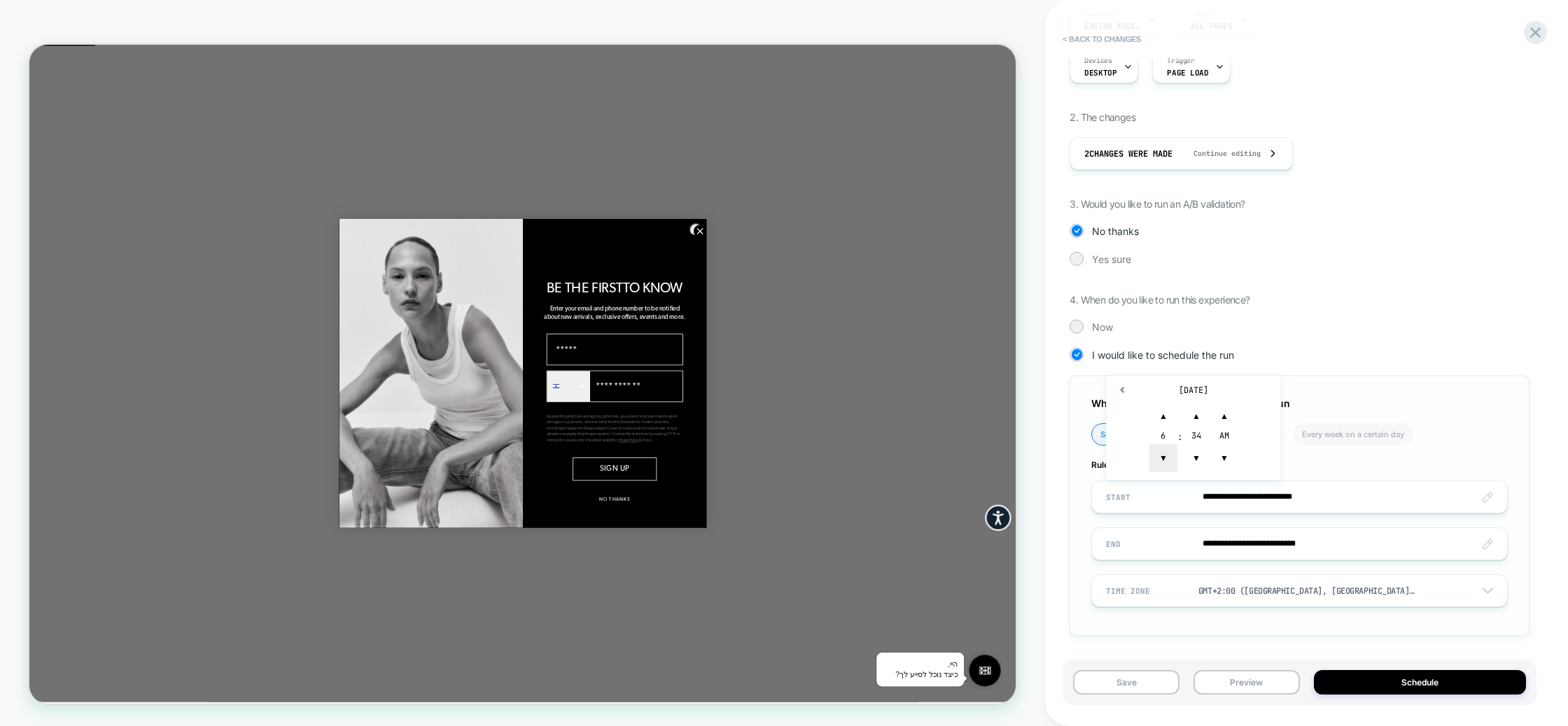
click at [1162, 459] on span "▼" at bounding box center [1163, 459] width 28 height 28
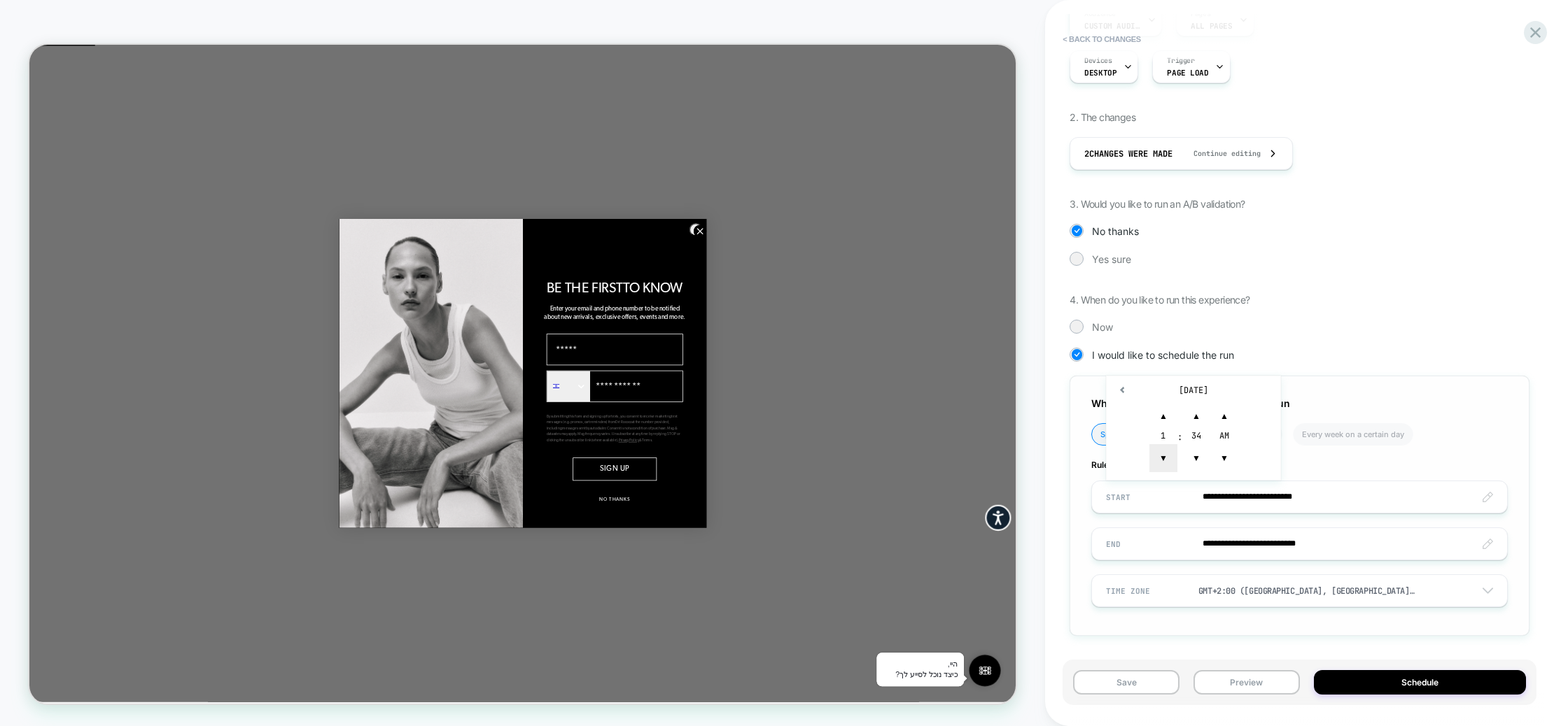
click at [1162, 459] on span "▼" at bounding box center [1163, 459] width 28 height 28
click at [1185, 452] on span "▼" at bounding box center [1196, 459] width 28 height 28
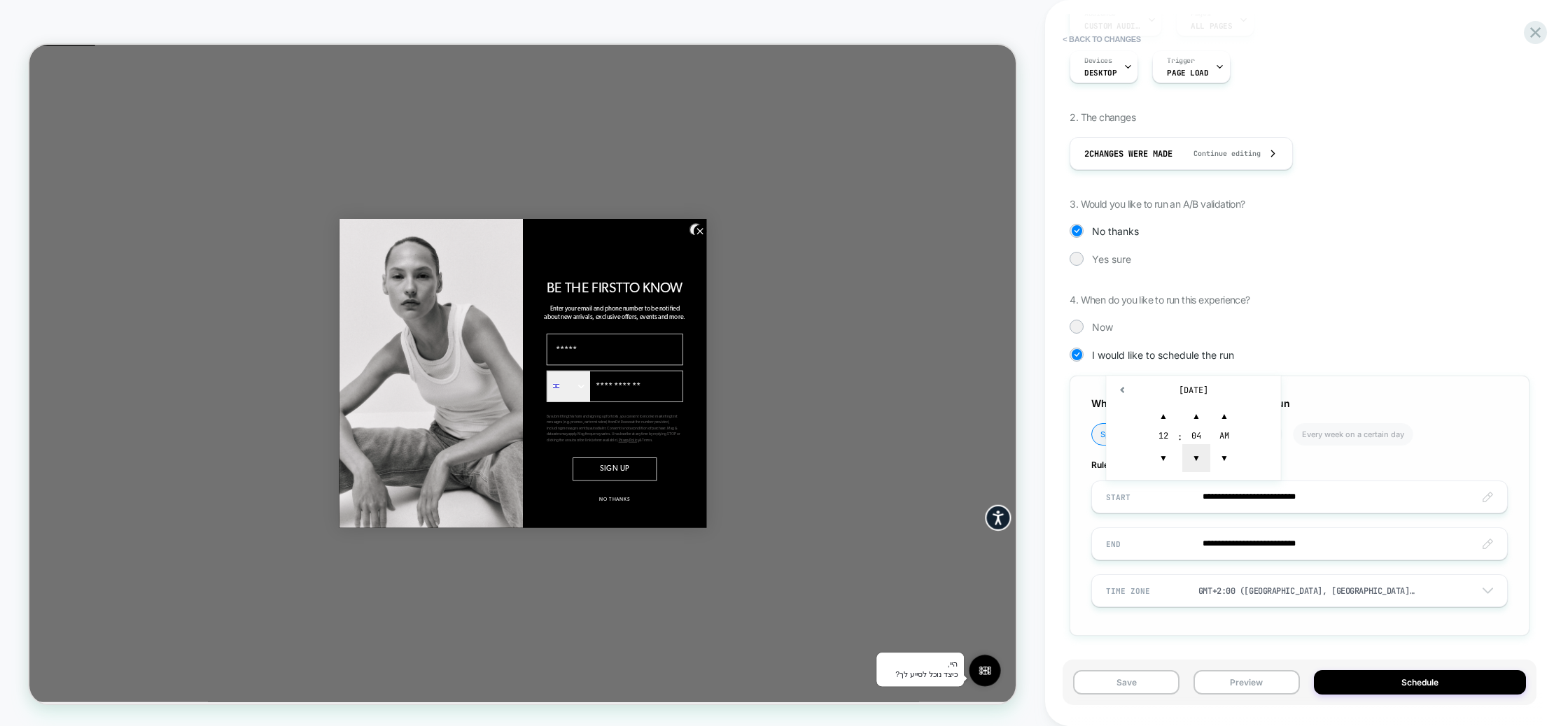
click at [1185, 452] on span "▼" at bounding box center [1196, 459] width 28 height 28
type input "**********"
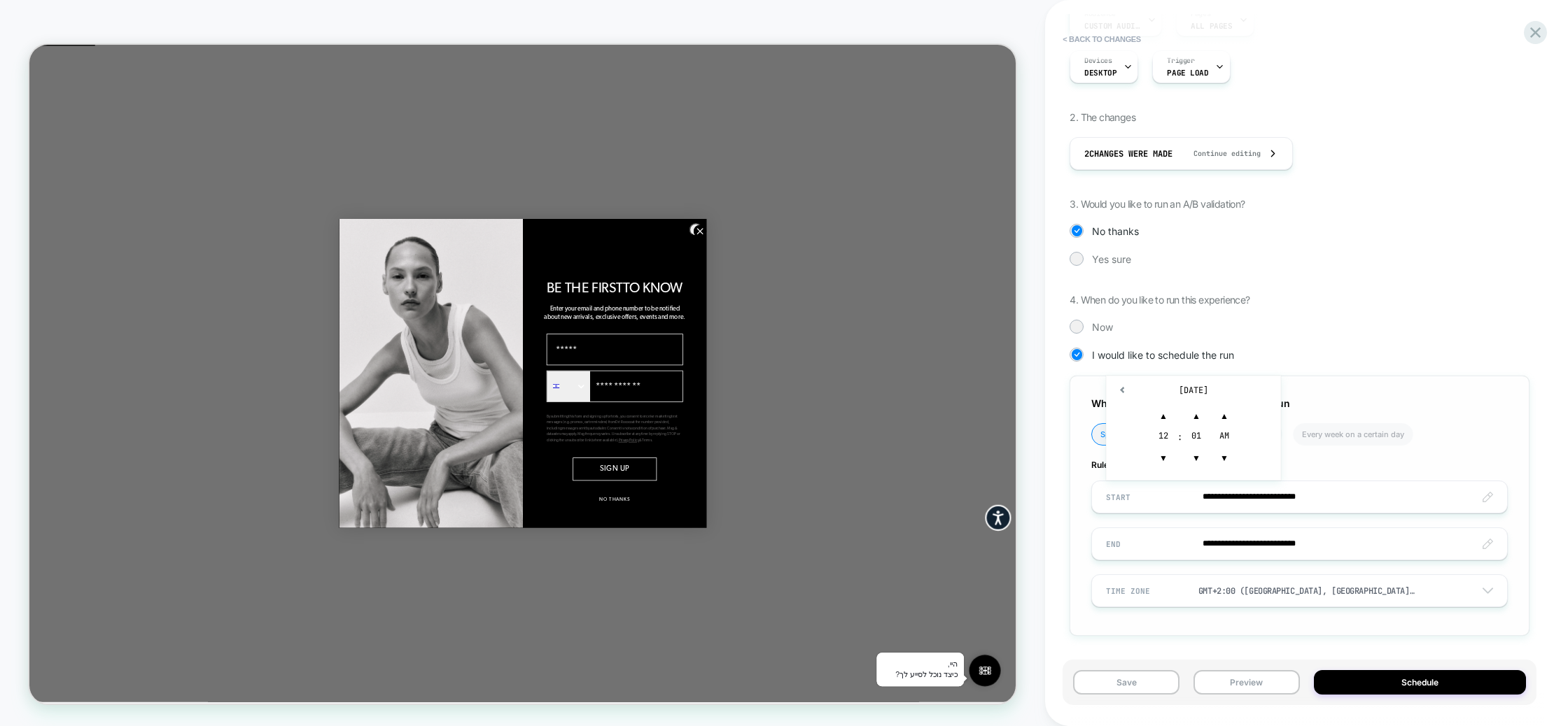
drag, startPoint x: 1484, startPoint y: 413, endPoint x: 1429, endPoint y: 499, distance: 102.1
click at [1484, 415] on div "**********" at bounding box center [1299, 506] width 460 height 260
click at [1265, 542] on input "**********" at bounding box center [1299, 544] width 415 height 33
click at [1212, 515] on td "10:34 AM" at bounding box center [1193, 513] width 165 height 20
click at [1172, 506] on span "▼" at bounding box center [1163, 506] width 28 height 28
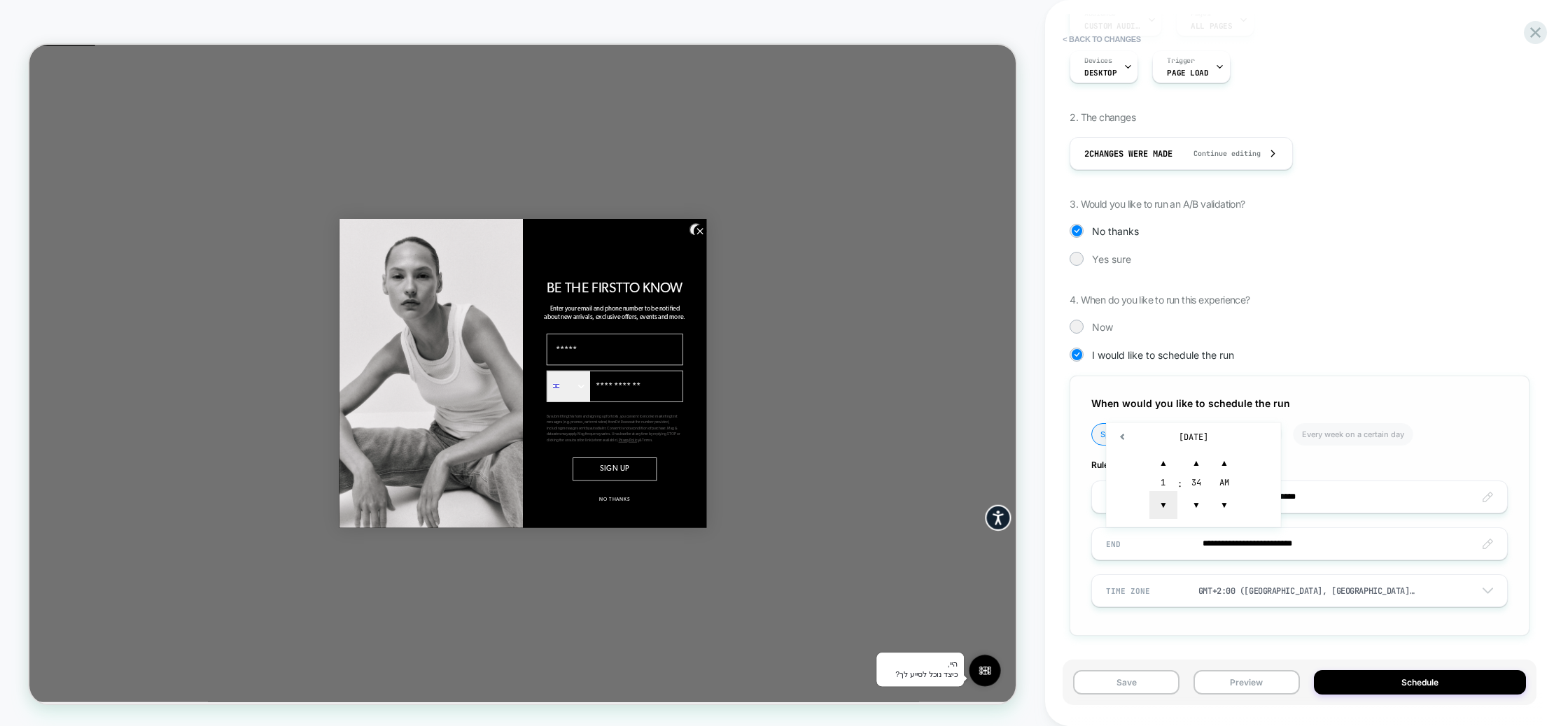
click at [1172, 506] on span "▼" at bounding box center [1163, 506] width 28 height 28
click at [1209, 505] on span "▼" at bounding box center [1196, 506] width 28 height 28
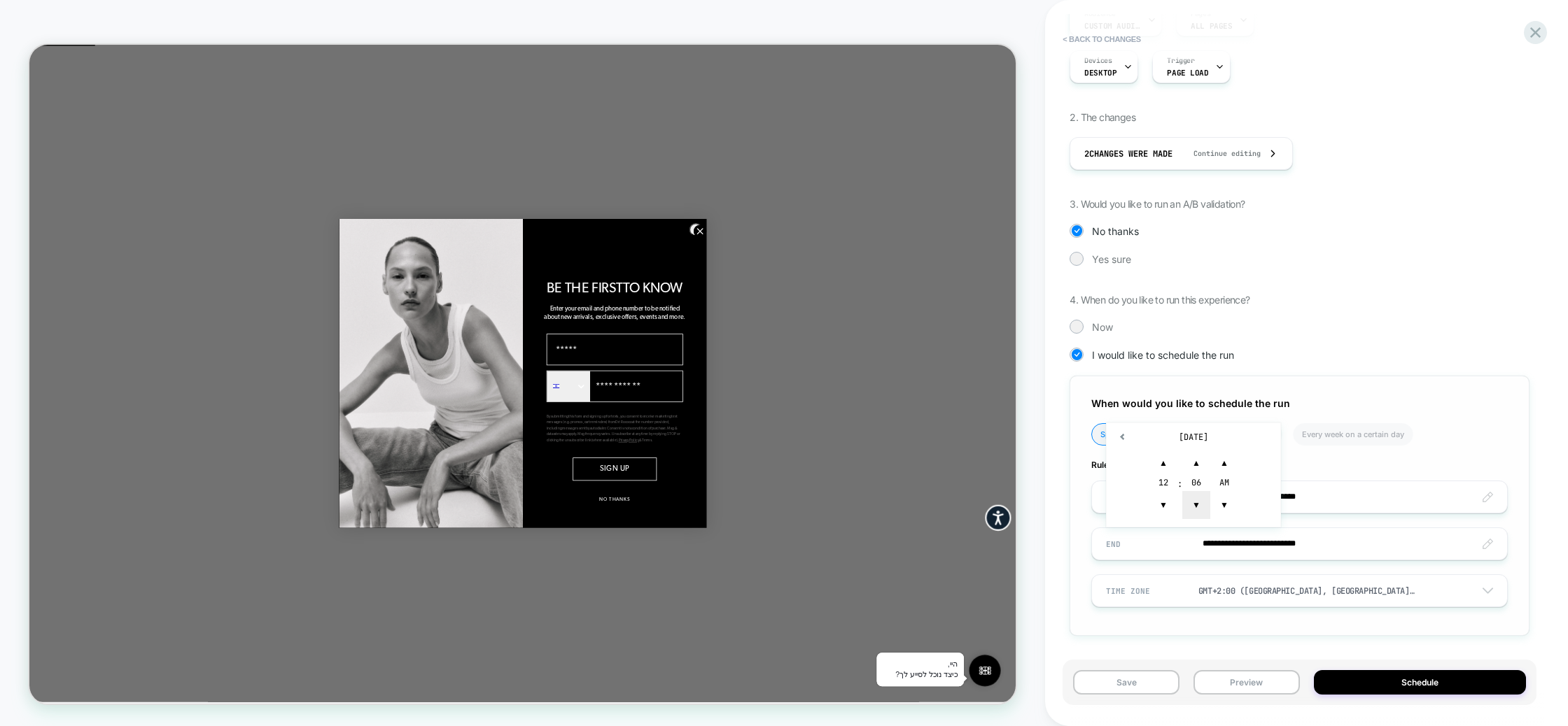
click at [1209, 505] on span "▼" at bounding box center [1196, 506] width 28 height 28
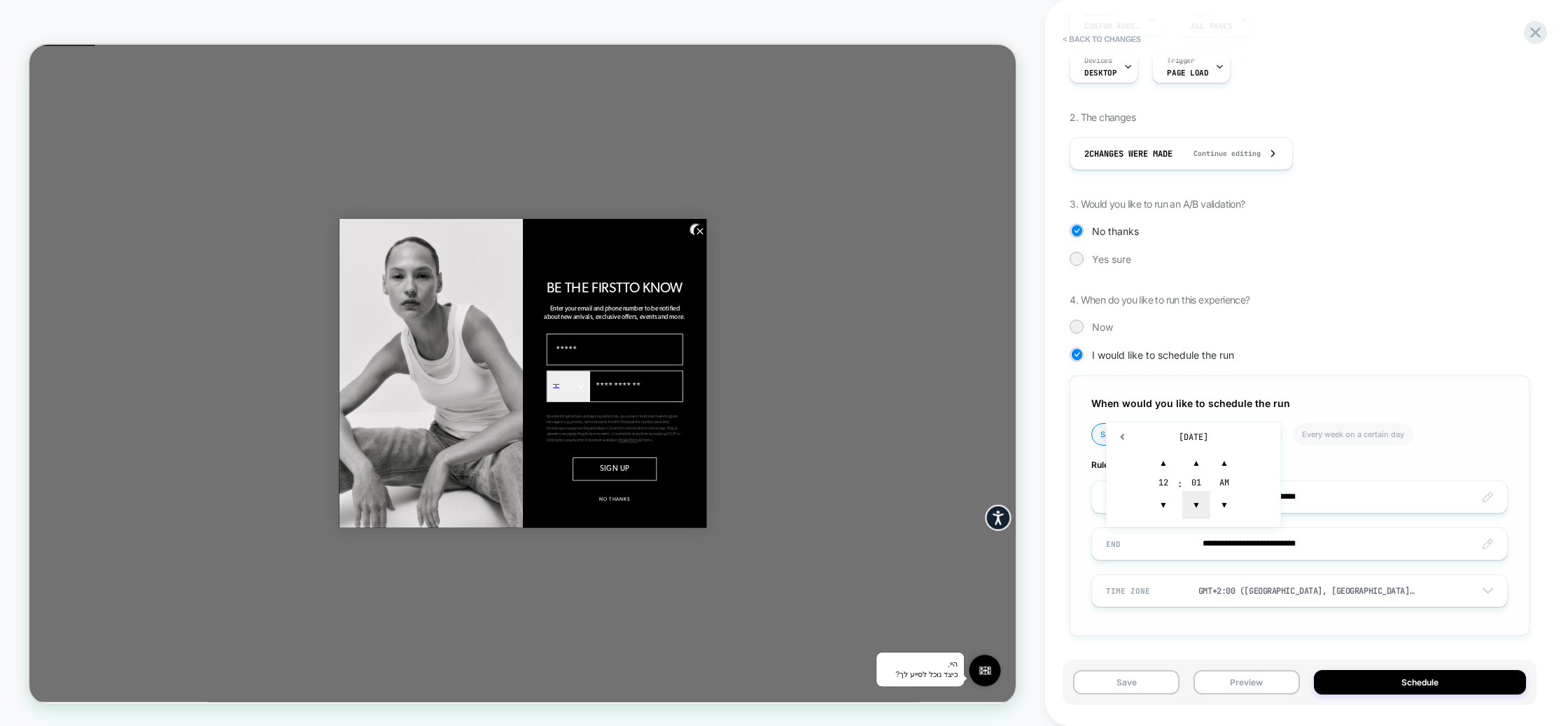
click at [1208, 505] on span "▼" at bounding box center [1196, 506] width 28 height 28
type input "**********"
drag, startPoint x: 1488, startPoint y: 448, endPoint x: 1469, endPoint y: 471, distance: 29.8
click at [1488, 448] on ul "Specific date Every day at a certain time Every week on a certain day" at bounding box center [1290, 440] width 398 height 33
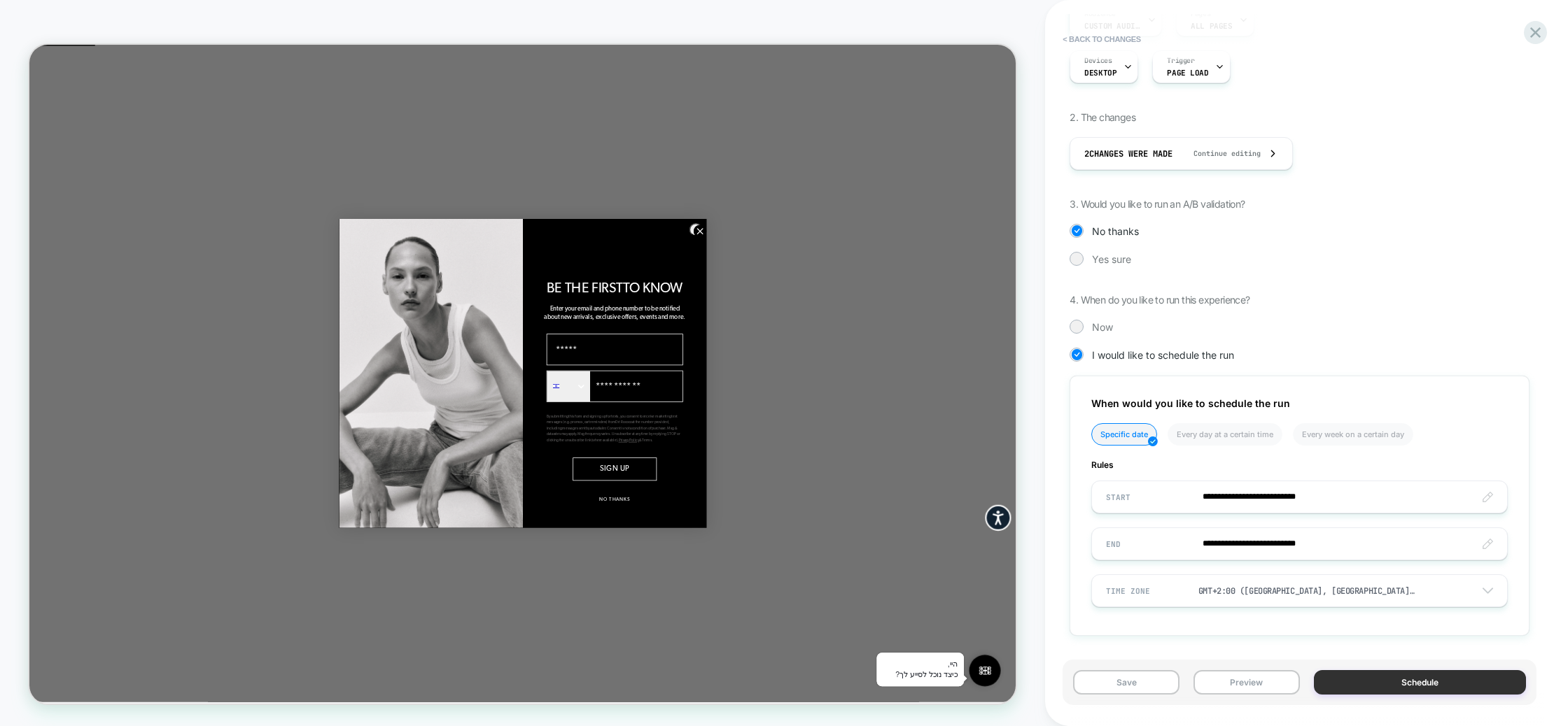
click at [1362, 684] on button "Schedule" at bounding box center [1419, 682] width 212 height 24
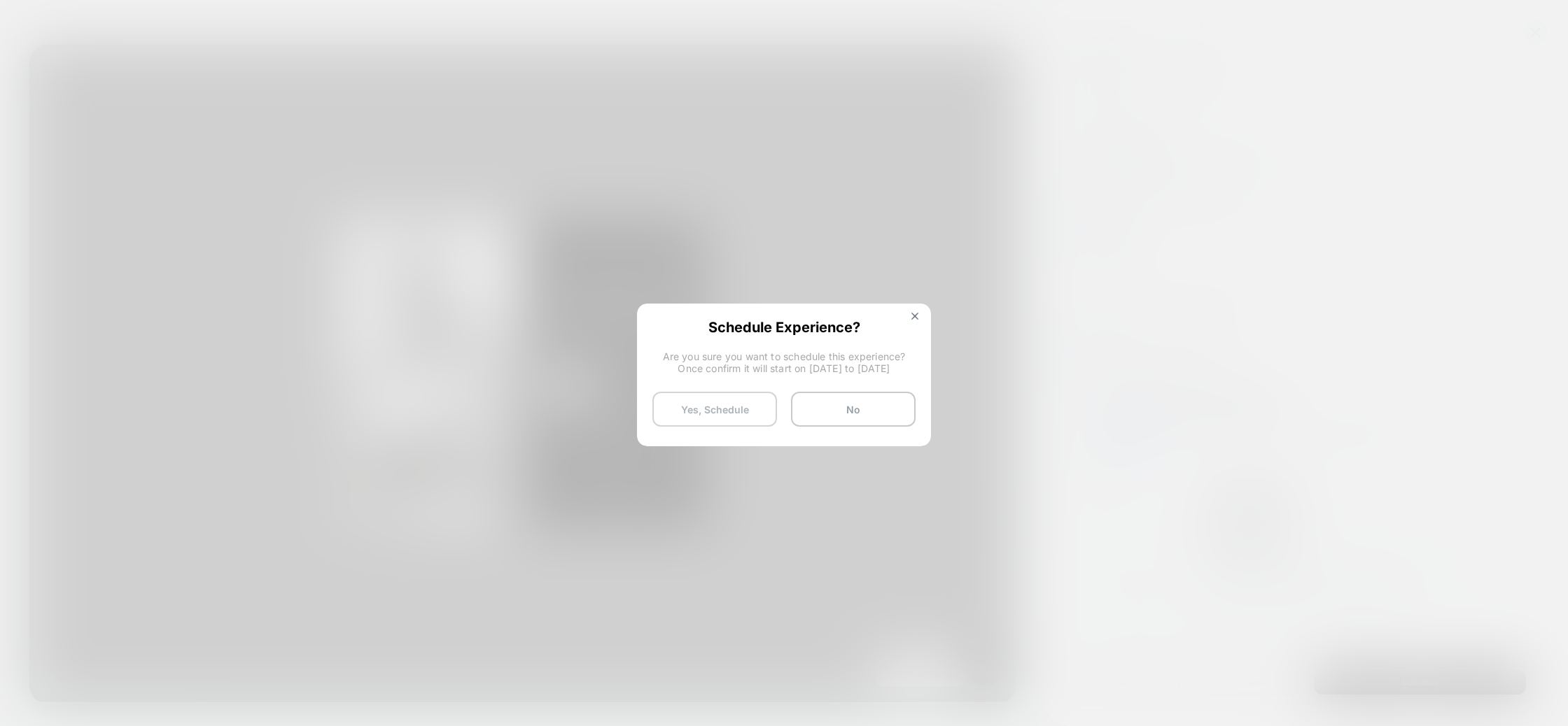
click at [725, 405] on button "Yes, Schedule" at bounding box center [714, 409] width 124 height 35
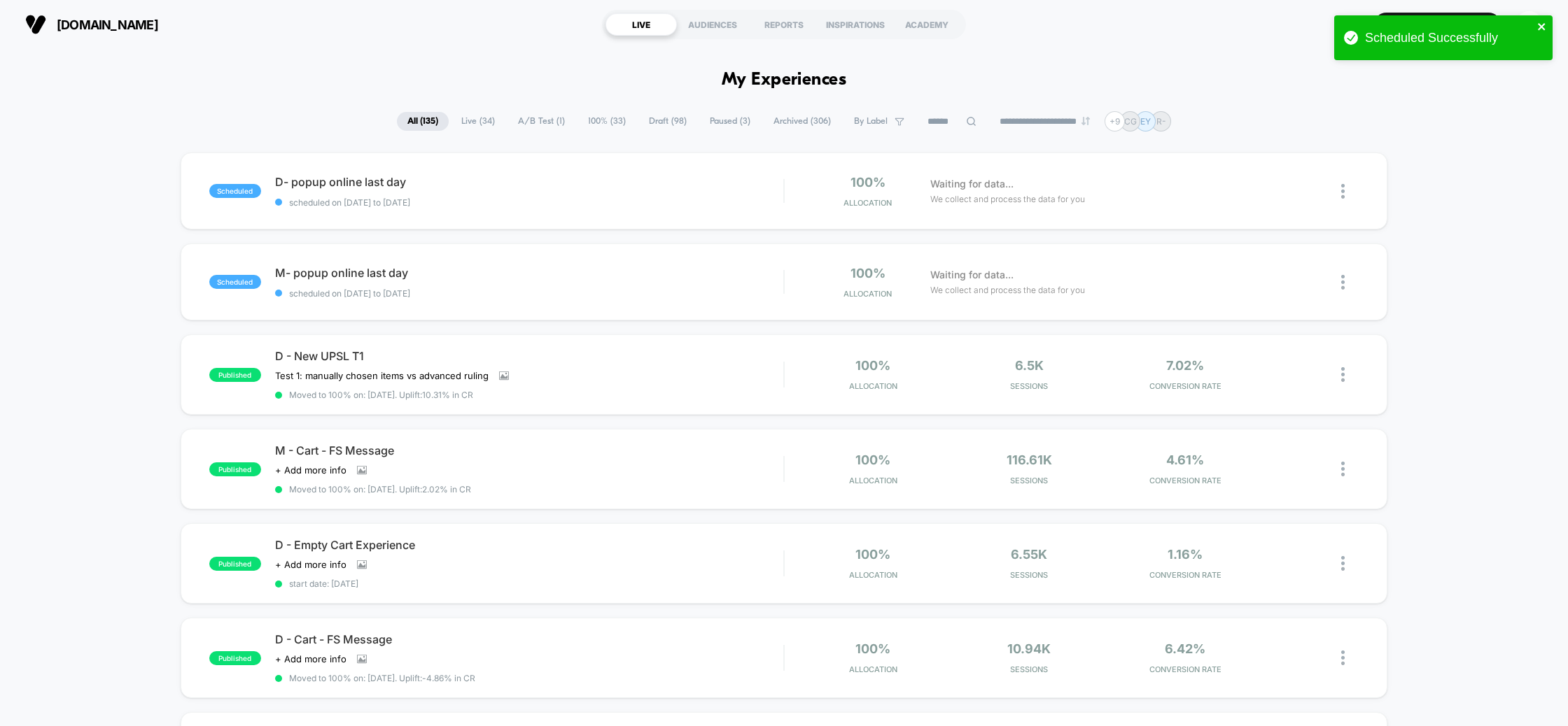
click at [1541, 29] on icon "close" at bounding box center [1541, 27] width 10 height 11
click at [1535, 22] on div "R-" at bounding box center [1529, 24] width 27 height 27
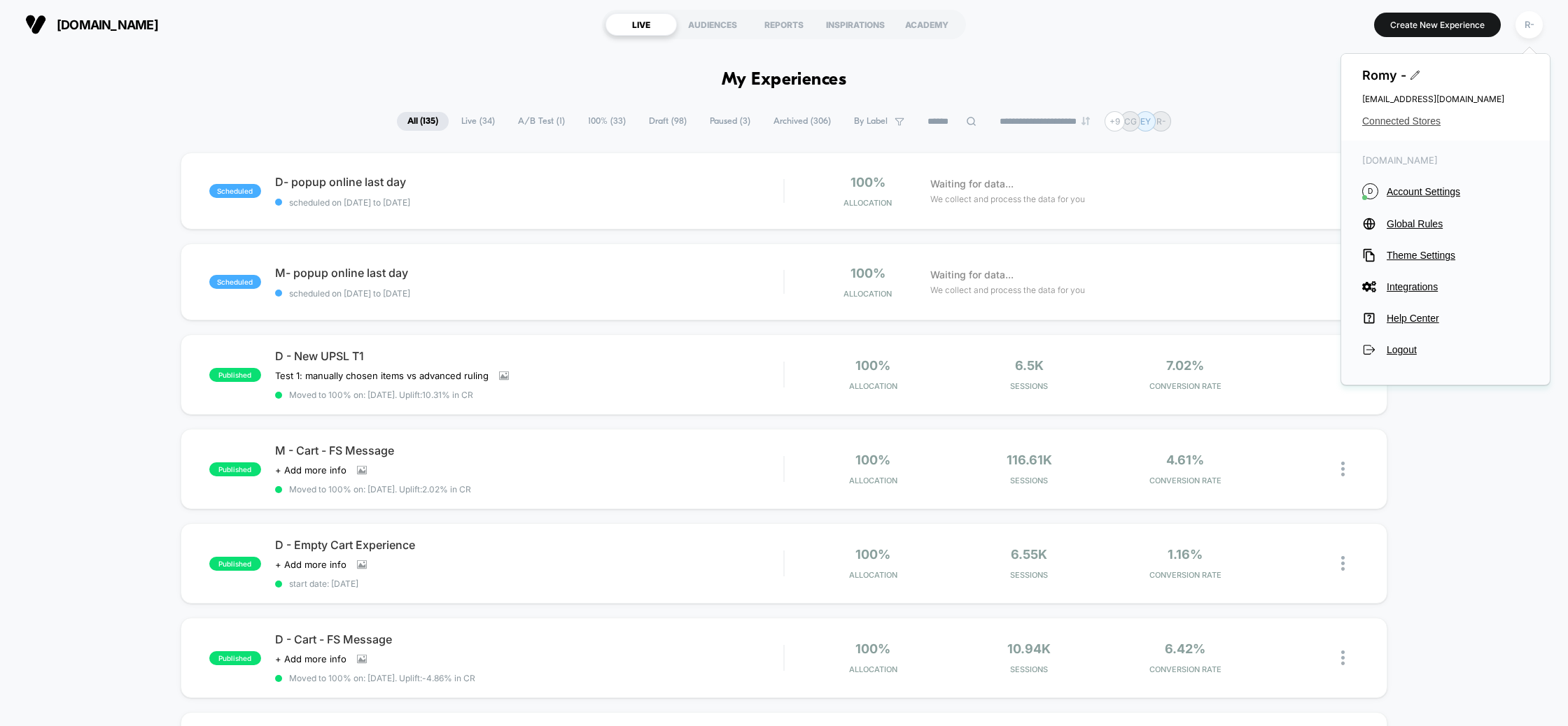
click at [1385, 117] on span "Connected Stores" at bounding box center [1444, 121] width 166 height 11
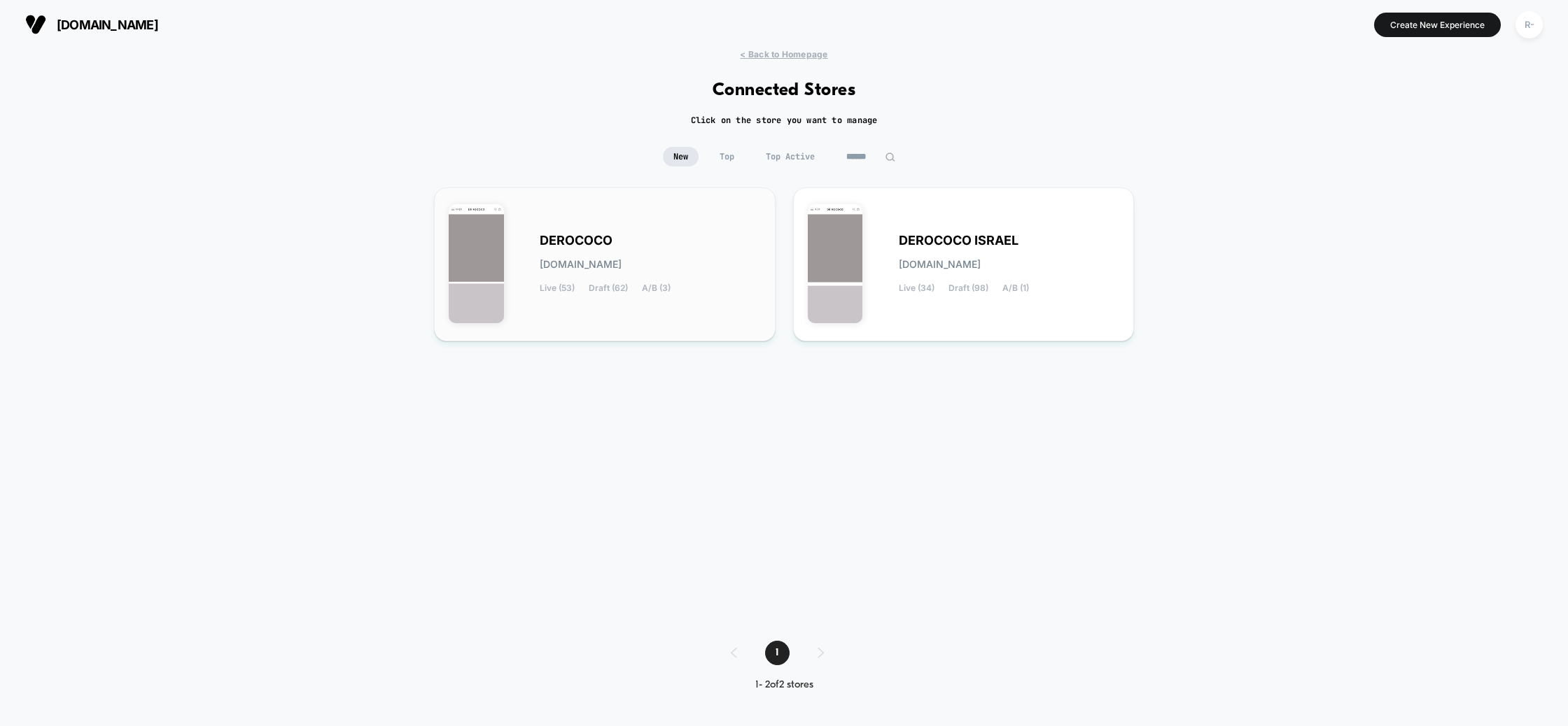
click at [557, 280] on div "DEROCOCO [DOMAIN_NAME] Live (53) Draft (62) A/B (3)" at bounding box center [650, 264] width 221 height 57
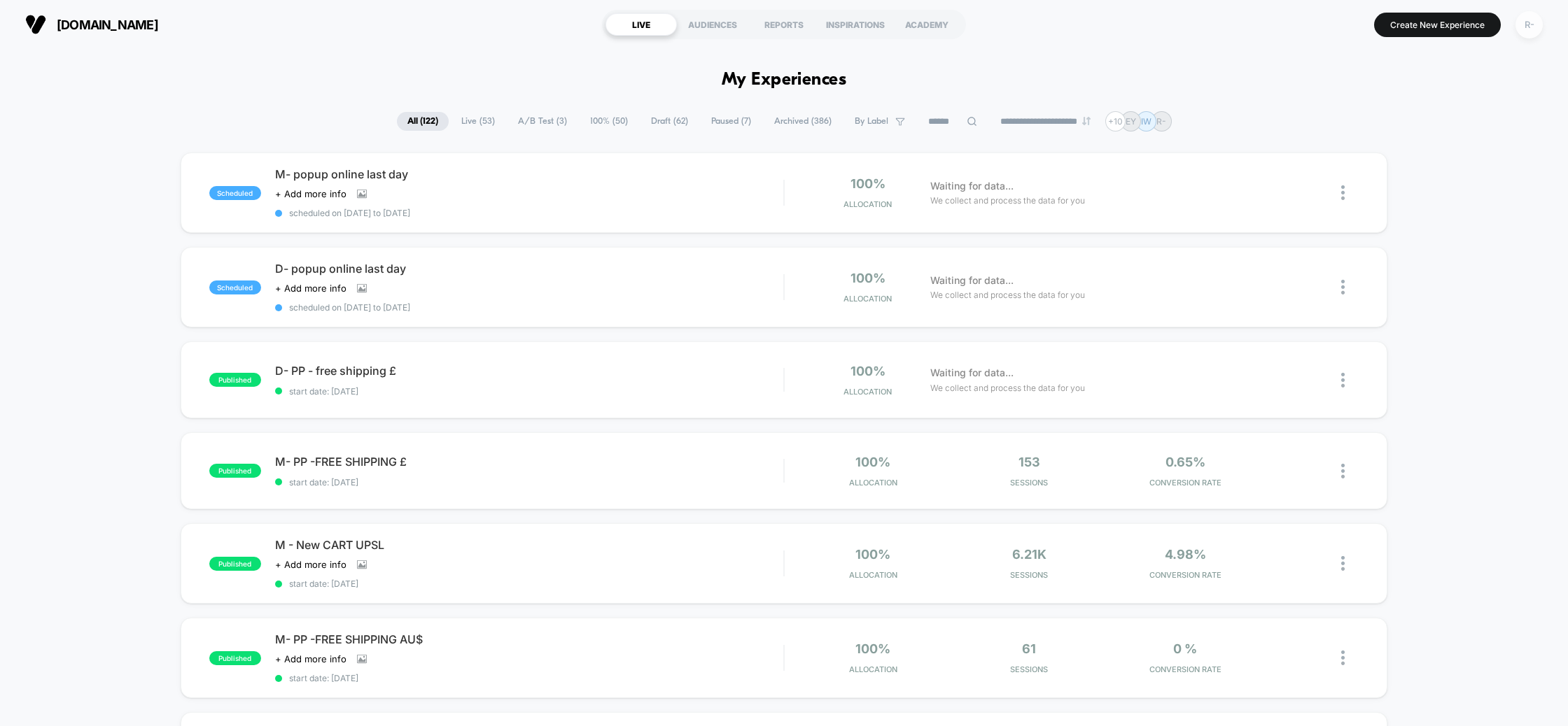
click at [1520, 30] on div "R-" at bounding box center [1529, 24] width 27 height 27
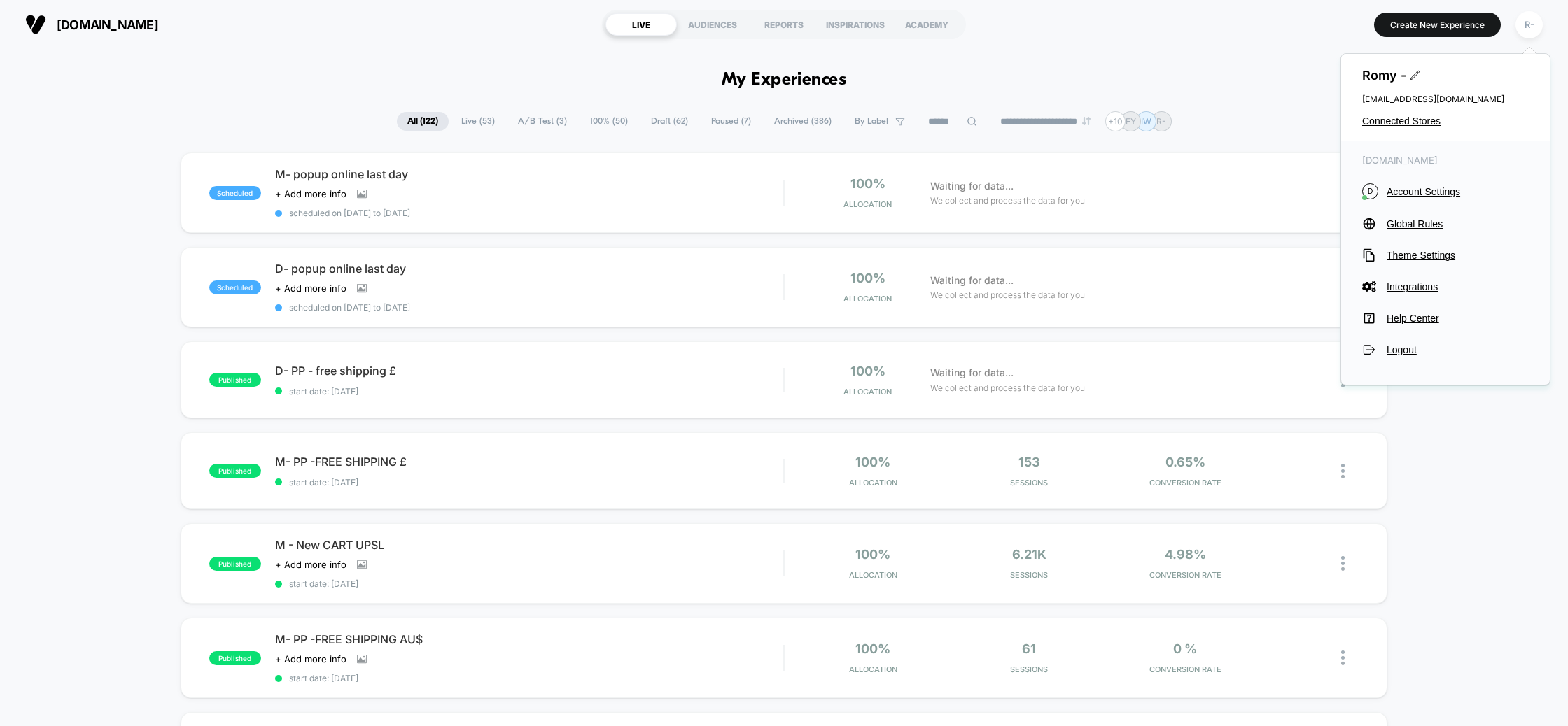
click at [1402, 114] on div "Romy - [EMAIL_ADDRESS][DOMAIN_NAME] Connected Stores" at bounding box center [1445, 97] width 209 height 87
click at [1402, 117] on span "Connected Stores" at bounding box center [1444, 121] width 166 height 11
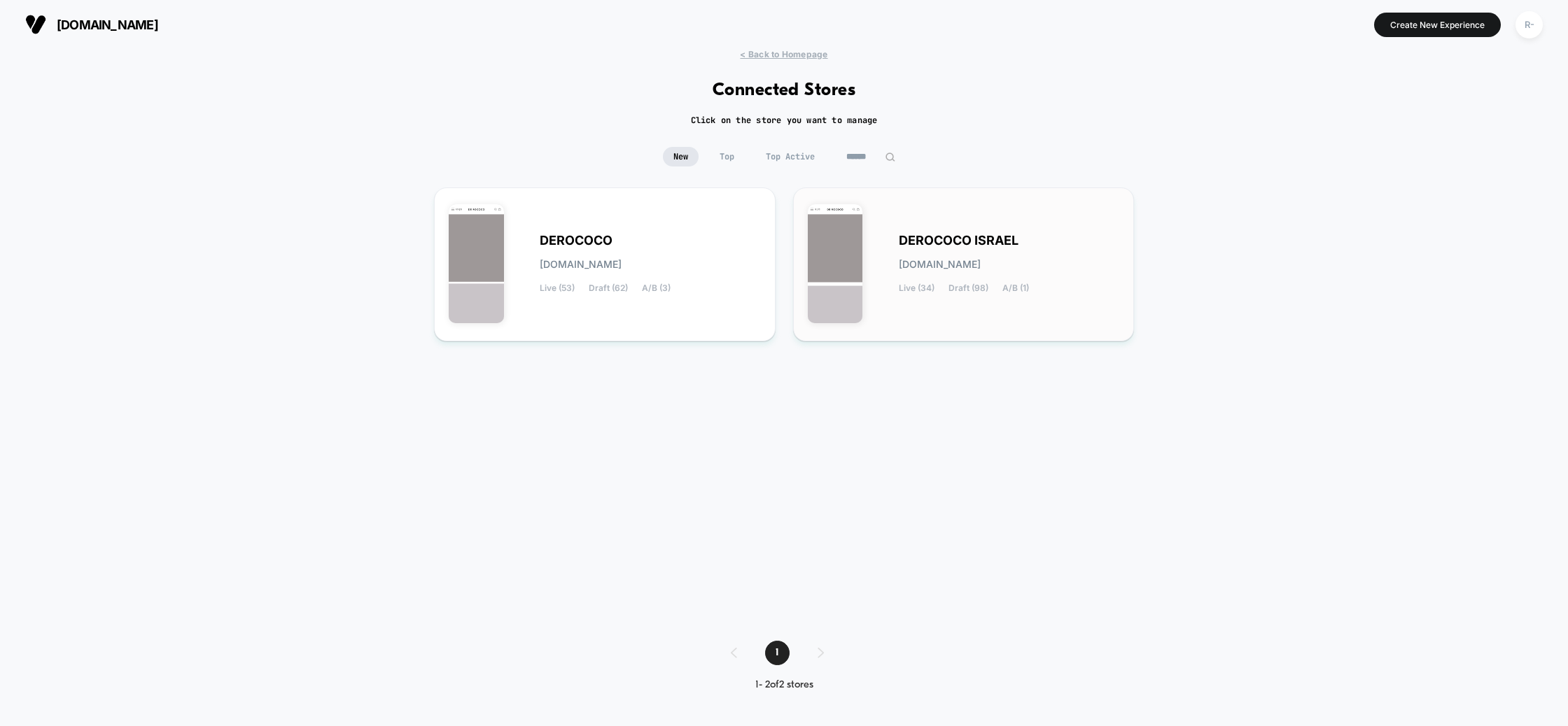
click at [918, 263] on span "[DOMAIN_NAME]" at bounding box center [940, 264] width 82 height 10
